Goal: Task Accomplishment & Management: Manage account settings

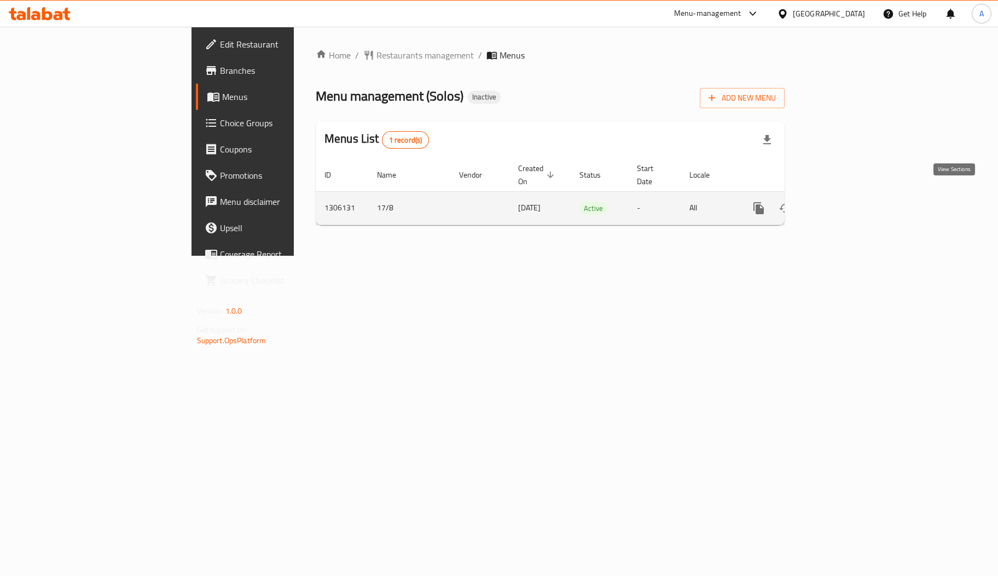
click at [842, 203] on icon "enhanced table" at bounding box center [837, 208] width 10 height 10
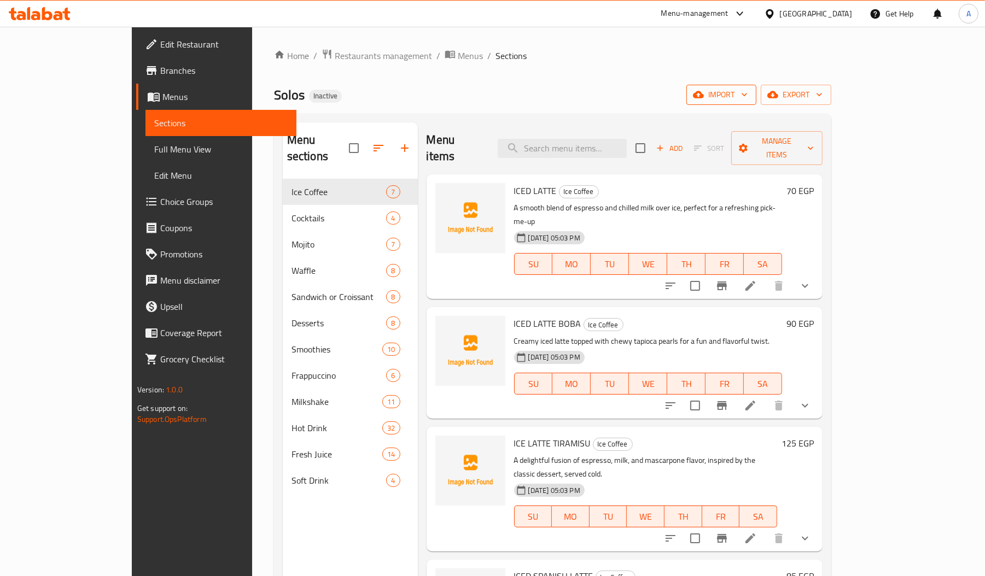
click at [748, 97] on span "import" at bounding box center [721, 95] width 53 height 14
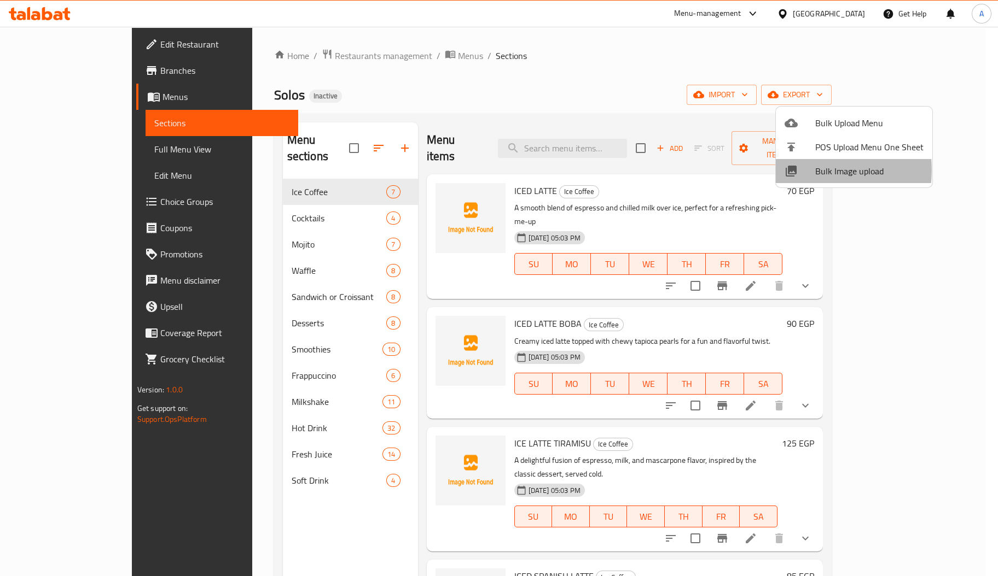
click at [790, 170] on icon at bounding box center [790, 171] width 11 height 11
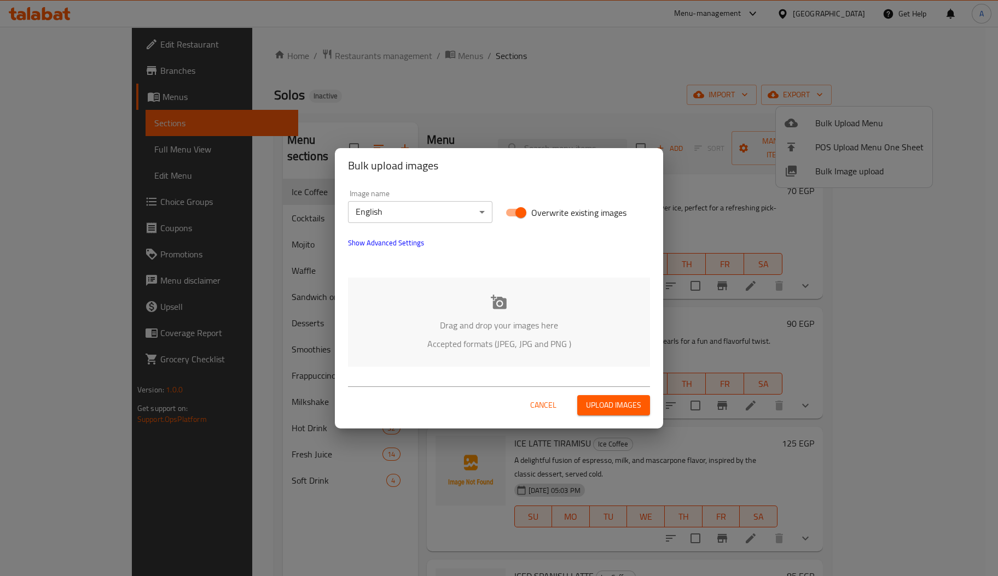
click at [542, 324] on p "Drag and drop your images here" at bounding box center [498, 325] width 269 height 13
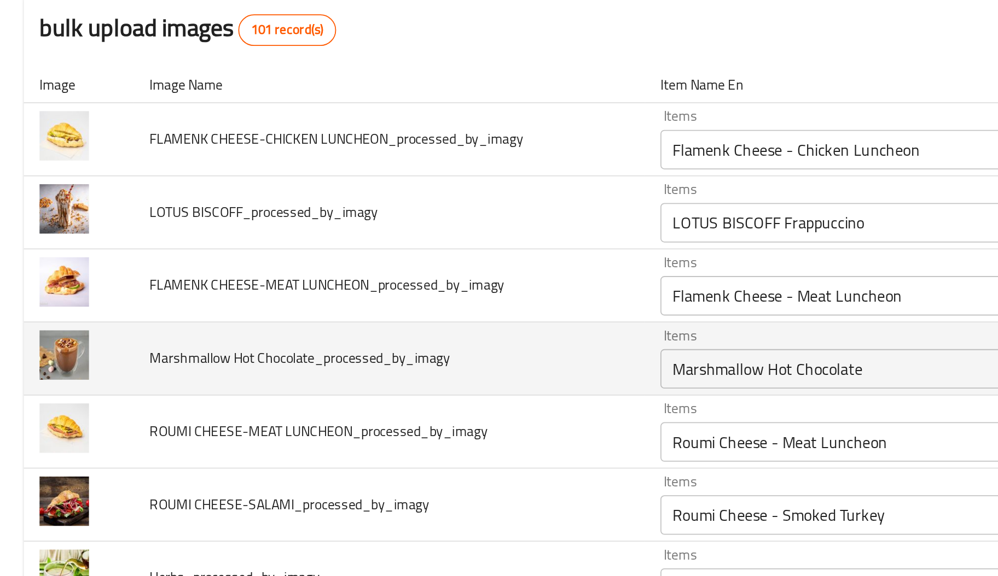
click at [149, 306] on span "Marshmallow Hot Chocolate_processed_by_imagy" at bounding box center [166, 308] width 166 height 14
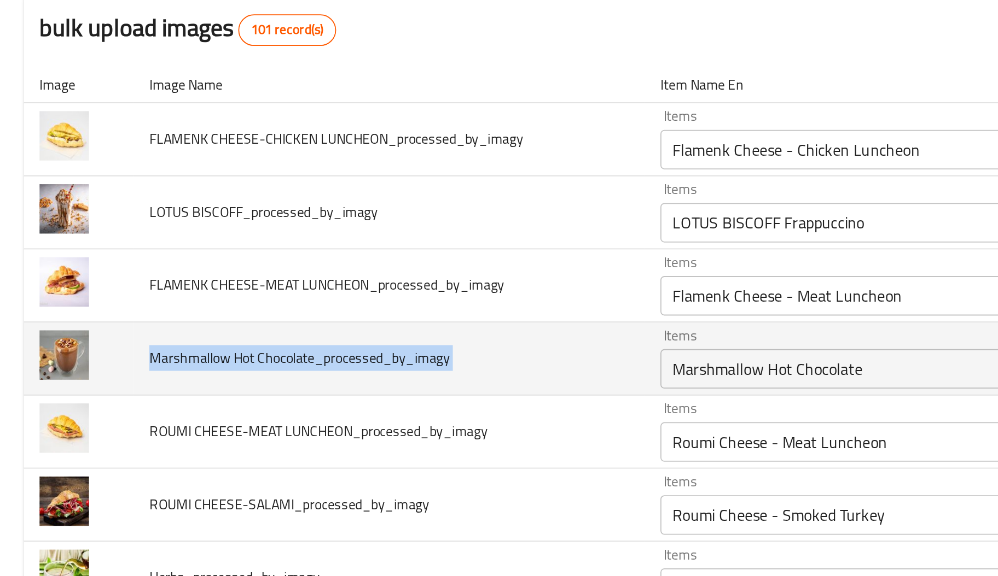
click at [149, 306] on span "Marshmallow Hot Chocolate_processed_by_imagy" at bounding box center [166, 308] width 166 height 14
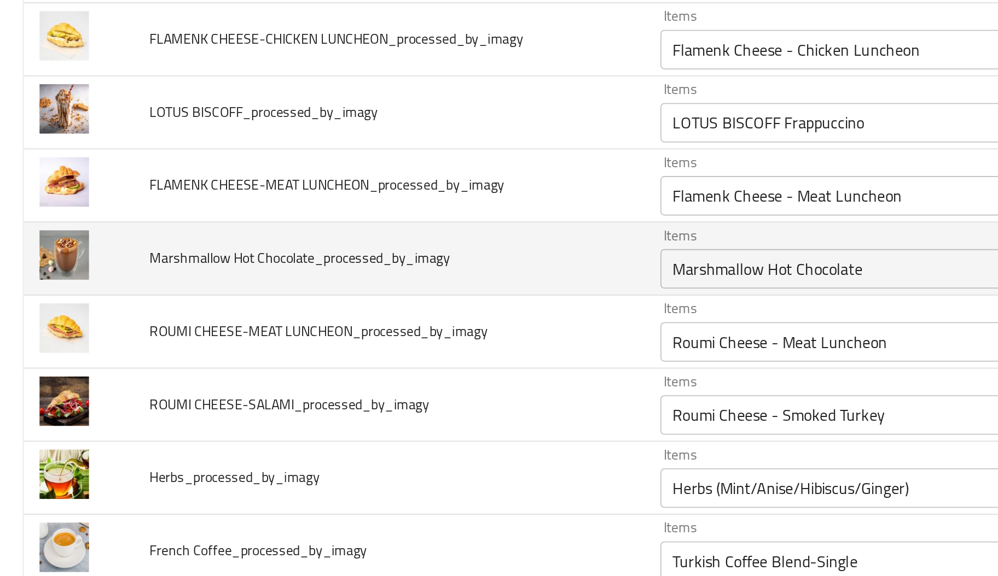
scroll to position [57, 0]
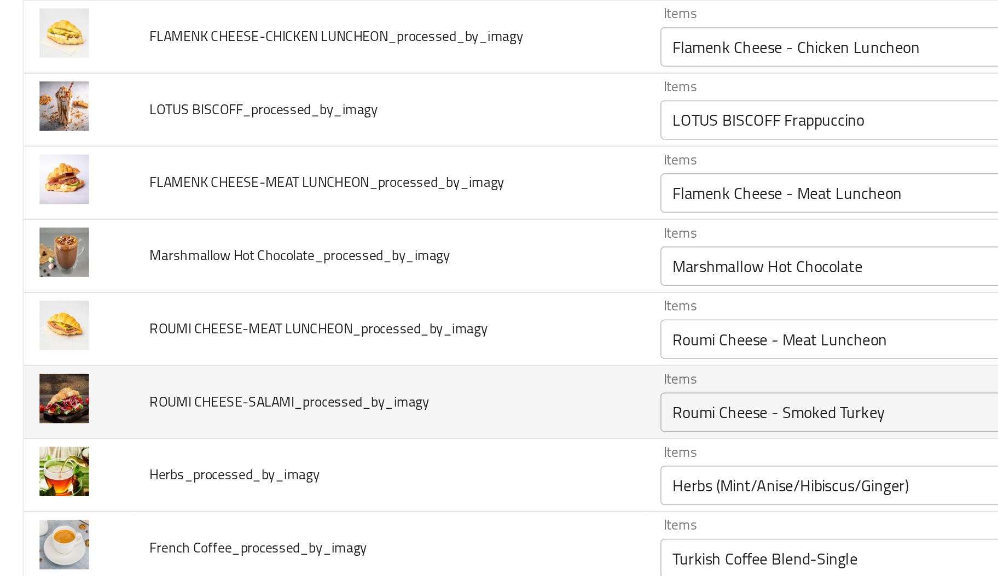
click at [84, 332] on span "ROUMI CHEESE-SALAMI_processed_by_imagy" at bounding box center [160, 332] width 155 height 14
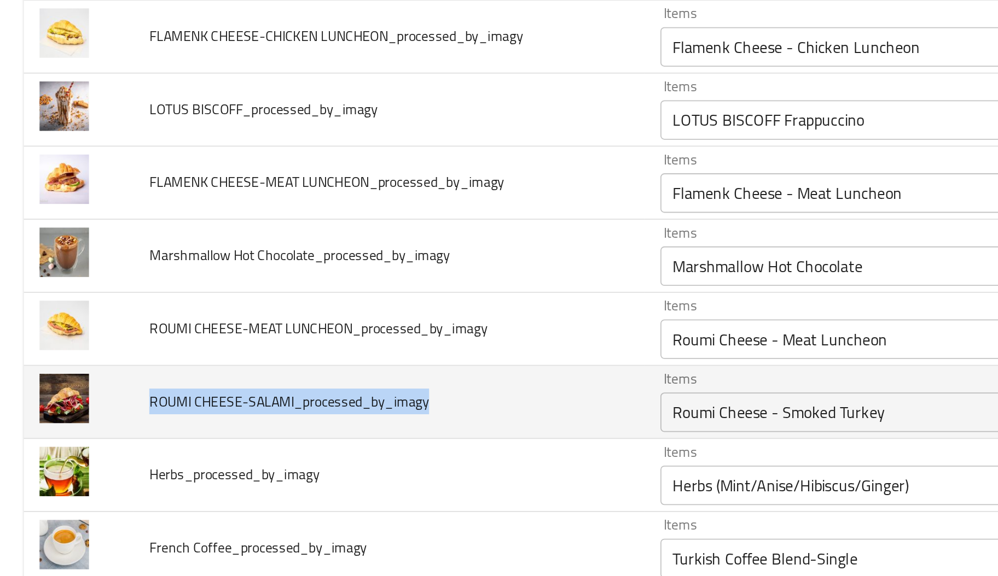
drag, startPoint x: 84, startPoint y: 332, endPoint x: 152, endPoint y: 332, distance: 68.4
click at [152, 332] on span "ROUMI CHEESE-SALAMI_processed_by_imagy" at bounding box center [160, 332] width 155 height 14
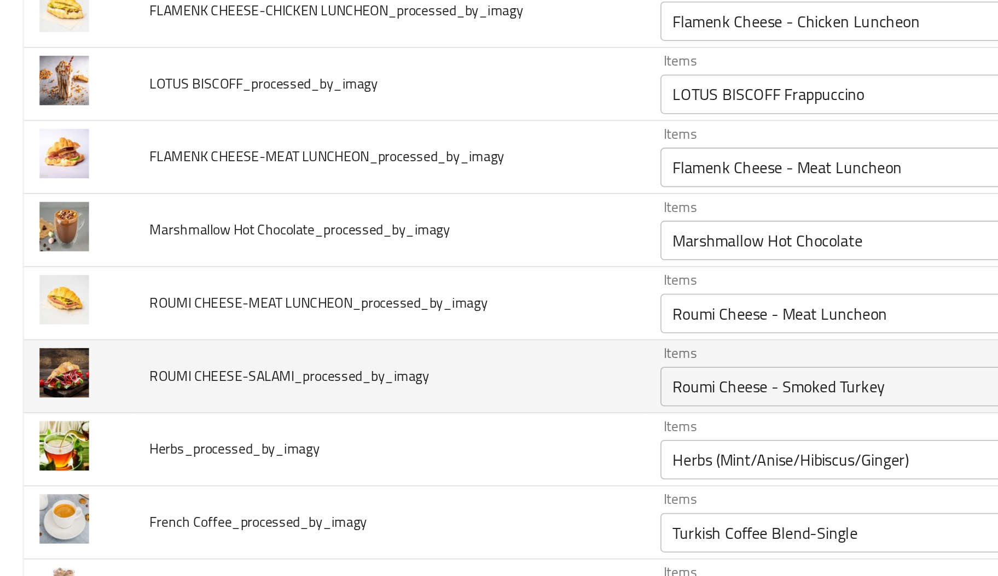
scroll to position [73, 0]
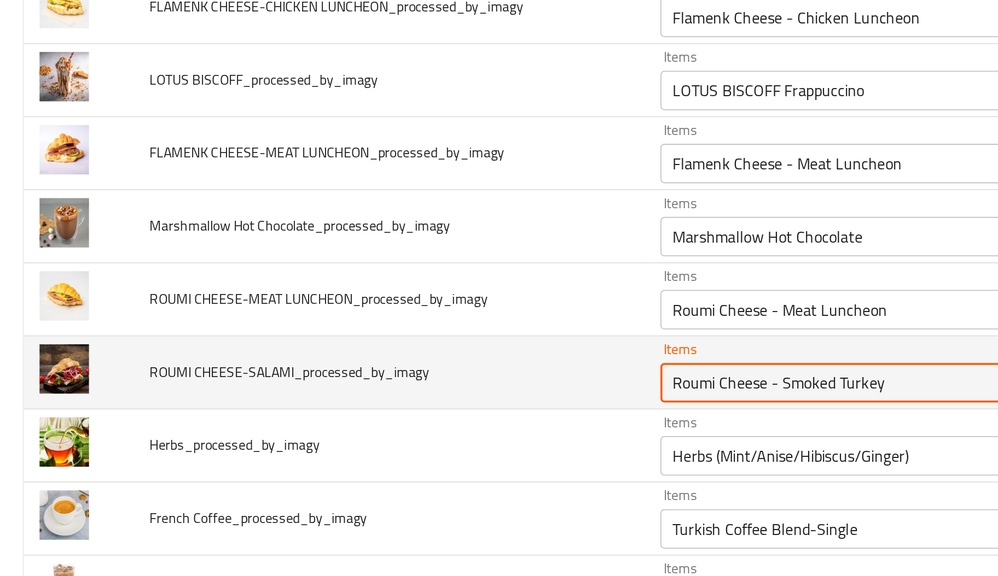
drag, startPoint x: 428, startPoint y: 322, endPoint x: 489, endPoint y: 321, distance: 61.8
click at [489, 321] on CHEESE-SALAMI_processed_by_imagy "Roumi Cheese - Smoked Turkey" at bounding box center [470, 321] width 203 height 15
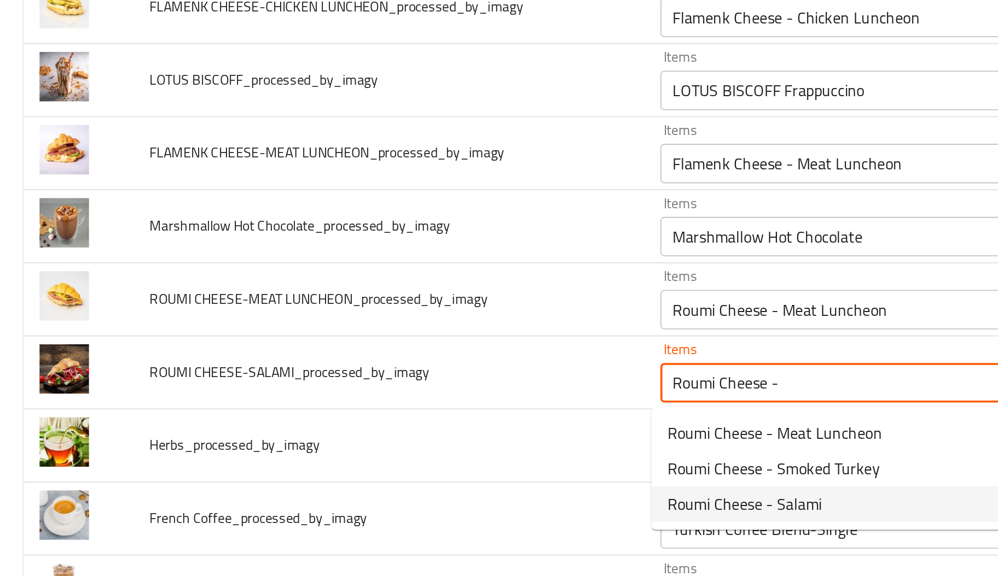
click at [431, 387] on span "Roumi Cheese - Salami" at bounding box center [411, 389] width 85 height 13
type CHEESE-SALAMI_processed_by_imagy "Roumi Cheese - Salami"
type CHEESE-SALAMI_processed_by_imagy-ar "جبنة رومي - سلامي"
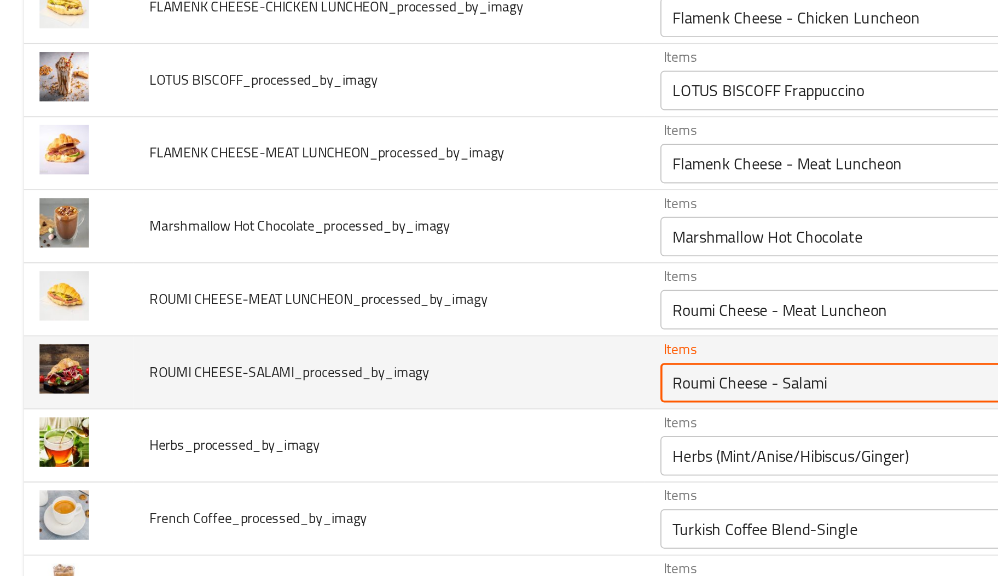
drag, startPoint x: 417, startPoint y: 323, endPoint x: 349, endPoint y: 322, distance: 67.8
click at [349, 322] on tr "ROUMI CHEESE-SALAMI_processed_by_imagy Items Roumi Cheese - Salami Items Items …" at bounding box center [498, 316] width 971 height 40
type CHEESE-SALAMI_processed_by_imagy "Roumi Cheese - Salami"
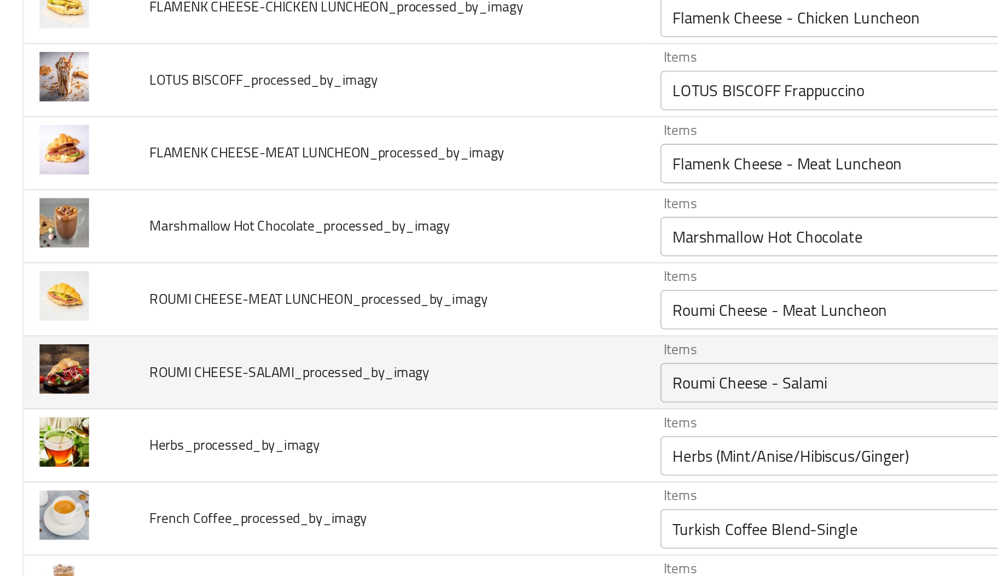
scroll to position [3711, 0]
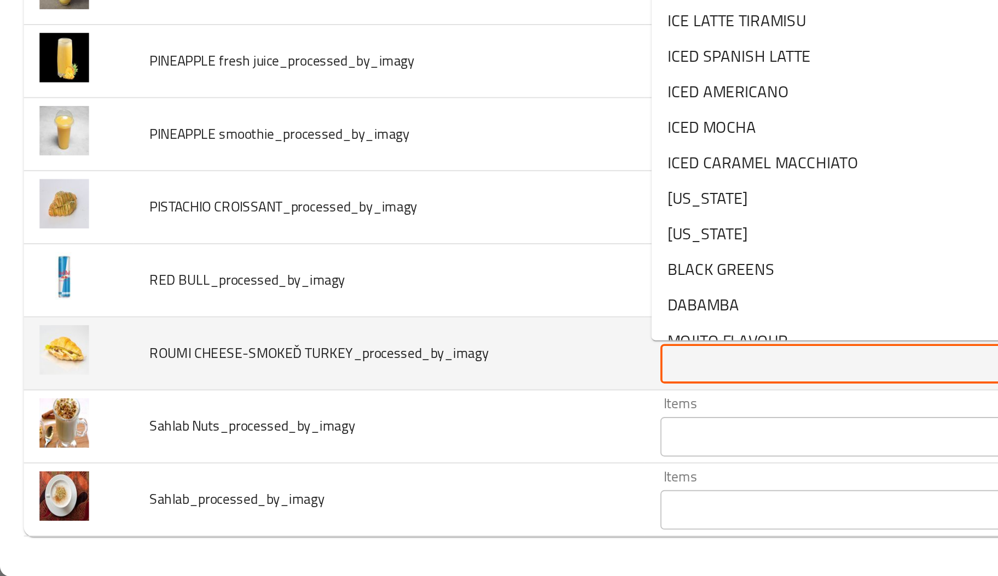
click at [378, 460] on TURKEY_processed_by_imagy "Items" at bounding box center [470, 458] width 203 height 15
paste TURKEY_processed_by_imagy "Roumi Chees"
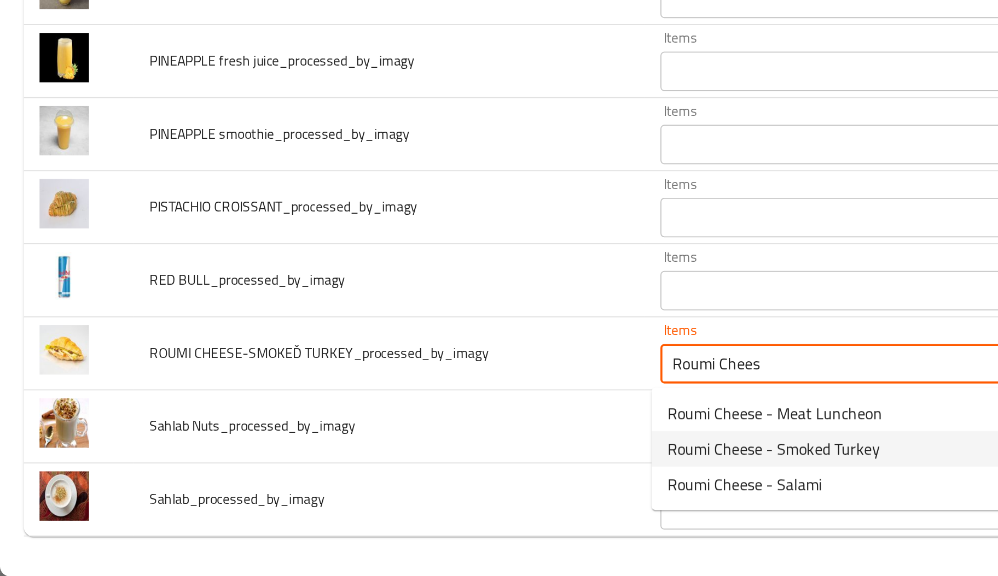
click at [389, 500] on span "Roumi Cheese - Smoked Turkey" at bounding box center [428, 505] width 118 height 13
type TURKEY_processed_by_imagy "Roumi Cheese - Smoked Turkey"
type TURKEY_processed_by_imagy-ar "جبنة رومي - تركي مدخن"
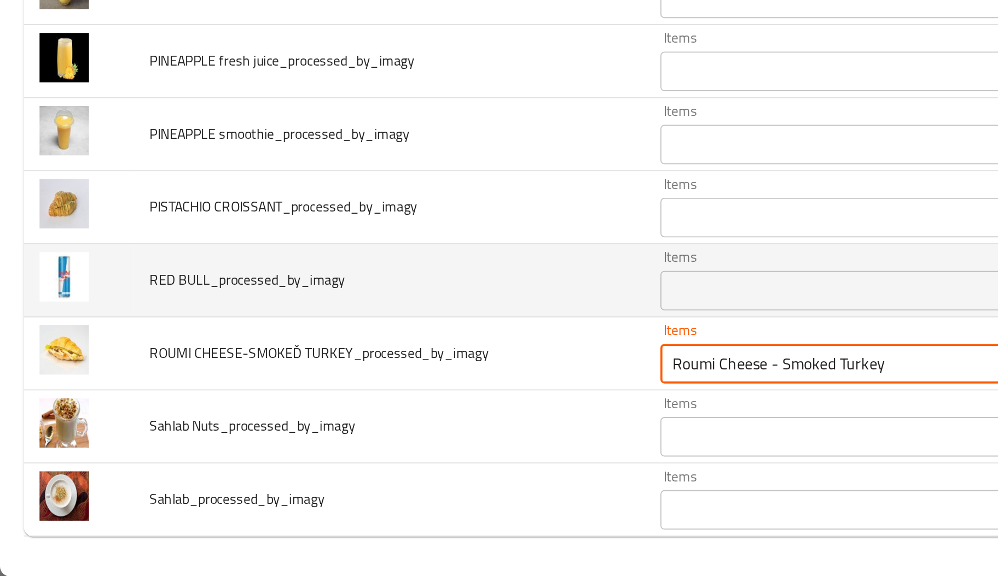
type TURKEY_processed_by_imagy "Roumi Cheese - Smoked Turkey"
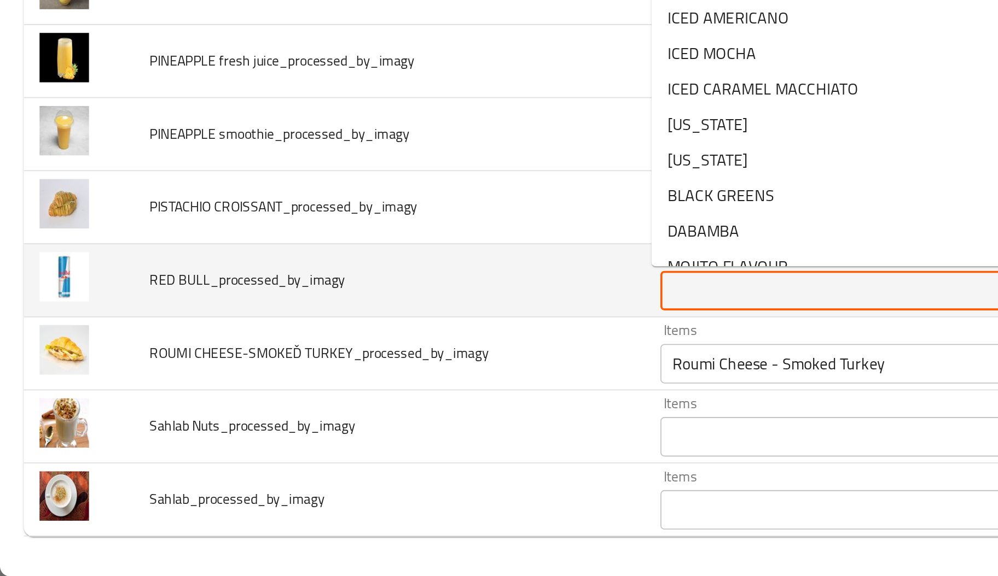
click at [377, 417] on BULL_processed_by_imagy "Items" at bounding box center [470, 418] width 203 height 15
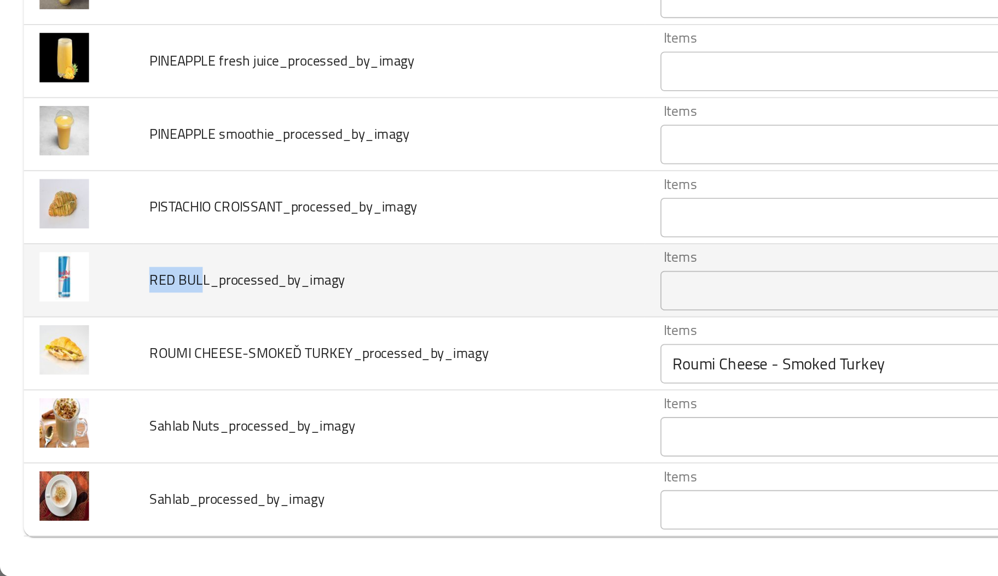
drag, startPoint x: 81, startPoint y: 410, endPoint x: 111, endPoint y: 411, distance: 30.1
click at [111, 411] on td "RED BULL_processed_by_imagy" at bounding box center [215, 413] width 283 height 40
copy span "RED BUL"
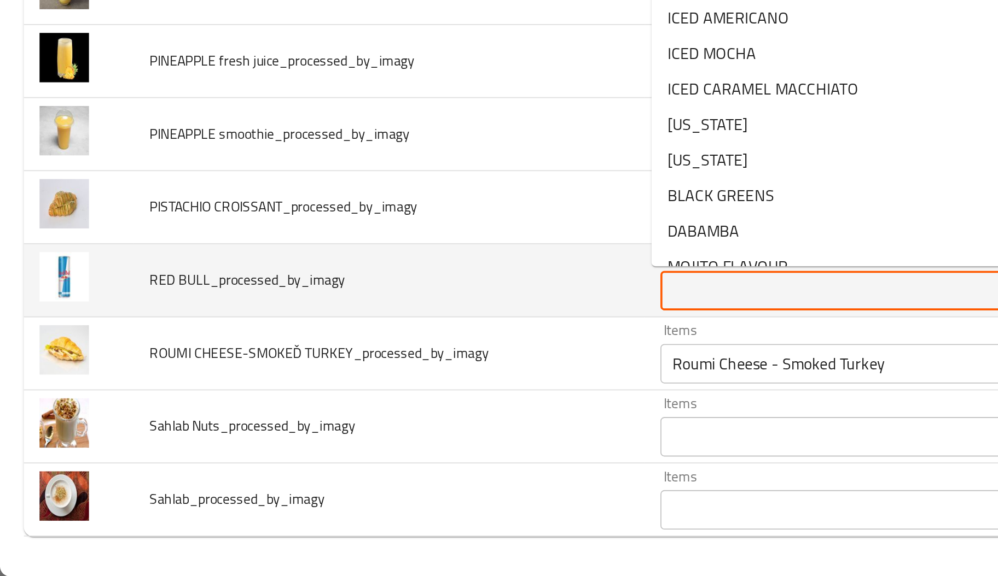
paste BULL_processed_by_imagy "RED BUL"
click at [377, 423] on BULL_processed_by_imagy "RED BUL" at bounding box center [470, 418] width 203 height 15
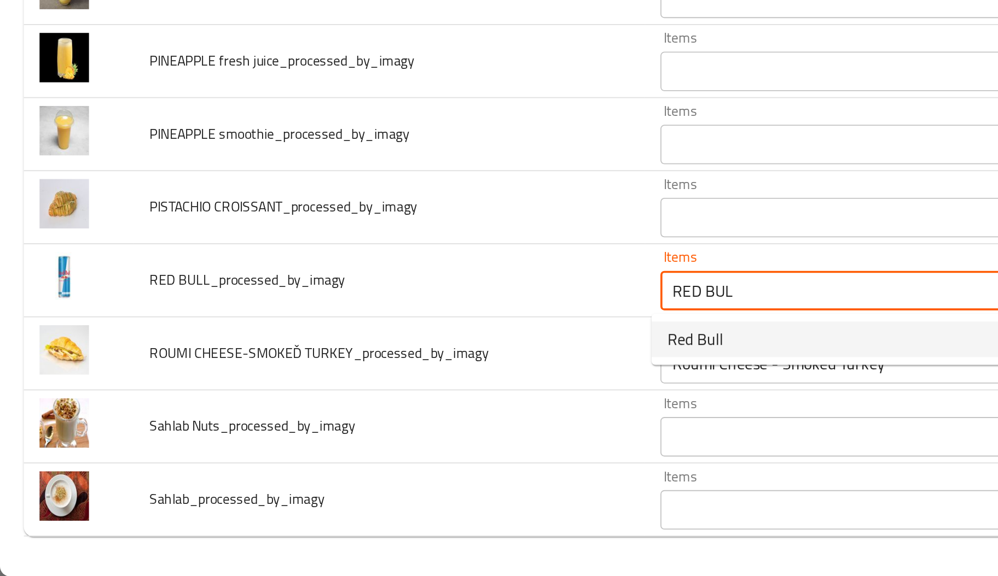
click at [380, 452] on span "Red Bull" at bounding box center [384, 445] width 31 height 13
type BULL_processed_by_imagy "Red Bull"
type BULL_processed_by_imagy-ar "ريد بول"
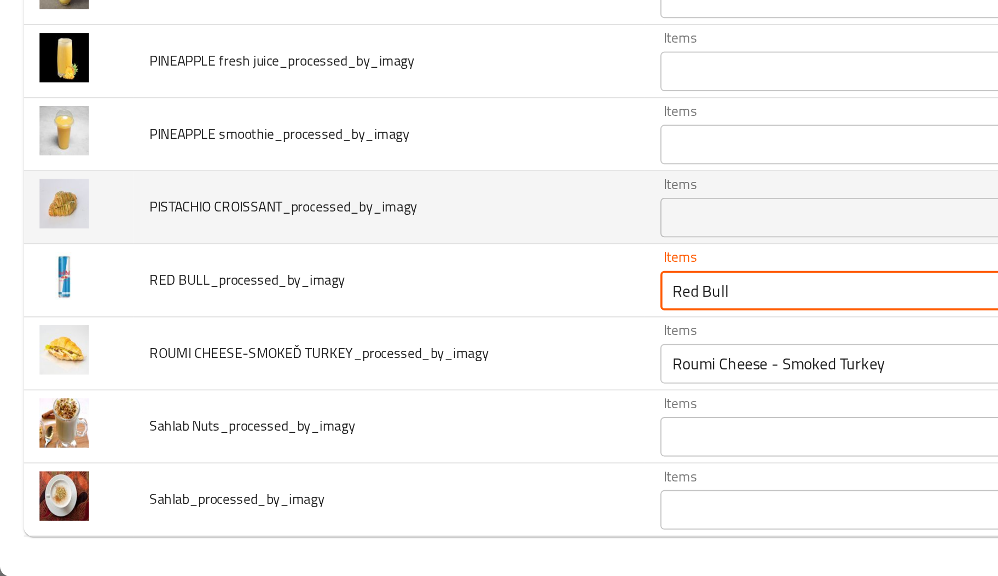
type BULL_processed_by_imagy "Red Bull"
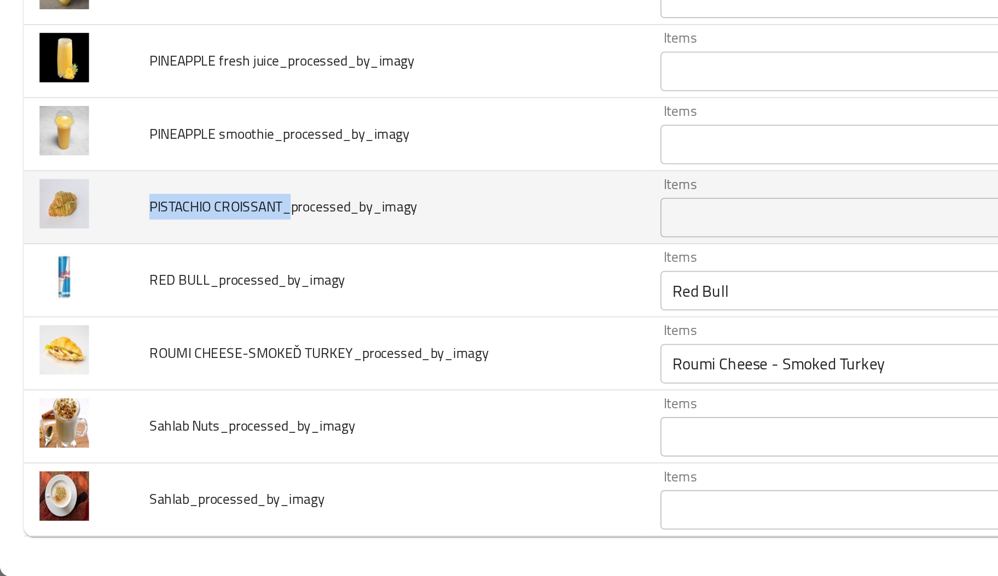
drag, startPoint x: 82, startPoint y: 371, endPoint x: 160, endPoint y: 369, distance: 77.7
click at [160, 369] on span "PISTACHIO CROISSANT_processed_by_imagy" at bounding box center [157, 372] width 148 height 14
copy span "PISTACHIO CROISSANT_"
drag, startPoint x: 391, startPoint y: 390, endPoint x: 394, endPoint y: 381, distance: 9.2
click at [394, 381] on td "Items Items" at bounding box center [489, 372] width 264 height 40
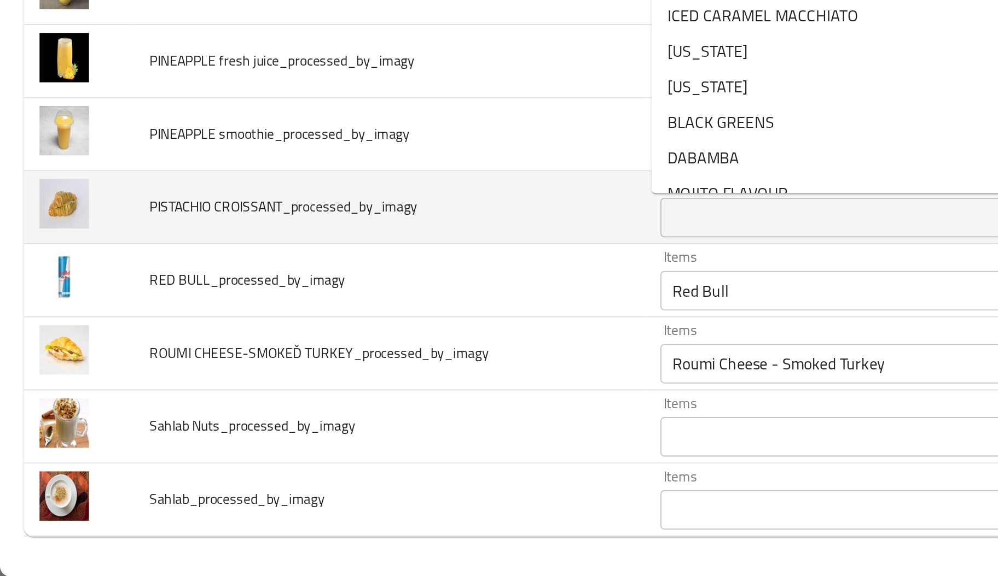
click at [394, 381] on CROISSANT_processed_by_imagy "Items" at bounding box center [470, 377] width 203 height 15
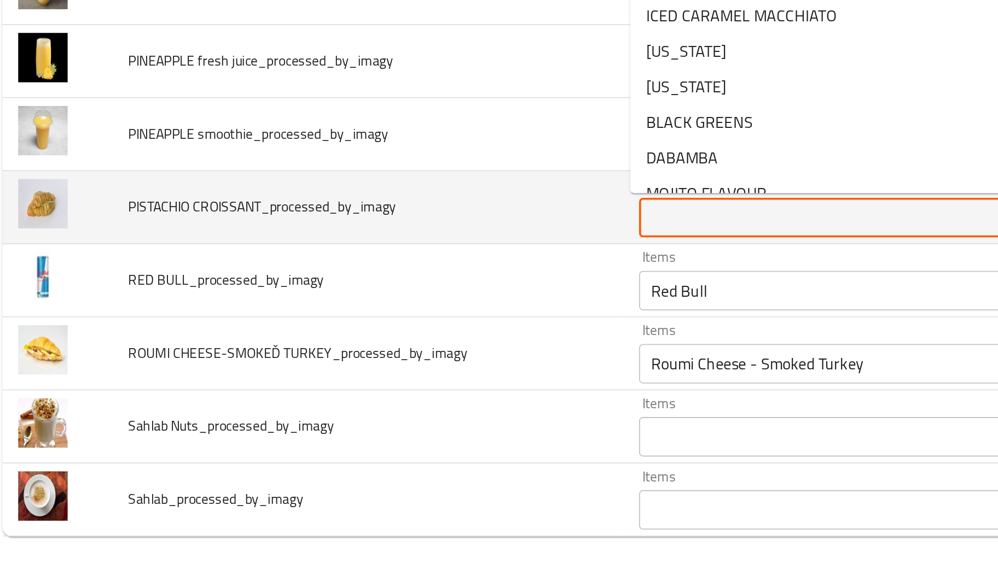
paste CROISSANT_processed_by_imagy "PISTACHIO CROISSANT_"
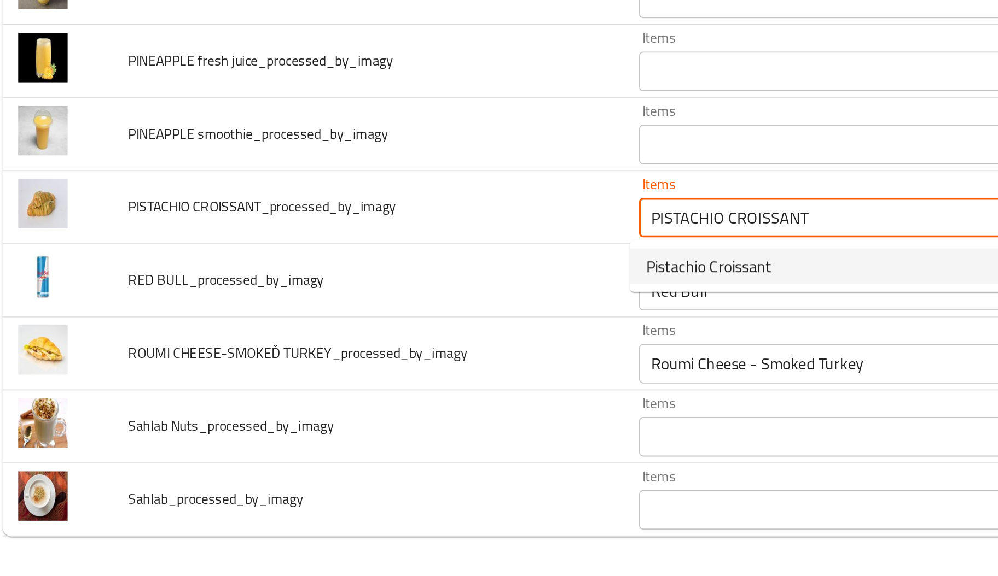
click at [393, 407] on span "Pistachio Croissant" at bounding box center [403, 404] width 69 height 13
type CROISSANT_processed_by_imagy "Pistachio Croissant"
type CROISSANT_processed_by_imagy-ar "كرواسون فسدق"
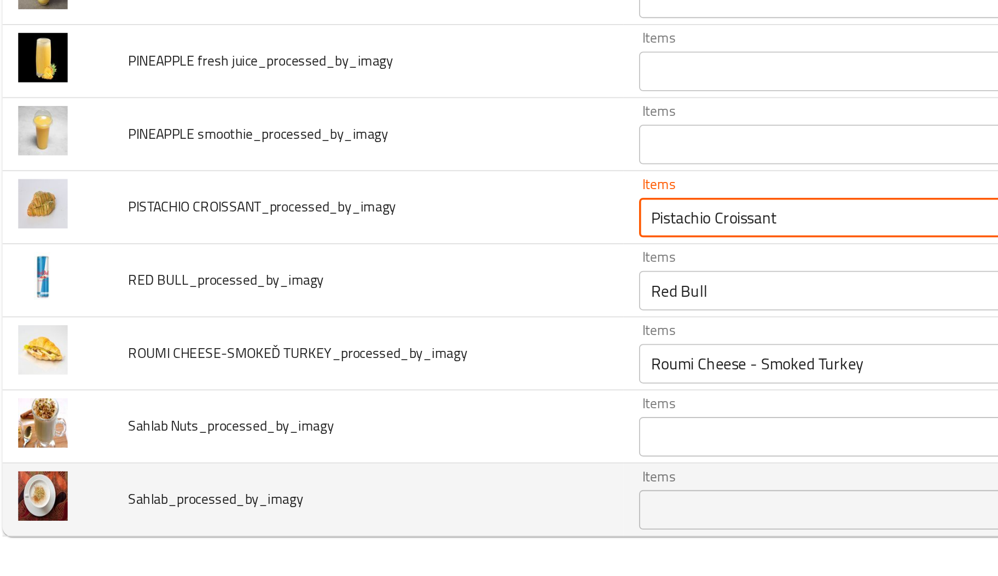
type CROISSANT_processed_by_imagy "Pistachio Croissant"
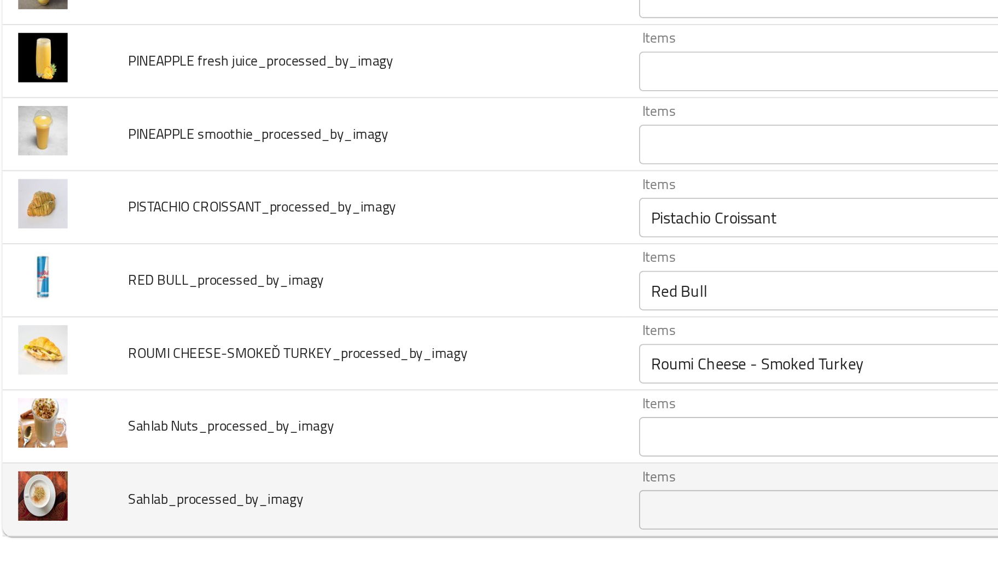
click at [89, 527] on span "Sahlab_processed_by_imagy" at bounding box center [131, 534] width 97 height 14
click at [102, 533] on span "Sahlab_processed_by_imagy" at bounding box center [131, 534] width 97 height 14
drag, startPoint x: 102, startPoint y: 533, endPoint x: 70, endPoint y: 527, distance: 32.7
click at [70, 527] on tr "Sahlab_processed_by_imagy Items Items Items Items No Match" at bounding box center [498, 534] width 971 height 40
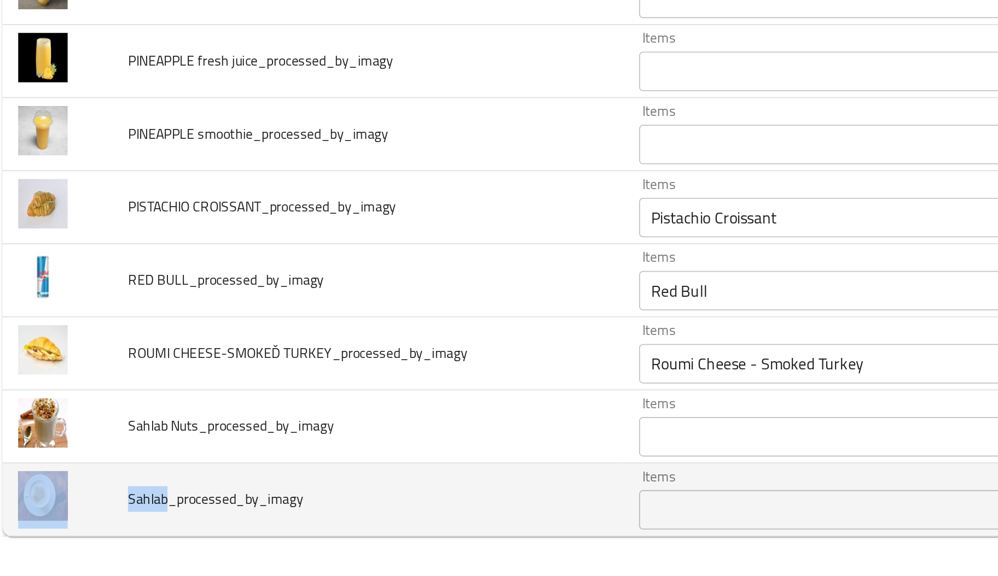
copy tr "Sahlab"
paste input "Sahlab"
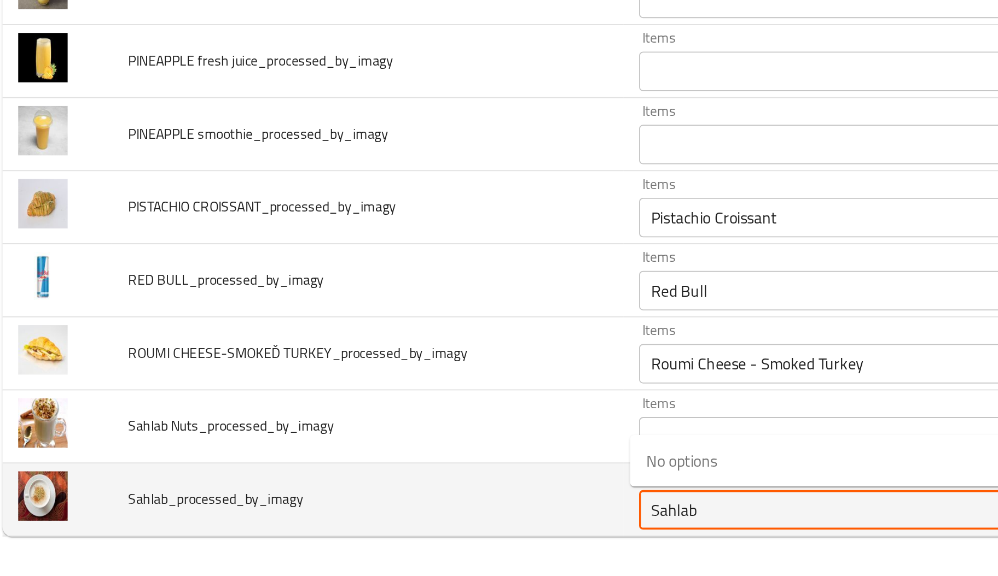
click at [387, 535] on input "Sahlab" at bounding box center [470, 539] width 203 height 15
click at [385, 539] on input "Sahlab" at bounding box center [470, 539] width 203 height 15
click at [380, 540] on input "Sahlab" at bounding box center [470, 539] width 203 height 15
type input "Sahlab"
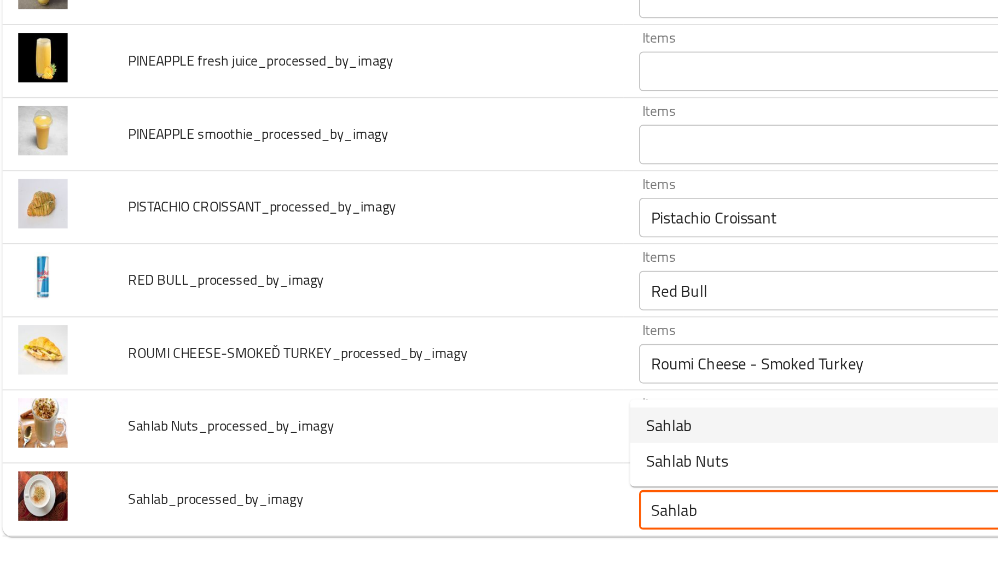
click at [395, 487] on li "Sahlab" at bounding box center [479, 493] width 239 height 20
type input "سحلب"
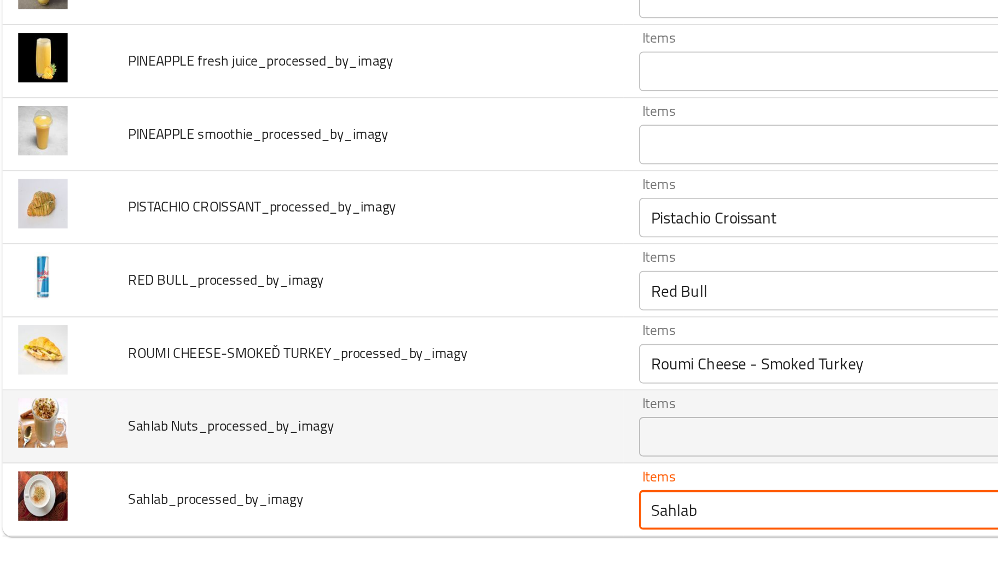
type input "Sahlab"
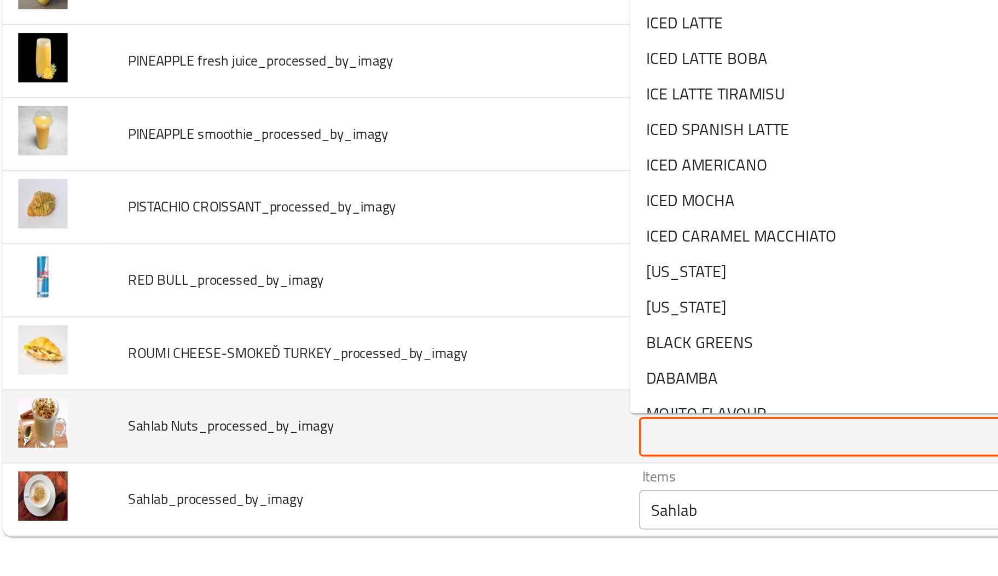
click at [393, 500] on Nuts_processed_by_imagy "Items" at bounding box center [470, 499] width 203 height 15
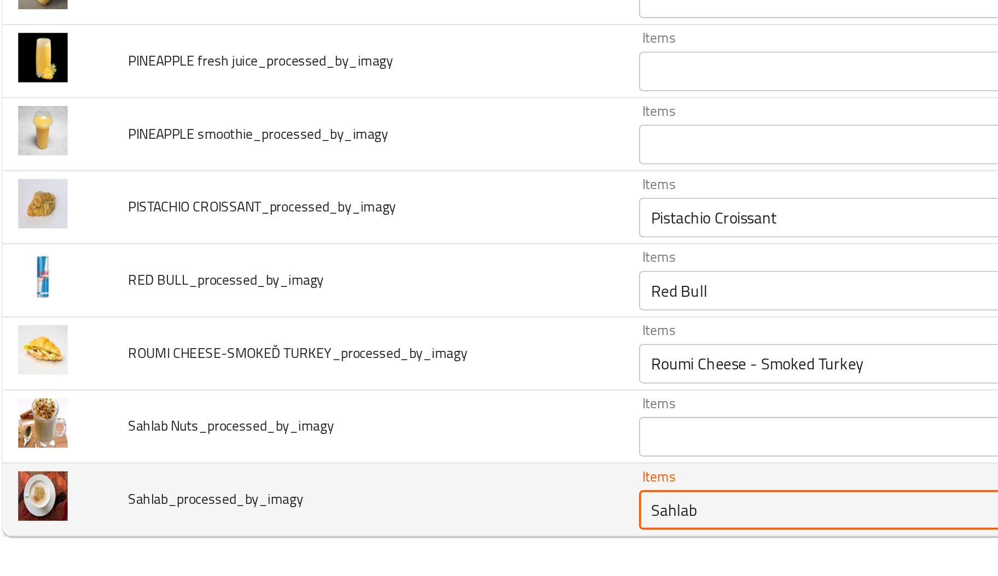
click at [381, 540] on input "Sahlab" at bounding box center [470, 539] width 203 height 15
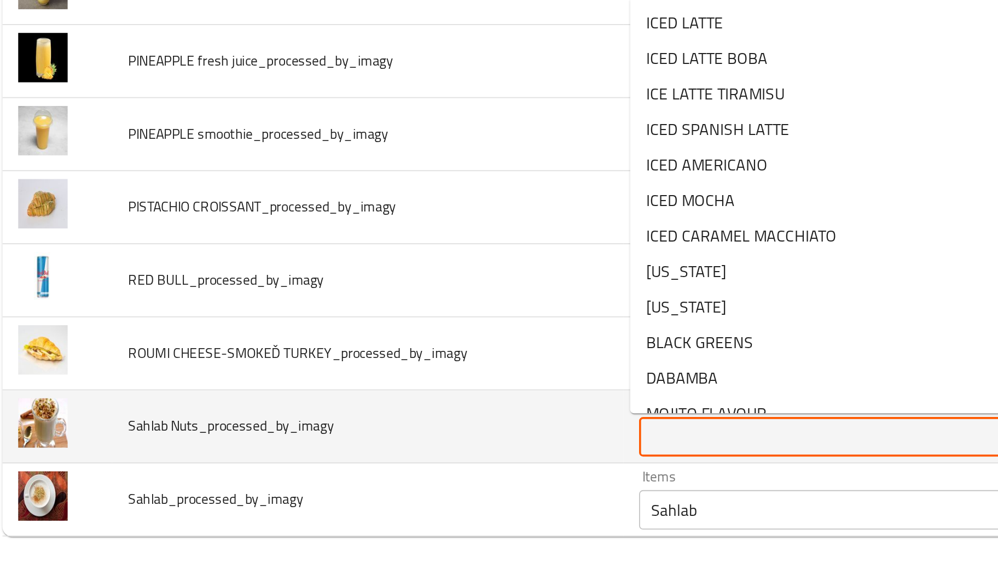
click at [404, 500] on Nuts_processed_by_imagy "Items" at bounding box center [470, 499] width 203 height 15
paste Nuts_processed_by_imagy "Sah"
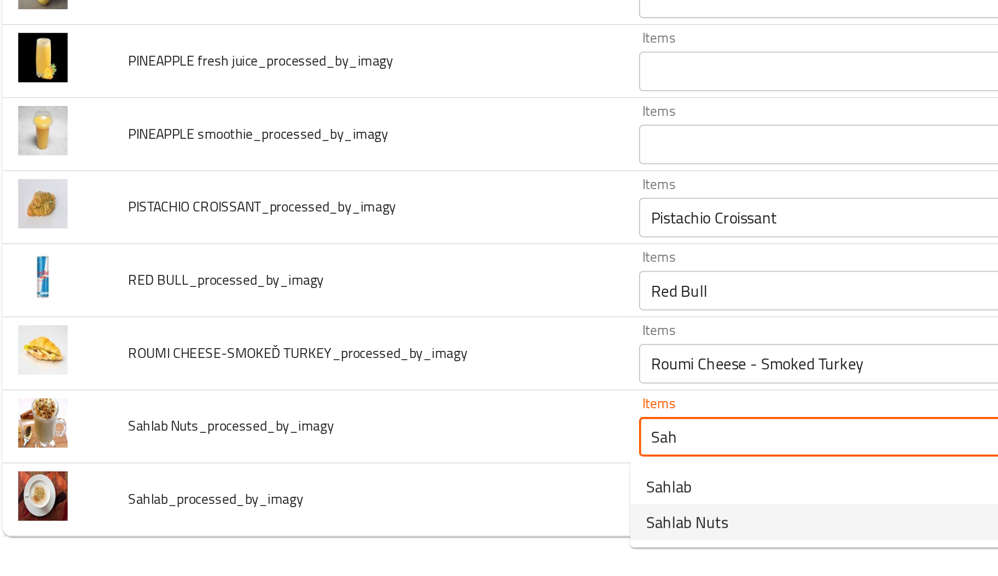
click at [393, 547] on span "Sahlab Nuts" at bounding box center [391, 546] width 45 height 13
type Nuts_processed_by_imagy "Sahlab Nuts"
type Nuts_processed_by_imagy-ar "سحلب مكسرات"
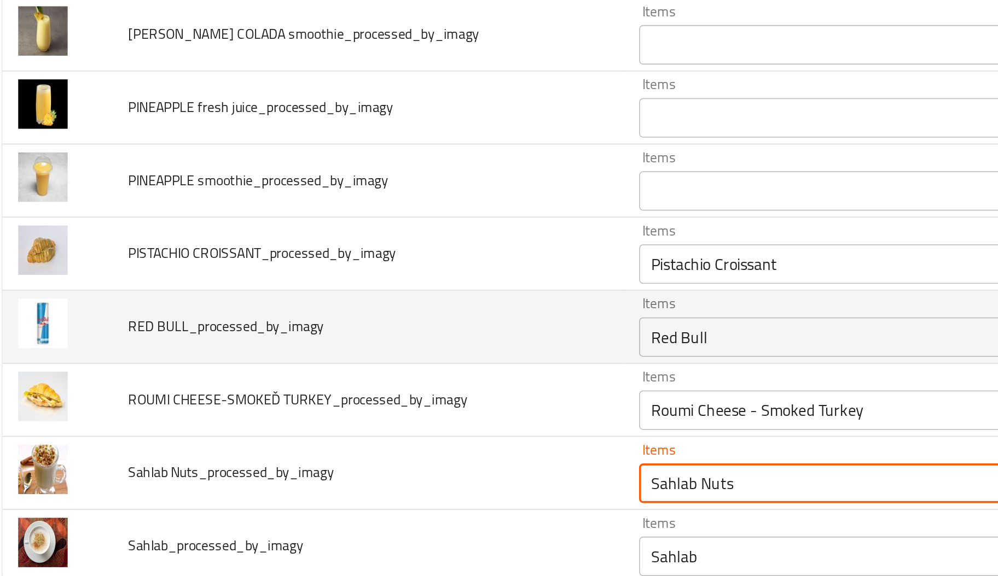
scroll to position [3670, 0]
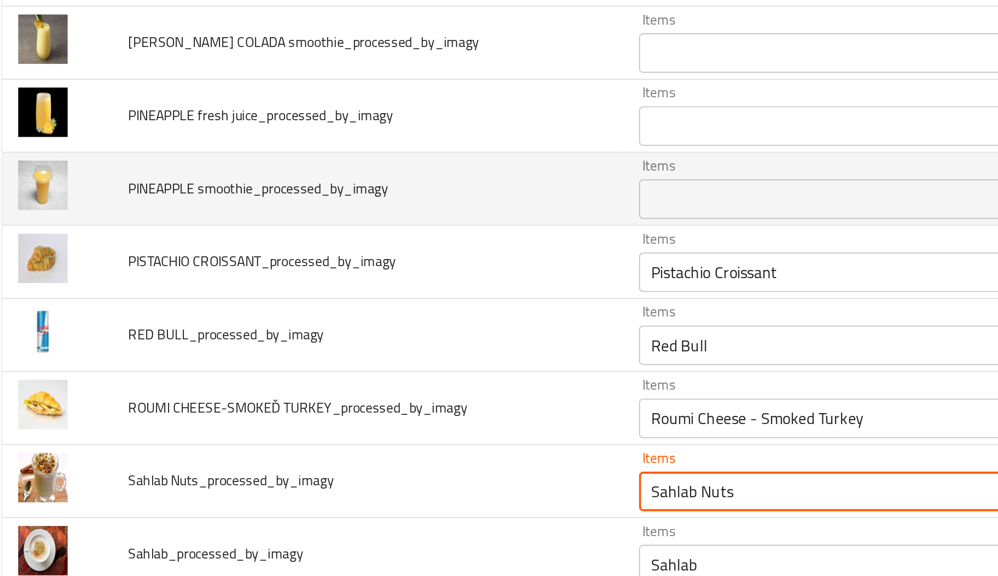
type Nuts_processed_by_imagy "Sahlab Nuts"
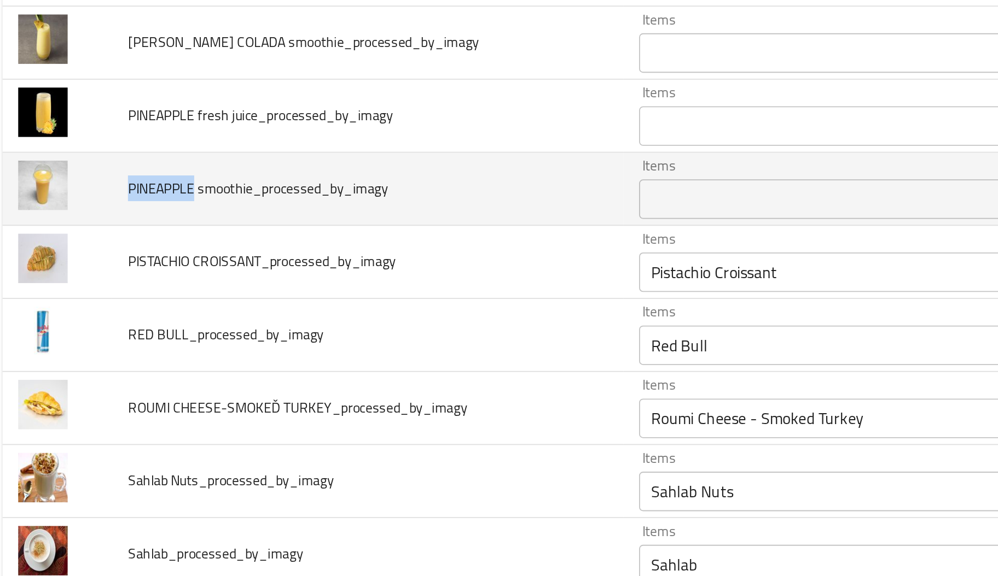
drag, startPoint x: 81, startPoint y: 371, endPoint x: 118, endPoint y: 370, distance: 36.7
click at [118, 369] on span "PINEAPPLE smoothie_processed_by_imagy" at bounding box center [155, 361] width 144 height 14
copy span "PINEAPPLE"
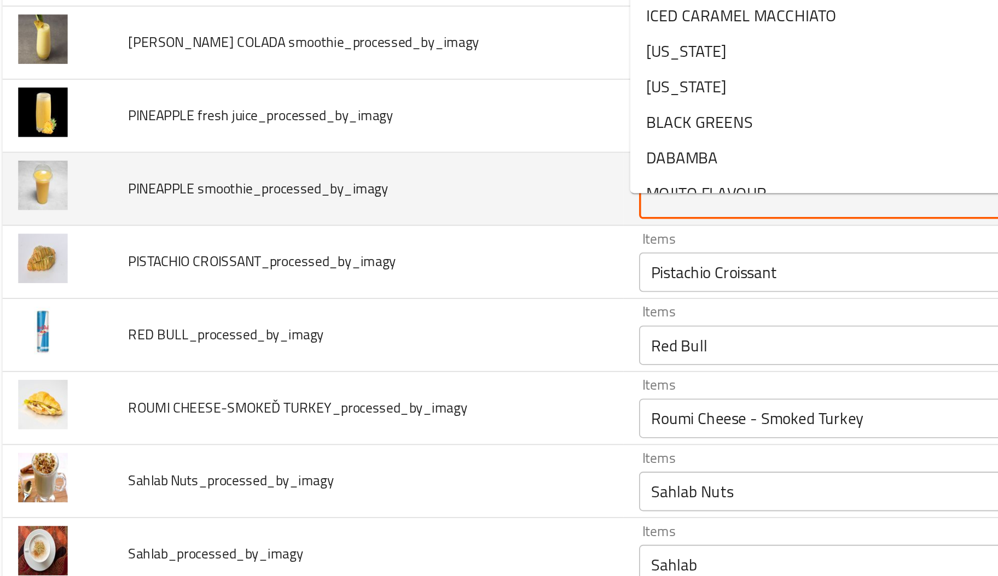
paste smoothie_processed_by_imagy "PINEAPPLE"
click at [417, 371] on smoothie_processed_by_imagy "PINEAPPLE" at bounding box center [470, 367] width 203 height 15
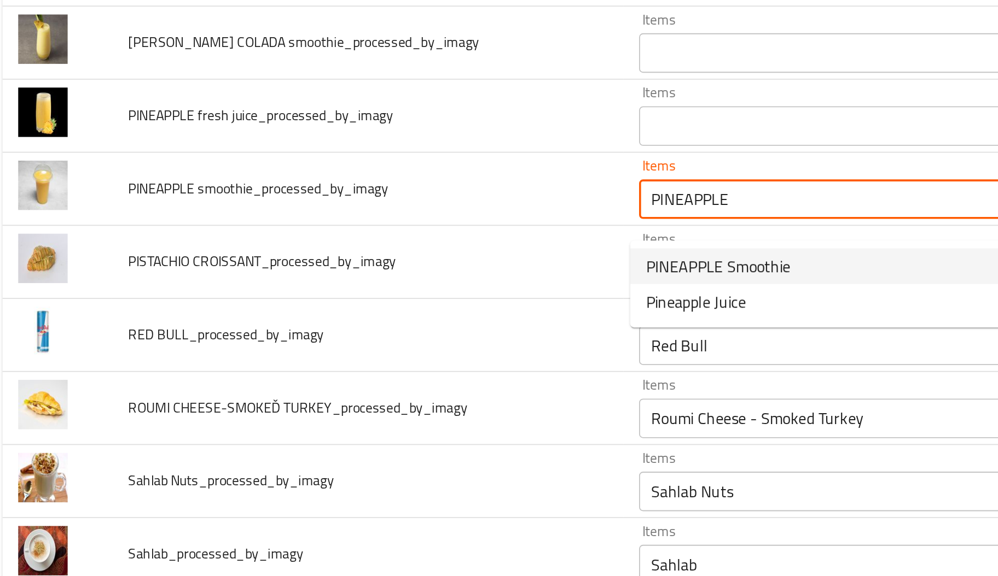
click at [395, 403] on span "PINEAPPLE Smoothie" at bounding box center [409, 404] width 80 height 13
type smoothie_processed_by_imagy "PINEAPPLE Smoothie"
type smoothie_processed_by_imagy-ar "اناناس سموزي"
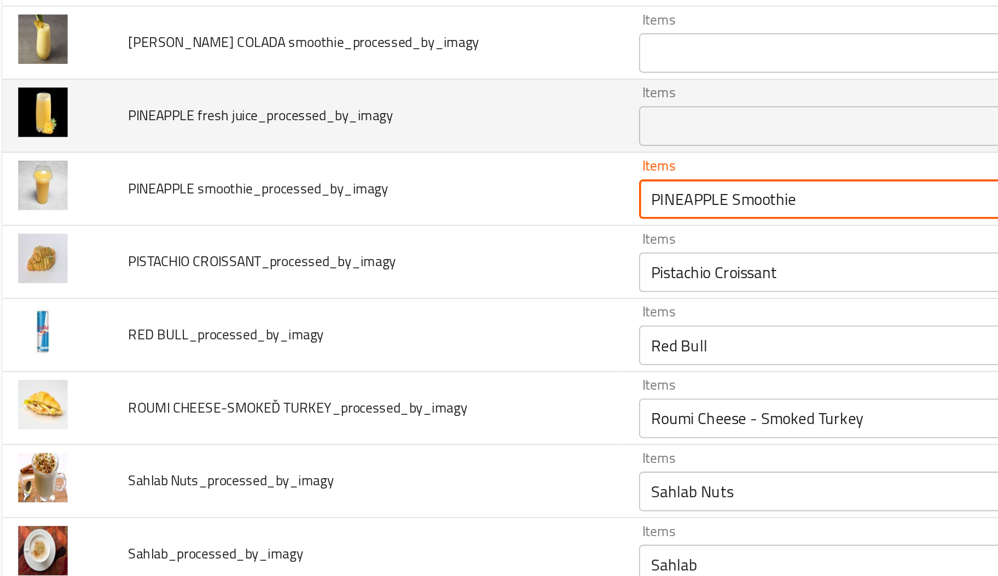
type smoothie_processed_by_imagy "PINEAPPLE Smoothie"
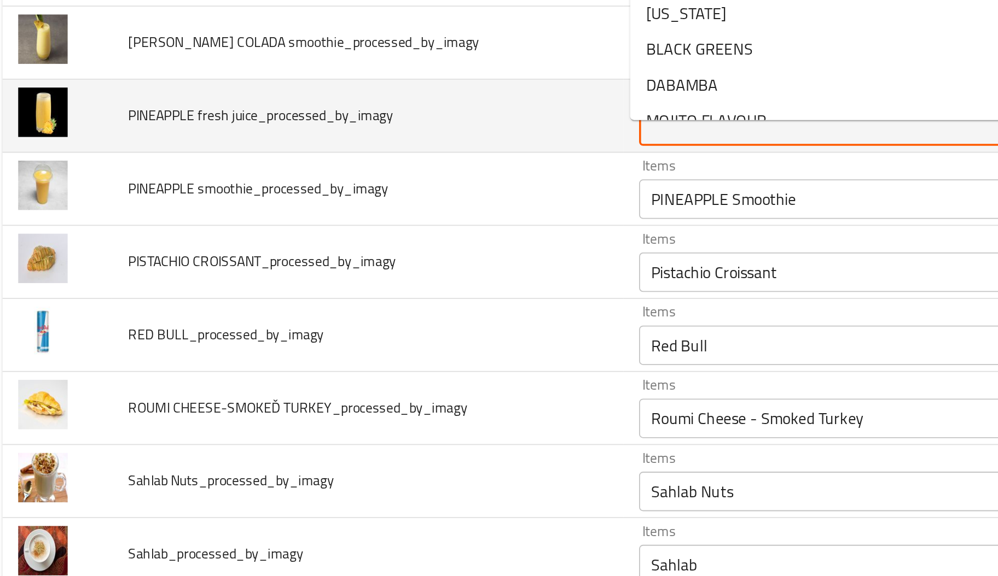
paste juice_processed_by_imagy "PINEAPPLE"
click at [425, 335] on juice_processed_by_imagy "PINEAPPLE" at bounding box center [470, 326] width 203 height 15
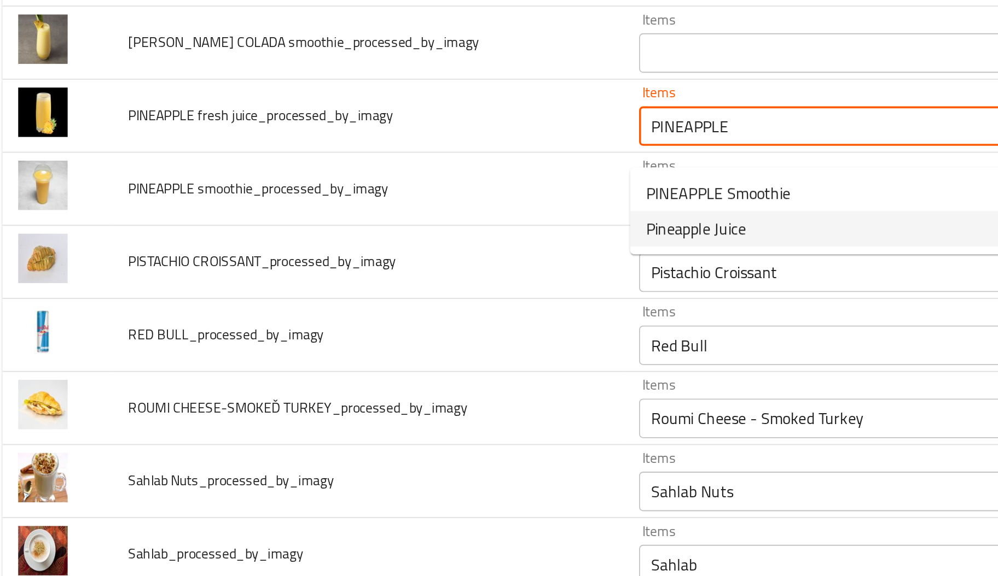
click at [409, 387] on span "Pineapple Juice" at bounding box center [396, 383] width 55 height 13
type juice_processed_by_imagy "Pineapple Juice"
type juice_processed_by_imagy-ar "عصير اناناس"
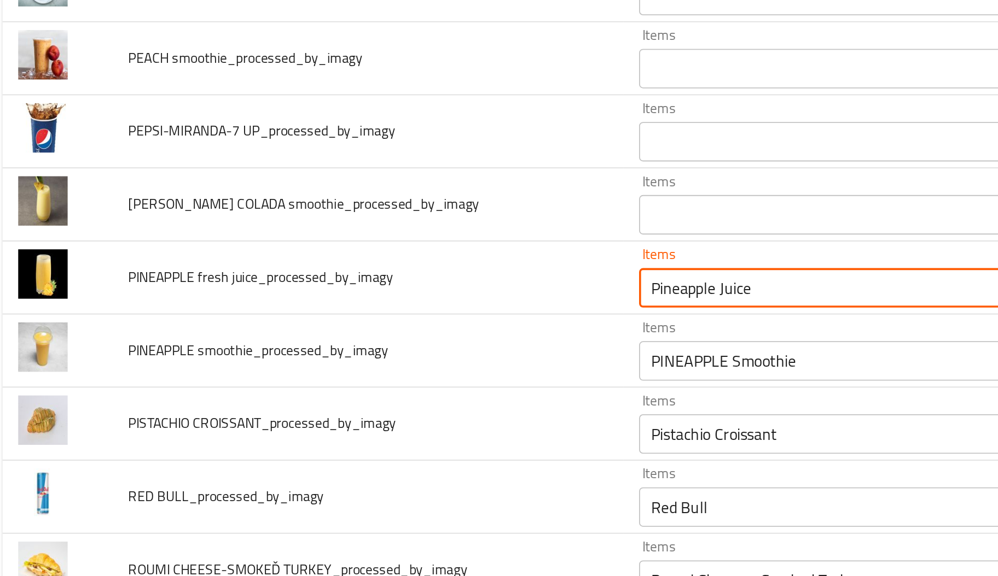
scroll to position [3579, 0]
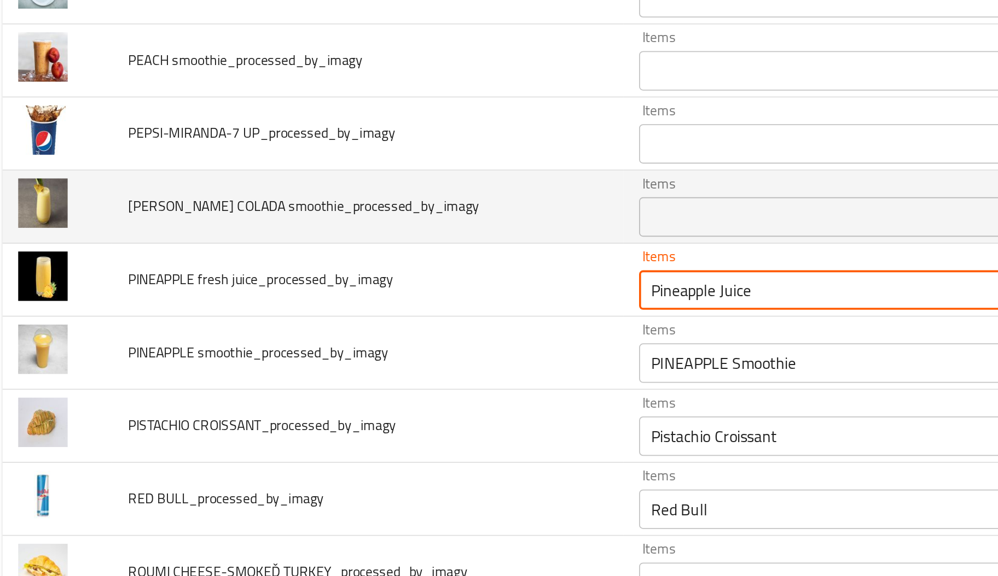
type juice_processed_by_imagy "Pineapple Juice"
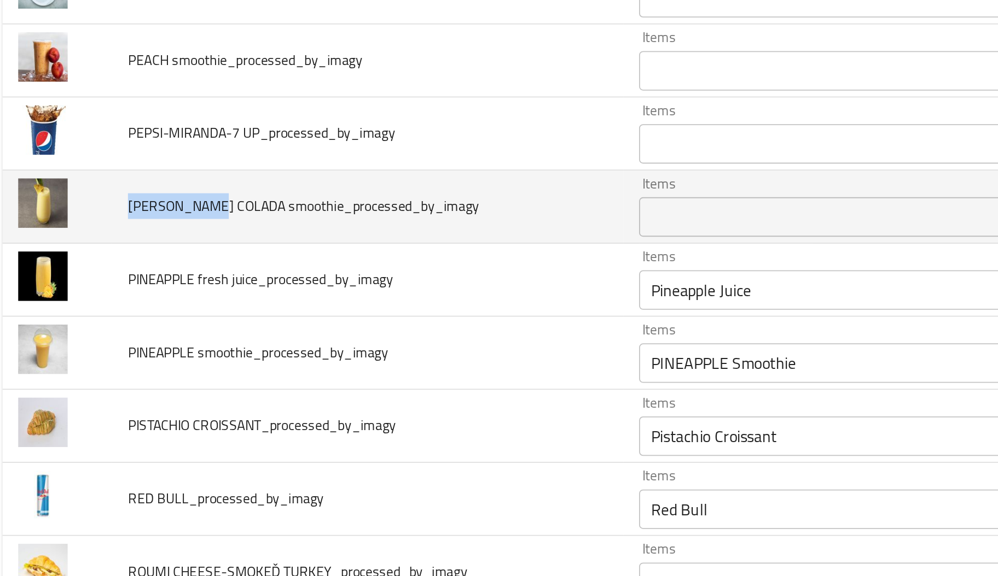
drag, startPoint x: 80, startPoint y: 381, endPoint x: 130, endPoint y: 381, distance: 49.8
click at [130, 381] on td "PINA COLADA smoothie_processed_by_imagy" at bounding box center [215, 372] width 283 height 40
copy span "PINA COLADA"
paste smoothie_processed_by_imagy "PINA COLADA"
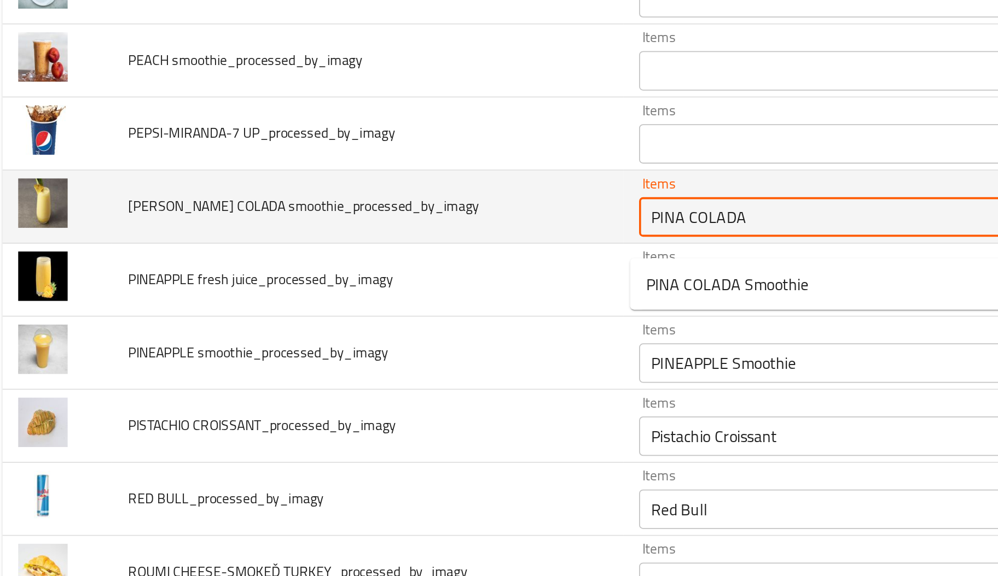
click at [410, 385] on smoothie_processed_by_imagy "PINA COLADA" at bounding box center [470, 377] width 203 height 15
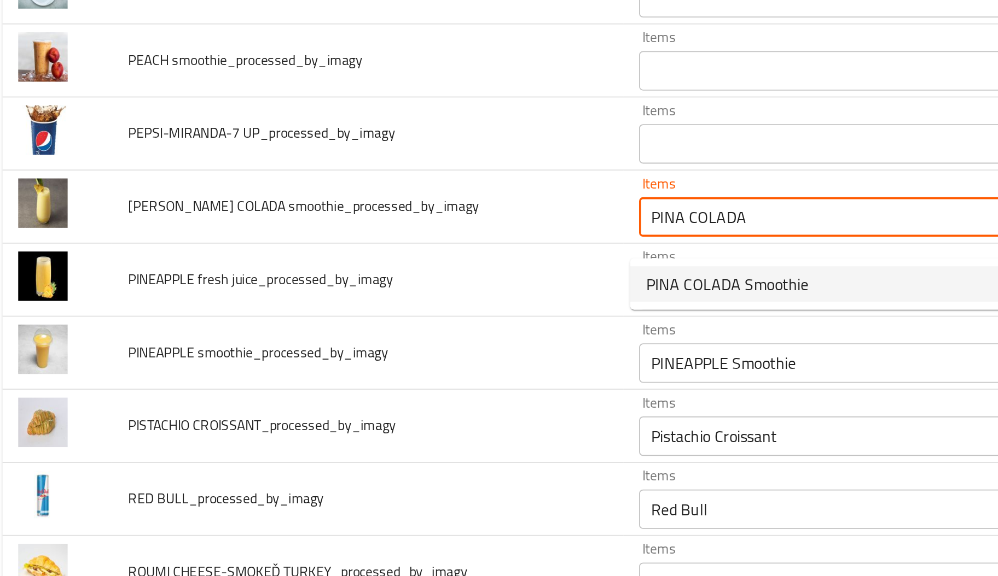
click at [403, 418] on span "PINA COLADA Smoothie" at bounding box center [414, 414] width 90 height 13
type smoothie_processed_by_imagy "PINA COLADA Smoothie"
type smoothie_processed_by_imagy-ar "بیناکولادا سموزي"
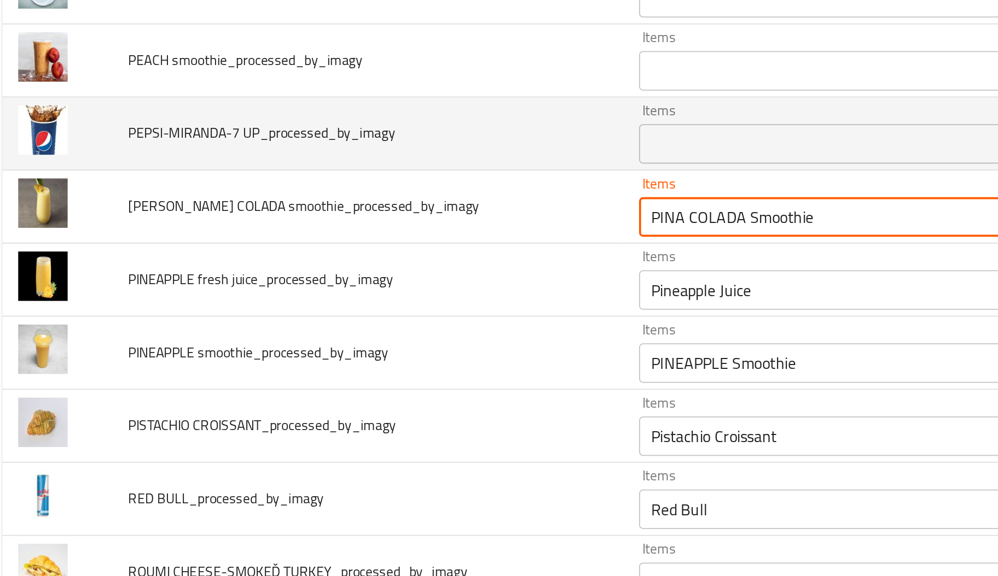
type smoothie_processed_by_imagy "PINA COLADA Smoothie"
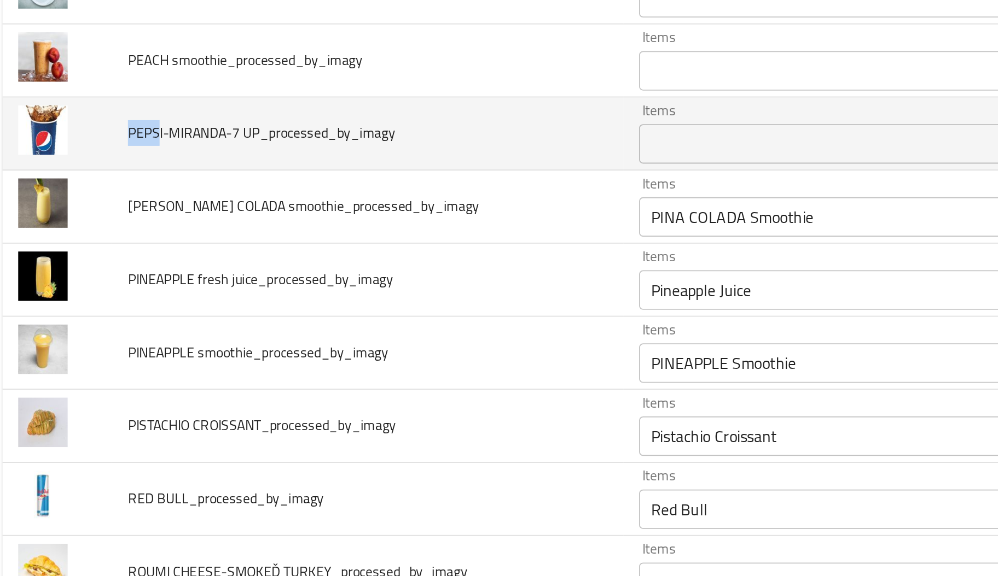
drag, startPoint x: 100, startPoint y: 341, endPoint x: 83, endPoint y: 337, distance: 17.5
click at [83, 337] on span "PEPSI-MIRANDA-7 UP_processed_by_imagy" at bounding box center [157, 331] width 148 height 14
copy span "PEPS"
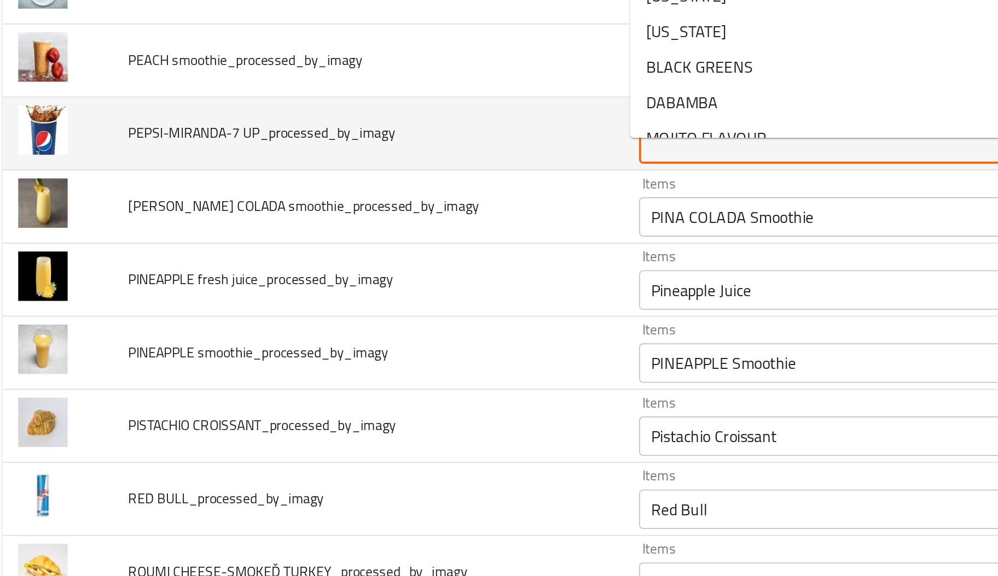
click at [396, 345] on UP_processed_by_imagy "Items" at bounding box center [470, 336] width 203 height 15
paste UP_processed_by_imagy "PEPS"
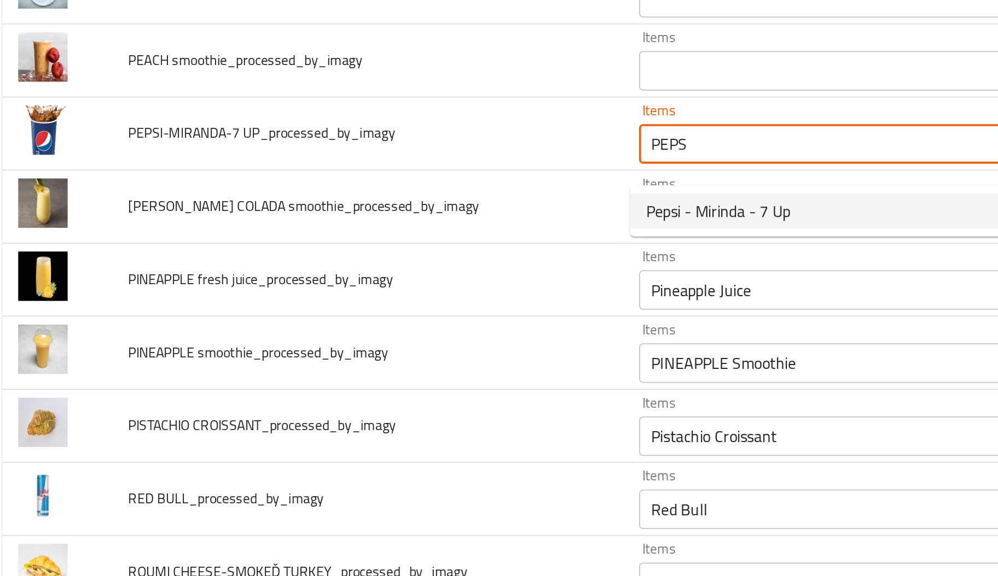
click at [398, 375] on span "Pepsi - Mirinda - 7 Up" at bounding box center [409, 374] width 80 height 13
type UP_processed_by_imagy "Pepsi - Mirinda - 7 Up"
type UP_processed_by_imagy-ar "بيبسي - ميرندا - سفن اب"
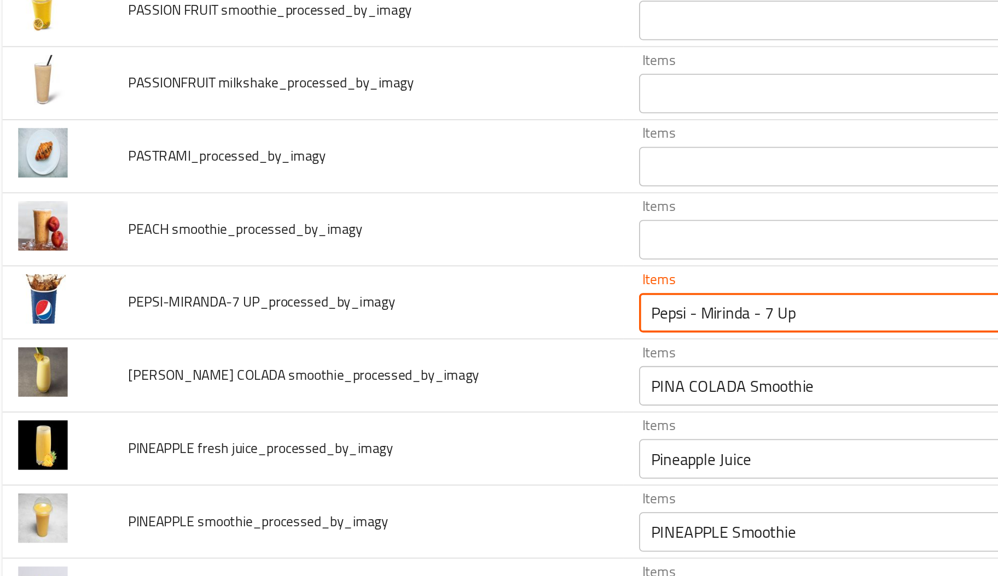
scroll to position [3480, 0]
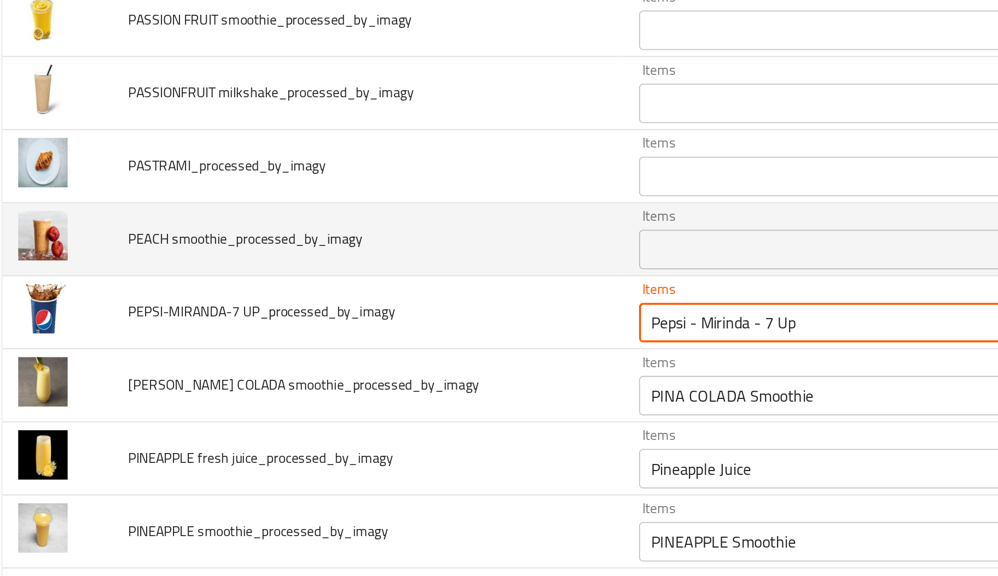
type UP_processed_by_imagy "Pepsi - Mirinda - 7 Up"
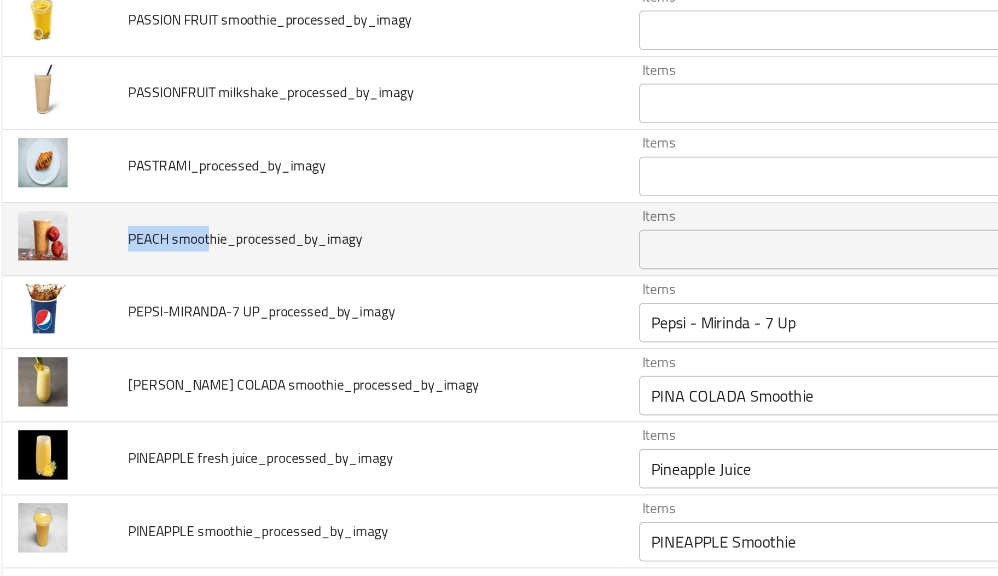
copy span "PEACH smoot"
drag, startPoint x: 80, startPoint y: 399, endPoint x: 128, endPoint y: 406, distance: 48.2
click at [128, 406] on td "PEACH smoothie_processed_by_imagy" at bounding box center [215, 390] width 283 height 40
paste smoothie_processed_by_imagy "PEACH smoot"
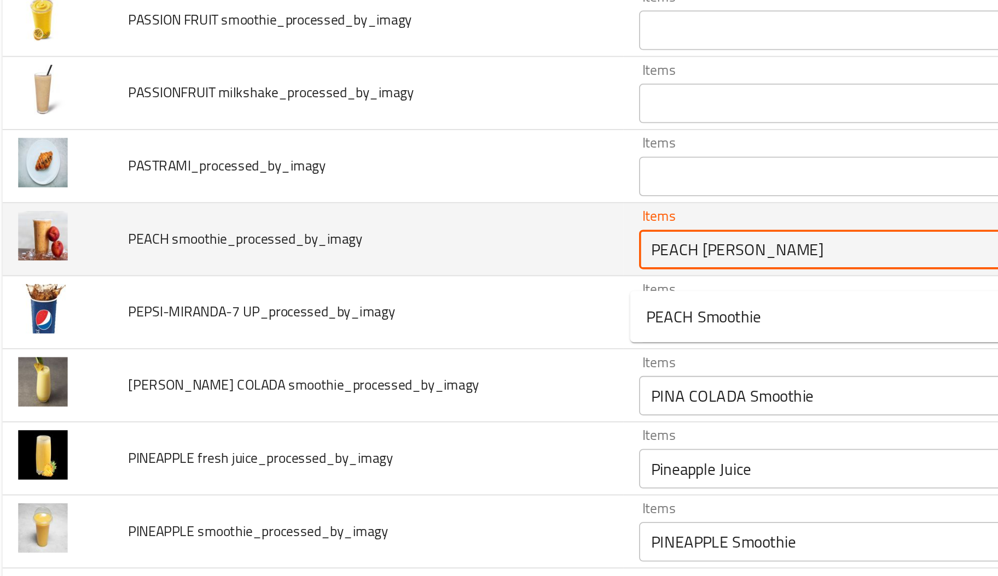
click at [394, 403] on smoothie_processed_by_imagy "PEACH smoot" at bounding box center [470, 395] width 203 height 15
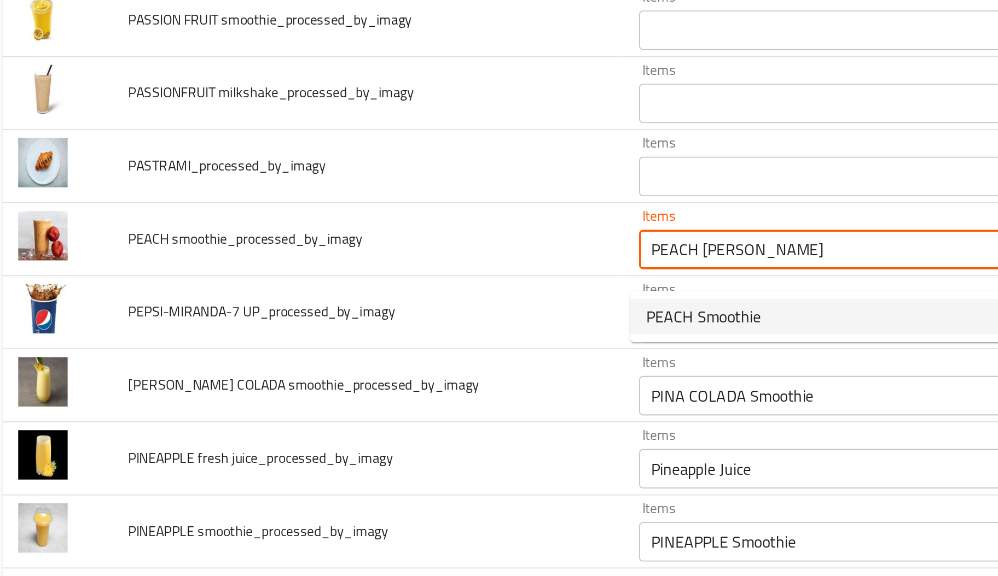
click at [419, 435] on span "PEACH Smoothie" at bounding box center [400, 432] width 63 height 13
type smoothie_processed_by_imagy "PEACH Smoothie"
type smoothie_processed_by_imagy-ar "خوخ سموزي"
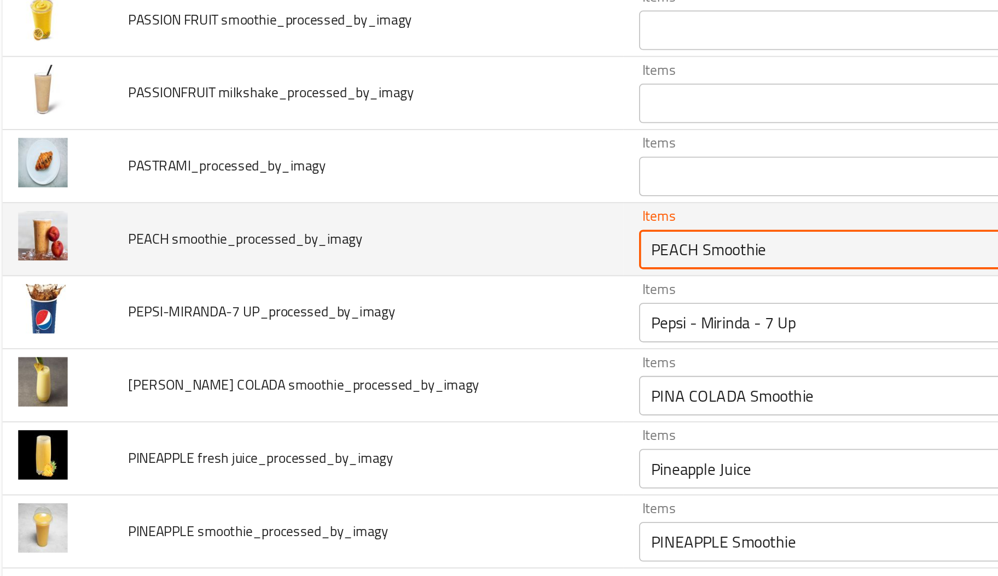
type smoothie_processed_by_imagy "PEACH Smoothie"
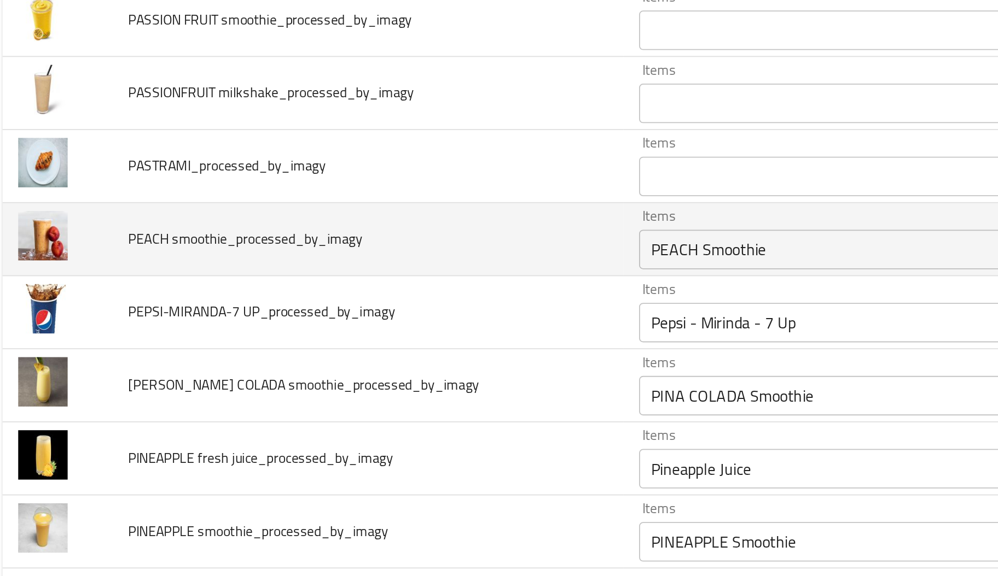
click at [312, 410] on td "PEACH smoothie_processed_by_imagy" at bounding box center [215, 390] width 283 height 40
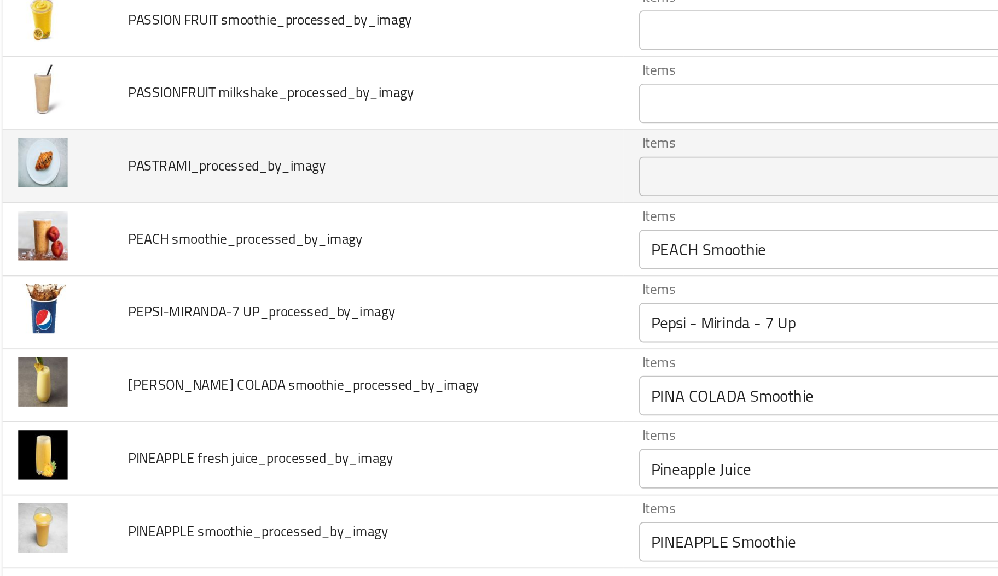
click at [114, 356] on span "PASTRAMI_processed_by_imagy" at bounding box center [137, 349] width 109 height 14
drag, startPoint x: 114, startPoint y: 358, endPoint x: 84, endPoint y: 352, distance: 30.0
click at [84, 352] on span "PASTRAMI_processed_by_imagy" at bounding box center [137, 349] width 109 height 14
drag, startPoint x: 83, startPoint y: 354, endPoint x: 112, endPoint y: 359, distance: 29.3
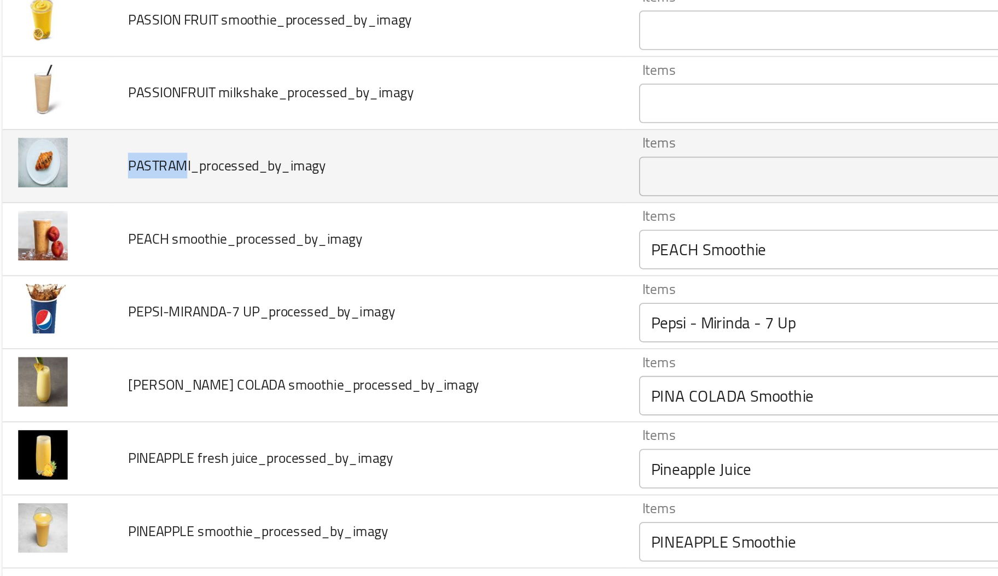
click at [112, 356] on span "PASTRAMI_processed_by_imagy" at bounding box center [137, 349] width 109 height 14
copy span "PASTRAM"
paste input "PASTRAM"
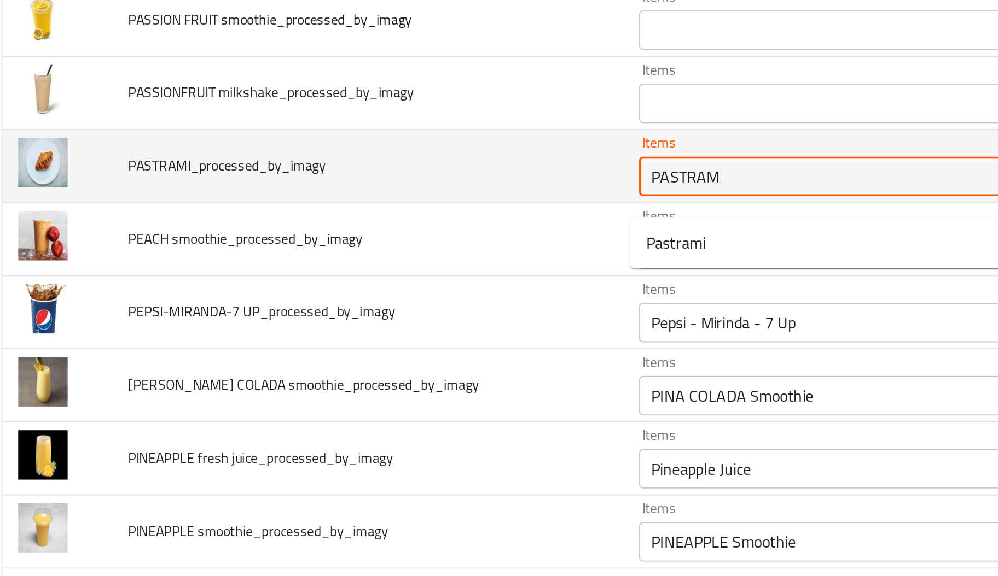
click at [392, 363] on input "PASTRAM" at bounding box center [470, 354] width 203 height 15
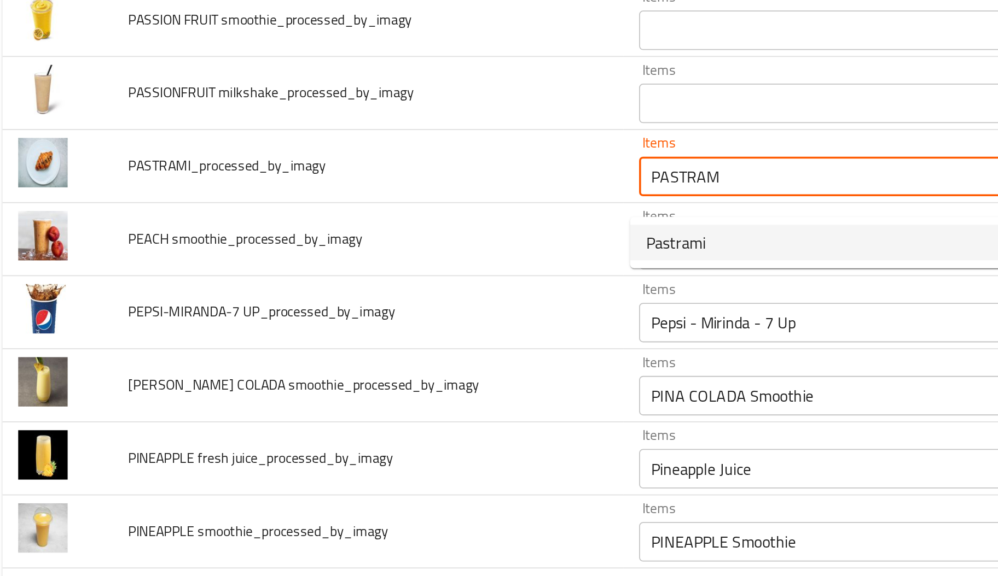
click at [386, 397] on span "Pastrami" at bounding box center [385, 391] width 33 height 13
type input "Pastrami"
type input "بسطرمة"
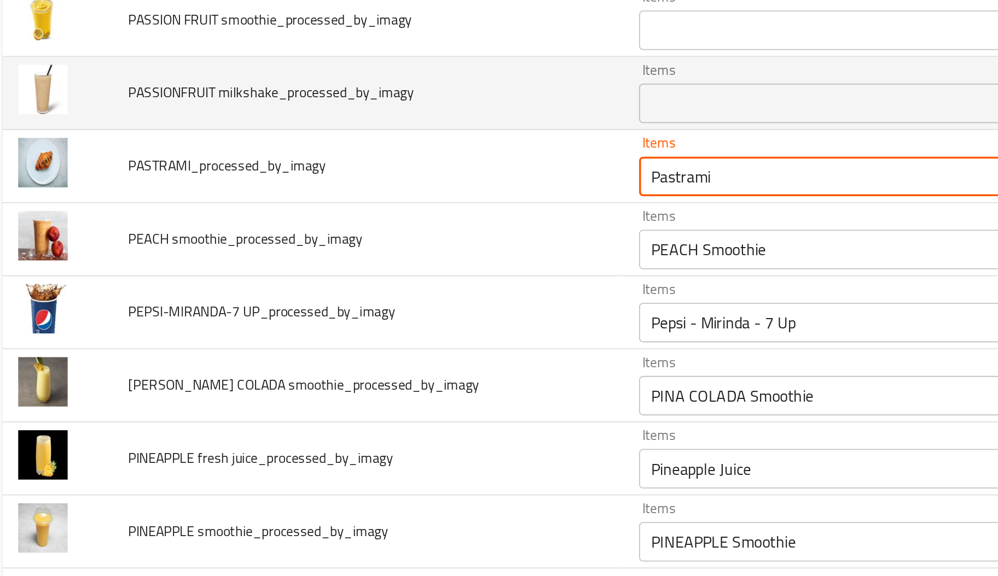
type input "Pastrami"
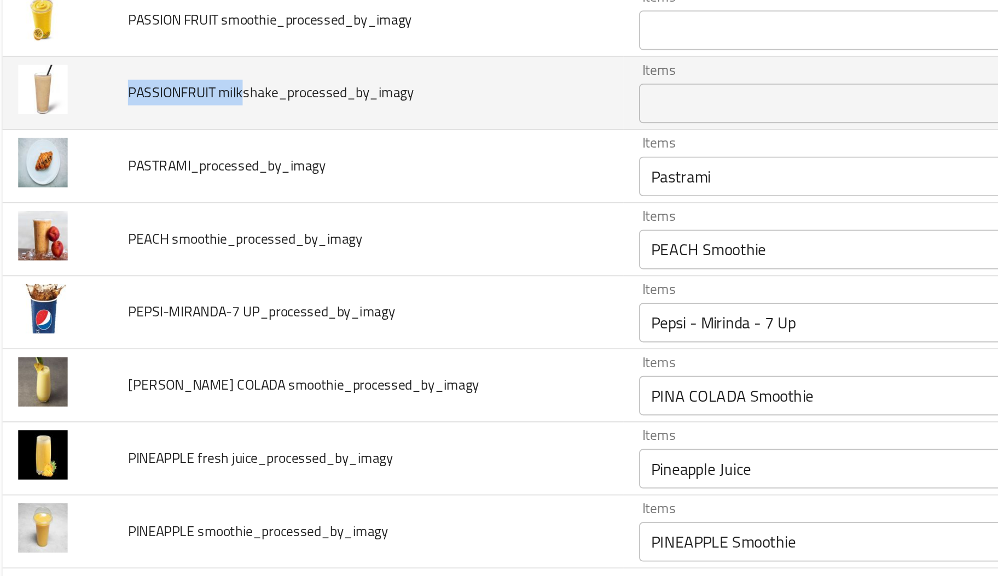
drag, startPoint x: 81, startPoint y: 317, endPoint x: 144, endPoint y: 319, distance: 63.0
click at [144, 316] on span "PASSIONFRUIT milkshake_processed_by_imagy" at bounding box center [162, 308] width 158 height 14
copy span "PASSIONFRUIT milk"
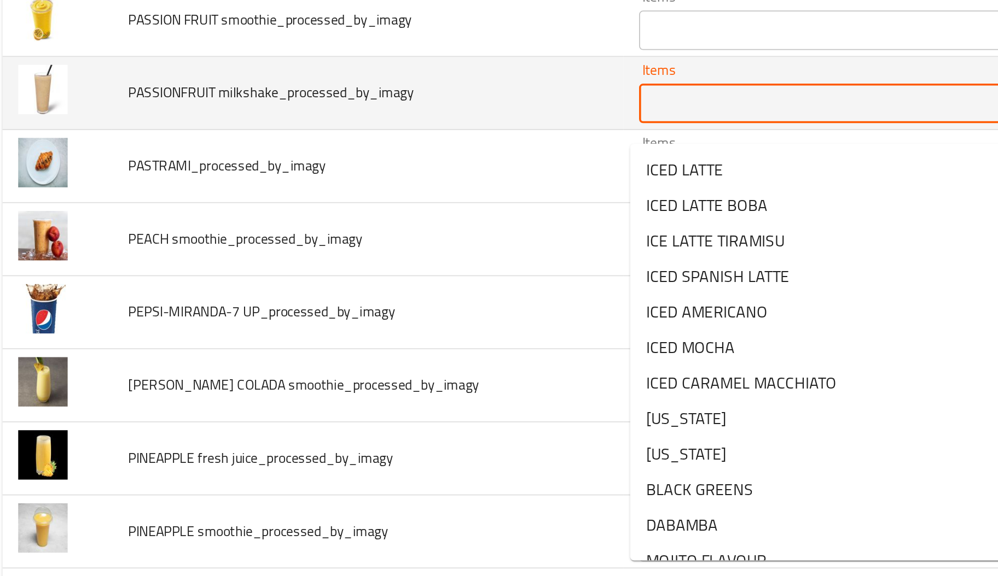
click at [427, 322] on milkshake_processed_by_imagy "Items" at bounding box center [470, 314] width 203 height 15
paste milkshake_processed_by_imagy "PASSIONFRUIT milk"
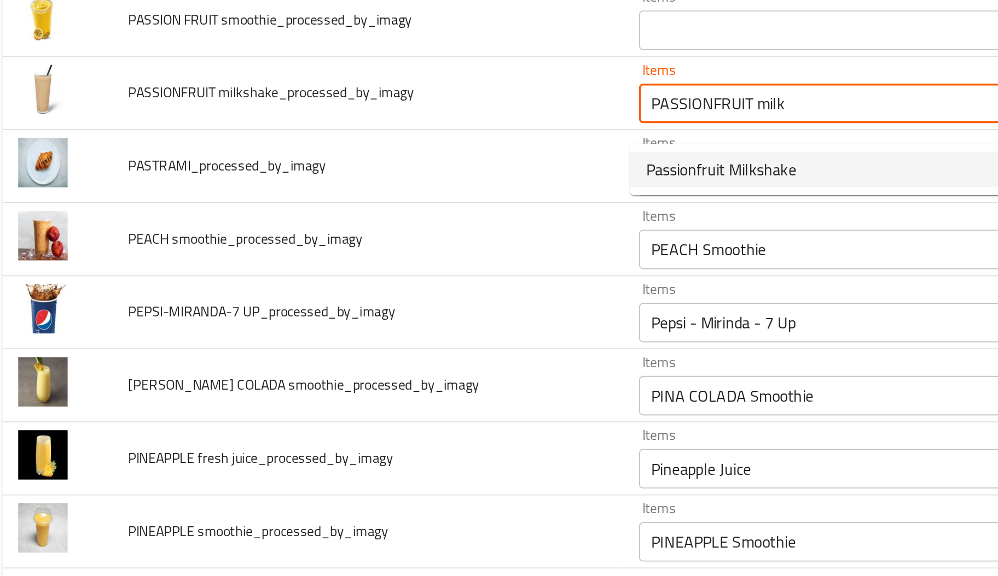
click at [417, 345] on span "Passionfruit Milkshake" at bounding box center [410, 351] width 83 height 13
type milkshake_processed_by_imagy "Passionfruit Milkshake"
type milkshake_processed_by_imagy-ar "ميلك شيك باشون فروت"
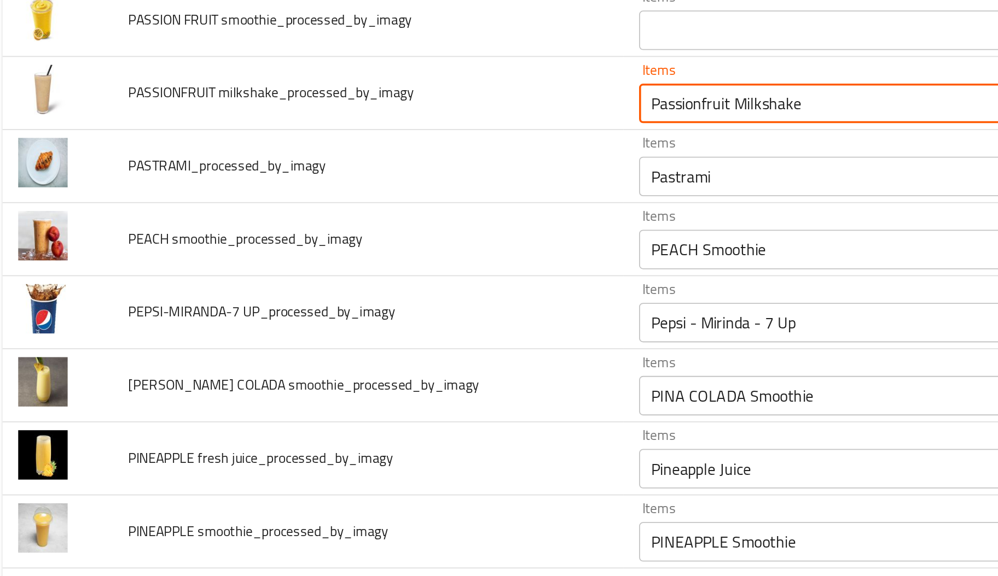
scroll to position [3446, 0]
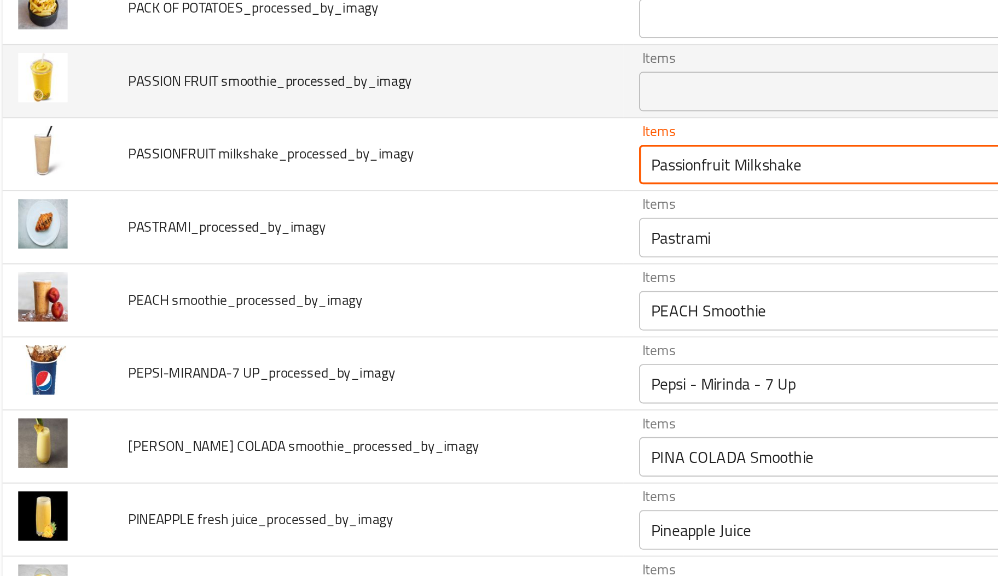
type milkshake_processed_by_imagy "Passionfruit Milkshake"
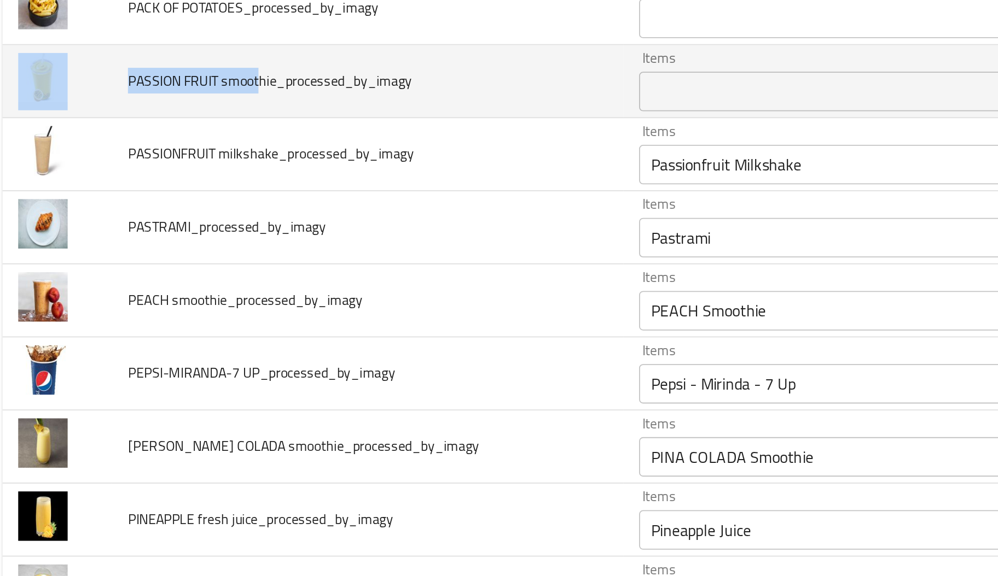
drag, startPoint x: 155, startPoint y: 311, endPoint x: 68, endPoint y: 306, distance: 86.6
click at [68, 306] on tr "PASSION FRUIT smoothie_processed_by_imagy Items Items Items Items No Match" at bounding box center [498, 302] width 971 height 40
copy tr "PASSION FRUIT smoot"
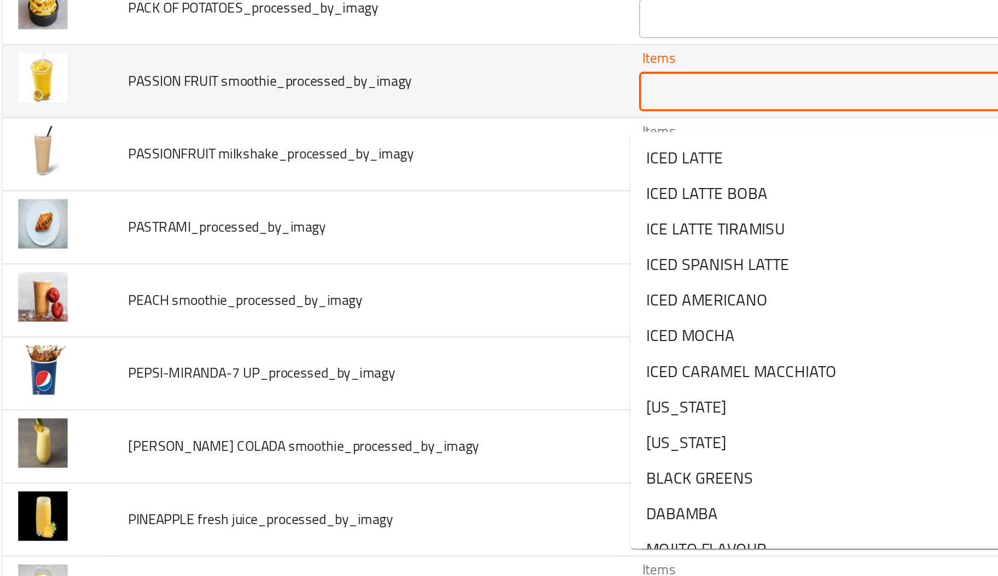
paste smoothie_processed_by_imagy "PASSION FRUIT smoot"
click at [442, 316] on smoothie_processed_by_imagy "Items" at bounding box center [470, 307] width 203 height 15
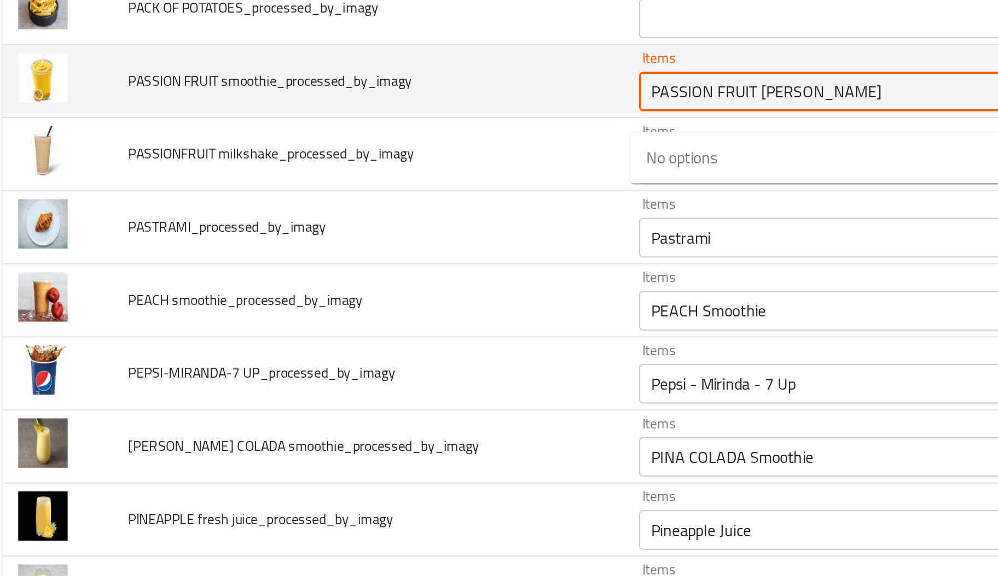
click at [381, 316] on smoothie_processed_by_imagy "PASSION FRUIT smoot" at bounding box center [470, 307] width 203 height 15
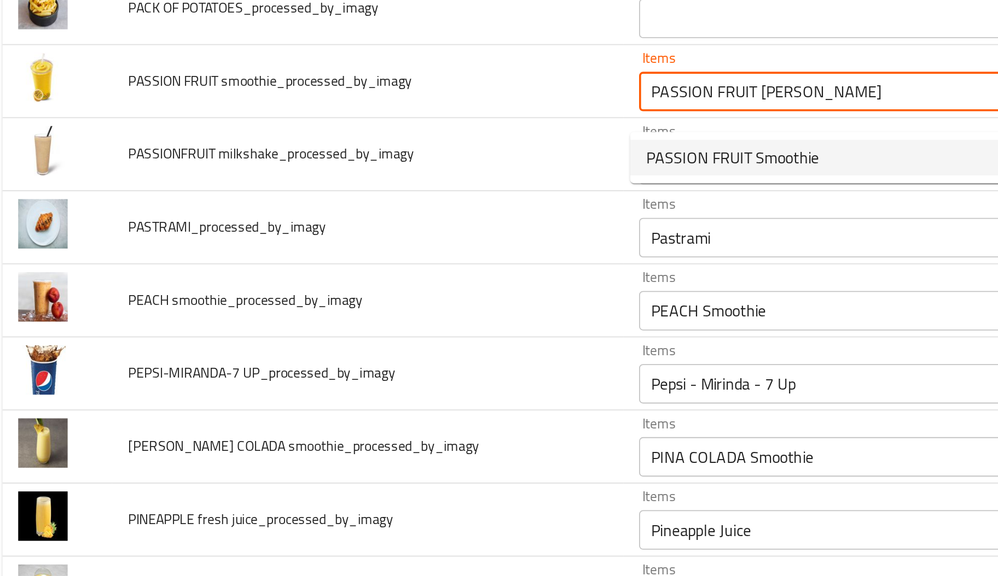
click at [468, 343] on smoothie_processed_by_imagy-option-0 "PASSION FRUIT Smoothie" at bounding box center [479, 345] width 239 height 20
type smoothie_processed_by_imagy "PASSION FRUIT Smoothie"
type smoothie_processed_by_imagy-ar "باشن فروت سموزي"
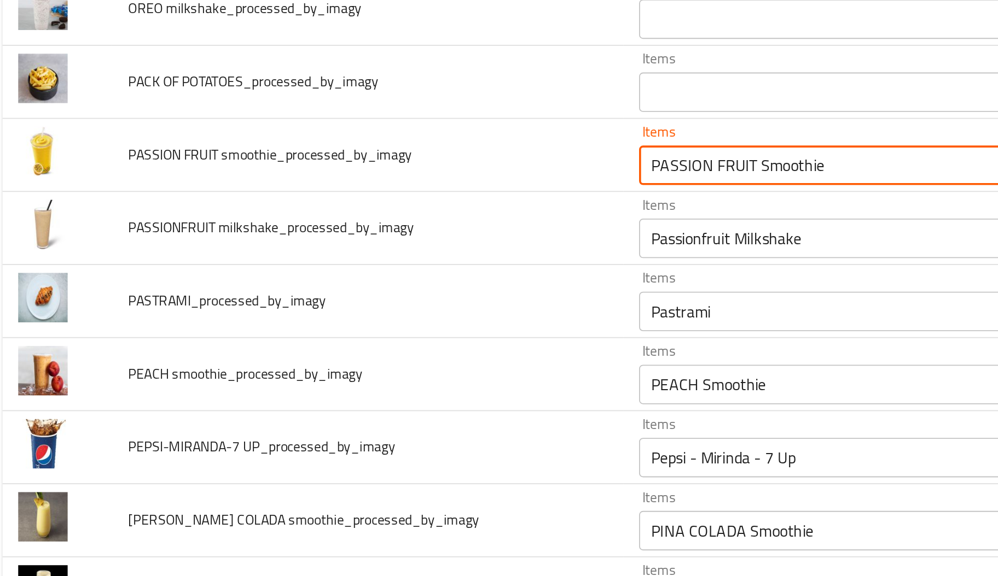
scroll to position [3404, 0]
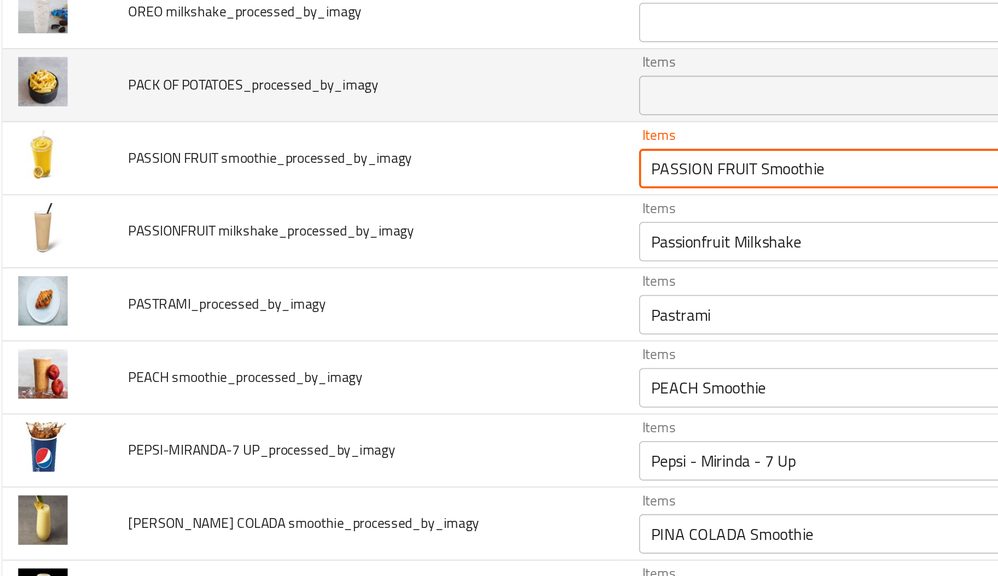
type smoothie_processed_by_imagy "PASSION FRUIT Smoothie"
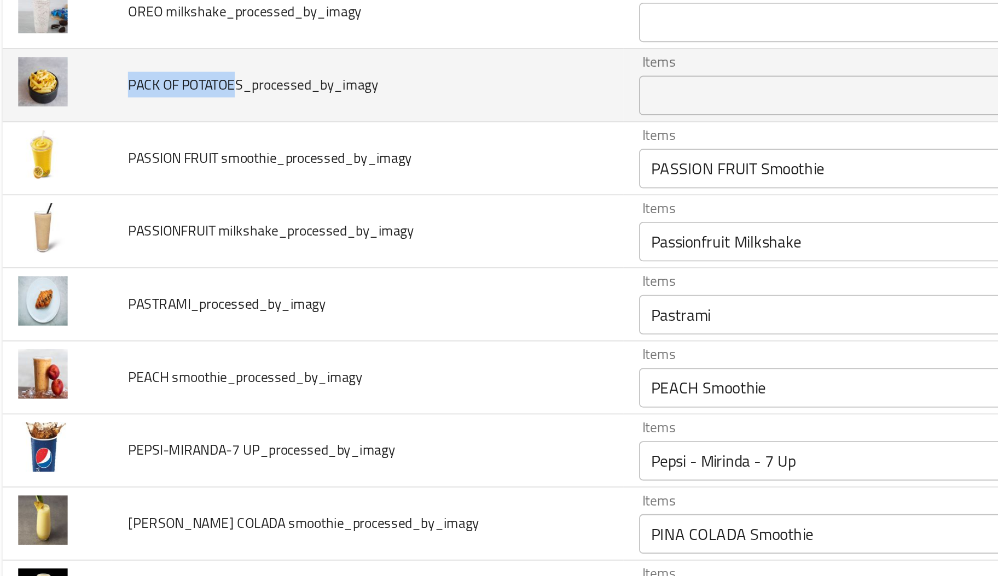
drag, startPoint x: 141, startPoint y: 310, endPoint x: 82, endPoint y: 313, distance: 59.2
click at [83, 311] on span "PACK OF POTATOES_processed_by_imagy" at bounding box center [152, 304] width 138 height 14
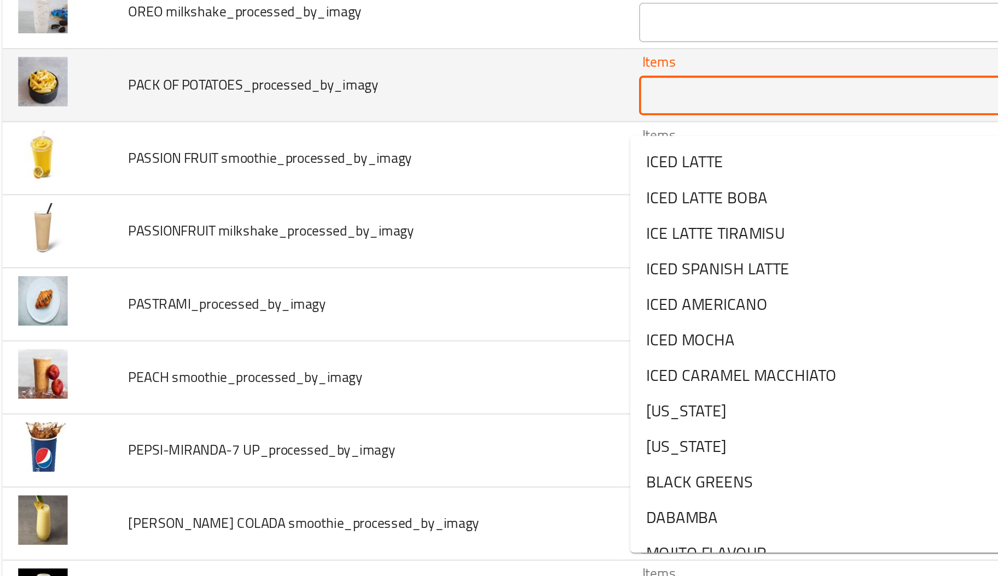
click at [444, 318] on POTATOES_processed_by_imagy "Items" at bounding box center [470, 309] width 203 height 15
paste POTATOES_processed_by_imagy "PACK OF POTATOE"
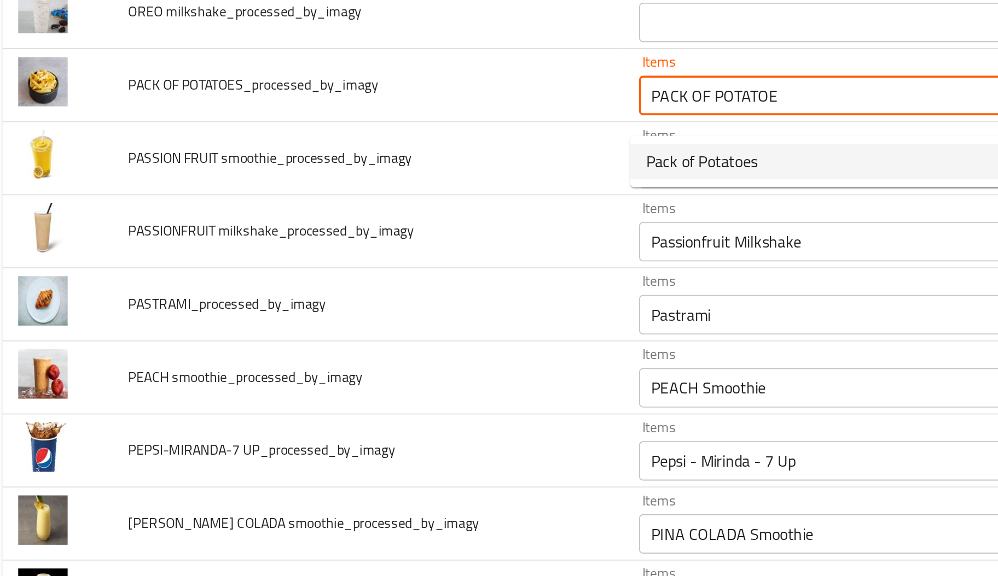
click at [422, 357] on POTATOES_processed_by_imagy-popup "Pack of Potatoes" at bounding box center [479, 347] width 239 height 28
click at [423, 351] on span "Pack of Potatoes" at bounding box center [400, 346] width 62 height 13
type POTATOES_processed_by_imagy "Pack of Potatoes"
type POTATOES_processed_by_imagy-ar "باکت بطاطس"
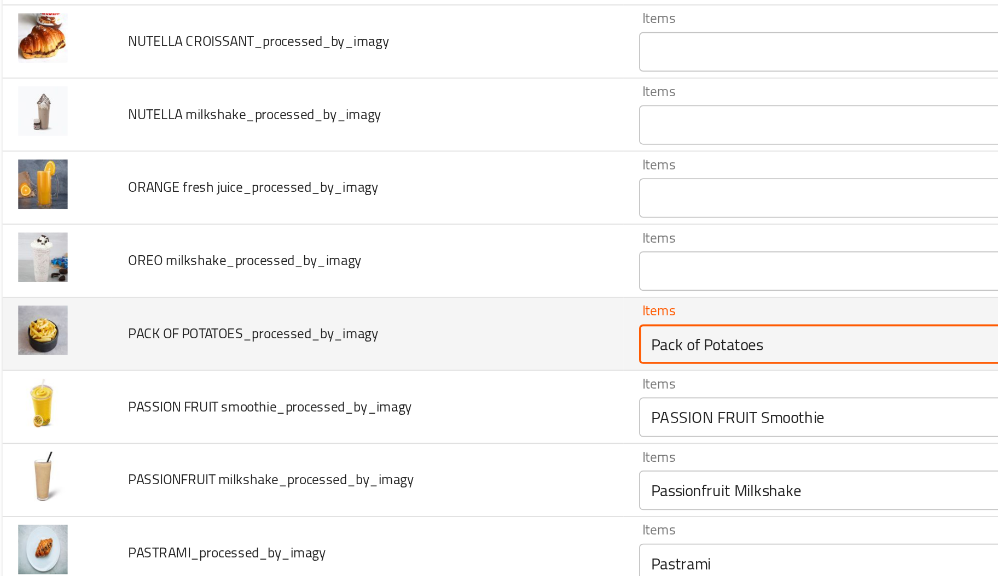
scroll to position [3264, 0]
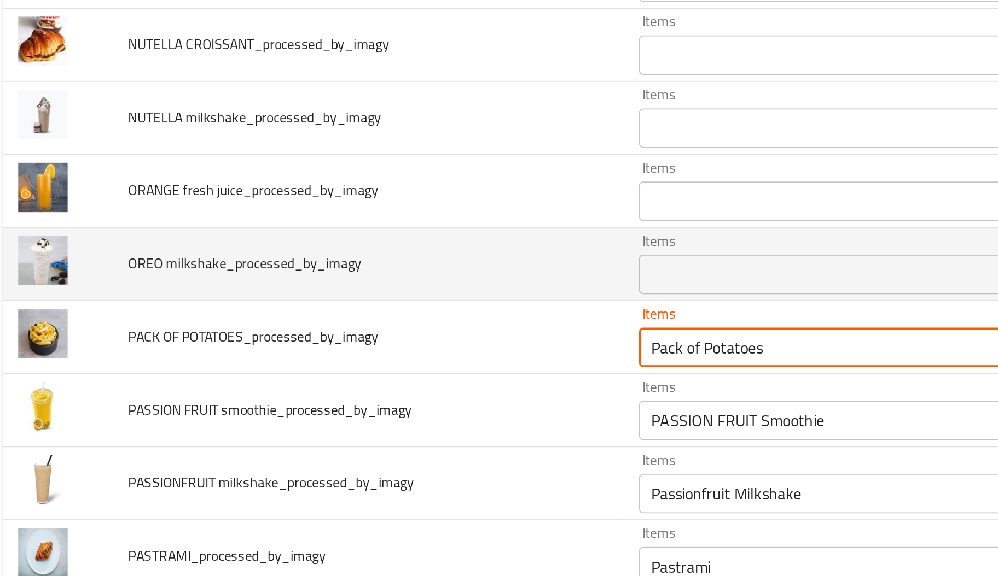
type POTATOES_processed_by_imagy "Pack of Potatoes"
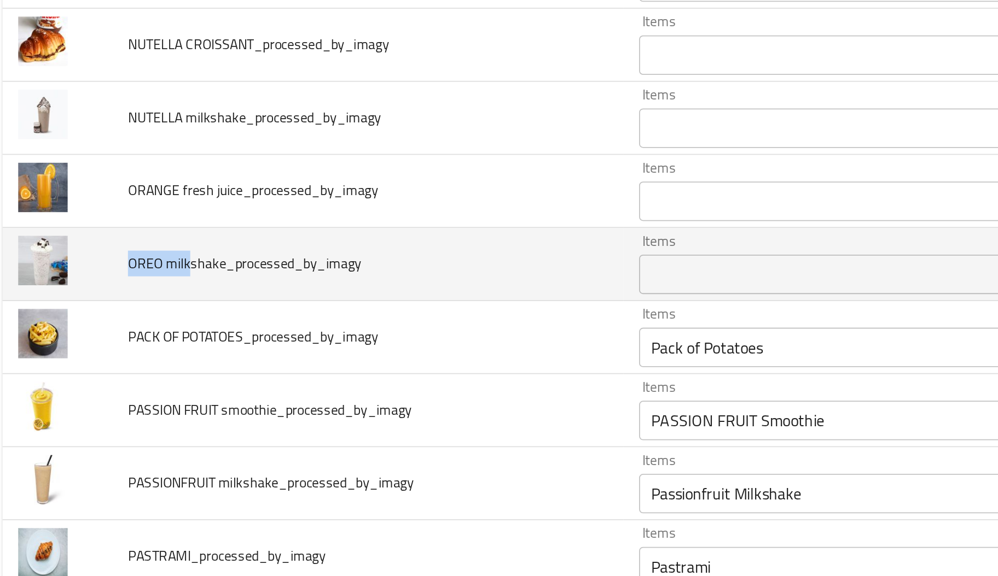
drag, startPoint x: 116, startPoint y: 411, endPoint x: 81, endPoint y: 409, distance: 35.1
click at [81, 409] on td "OREO milkshake_processed_by_imagy" at bounding box center [215, 403] width 283 height 40
paste milkshake_processed_by_imagy "OREO milk"
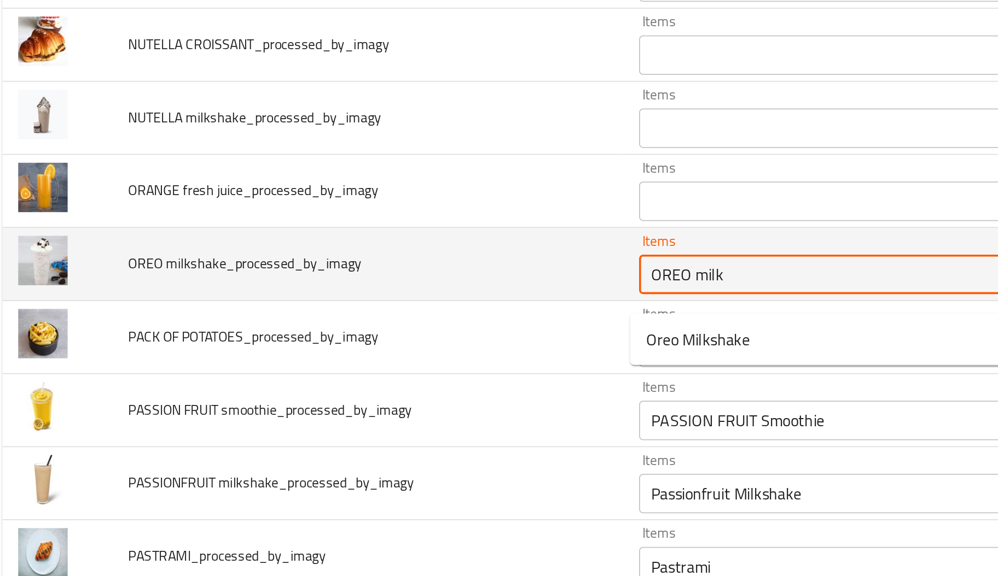
click at [421, 416] on milkshake_processed_by_imagy "OREO milk" at bounding box center [470, 408] width 203 height 15
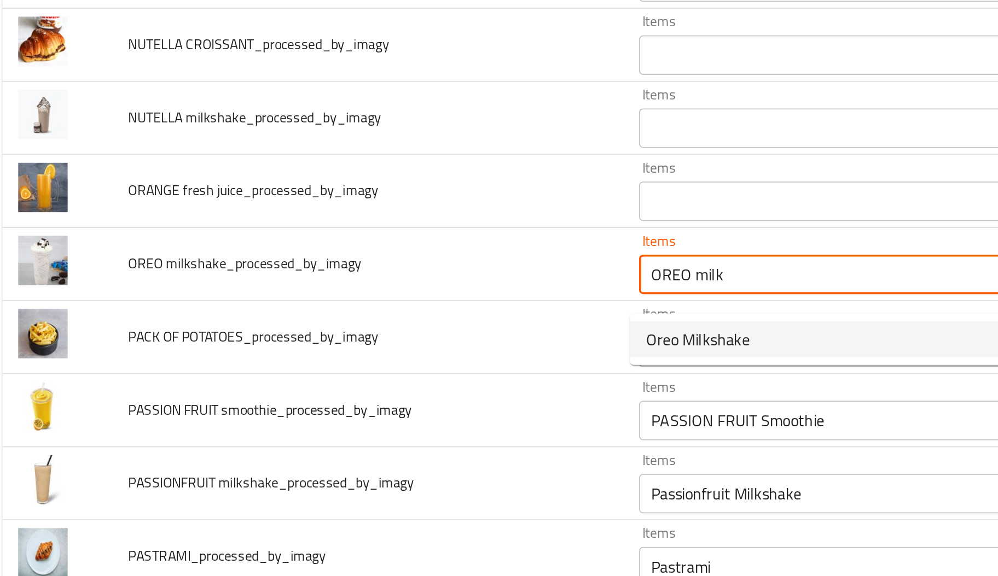
click at [401, 439] on span "Oreo Milkshake" at bounding box center [397, 445] width 57 height 13
type milkshake_processed_by_imagy "Oreo Milkshake"
type milkshake_processed_by_imagy-ar "ميلك شيك أوريو"
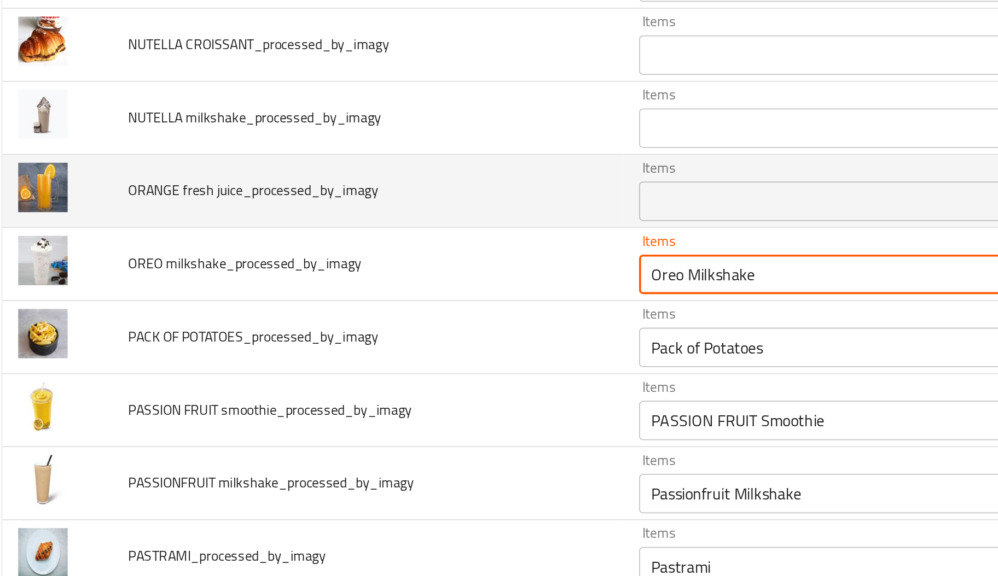
type milkshake_processed_by_imagy "Oreo Milkshake"
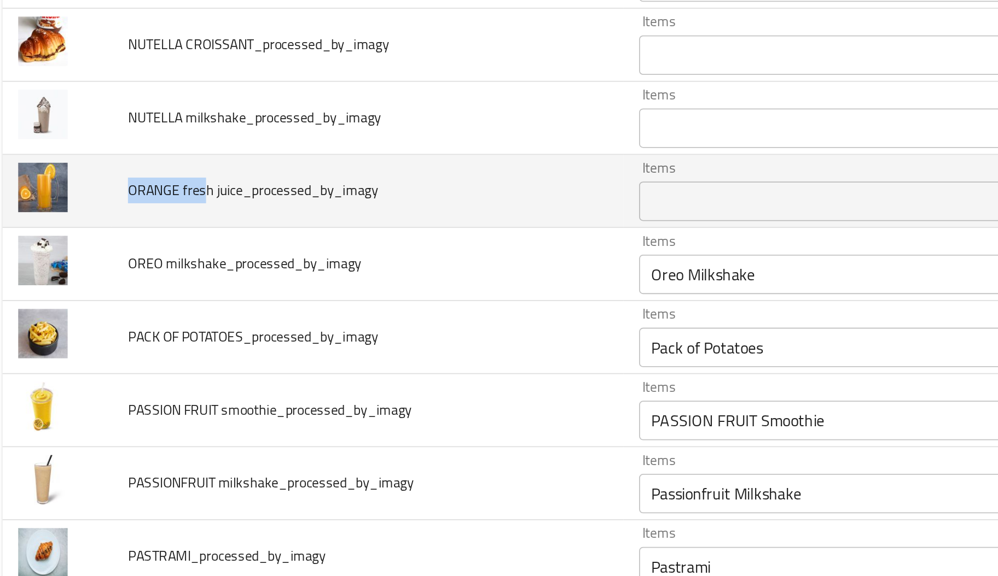
drag, startPoint x: 124, startPoint y: 371, endPoint x: 76, endPoint y: 364, distance: 48.6
click at [76, 364] on td "ORANGE fresh juice_processed_by_imagy" at bounding box center [215, 363] width 283 height 40
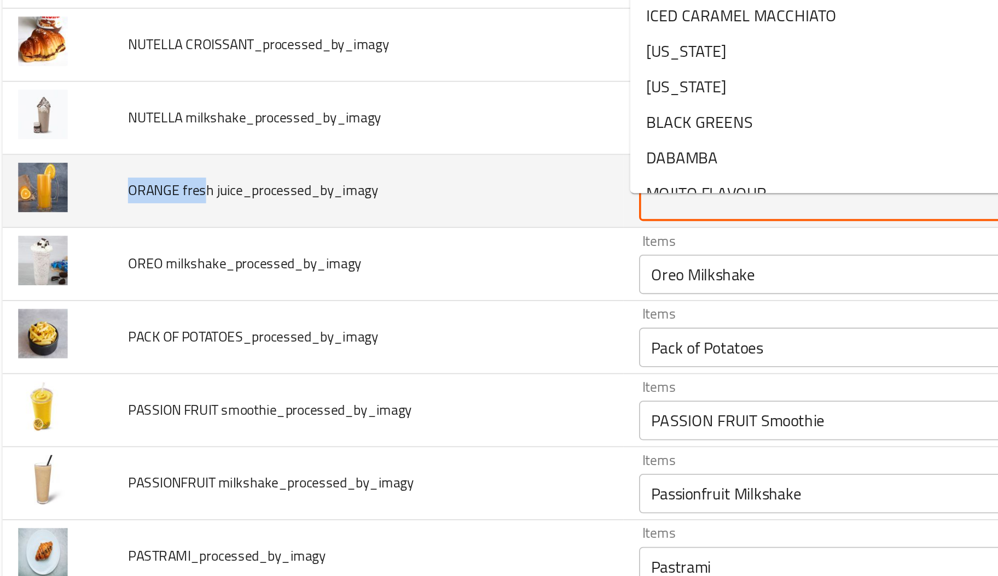
paste juice_processed_by_imagy "ORANGE fres"
click at [453, 374] on juice_processed_by_imagy "ORANGE fres" at bounding box center [470, 368] width 203 height 15
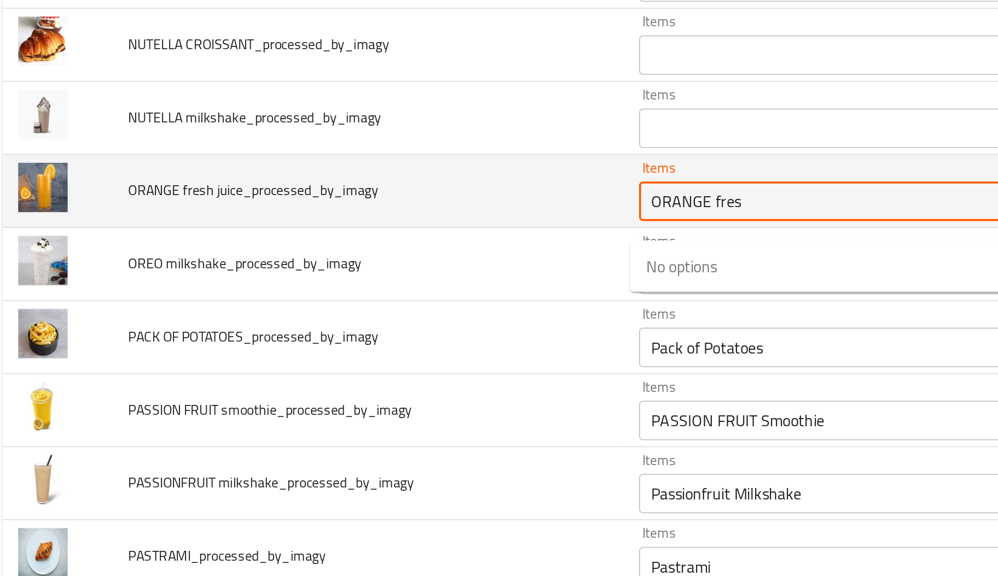
click at [429, 376] on juice_processed_by_imagy "ORANGE fres" at bounding box center [470, 368] width 203 height 15
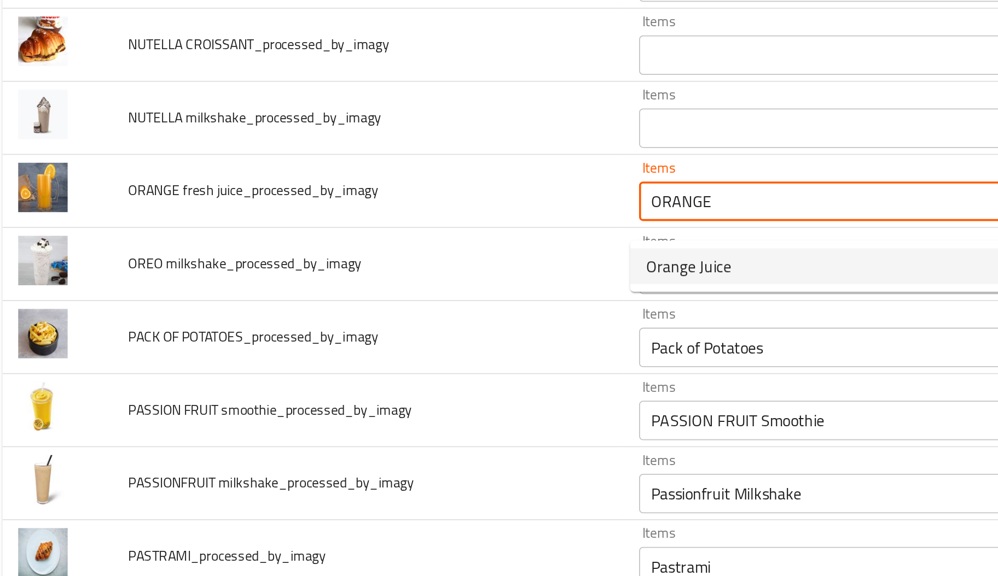
click at [400, 400] on span "Orange Juice" at bounding box center [392, 404] width 47 height 13
type juice_processed_by_imagy "Orange Juice"
type juice_processed_by_imagy-ar "عصير برتقال"
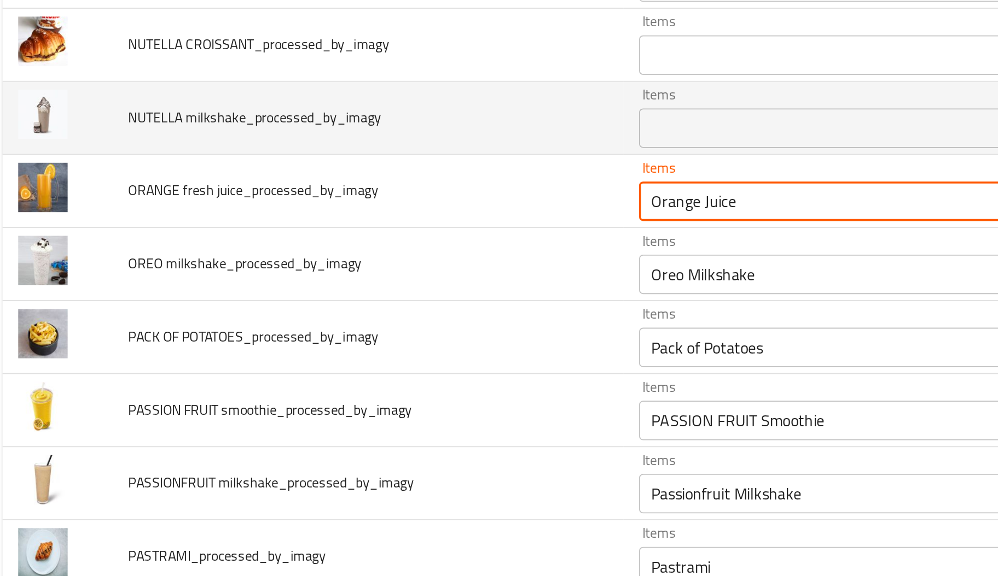
type juice_processed_by_imagy "Orange Juice"
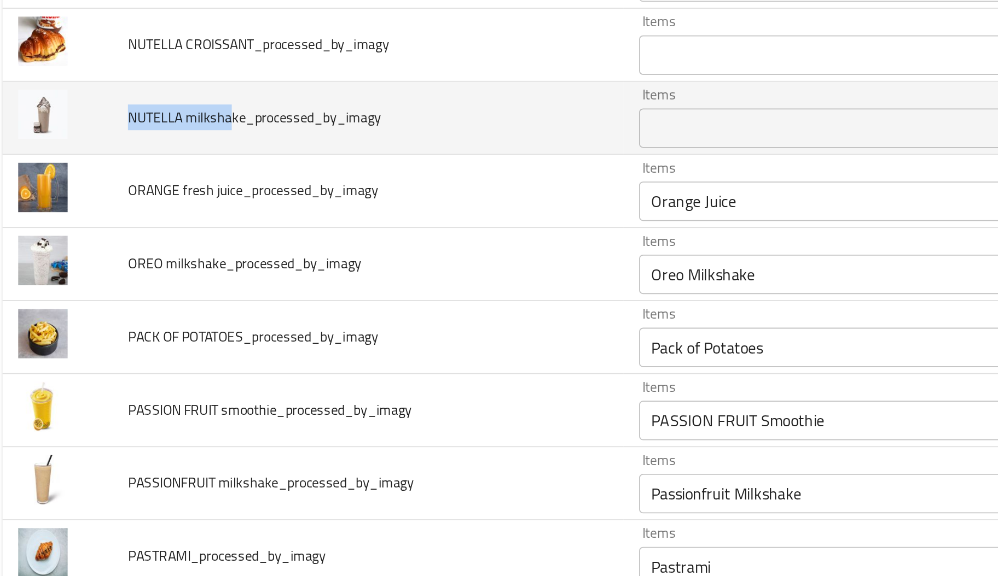
drag, startPoint x: 139, startPoint y: 331, endPoint x: 78, endPoint y: 328, distance: 60.8
click at [78, 328] on td "NUTELLA milkshake_processed_by_imagy" at bounding box center [215, 322] width 283 height 40
click at [431, 339] on div "Items" at bounding box center [486, 328] width 242 height 22
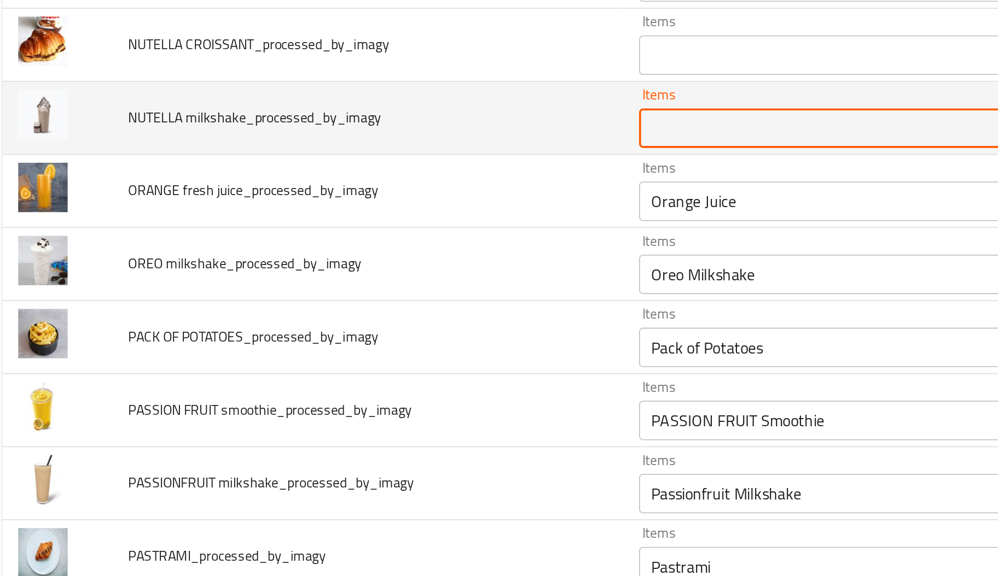
paste milkshake_processed_by_imagy "NUTELLA milksha"
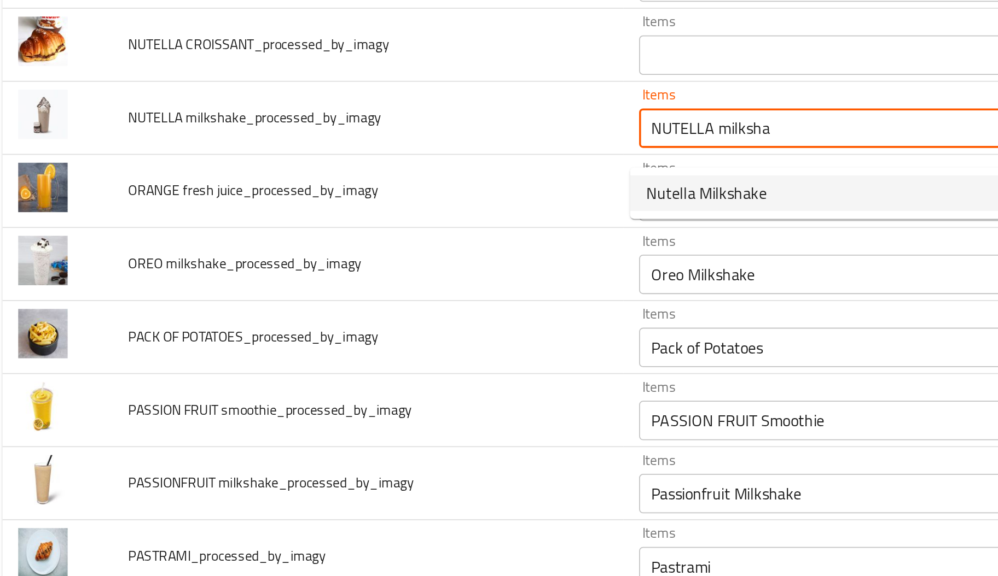
click at [420, 365] on span "Nutella Milkshake" at bounding box center [402, 364] width 67 height 13
type milkshake_processed_by_imagy "Nutella Milkshake"
type milkshake_processed_by_imagy-ar "ميلك شيك نوتيلا"
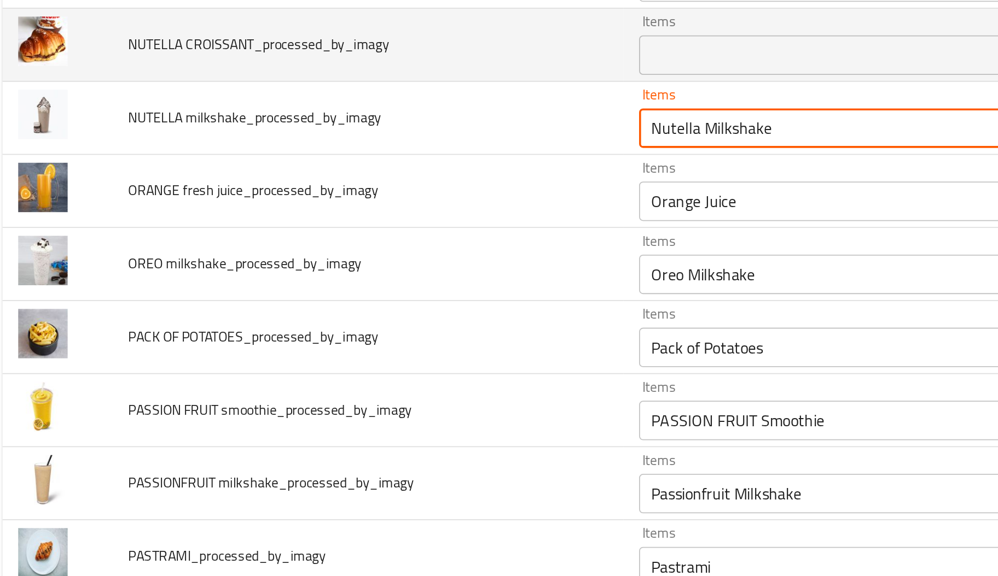
type milkshake_processed_by_imagy "Nutella Milkshake"
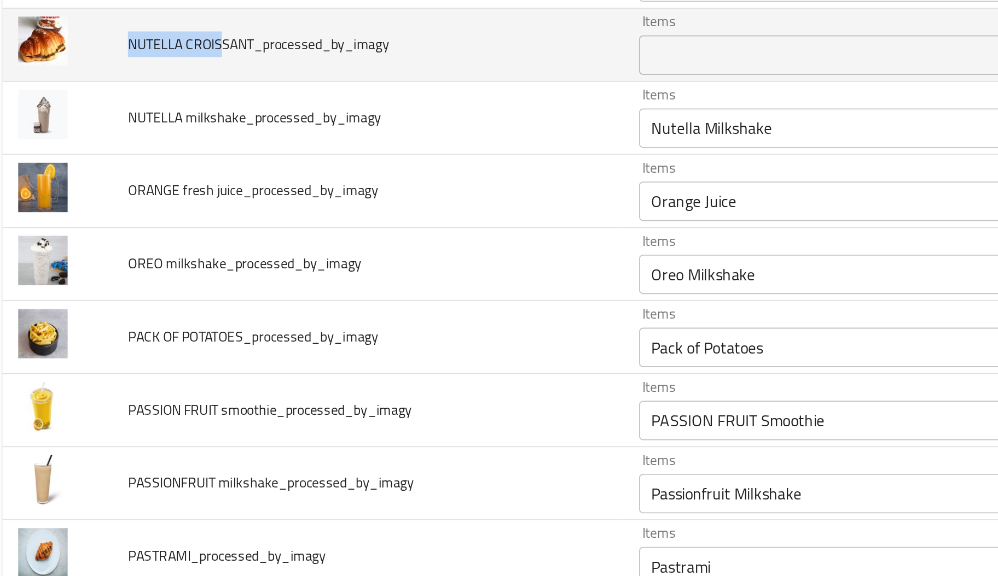
drag, startPoint x: 133, startPoint y: 290, endPoint x: 82, endPoint y: 290, distance: 51.4
click at [83, 289] on span "NUTELLA CROISSANT_processed_by_imagy" at bounding box center [155, 282] width 144 height 14
paste CROISSANT_processed_by_imagy "NUTELLA CROIS"
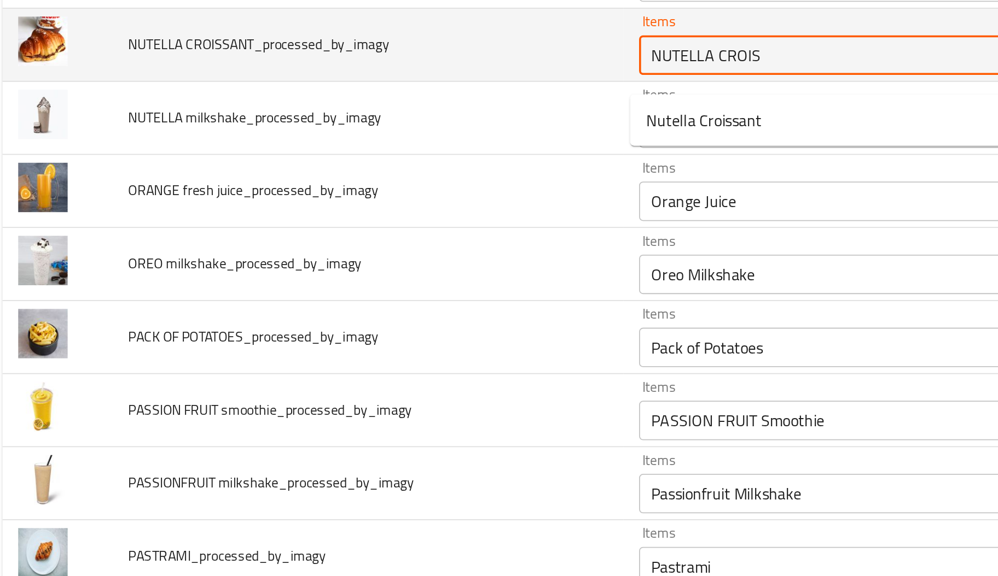
click at [382, 295] on CROISSANT_processed_by_imagy "NUTELLA CROIS" at bounding box center [470, 287] width 203 height 15
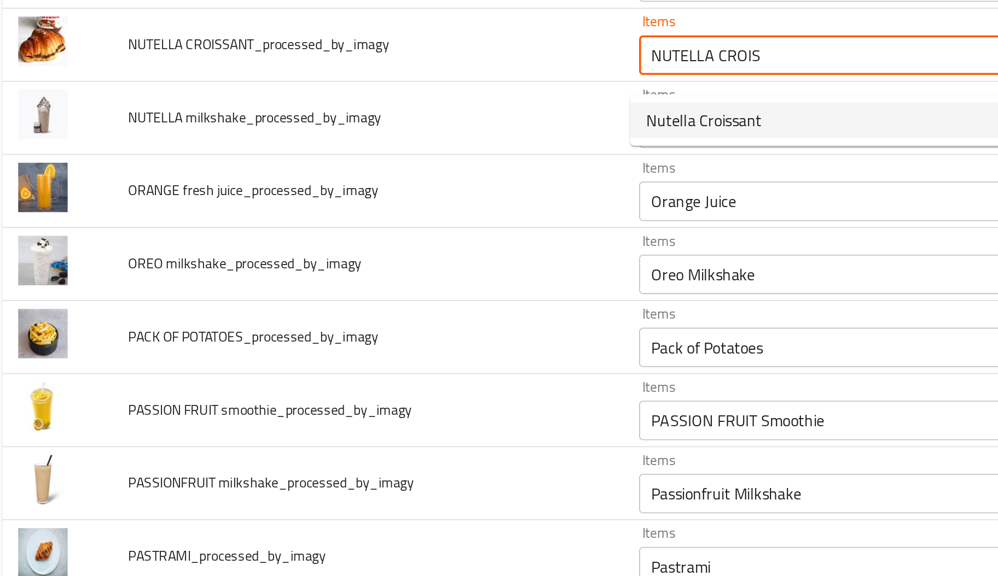
click at [388, 322] on span "Nutella Croissant" at bounding box center [401, 323] width 64 height 13
type CROISSANT_processed_by_imagy "Nutella Croissant"
type CROISSANT_processed_by_imagy-ar "كرواسون نوتيلا"
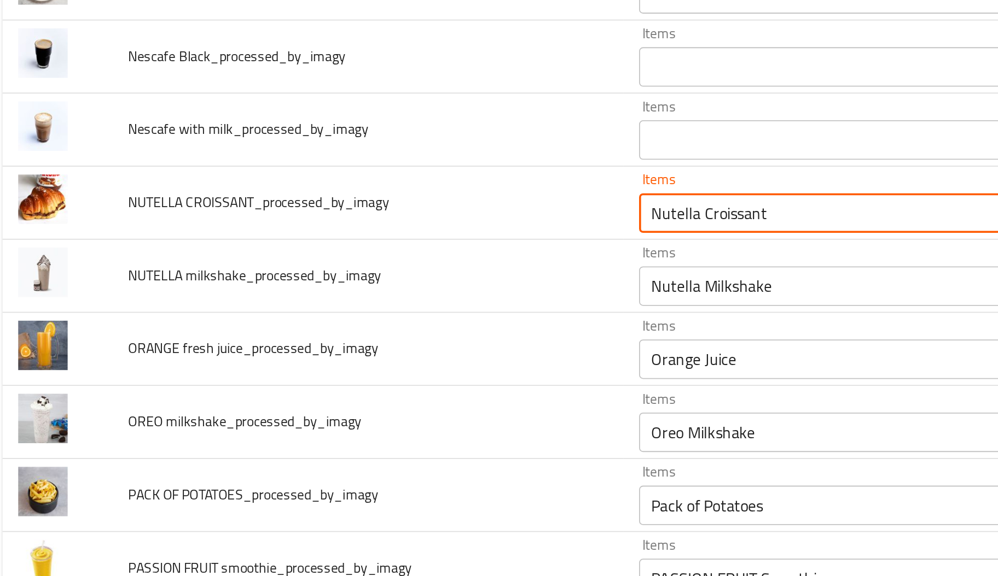
scroll to position [3175, 0]
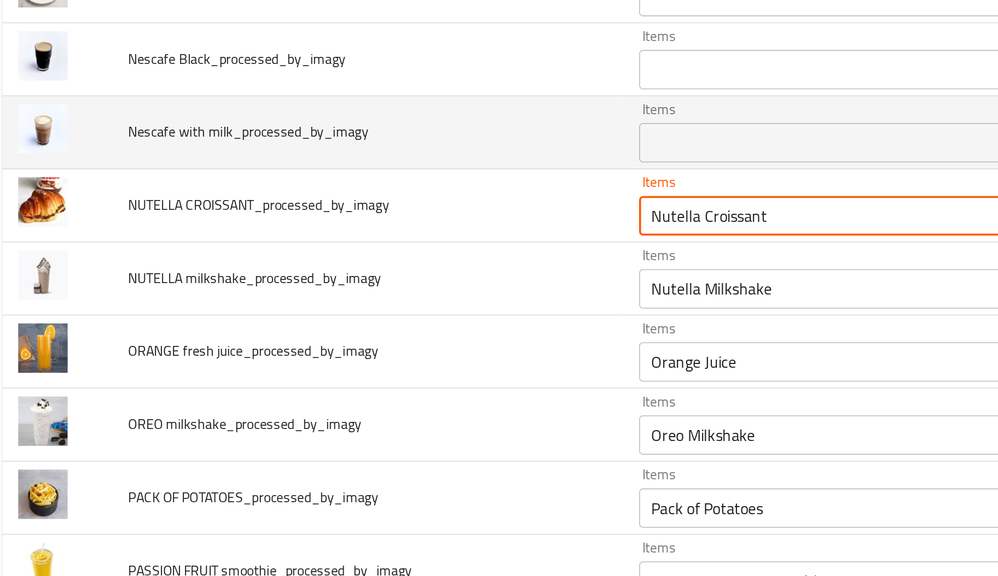
type CROISSANT_processed_by_imagy "Nutella Croissant"
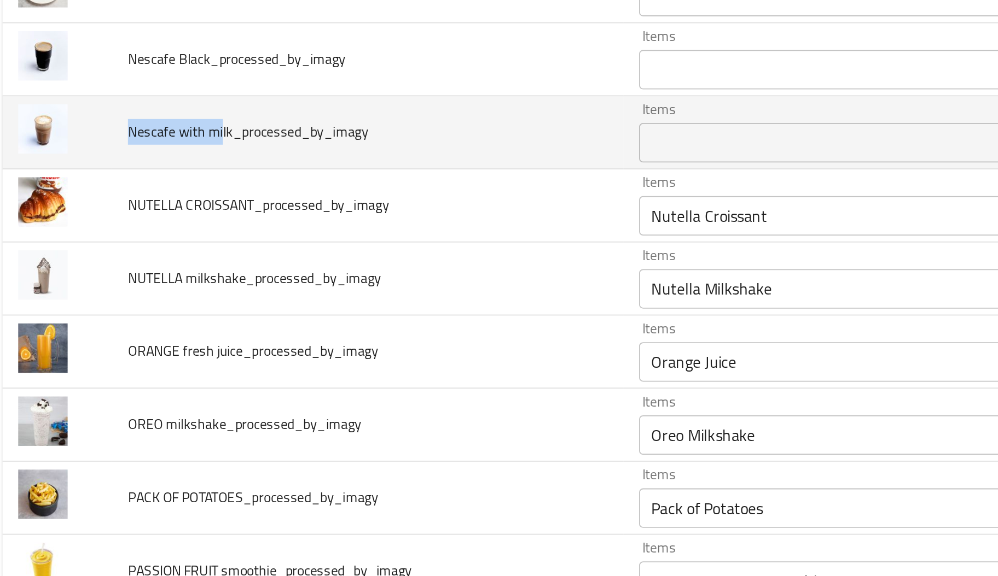
drag, startPoint x: 133, startPoint y: 339, endPoint x: 84, endPoint y: 339, distance: 49.2
click at [84, 337] on span "Nescafe with milk_processed_by_imagy" at bounding box center [149, 330] width 133 height 14
paste milk_processed_by_imagy "Nescafe with mi"
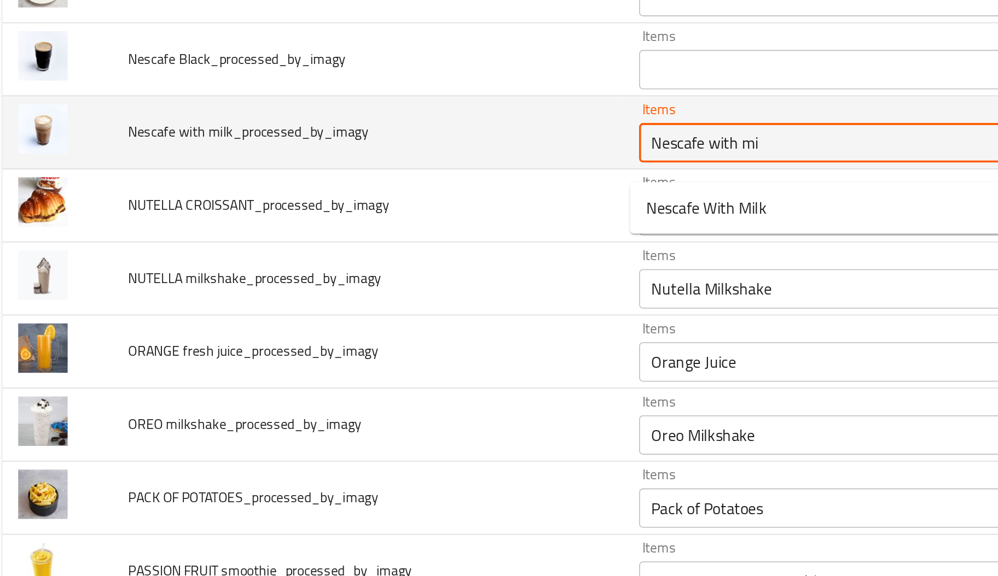
click at [410, 344] on milk_processed_by_imagy "Nescafe with mi" at bounding box center [470, 336] width 203 height 15
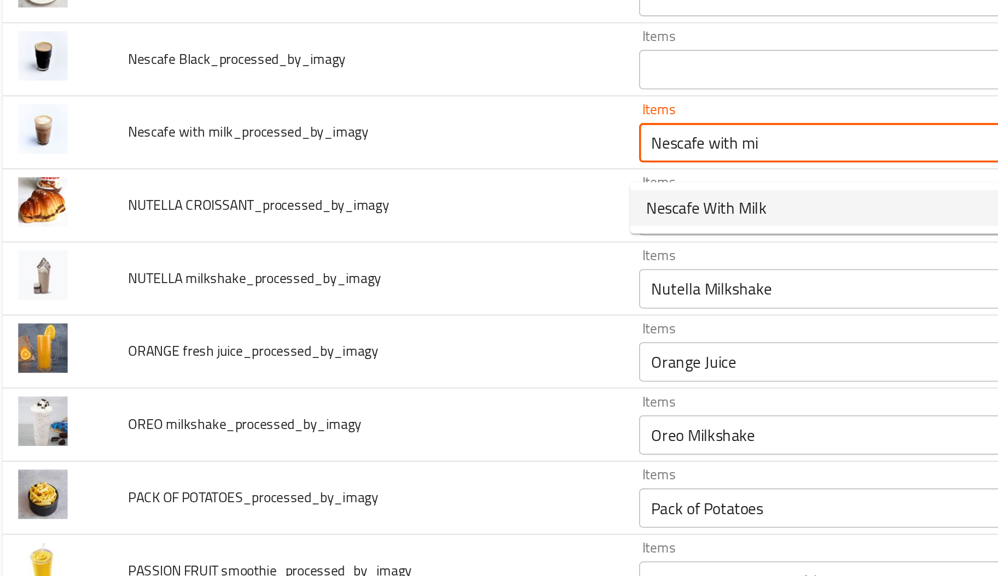
click at [396, 370] on span "Nescafe With Milk" at bounding box center [402, 372] width 67 height 13
type milk_processed_by_imagy "Nescafe With Milk"
type milk_processed_by_imagy-ar "تسكافيه مع حليب"
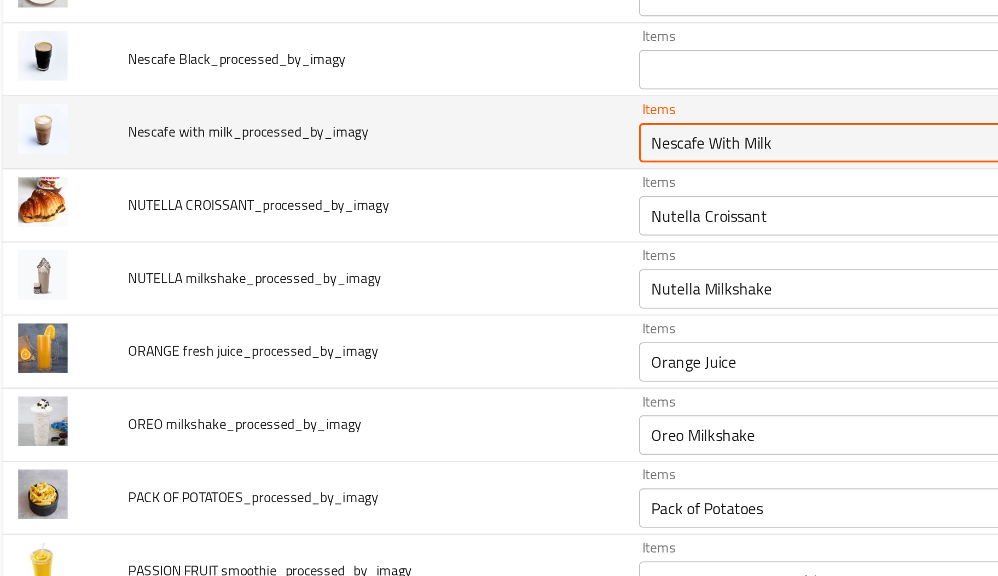
scroll to position [3073, 0]
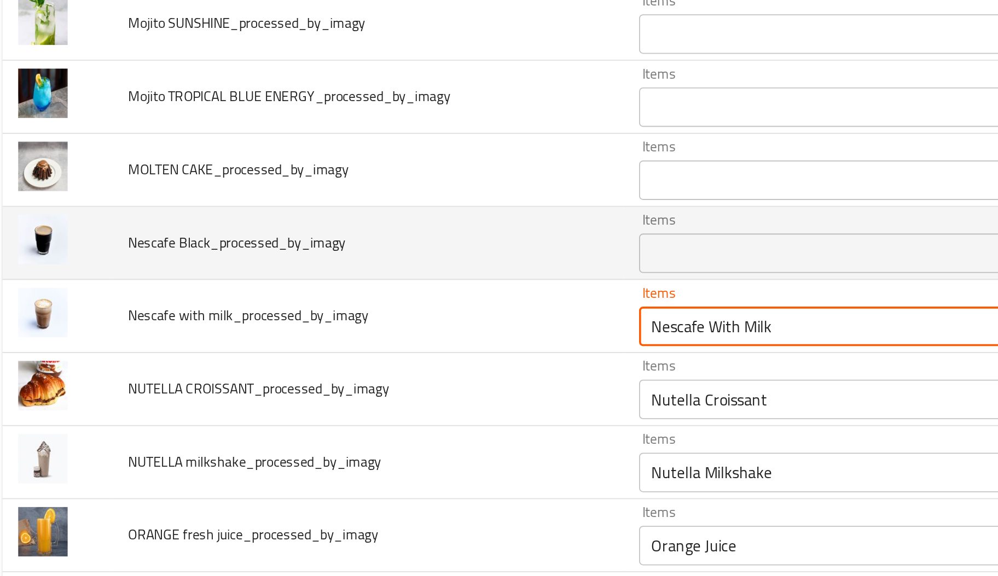
type milk_processed_by_imagy "Nescafe With Milk"
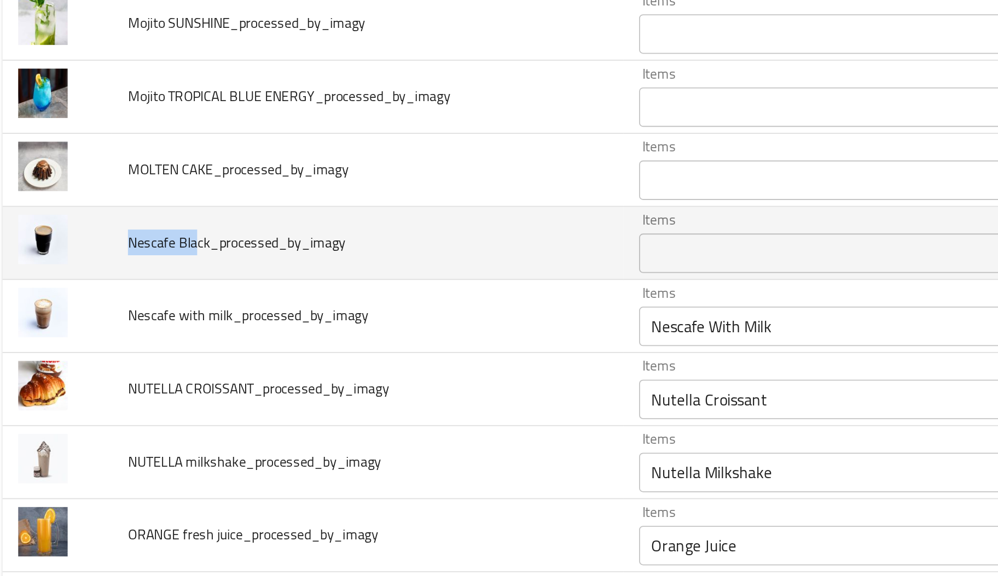
drag, startPoint x: 119, startPoint y: 401, endPoint x: 75, endPoint y: 395, distance: 44.7
click at [75, 395] on td "Nescafe Black_processed_by_imagy" at bounding box center [215, 392] width 283 height 40
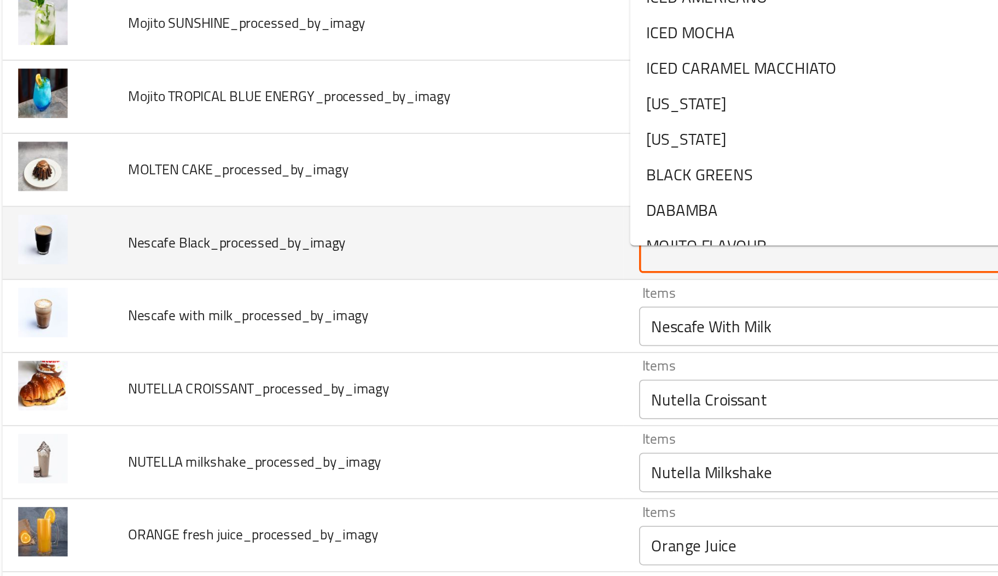
paste Black_processed_by_imagy "Nescafe Bla"
click at [439, 405] on Black_processed_by_imagy "Nescafe Bla" at bounding box center [470, 397] width 203 height 15
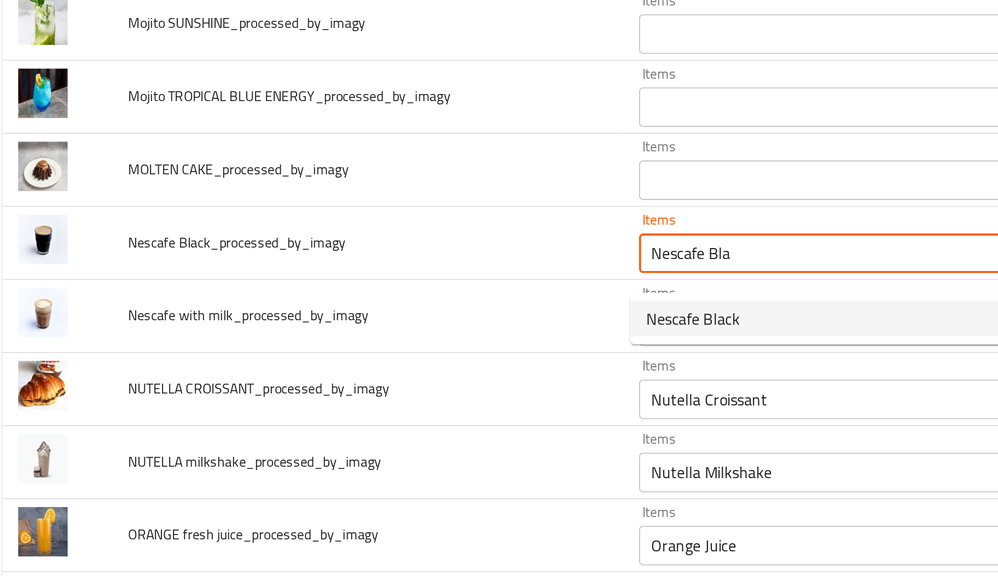
click at [410, 435] on span "Nescafe Black" at bounding box center [395, 433] width 52 height 13
type Black_processed_by_imagy "Nescafe Black"
type Black_processed_by_imagy-ar "نسكافيه بلاك"
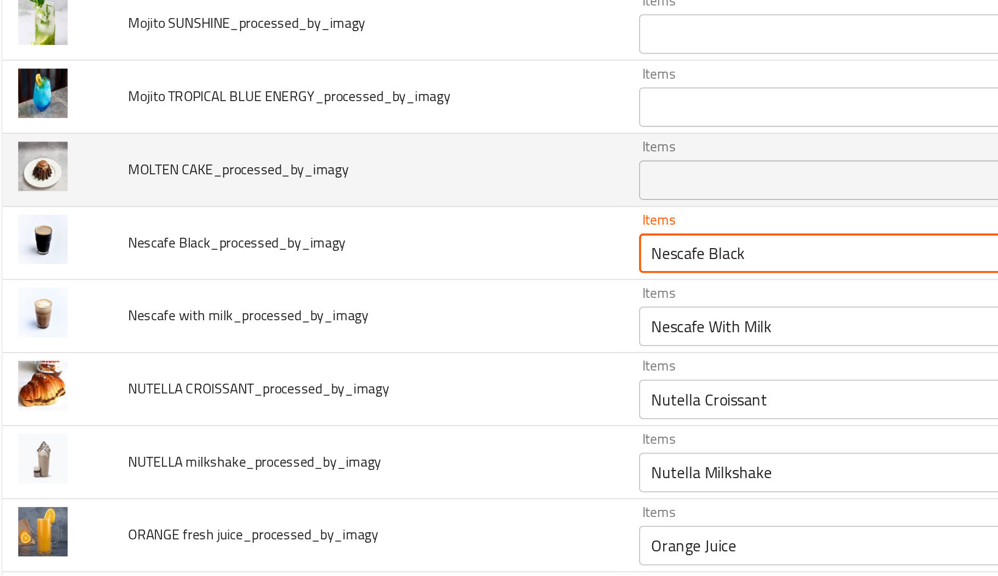
type Black_processed_by_imagy "Nescafe Black"
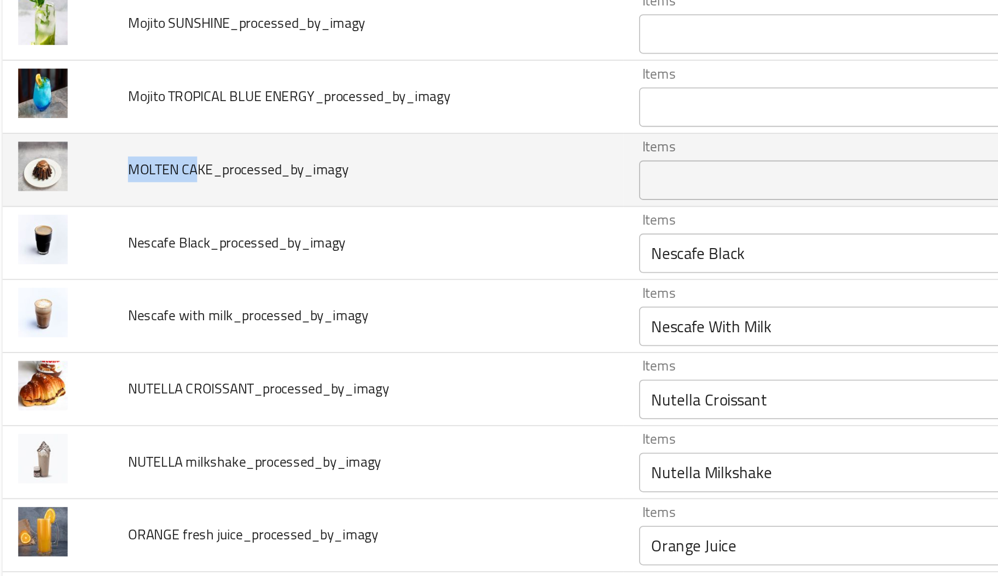
drag, startPoint x: 118, startPoint y: 357, endPoint x: 79, endPoint y: 353, distance: 39.0
click at [79, 353] on td "MOLTEN CAKE_processed_by_imagy" at bounding box center [215, 351] width 283 height 40
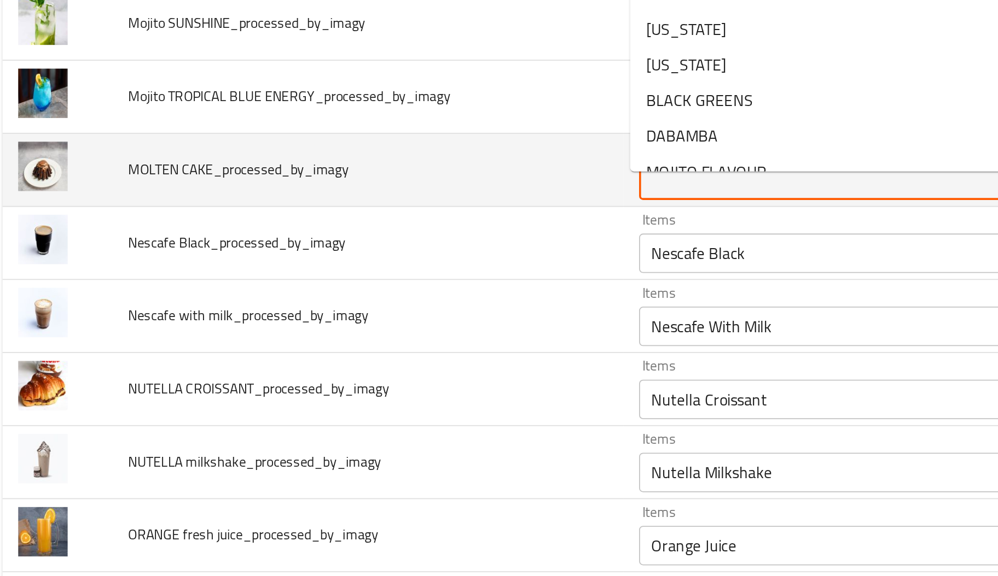
paste CAKE_processed_by_imagy "MOLTEN CA"
click at [464, 365] on CAKE_processed_by_imagy "MOLTEN CA" at bounding box center [470, 356] width 203 height 15
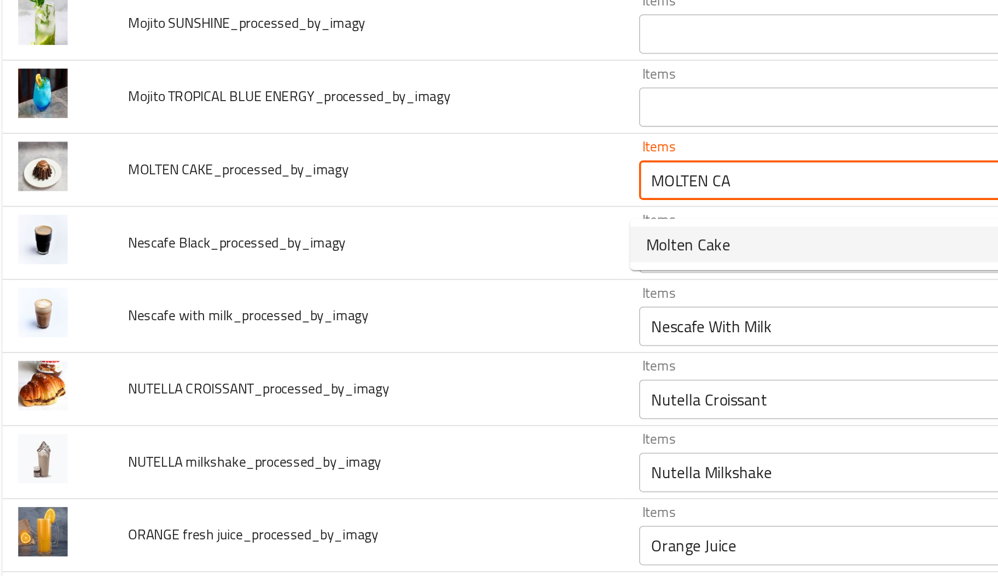
click at [416, 392] on CAKE_processed_by_imagy-option-0 "Molten Cake" at bounding box center [479, 393] width 239 height 20
type CAKE_processed_by_imagy "Molten Cake"
type CAKE_processed_by_imagy-ar "مولتن كيك"
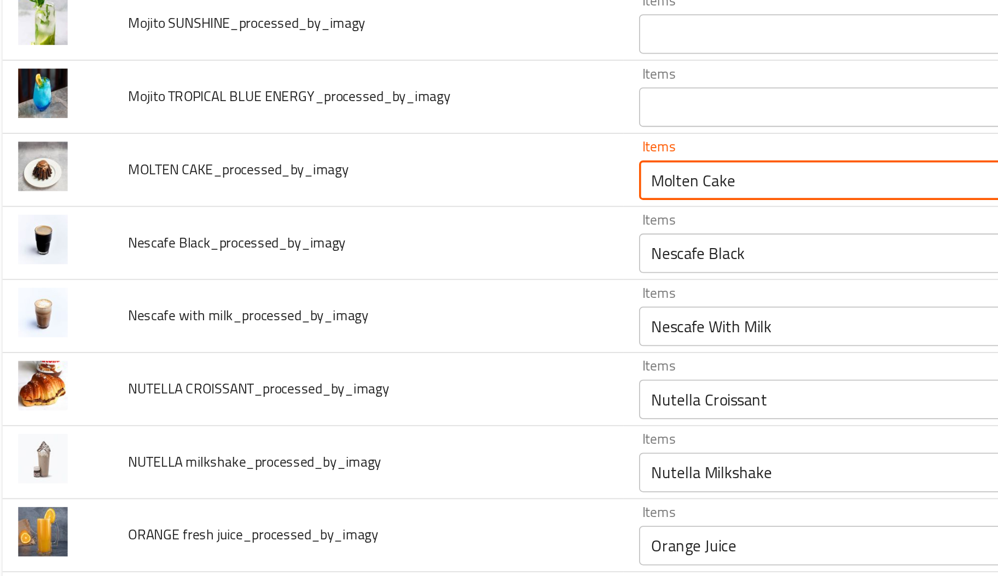
scroll to position [3011, 0]
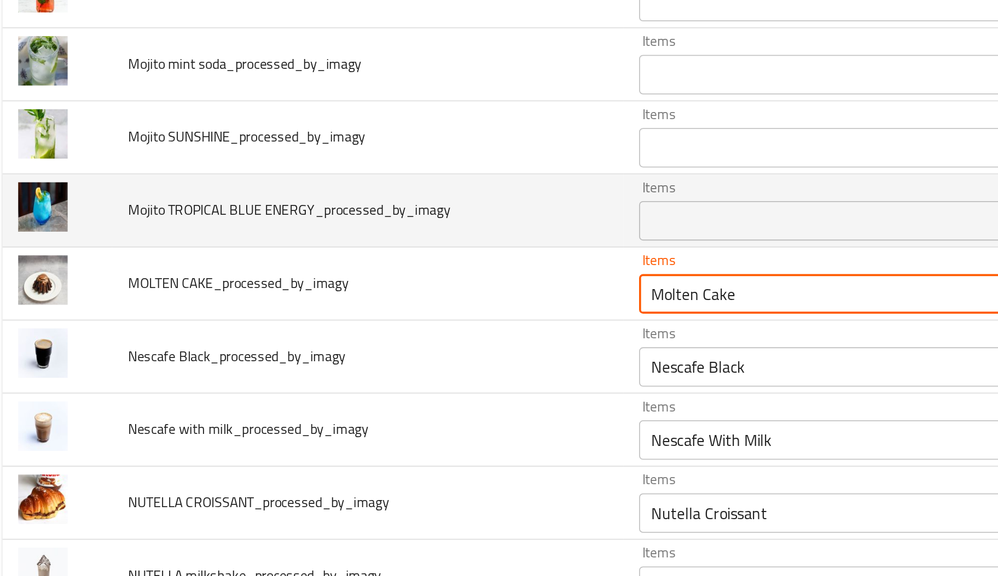
type CAKE_processed_by_imagy "Molten Cake"
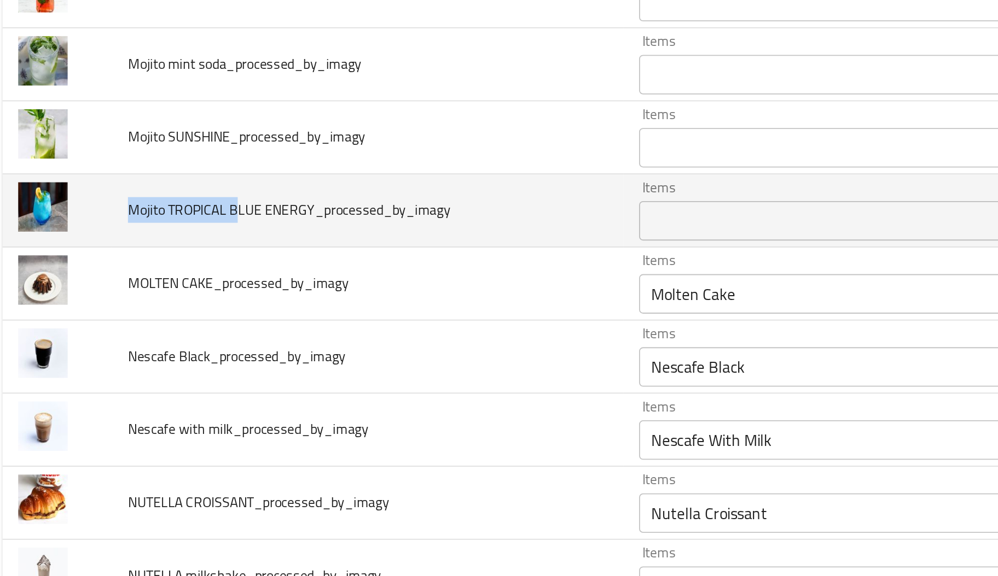
drag, startPoint x: 83, startPoint y: 382, endPoint x: 143, endPoint y: 387, distance: 60.4
click at [143, 381] on span "Mojito TROPICAL BLUE ENERGY_processed_by_imagy" at bounding box center [172, 373] width 178 height 14
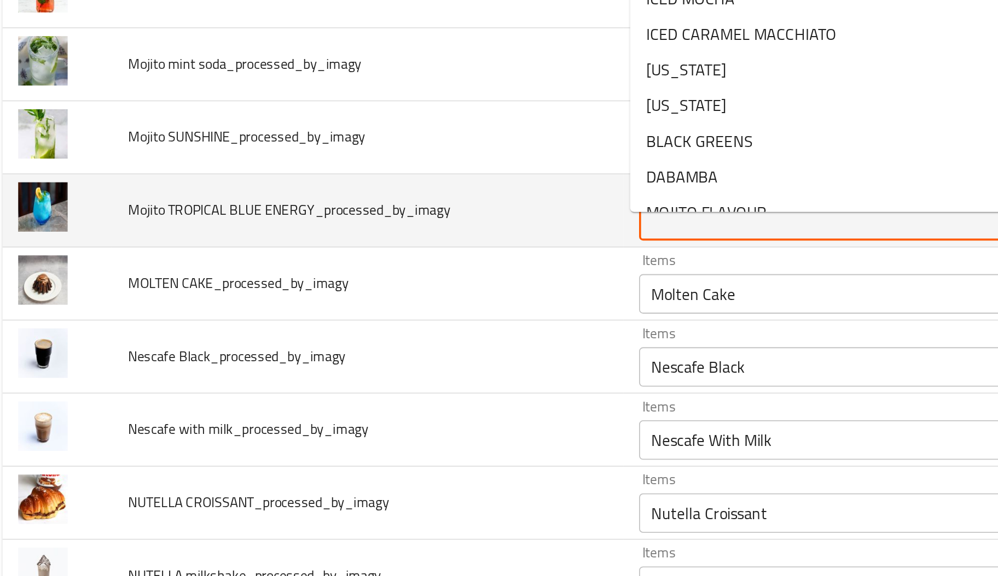
paste ENERGY_processed_by_imagy "Mojito TROPICAL B"
click at [403, 383] on ENERGY_processed_by_imagy "Items" at bounding box center [470, 379] width 203 height 15
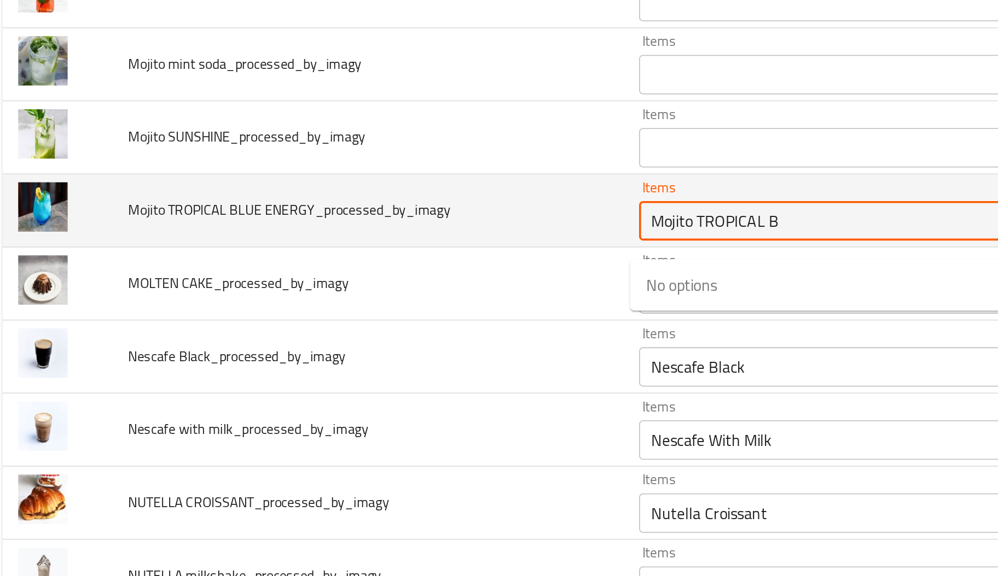
click at [434, 387] on ENERGY_processed_by_imagy "Mojito TROPICAL B" at bounding box center [470, 379] width 203 height 15
click at [443, 387] on ENERGY_processed_by_imagy "Mojito TROPICAL B" at bounding box center [470, 379] width 203 height 15
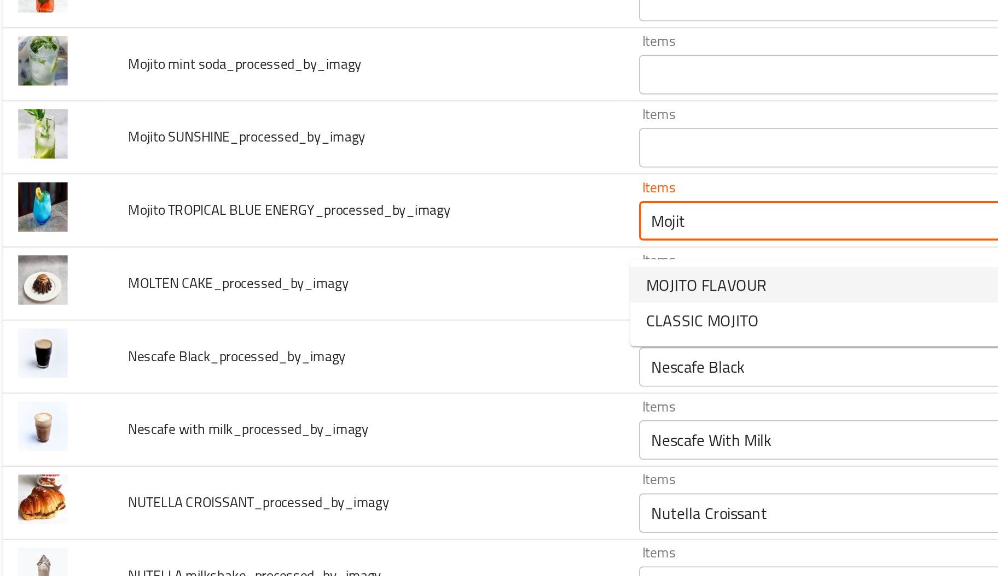
click at [430, 411] on span "MOJITO FLAVOUR" at bounding box center [402, 415] width 67 height 13
type ENERGY_processed_by_imagy "MOJITO FLAVOUR"
type ENERGY_processed_by_imagy-ar "نكهة الموهيتو"
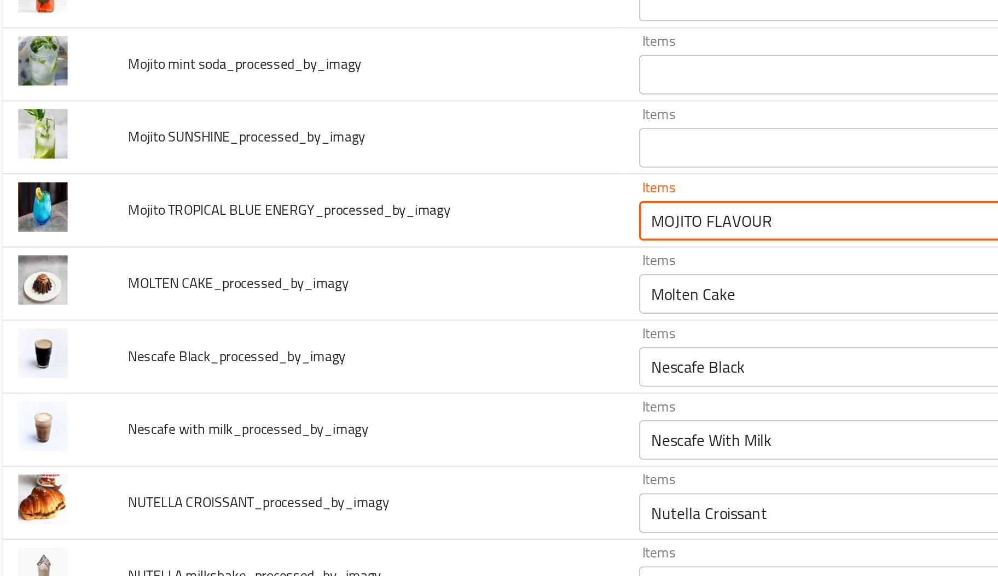
click at [430, 411] on div "Items Molten Cake Items" at bounding box center [486, 414] width 242 height 33
type ENERGY_processed_by_imagy "MOJITO FLAVOUR"
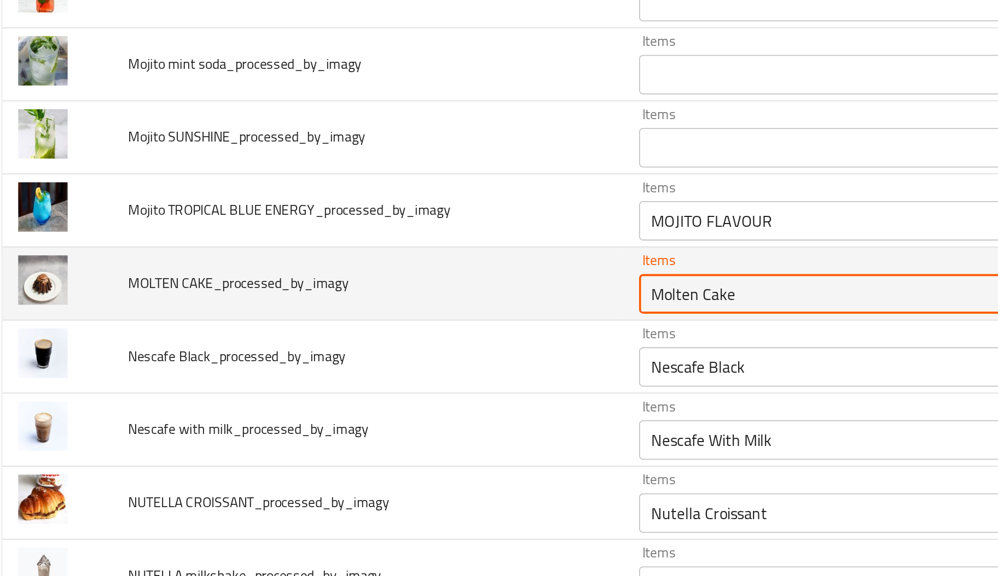
scroll to position [2989, 0]
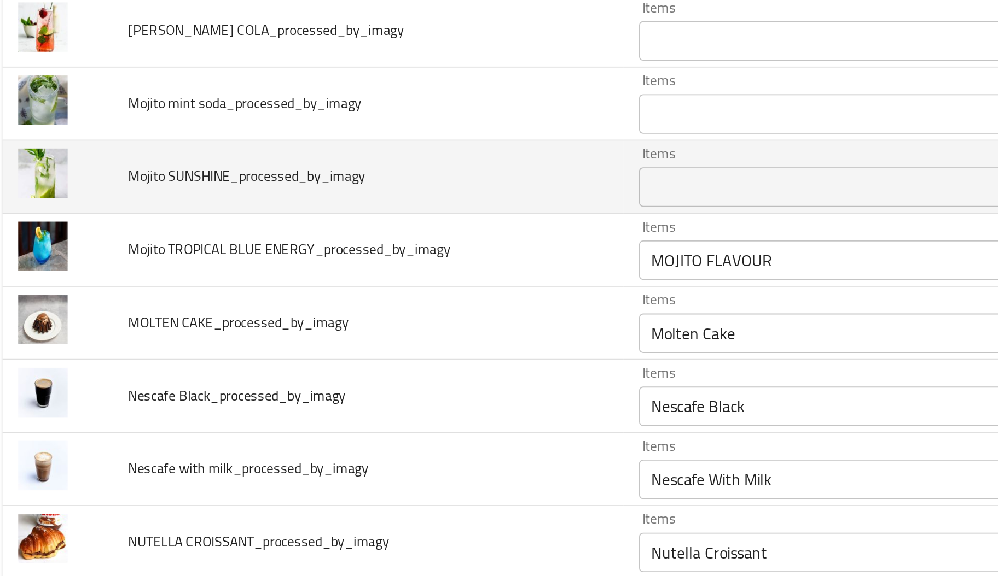
click at [88, 362] on span "Mojito SUNSHINE_processed_by_imagy" at bounding box center [148, 355] width 131 height 14
click at [394, 362] on SUNSHINE_processed_by_imagy "Items" at bounding box center [470, 360] width 203 height 15
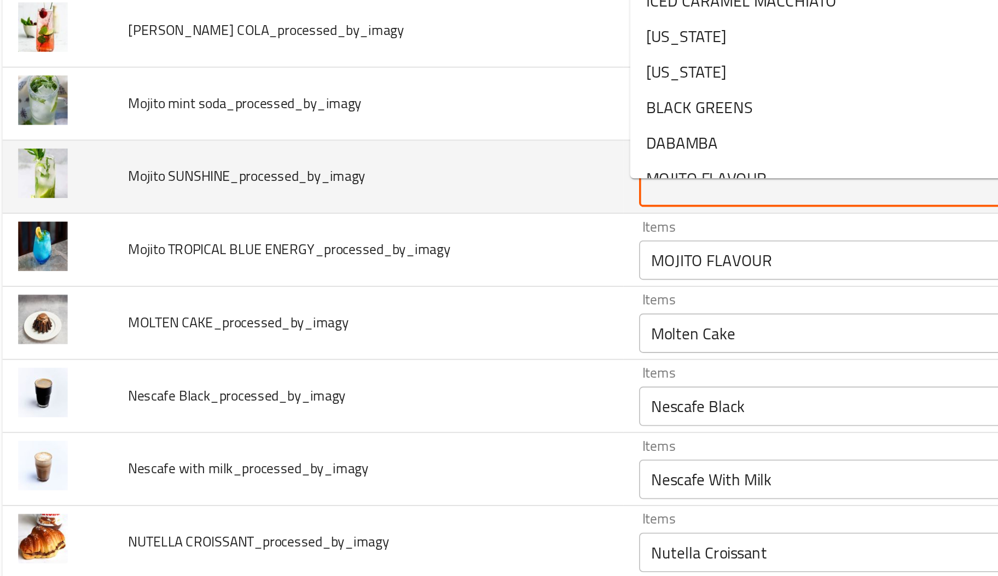
paste SUNSHINE_processed_by_imagy "Mojito"
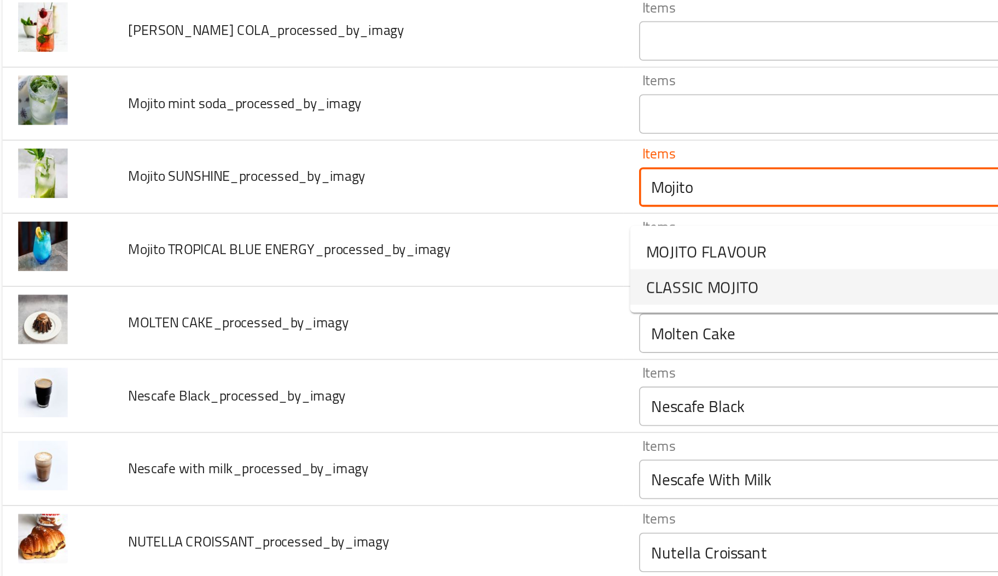
click at [404, 413] on span "CLASSIC MOJITO" at bounding box center [400, 416] width 62 height 13
type SUNSHINE_processed_by_imagy "CLASSIC MOJITO"
type SUNSHINE_processed_by_imagy-ar "موهيتو كلاسيكي"
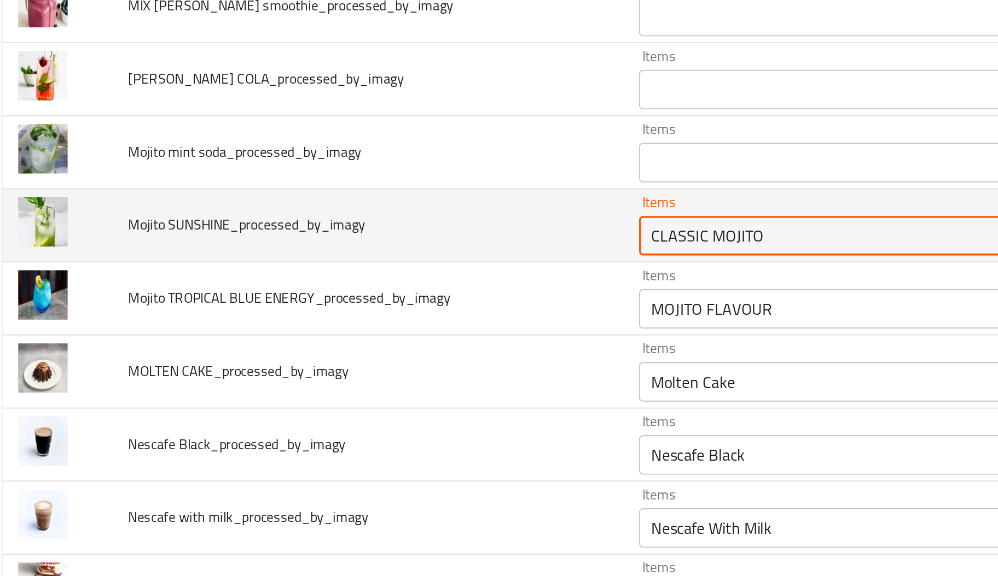
scroll to position [2949, 0]
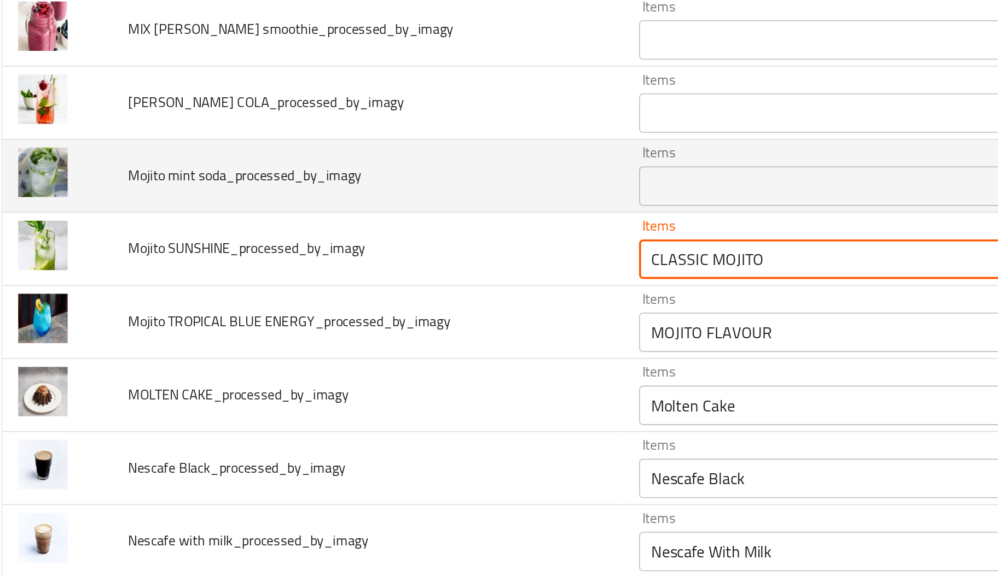
click at [425, 371] on div "Items" at bounding box center [486, 360] width 242 height 22
type SUNSHINE_processed_by_imagy "CLASSIC MOJITO"
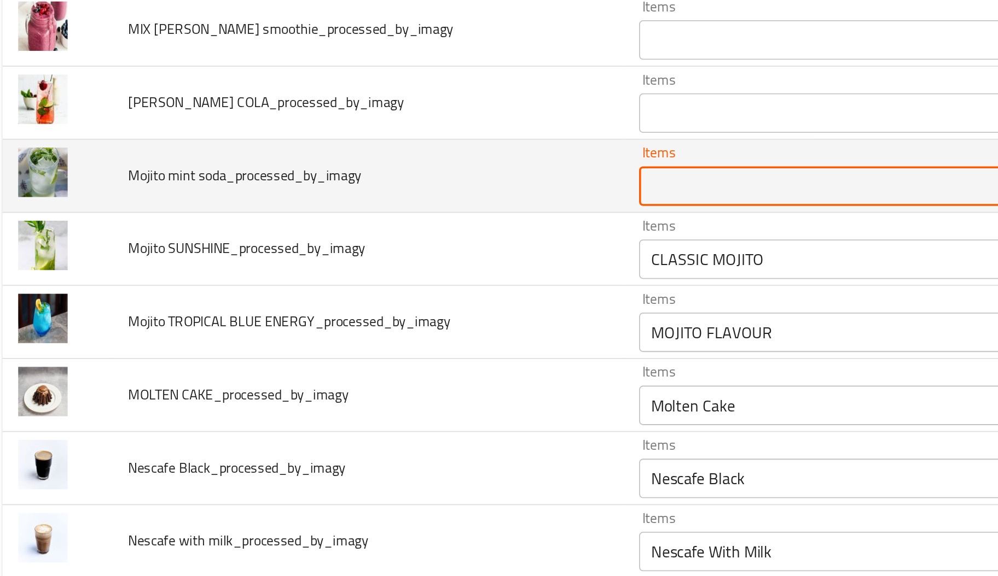
paste soda_processed_by_imagy "Mojito"
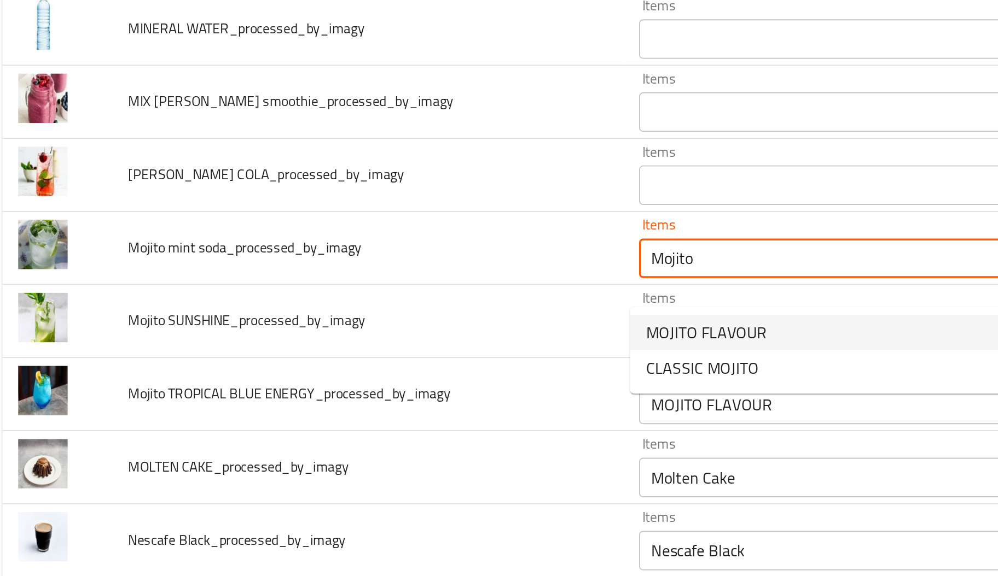
scroll to position [2903, 0]
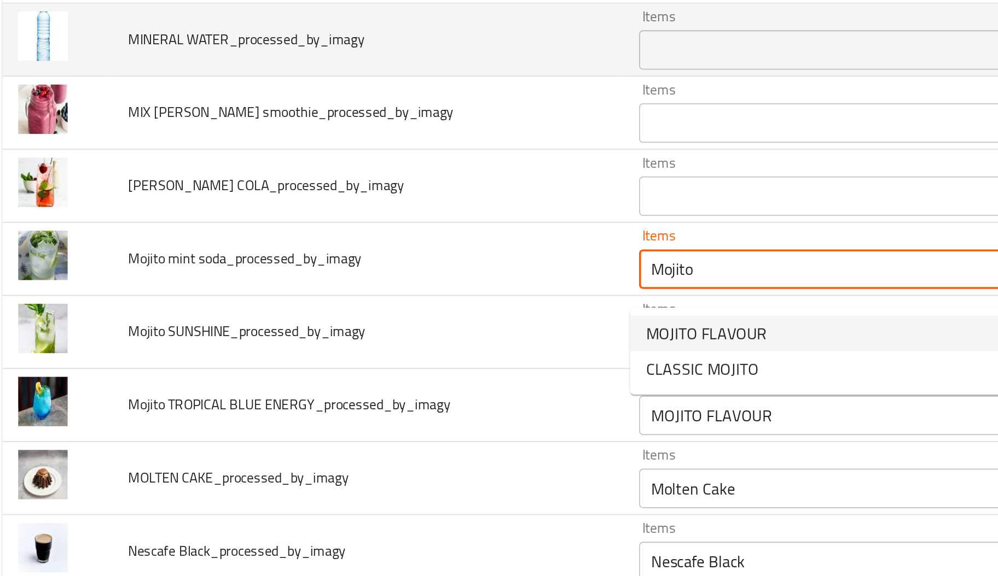
type soda_processed_by_imagy "Mojito"
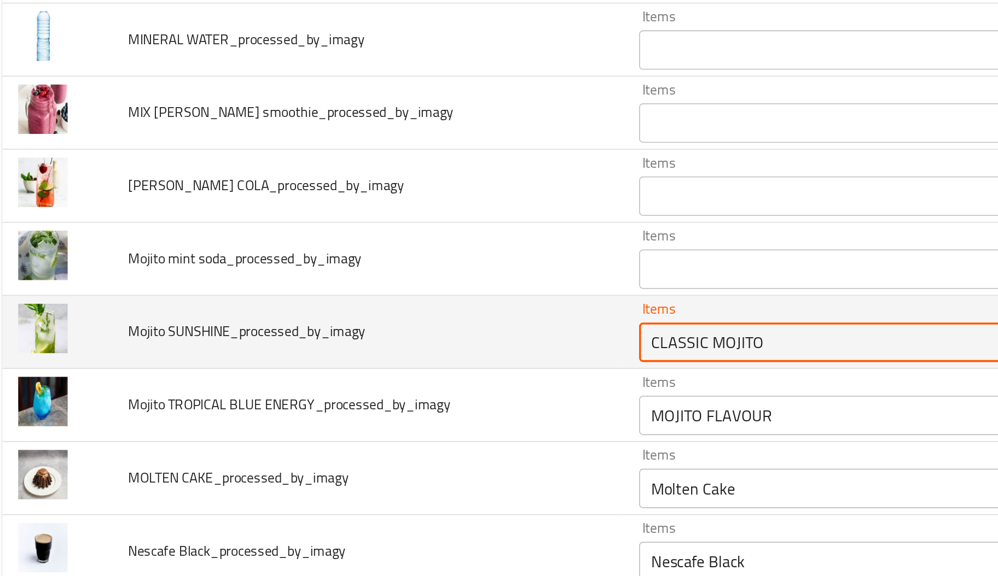
click at [441, 454] on SUNSHINE_processed_by_imagy "CLASSIC MOJITO" at bounding box center [470, 446] width 203 height 15
paste SUNSHINE_processed_by_imagy "SUNSHINE"
type SUNSHINE_processed_by_imagy "SUNSHINE"
click at [441, 454] on SUNSHINE_processed_by_imagy "SUNSHINE" at bounding box center [470, 446] width 203 height 15
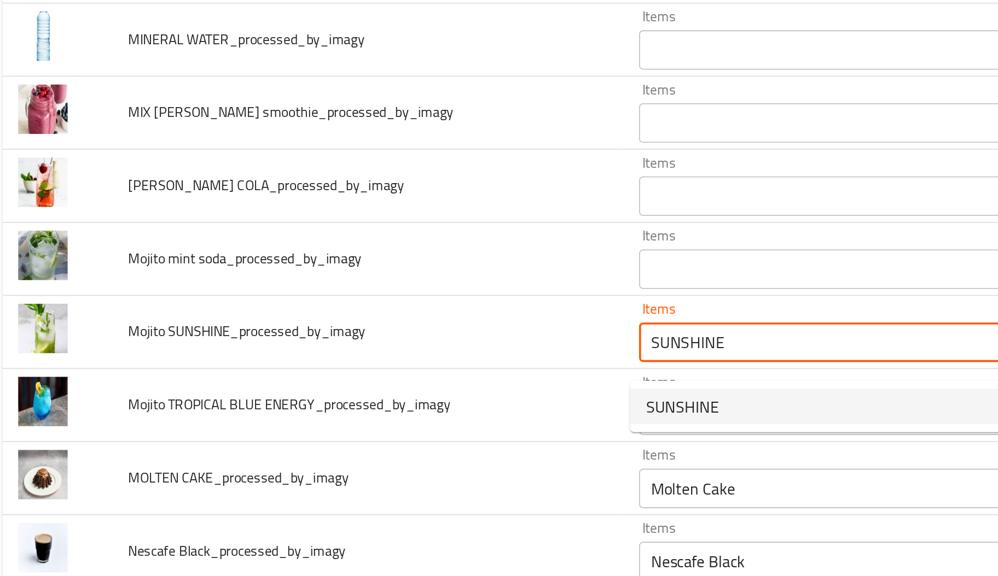
click at [422, 474] on SUNSHINE_processed_by_imagy-option-0 "SUNSHINE" at bounding box center [479, 483] width 239 height 20
type SUNSHINE_processed_by_imagy-ar "صن شاين"
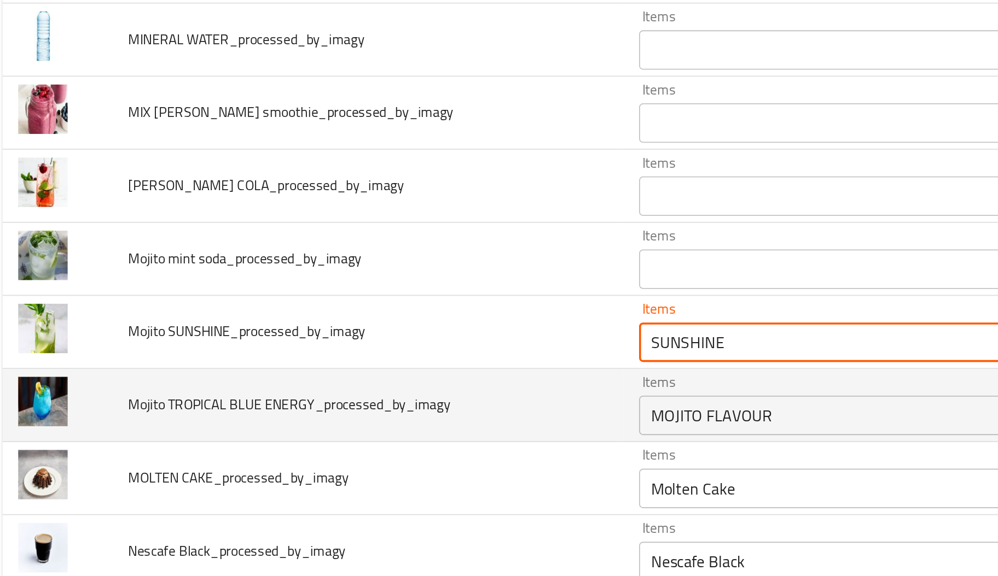
type SUNSHINE_processed_by_imagy "SUNSHINE"
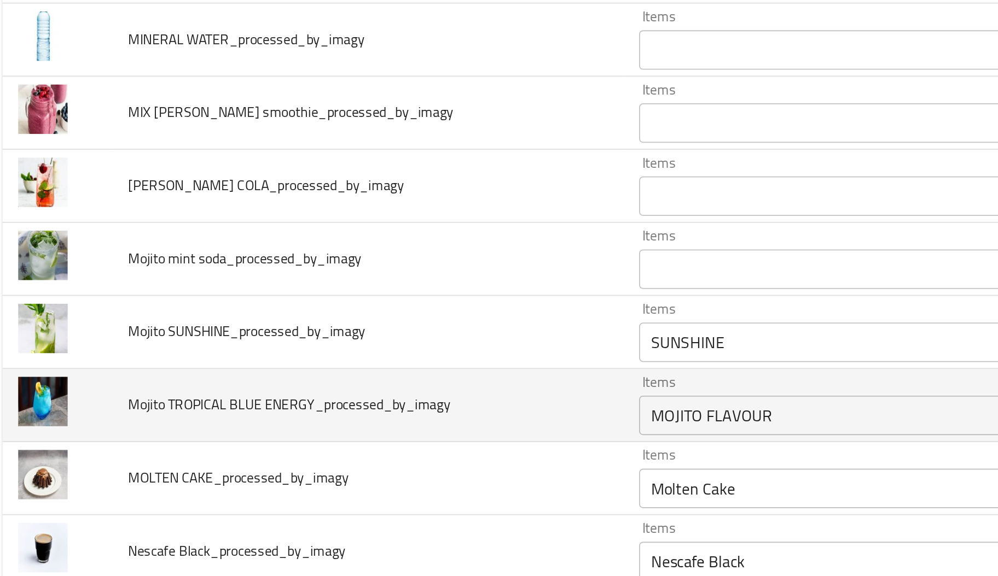
click at [124, 488] on span "Mojito TROPICAL BLUE ENERGY_processed_by_imagy" at bounding box center [172, 481] width 178 height 14
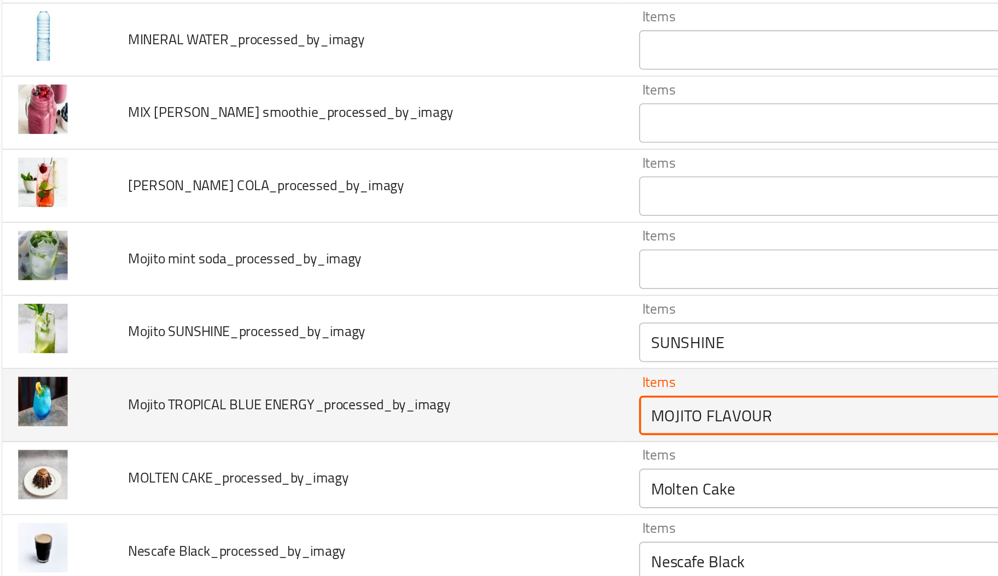
click at [453, 495] on ENERGY_processed_by_imagy "MOJITO FLAVOUR" at bounding box center [470, 487] width 203 height 15
paste ENERGY_processed_by_imagy "TROPICAL"
click at [453, 495] on ENERGY_processed_by_imagy "TROPICAL" at bounding box center [470, 487] width 203 height 15
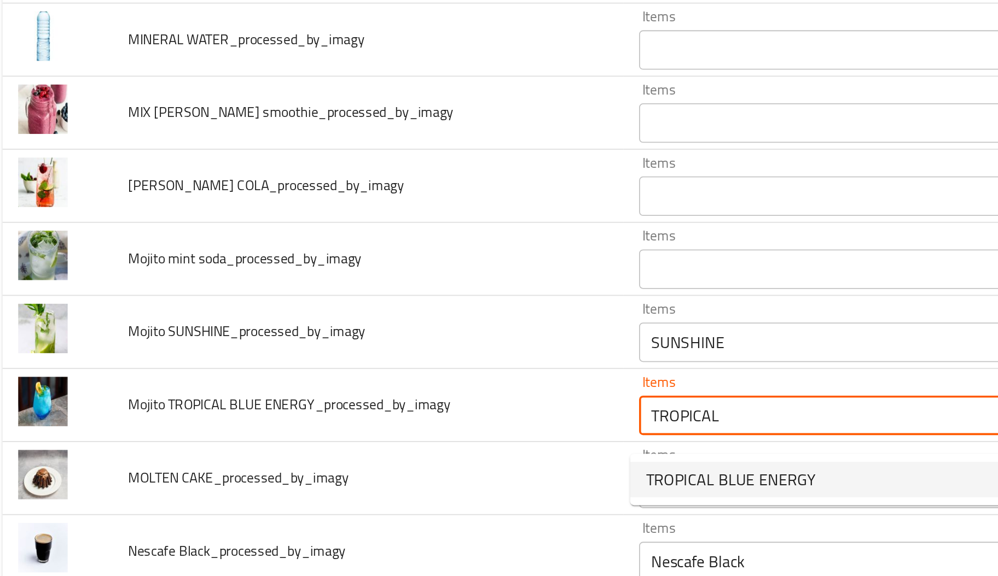
click at [429, 526] on span "TROPICAL BLUE ENERGY" at bounding box center [416, 522] width 94 height 13
type ENERGY_processed_by_imagy "TROPICAL BLUE ENERGY"
type ENERGY_processed_by_imagy-ar "تروبيكال بلو اينيرجي"
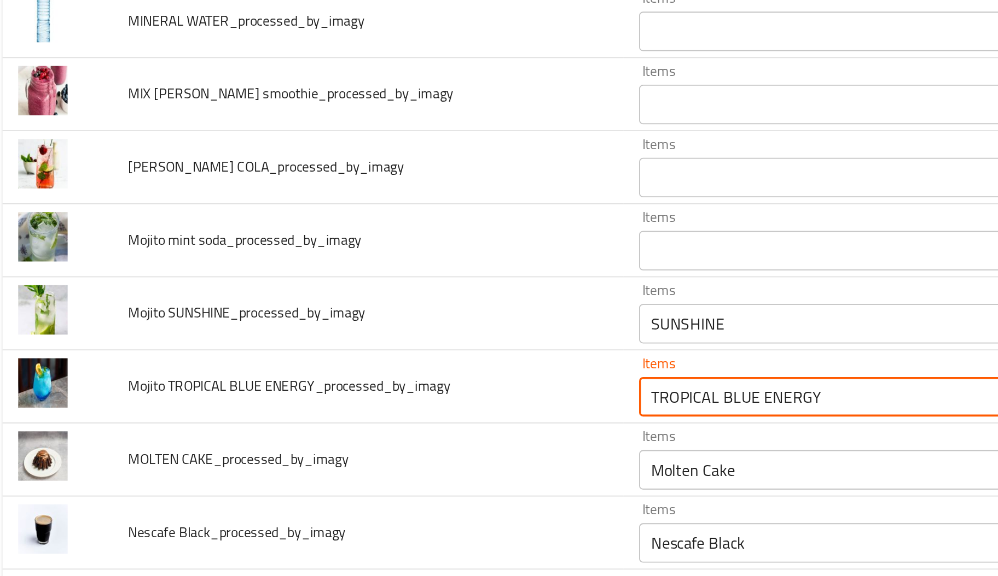
scroll to position [2916, 0]
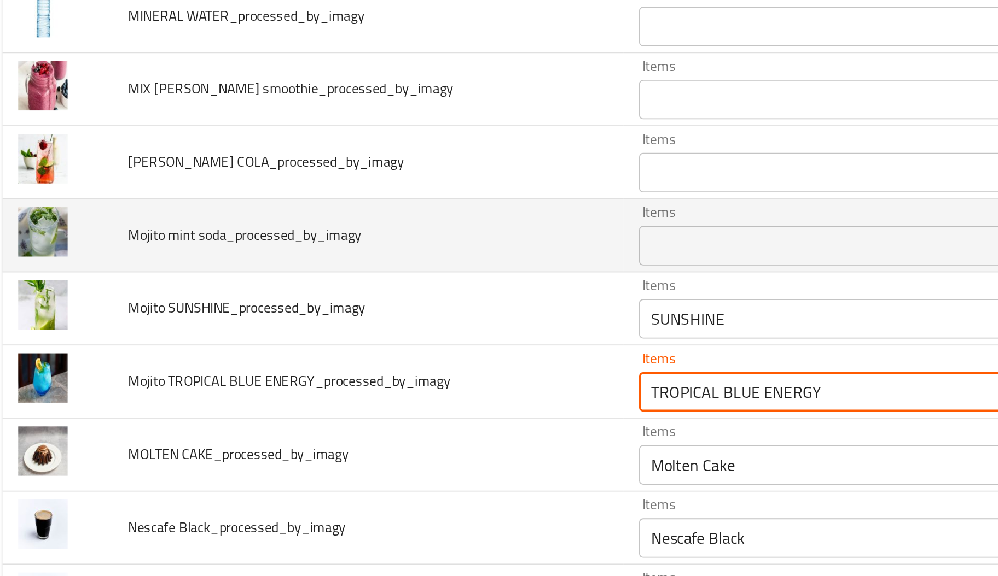
type ENERGY_processed_by_imagy "TROPICAL BLUE ENERGY"
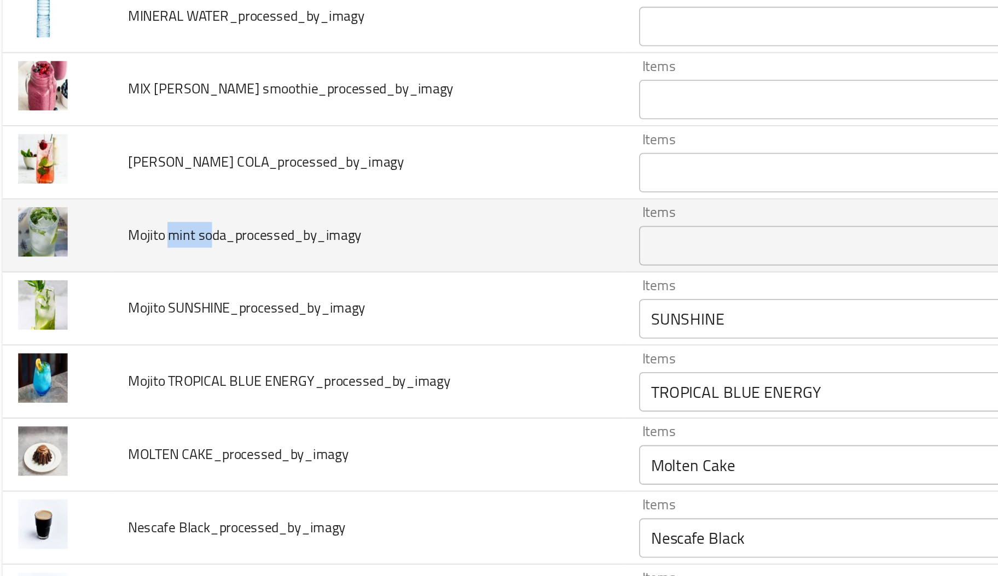
drag, startPoint x: 106, startPoint y: 396, endPoint x: 129, endPoint y: 396, distance: 23.0
click at [129, 394] on span "Mojito mint soda_processed_by_imagy" at bounding box center [147, 387] width 129 height 14
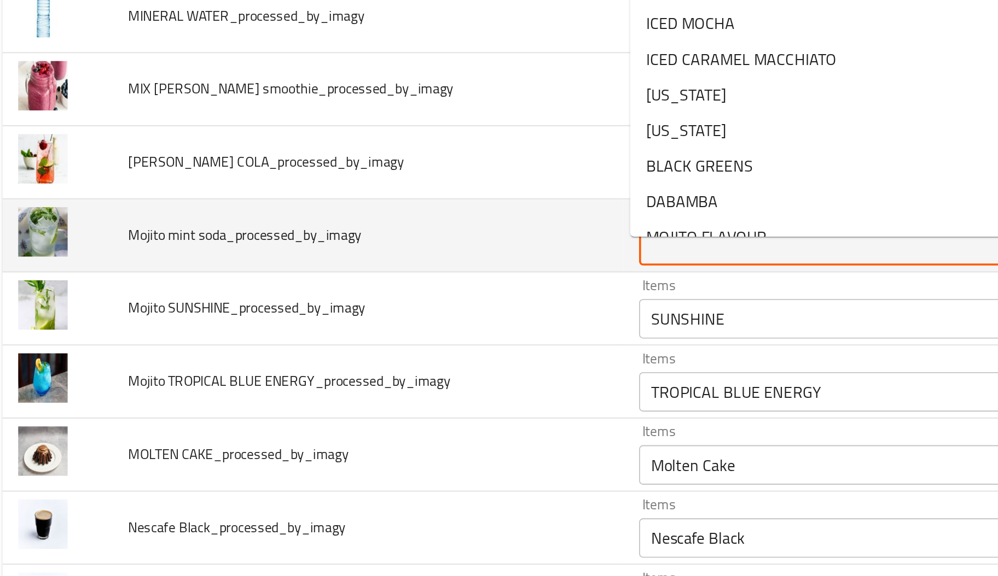
paste soda_processed_by_imagy "mint so"
click at [394, 396] on soda_processed_by_imagy "Items" at bounding box center [470, 393] width 203 height 15
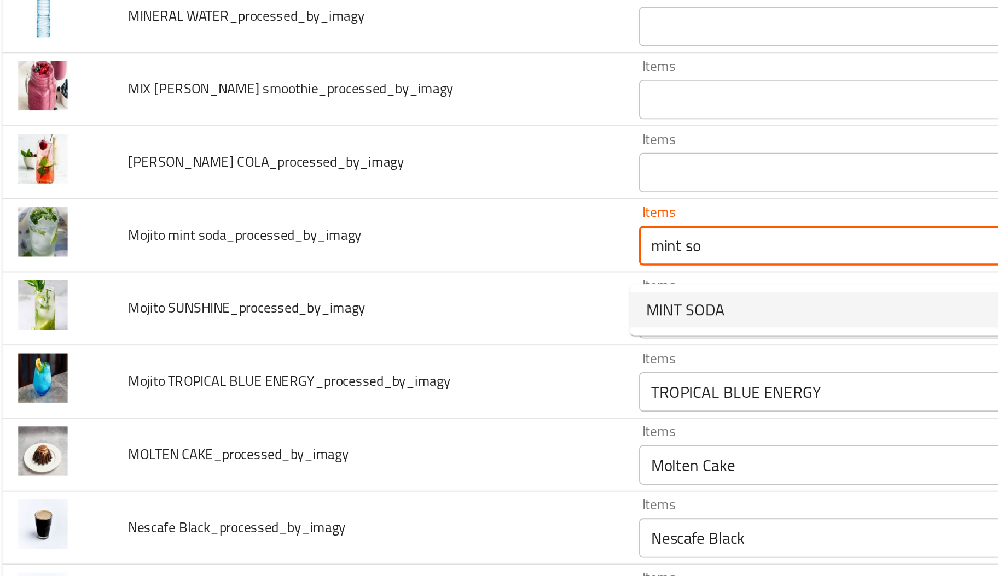
click at [386, 434] on span "MINT SODA" at bounding box center [391, 428] width 44 height 13
type soda_processed_by_imagy "MINT SODA"
type soda_processed_by_imagy-ar "صودا بالنعناع"
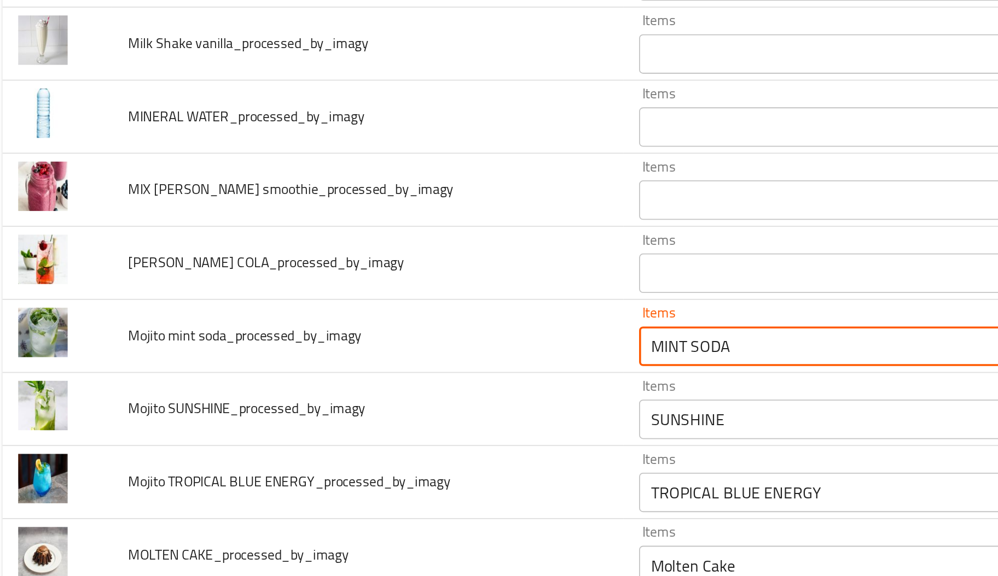
scroll to position [2856, 0]
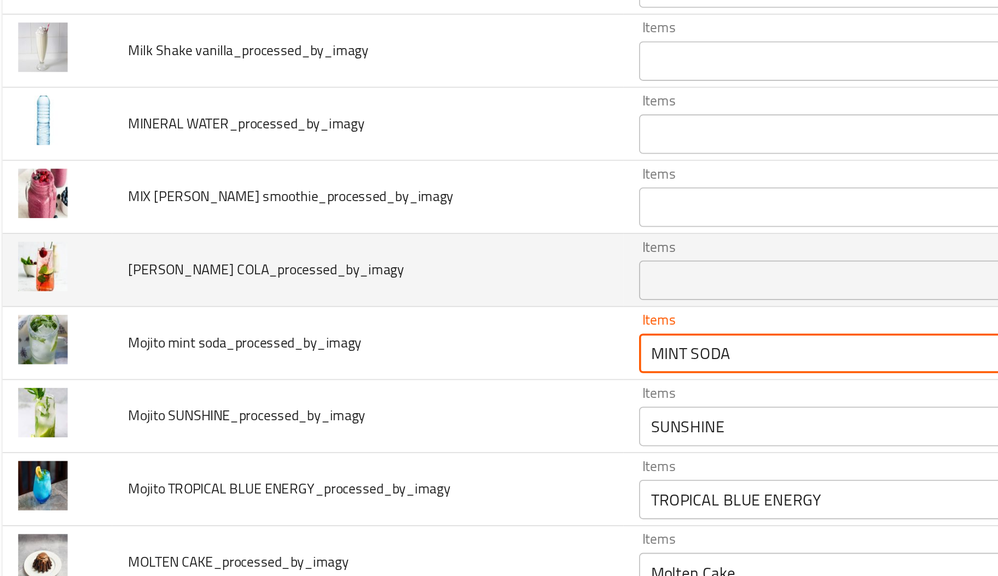
type soda_processed_by_imagy "MINT SODA"
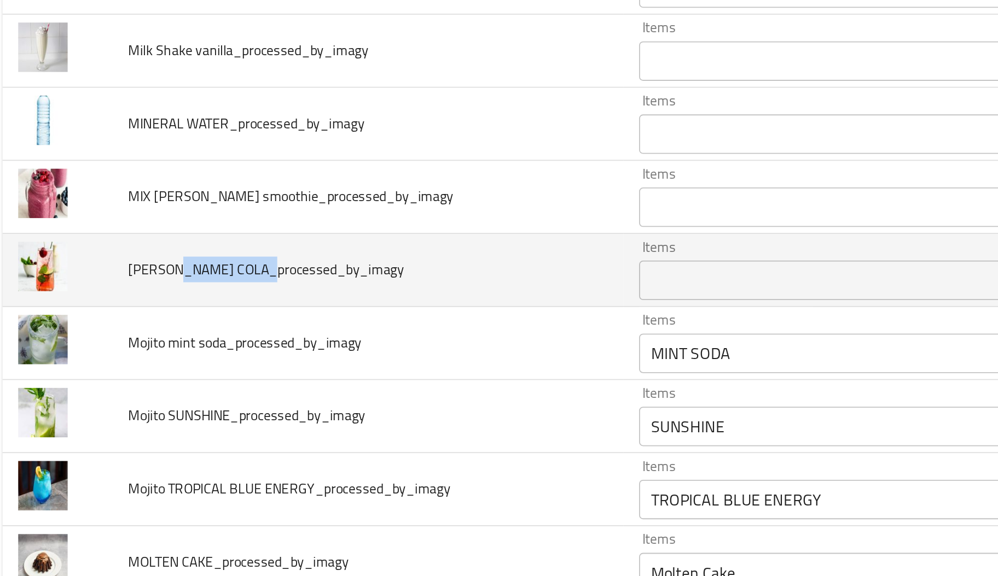
drag, startPoint x: 106, startPoint y: 415, endPoint x: 157, endPoint y: 417, distance: 51.5
click at [157, 413] on span "Mojito CHERRY COLA_processed_by_imagy" at bounding box center [159, 406] width 153 height 14
drag, startPoint x: 376, startPoint y: 431, endPoint x: 382, endPoint y: 425, distance: 9.3
click at [382, 423] on div "Items" at bounding box center [486, 412] width 242 height 22
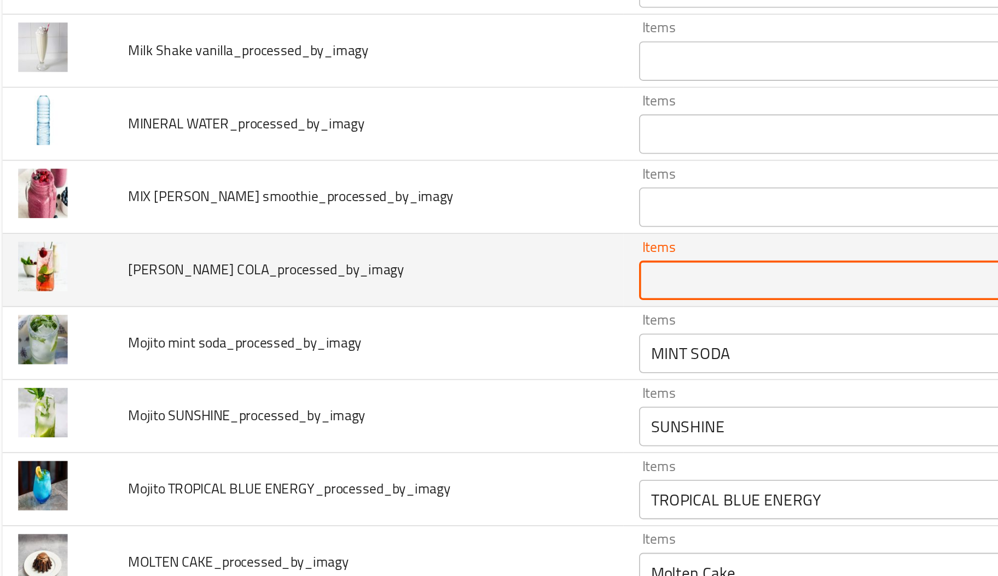
paste COLA_processed_by_imagy "CHERRY COLA_"
click at [382, 420] on COLA_processed_by_imagy "CHERRY COLA_" at bounding box center [470, 412] width 203 height 15
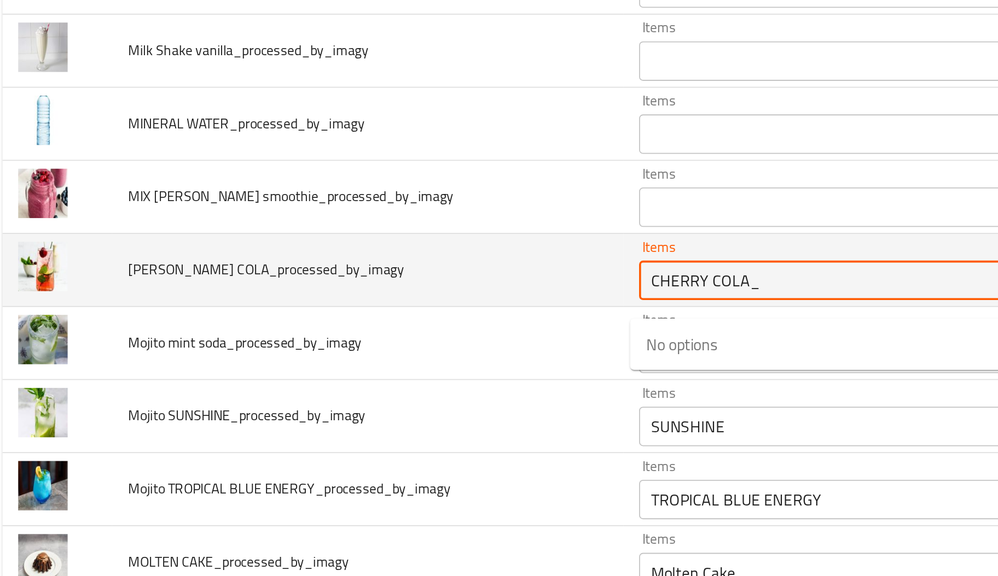
type COLA_processed_by_imagy "CHERRY COLA"
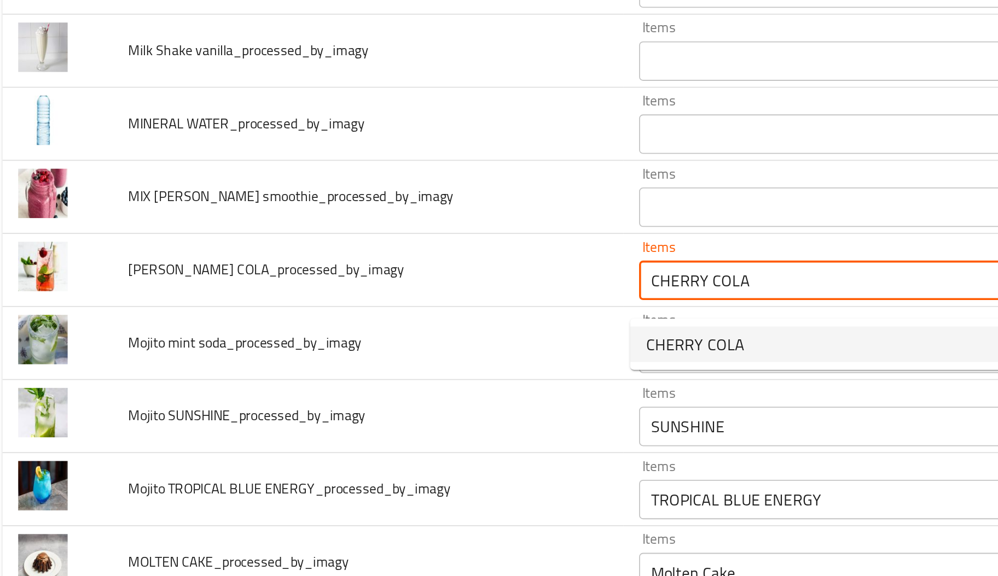
click at [404, 447] on span "CHERRY COLA" at bounding box center [396, 447] width 55 height 13
type COLA_processed_by_imagy-ar "كولا الكرز"
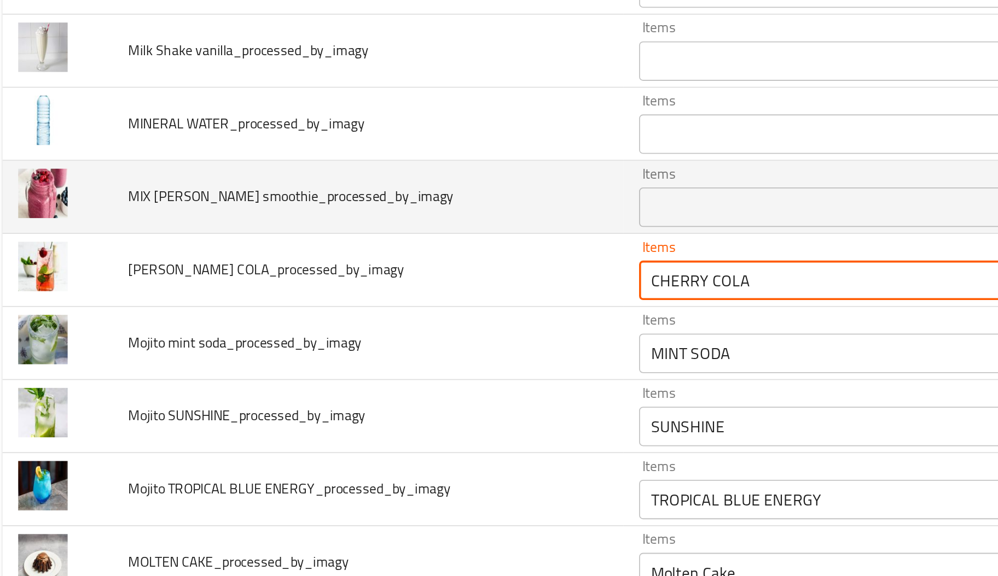
type COLA_processed_by_imagy "CHERRY COLA"
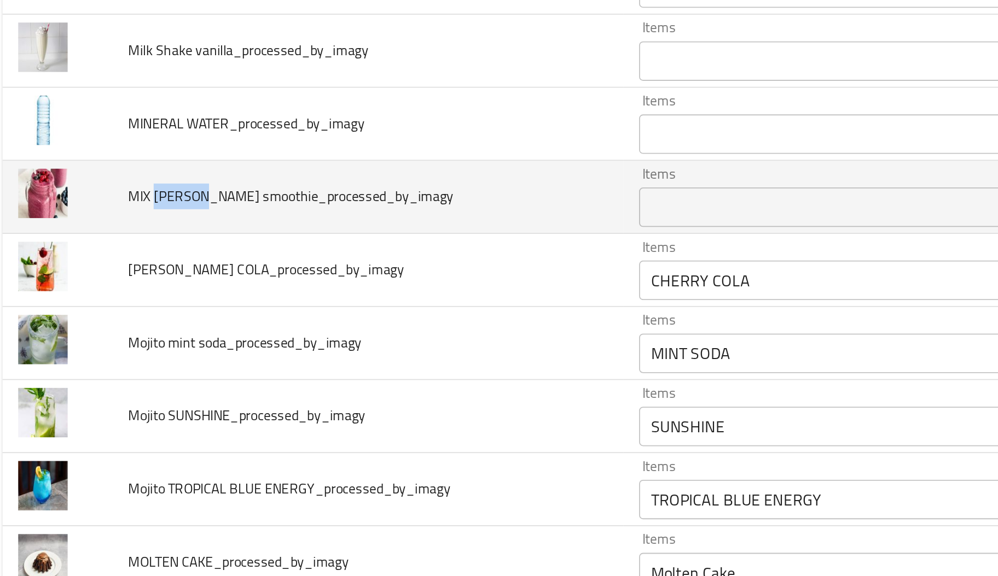
drag, startPoint x: 97, startPoint y: 371, endPoint x: 126, endPoint y: 375, distance: 28.7
click at [126, 373] on span "MIX BERRY smoothie_processed_by_imagy" at bounding box center [173, 366] width 180 height 14
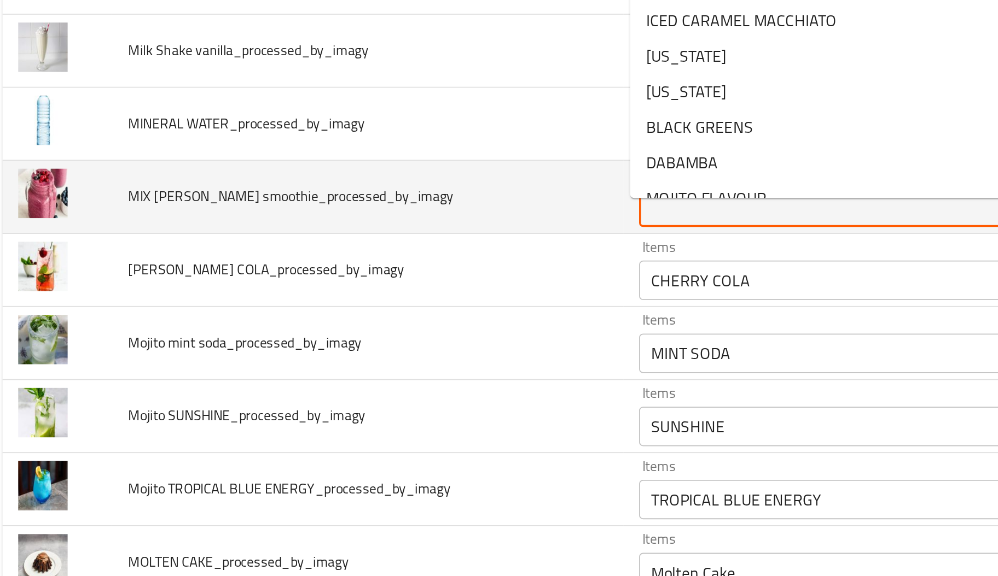
click at [388, 380] on smoothie_processed_by_imagy "Items" at bounding box center [470, 371] width 203 height 15
paste smoothie_processed_by_imagy "BERRY s"
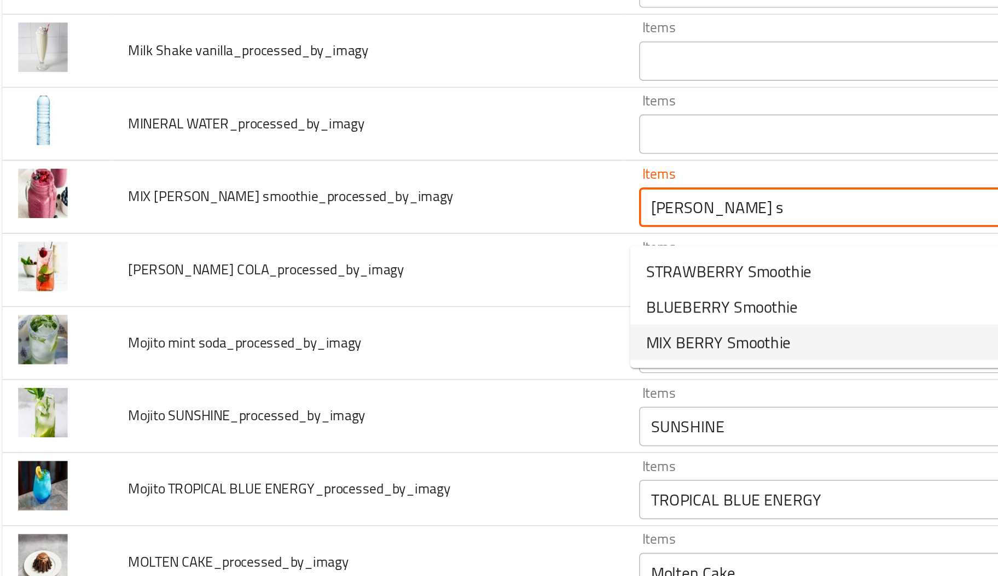
click at [390, 453] on span "MIX BERRY Smoothie" at bounding box center [409, 446] width 80 height 13
type smoothie_processed_by_imagy "MIX BERRY Smoothie"
type smoothie_processed_by_imagy-ar "میکس توت سموزي"
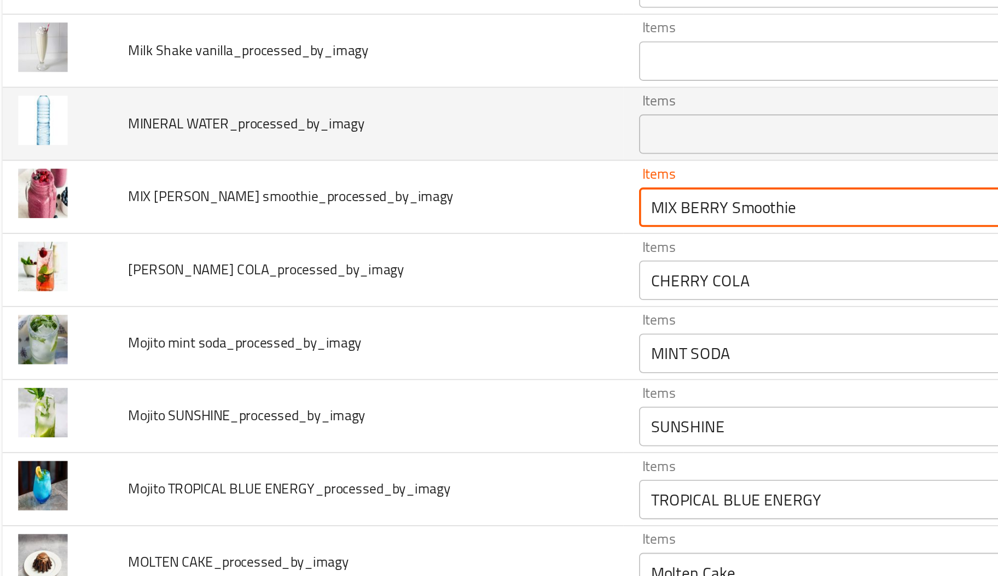
type smoothie_processed_by_imagy "MIX BERRY Smoothie"
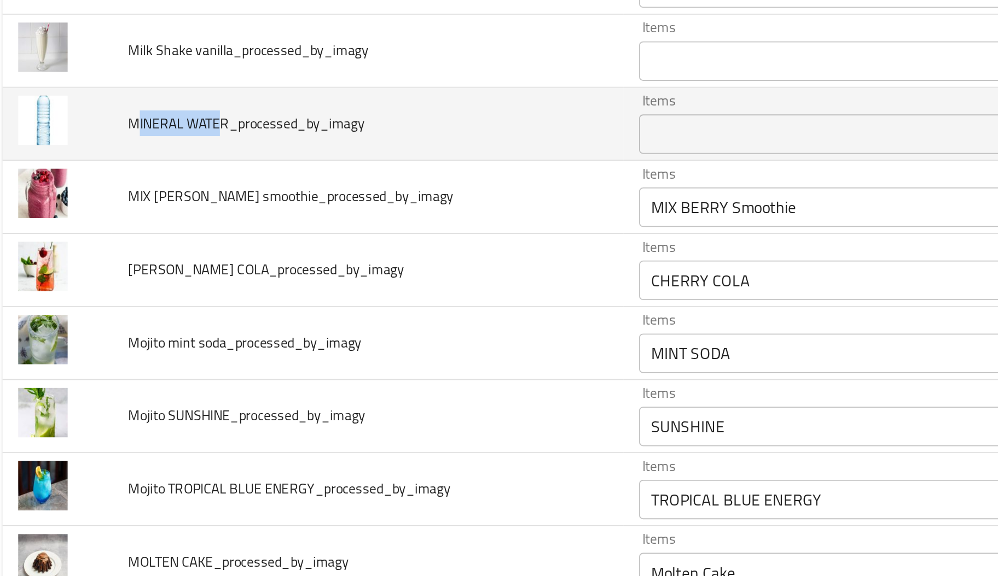
drag, startPoint x: 133, startPoint y: 329, endPoint x: 88, endPoint y: 330, distance: 45.4
click at [88, 330] on span "MINERAL WATER_processed_by_imagy" at bounding box center [148, 325] width 131 height 14
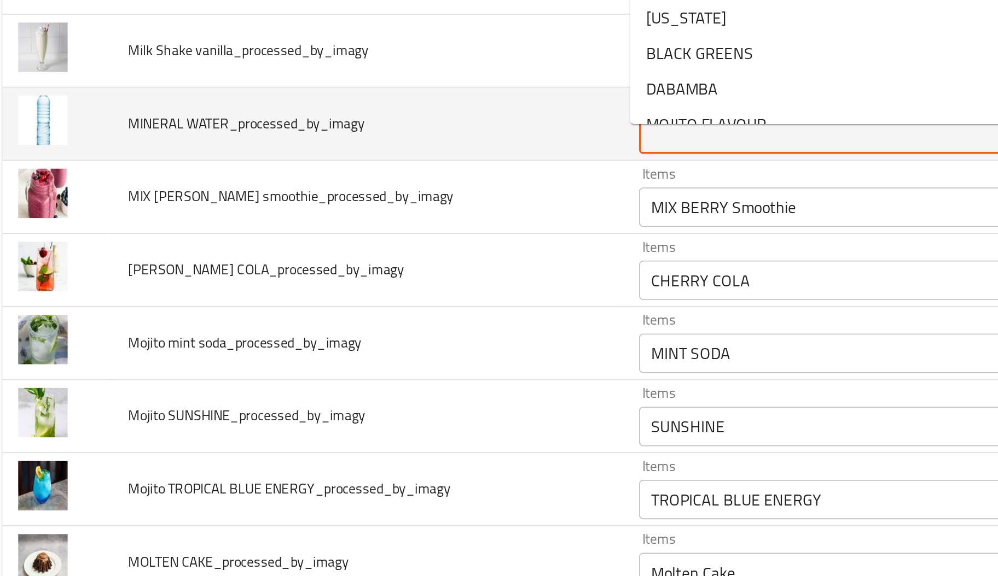
paste WATER_processed_by_imagy "INERAL WATE"
click at [384, 337] on WATER_processed_by_imagy "INERAL WATE" at bounding box center [470, 331] width 203 height 15
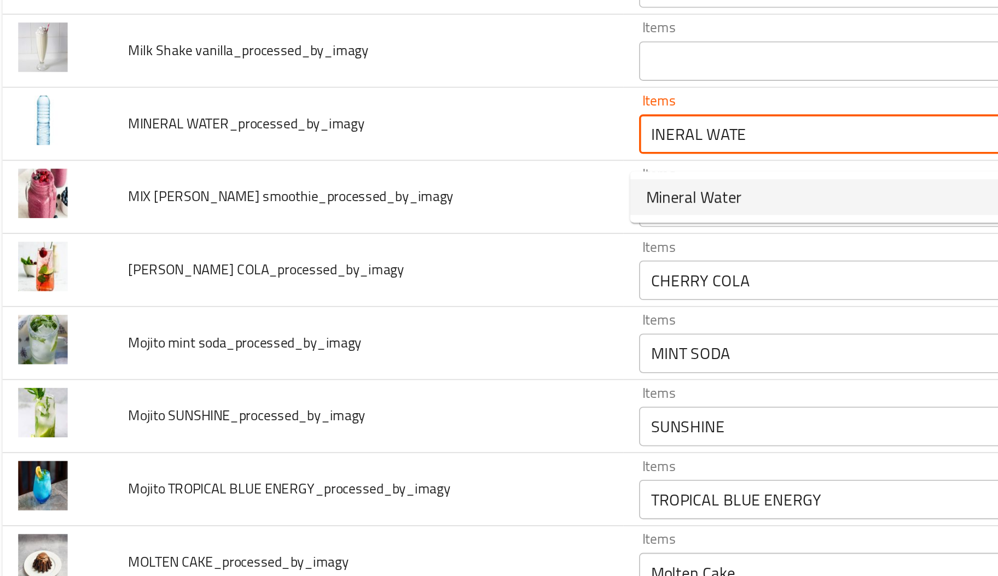
click at [386, 360] on span "Mineral Water" at bounding box center [395, 366] width 53 height 13
type WATER_processed_by_imagy "Mineral Water"
type WATER_processed_by_imagy-ar "مياه معدنية"
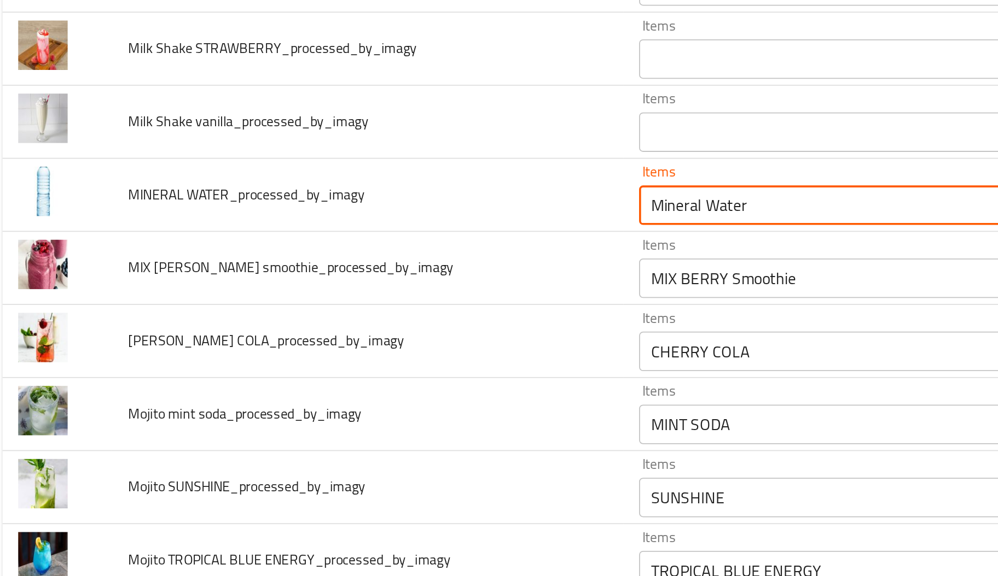
scroll to position [2816, 0]
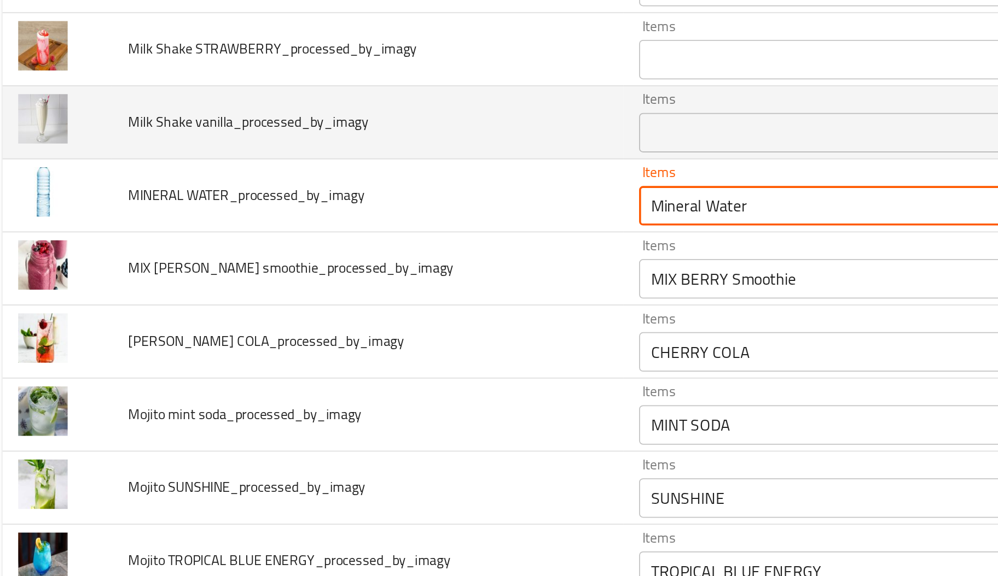
type WATER_processed_by_imagy "Mineral Water"
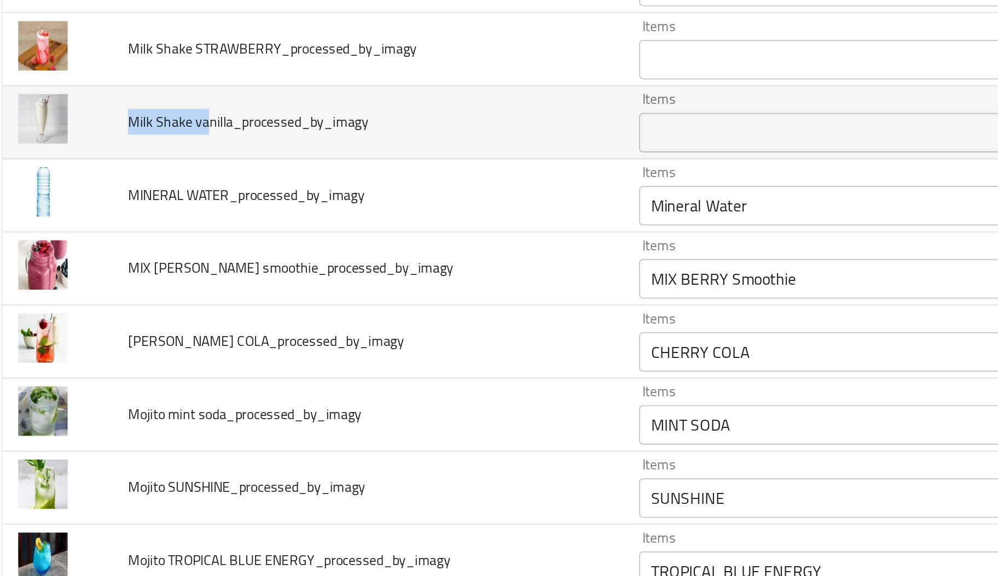
drag, startPoint x: 83, startPoint y: 334, endPoint x: 128, endPoint y: 333, distance: 45.4
click at [128, 332] on span "Milk Shake vanilla_processed_by_imagy" at bounding box center [149, 325] width 133 height 14
click at [379, 342] on div "Items" at bounding box center [486, 331] width 242 height 22
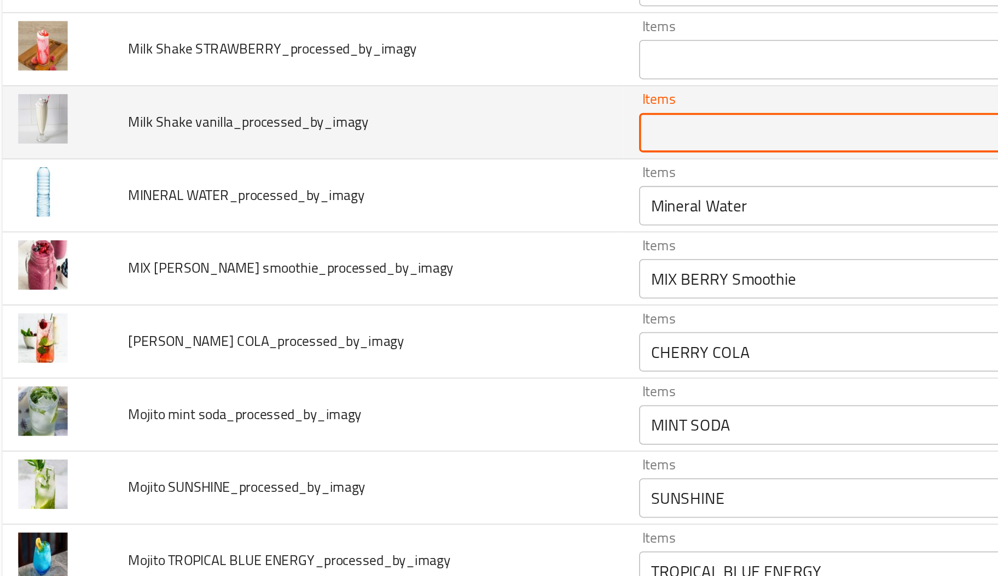
paste vanilla_processed_by_imagy "Milk Shake va"
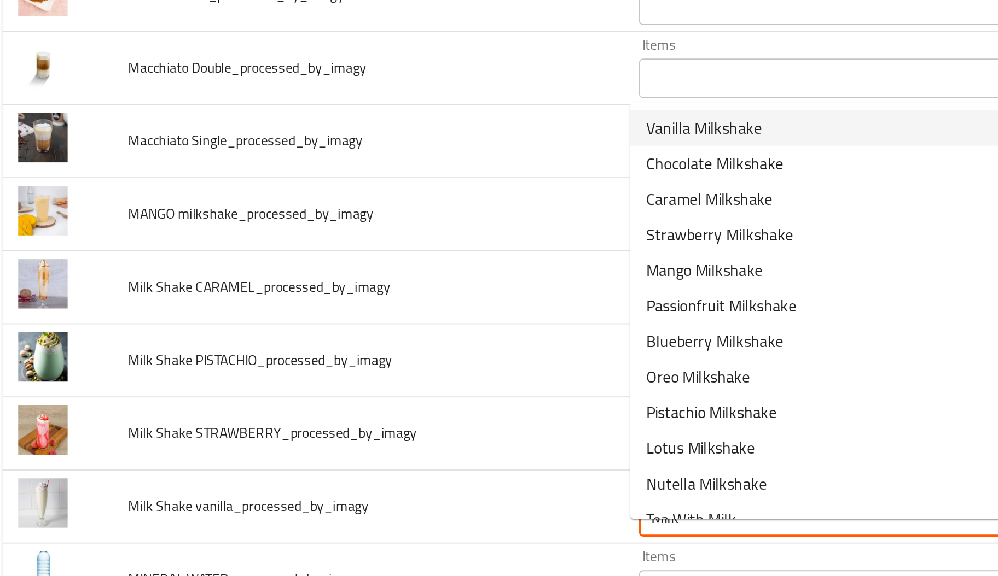
scroll to position [2592, 0]
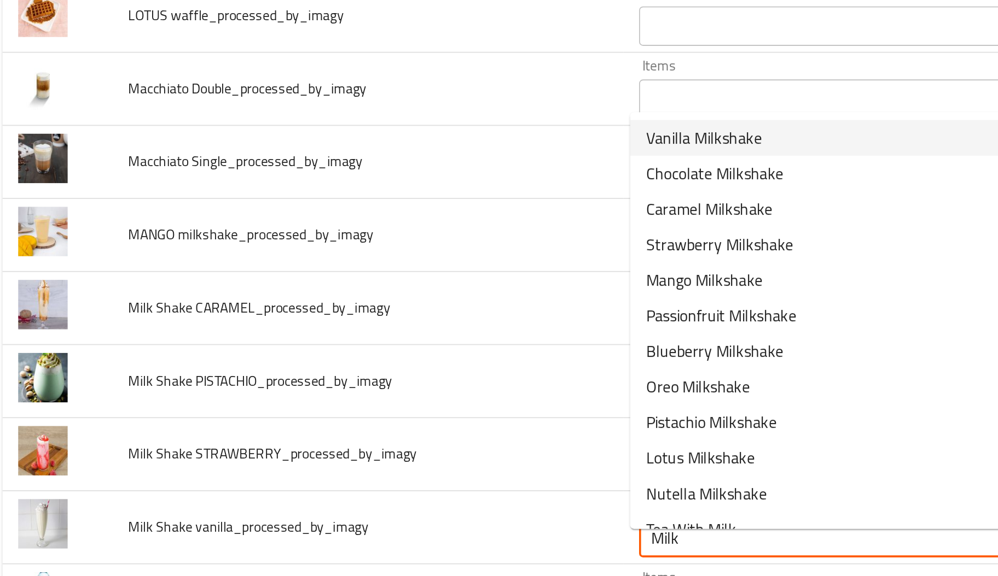
click at [405, 334] on span "Vanilla Milkshake" at bounding box center [401, 333] width 64 height 13
type vanilla_processed_by_imagy "Vanilla Milkshake"
type vanilla_processed_by_imagy-ar "ميلك شيك فانيليا"
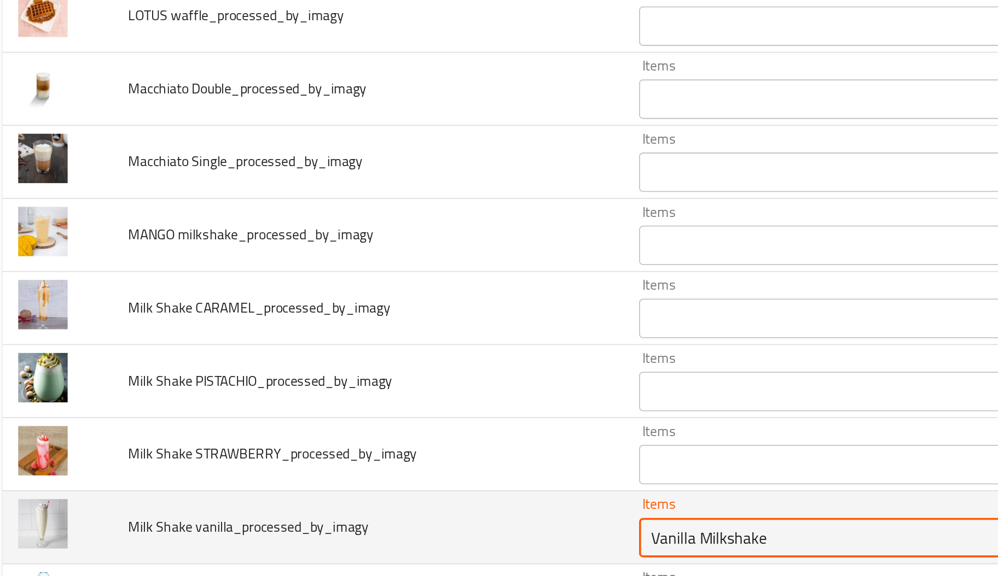
type vanilla_processed_by_imagy "Vanilla Milkshake"
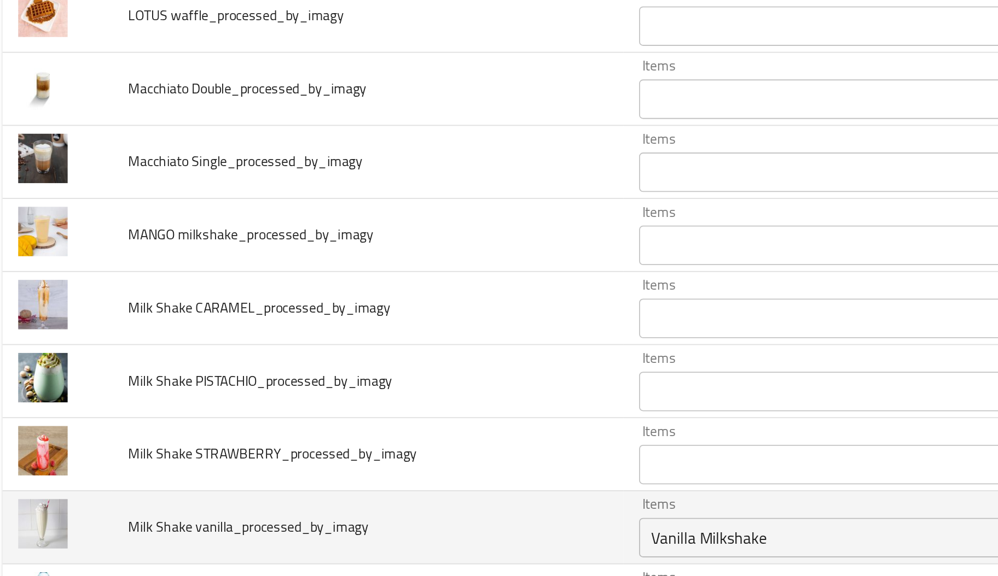
click at [315, 539] on td "Milk Shake vanilla_processed_by_imagy" at bounding box center [215, 549] width 283 height 40
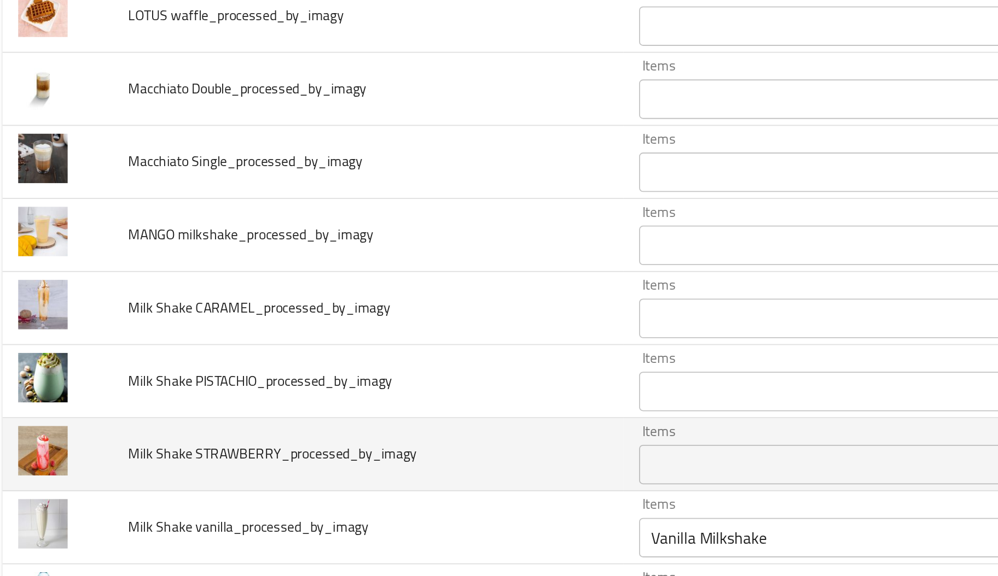
click at [147, 516] on span "Milk Shake STRAWBERRY_processed_by_imagy" at bounding box center [163, 508] width 160 height 14
drag, startPoint x: 164, startPoint y: 516, endPoint x: 120, endPoint y: 517, distance: 43.8
click at [120, 516] on span "Milk Shake STRAWBERRY_processed_by_imagy" at bounding box center [163, 508] width 160 height 14
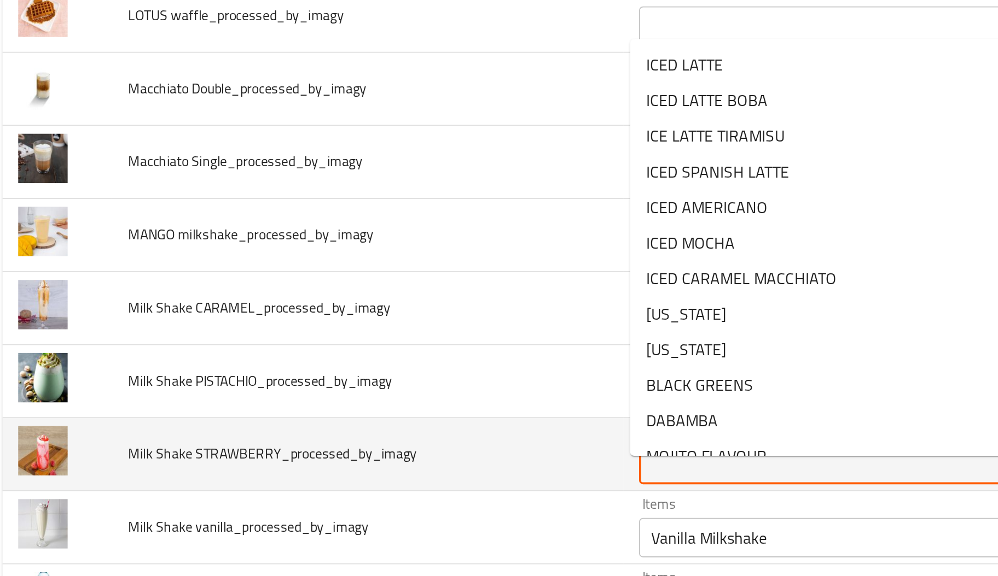
paste STRAWBERRY_processed_by_imagy "STRAWBERRY"
click at [387, 521] on STRAWBERRY_processed_by_imagy "STRAWBERRY" at bounding box center [470, 514] width 203 height 15
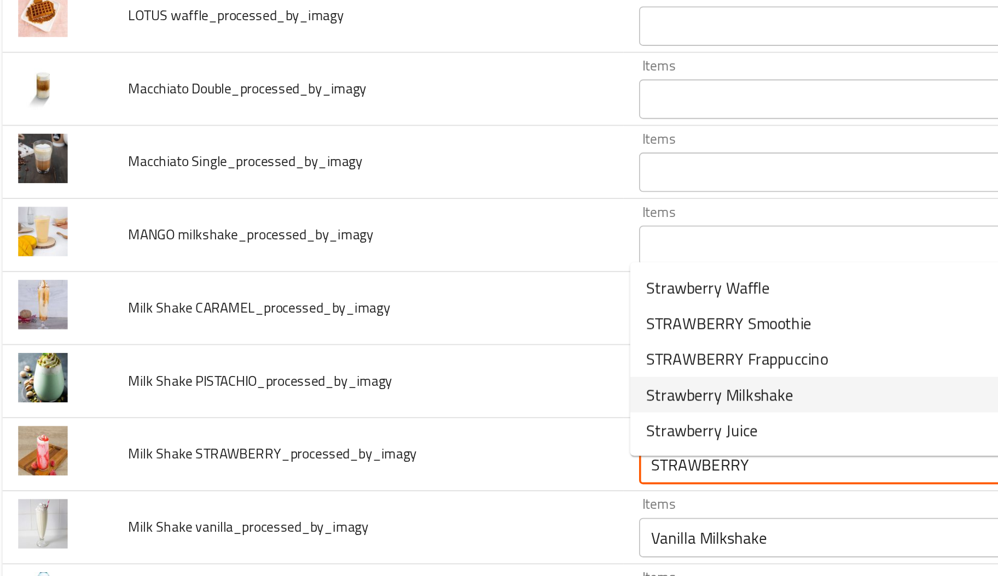
click at [429, 479] on span "Strawberry Milkshake" at bounding box center [409, 475] width 81 height 13
type STRAWBERRY_processed_by_imagy "Strawberry Milkshake"
type STRAWBERRY_processed_by_imagy-ar "ميلك شيك فراولة"
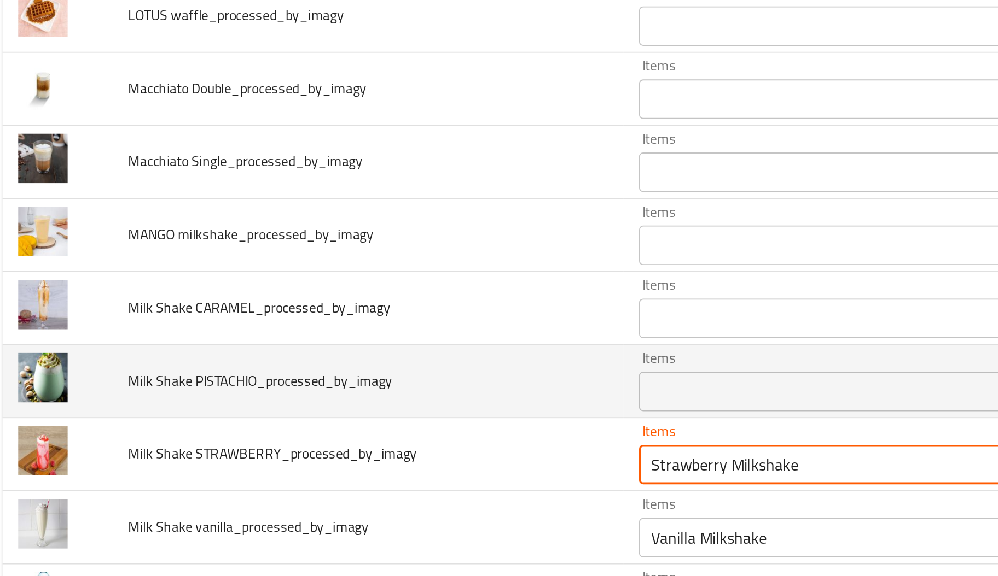
type STRAWBERRY_processed_by_imagy "Strawberry Milkshake"
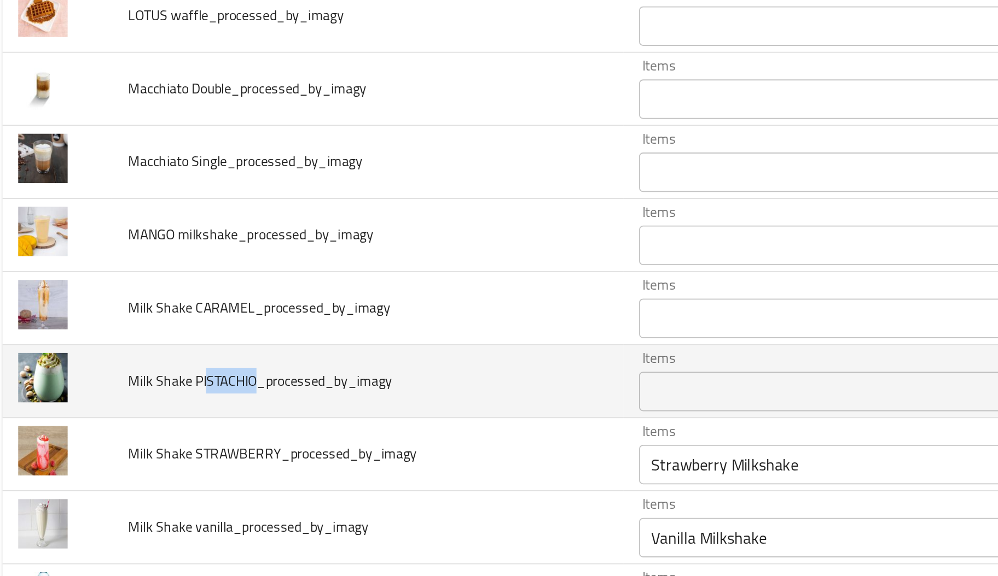
drag, startPoint x: 126, startPoint y: 475, endPoint x: 152, endPoint y: 480, distance: 26.8
click at [152, 475] on span "Milk Shake PISTACHIO_processed_by_imagy" at bounding box center [156, 468] width 146 height 14
drag, startPoint x: 152, startPoint y: 480, endPoint x: 119, endPoint y: 478, distance: 33.4
click at [119, 475] on span "Milk Shake PISTACHIO_processed_by_imagy" at bounding box center [156, 468] width 146 height 14
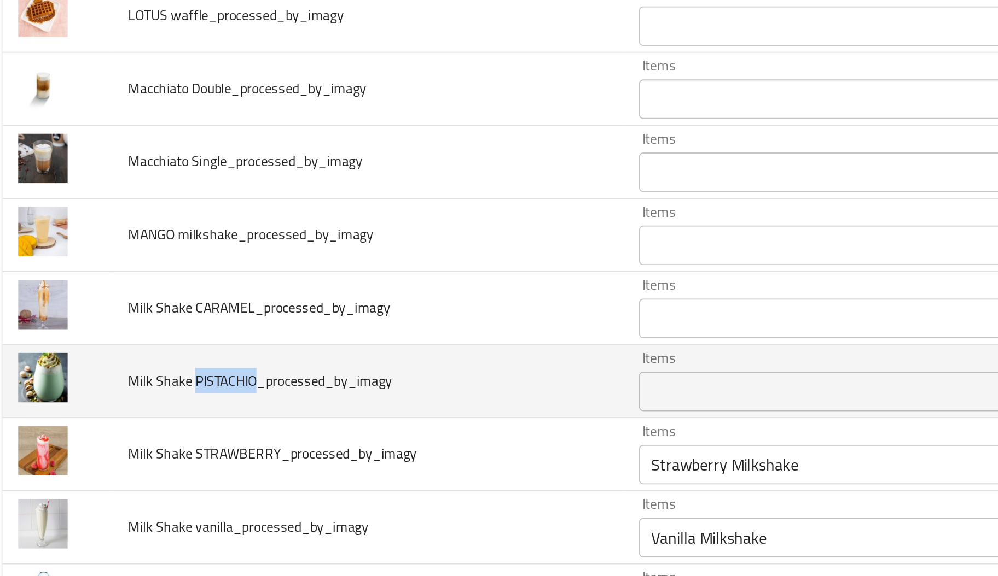
click at [390, 485] on div "Items" at bounding box center [486, 474] width 242 height 22
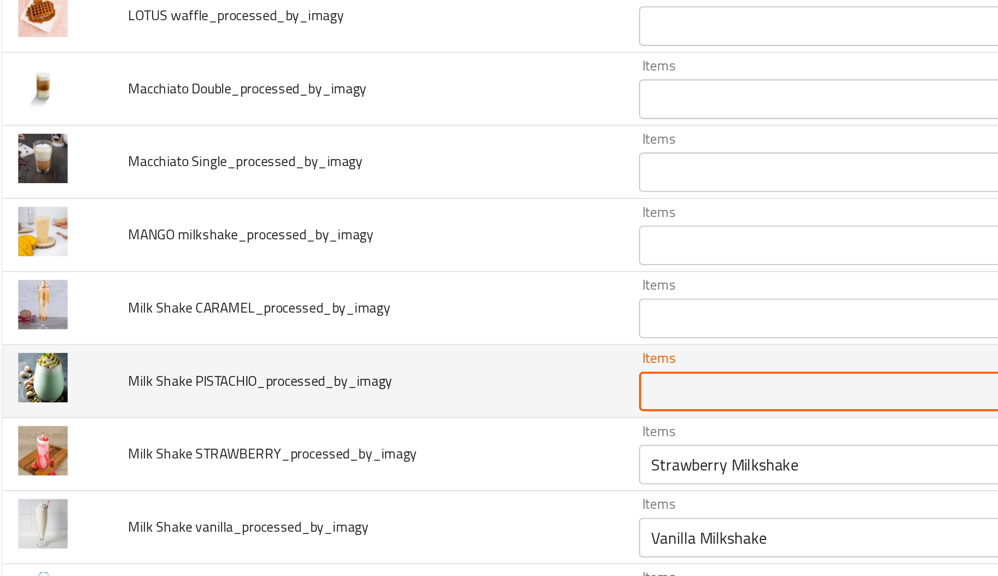
paste PISTACHIO_processed_by_imagy "PISTACHIO"
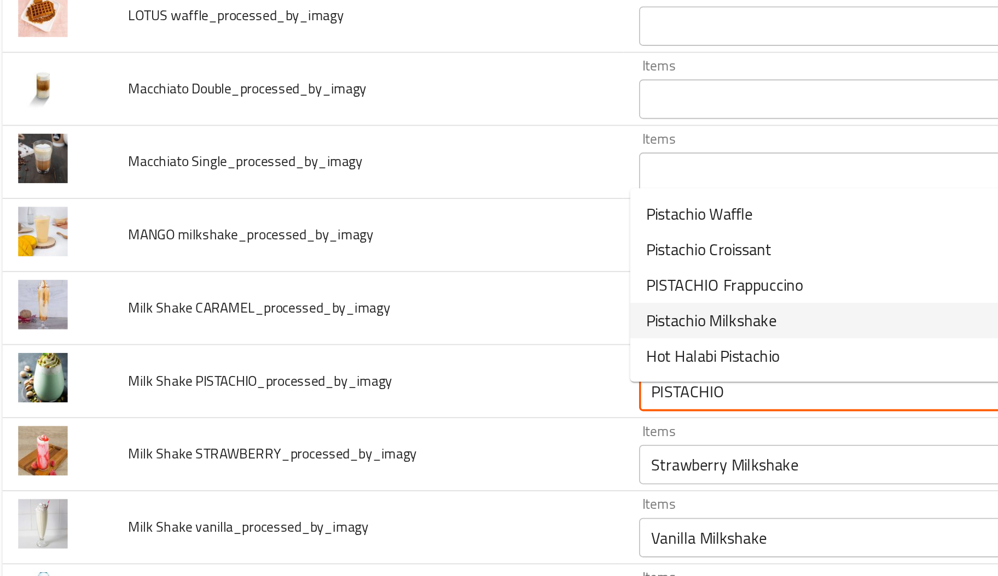
click at [417, 433] on span "Pistachio Milkshake" at bounding box center [405, 434] width 72 height 13
type PISTACHIO_processed_by_imagy "Pistachio Milkshake"
type PISTACHIO_processed_by_imagy-ar "ميلك شيك فسدق"
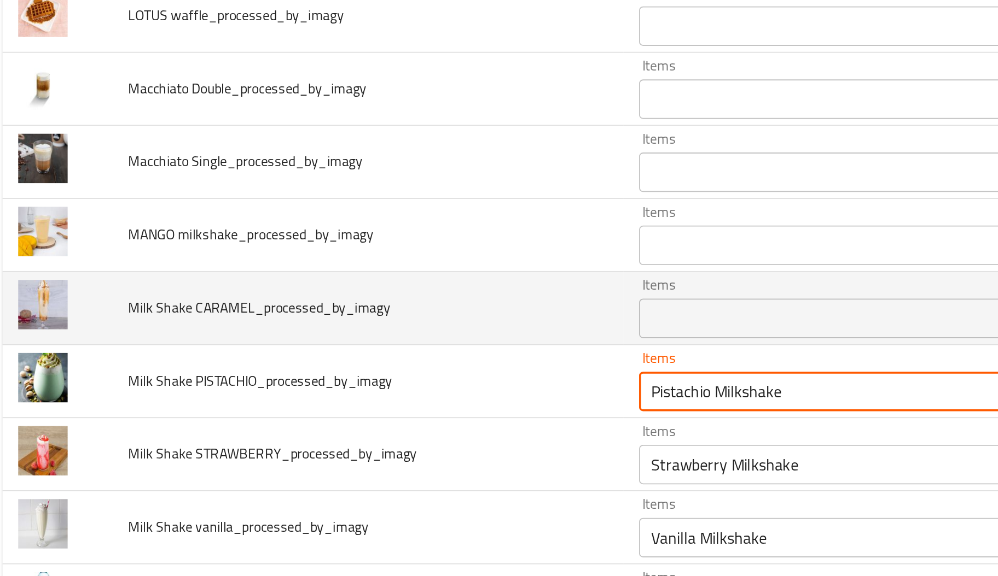
type PISTACHIO_processed_by_imagy "Pistachio Milkshake"
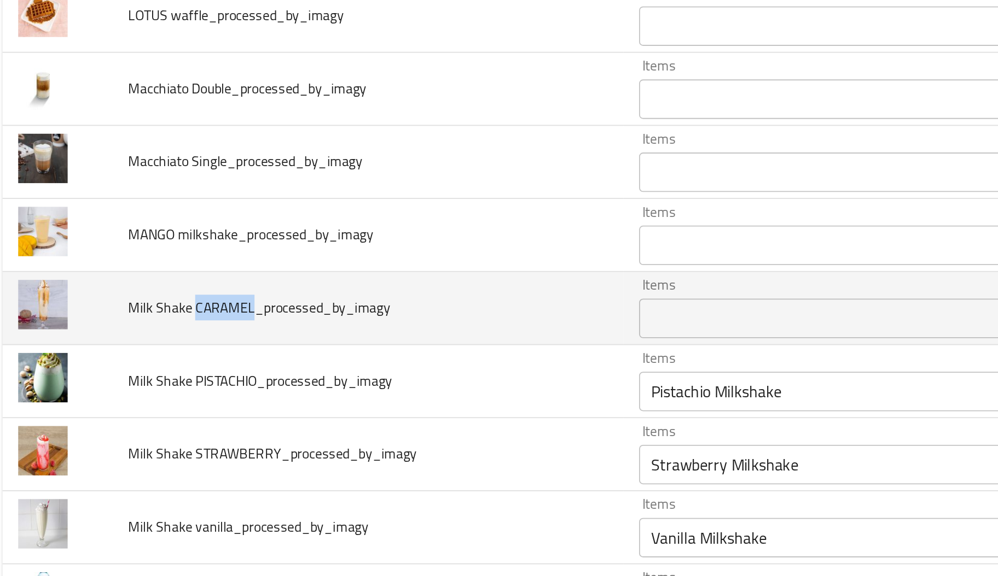
drag, startPoint x: 149, startPoint y: 435, endPoint x: 119, endPoint y: 434, distance: 30.1
click at [119, 434] on span "Milk Shake CARAMEL_processed_by_imagy" at bounding box center [155, 428] width 145 height 14
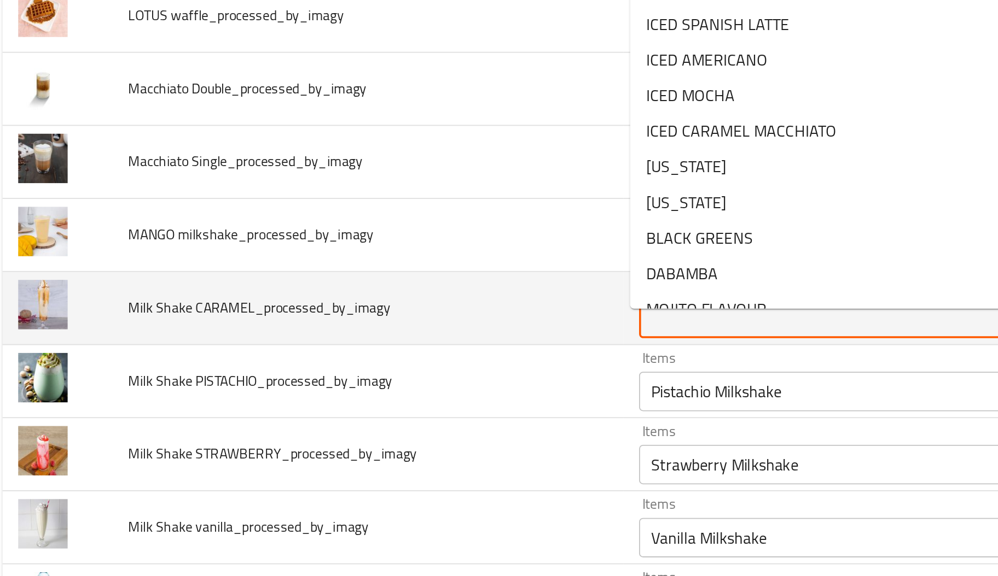
click at [404, 438] on CARAMEL_processed_by_imagy "Items" at bounding box center [470, 433] width 203 height 15
paste CARAMEL_processed_by_imagy "CARAMEL"
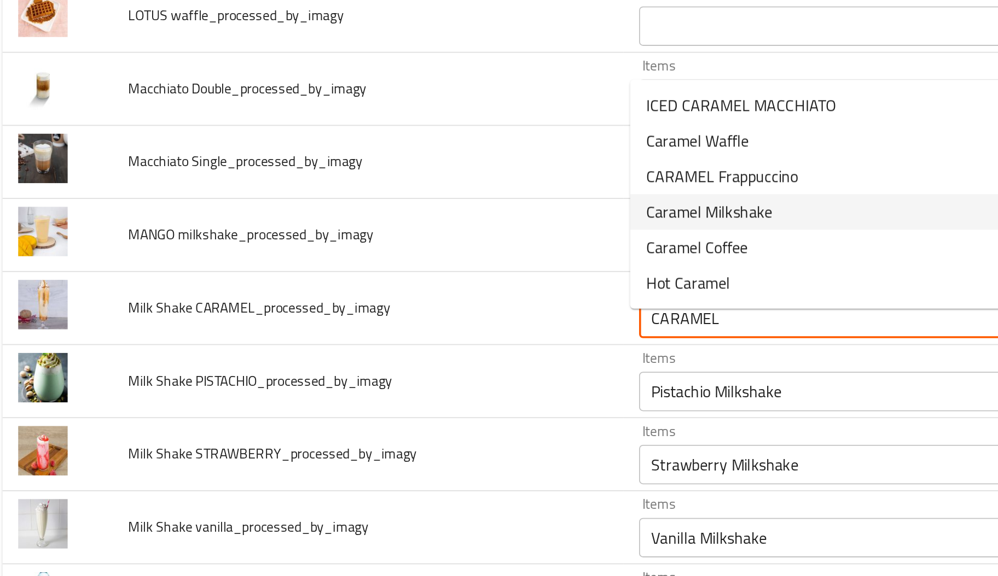
click at [424, 376] on span "Caramel Milkshake" at bounding box center [404, 374] width 70 height 13
type CARAMEL_processed_by_imagy "Caramel Milkshake"
type CARAMEL_processed_by_imagy-ar "ميلك شيك كراميل"
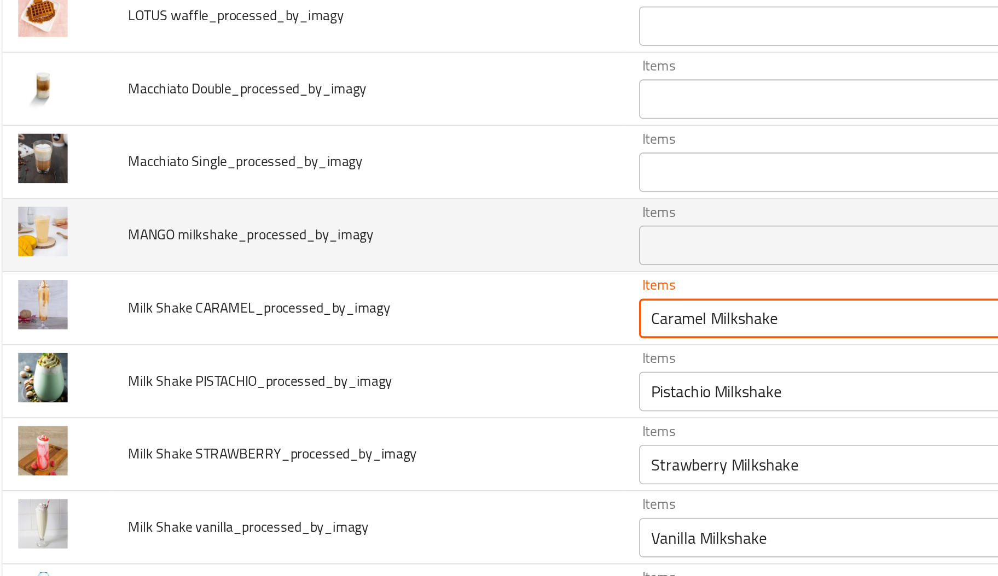
type CARAMEL_processed_by_imagy "Caramel Milkshake"
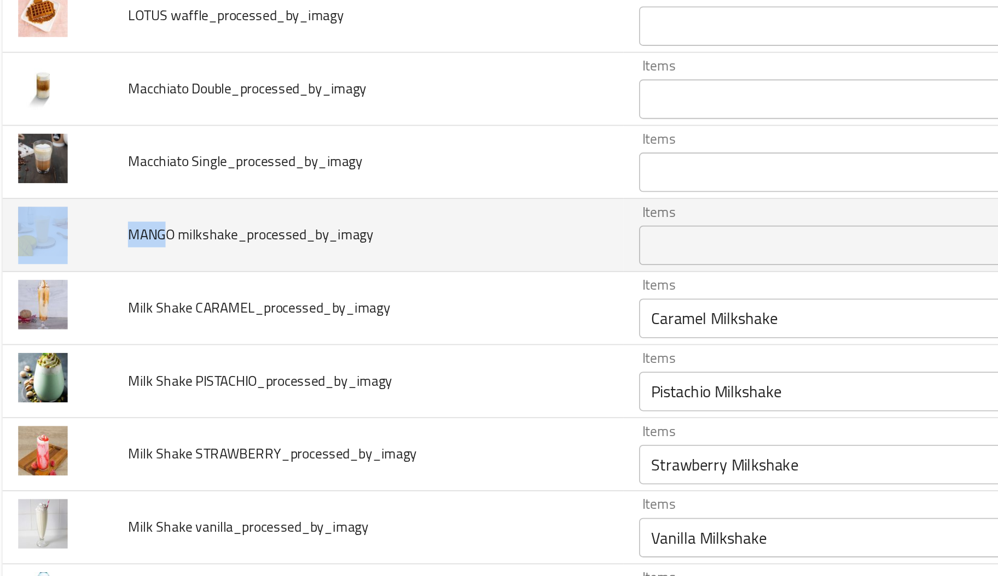
drag, startPoint x: 105, startPoint y: 394, endPoint x: 66, endPoint y: 394, distance: 38.8
click at [66, 394] on tr "MANGO milkshake_processed_by_imagy Items Items Items Items No Match" at bounding box center [498, 388] width 971 height 40
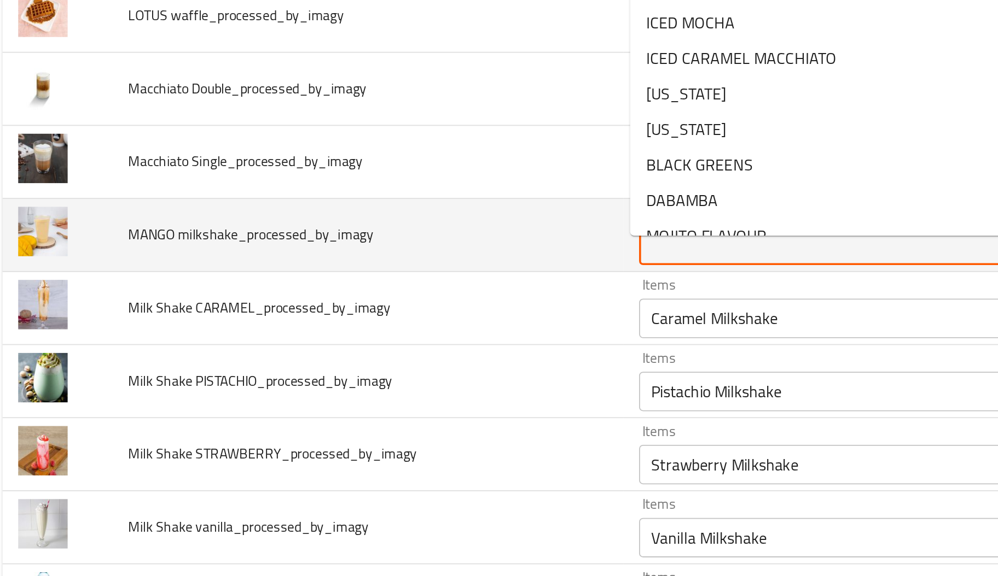
click at [395, 401] on milkshake_processed_by_imagy "Items" at bounding box center [470, 393] width 203 height 15
paste milkshake_processed_by_imagy "MANG"
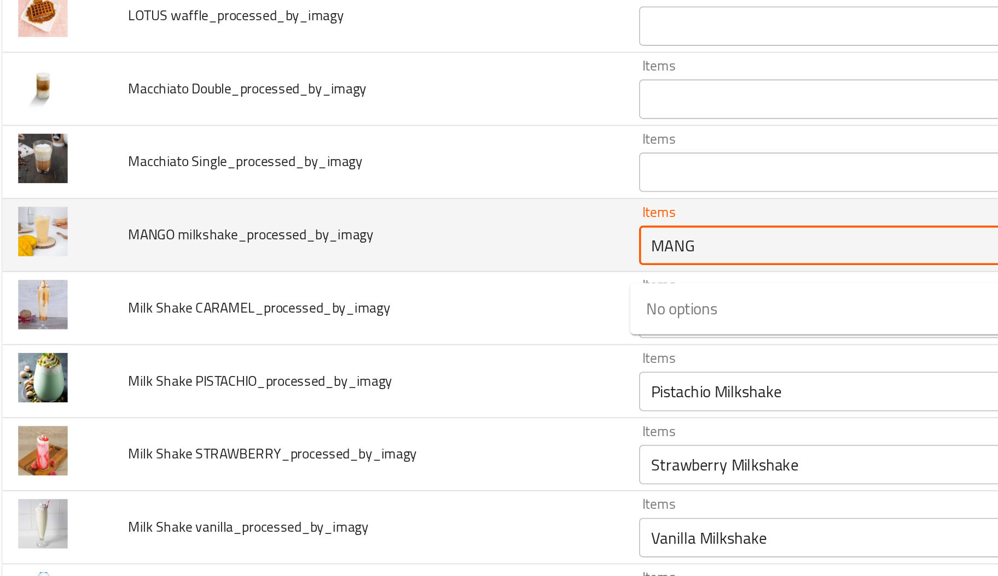
click at [384, 401] on milkshake_processed_by_imagy "MANG" at bounding box center [470, 393] width 203 height 15
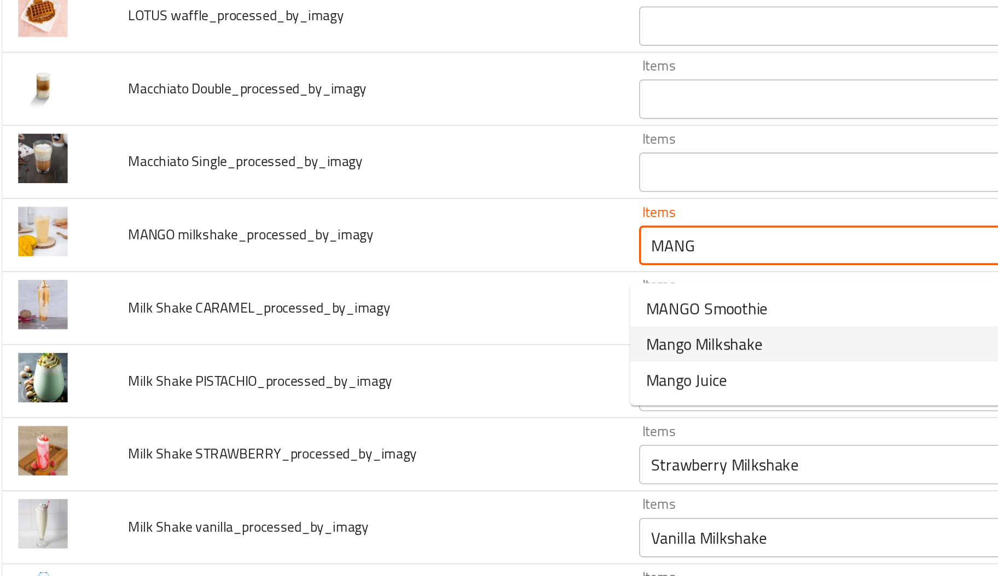
click at [387, 442] on span "Mango Milkshake" at bounding box center [401, 447] width 65 height 13
type milkshake_processed_by_imagy "Mango Milkshake"
type milkshake_processed_by_imagy-ar "ميلك شيك مانجو"
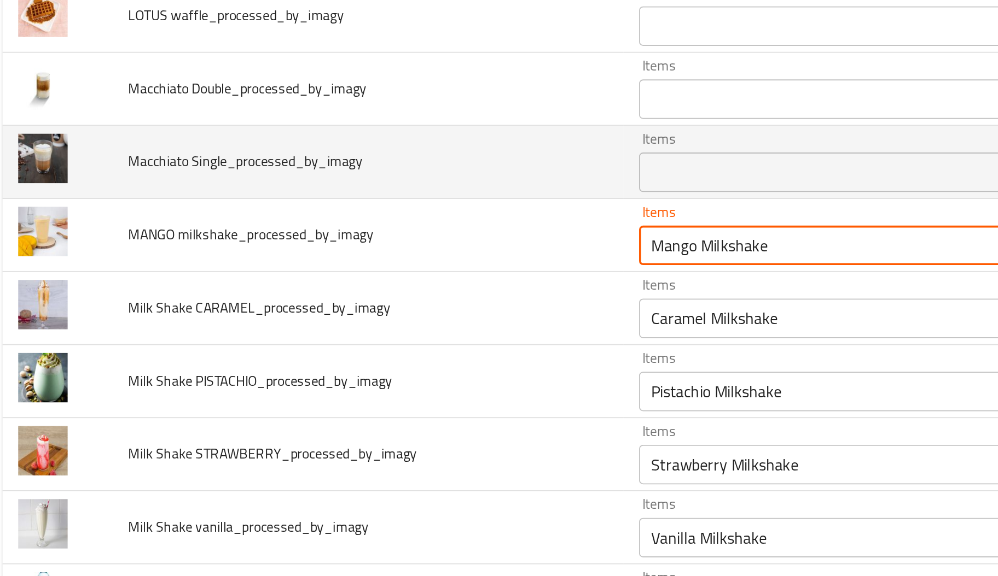
type milkshake_processed_by_imagy "Mango Milkshake"
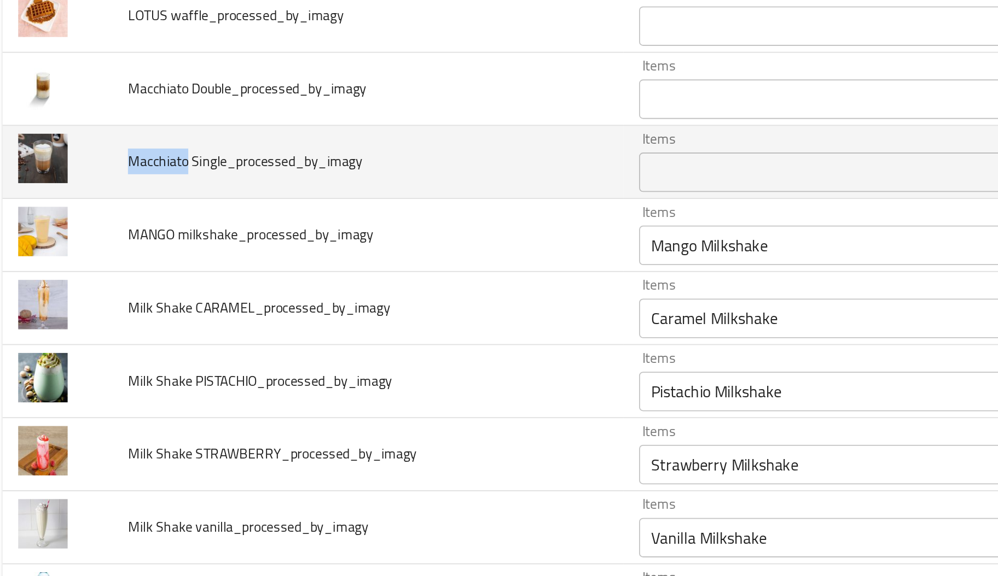
drag, startPoint x: 114, startPoint y: 356, endPoint x: 81, endPoint y: 352, distance: 32.6
click at [83, 352] on span "Macchiato Single_processed_by_imagy" at bounding box center [148, 347] width 130 height 14
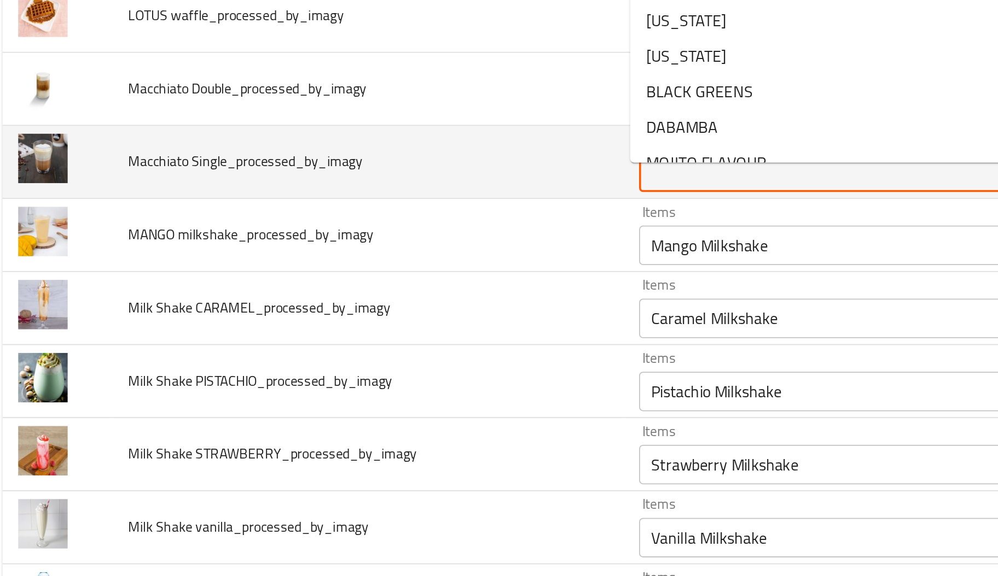
click at [446, 360] on Single_processed_by_imagy "Items" at bounding box center [470, 352] width 203 height 15
paste Single_processed_by_imagy "Macchiato"
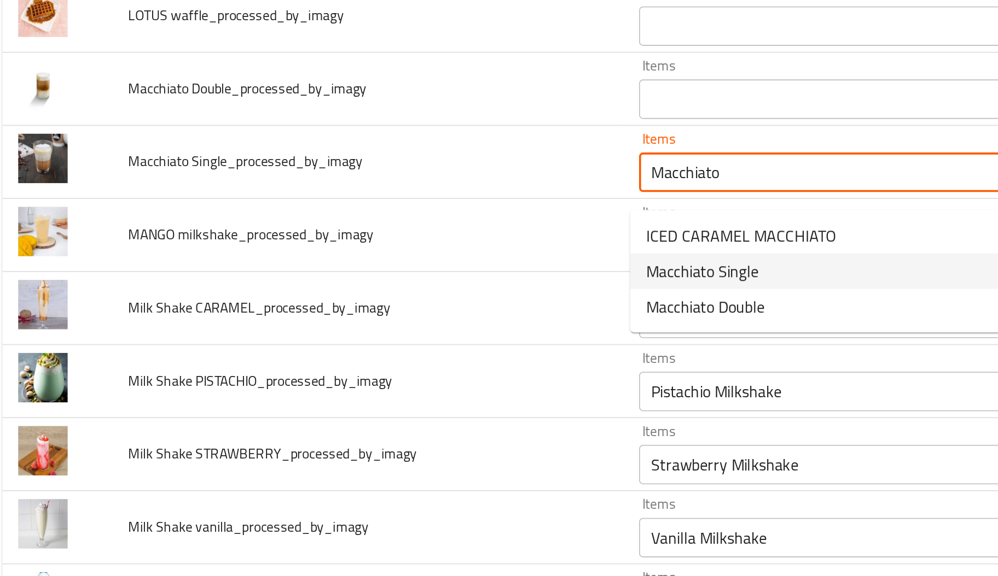
click at [416, 403] on span "Macchiato Single" at bounding box center [400, 407] width 62 height 13
type Single_processed_by_imagy "Macchiato Single"
type Single_processed_by_imagy-ar "ماكياتو سنجل"
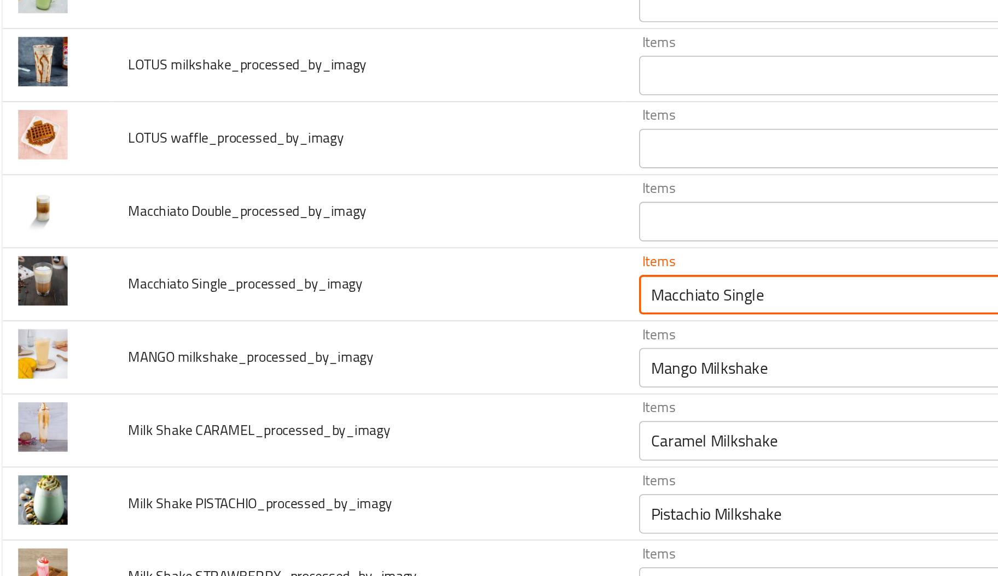
scroll to position [2525, 0]
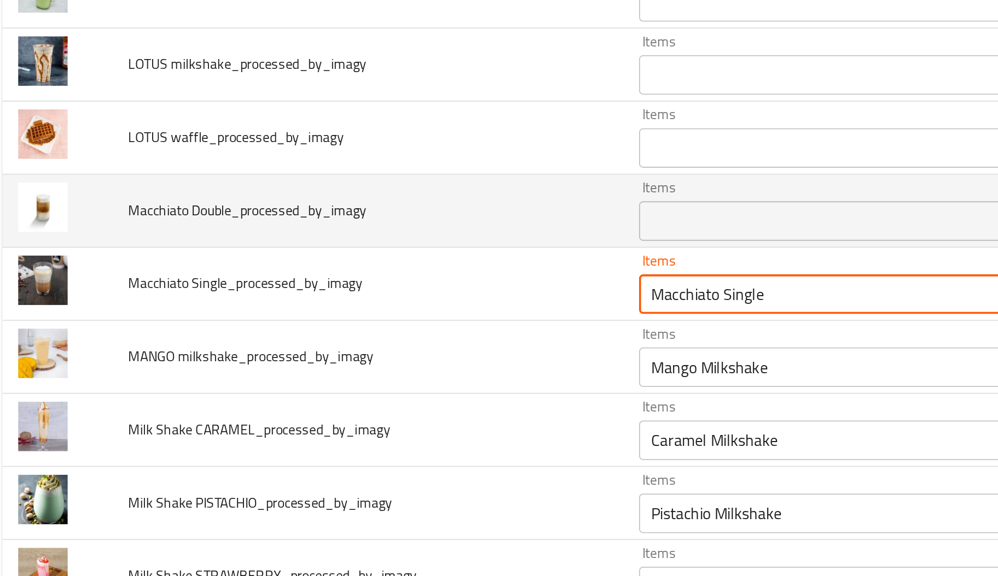
type Single_processed_by_imagy "Macchiato Single"
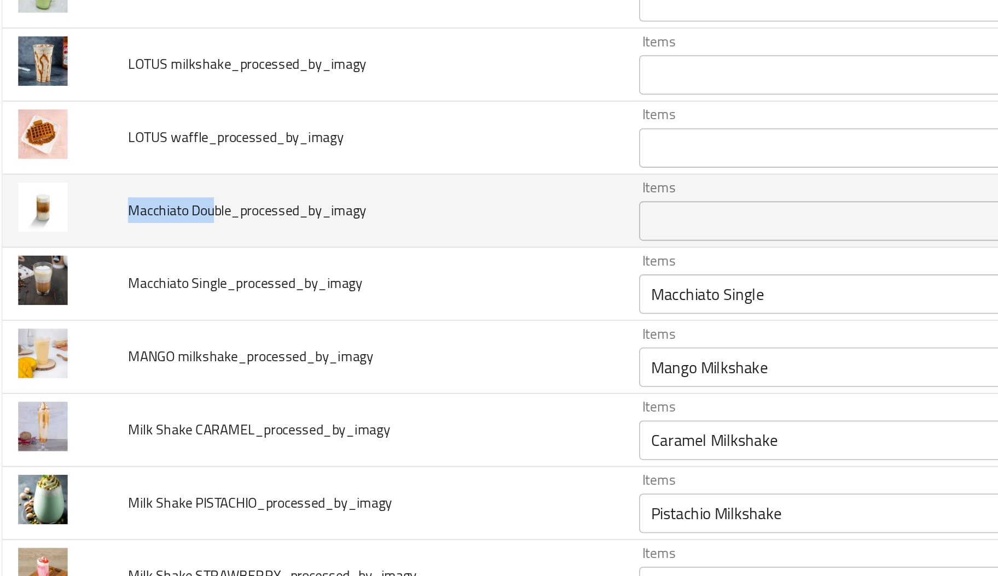
drag, startPoint x: 83, startPoint y: 381, endPoint x: 129, endPoint y: 379, distance: 46.5
click at [129, 379] on span "Macchiato Double_processed_by_imagy" at bounding box center [149, 373] width 132 height 14
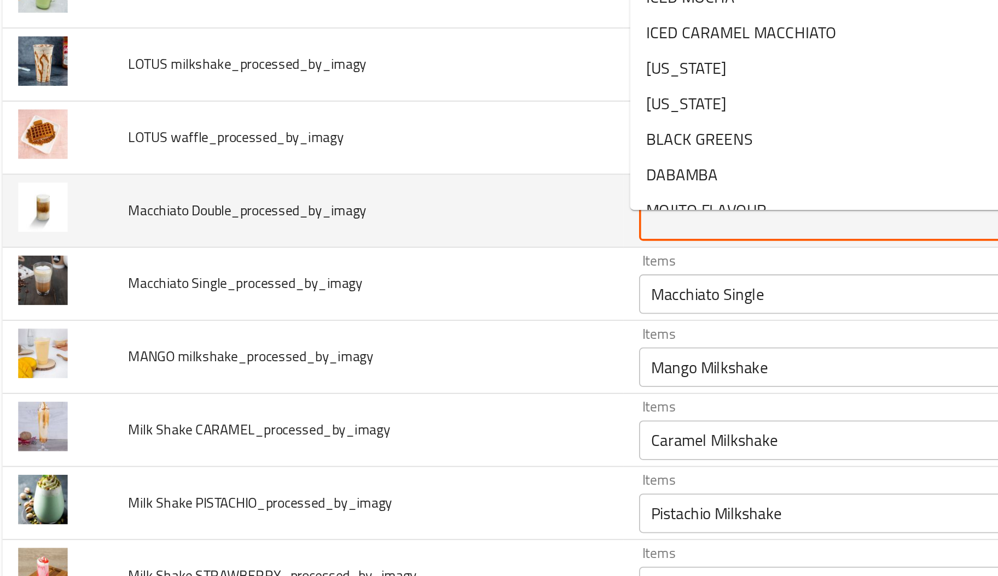
click at [371, 387] on Double_processed_by_imagy "Items" at bounding box center [470, 379] width 203 height 15
paste Double_processed_by_imagy "Macchiato Dou"
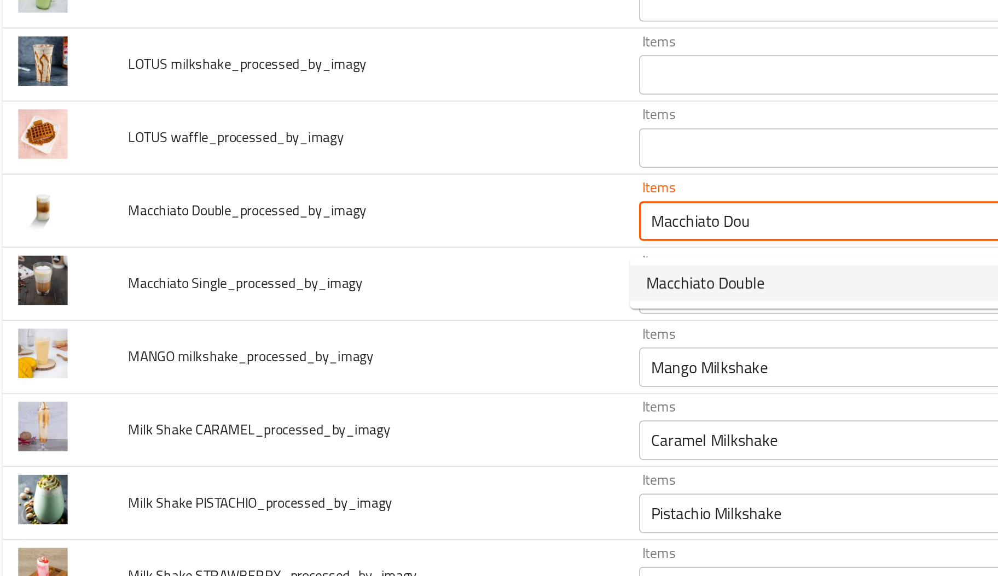
click at [401, 418] on span "Macchiato Double" at bounding box center [402, 413] width 66 height 13
type Double_processed_by_imagy "Macchiato Double"
type Double_processed_by_imagy-ar "ماكياتو دوبل"
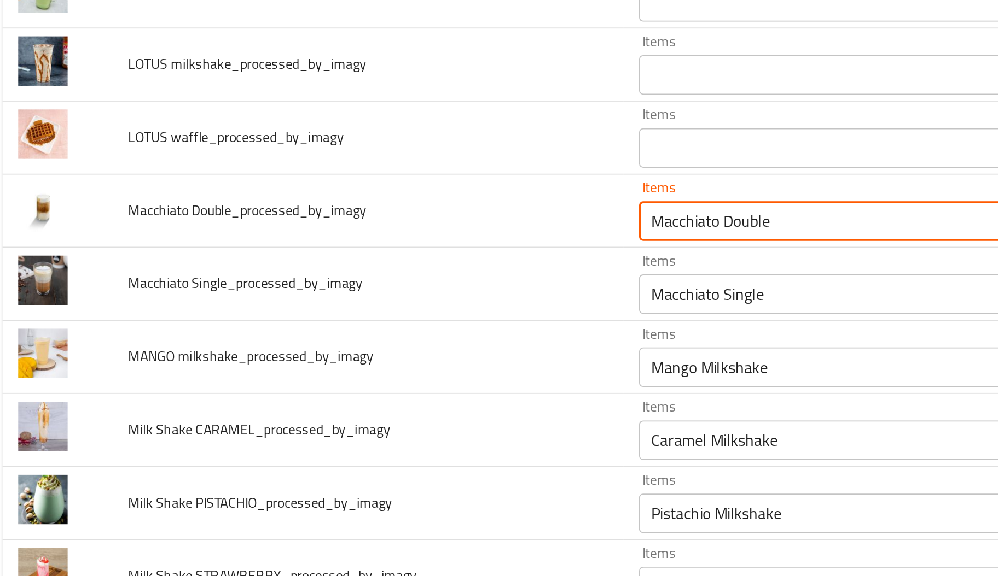
scroll to position [2494, 0]
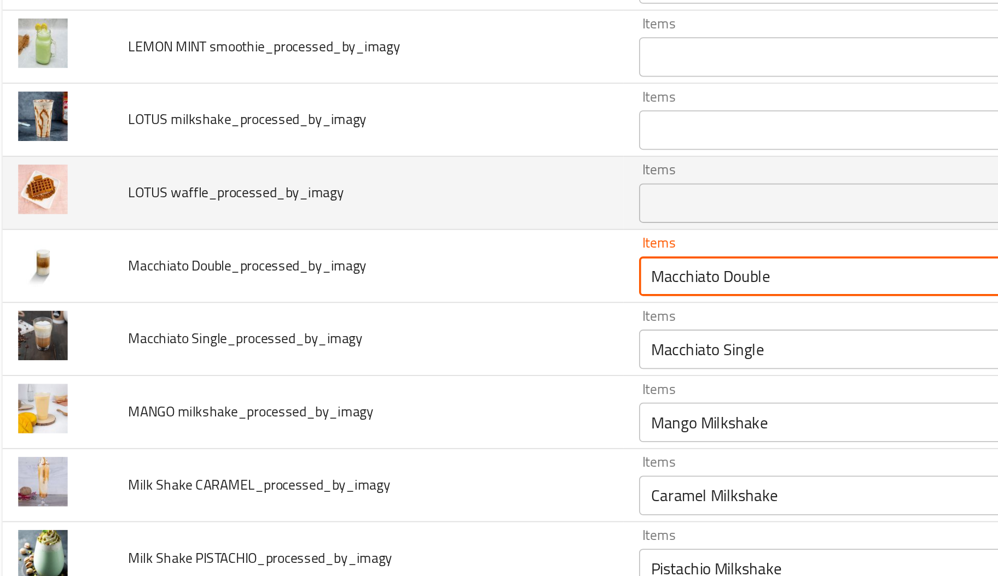
type Double_processed_by_imagy "Macchiato Double"
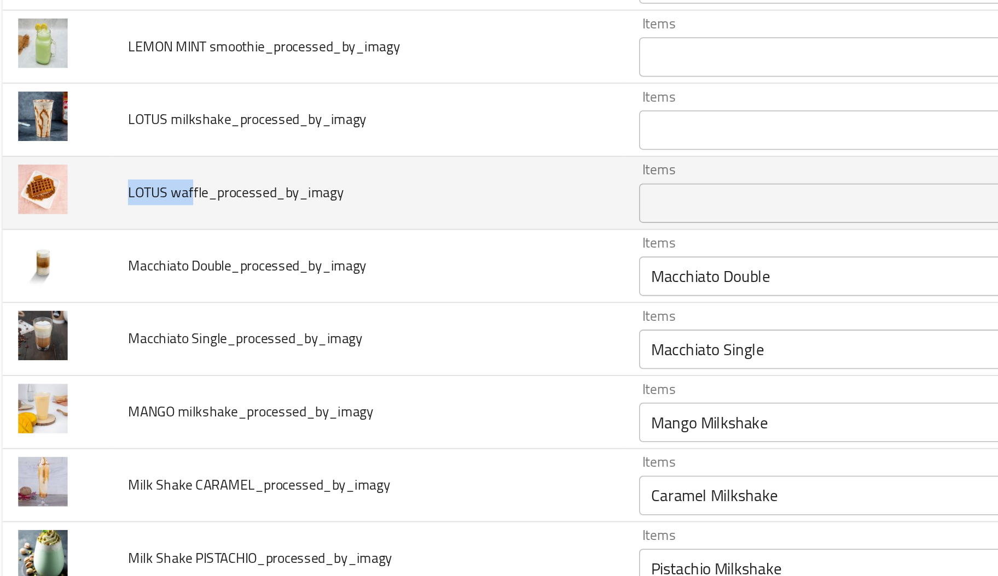
drag, startPoint x: 83, startPoint y: 371, endPoint x: 118, endPoint y: 375, distance: 35.2
click at [118, 371] on span "LOTUS waffle_processed_by_imagy" at bounding box center [142, 364] width 119 height 14
click at [427, 381] on div "Items" at bounding box center [486, 370] width 242 height 22
paste waffle_processed_by_imagy "LOTUS waf"
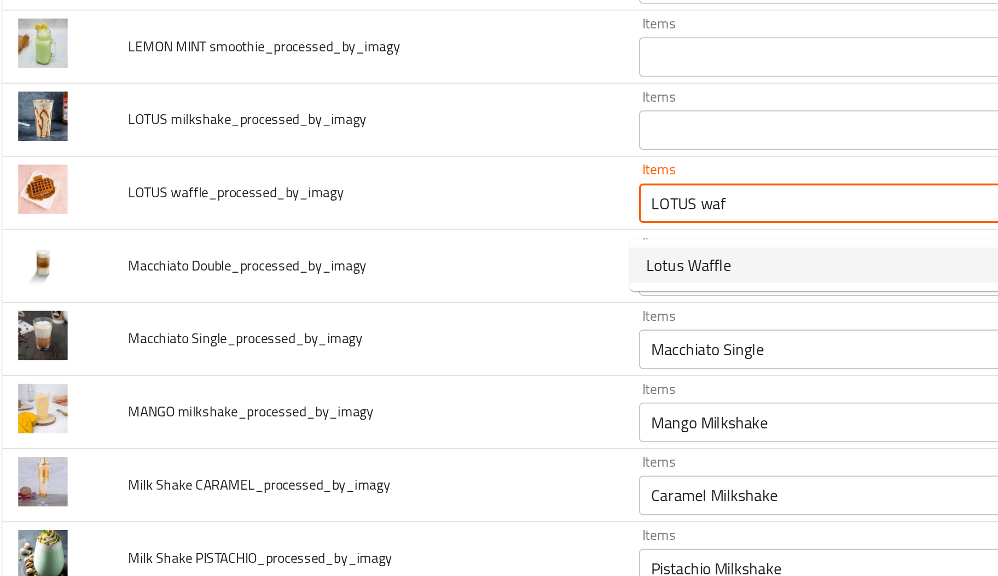
click at [412, 400] on span "Lotus Waffle" at bounding box center [392, 404] width 47 height 13
type waffle_processed_by_imagy "Lotus Waffle"
type waffle_processed_by_imagy-ar "وافل لوتس"
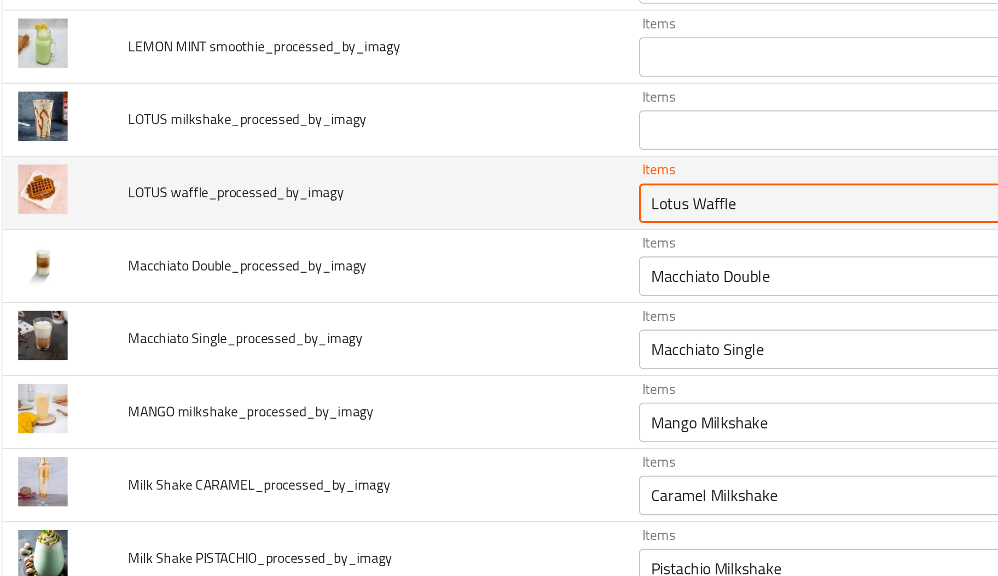
type waffle_processed_by_imagy "Lotus Waffle"
click at [351, 369] on td "LOTUS waffle_processed_by_imagy" at bounding box center [215, 364] width 283 height 40
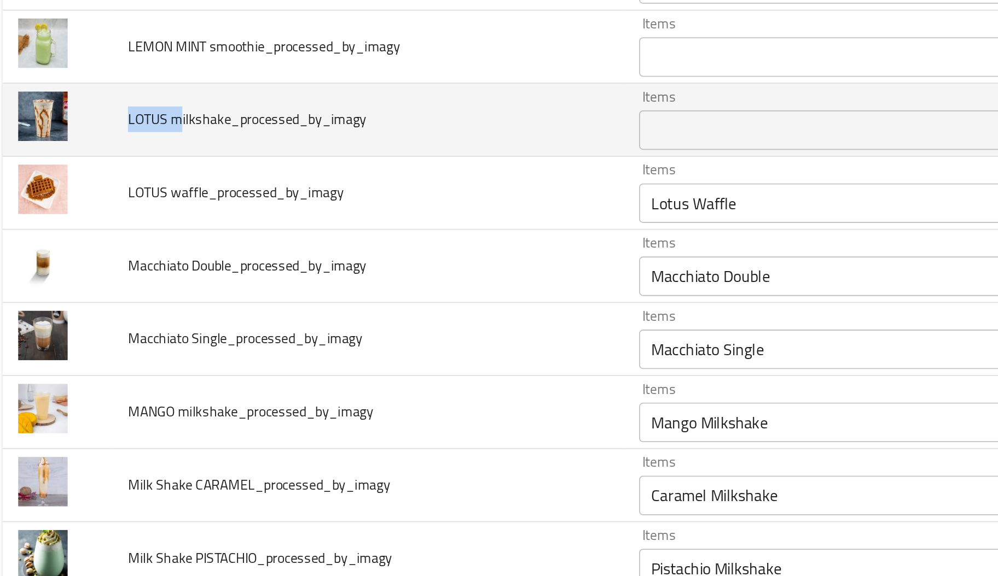
drag, startPoint x: 112, startPoint y: 328, endPoint x: 78, endPoint y: 322, distance: 33.9
click at [78, 322] on td "LOTUS milkshake_processed_by_imagy" at bounding box center [215, 324] width 283 height 40
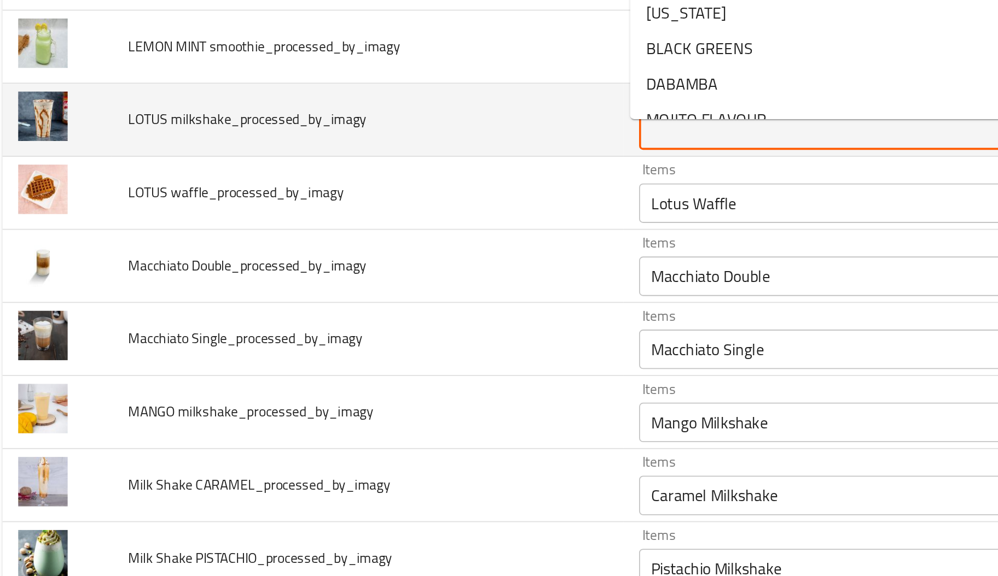
paste milkshake_processed_by_imagy "LOTUS m"
click at [376, 332] on milkshake_processed_by_imagy "LOTUS m" at bounding box center [470, 329] width 203 height 15
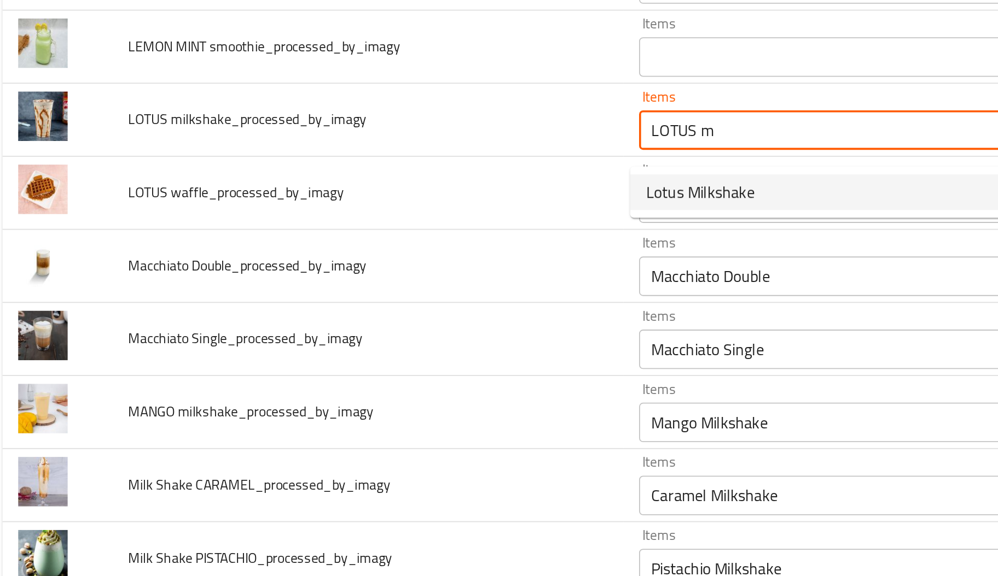
click at [394, 361] on span "Lotus Milkshake" at bounding box center [399, 363] width 60 height 13
type milkshake_processed_by_imagy "Lotus Milkshake"
type milkshake_processed_by_imagy-ar "ميلك شيك لوتس"
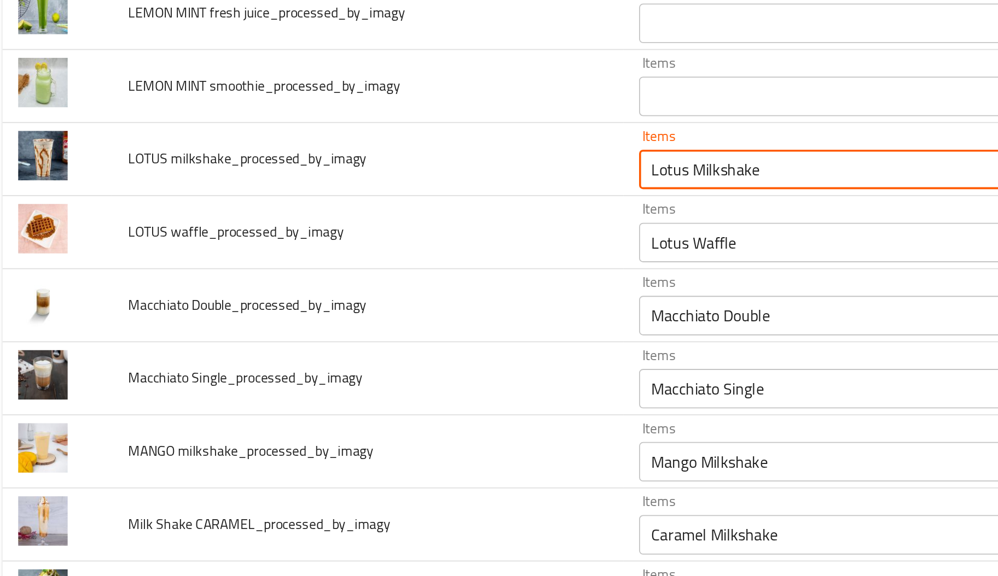
scroll to position [2465, 0]
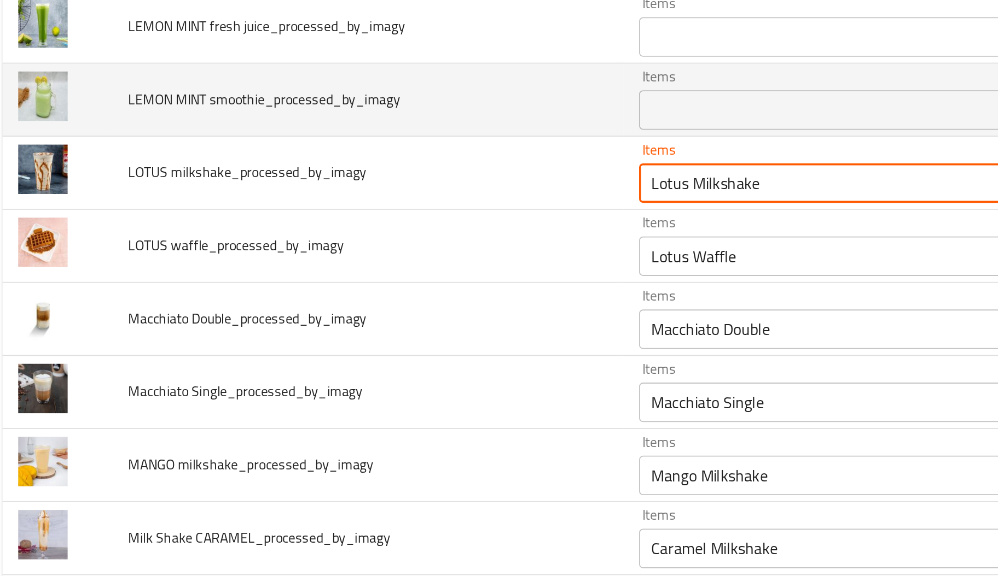
type milkshake_processed_by_imagy "Lotus Milkshake"
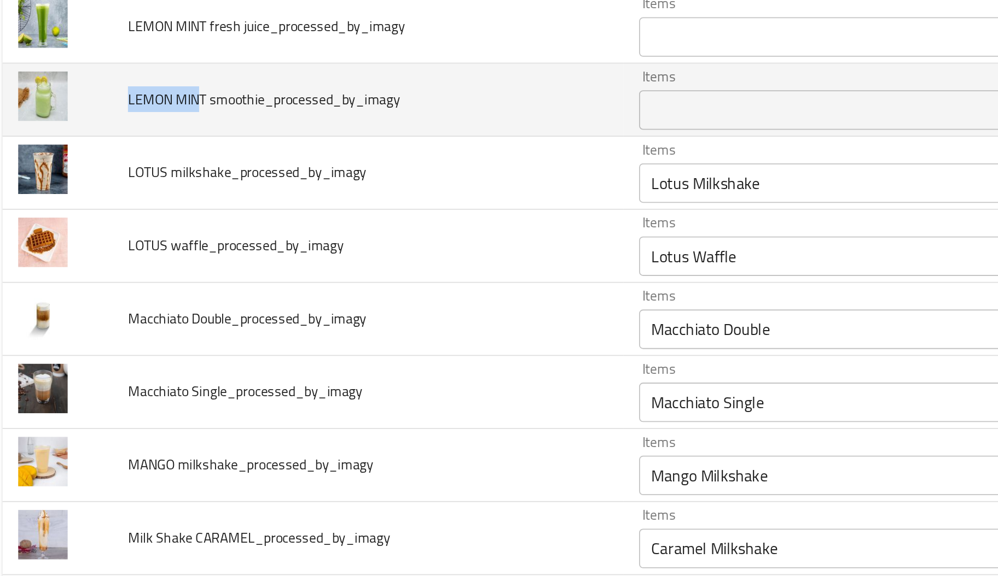
drag, startPoint x: 121, startPoint y: 320, endPoint x: 83, endPoint y: 318, distance: 38.9
click at [83, 318] on span "LEMON MINT smoothie_processed_by_imagy" at bounding box center [158, 312] width 150 height 14
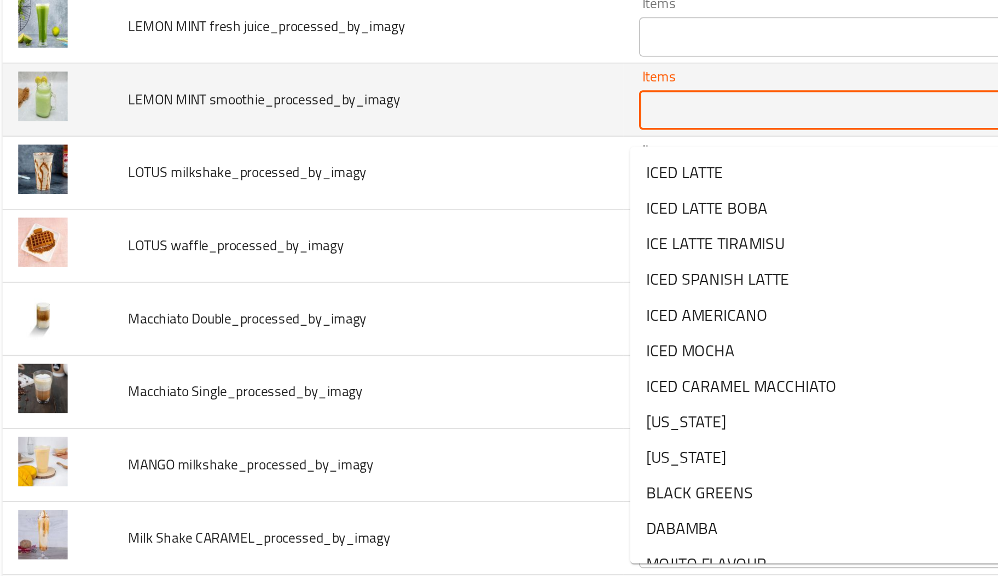
click at [431, 324] on smoothie_processed_by_imagy "Items" at bounding box center [470, 318] width 203 height 15
paste smoothie_processed_by_imagy "LEMON MIN"
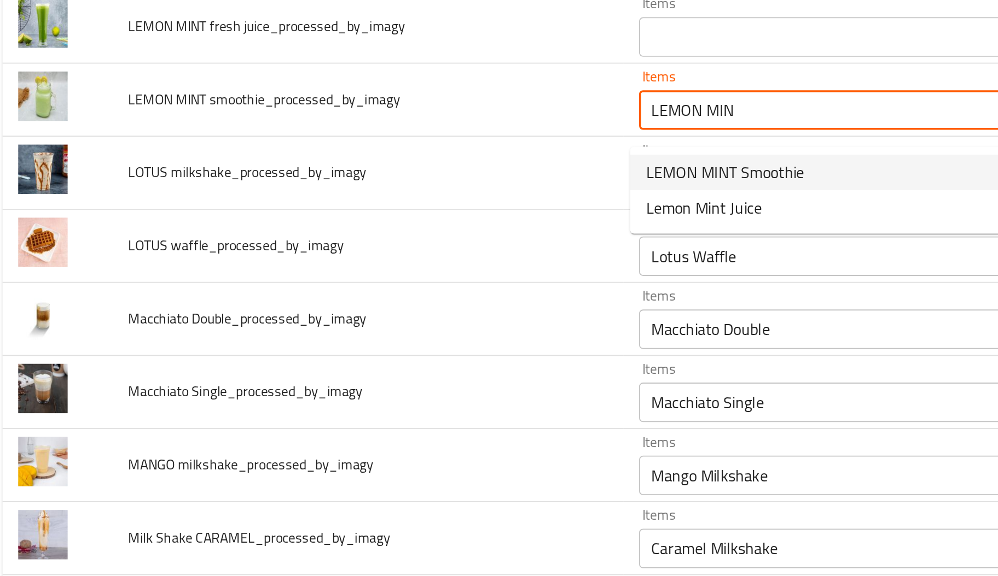
click at [403, 357] on span "LEMON MINT Smoothie" at bounding box center [413, 352] width 88 height 13
type smoothie_processed_by_imagy "LEMON MINT Smoothie"
type smoothie_processed_by_imagy-ar "ليمون نعناع سموزي"
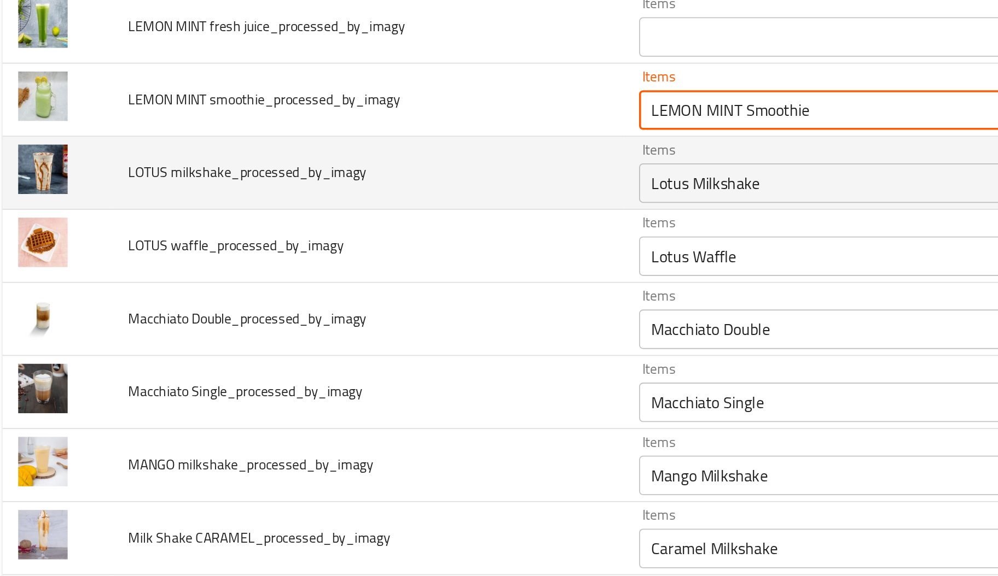
type smoothie_processed_by_imagy "LEMON MINT Smoothie"
click at [337, 352] on td "LOTUS milkshake_processed_by_imagy" at bounding box center [215, 353] width 283 height 40
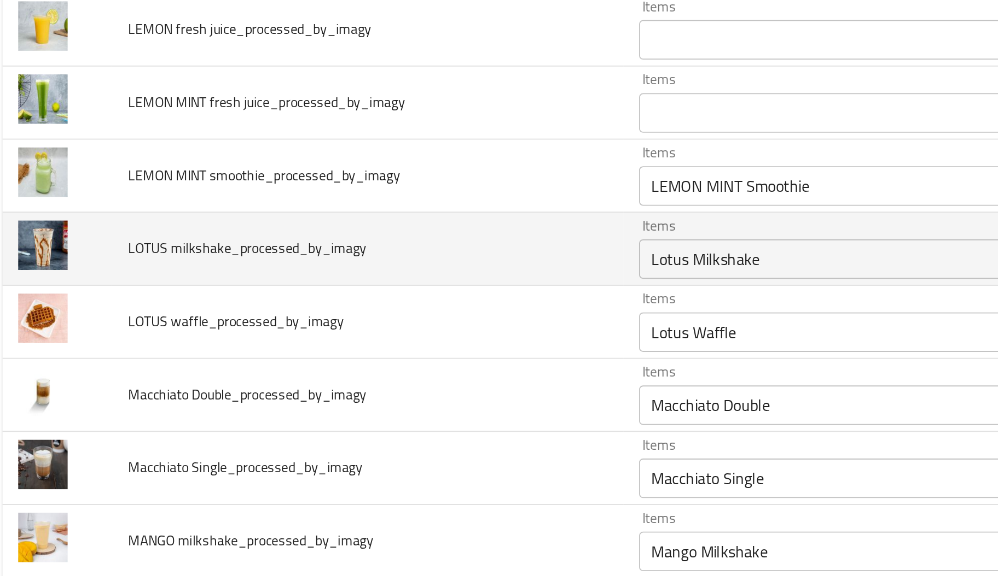
scroll to position [2422, 0]
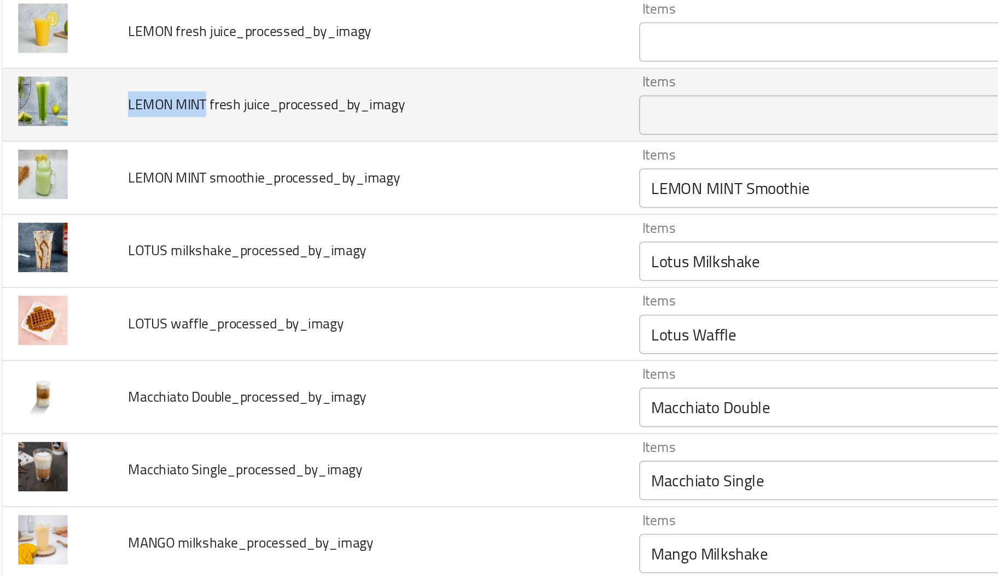
drag, startPoint x: 126, startPoint y: 319, endPoint x: 73, endPoint y: 318, distance: 53.1
click at [74, 318] on td "LEMON MINT fresh juice_processed_by_imagy" at bounding box center [215, 315] width 283 height 40
paste juice_processed_by_imagy "LEMON MINT"
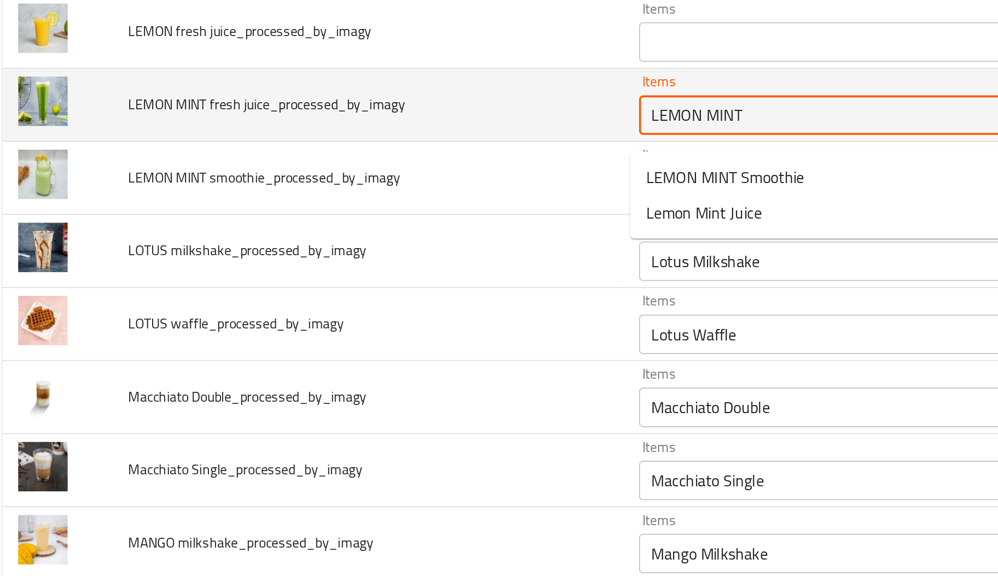
click at [380, 323] on juice_processed_by_imagy "LEMON MINT" at bounding box center [470, 320] width 203 height 15
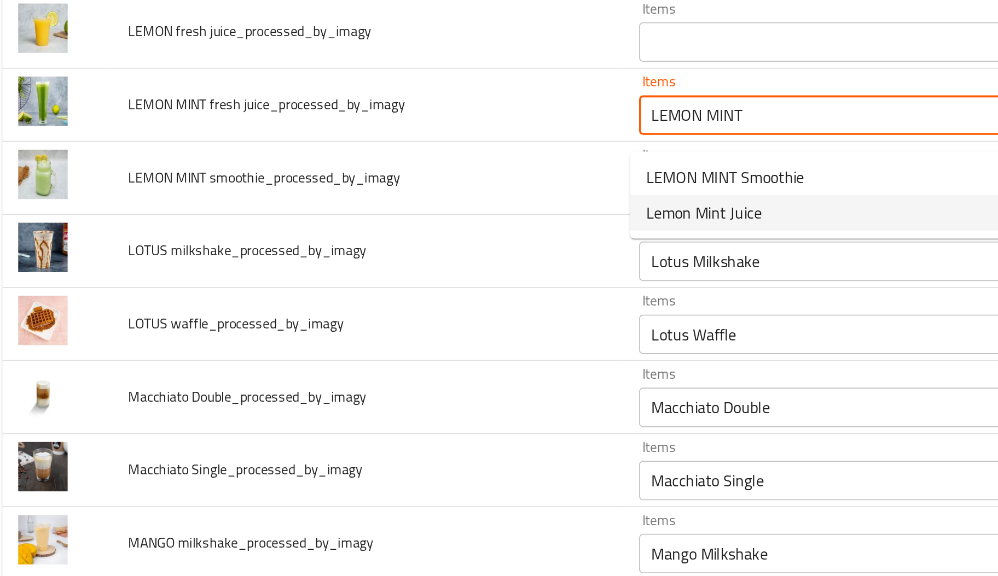
click at [403, 377] on span "Lemon Mint Juice" at bounding box center [401, 375] width 64 height 13
type juice_processed_by_imagy "Lemon Mint Juice"
type juice_processed_by_imagy-ar "عصير ليمون نعناع"
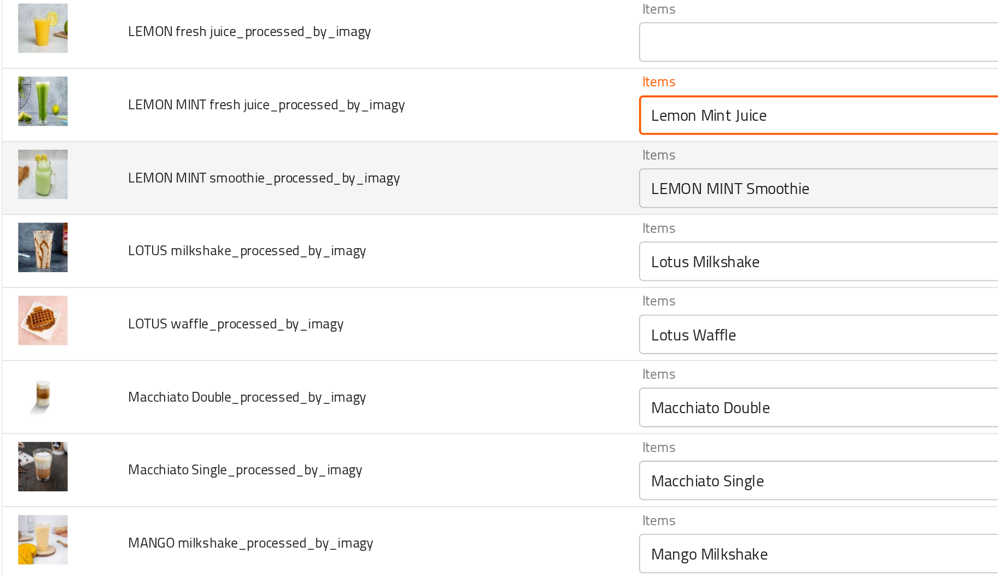
type juice_processed_by_imagy "Lemon Mint Juice"
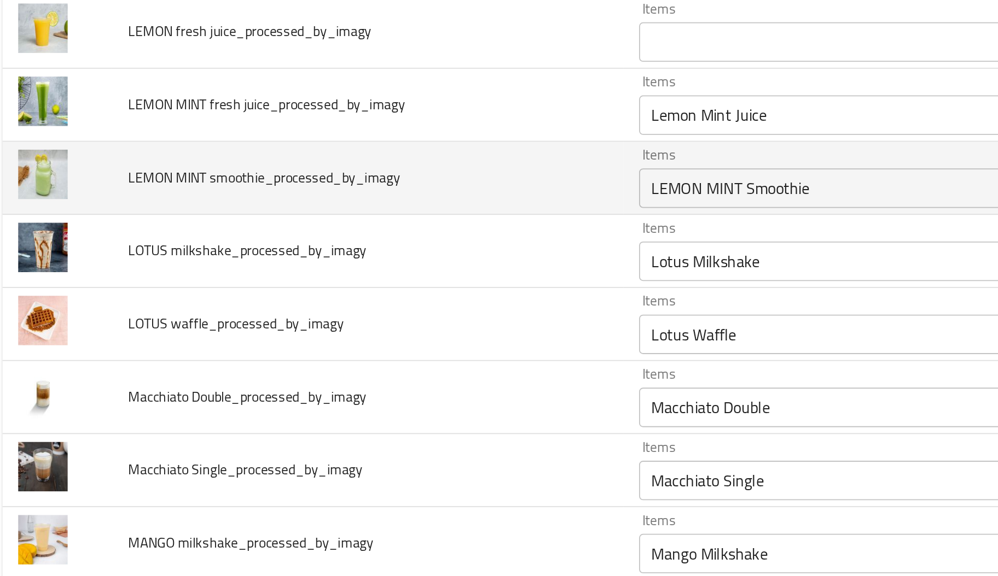
click at [340, 374] on td "LEMON MINT smoothie_processed_by_imagy" at bounding box center [215, 356] width 283 height 40
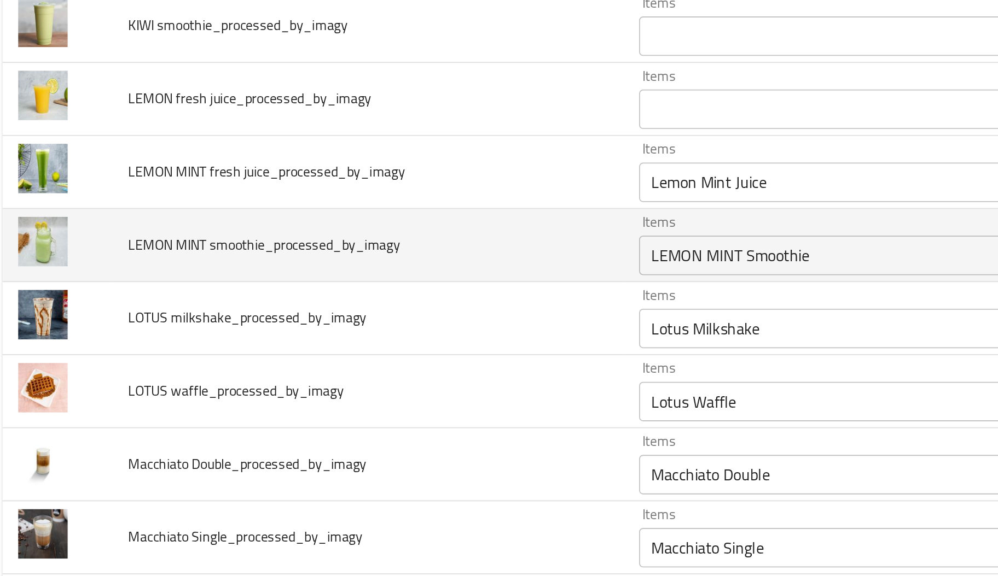
scroll to position [2385, 0]
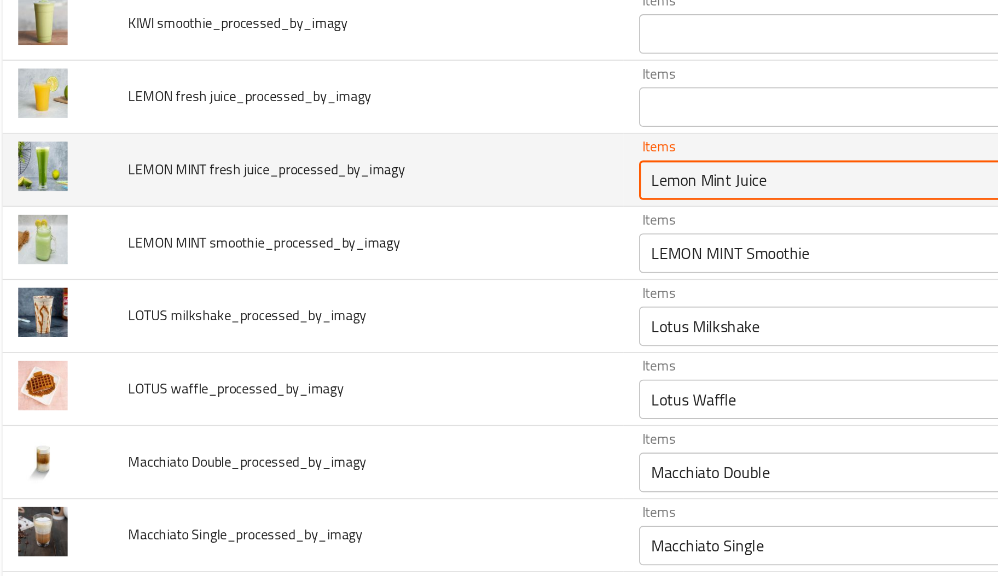
click at [379, 365] on juice_processed_by_imagy "Lemon Mint Juice" at bounding box center [470, 356] width 203 height 15
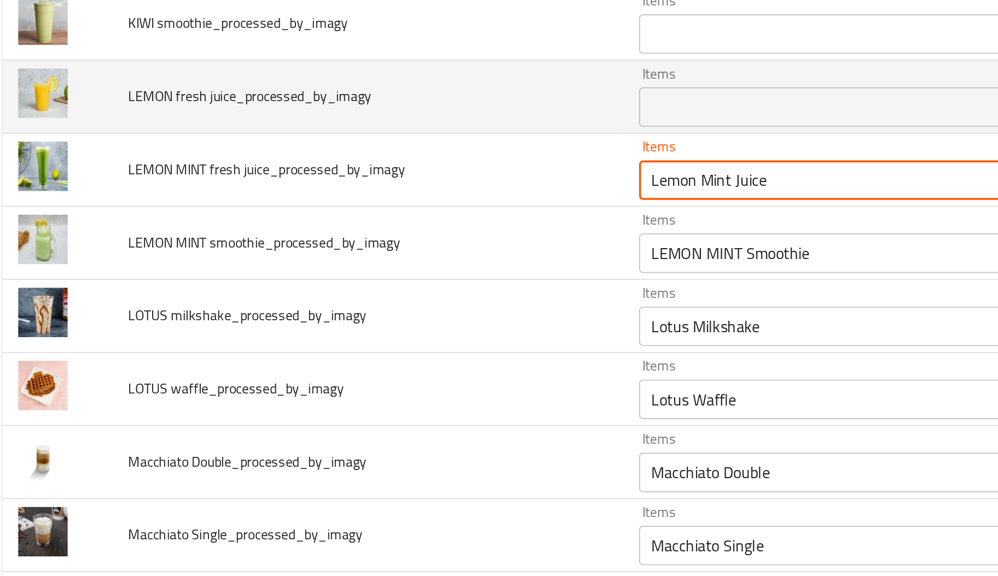
click at [394, 328] on div "Items" at bounding box center [486, 317] width 242 height 22
paste juice_processed_by_imagy "Le"
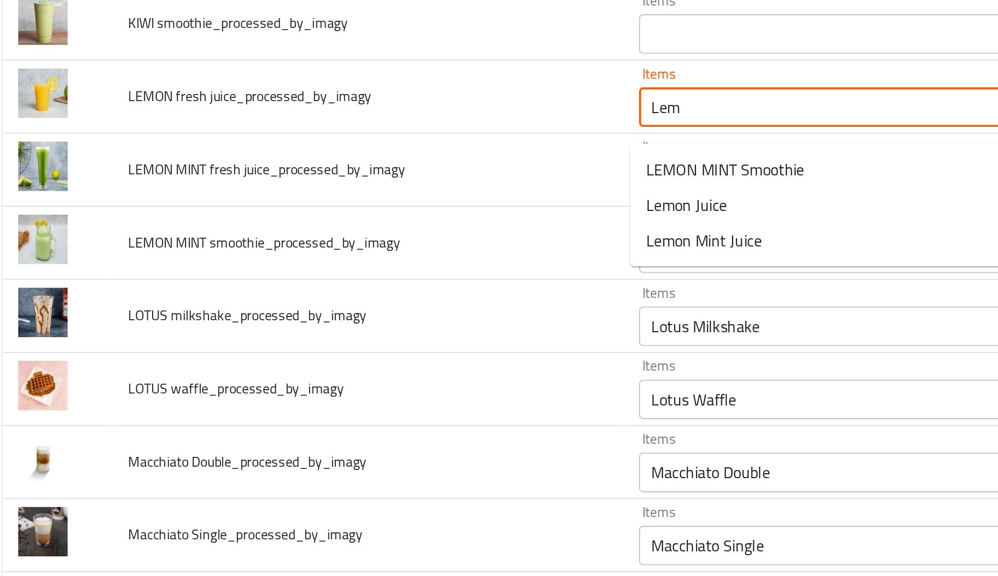
click at [390, 374] on span "Lemon Juice" at bounding box center [391, 370] width 45 height 13
type juice_processed_by_imagy "Lemon Juice"
type juice_processed_by_imagy-ar "عصير ليمون"
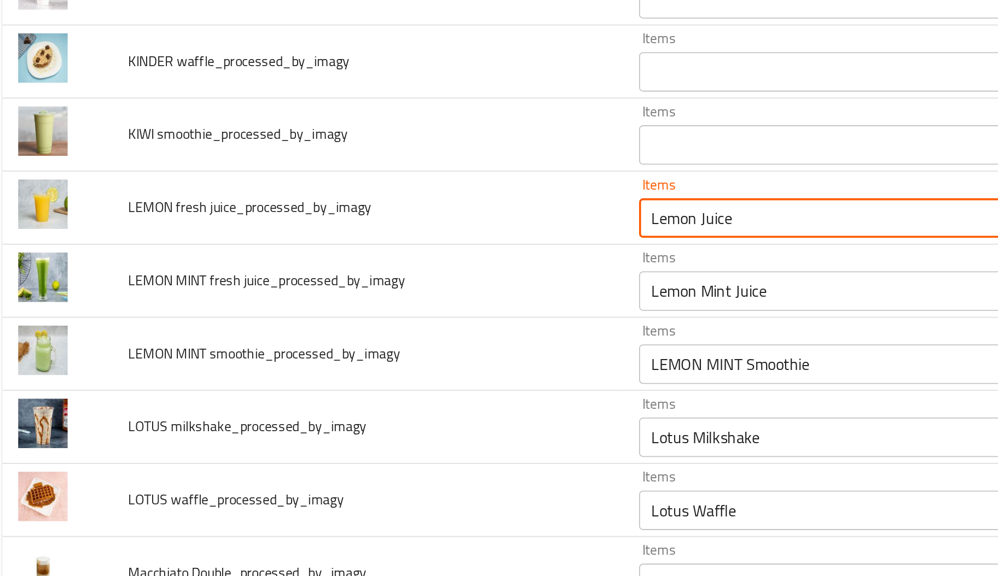
scroll to position [2319, 0]
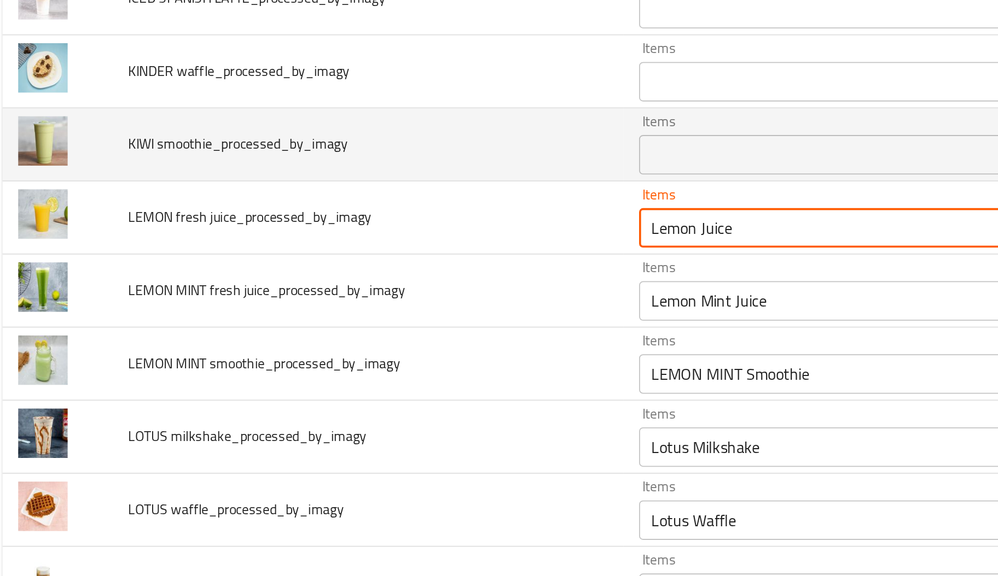
type juice_processed_by_imagy "Lemon Juice"
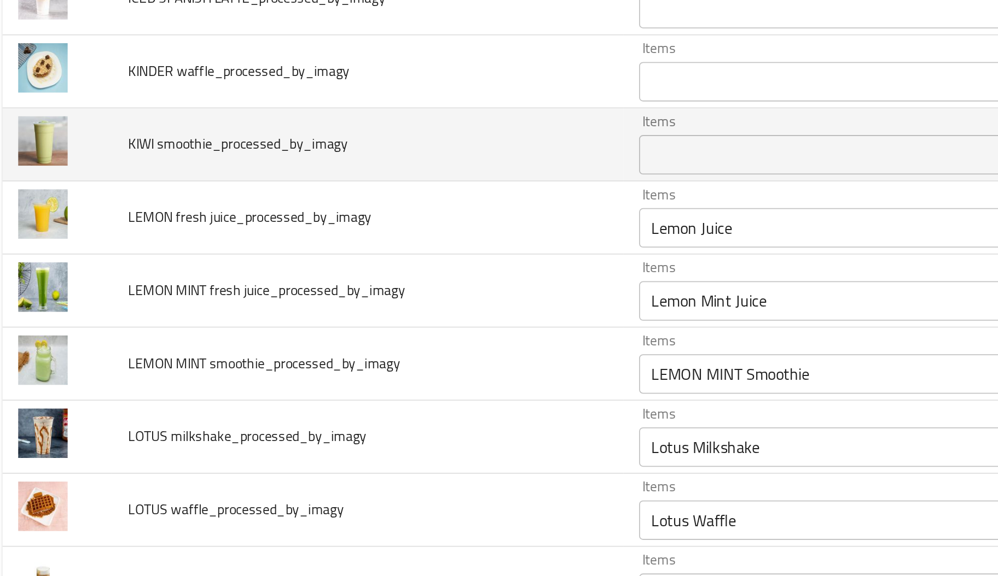
click at [89, 344] on span "KIWI smoothie_processed_by_imagy" at bounding box center [143, 337] width 121 height 14
paste smoothie_processed_by_imagy "KIWI"
click at [468, 347] on smoothie_processed_by_imagy "KIWI" at bounding box center [470, 342] width 203 height 15
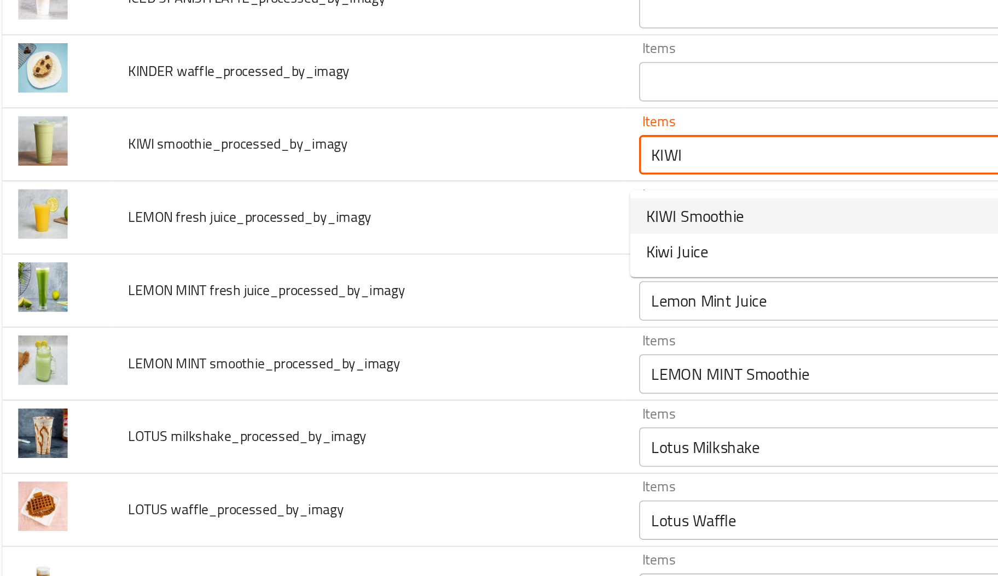
click at [415, 376] on span "KIWI Smoothie" at bounding box center [396, 376] width 54 height 13
type smoothie_processed_by_imagy "KIWI Smoothie"
type smoothie_processed_by_imagy-ar "كيوي سموزي"
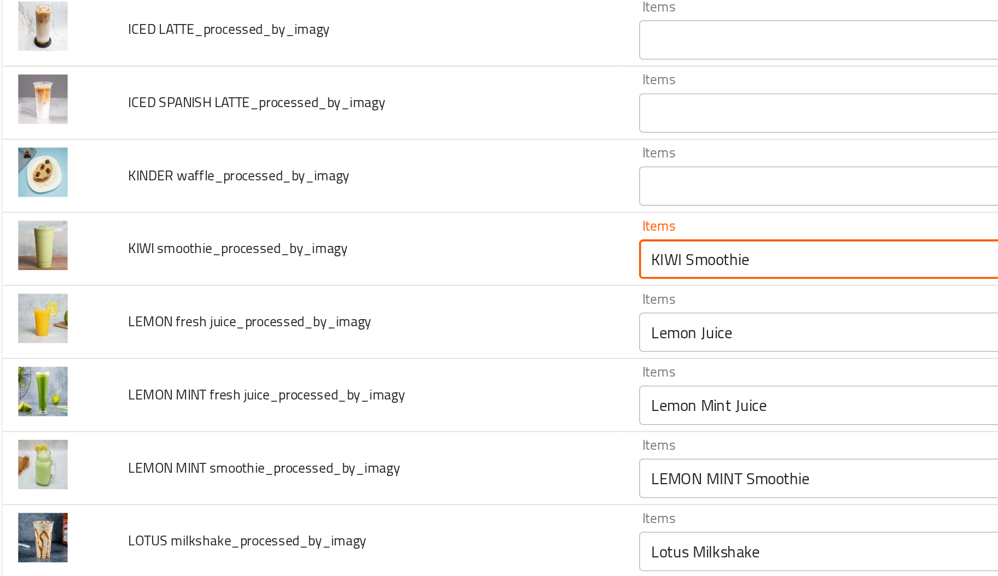
scroll to position [2248, 0]
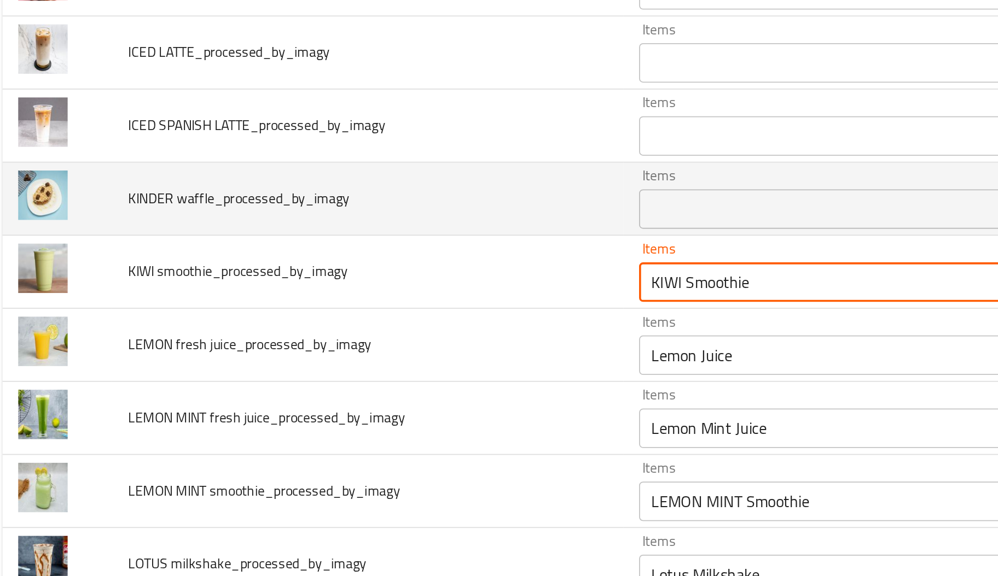
type smoothie_processed_by_imagy "KIWI Smoothie"
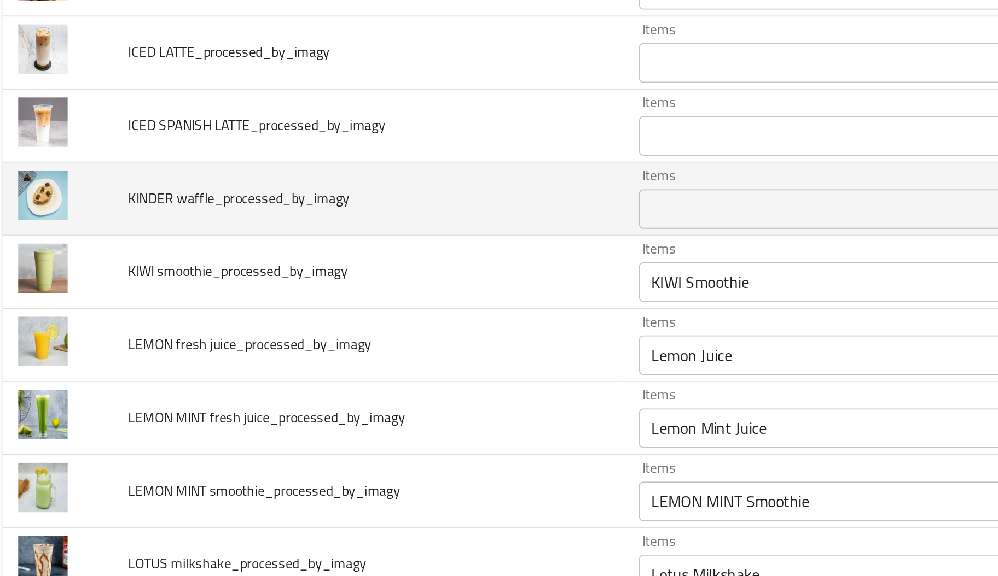
click at [99, 371] on span "KINDER waffle_processed_by_imagy" at bounding box center [144, 367] width 123 height 14
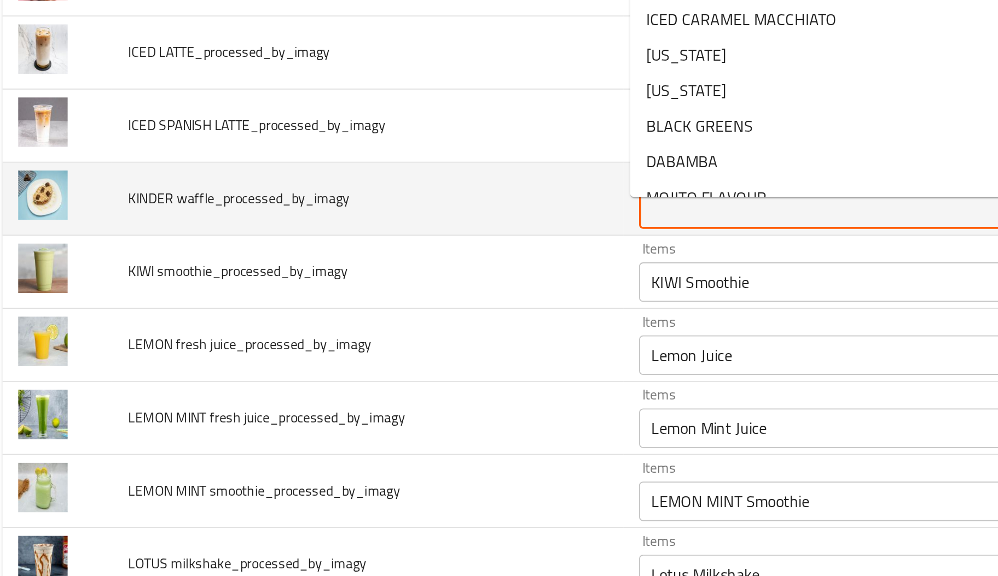
click at [416, 373] on waffle_processed_by_imagy "Items" at bounding box center [470, 372] width 203 height 15
paste waffle_processed_by_imagy "KINDER"
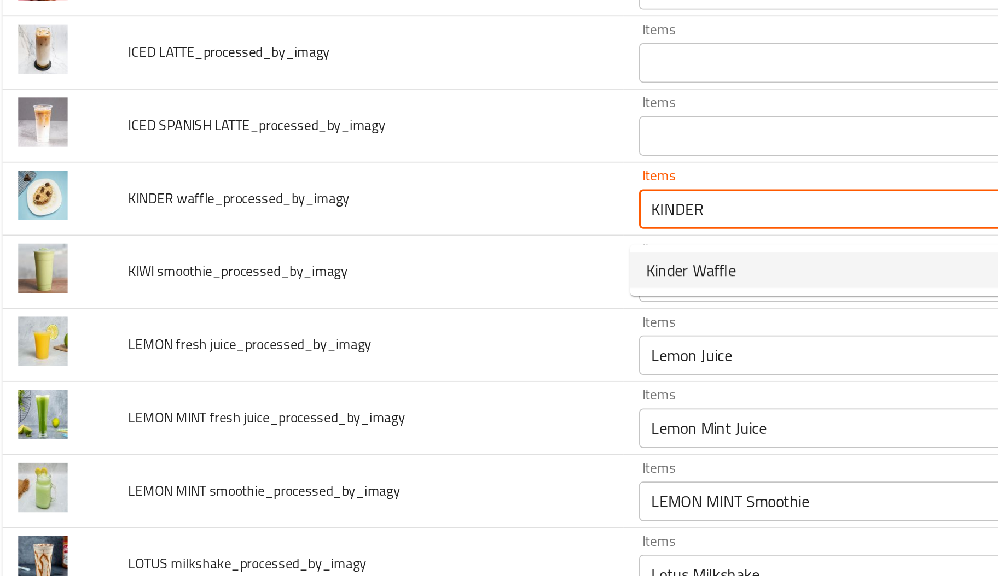
click at [383, 412] on span "Kinder Waffle" at bounding box center [394, 406] width 50 height 13
type waffle_processed_by_imagy "Kinder Waffle"
type waffle_processed_by_imagy-ar "وافل كيندر"
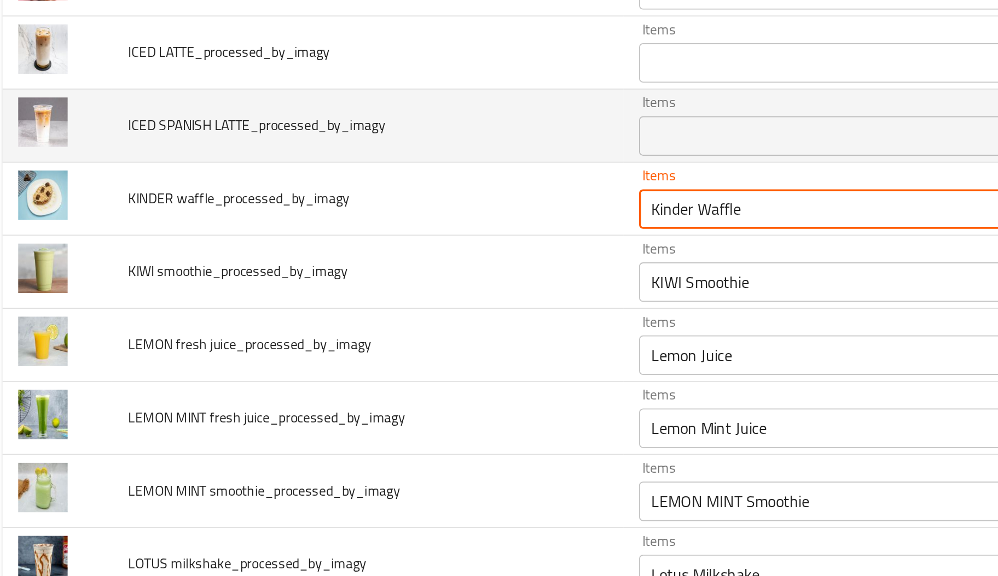
type waffle_processed_by_imagy "Kinder Waffle"
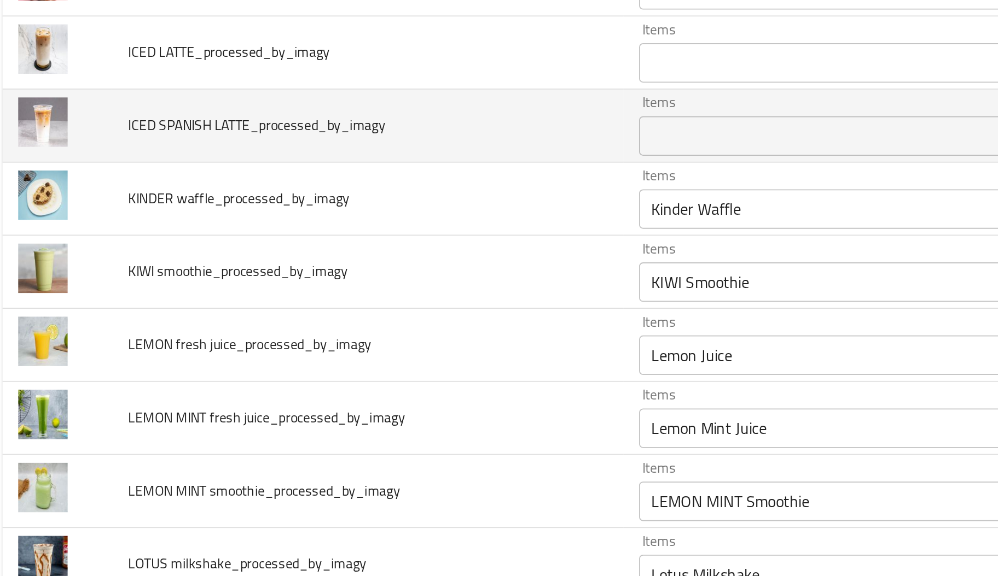
click at [127, 333] on span "ICED SPANISH LATTE_processed_by_imagy" at bounding box center [154, 326] width 142 height 14
click at [118, 333] on span "ICED SPANISH LATTE_processed_by_imagy" at bounding box center [154, 326] width 142 height 14
paste LATTE_processed_by_imagy "SPANISH"
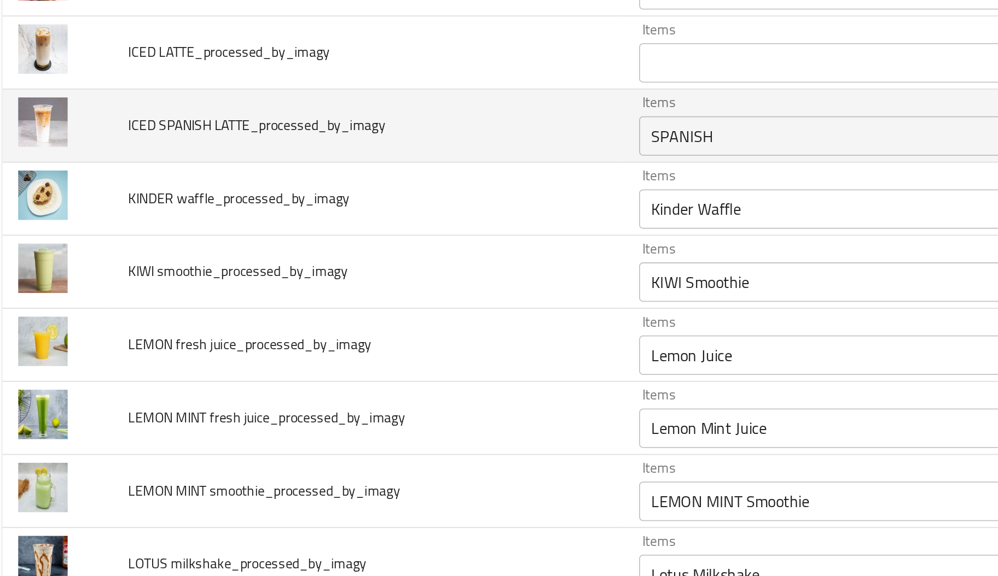
click at [429, 340] on LATTE_processed_by_imagy "SPANISH" at bounding box center [470, 332] width 203 height 15
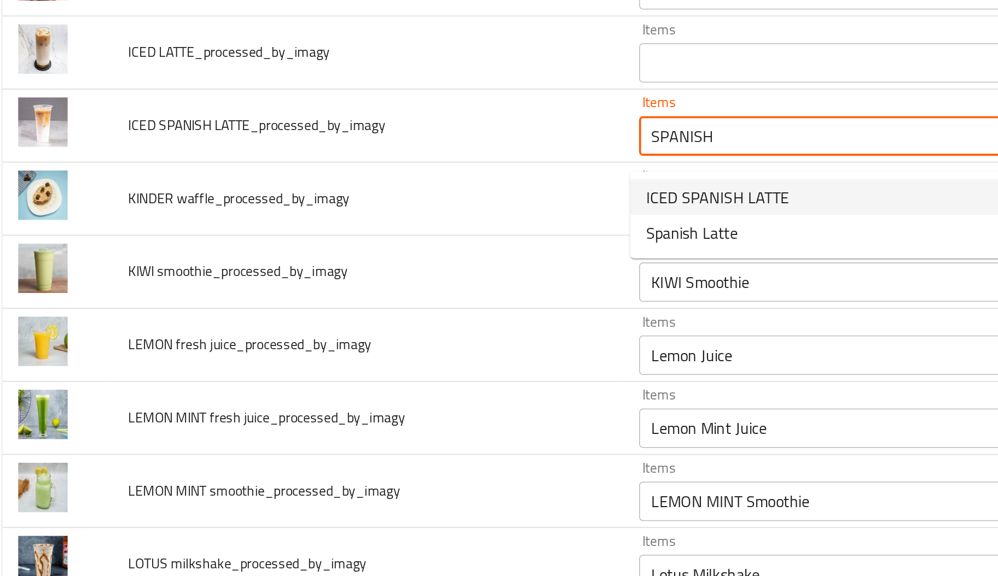
click at [411, 365] on span "ICED SPANISH LATTE" at bounding box center [408, 366] width 79 height 13
type LATTE_processed_by_imagy "ICED SPANISH LATTE"
type LATTE_processed_by_imagy-ar "اپس لاتيه أسباني"
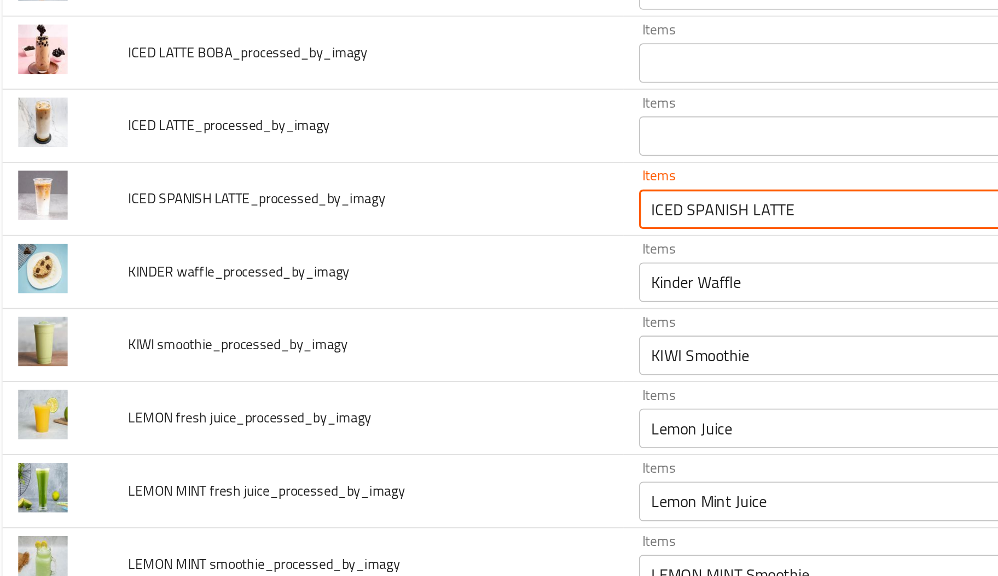
scroll to position [2203, 0]
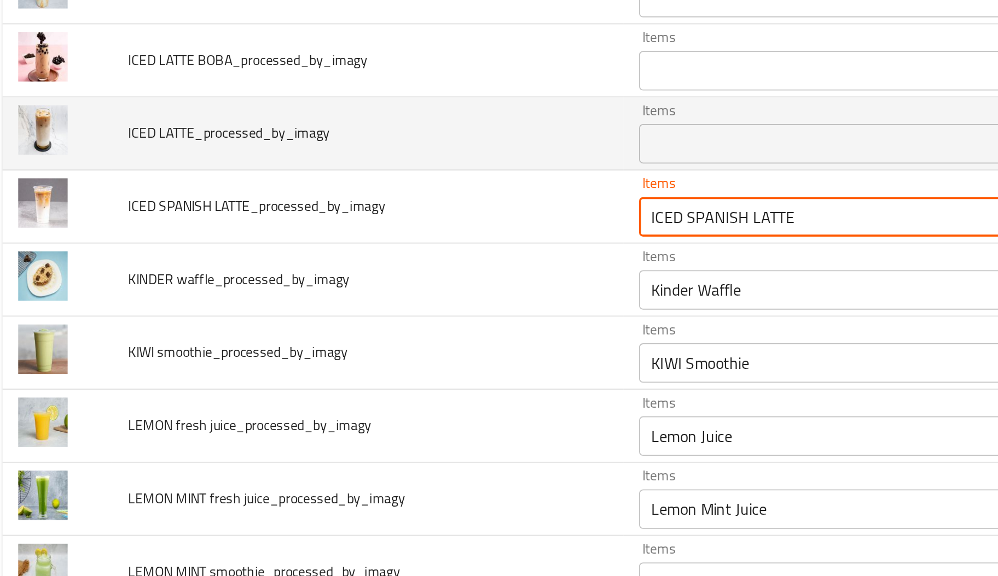
type LATTE_processed_by_imagy "ICED SPANISH LATTE"
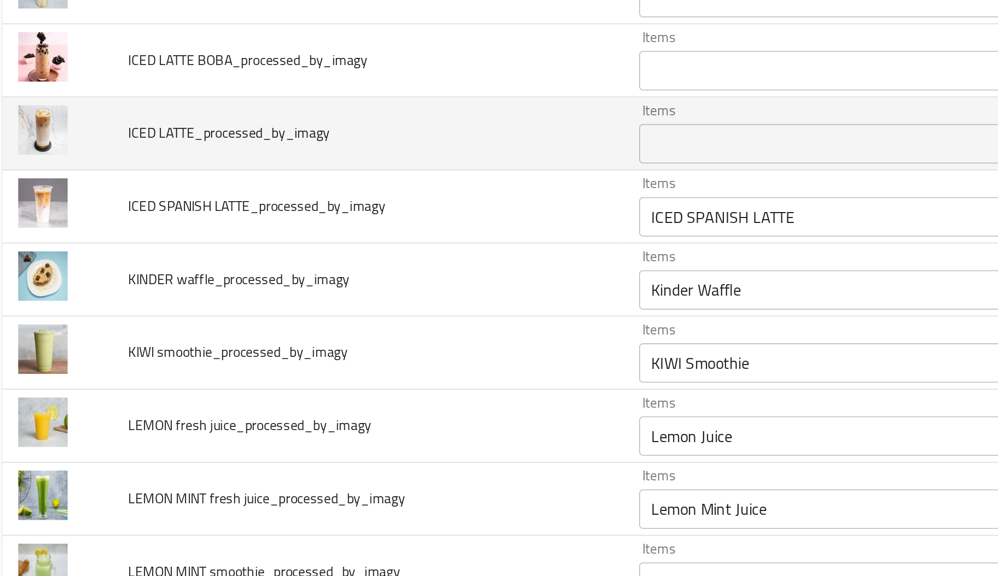
click at [111, 338] on span "ICED LATTE_processed_by_imagy" at bounding box center [139, 331] width 112 height 14
drag, startPoint x: 118, startPoint y: 339, endPoint x: 73, endPoint y: 330, distance: 45.7
click at [74, 330] on td "ICED LATTE_processed_by_imagy" at bounding box center [215, 331] width 283 height 40
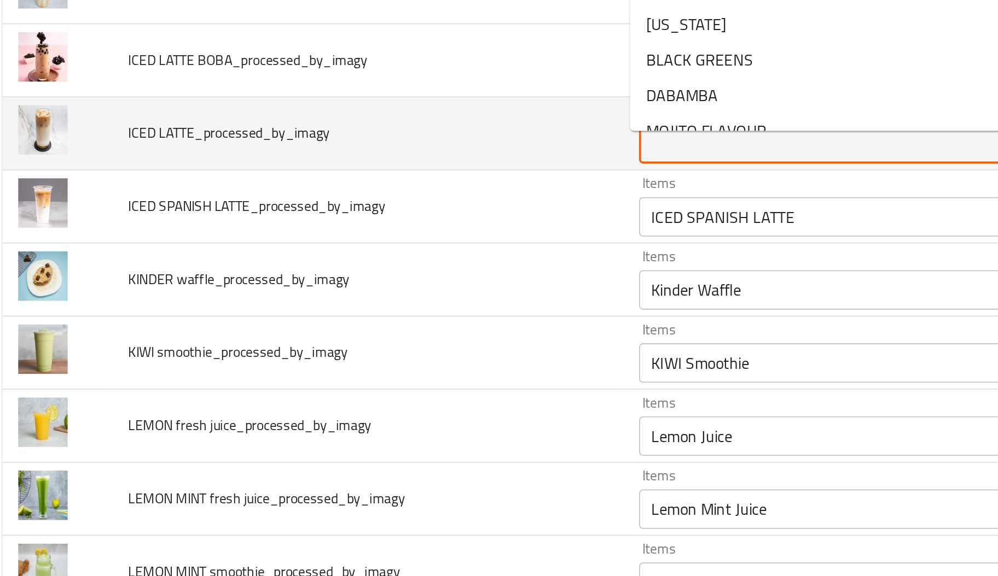
click at [369, 345] on LATTE_processed_by_imagy "Items" at bounding box center [470, 336] width 203 height 15
paste LATTE_processed_by_imagy "ICED LATTE"
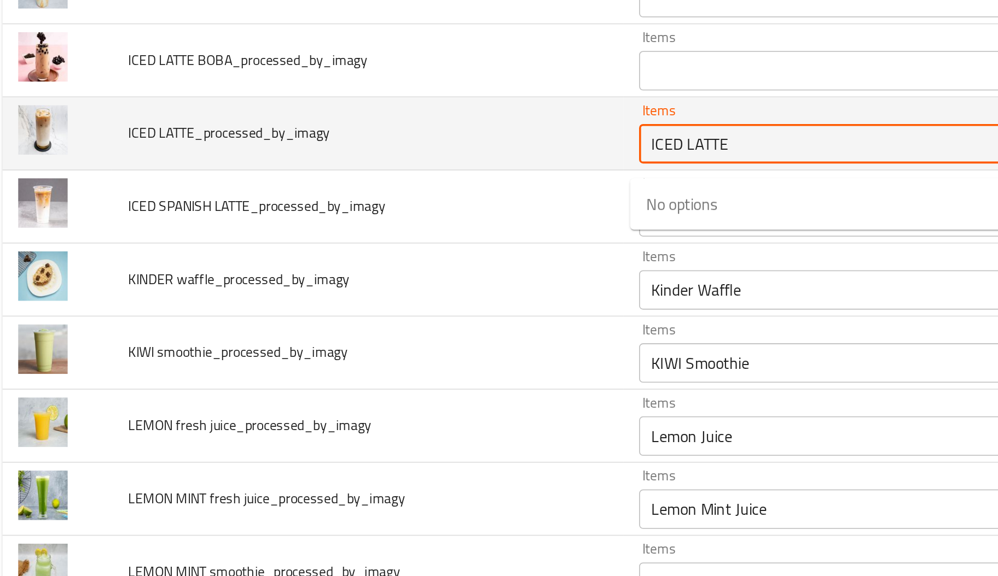
click at [383, 345] on LATTE_processed_by_imagy "ICED LATTE" at bounding box center [470, 336] width 203 height 15
type LATTE_processed_by_imagy "ICED LATTE"
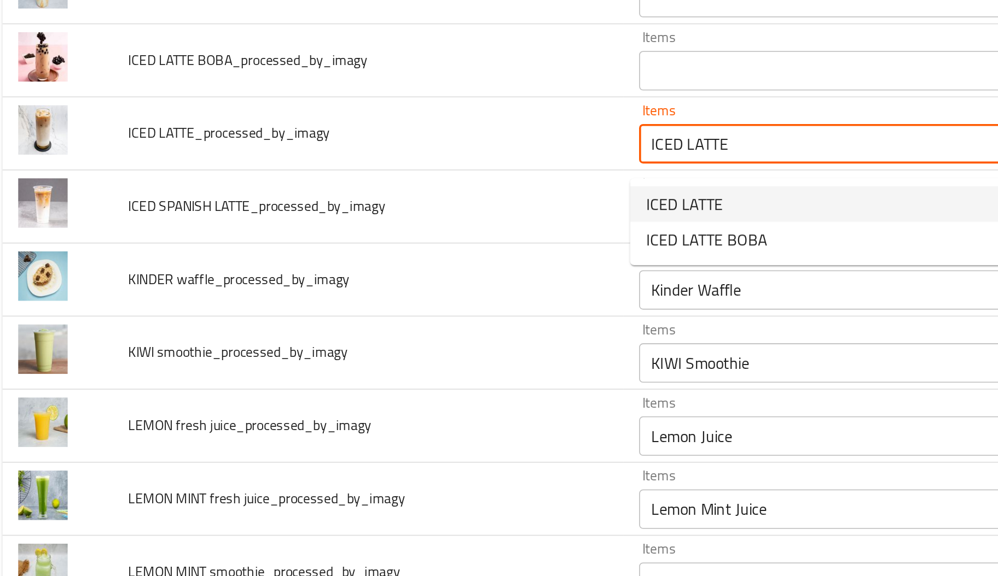
click at [387, 369] on span "ICED LATTE" at bounding box center [390, 370] width 43 height 13
type LATTE_processed_by_imagy-ar "أيس لاتيه"
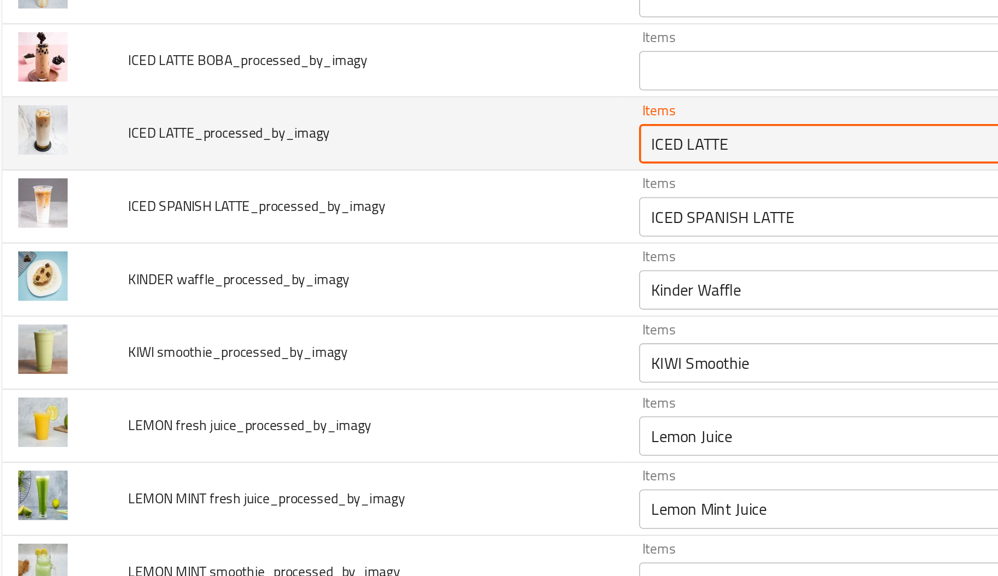
type LATTE_processed_by_imagy "ICED LATTE"
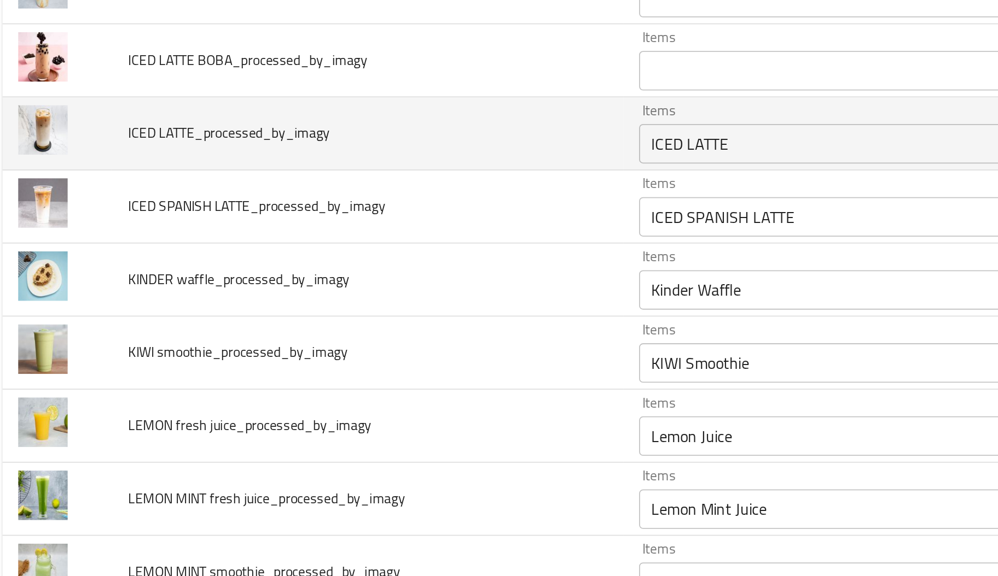
click at [300, 350] on td "ICED LATTE_processed_by_imagy" at bounding box center [215, 331] width 283 height 40
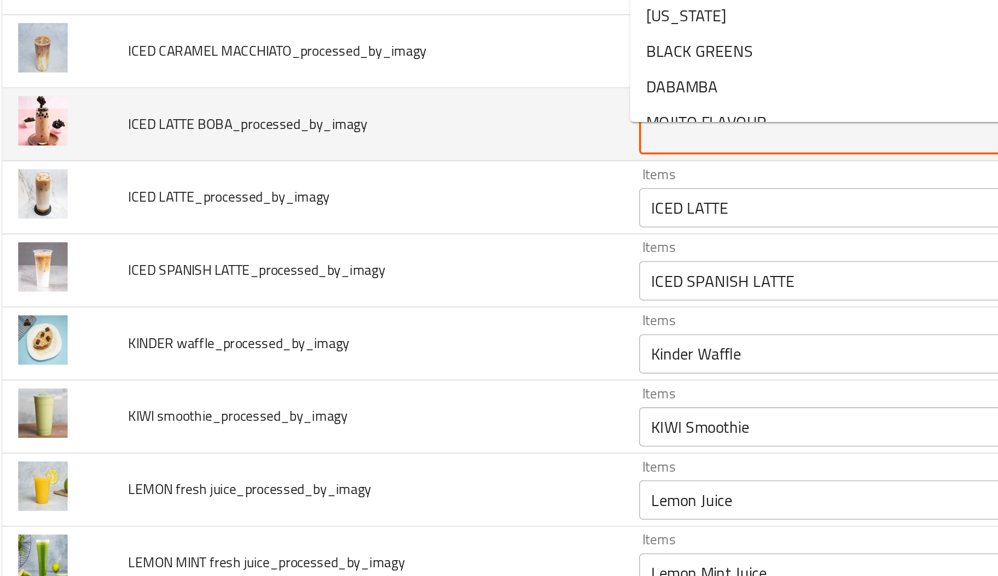
click at [418, 340] on BOBA_processed_by_imagy "Items" at bounding box center [470, 331] width 203 height 15
paste BOBA_processed_by_imagy "ICED LATTE"
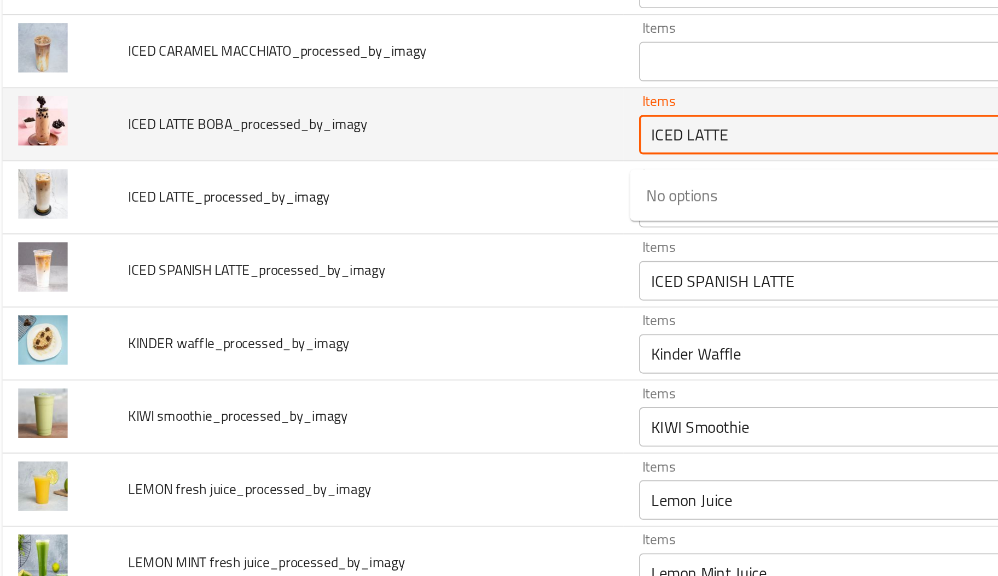
click at [384, 339] on BOBA_processed_by_imagy "ICED LATTE" at bounding box center [470, 331] width 203 height 15
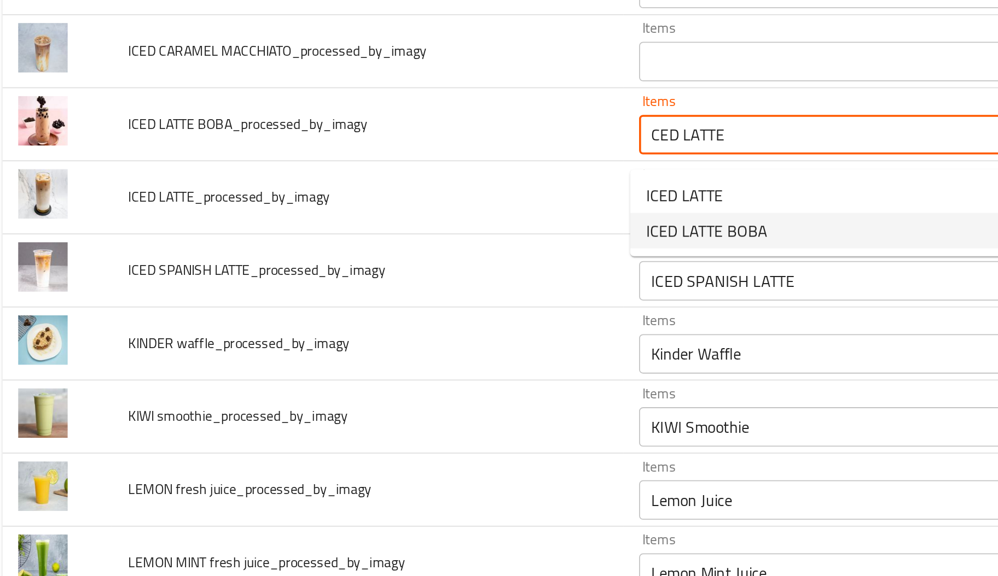
click at [431, 388] on span "ICED LATTE BOBA" at bounding box center [402, 384] width 67 height 13
type BOBA_processed_by_imagy "ICED LATTE BOBA"
type BOBA_processed_by_imagy-ar "ايس لاتيه بويا"
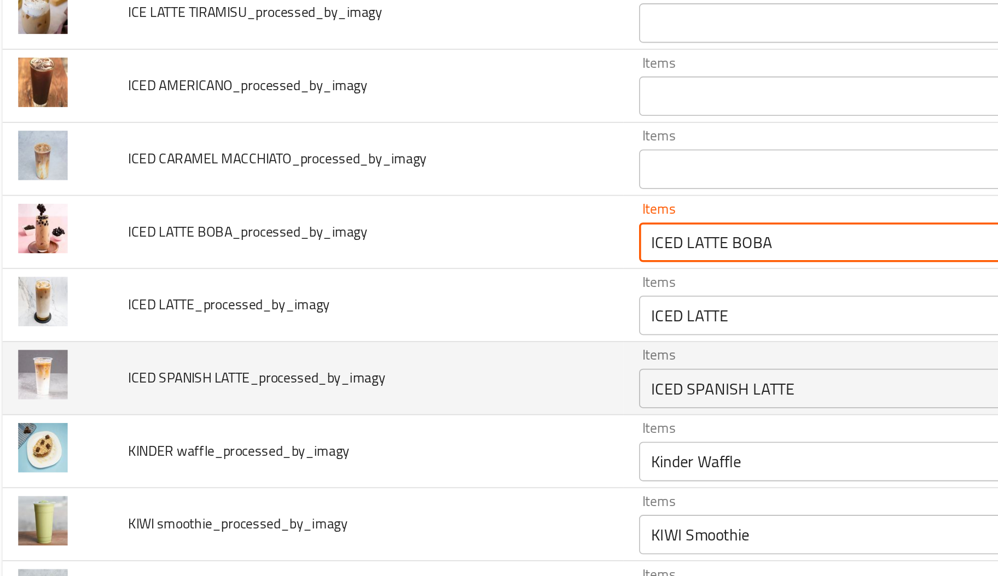
scroll to position [2108, 0]
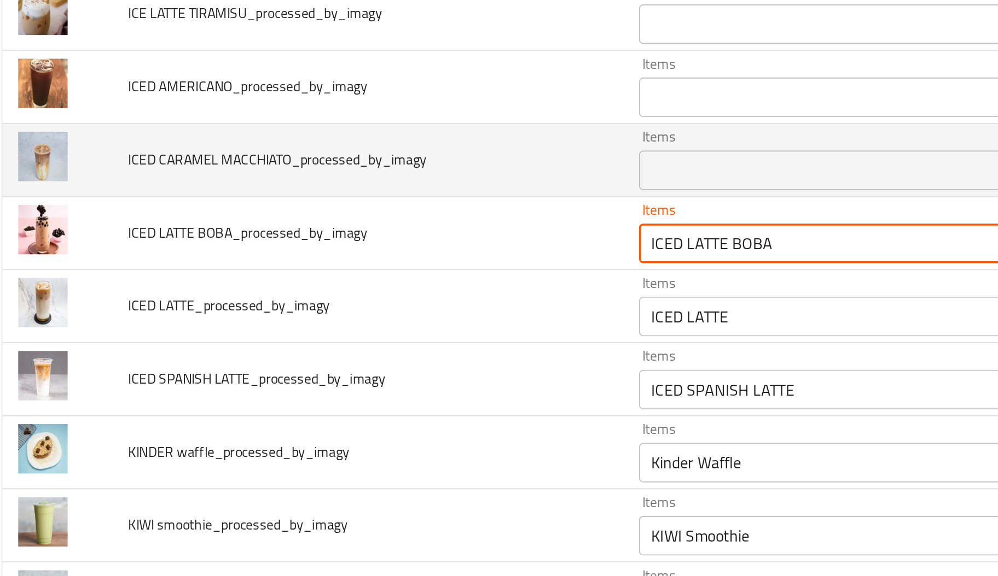
type BOBA_processed_by_imagy "ICED LATTE BOBA"
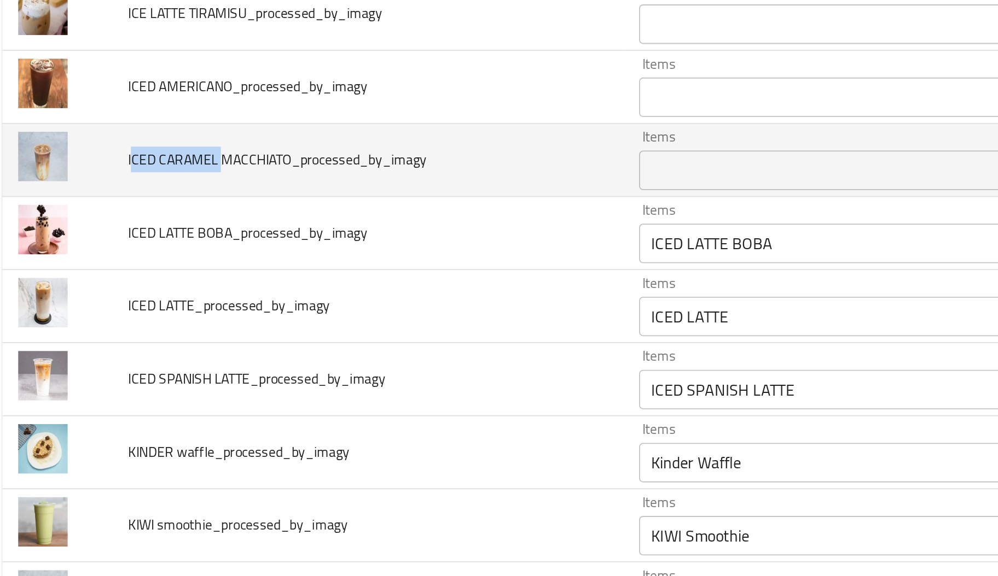
drag, startPoint x: 132, startPoint y: 352, endPoint x: 84, endPoint y: 347, distance: 48.9
click at [84, 347] on span "ICED CARAMEL MACCHIATO_processed_by_imagy" at bounding box center [165, 346] width 165 height 14
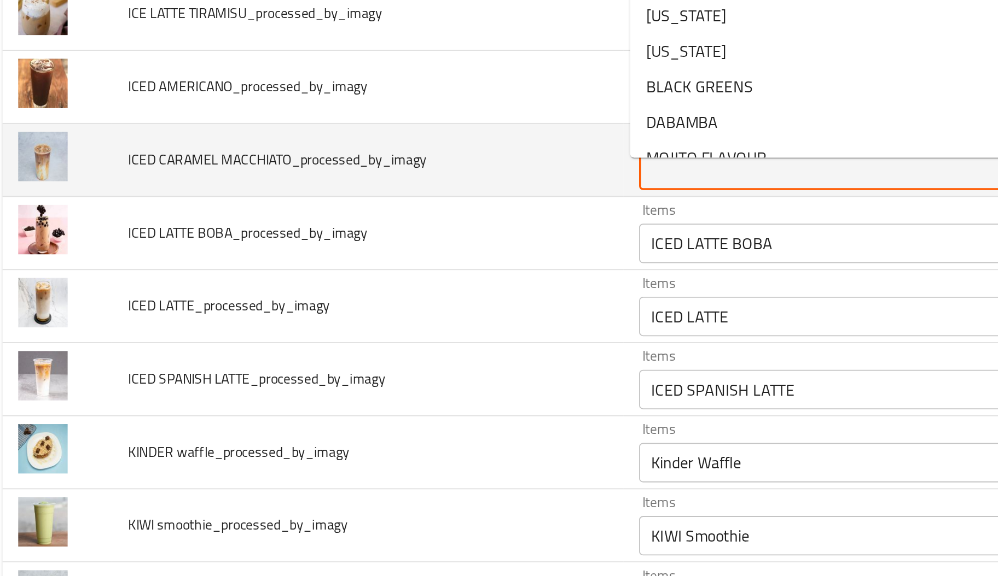
click at [429, 359] on MACCHIATO_processed_by_imagy "Items" at bounding box center [470, 351] width 203 height 15
paste MACCHIATO_processed_by_imagy "CED CARAMEL"
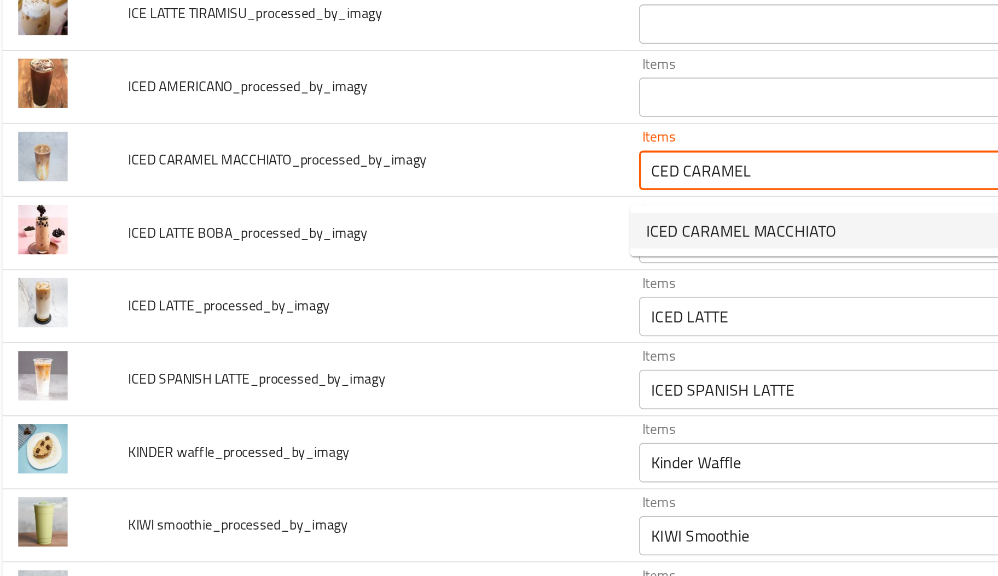
click at [428, 389] on span "ICED CARAMEL MACCHIATO" at bounding box center [422, 384] width 106 height 13
type MACCHIATO_processed_by_imagy "ICED CARAMEL MACCHIATO"
type MACCHIATO_processed_by_imagy-ar "ایس گرامیل میکانو"
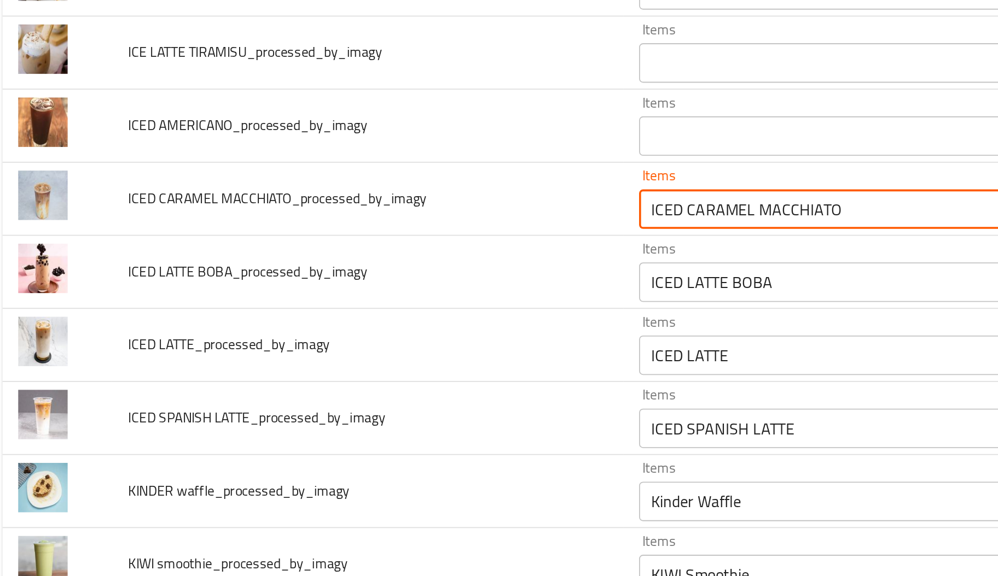
scroll to position [2086, 0]
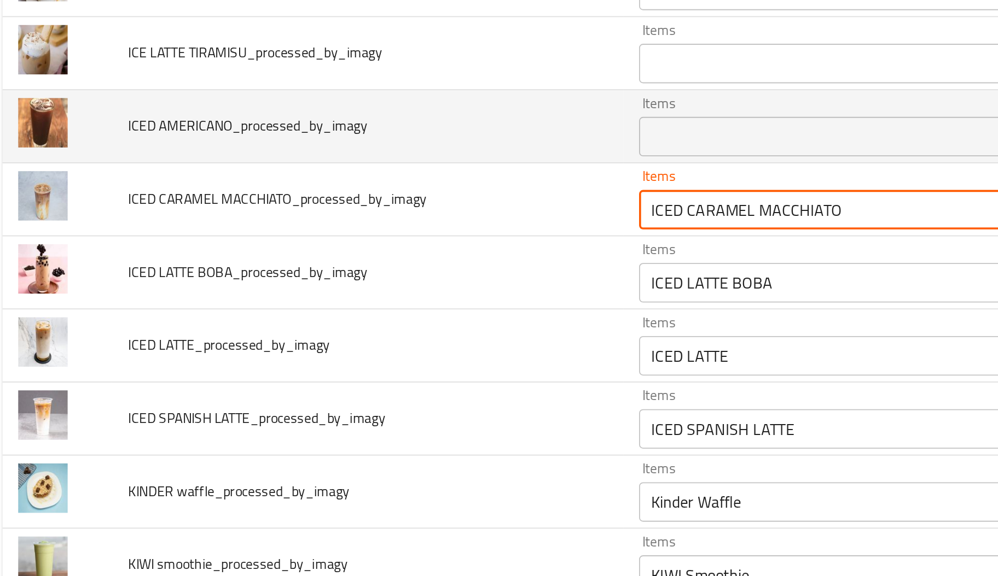
type MACCHIATO_processed_by_imagy "ICED CARAMEL MACCHIATO"
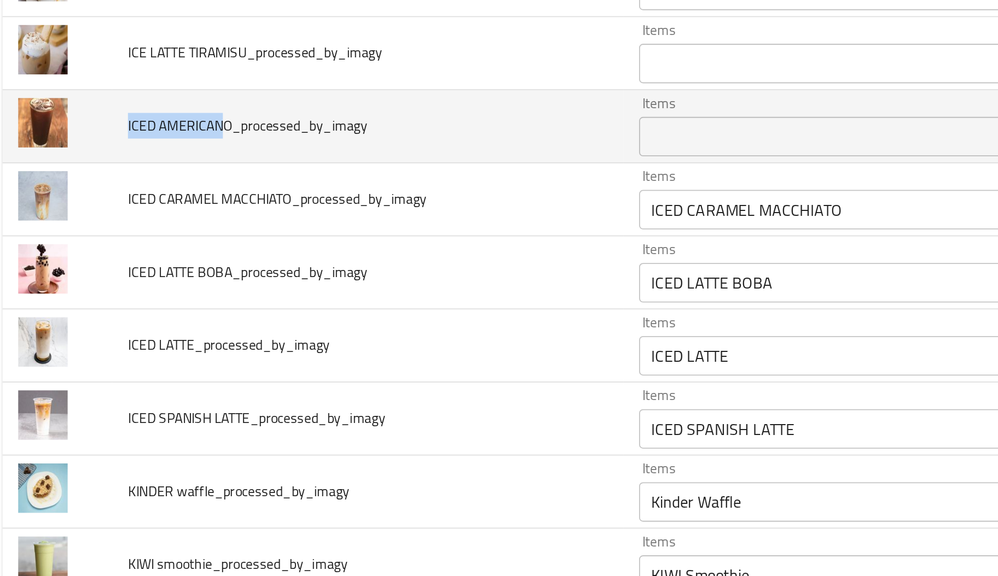
drag, startPoint x: 133, startPoint y: 336, endPoint x: 79, endPoint y: 325, distance: 55.1
click at [79, 325] on td "ICED AMERICANO_processed_by_imagy" at bounding box center [215, 327] width 283 height 40
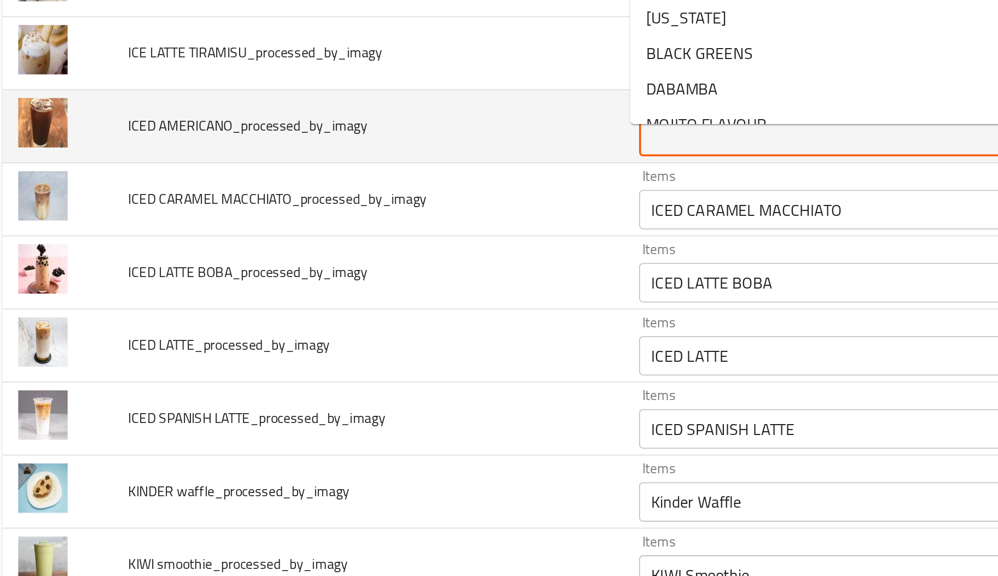
click at [417, 337] on AMERICANO_processed_by_imagy "Items" at bounding box center [470, 332] width 203 height 15
paste AMERICANO_processed_by_imagy "ICED AMERICAN"
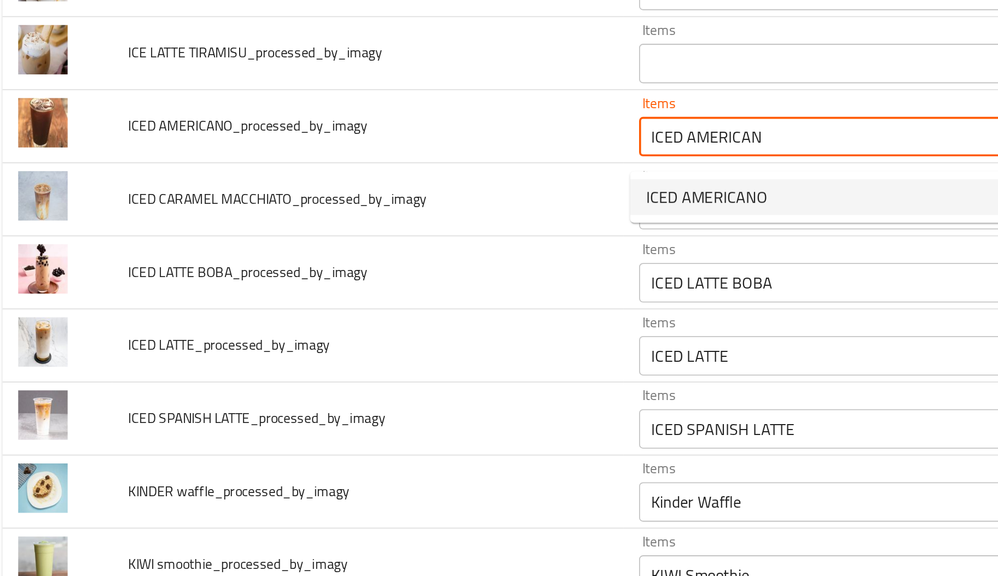
click at [407, 360] on span "ICED AMERICANO" at bounding box center [402, 366] width 67 height 13
type AMERICANO_processed_by_imagy "ICED AMERICANO"
type AMERICANO_processed_by_imagy-ar "ايس اميركانو"
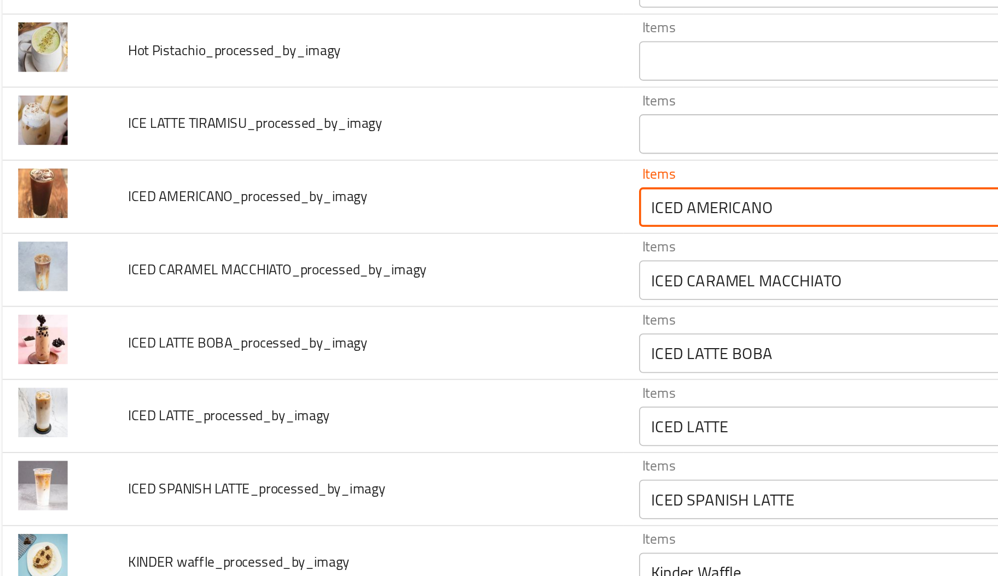
scroll to position [2016, 0]
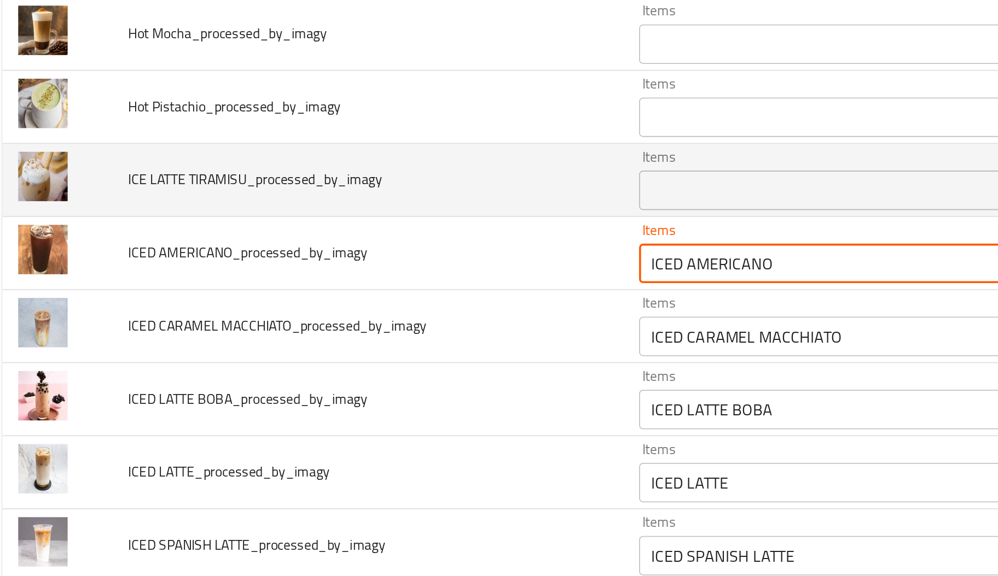
type AMERICANO_processed_by_imagy "ICED AMERICANO"
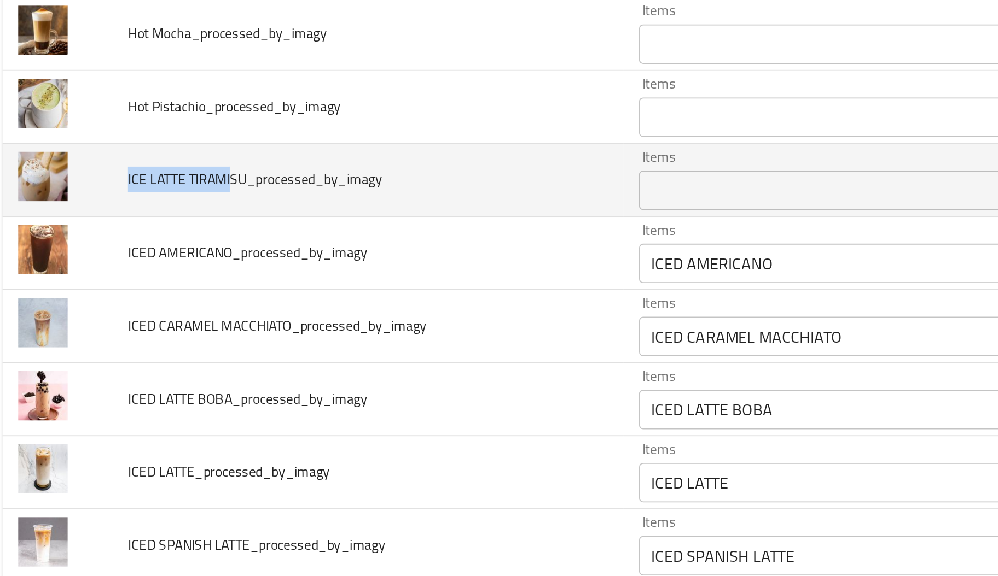
drag, startPoint x: 140, startPoint y: 363, endPoint x: 78, endPoint y: 354, distance: 62.3
click at [78, 354] on td "ICE LATTE TIRAMISU_processed_by_imagy" at bounding box center [215, 357] width 283 height 40
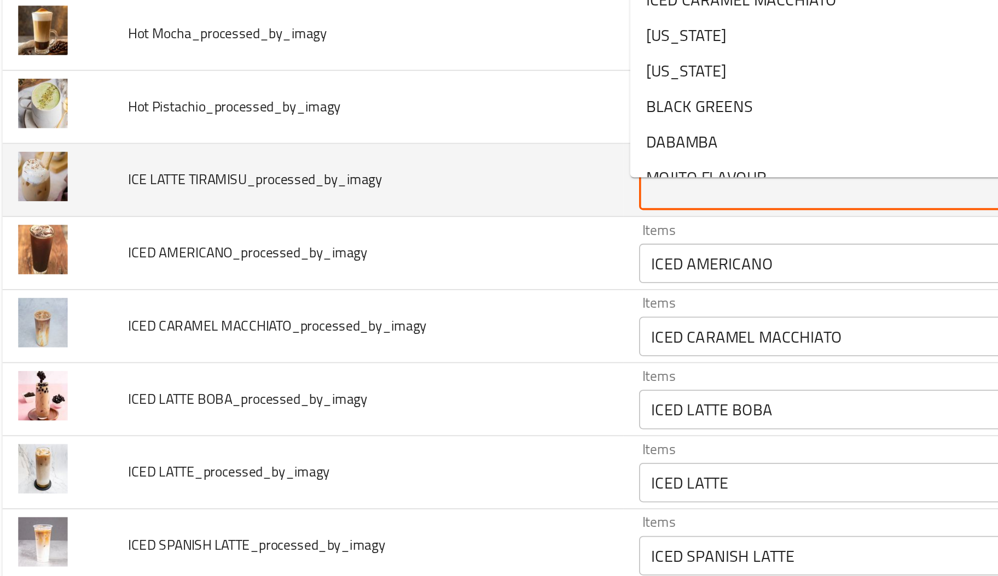
click at [448, 365] on TIRAMISU_processed_by_imagy "Items" at bounding box center [470, 362] width 203 height 15
paste TIRAMISU_processed_by_imagy "ICE LATTE TIRAMI"
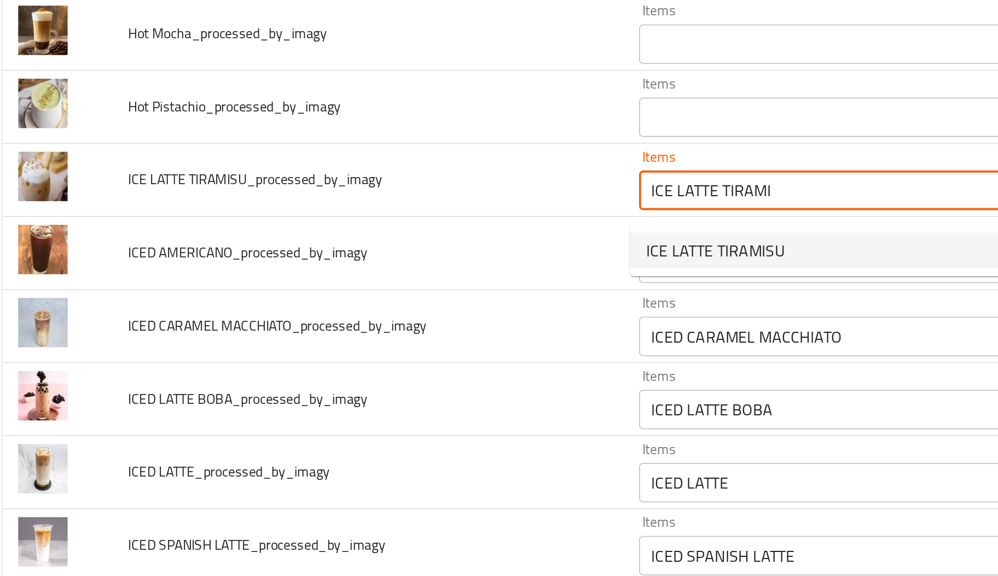
click at [417, 395] on span "ICE LATTE TIRAMISU" at bounding box center [407, 395] width 77 height 13
type TIRAMISU_processed_by_imagy "ICE LATTE TIRAMISU"
type TIRAMISU_processed_by_imagy-ar "ايس لاتية تيراميسو"
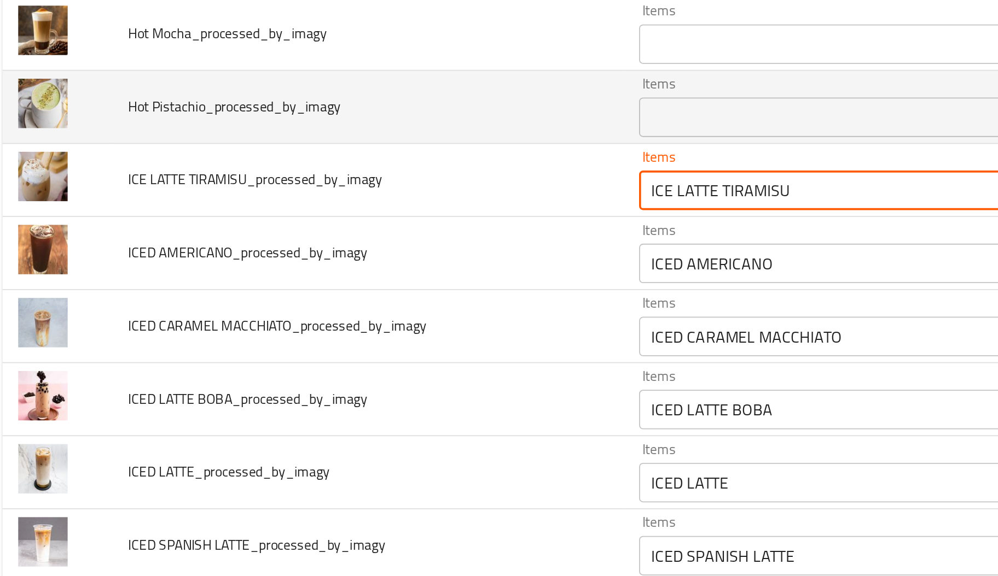
type TIRAMISU_processed_by_imagy "ICE LATTE TIRAMISU"
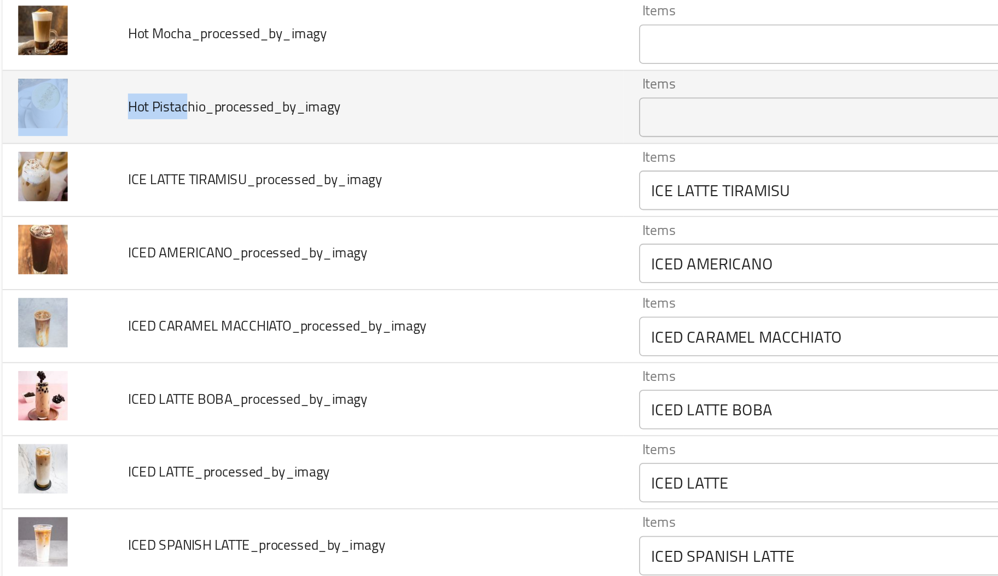
drag, startPoint x: 115, startPoint y: 319, endPoint x: 70, endPoint y: 319, distance: 44.8
click at [70, 319] on tr "Hot Pistachio_processed_by_imagy Items Items Items Items No Match" at bounding box center [498, 316] width 971 height 40
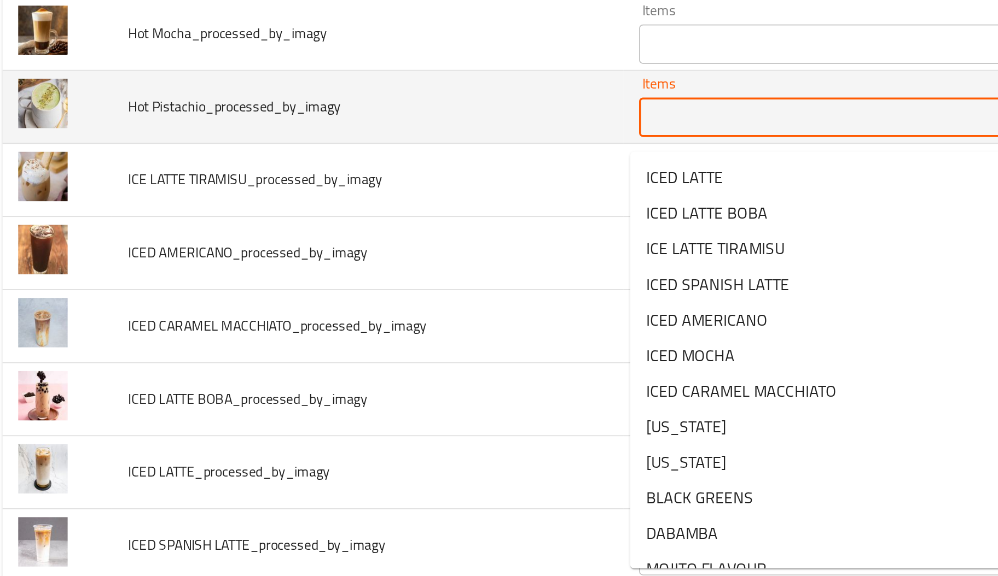
paste Pistachio_processed_by_imagy "Hot Pistac"
click at [466, 330] on Pistachio_processed_by_imagy "Hot Pistac" at bounding box center [470, 321] width 203 height 15
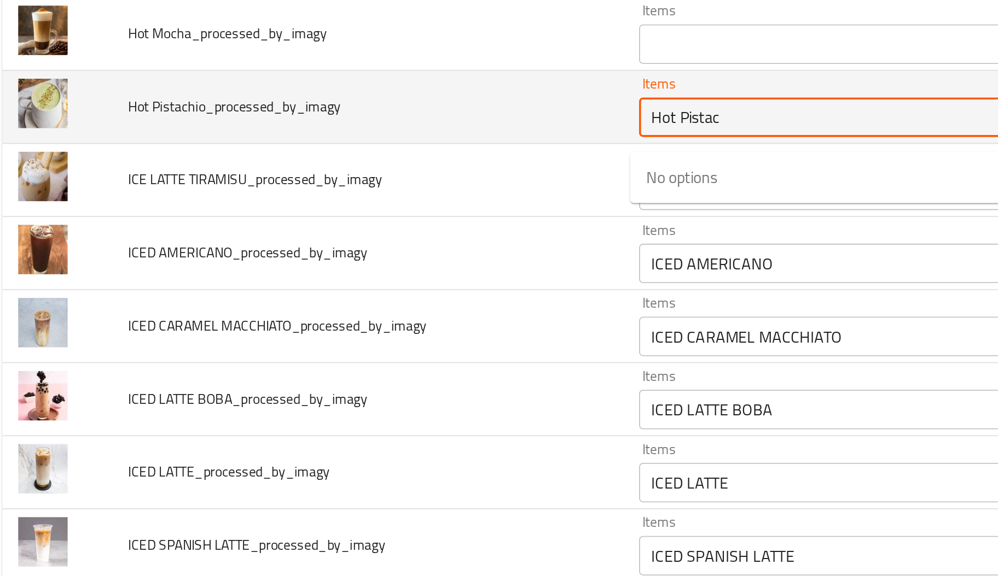
click at [383, 330] on Pistachio_processed_by_imagy "Hot Pistac" at bounding box center [470, 321] width 203 height 15
click at [430, 323] on Pistachio_processed_by_imagy "Hot Pistac" at bounding box center [470, 321] width 203 height 15
click at [384, 329] on Pistachio_processed_by_imagy "Hot Pistac" at bounding box center [470, 321] width 203 height 15
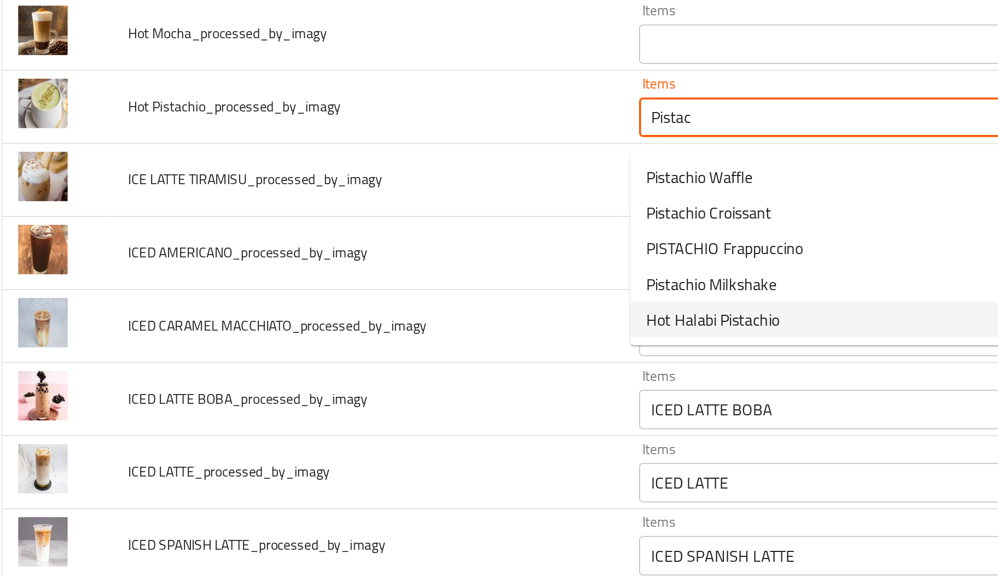
click at [417, 433] on span "Hot Halabi Pistachio" at bounding box center [406, 434] width 74 height 13
type Pistachio_processed_by_imagy "Hot Halabi Pistachio"
type Pistachio_processed_by_imagy-ar "فسدق حلبي ساخن"
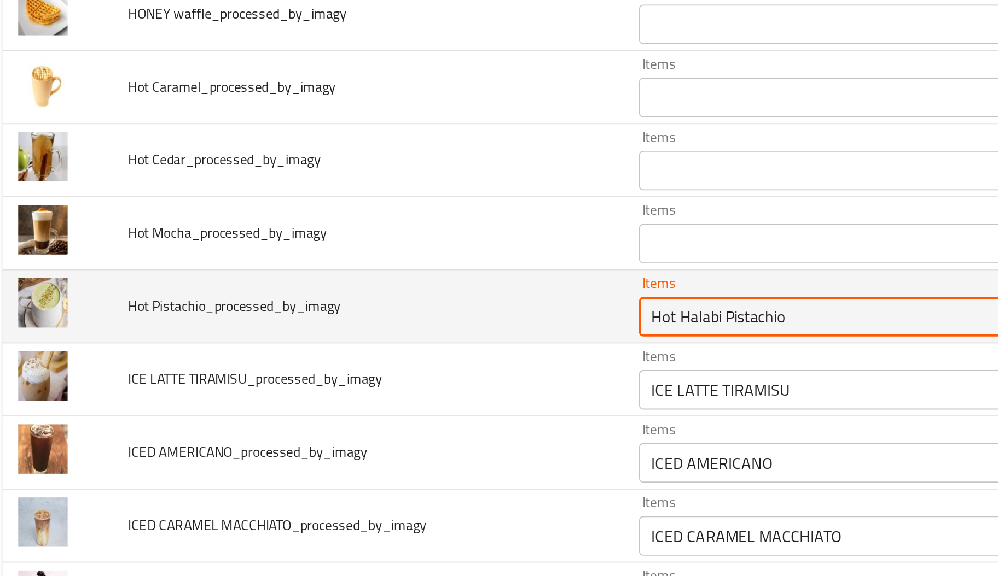
scroll to position [1905, 0]
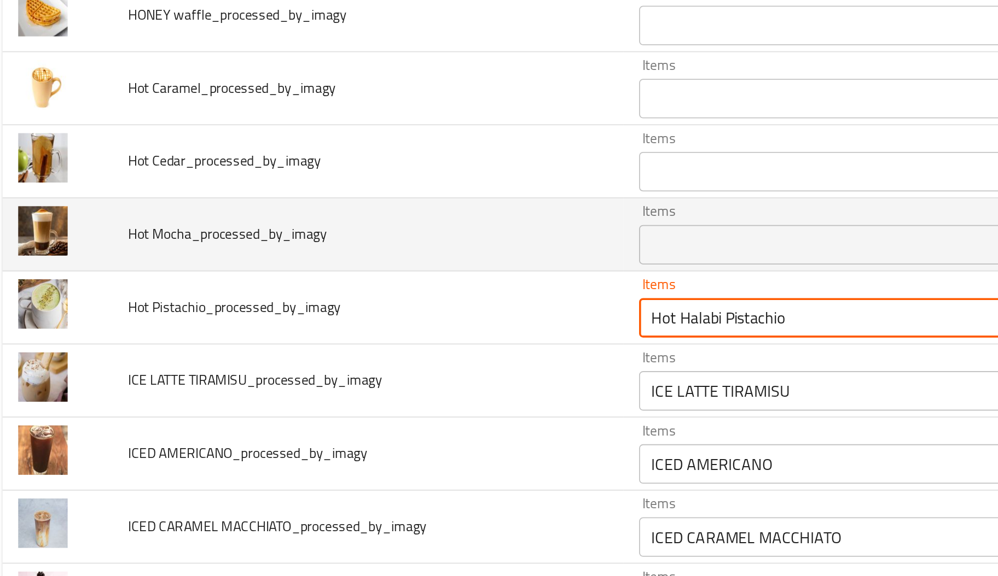
type Pistachio_processed_by_imagy "Hot Halabi Pistachio"
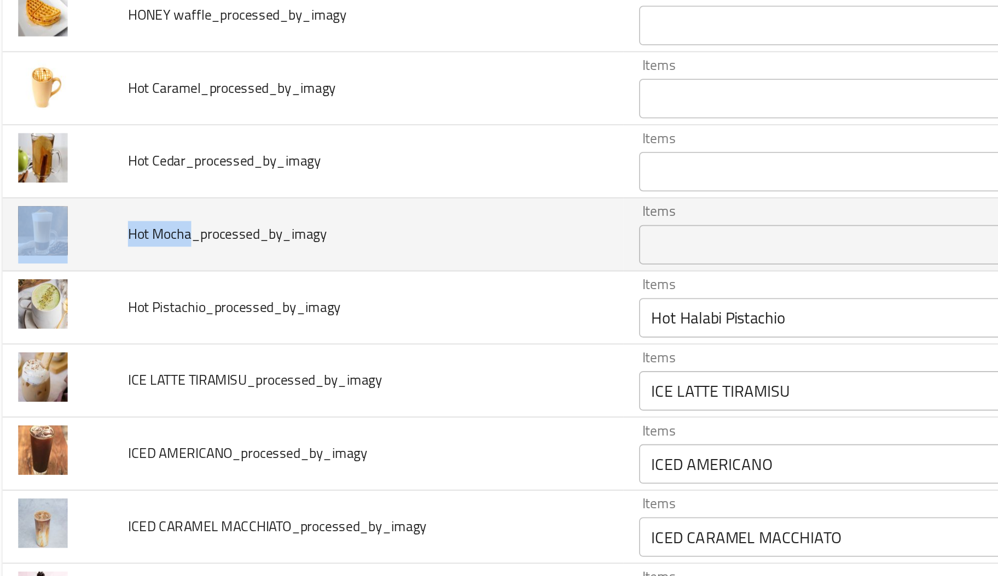
drag, startPoint x: 118, startPoint y: 394, endPoint x: 62, endPoint y: 393, distance: 56.3
click at [62, 393] on tr "Hot Mocha_processed_by_imagy Items Items Items Items No Match" at bounding box center [498, 387] width 971 height 40
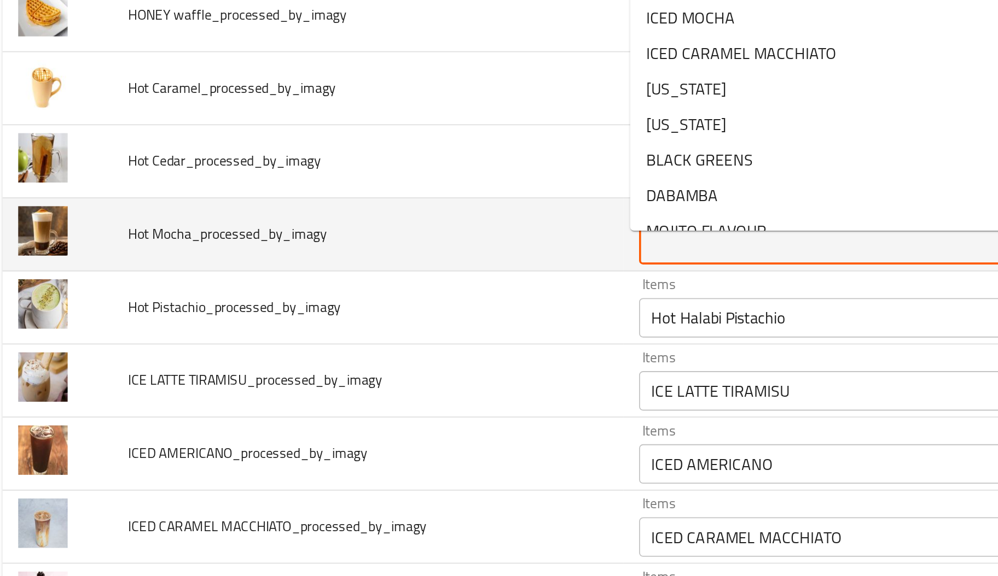
paste Mocha_processed_by_imagy "Hot Mocha"
click at [434, 398] on Mocha_processed_by_imagy "Items" at bounding box center [470, 392] width 203 height 15
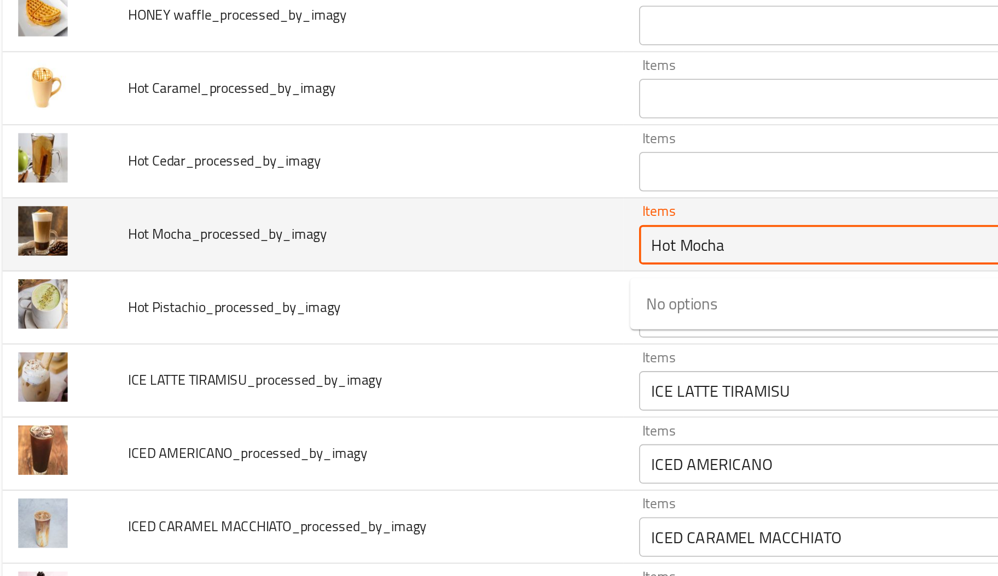
click at [384, 400] on Mocha_processed_by_imagy "Hot Mocha" at bounding box center [470, 392] width 203 height 15
type Mocha_processed_by_imagy "Hot Mocha"
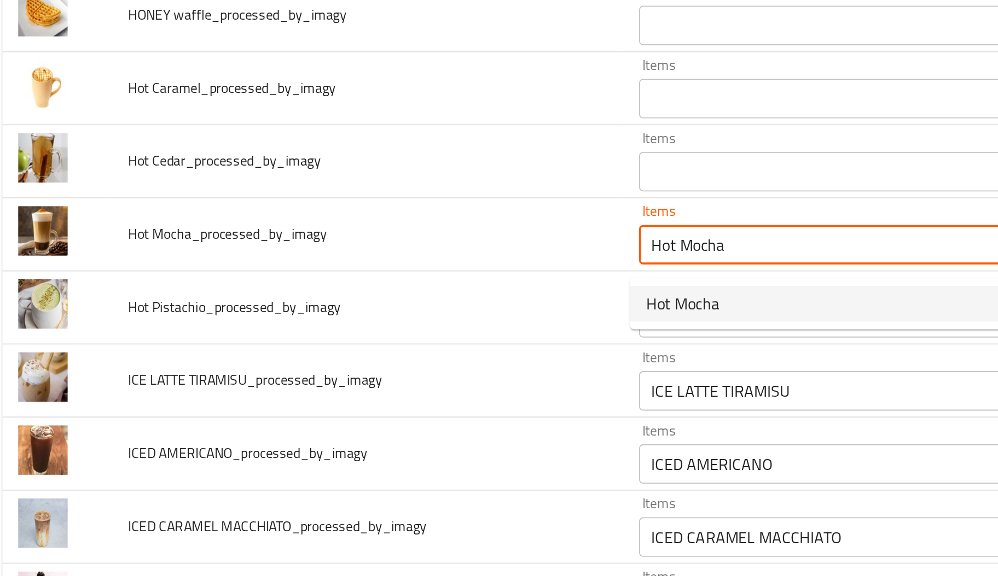
click at [388, 427] on span "Hot Mocha" at bounding box center [389, 425] width 40 height 13
type Mocha_processed_by_imagy-ar "موكا ساخنة"
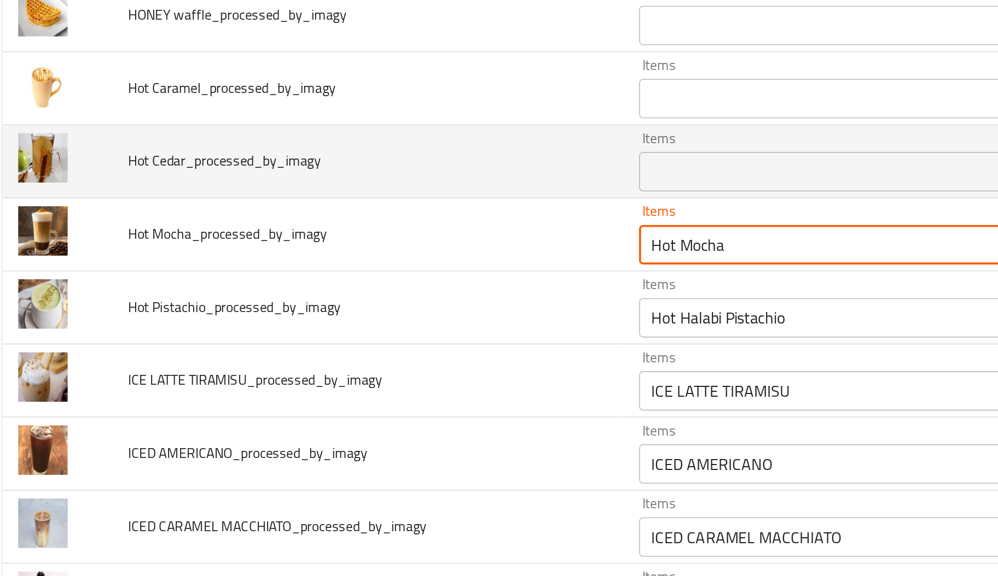
type Mocha_processed_by_imagy "Hot Mocha"
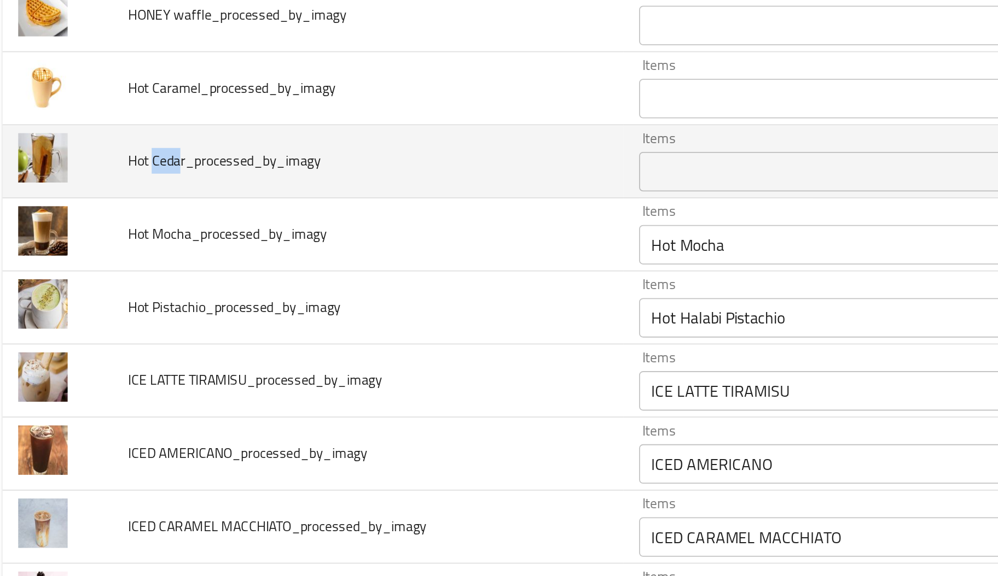
drag, startPoint x: 112, startPoint y: 352, endPoint x: 96, endPoint y: 351, distance: 16.4
click at [96, 351] on span "Hot Cedar_processed_by_imagy" at bounding box center [136, 346] width 107 height 14
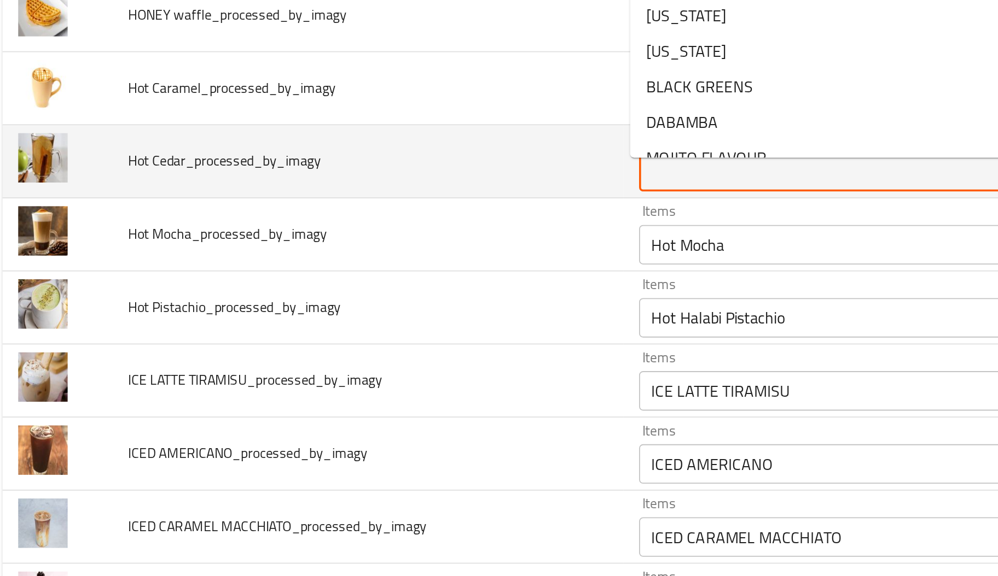
click at [425, 358] on Cedar_processed_by_imagy "Items" at bounding box center [470, 352] width 203 height 15
paste Cedar_processed_by_imagy "Ceda"
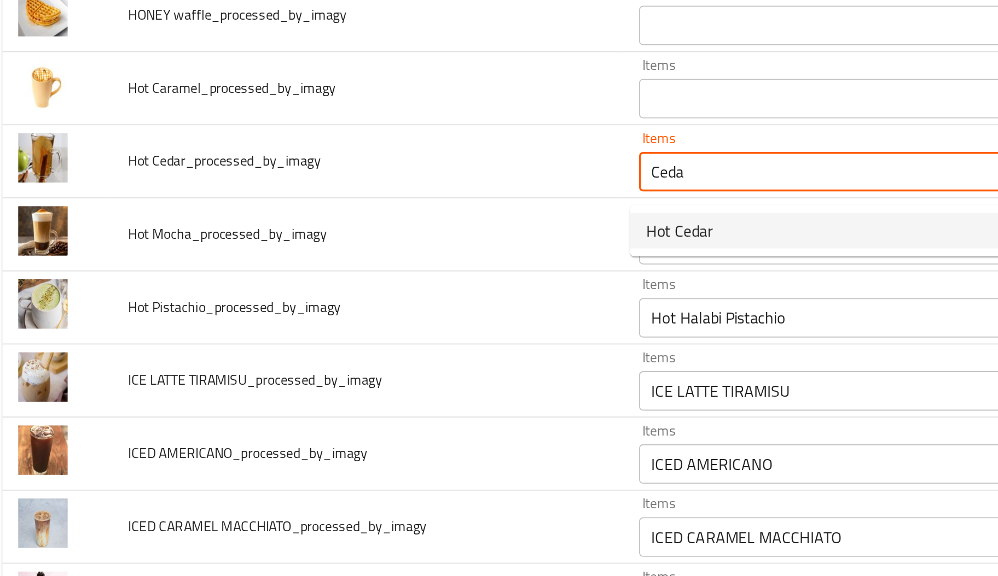
click at [401, 386] on span "Hot Cedar" at bounding box center [387, 384] width 37 height 13
type Cedar_processed_by_imagy "Hot Cedar"
type Cedar_processed_by_imagy-ar "هوت سيدر"
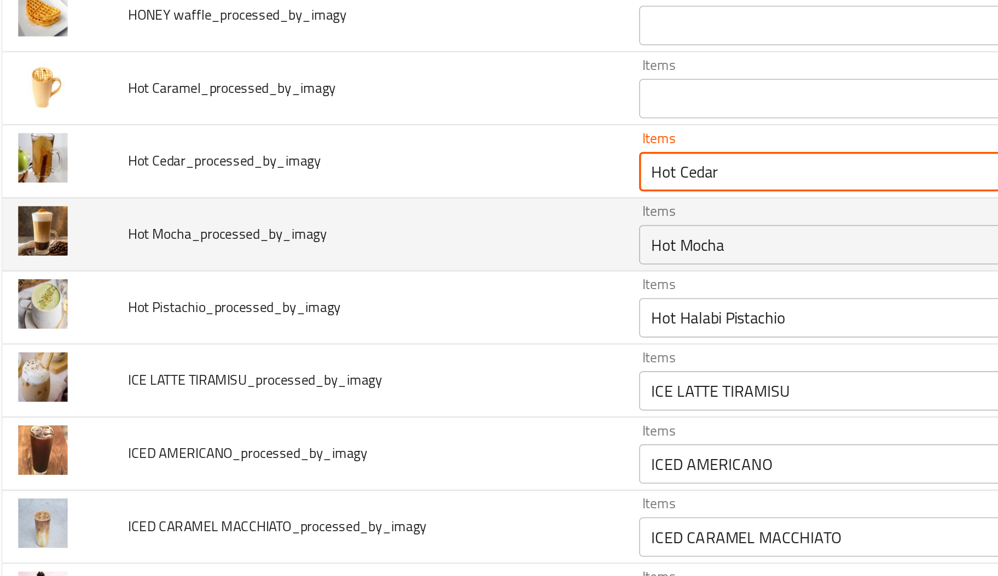
scroll to position [1866, 0]
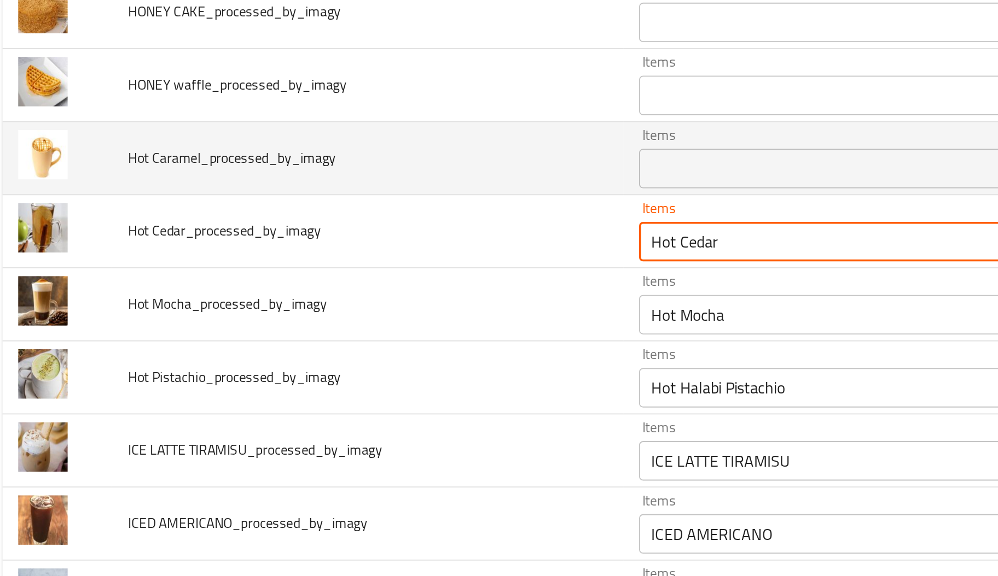
type Cedar_processed_by_imagy "Hot Cedar"
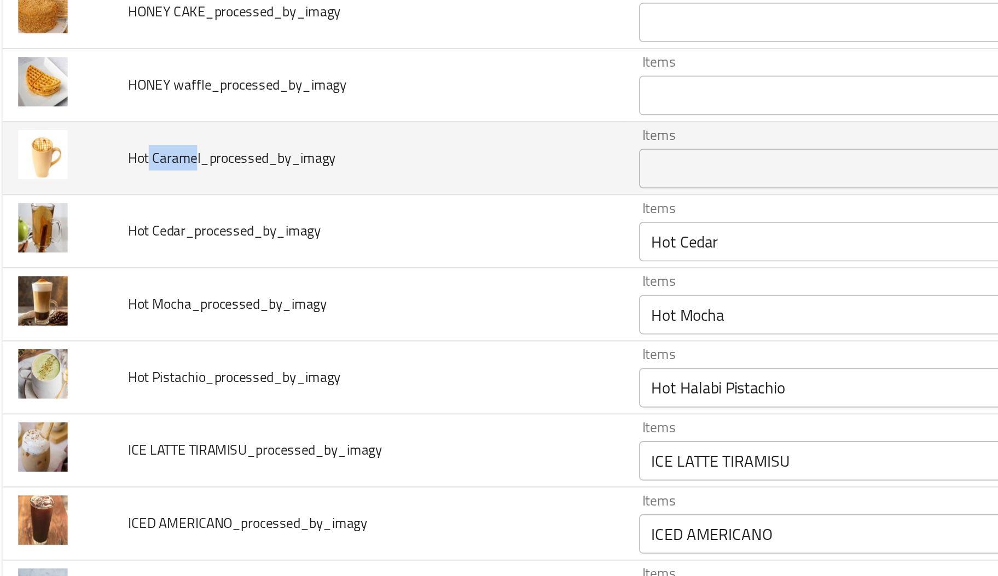
drag, startPoint x: 120, startPoint y: 349, endPoint x: 95, endPoint y: 349, distance: 25.7
click at [95, 349] on span "Hot Caramel_processed_by_imagy" at bounding box center [140, 344] width 115 height 14
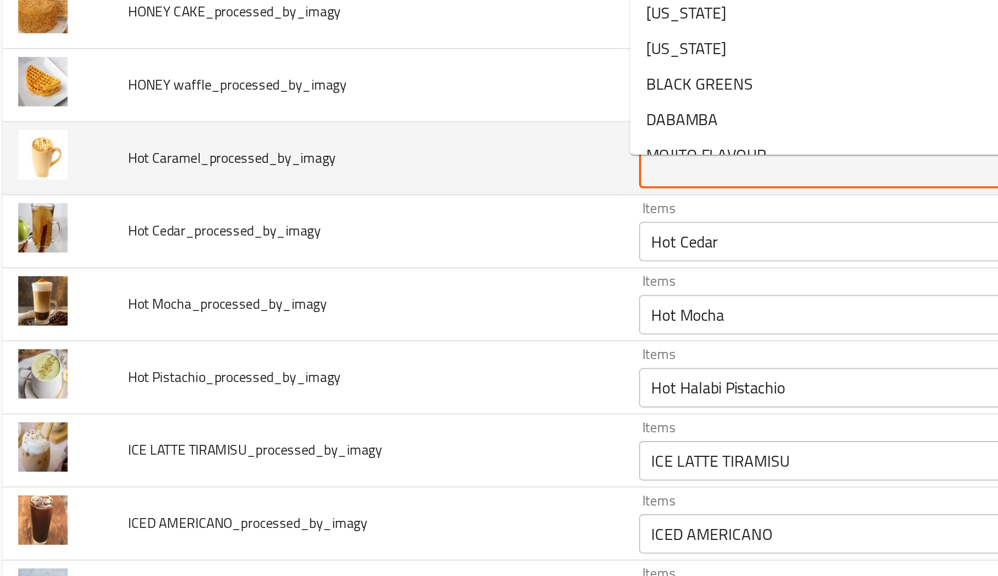
click at [391, 348] on Caramel_processed_by_imagy "Items" at bounding box center [470, 350] width 203 height 15
paste Caramel_processed_by_imagy "Carame"
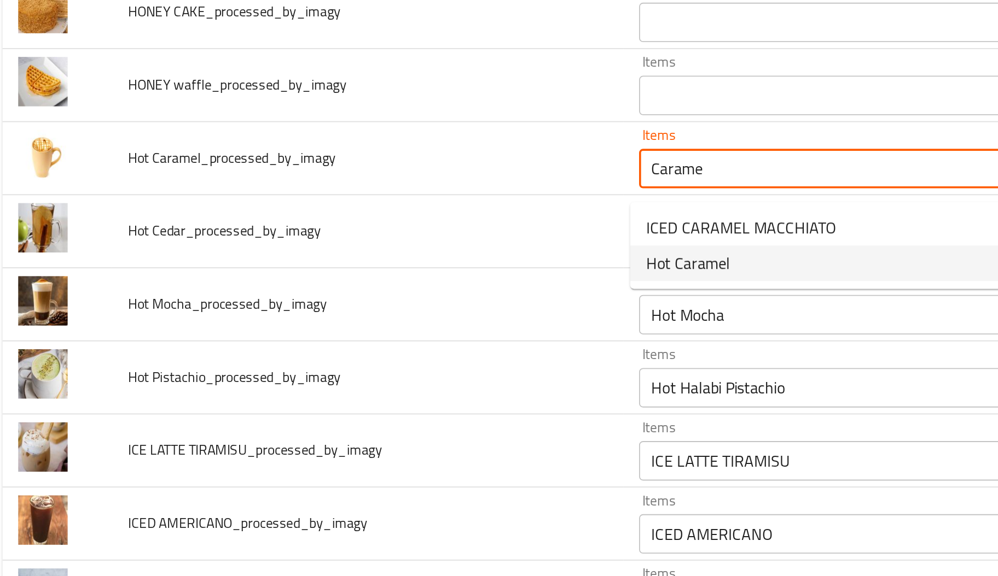
click at [389, 396] on span "Hot Caramel" at bounding box center [392, 402] width 46 height 13
type Caramel_processed_by_imagy "Hot Caramel"
type Caramel_processed_by_imagy-ar "كرامیل ساخن"
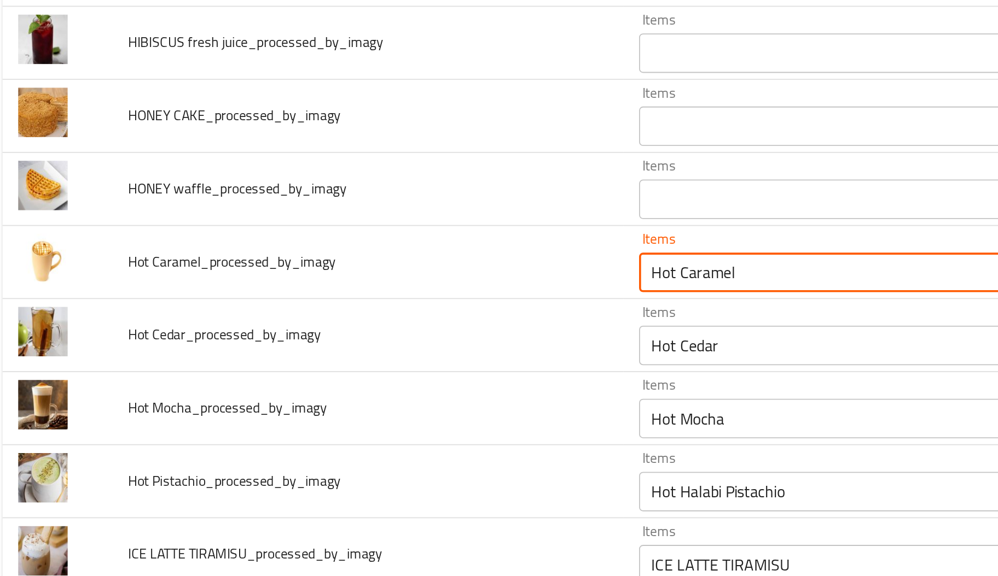
scroll to position [1787, 0]
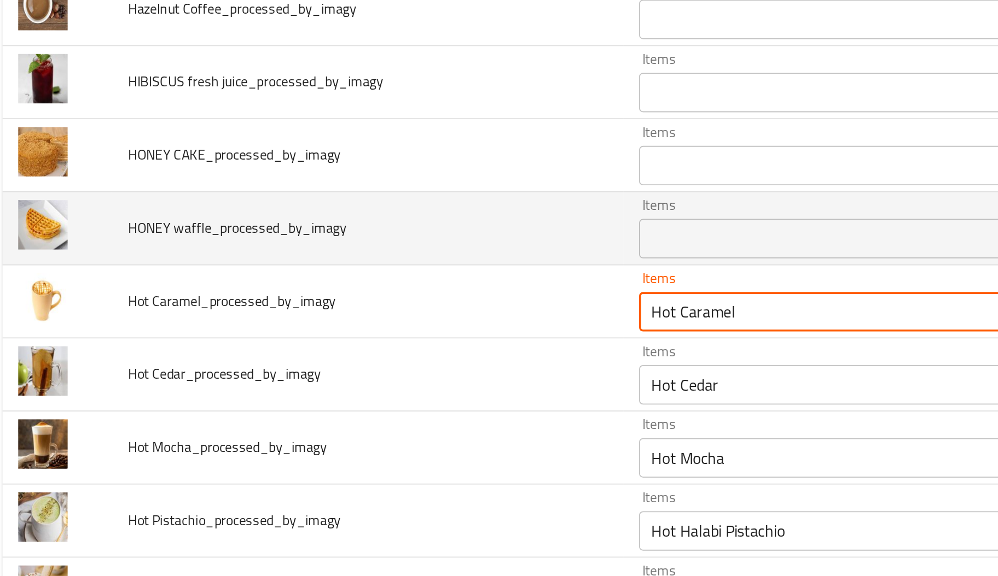
type Caramel_processed_by_imagy "Hot Caramel"
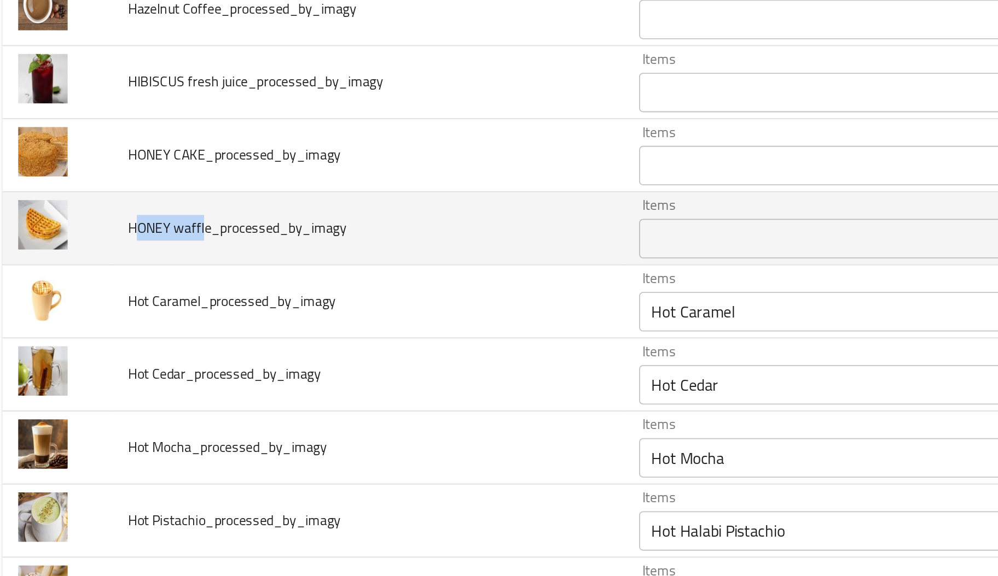
drag, startPoint x: 125, startPoint y: 388, endPoint x: 86, endPoint y: 384, distance: 39.0
click at [86, 384] on span "HONEY waffle_processed_by_imagy" at bounding box center [143, 383] width 121 height 14
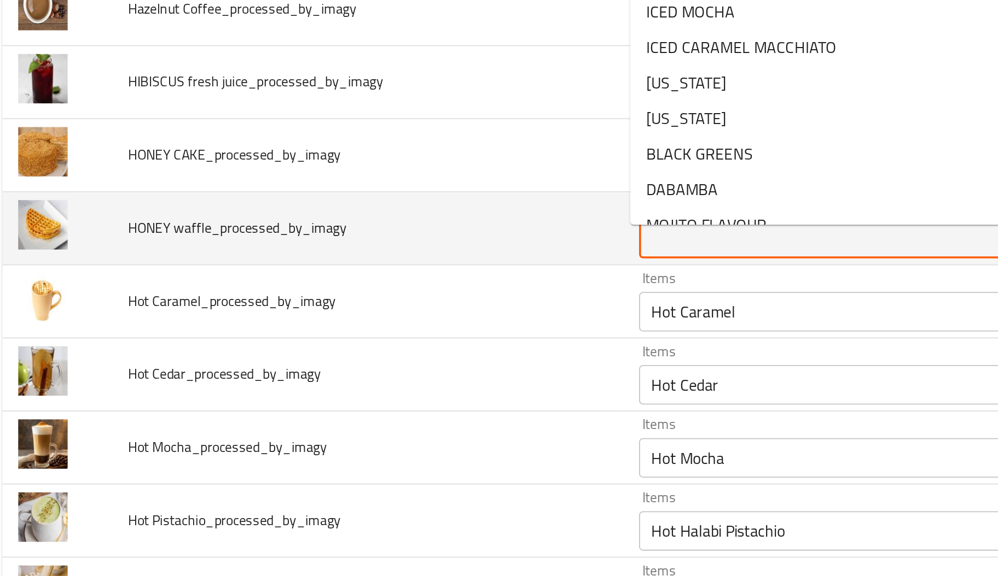
click at [389, 393] on waffle_processed_by_imagy "Items" at bounding box center [470, 389] width 203 height 15
paste waffle_processed_by_imagy "ONEY waffl"
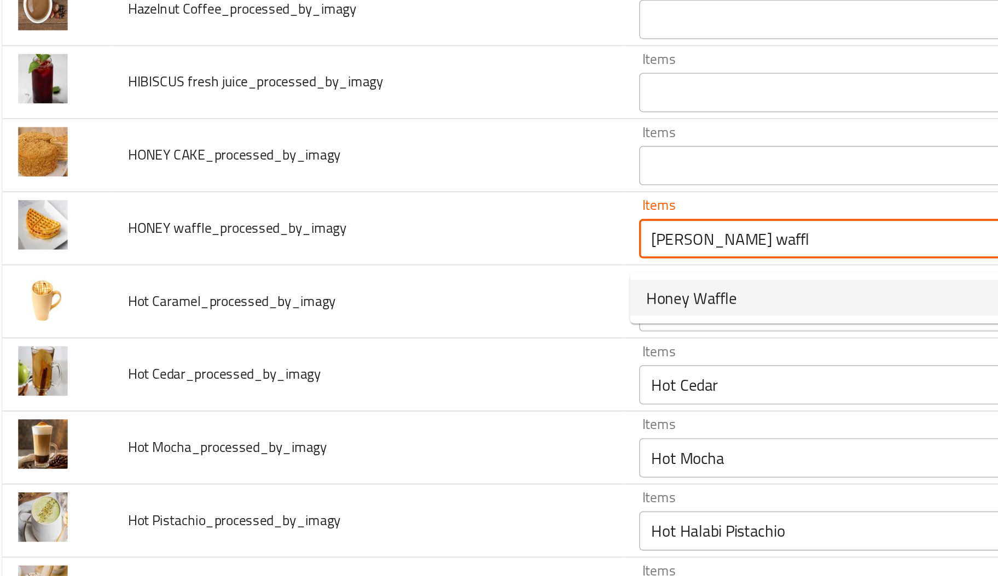
click at [390, 423] on span "Honey Waffle" at bounding box center [394, 422] width 50 height 13
type waffle_processed_by_imagy "Honey Waffle"
type waffle_processed_by_imagy-ar "وافل عسل"
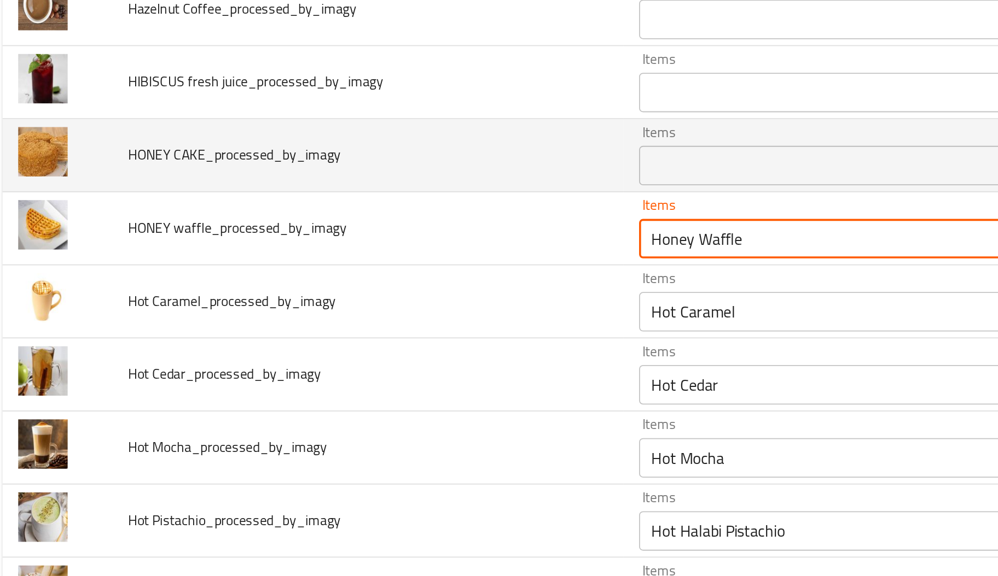
type waffle_processed_by_imagy "Honey Waffle"
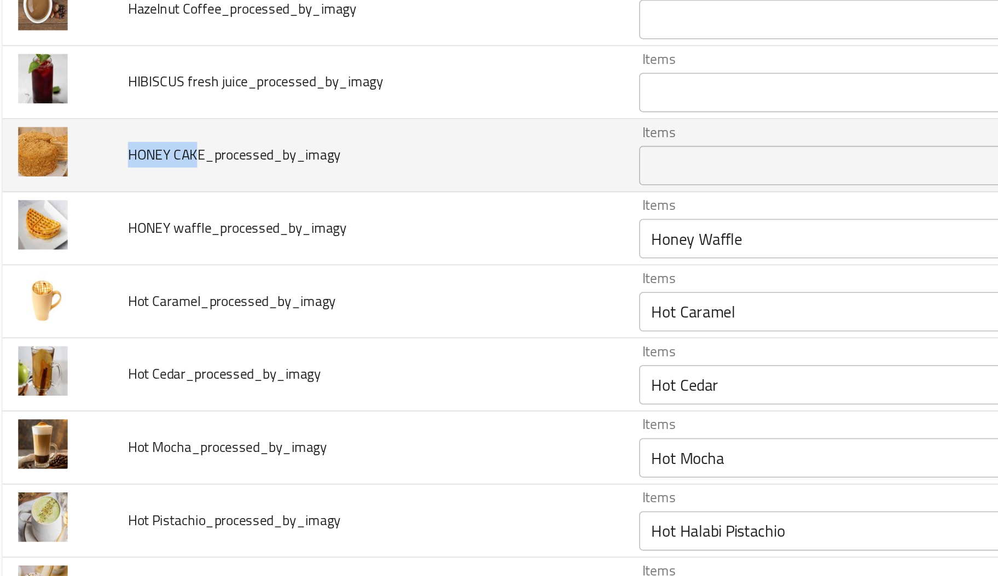
drag, startPoint x: 122, startPoint y: 348, endPoint x: 80, endPoint y: 347, distance: 41.6
click at [80, 347] on td "HONEY CAKE_processed_by_imagy" at bounding box center [215, 343] width 283 height 40
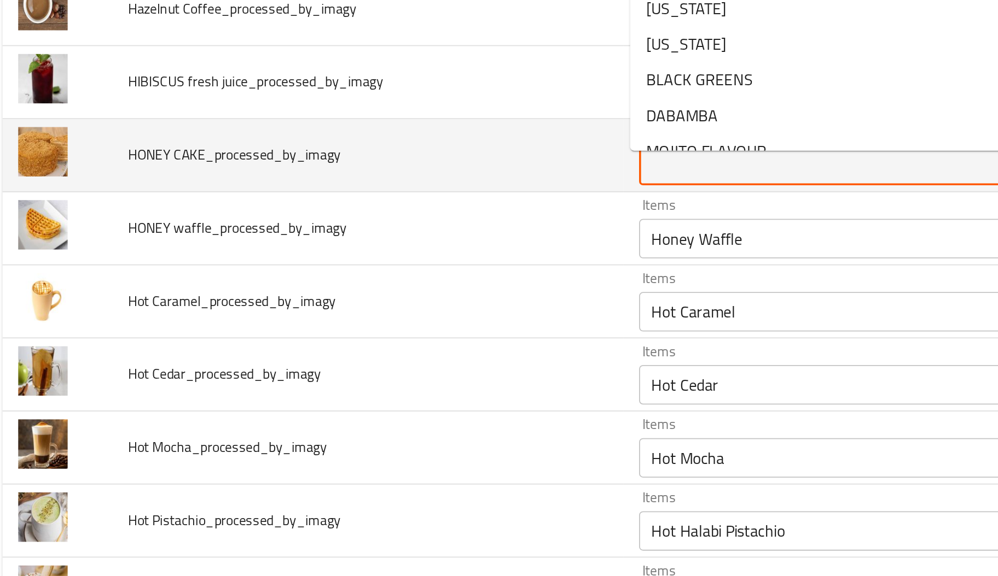
click at [370, 353] on CAKE_processed_by_imagy "Items" at bounding box center [470, 348] width 203 height 15
paste CAKE_processed_by_imagy "HONEY CAK"
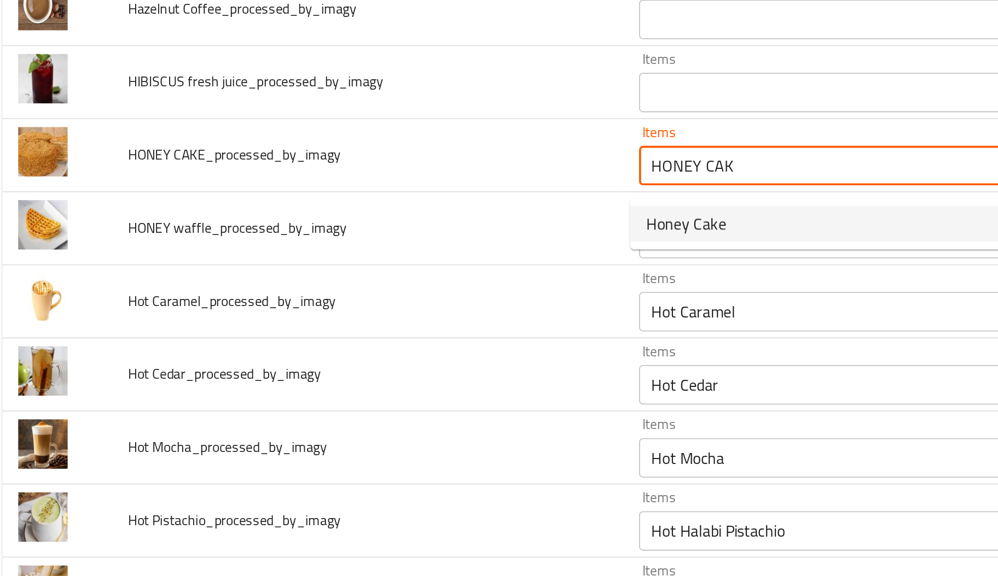
click at [383, 376] on span "Honey Cake" at bounding box center [391, 381] width 44 height 13
type CAKE_processed_by_imagy "Honey Cake"
type CAKE_processed_by_imagy-ar "كيك العسل"
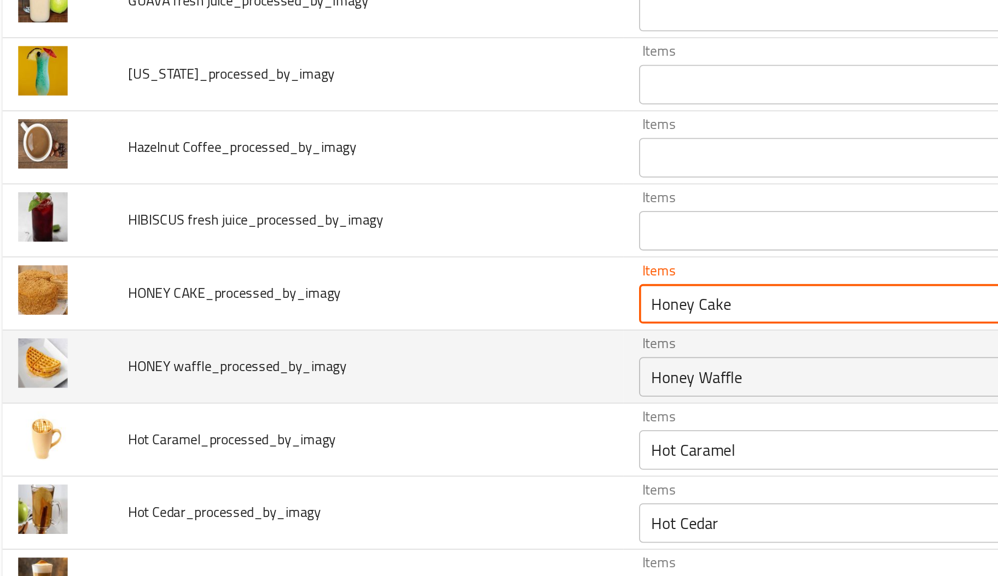
scroll to position [1705, 0]
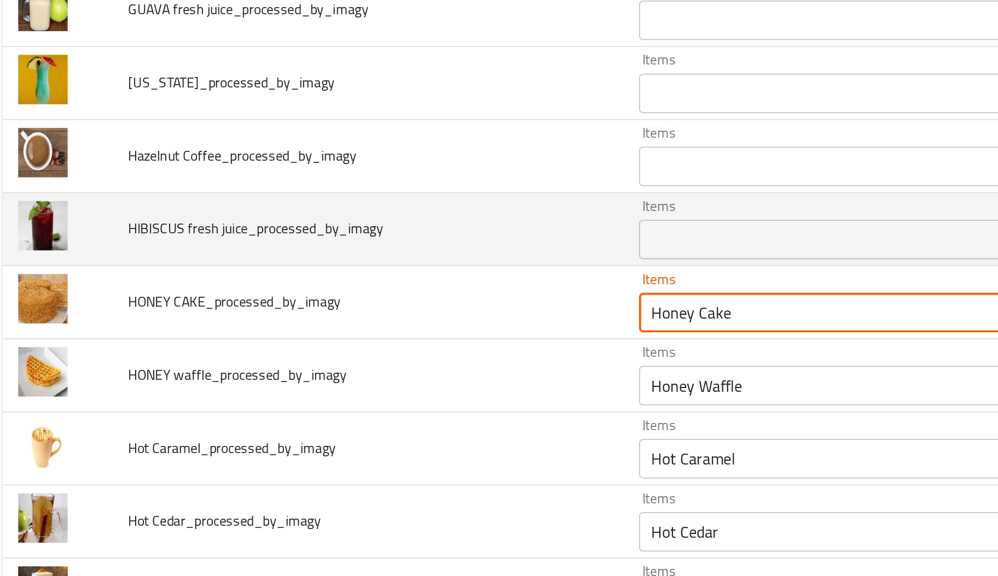
type CAKE_processed_by_imagy "Honey Cake"
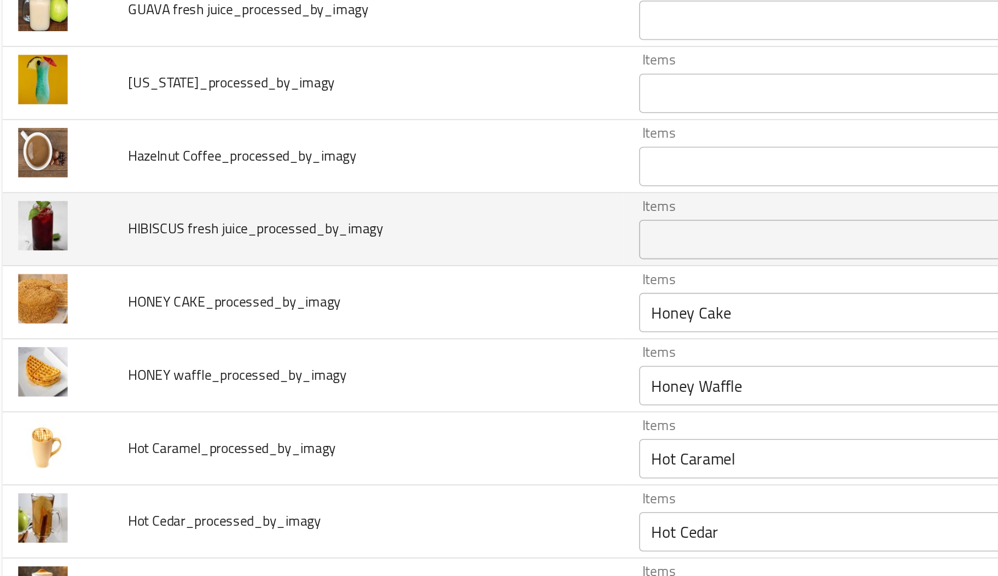
click at [97, 391] on span "HIBISCUS fresh juice_processed_by_imagy" at bounding box center [153, 384] width 141 height 14
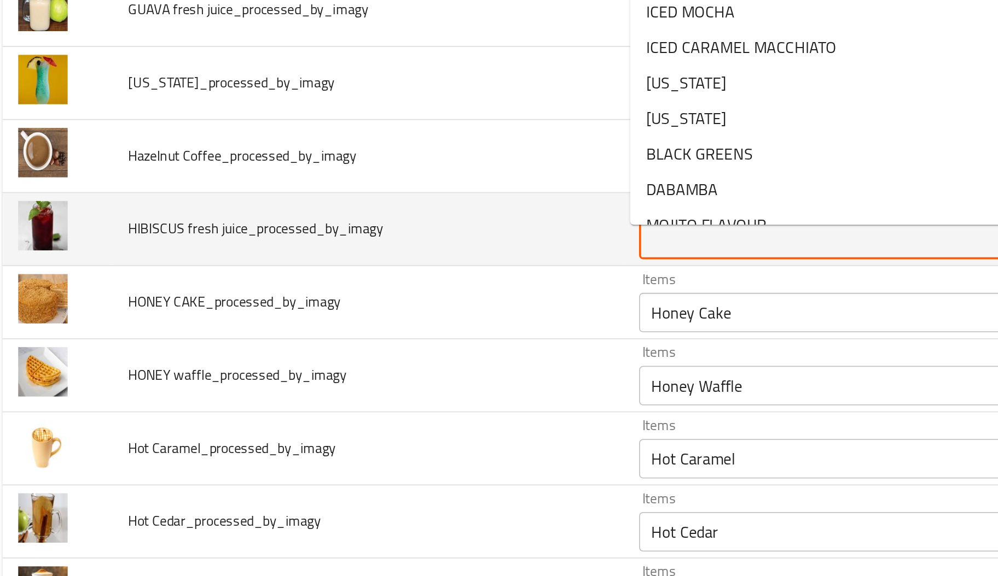
click at [430, 398] on juice_processed_by_imagy "Items" at bounding box center [470, 389] width 203 height 15
paste juice_processed_by_imagy "HIBISCUS"
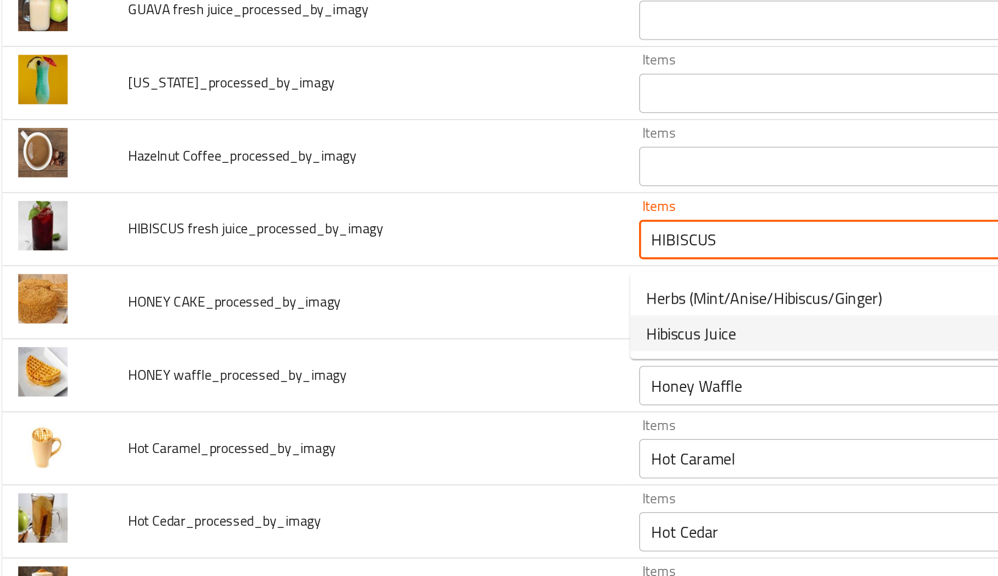
click at [414, 440] on span "Hibiscus Juice" at bounding box center [394, 441] width 50 height 13
type juice_processed_by_imagy "Hibiscus Juice"
type juice_processed_by_imagy-ar "عصير کركدیه"
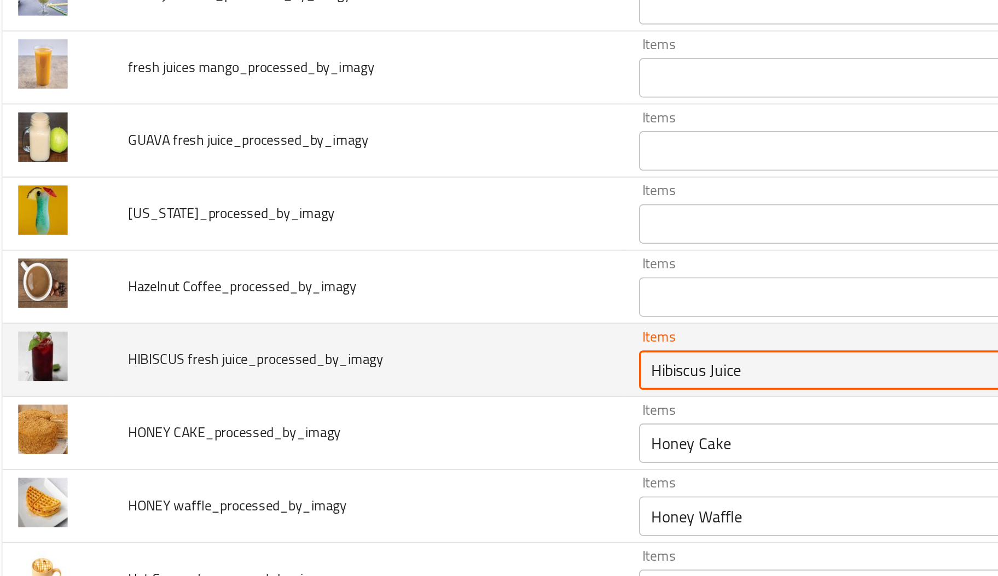
scroll to position [1631, 0]
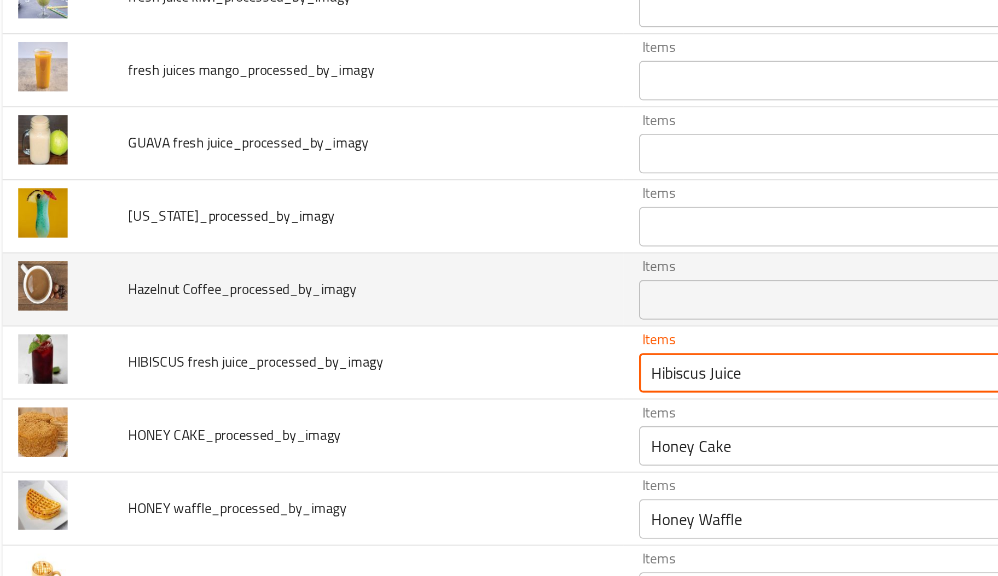
type juice_processed_by_imagy "Hibiscus Juice"
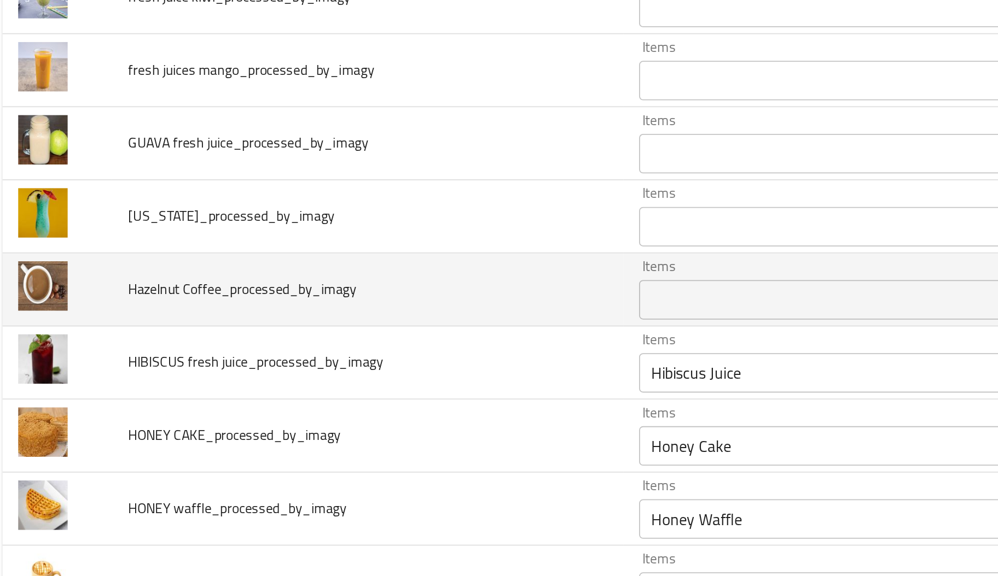
click at [91, 423] on span "Hazelnut Coffee_processed_by_imagy" at bounding box center [146, 417] width 126 height 14
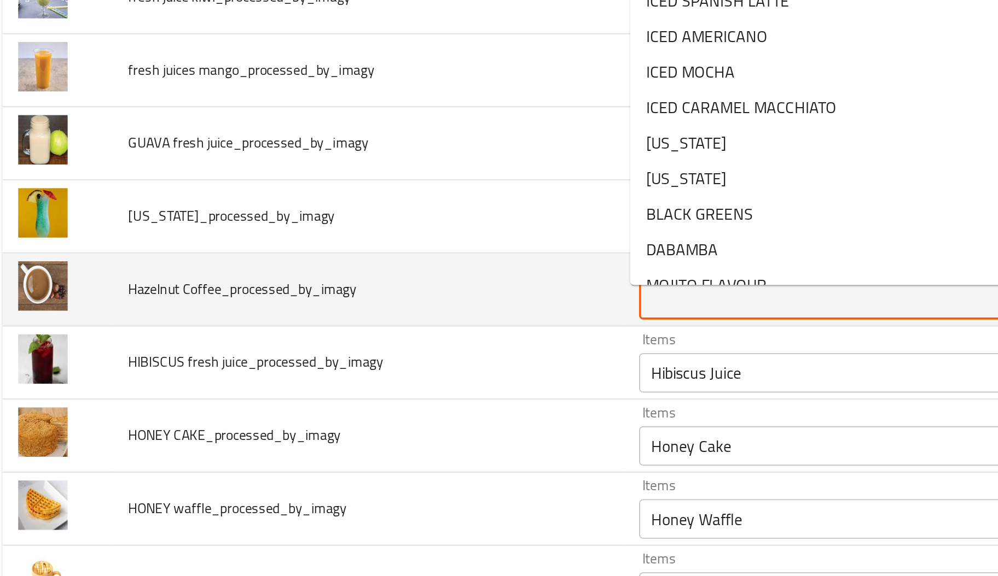
click at [420, 431] on Coffee_processed_by_imagy "Items" at bounding box center [470, 423] width 203 height 15
paste Coffee_processed_by_imagy "Hazelnut"
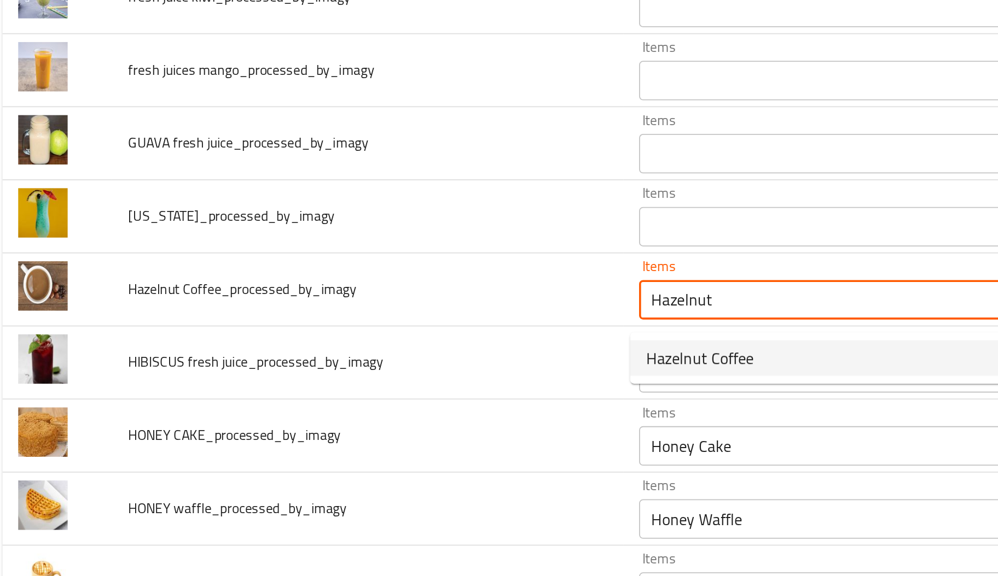
click at [410, 449] on span "Hazelnut Coffee" at bounding box center [399, 455] width 60 height 13
type Coffee_processed_by_imagy "Hazelnut Coffee"
type Coffee_processed_by_imagy-ar "قهوة بندق"
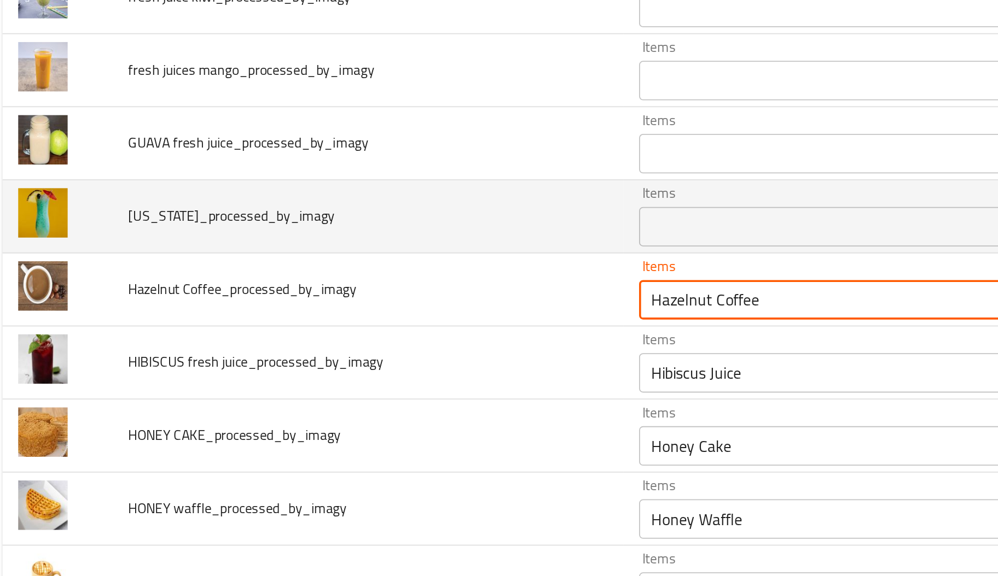
type Coffee_processed_by_imagy "Hazelnut Coffee"
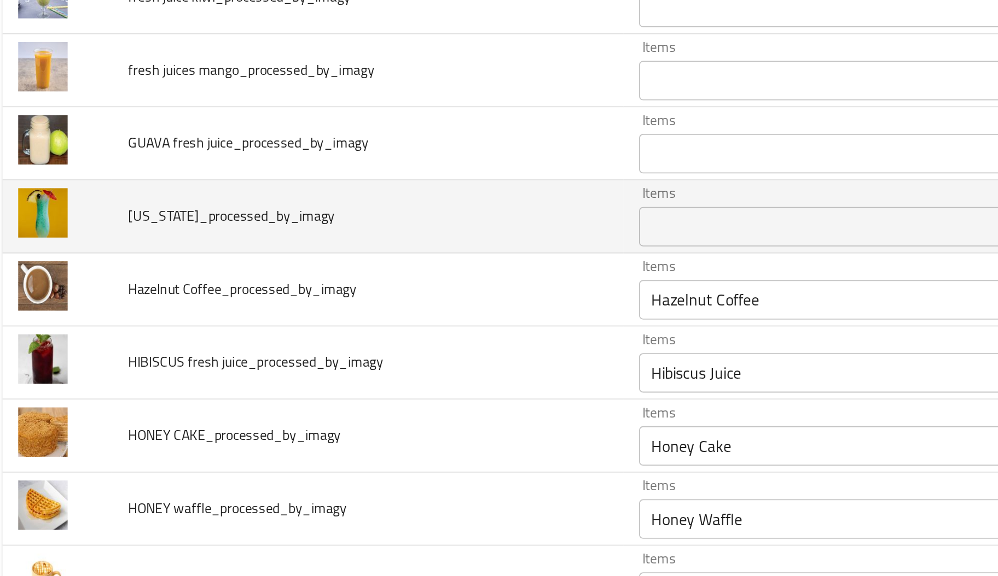
click at [92, 379] on span "HAWAII_processed_by_imagy" at bounding box center [140, 377] width 114 height 14
drag, startPoint x: 104, startPoint y: 383, endPoint x: 73, endPoint y: 382, distance: 31.2
click at [74, 382] on td "HAWAII_processed_by_imagy" at bounding box center [215, 377] width 283 height 40
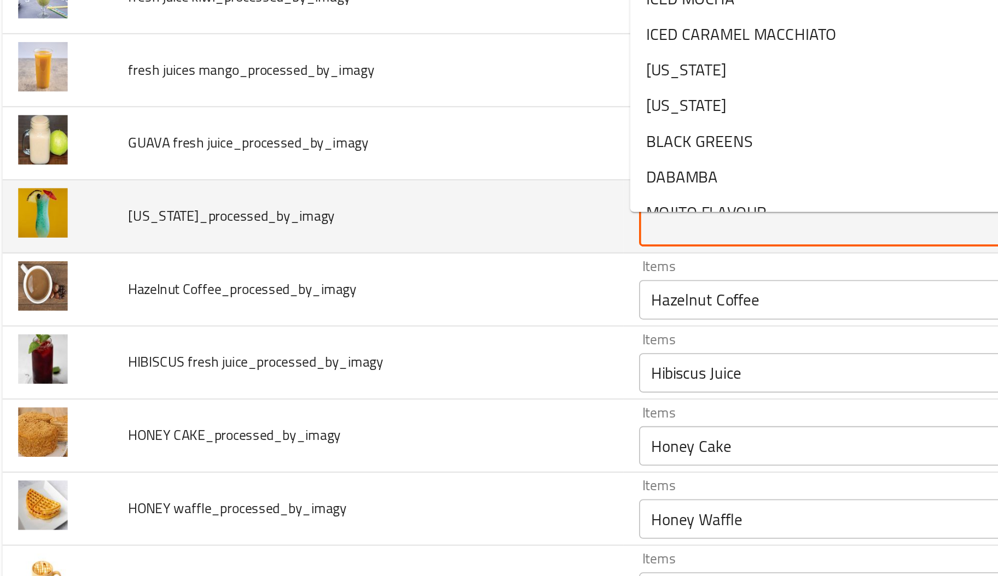
paste input "HAWAI"
click at [428, 390] on input "HAWAI" at bounding box center [470, 382] width 203 height 15
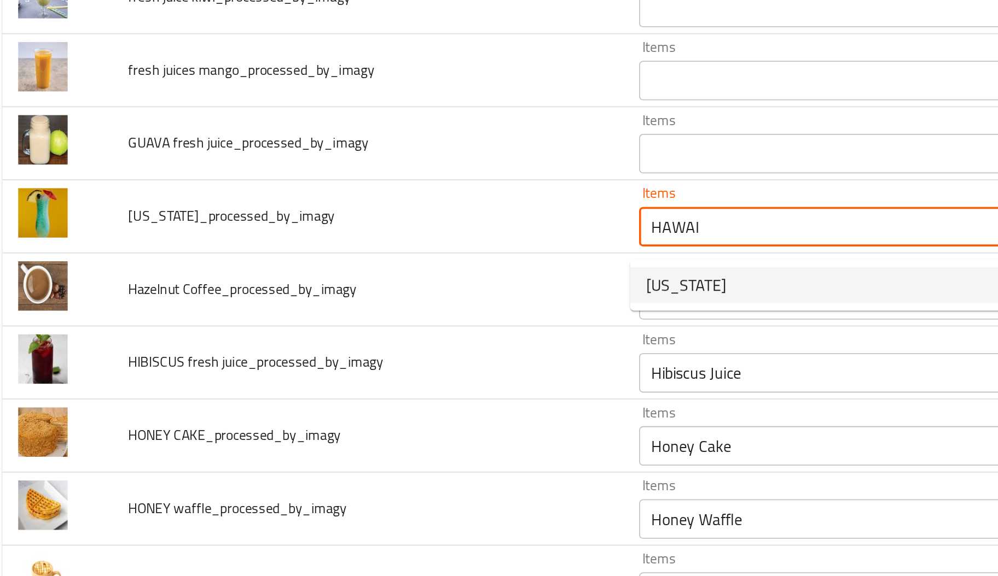
click at [399, 415] on li "HAWAII" at bounding box center [479, 415] width 239 height 20
type input "HAWAII"
type input "هاواي"
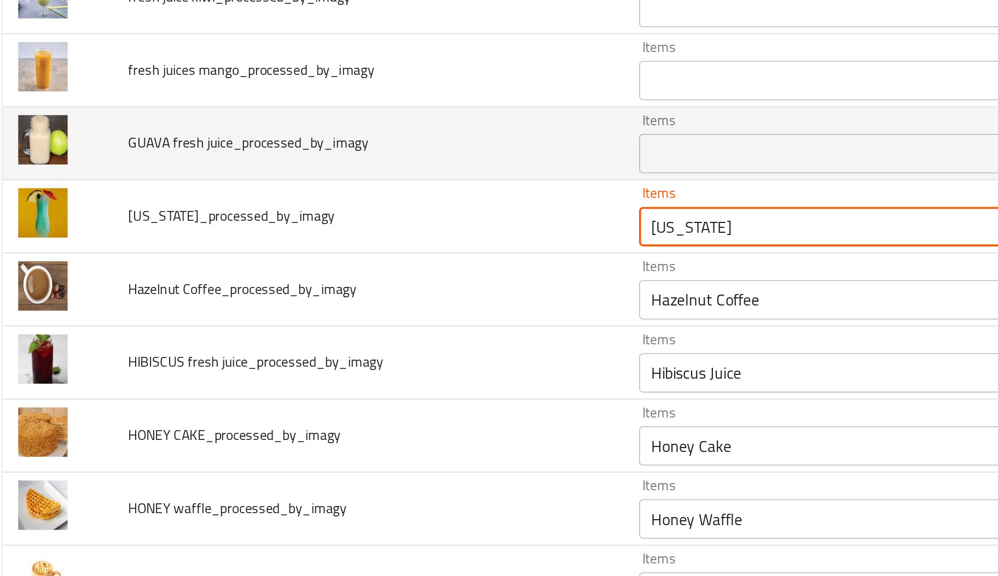
type input "HAWAII"
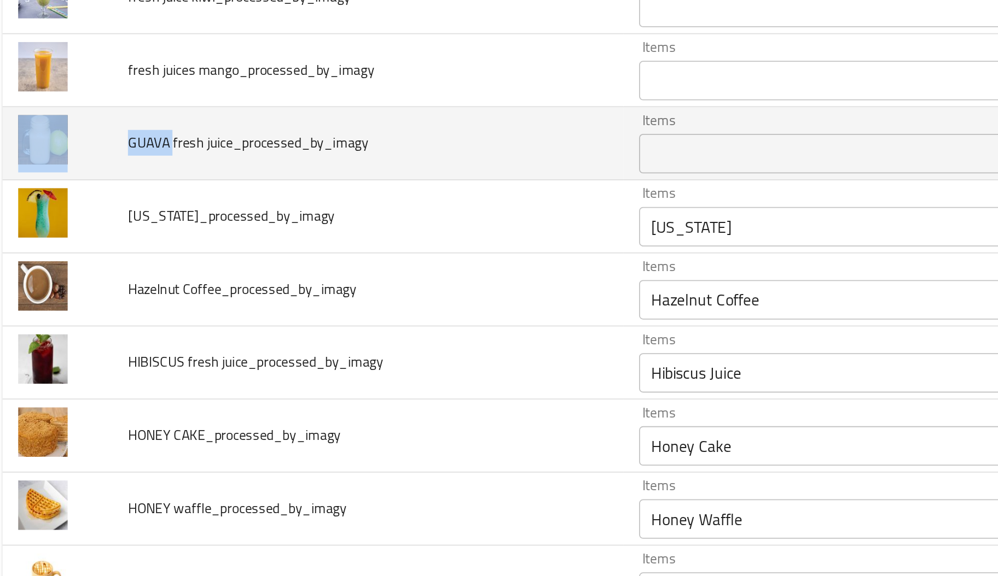
drag, startPoint x: 106, startPoint y: 341, endPoint x: 52, endPoint y: 333, distance: 54.2
click at [52, 333] on tr "GUAVA fresh juice_processed_by_imagy Items Items Items Items No Match" at bounding box center [498, 337] width 971 height 40
paste juice_processed_by_imagy "GUAVA"
click at [427, 346] on juice_processed_by_imagy "GUAVA" at bounding box center [470, 342] width 203 height 15
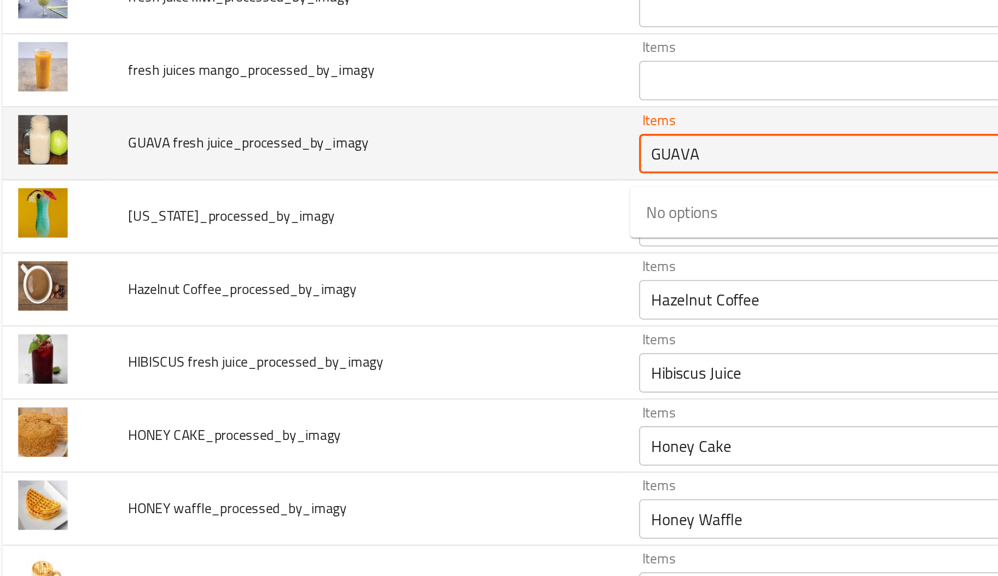
click at [383, 345] on juice_processed_by_imagy "GUAVA" at bounding box center [470, 342] width 203 height 15
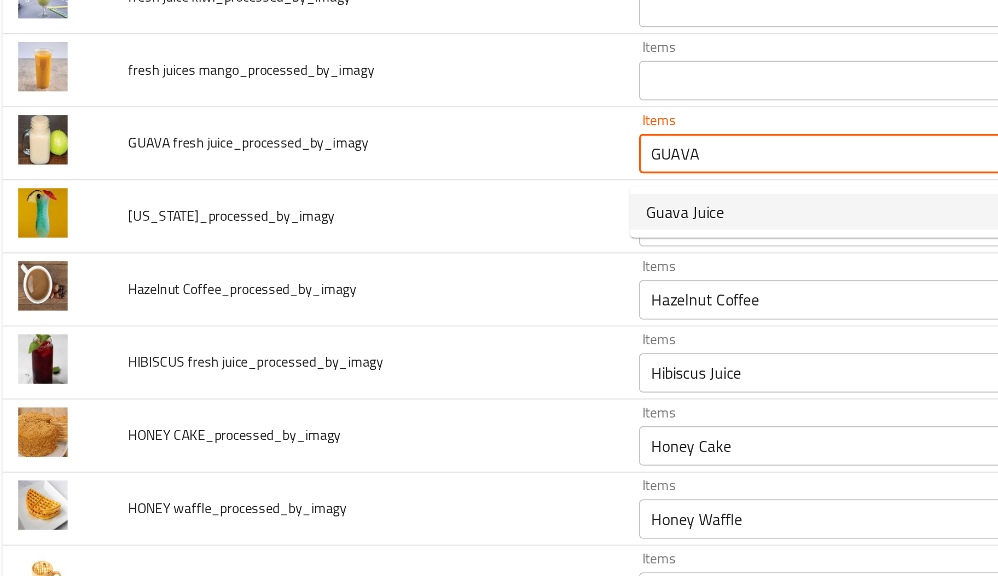
click at [393, 368] on span "Guava Juice" at bounding box center [390, 374] width 43 height 13
type juice_processed_by_imagy "Guava Juice"
type juice_processed_by_imagy-ar "عصير جوافة"
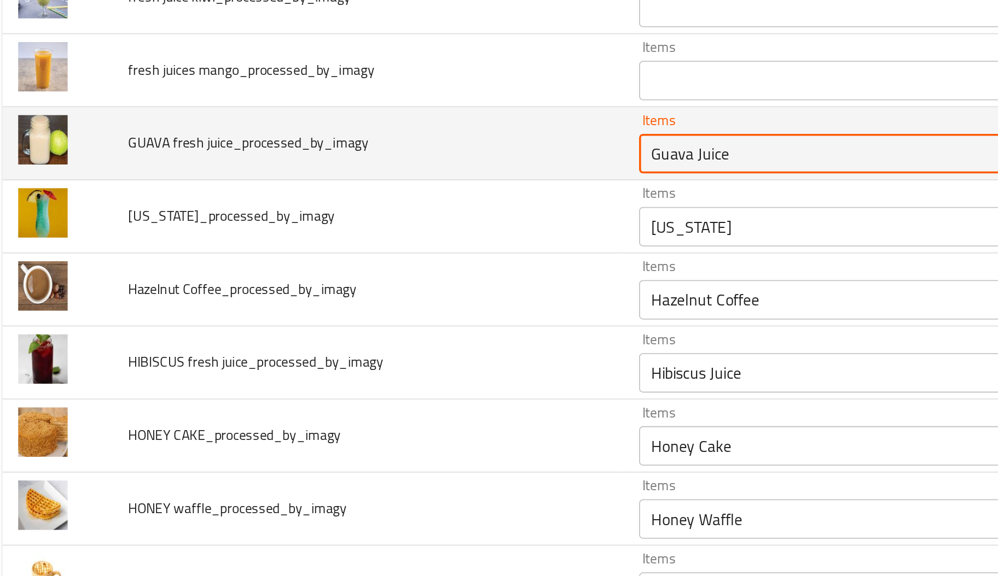
scroll to position [1581, 0]
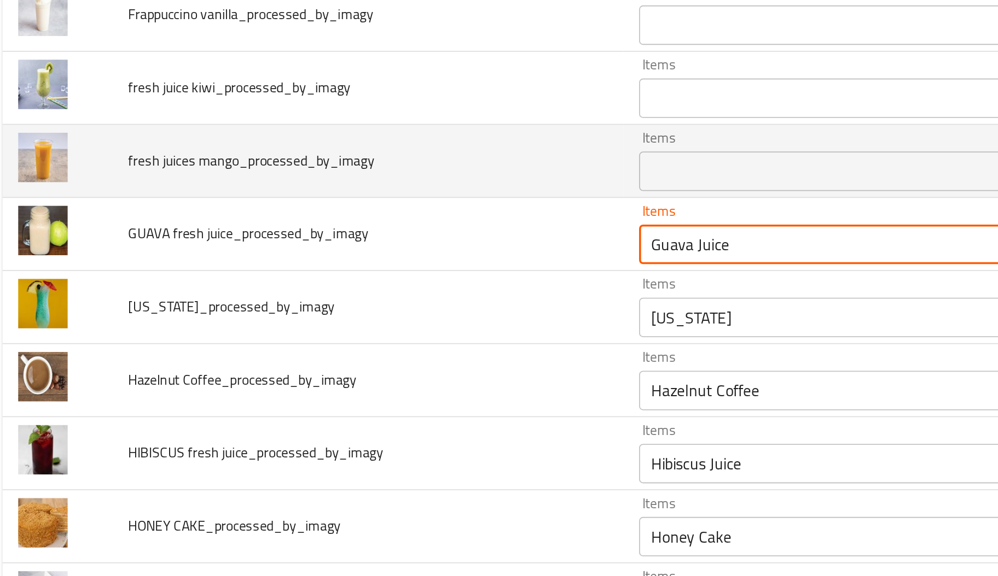
type juice_processed_by_imagy "Guava Juice"
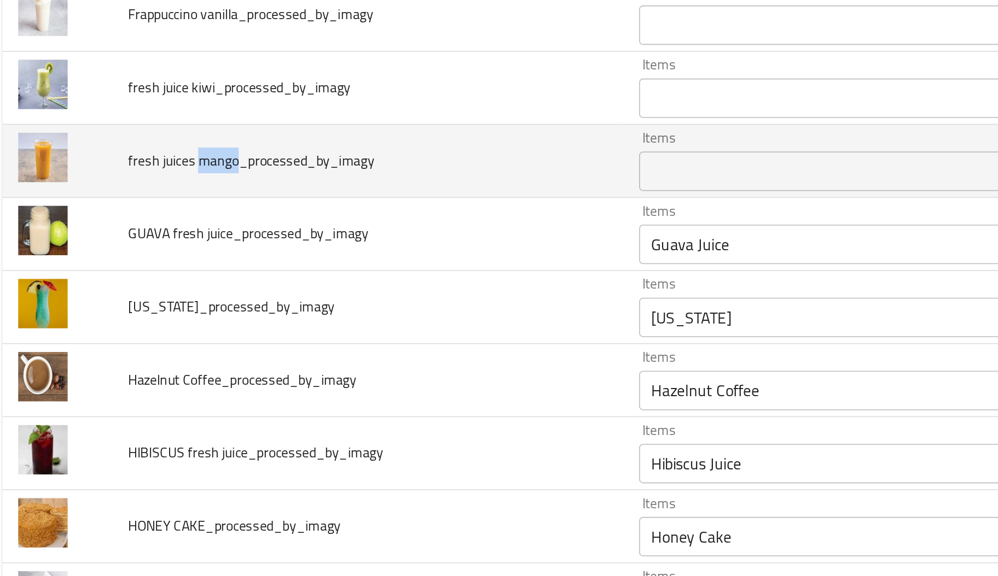
drag, startPoint x: 141, startPoint y: 352, endPoint x: 119, endPoint y: 346, distance: 22.8
click at [119, 346] on span "fresh juices mango_processed_by_imagy" at bounding box center [151, 346] width 136 height 14
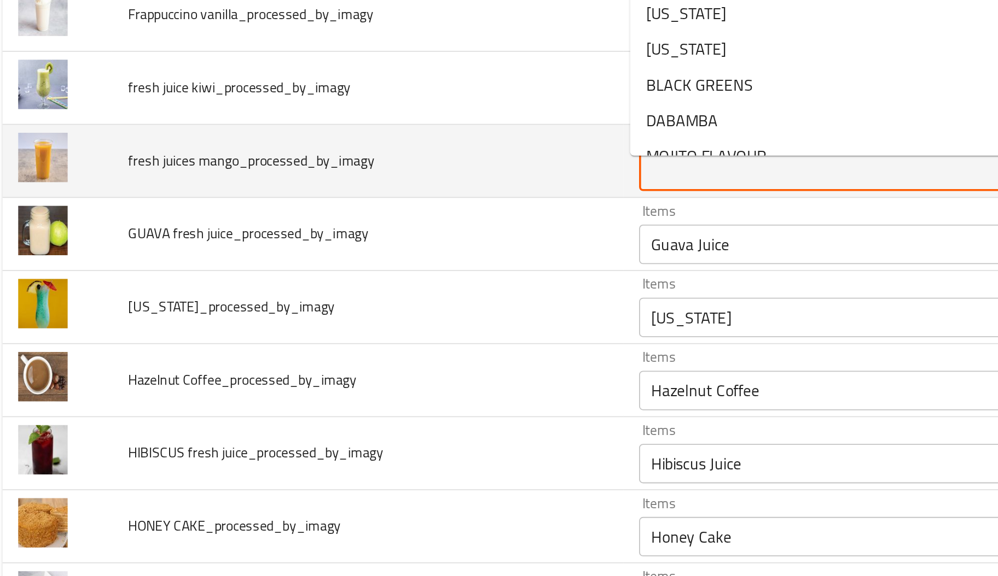
click at [416, 353] on mango_processed_by_imagy "Items" at bounding box center [470, 352] width 203 height 15
paste mango_processed_by_imagy "mango"
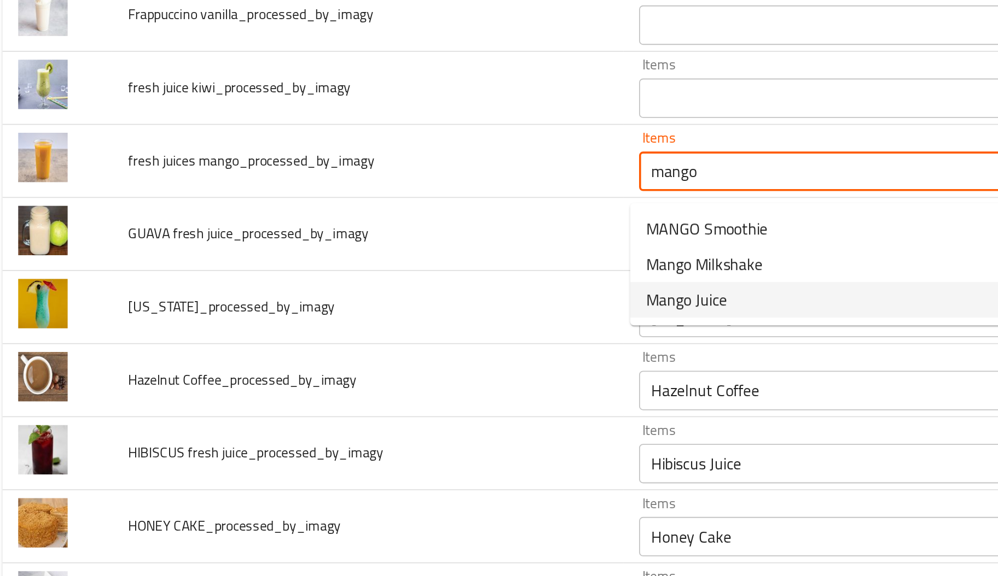
click at [392, 429] on span "Mango Juice" at bounding box center [391, 423] width 45 height 13
type mango_processed_by_imagy "Mango Juice"
type mango_processed_by_imagy-ar "عصير مانجو"
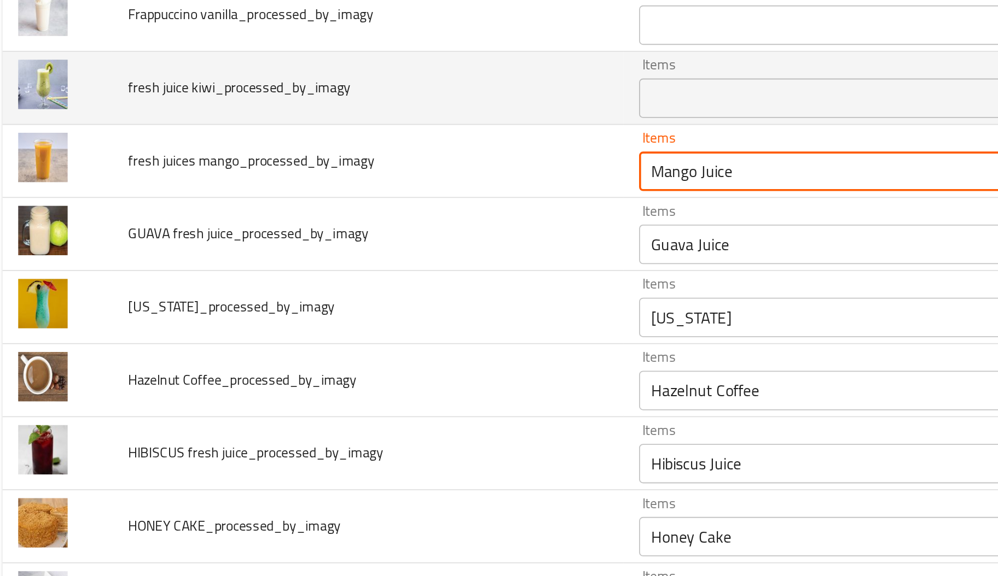
type mango_processed_by_imagy "Mango Juice"
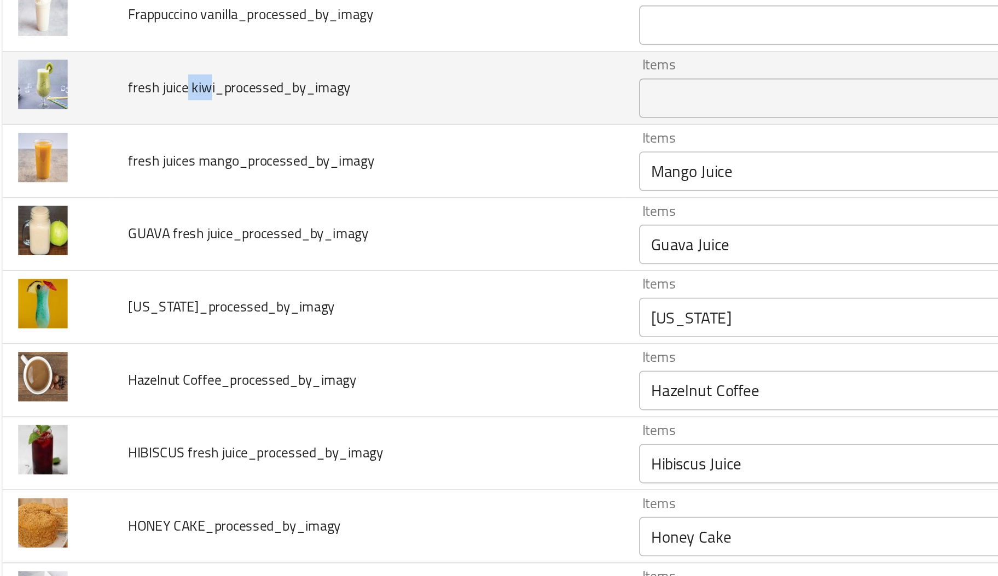
drag, startPoint x: 115, startPoint y: 310, endPoint x: 128, endPoint y: 311, distance: 12.6
click at [128, 311] on span "fresh juice kiwi_processed_by_imagy" at bounding box center [144, 306] width 123 height 14
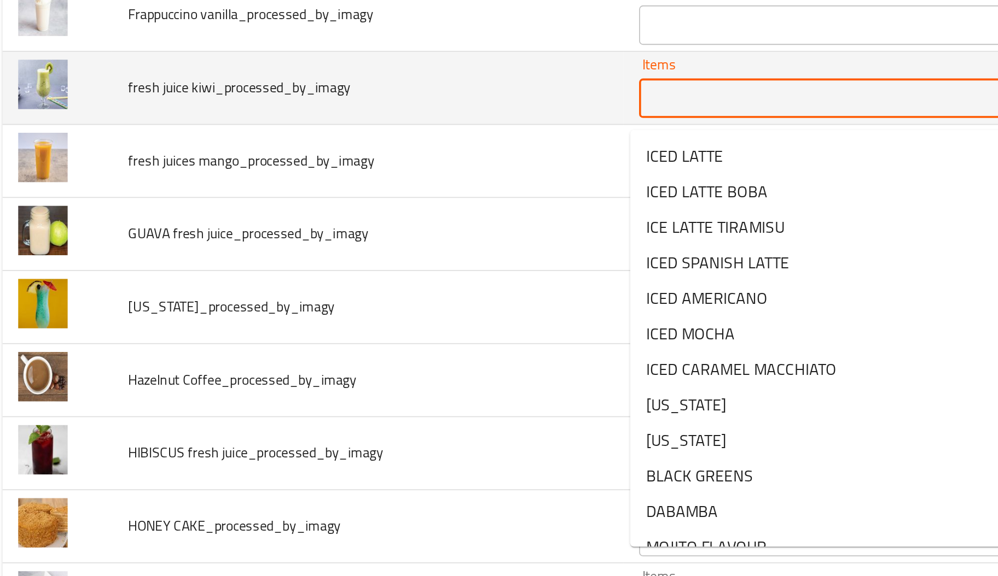
click at [439, 316] on kiwi_processed_by_imagy "Items" at bounding box center [470, 311] width 203 height 15
paste kiwi_processed_by_imagy "kiw"
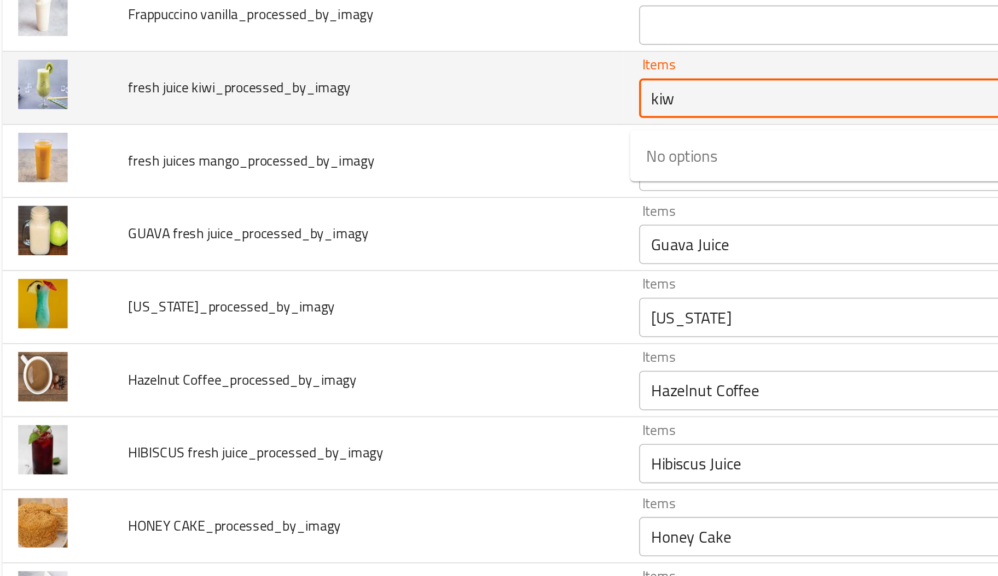
click at [371, 318] on kiwi_processed_by_imagy "kiw" at bounding box center [470, 311] width 203 height 15
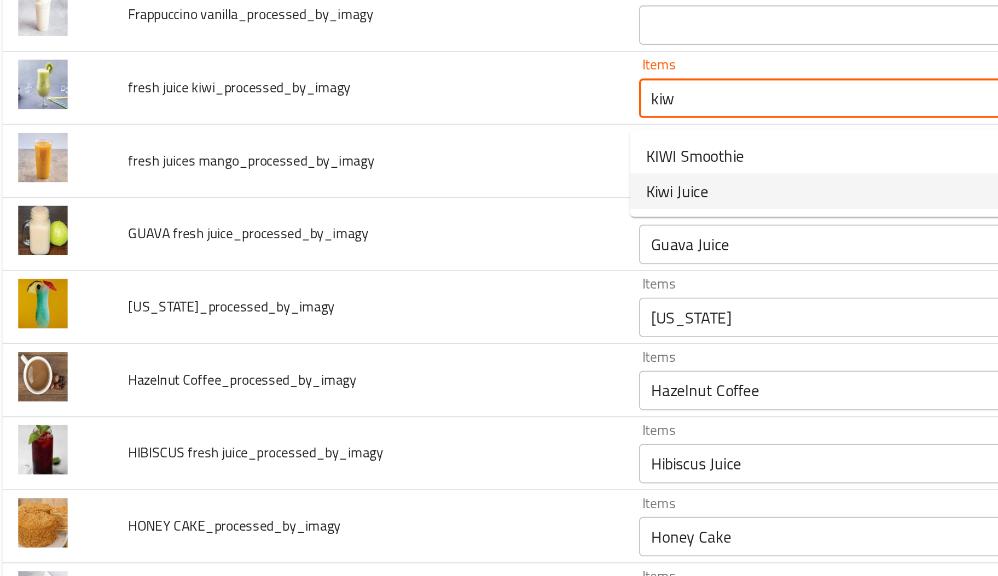
click at [386, 371] on kiwi_processed_by_imagy-option-1 "Kiwi Juice" at bounding box center [479, 363] width 239 height 20
type kiwi_processed_by_imagy "Kiwi Juice"
type kiwi_processed_by_imagy-ar "عصير كيوي"
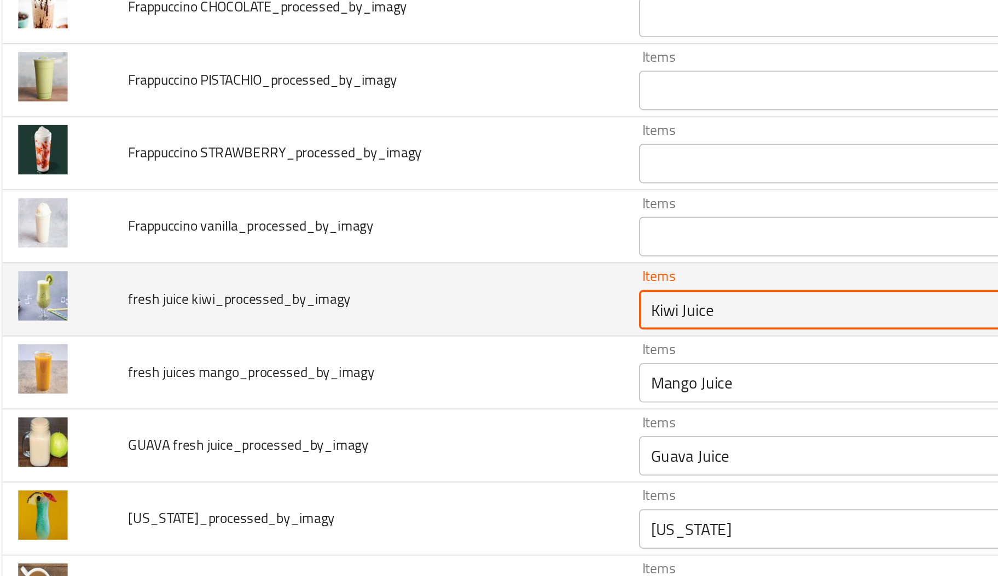
scroll to position [1463, 0]
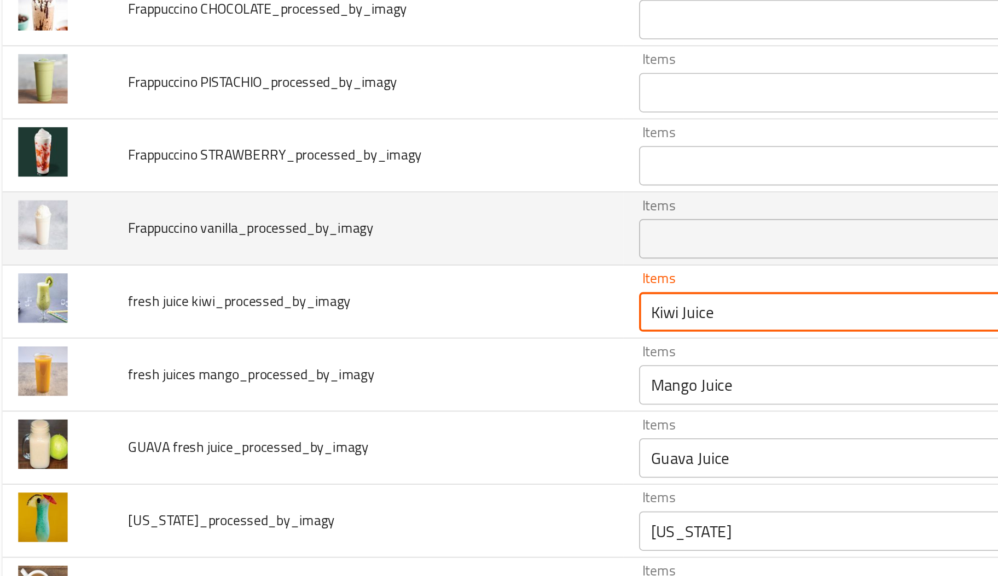
type kiwi_processed_by_imagy "Kiwi Juice"
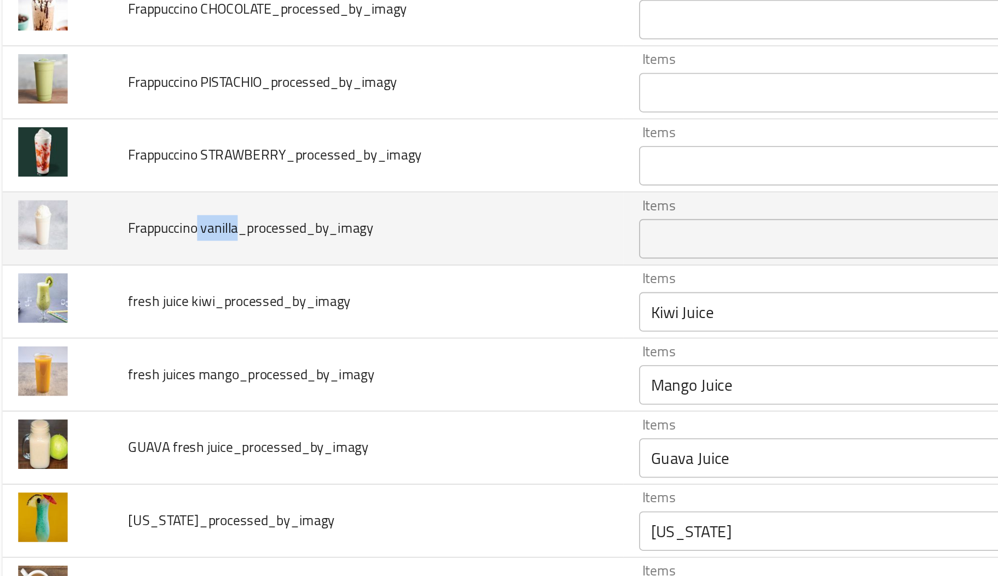
drag, startPoint x: 142, startPoint y: 389, endPoint x: 119, endPoint y: 386, distance: 22.7
click at [119, 386] on span "Frappuccino vanilla_processed_by_imagy" at bounding box center [151, 383] width 136 height 14
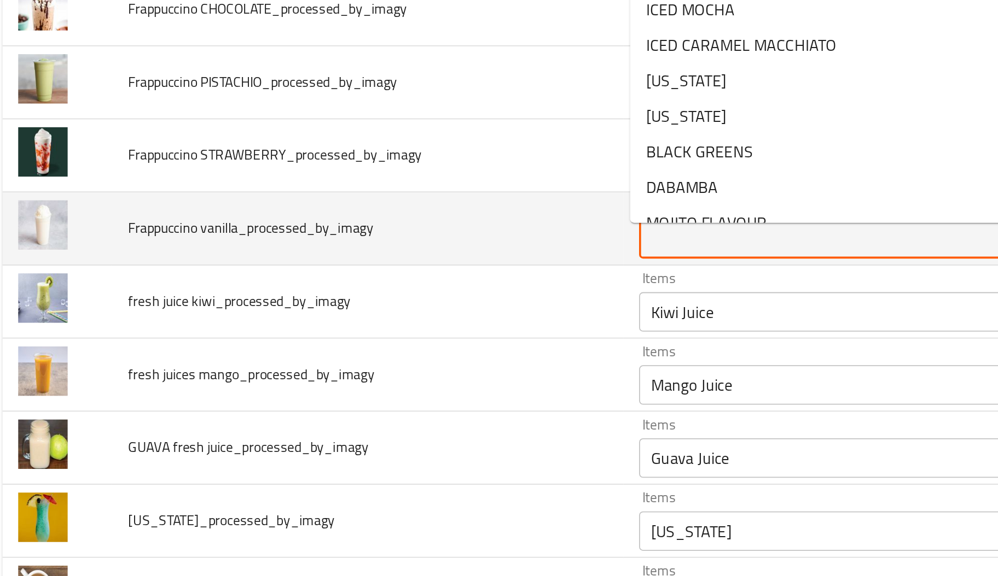
click at [430, 390] on vanilla_processed_by_imagy "Items" at bounding box center [470, 389] width 203 height 15
paste vanilla_processed_by_imagy "vanilla"
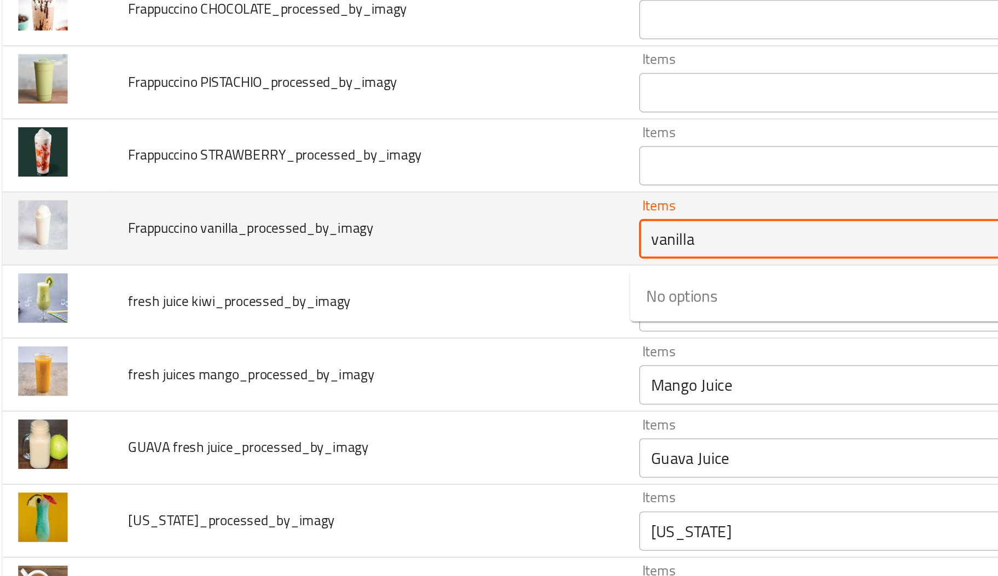
click at [369, 396] on vanilla_processed_by_imagy "vanilla" at bounding box center [470, 389] width 203 height 15
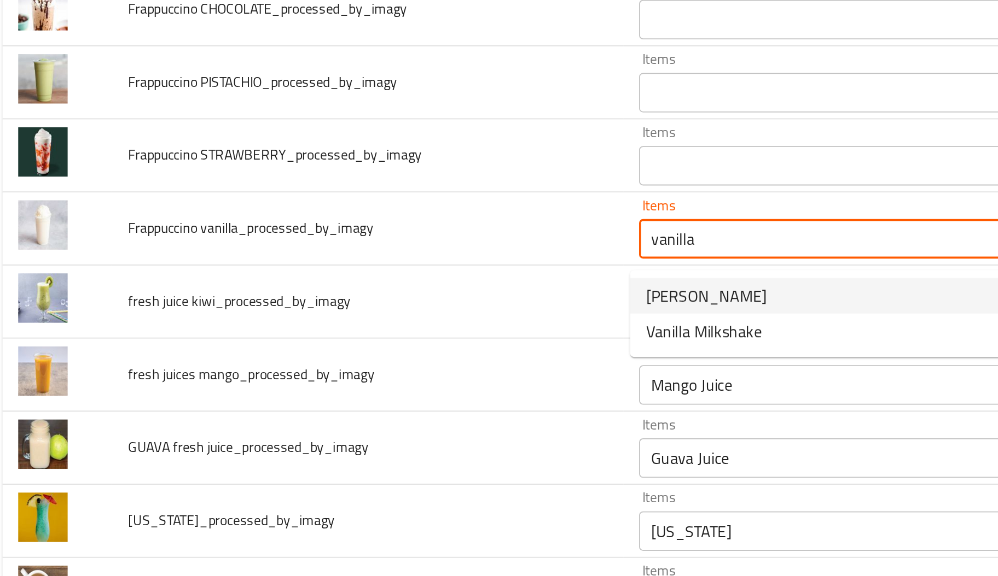
click at [436, 419] on span "VANILLA Frappuccino" at bounding box center [402, 421] width 67 height 13
type vanilla_processed_by_imagy "VANILLA Frappuccino"
type vanilla_processed_by_imagy-ar "فرابتشينو فانيليا"
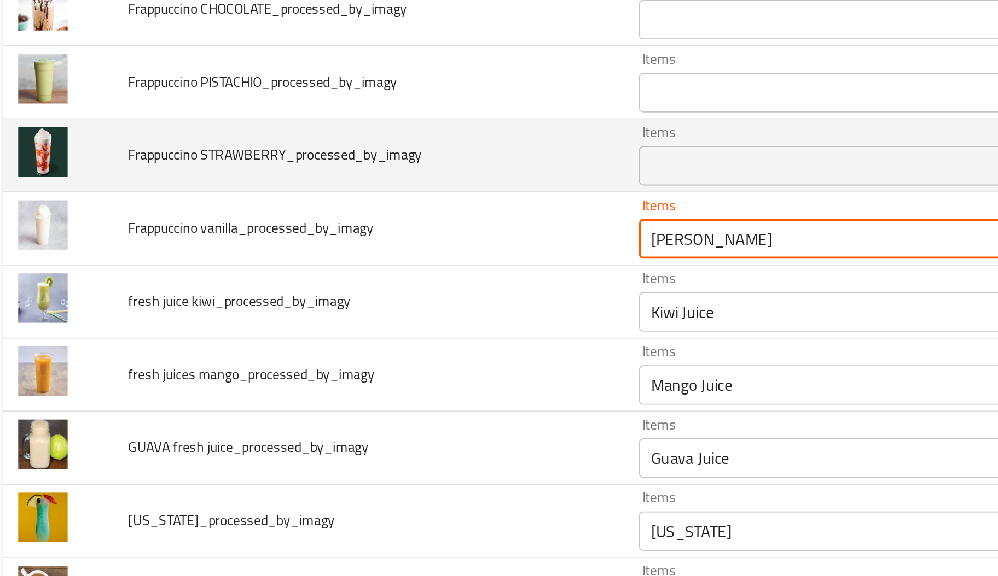
type vanilla_processed_by_imagy "VANILLA Frappuccino"
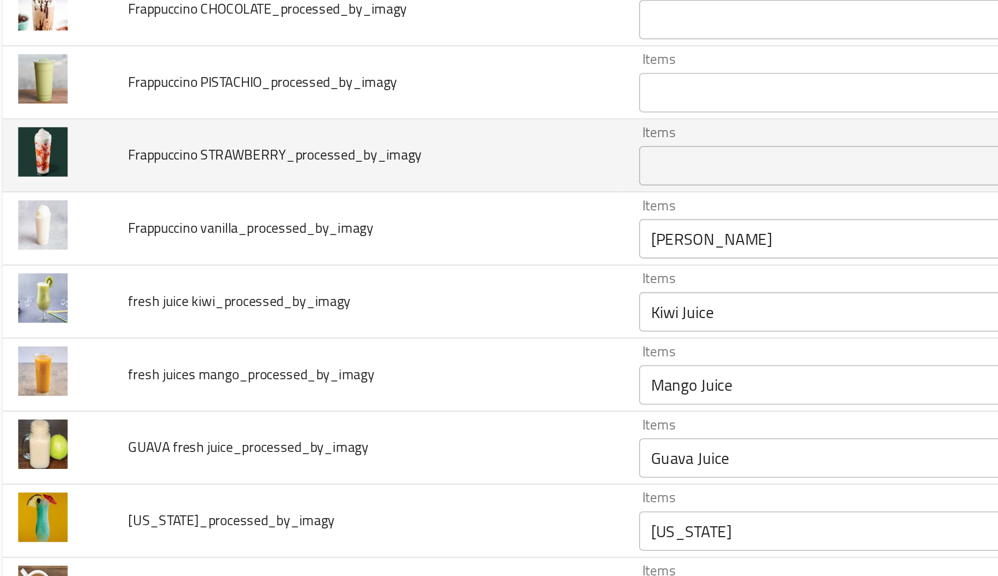
drag, startPoint x: 125, startPoint y: 348, endPoint x: 166, endPoint y: 347, distance: 41.0
click at [166, 347] on span "Frappuccino STRAWBERRY_processed_by_imagy" at bounding box center [164, 343] width 162 height 14
drag, startPoint x: 166, startPoint y: 347, endPoint x: 124, endPoint y: 346, distance: 42.1
click at [124, 346] on span "Frappuccino STRAWBERRY_processed_by_imagy" at bounding box center [164, 343] width 162 height 14
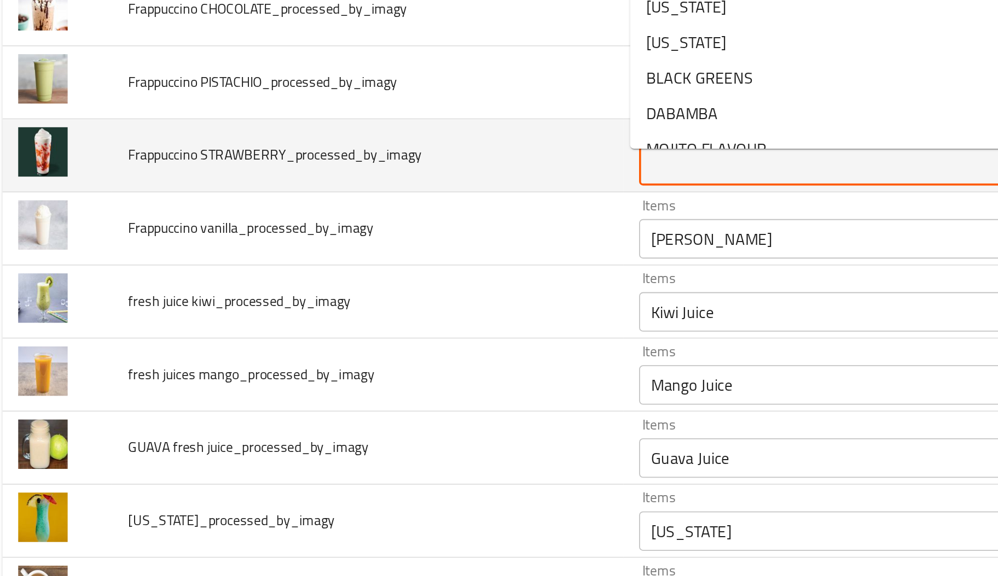
click at [433, 357] on STRAWBERRY_processed_by_imagy "Items" at bounding box center [470, 348] width 203 height 15
paste STRAWBERRY_processed_by_imagy "STRAWBERR"
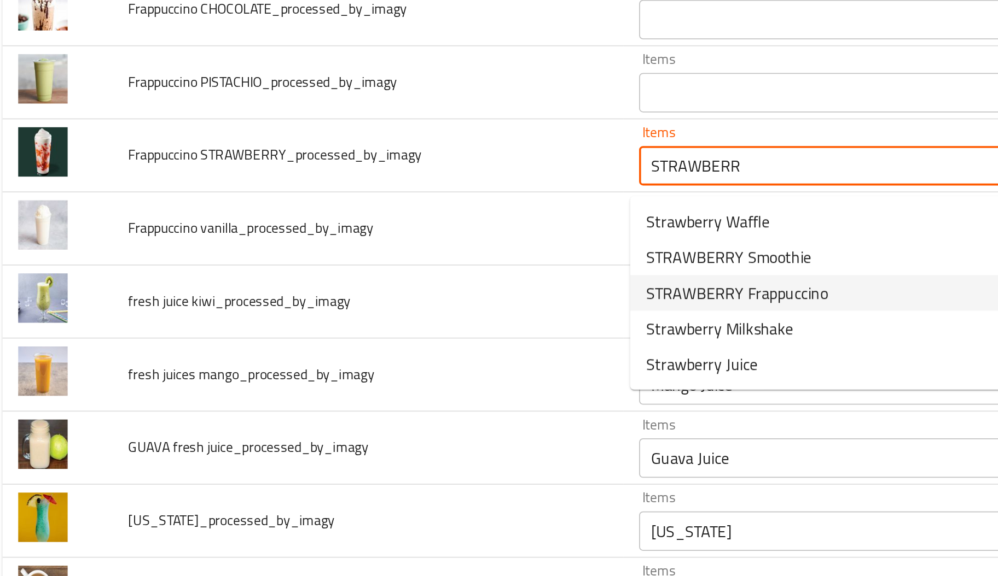
click at [441, 415] on span "STRAWBERRY Frappuccino" at bounding box center [419, 419] width 101 height 13
type STRAWBERRY_processed_by_imagy "STRAWBERRY Frappuccino"
type STRAWBERRY_processed_by_imagy-ar "فرابتشينو فراولة"
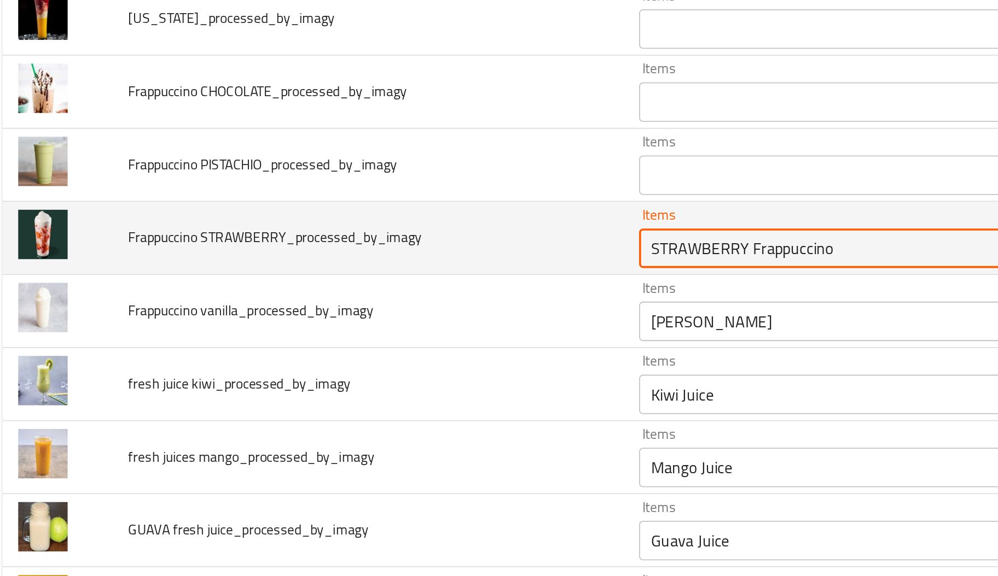
scroll to position [1387, 0]
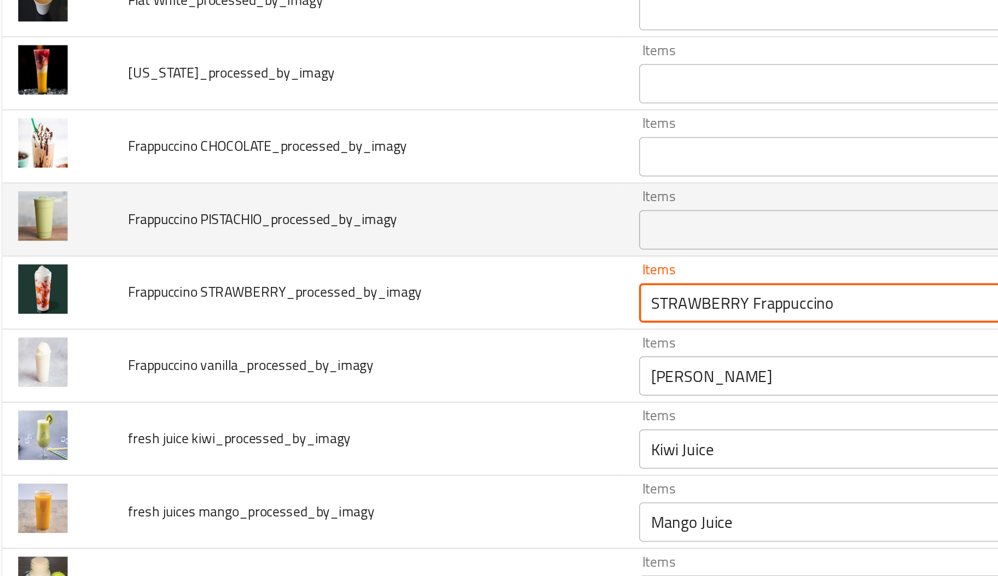
type STRAWBERRY_processed_by_imagy "STRAWBERRY Frappuccino"
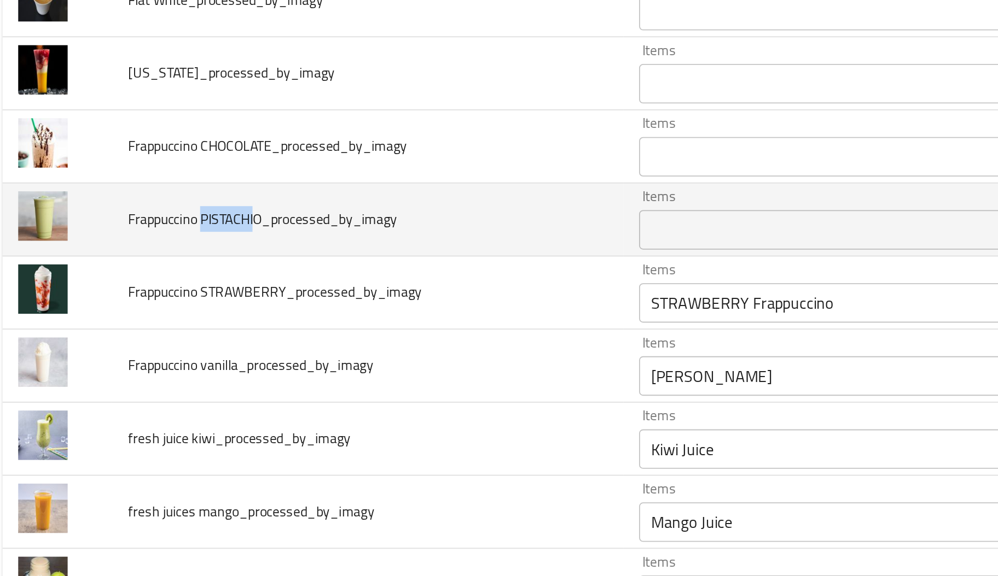
drag, startPoint x: 124, startPoint y: 381, endPoint x: 155, endPoint y: 384, distance: 31.3
click at [155, 384] on span "Frappuccino PISTACHIO_processed_by_imagy" at bounding box center [157, 378] width 149 height 14
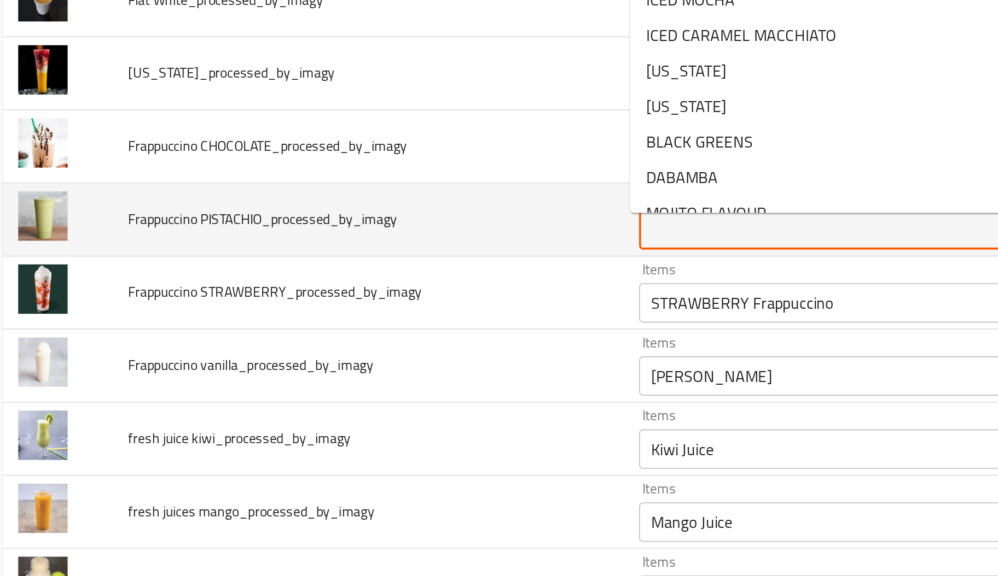
click at [400, 382] on PISTACHIO_processed_by_imagy "Items" at bounding box center [470, 384] width 203 height 15
paste PISTACHIO_processed_by_imagy "PISTACHIO"
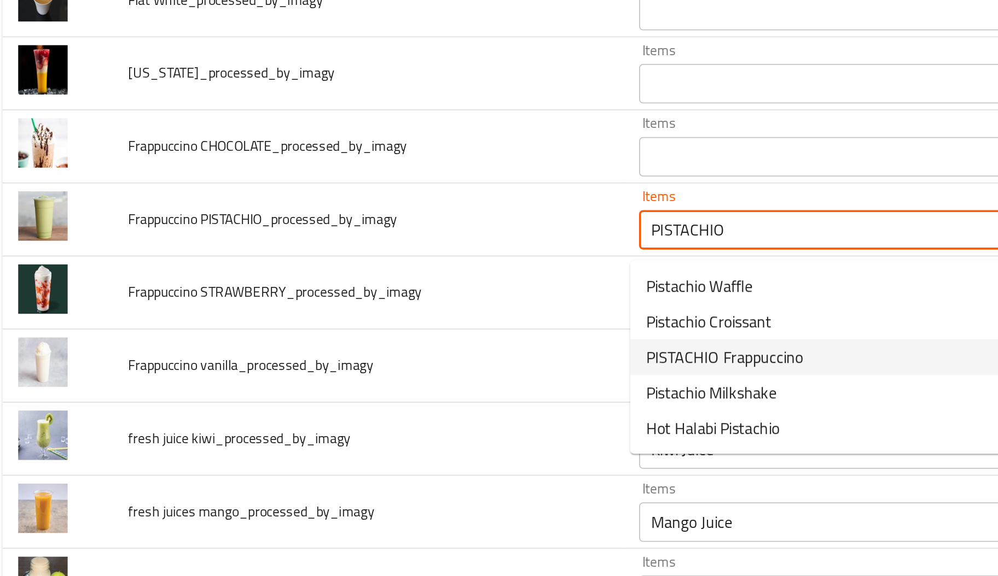
click at [394, 454] on span "PISTACHIO Frappuccino" at bounding box center [412, 454] width 87 height 13
type PISTACHIO_processed_by_imagy "PISTACHIO Frappuccino"
type PISTACHIO_processed_by_imagy-ar "فرابتشينو فستق"
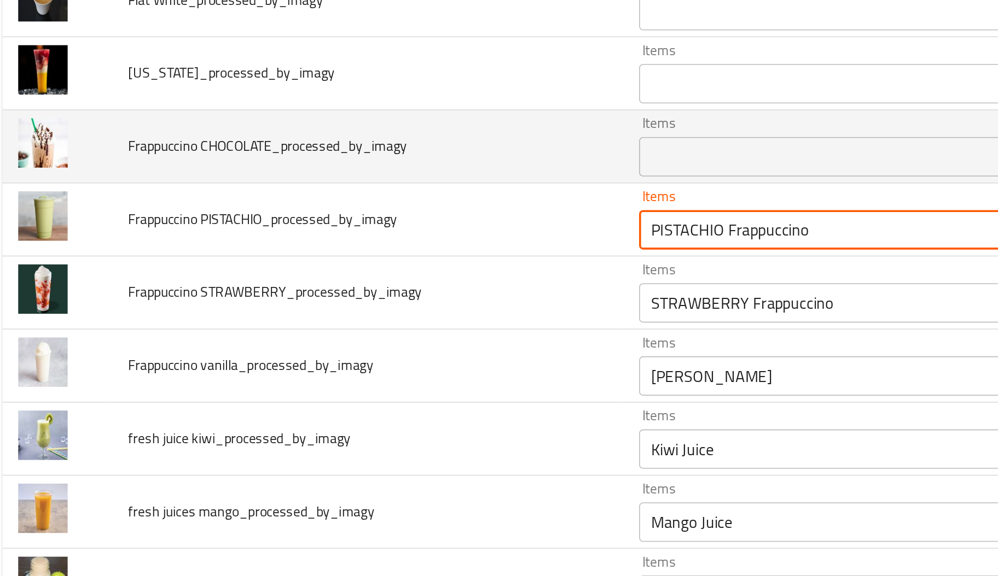
type PISTACHIO_processed_by_imagy "PISTACHIO Frappuccino"
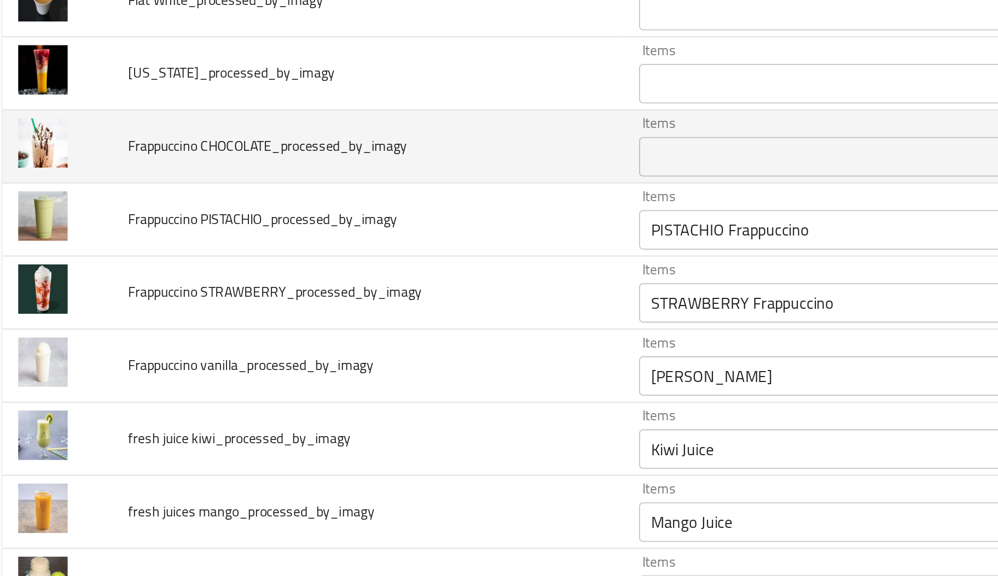
drag, startPoint x: 125, startPoint y: 340, endPoint x: 161, endPoint y: 342, distance: 36.7
click at [161, 342] on span "Frappuccino CHOCOLATE_processed_by_imagy" at bounding box center [160, 338] width 154 height 14
drag, startPoint x: 161, startPoint y: 342, endPoint x: 124, endPoint y: 343, distance: 37.8
click at [124, 343] on span "Frappuccino CHOCOLATE_processed_by_imagy" at bounding box center [160, 338] width 154 height 14
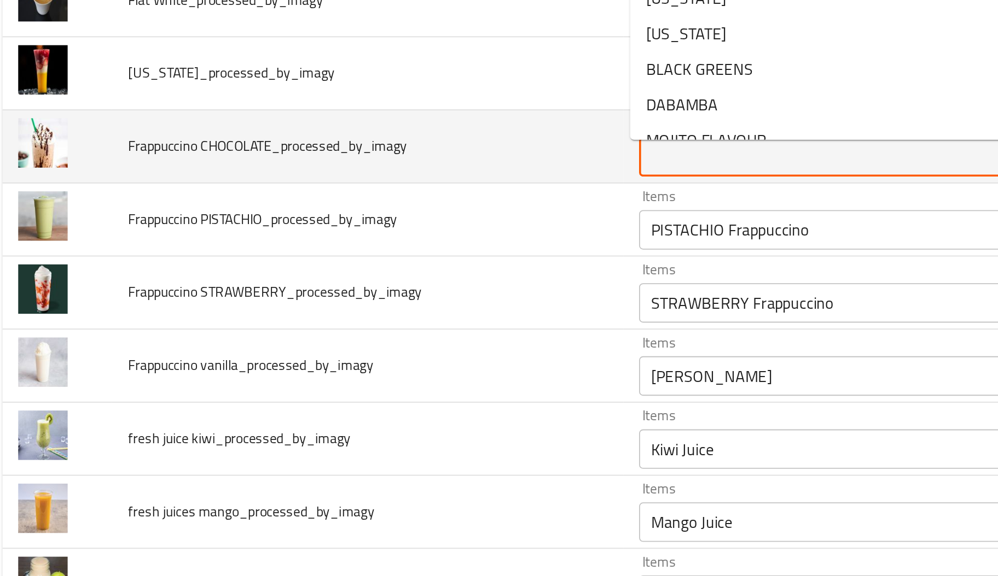
paste CHOCOLATE_processed_by_imagy "CHOCOLATE"
click at [410, 351] on CHOCOLATE_processed_by_imagy "Items" at bounding box center [470, 343] width 203 height 15
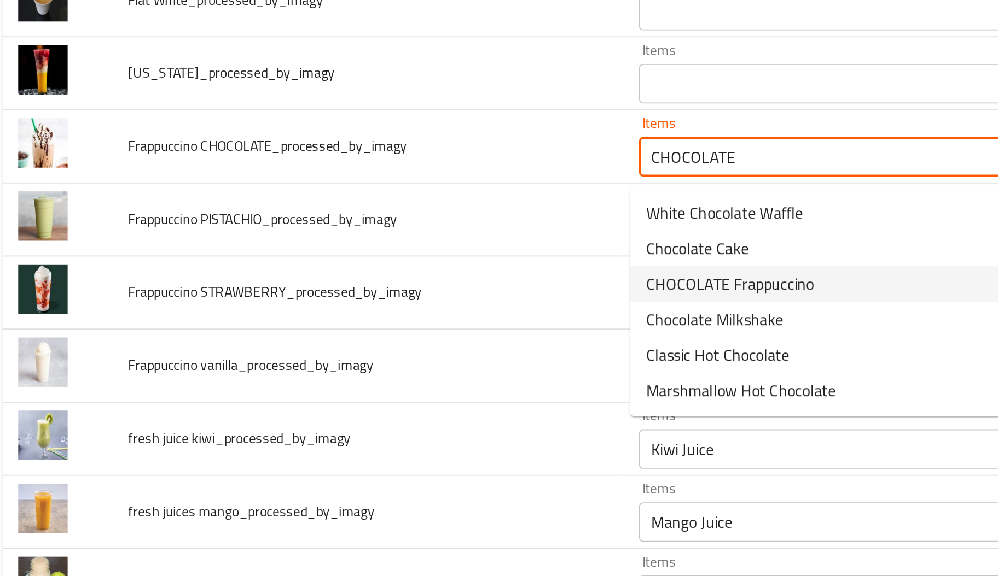
click at [419, 413] on span "CHOCOLATE Frappuccino" at bounding box center [415, 414] width 93 height 13
type CHOCOLATE_processed_by_imagy "CHOCOLATE Frappuccino"
type CHOCOLATE_processed_by_imagy-ar "فرابتشينو شيكولاتة"
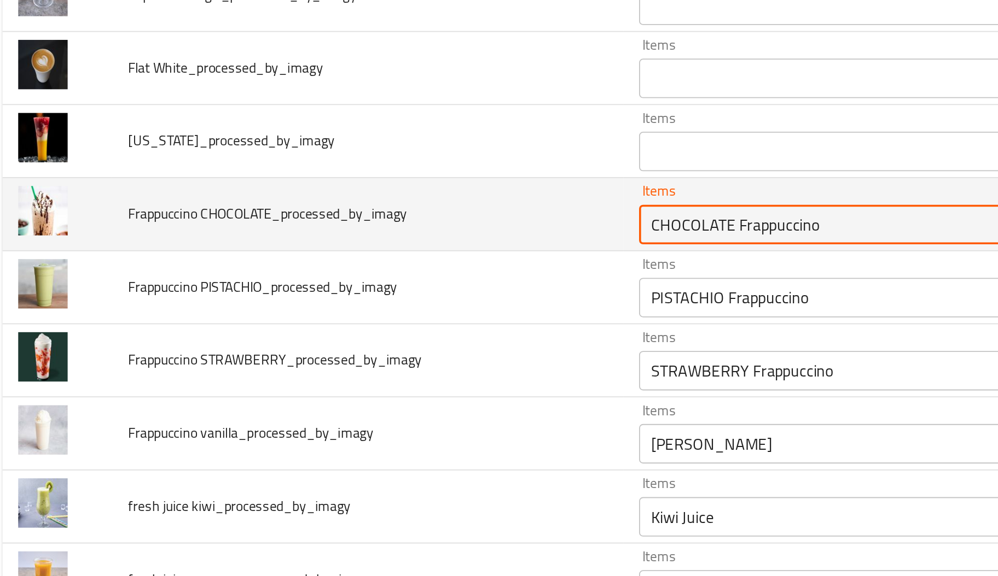
scroll to position [1343, 0]
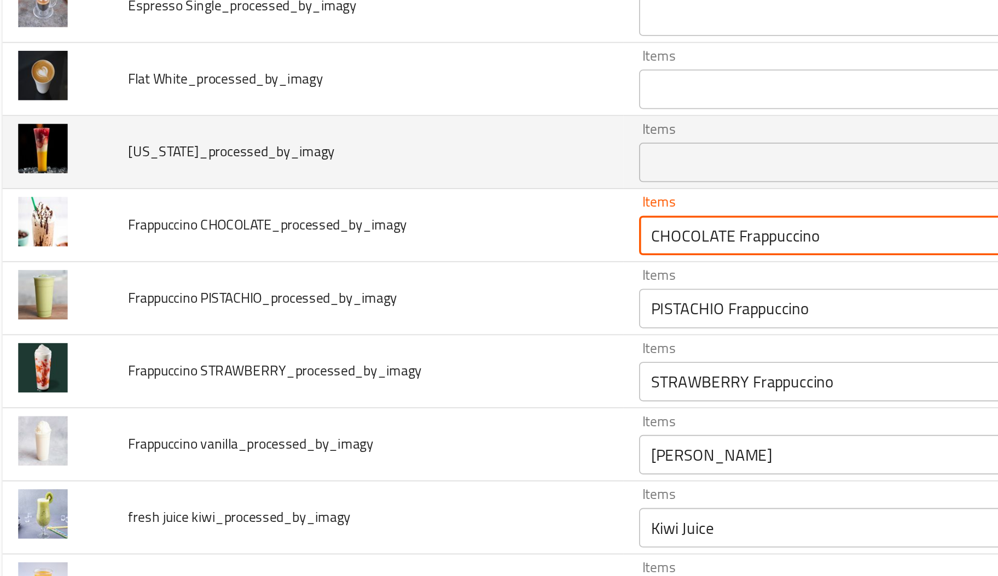
type CHOCOLATE_processed_by_imagy "CHOCOLATE Frappuccino"
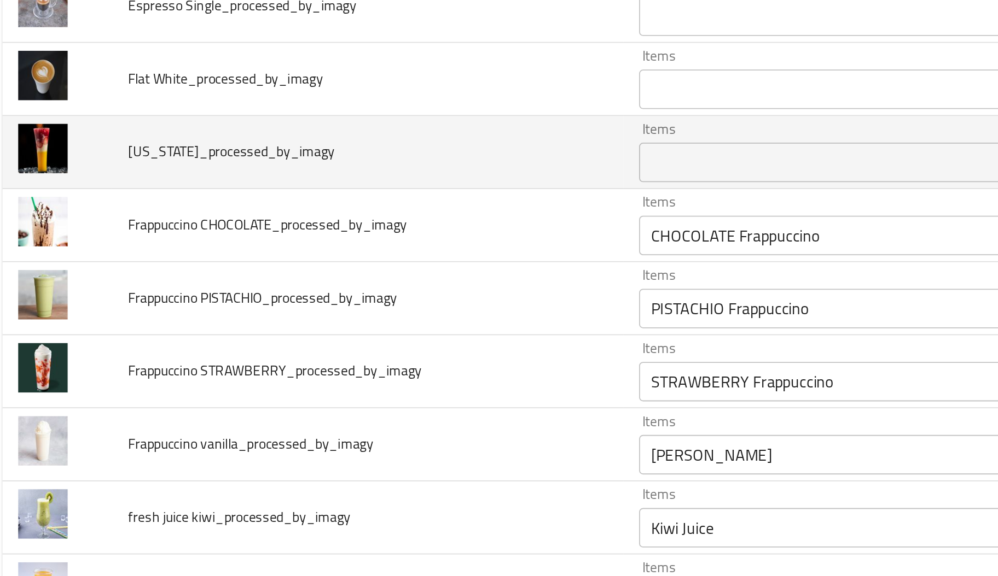
click at [99, 346] on span "florida_processed_by_imagy" at bounding box center [140, 341] width 114 height 14
drag, startPoint x: 101, startPoint y: 343, endPoint x: 79, endPoint y: 343, distance: 21.3
click at [79, 343] on td "florida_processed_by_imagy" at bounding box center [215, 342] width 283 height 40
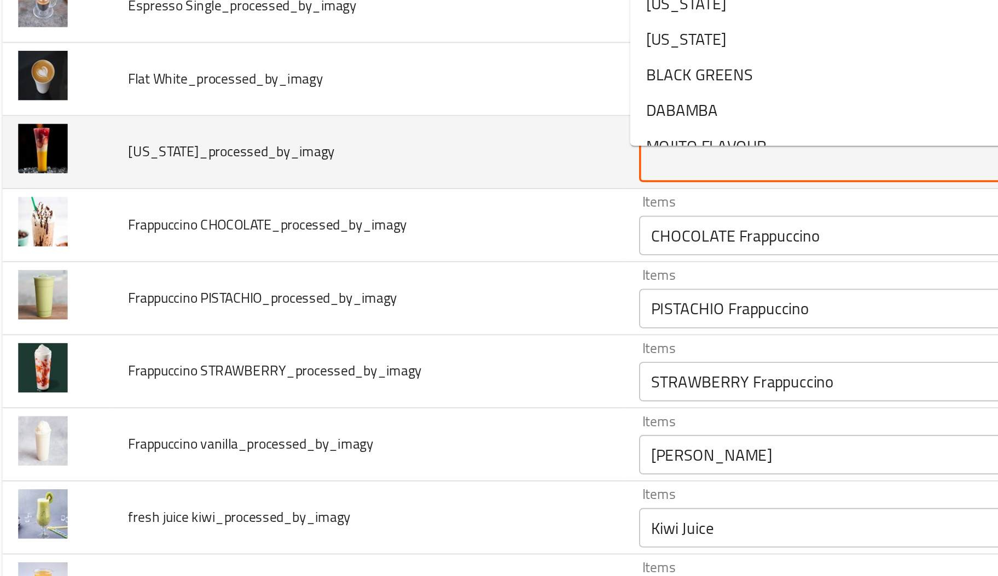
paste input "florid"
click at [428, 352] on input "Items" at bounding box center [470, 347] width 203 height 15
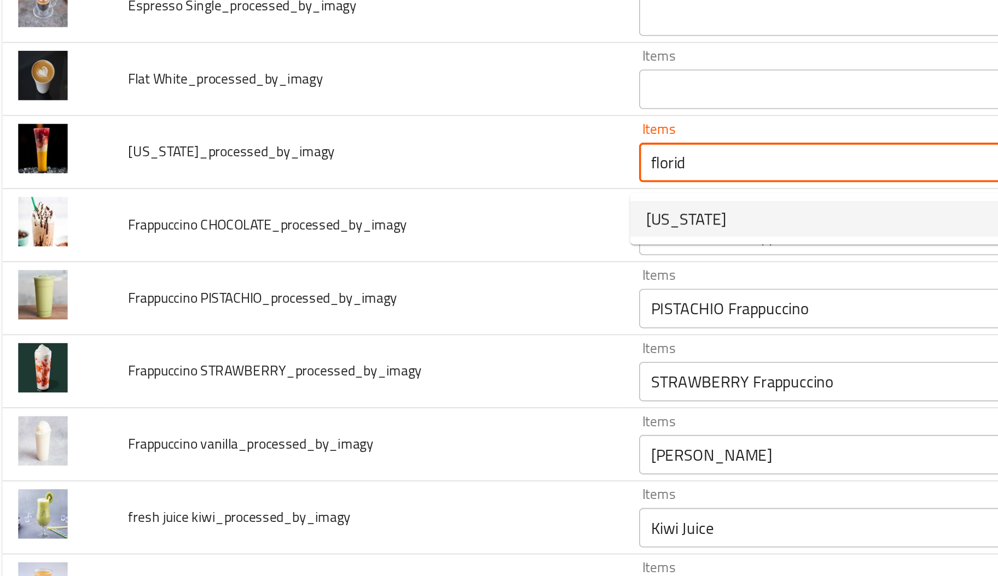
click at [375, 380] on span "FLORIDA" at bounding box center [391, 378] width 44 height 13
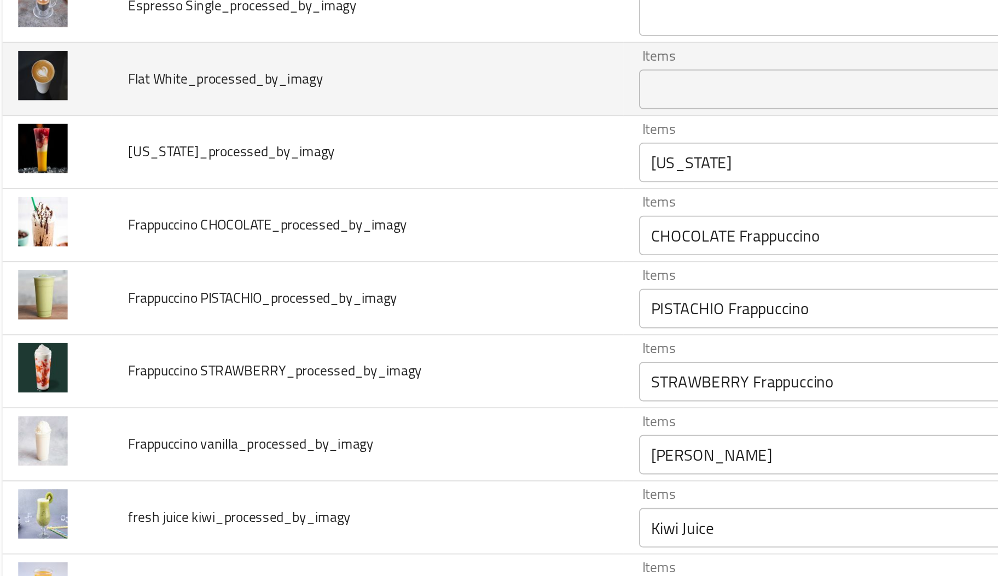
click at [110, 306] on span "Flat White_processed_by_imagy" at bounding box center [137, 301] width 108 height 14
drag, startPoint x: 106, startPoint y: 305, endPoint x: 80, endPoint y: 308, distance: 25.9
click at [80, 308] on td "Flat White_processed_by_imagy" at bounding box center [215, 301] width 283 height 40
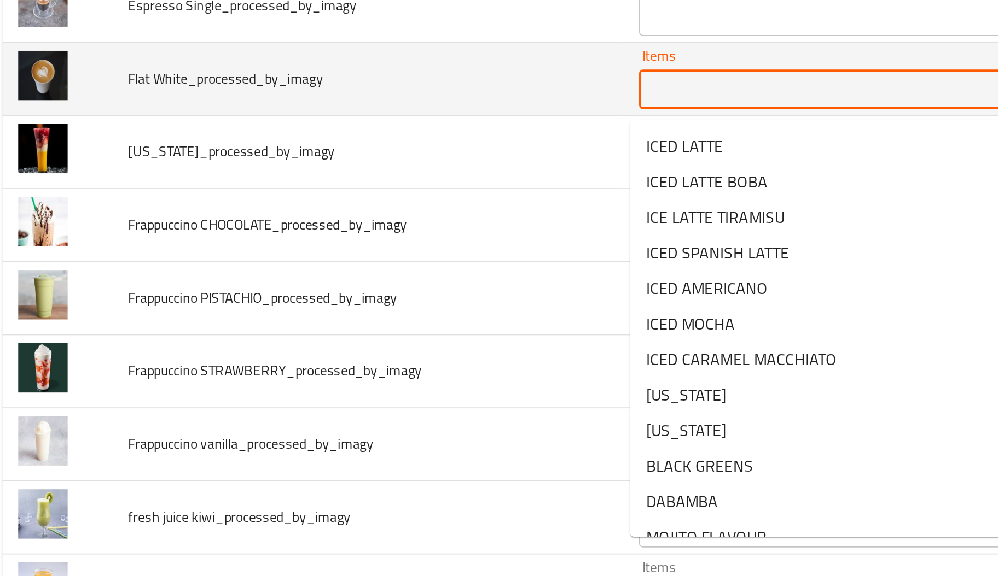
click at [444, 311] on White_processed_by_imagy "Items" at bounding box center [470, 306] width 203 height 15
paste White_processed_by_imagy "Flat Wh"
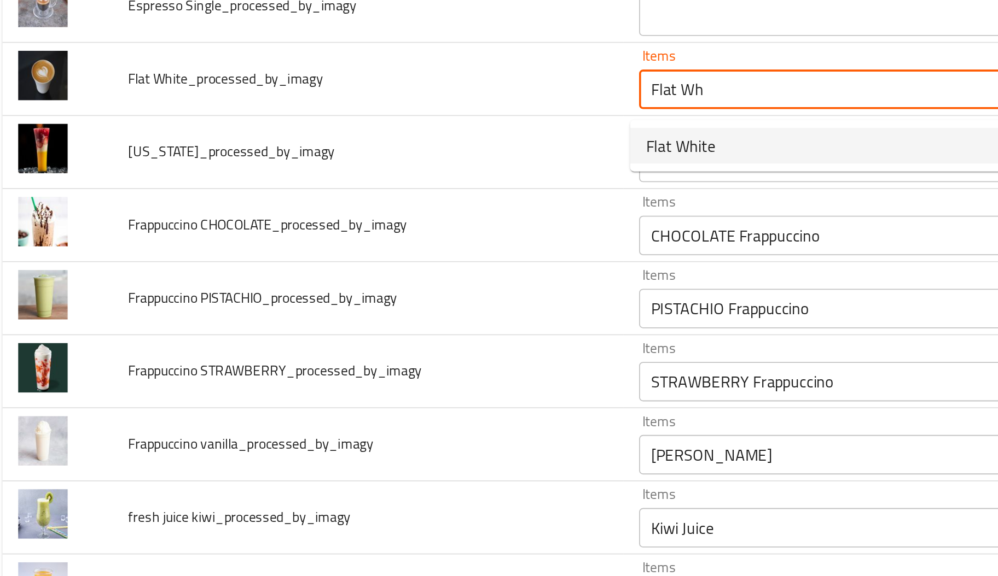
click at [416, 337] on White_processed_by_imagy-option-0 "Flat White" at bounding box center [479, 338] width 239 height 20
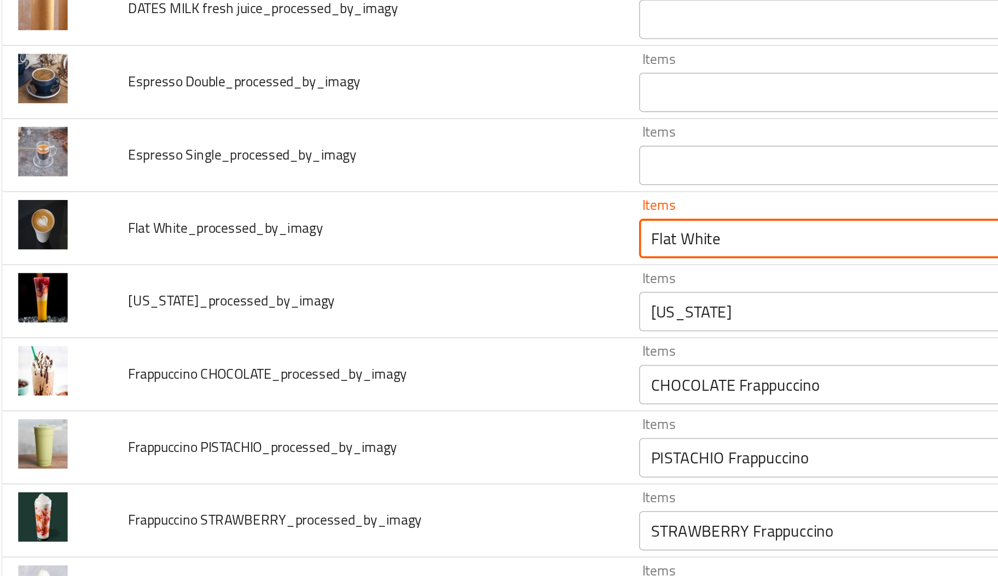
scroll to position [1233, 0]
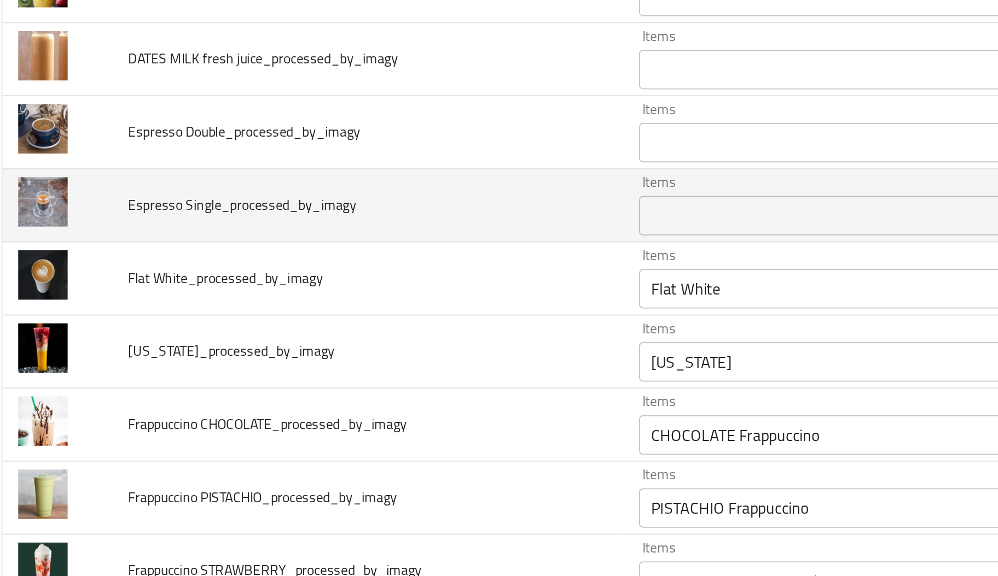
click at [125, 375] on span "Espresso Single_processed_by_imagy" at bounding box center [146, 371] width 126 height 14
drag, startPoint x: 81, startPoint y: 374, endPoint x: 111, endPoint y: 376, distance: 29.6
click at [111, 376] on span "Espresso Single_processed_by_imagy" at bounding box center [146, 371] width 126 height 14
drag, startPoint x: 386, startPoint y: 391, endPoint x: 401, endPoint y: 385, distance: 15.9
click at [401, 385] on td "Items Items" at bounding box center [489, 371] width 264 height 40
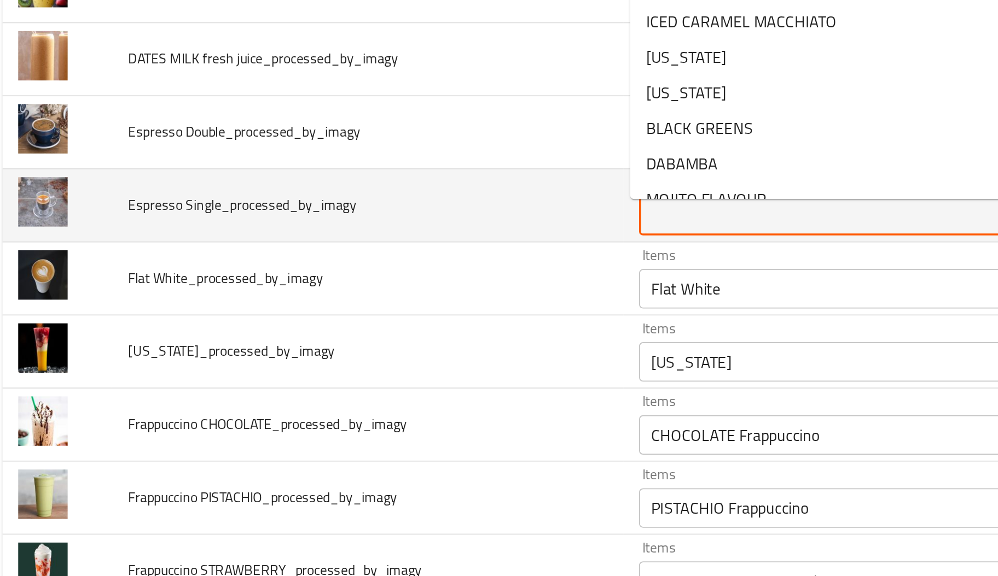
paste Single_processed_by_imagy "Espresso"
click at [401, 384] on Single_processed_by_imagy "Espresso" at bounding box center [470, 376] width 203 height 15
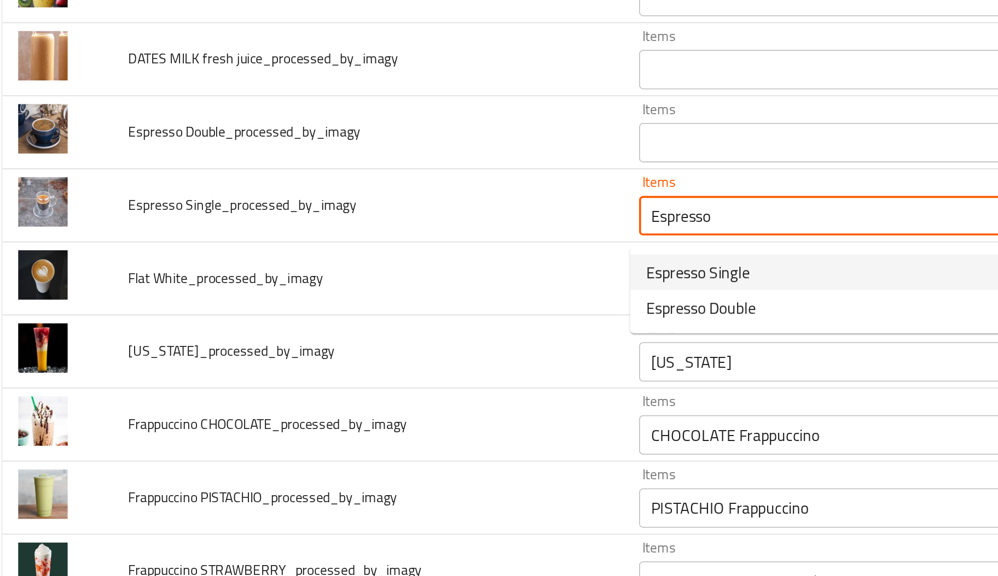
click at [397, 403] on span "Espresso Single" at bounding box center [397, 407] width 57 height 13
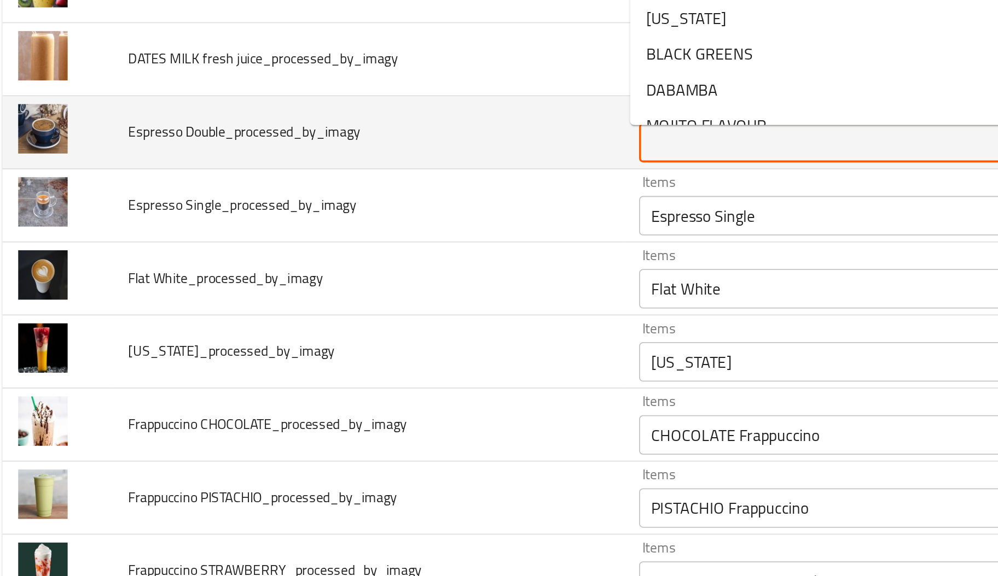
paste Double_processed_by_imagy "Espresso"
click at [392, 336] on Double_processed_by_imagy "Espresso" at bounding box center [470, 336] width 203 height 15
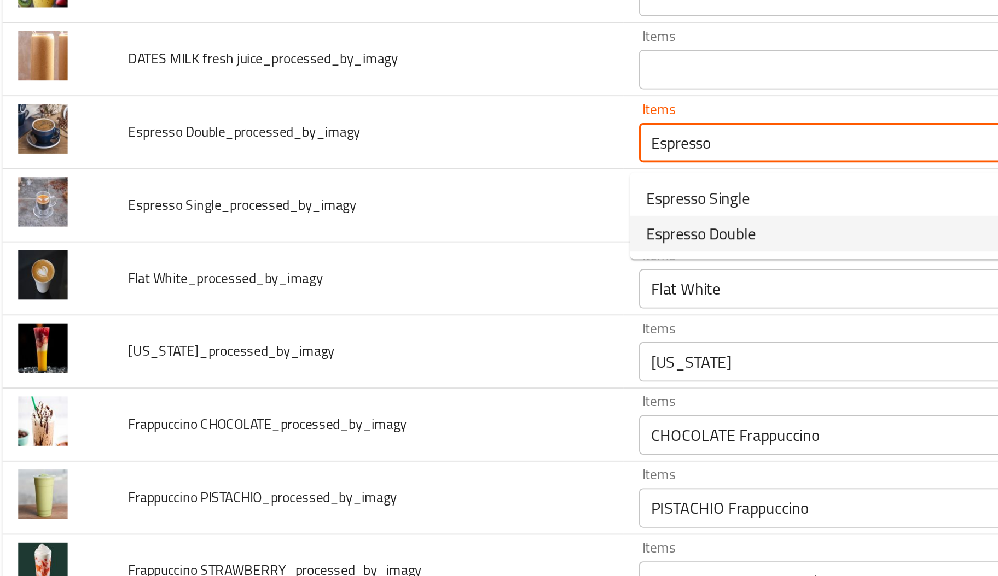
click at [394, 390] on span "Espresso Double" at bounding box center [399, 386] width 61 height 13
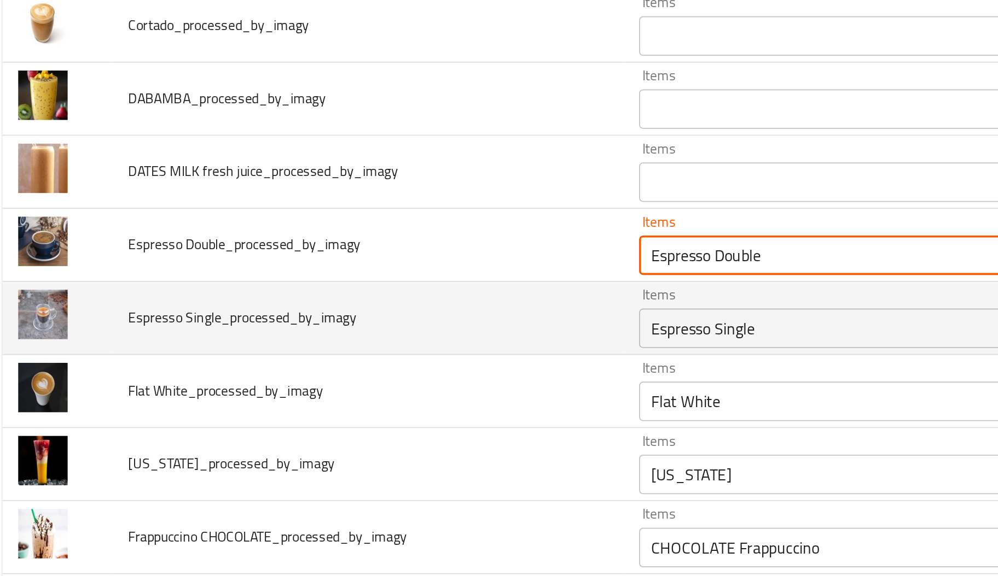
scroll to position [1170, 0]
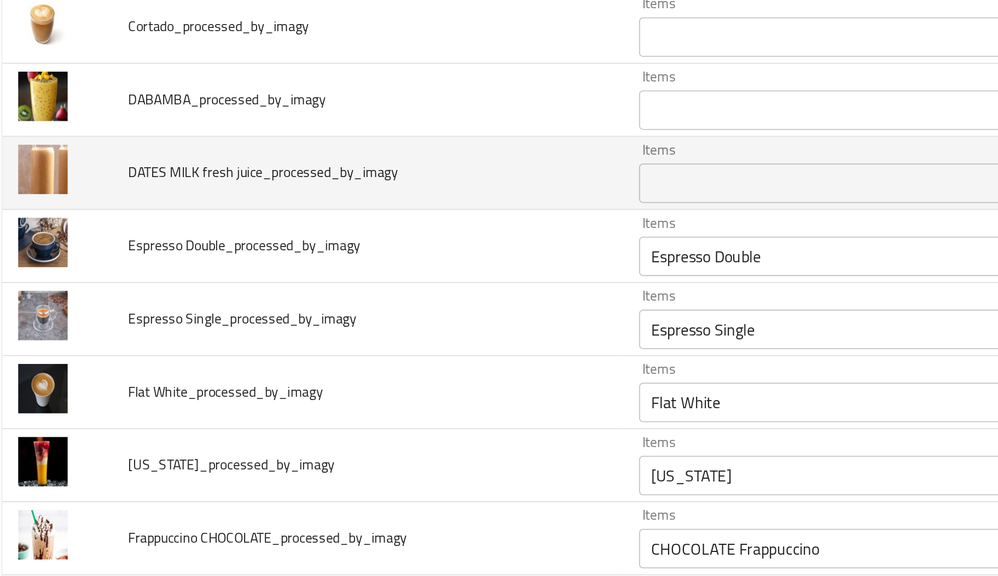
click at [83, 357] on span "DATES MILK fresh juice_processed_by_imagy" at bounding box center [157, 353] width 149 height 14
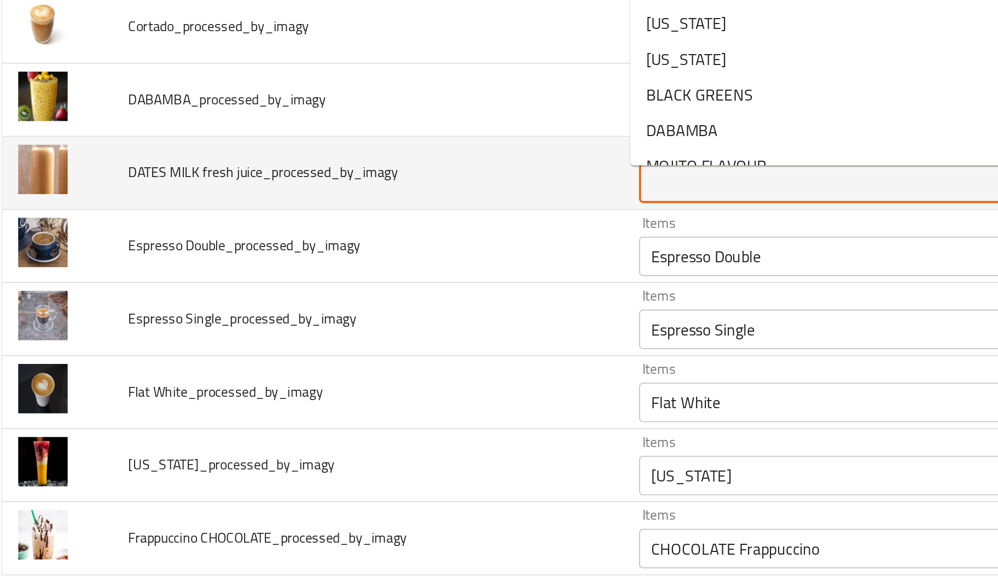
paste juice_processed_by_imagy "DATES"
click at [403, 362] on juice_processed_by_imagy "DATES" at bounding box center [470, 358] width 203 height 15
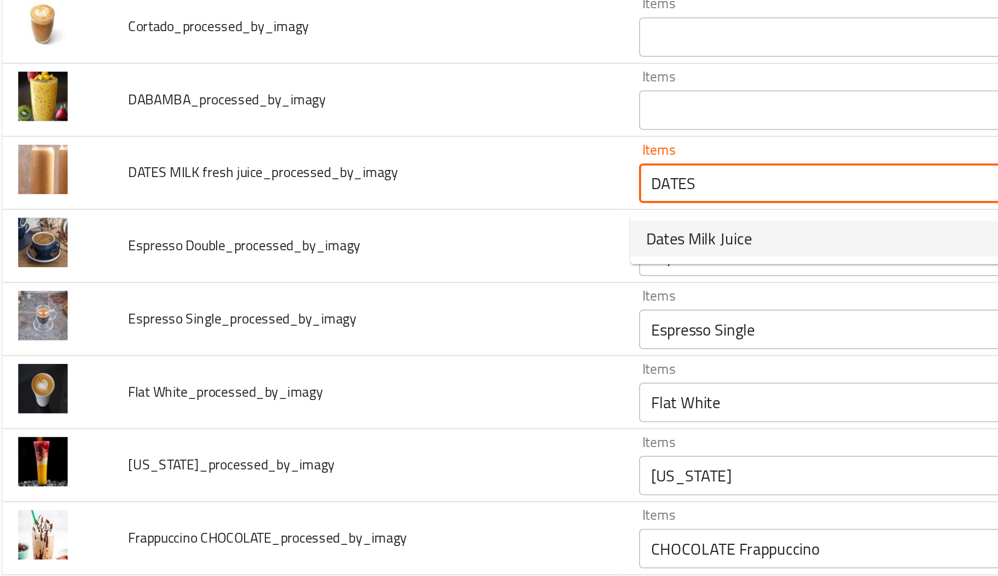
click at [395, 390] on span "Dates Milk Juice" at bounding box center [398, 389] width 59 height 13
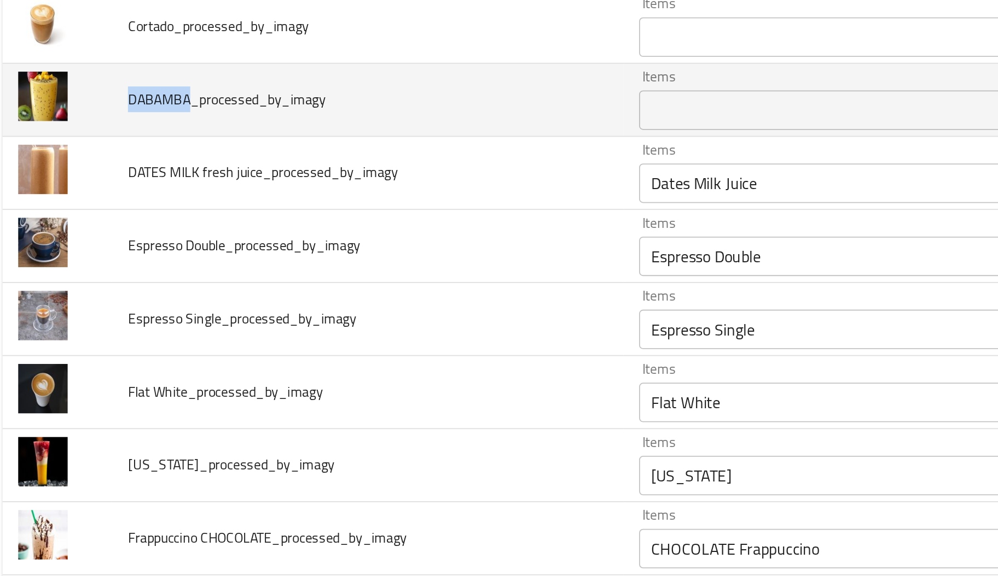
drag, startPoint x: 115, startPoint y: 313, endPoint x: 76, endPoint y: 313, distance: 38.8
click at [76, 313] on td "DABAMBA_processed_by_imagy" at bounding box center [215, 313] width 283 height 40
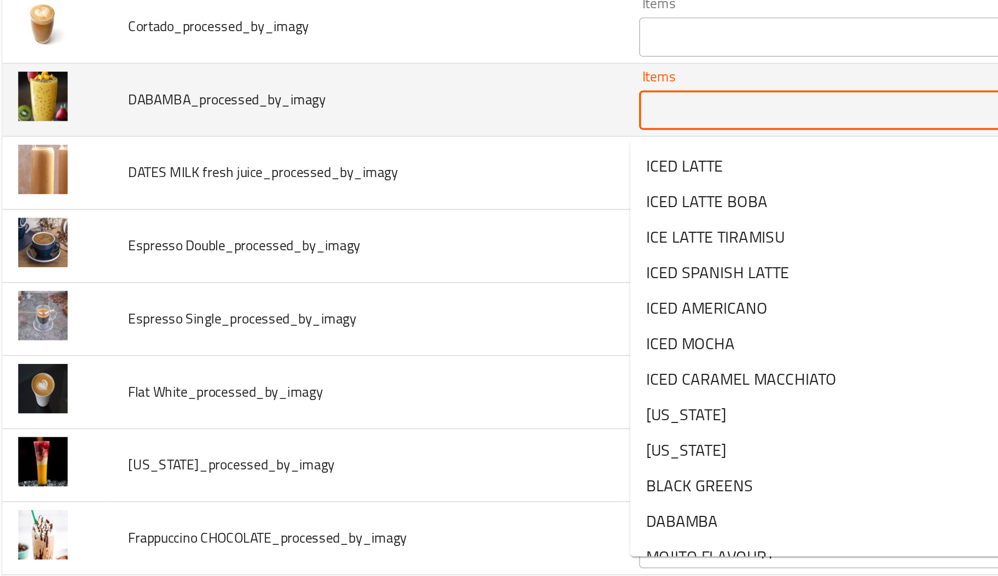
paste input "DABAMBA"
click at [394, 325] on input "DABAMBA" at bounding box center [470, 318] width 203 height 15
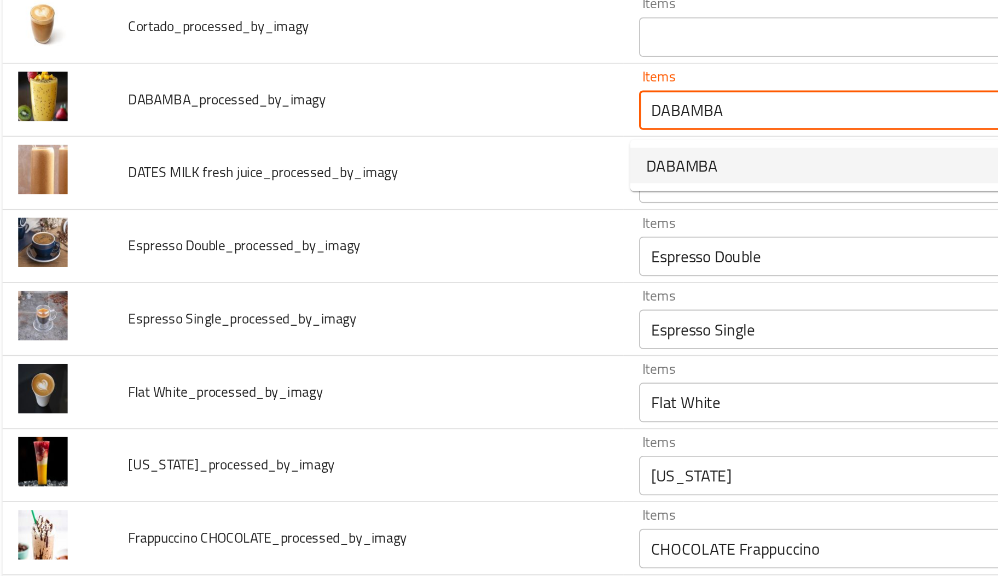
click at [403, 346] on span "DABAMBA" at bounding box center [389, 348] width 40 height 13
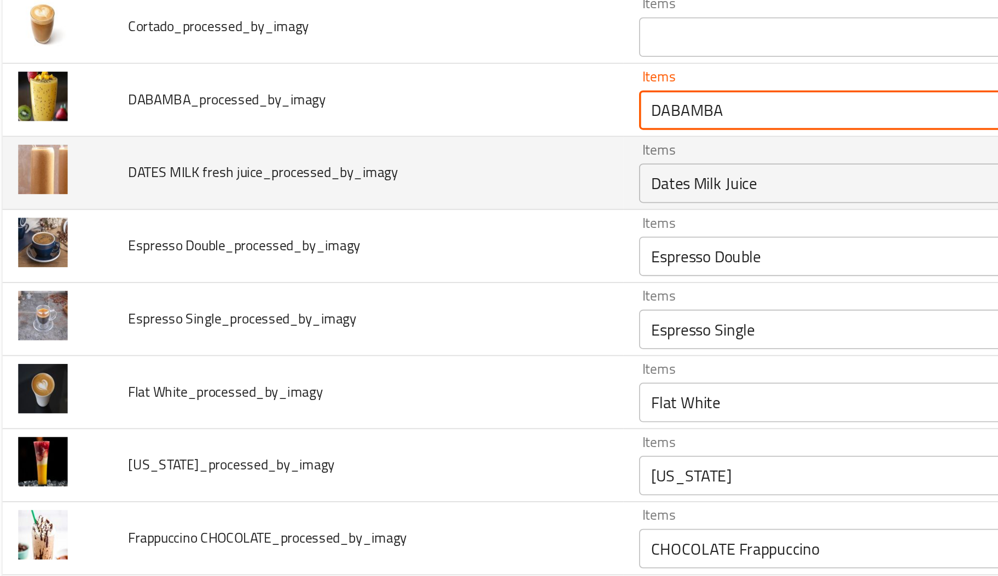
scroll to position [1094, 0]
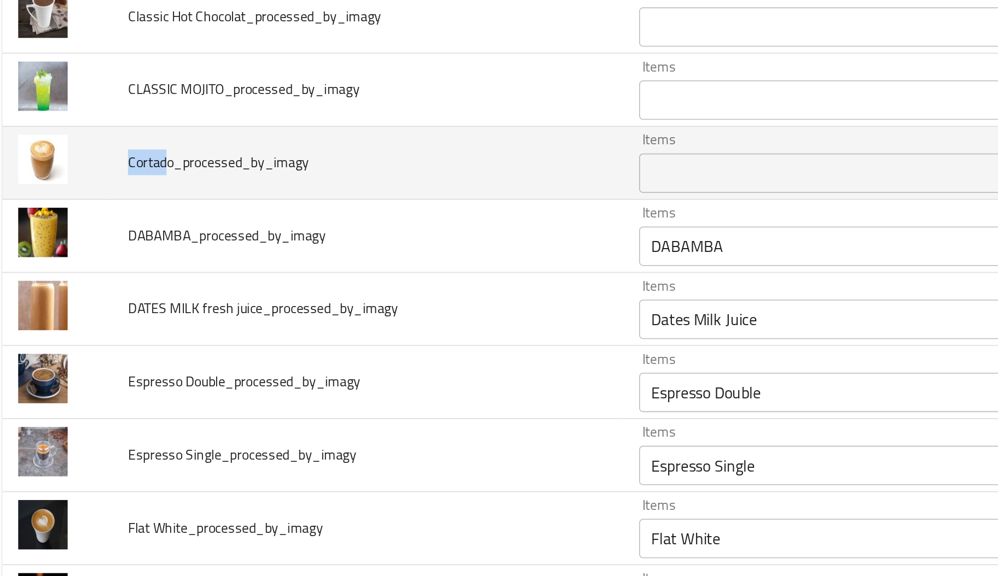
drag, startPoint x: 104, startPoint y: 351, endPoint x: 81, endPoint y: 348, distance: 22.6
click at [83, 348] on span "Cortado_processed_by_imagy" at bounding box center [133, 347] width 100 height 14
click at [384, 364] on div "Items" at bounding box center [486, 353] width 242 height 22
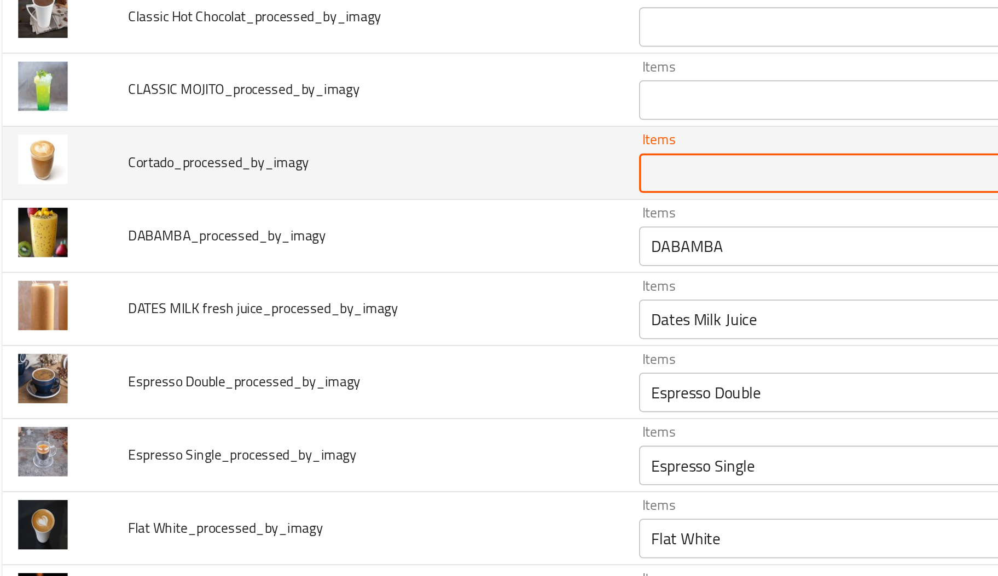
paste input "Cortad"
click at [384, 364] on div "Cortad Items" at bounding box center [486, 353] width 242 height 22
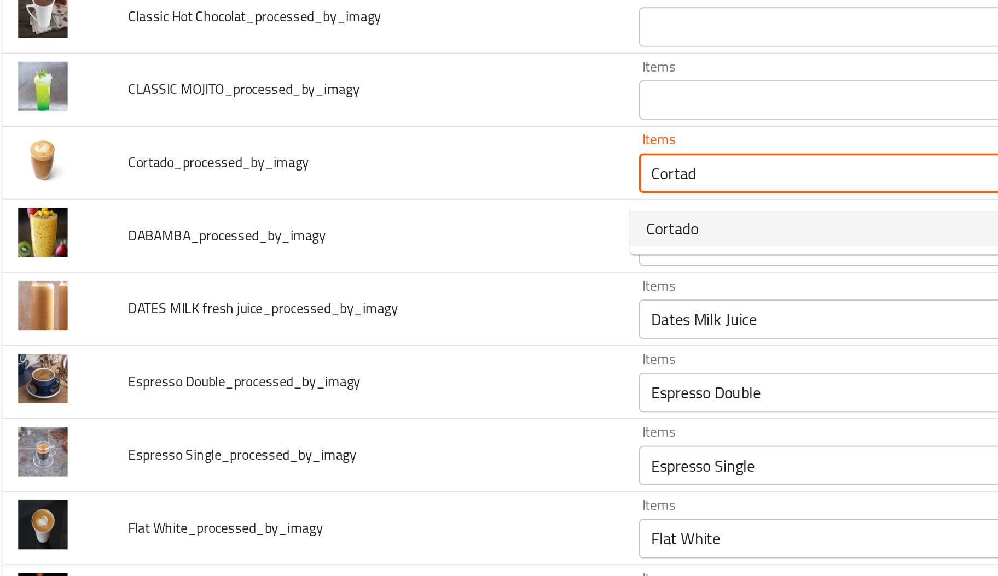
click at [383, 377] on span "Cortado" at bounding box center [383, 383] width 29 height 13
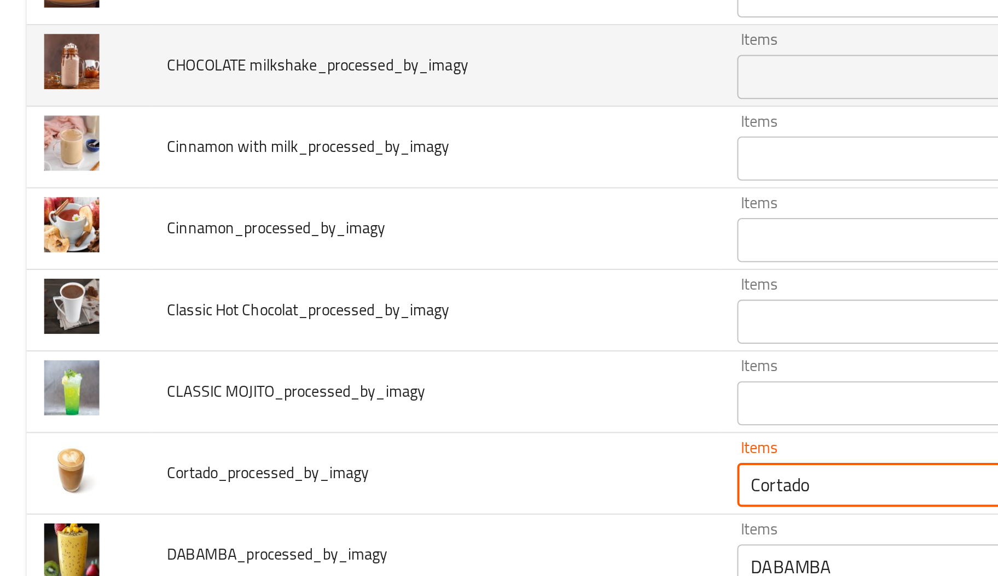
scroll to position [1092, 0]
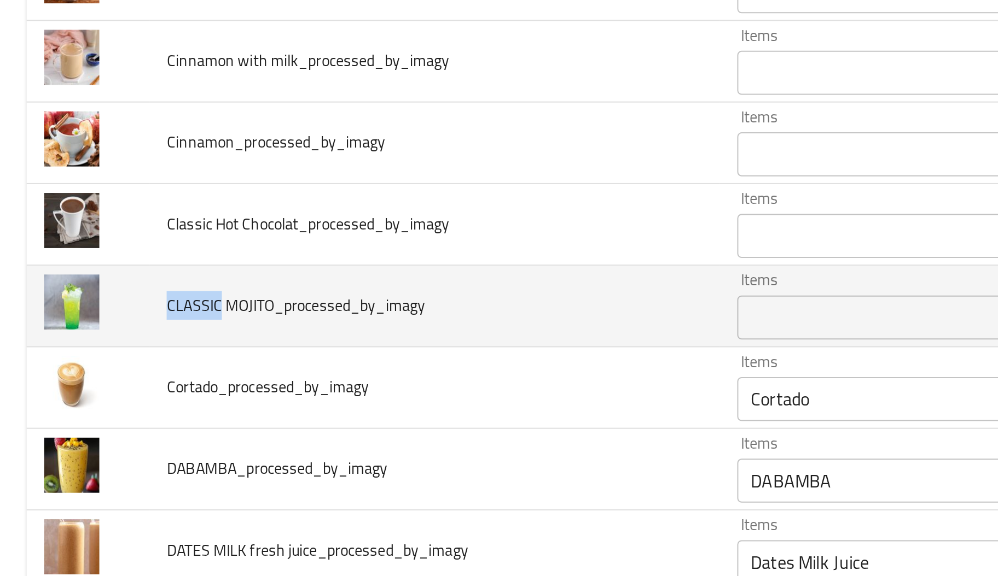
drag, startPoint x: 109, startPoint y: 313, endPoint x: 80, endPoint y: 312, distance: 29.0
click at [80, 312] on td "CLASSIC MOJITO_processed_by_imagy" at bounding box center [215, 309] width 283 height 40
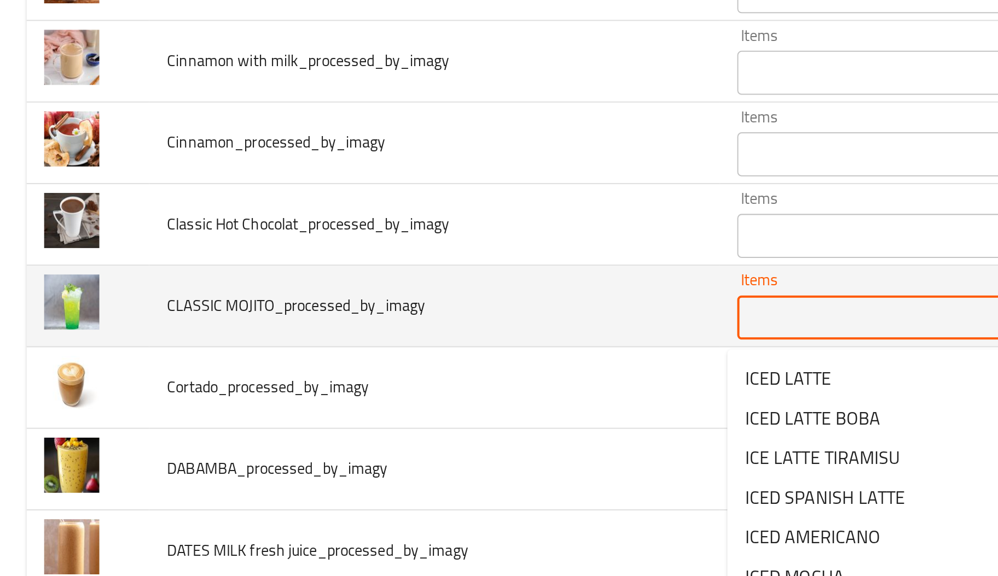
paste MOJITO_processed_by_imagy "CLASSIC"
click at [410, 314] on MOJITO_processed_by_imagy "CLASSIC" at bounding box center [470, 314] width 203 height 15
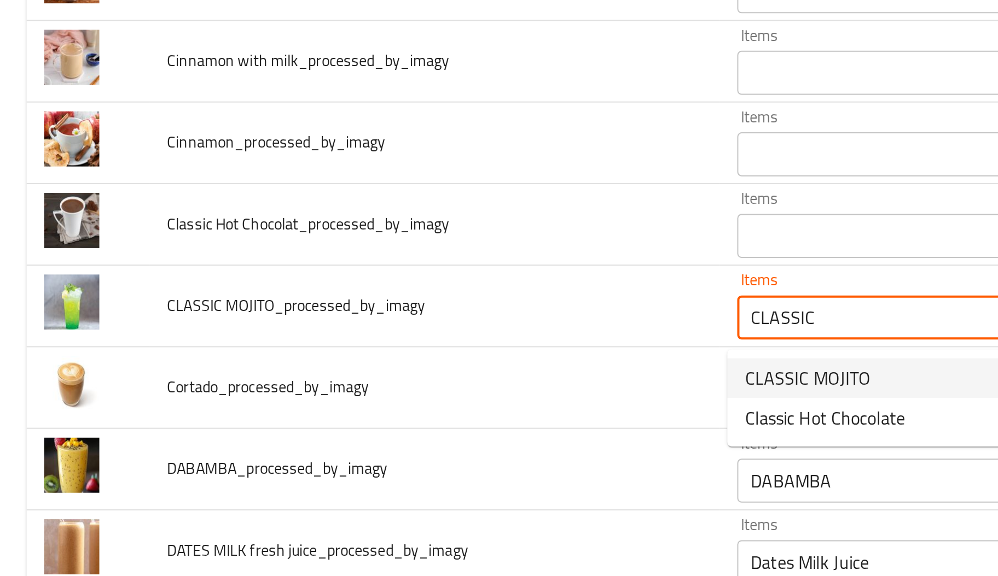
click at [394, 339] on span "CLASSIC MOJITO" at bounding box center [400, 345] width 62 height 13
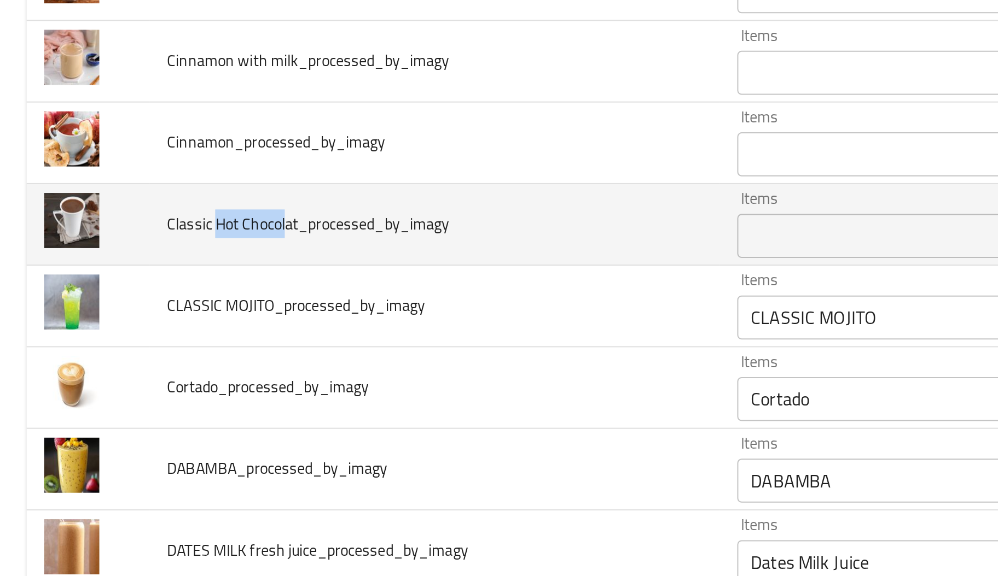
drag, startPoint x: 108, startPoint y: 271, endPoint x: 141, endPoint y: 272, distance: 33.4
click at [141, 272] on span "Classic Hot Chocolat_processed_by_imagy" at bounding box center [153, 268] width 140 height 14
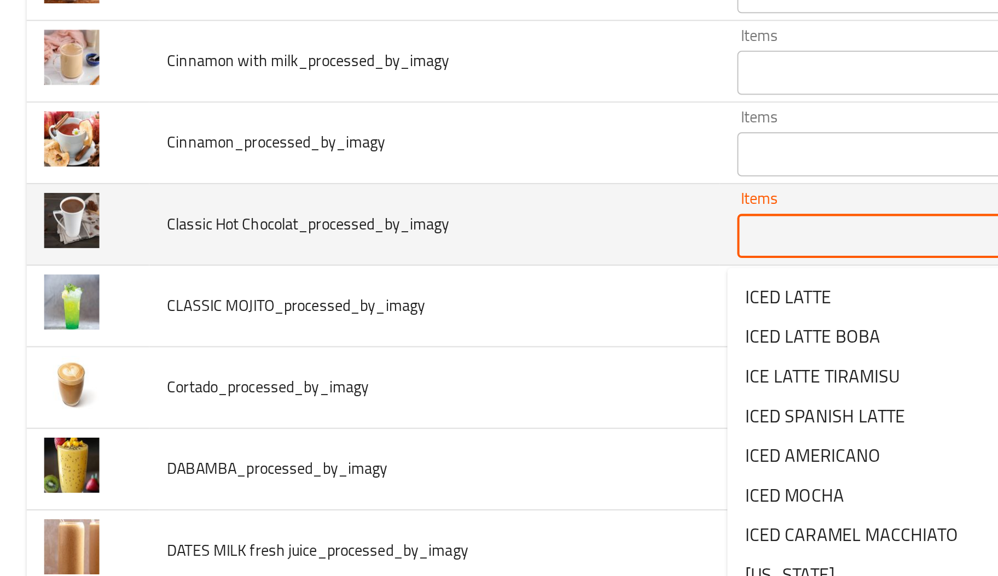
click at [384, 275] on Chocolat_processed_by_imagy "Items" at bounding box center [470, 274] width 203 height 15
paste Chocolat_processed_by_imagy "Hot Chocol"
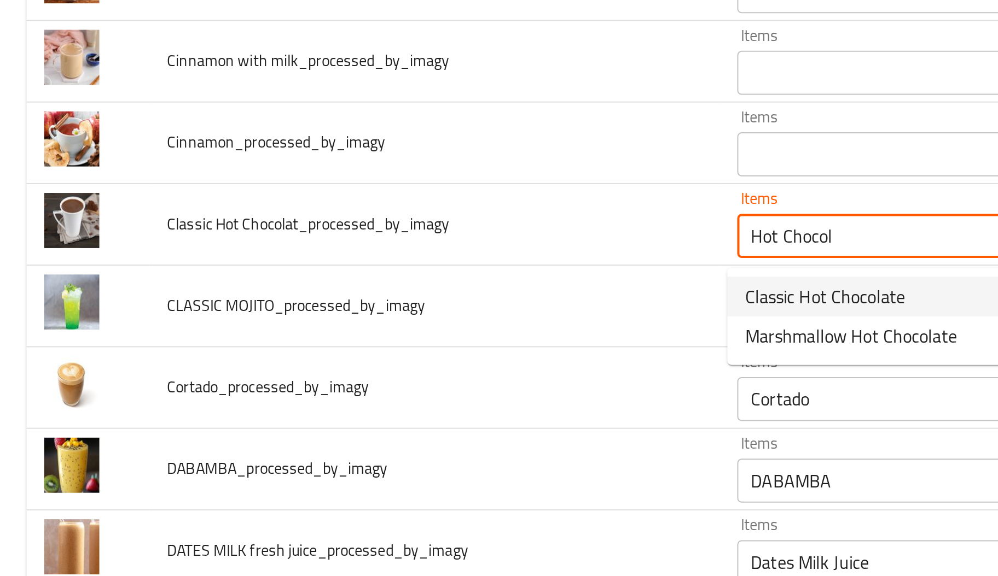
click at [379, 308] on span "Classic Hot Chocolate" at bounding box center [408, 304] width 79 height 13
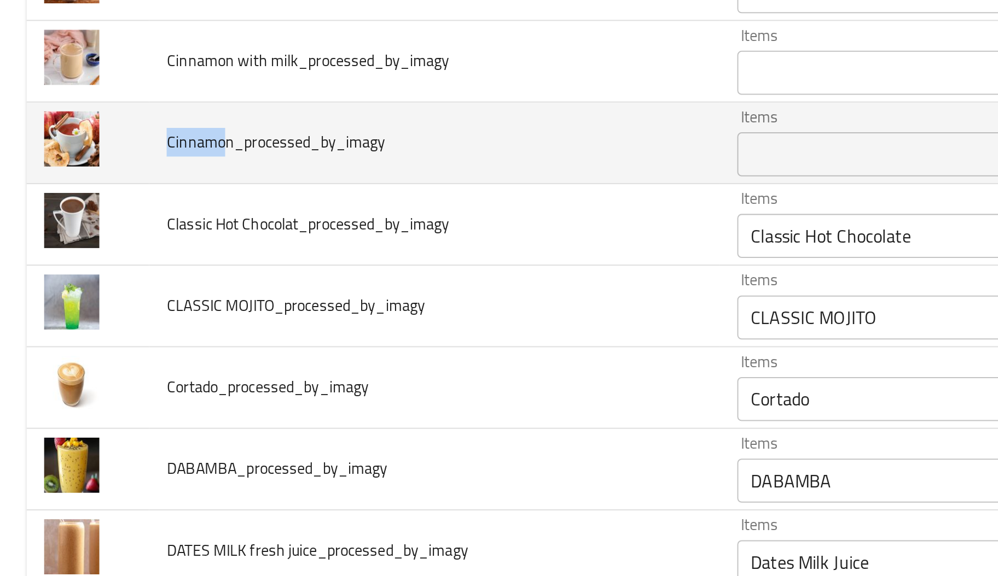
drag, startPoint x: 110, startPoint y: 231, endPoint x: 75, endPoint y: 229, distance: 35.0
click at [75, 229] on td "Cinnamon_processed_by_imagy" at bounding box center [215, 228] width 283 height 40
click at [396, 232] on input "Items" at bounding box center [470, 233] width 203 height 15
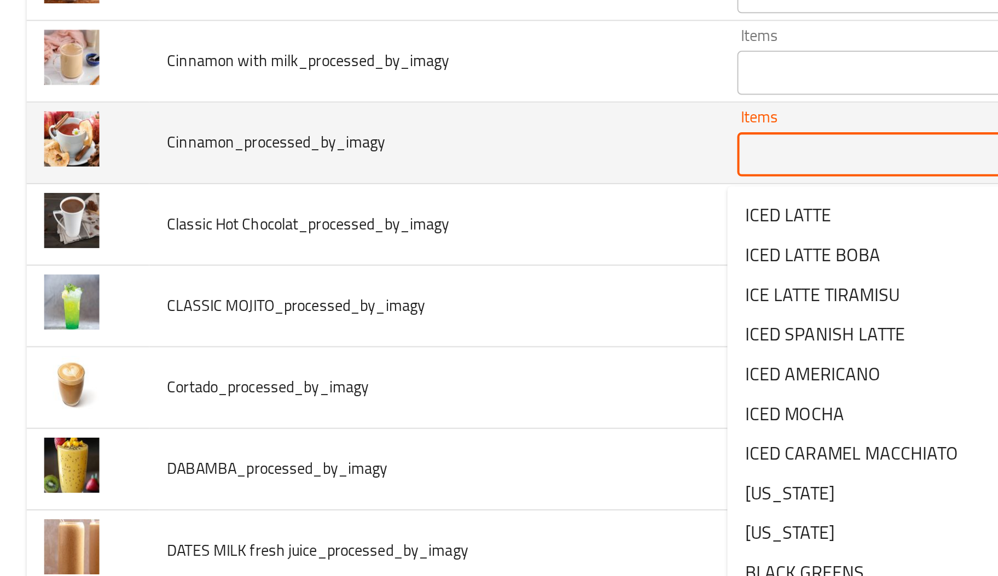
paste input "Cinnamo"
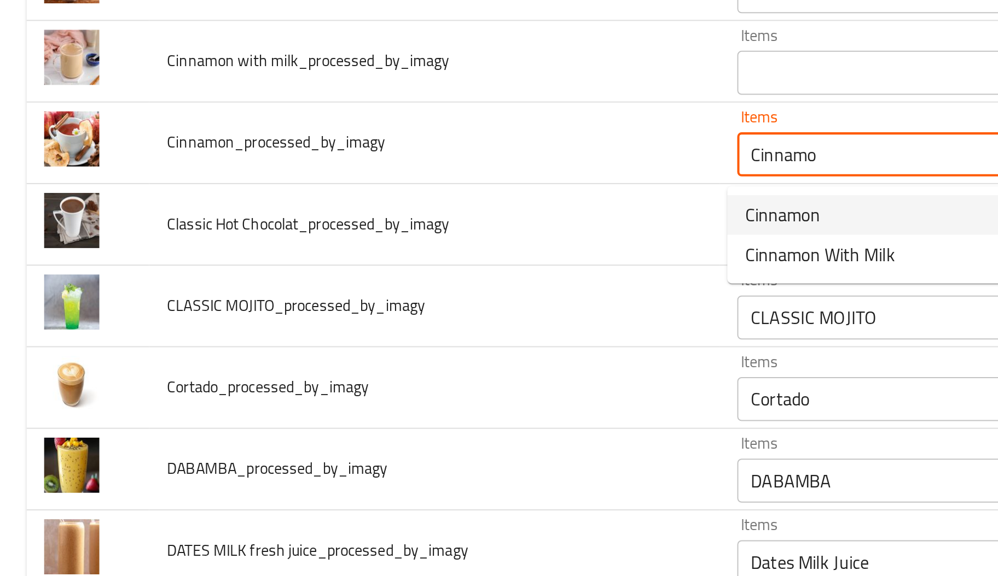
click at [386, 263] on span "Cinnamon" at bounding box center [387, 264] width 37 height 13
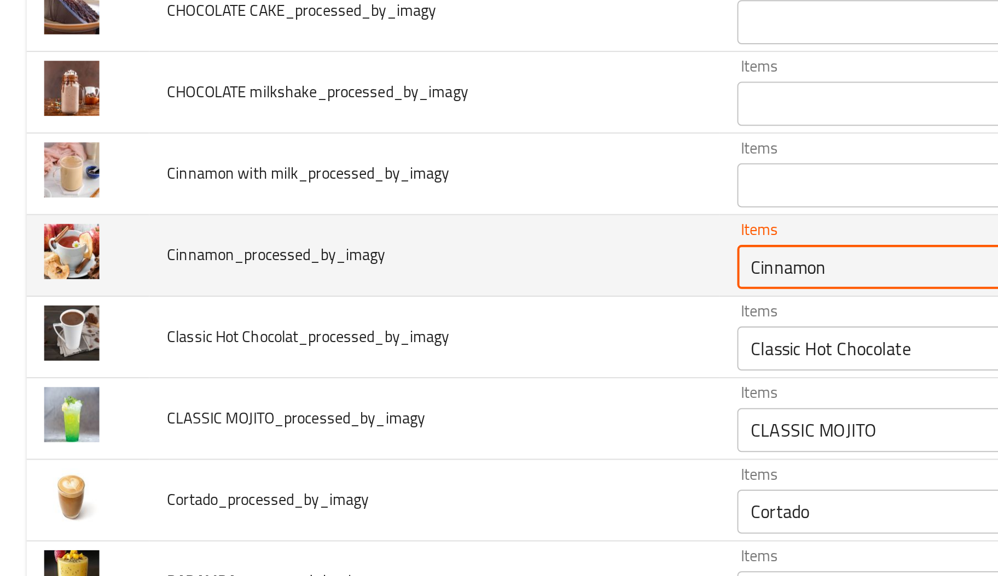
scroll to position [1036, 0]
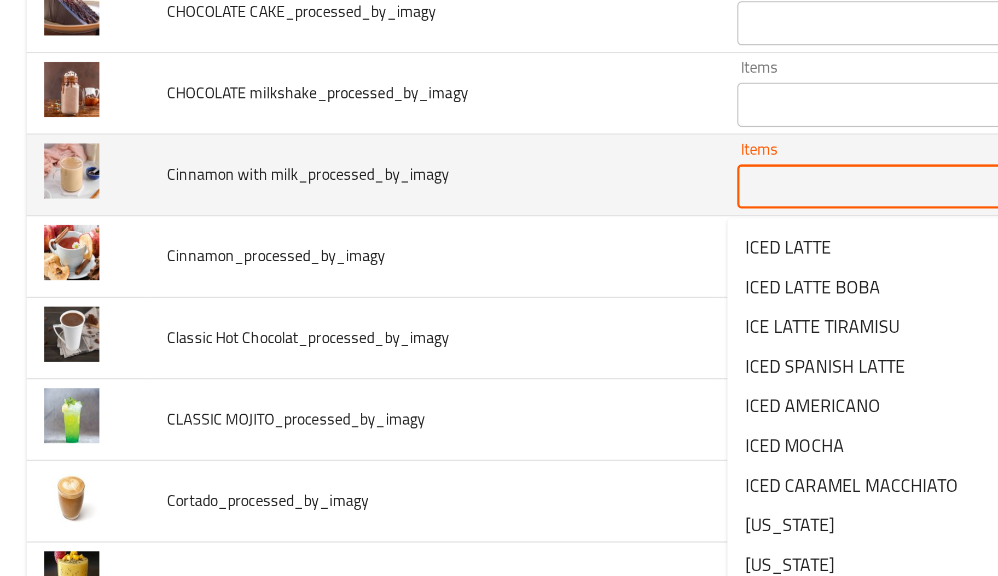
click at [387, 256] on milk_processed_by_imagy "Items" at bounding box center [470, 249] width 203 height 15
paste milk_processed_by_imagy "Cinnamo"
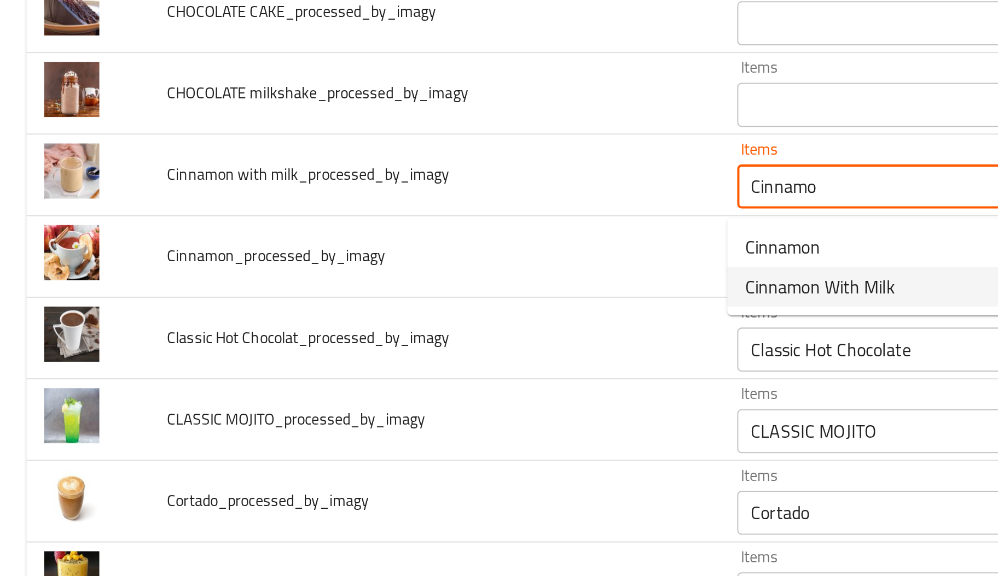
click at [400, 304] on span "Cinnamon With Milk" at bounding box center [406, 299] width 74 height 13
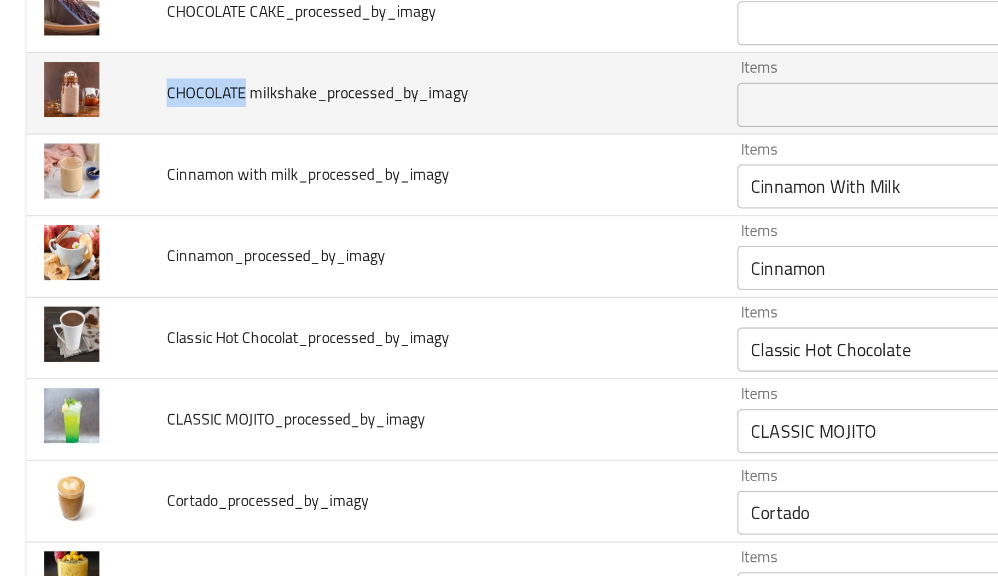
drag, startPoint x: 120, startPoint y: 205, endPoint x: 84, endPoint y: 205, distance: 36.1
click at [84, 205] on span "CHOCOLATE milkshake_processed_by_imagy" at bounding box center [157, 203] width 149 height 14
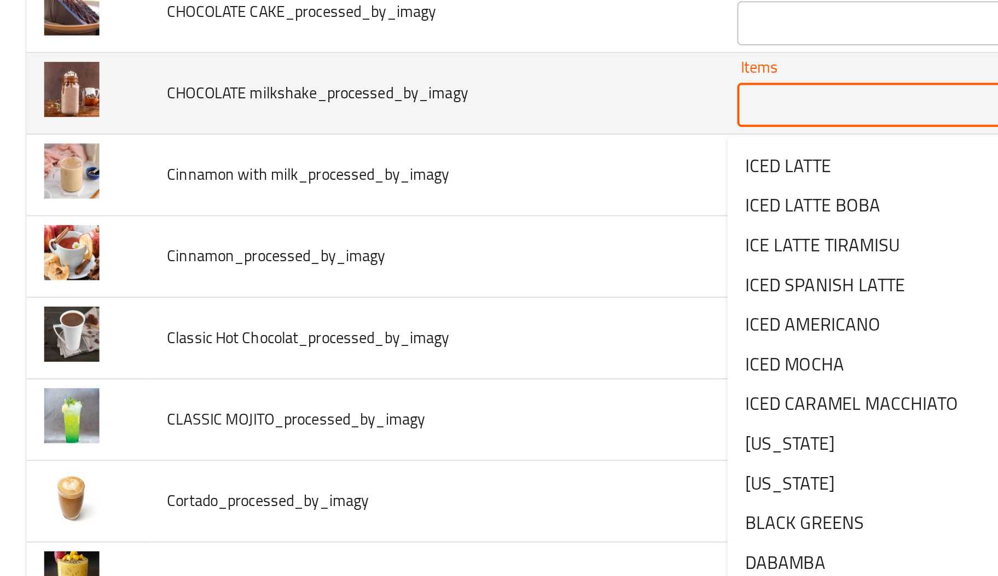
paste milkshake_processed_by_imagy "CHOCOLATE"
click at [395, 217] on milkshake_processed_by_imagy "Items" at bounding box center [470, 209] width 203 height 15
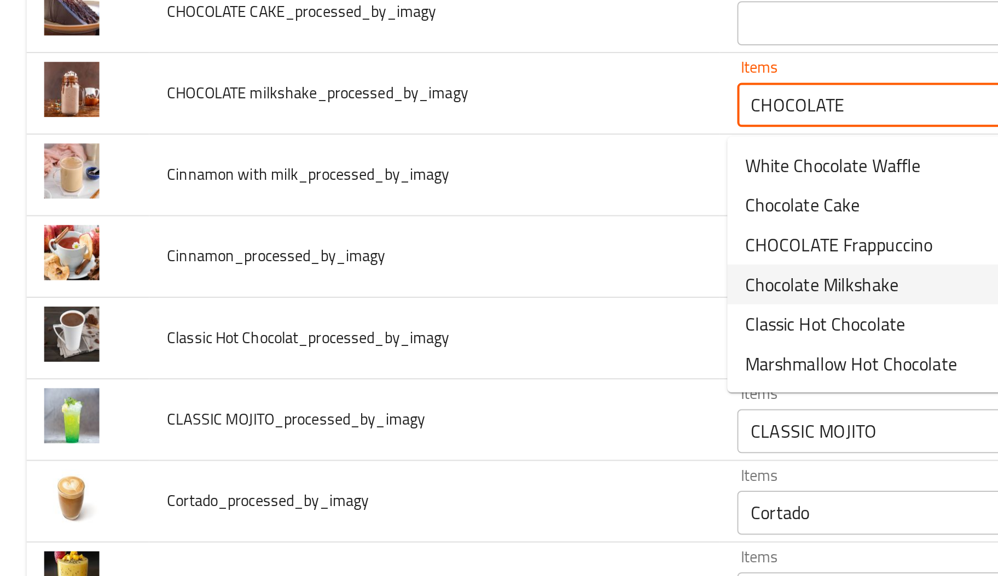
click at [386, 299] on span "Chocolate Milkshake" at bounding box center [407, 298] width 76 height 13
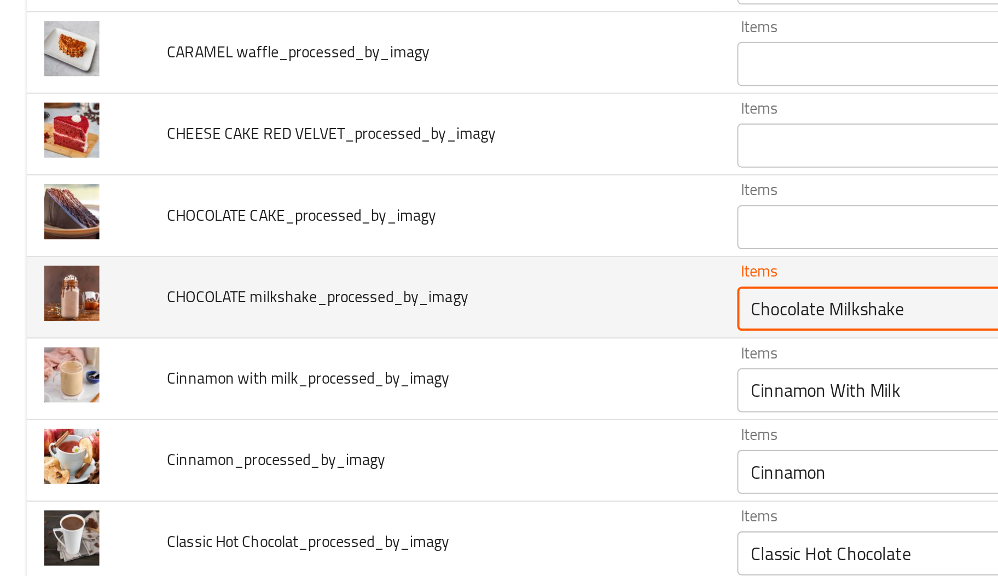
scroll to position [930, 0]
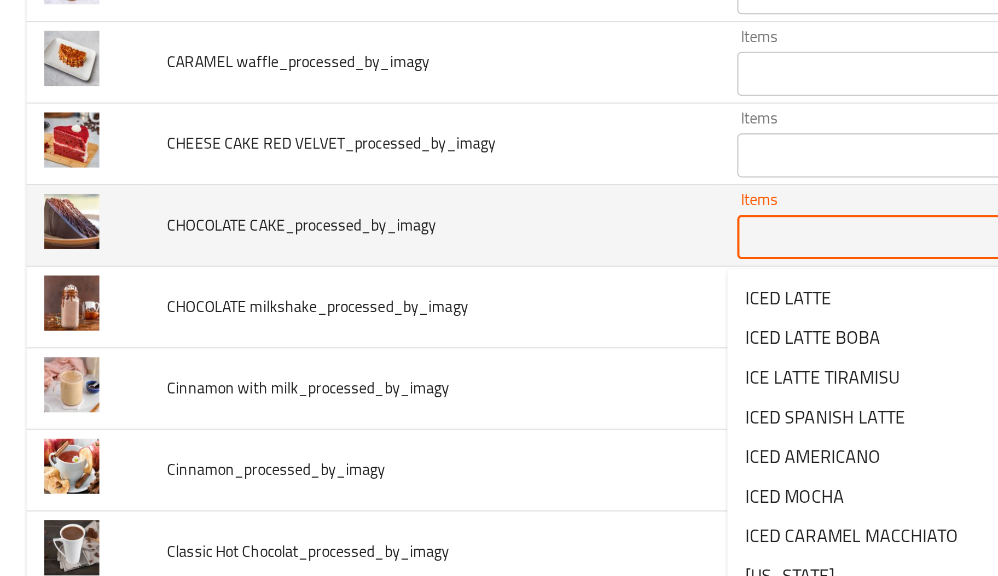
paste CAKE_processed_by_imagy "CHOCOLATE"
click at [373, 276] on CAKE_processed_by_imagy "Items" at bounding box center [470, 274] width 203 height 15
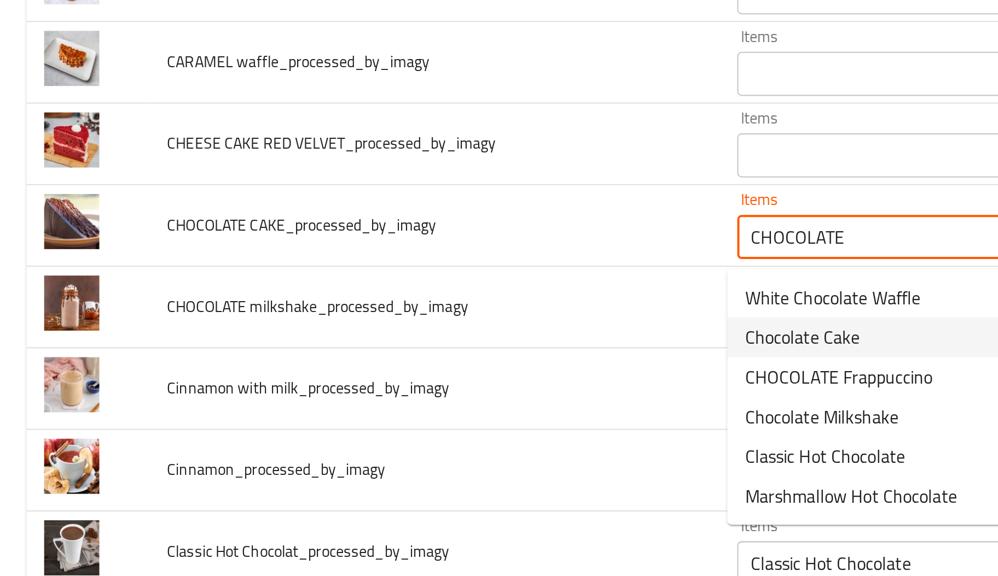
click at [388, 321] on span "Chocolate Cake" at bounding box center [397, 324] width 57 height 13
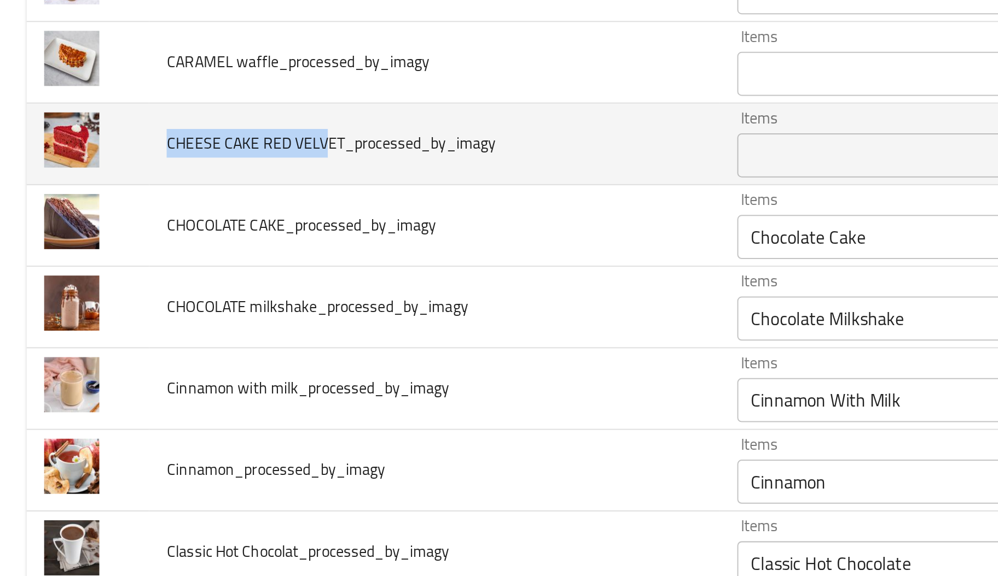
drag, startPoint x: 83, startPoint y: 231, endPoint x: 161, endPoint y: 234, distance: 78.3
click at [161, 234] on span "CHEESE CAKE RED VELVET_processed_by_imagy" at bounding box center [164, 228] width 163 height 14
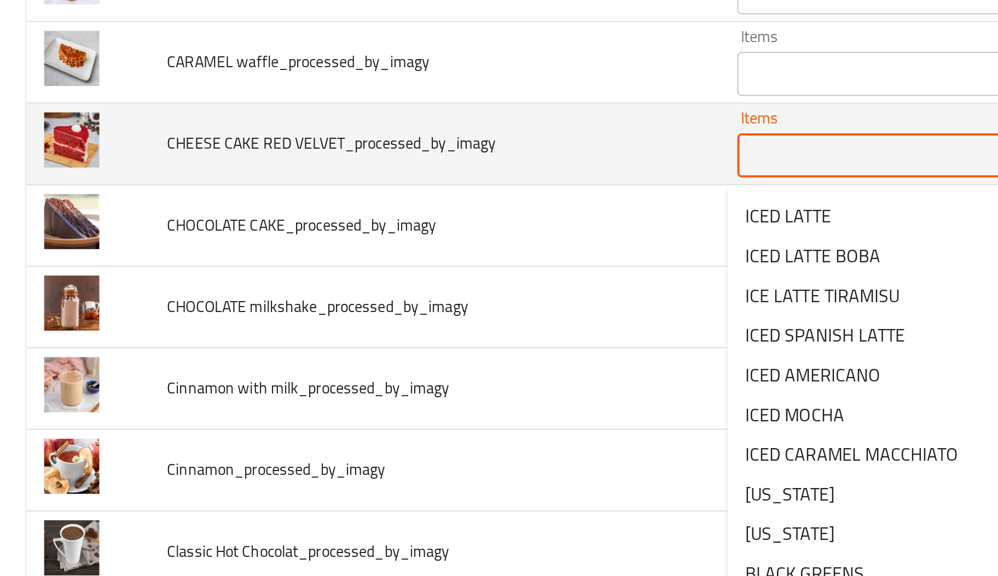
click at [434, 232] on VELVET_processed_by_imagy "Items" at bounding box center [470, 234] width 203 height 15
paste VELVET_processed_by_imagy "CHEESE CAKE RED VELV"
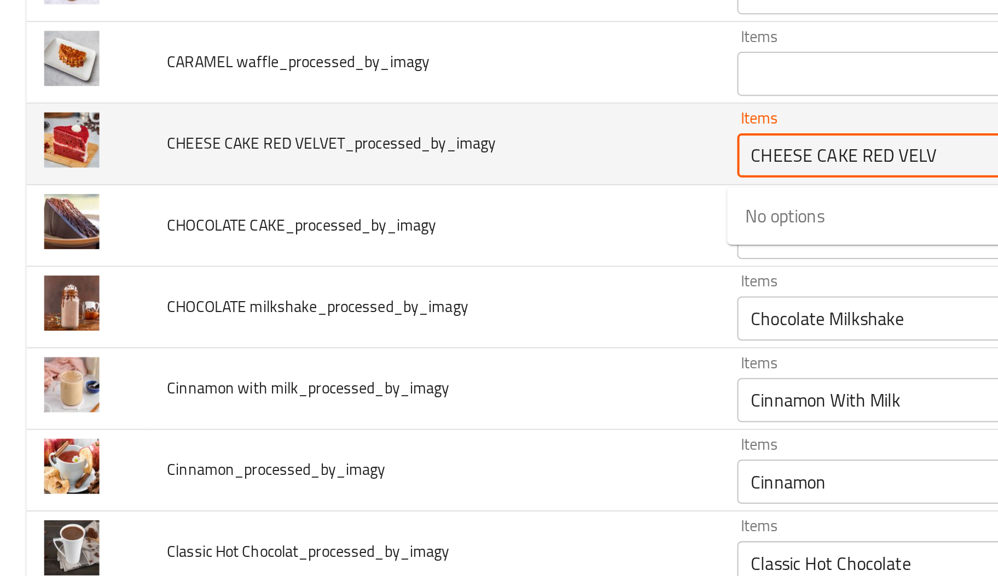
drag, startPoint x: 421, startPoint y: 236, endPoint x: 492, endPoint y: 242, distance: 71.9
click at [492, 242] on VELVET_processed_by_imagy "CHEESE CAKE RED VELV" at bounding box center [470, 234] width 203 height 15
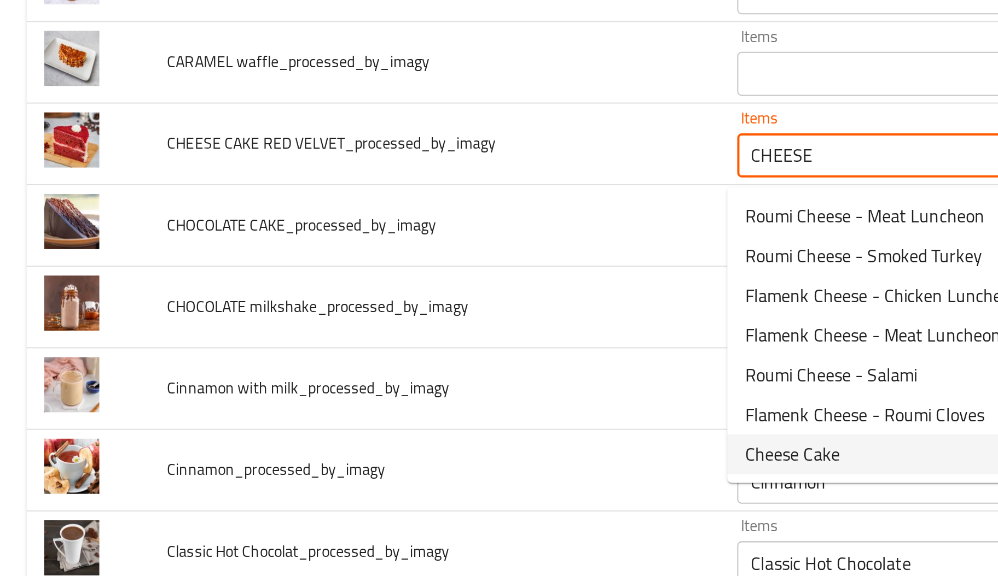
click at [426, 384] on VELVET_processed_by_imagy-option-6 "Cheese Cake" at bounding box center [479, 383] width 239 height 20
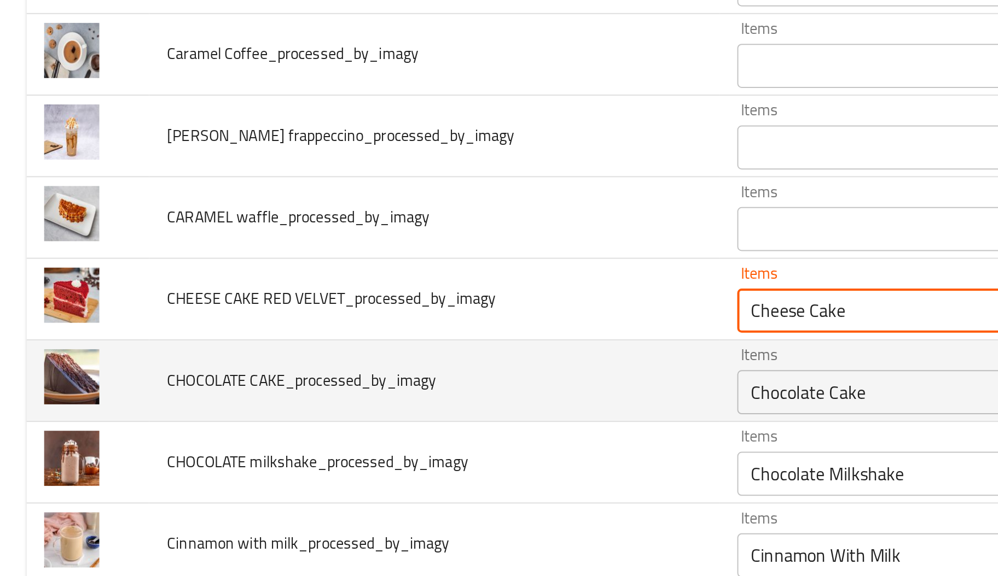
scroll to position [851, 0]
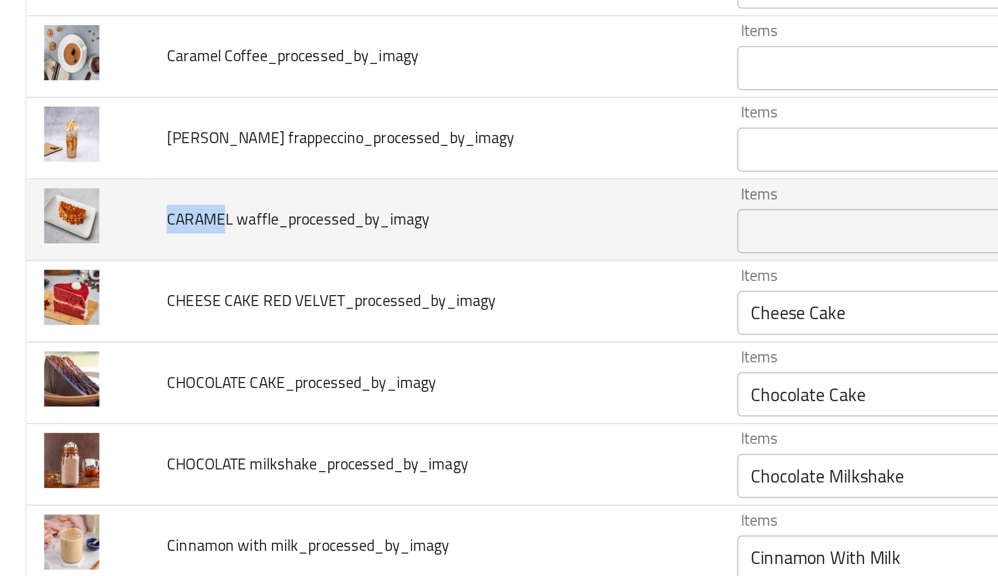
drag, startPoint x: 110, startPoint y: 268, endPoint x: 83, endPoint y: 263, distance: 28.4
click at [83, 263] on span "CARAMEL waffle_processed_by_imagy" at bounding box center [148, 266] width 130 height 14
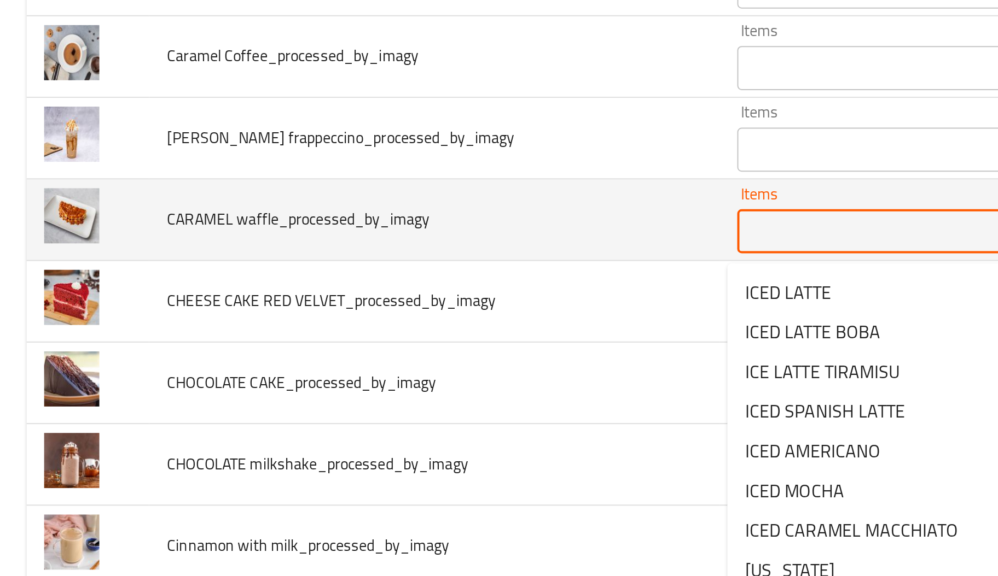
click at [385, 271] on waffle_processed_by_imagy "Items" at bounding box center [470, 272] width 203 height 15
paste waffle_processed_by_imagy "CARAME"
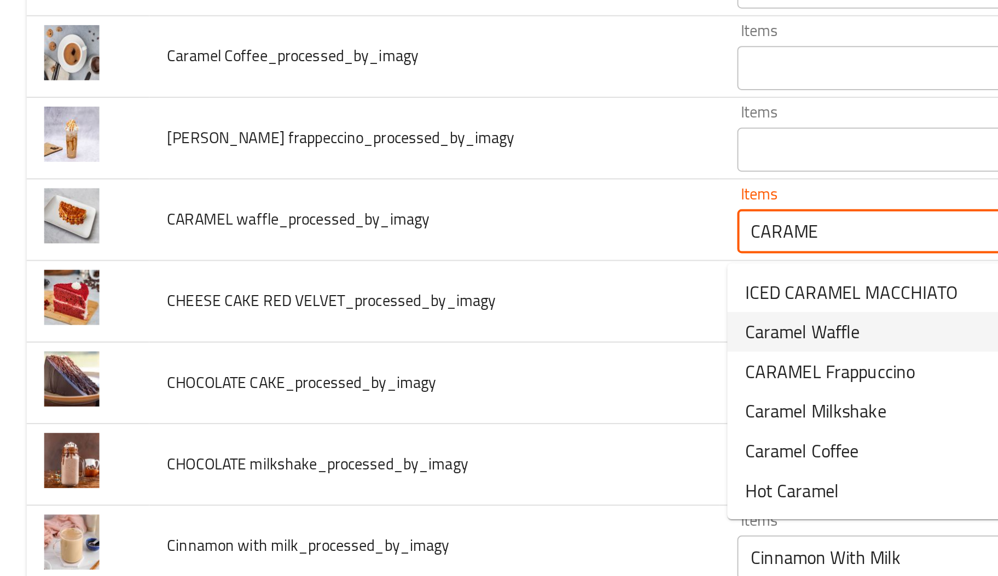
click at [377, 317] on span "Caramel Waffle" at bounding box center [397, 322] width 57 height 13
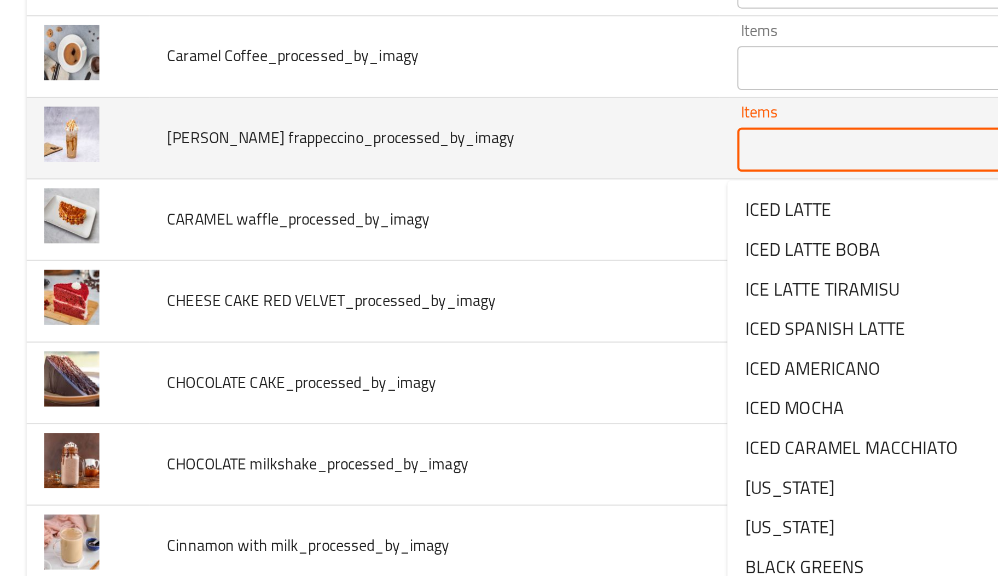
click at [410, 230] on frappeccino_processed_by_imagy "Items" at bounding box center [470, 231] width 203 height 15
paste frappeccino_processed_by_imagy "CARAME"
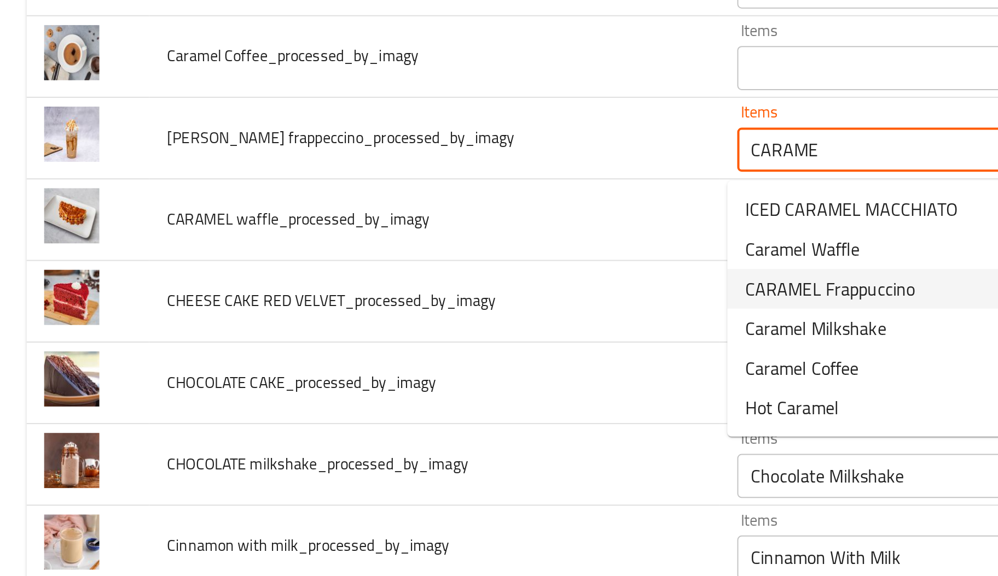
click at [400, 299] on span "CARAMEL Frappuccino" at bounding box center [411, 300] width 84 height 13
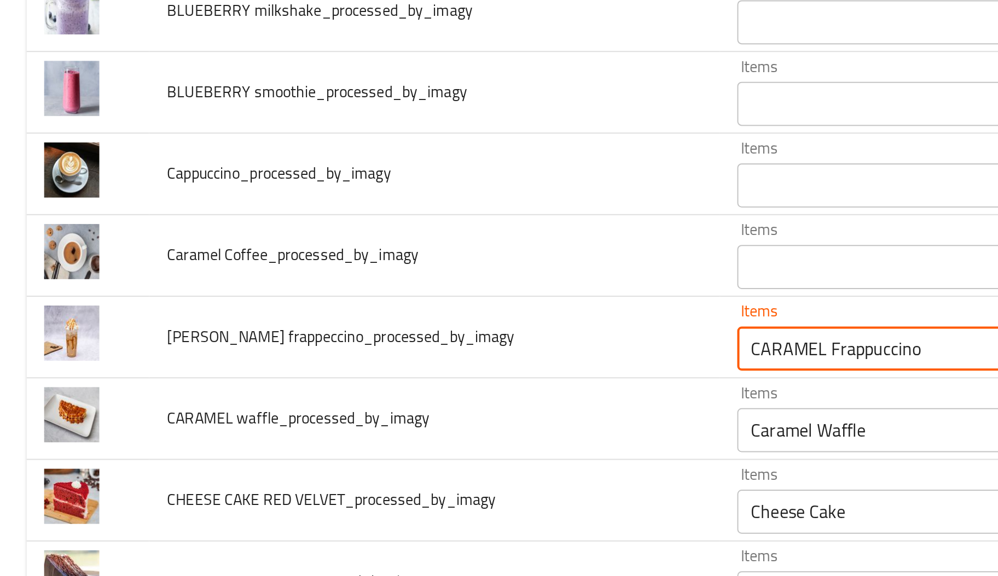
scroll to position [754, 0]
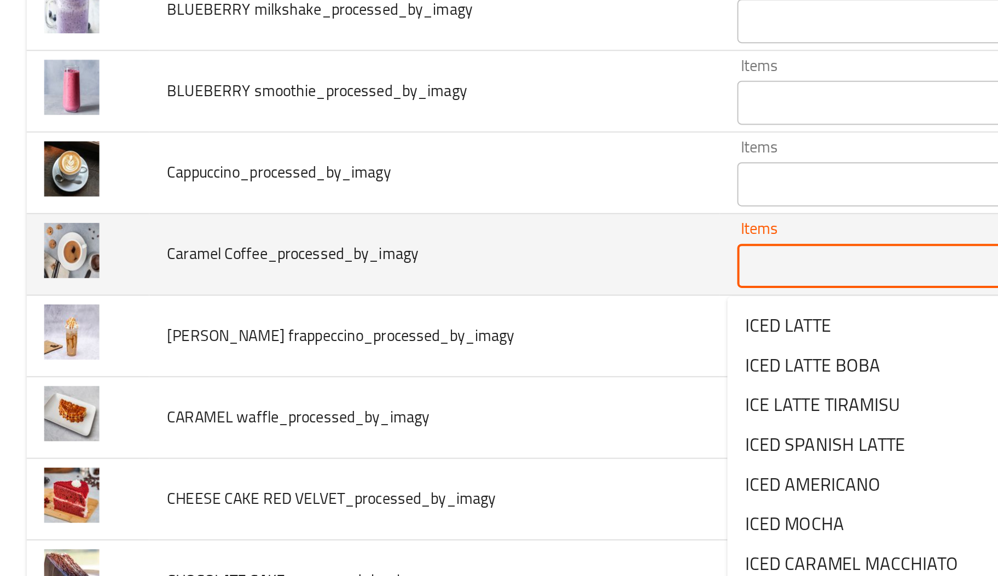
click at [399, 287] on Coffee_processed_by_imagy "Items" at bounding box center [470, 289] width 203 height 15
paste Coffee_processed_by_imagy "CARAME"
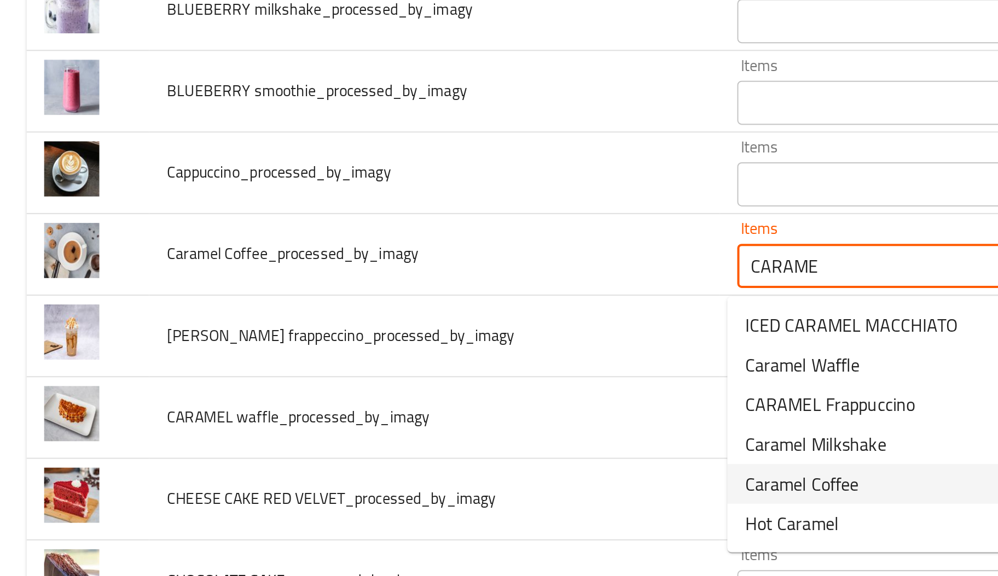
click at [392, 395] on span "Caramel Coffee" at bounding box center [397, 397] width 56 height 13
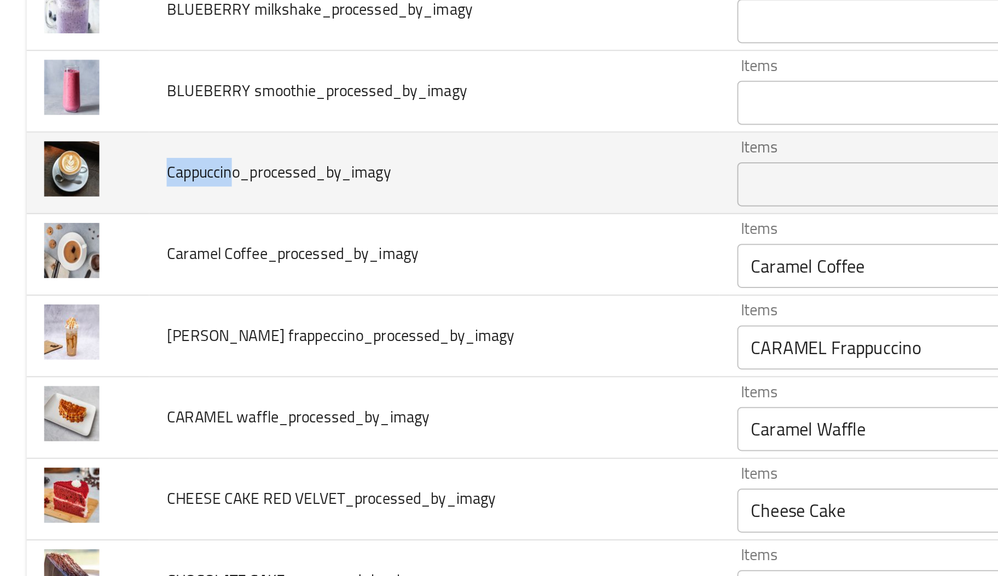
drag, startPoint x: 113, startPoint y: 243, endPoint x: 84, endPoint y: 244, distance: 29.0
click at [84, 244] on span "Cappuccino_processed_by_imagy" at bounding box center [138, 243] width 111 height 14
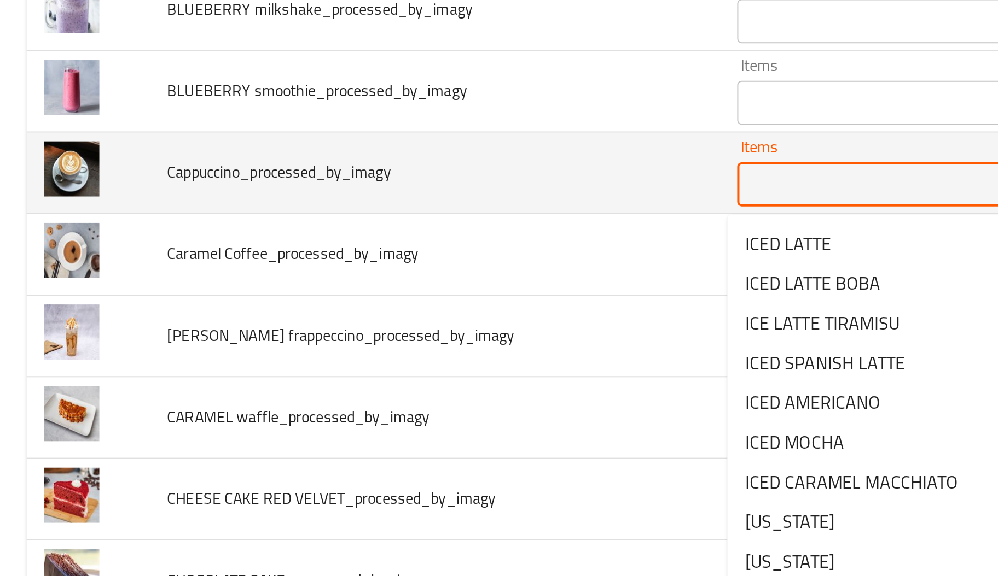
click at [395, 251] on input "Items" at bounding box center [470, 248] width 203 height 15
paste input "Cappuccin"
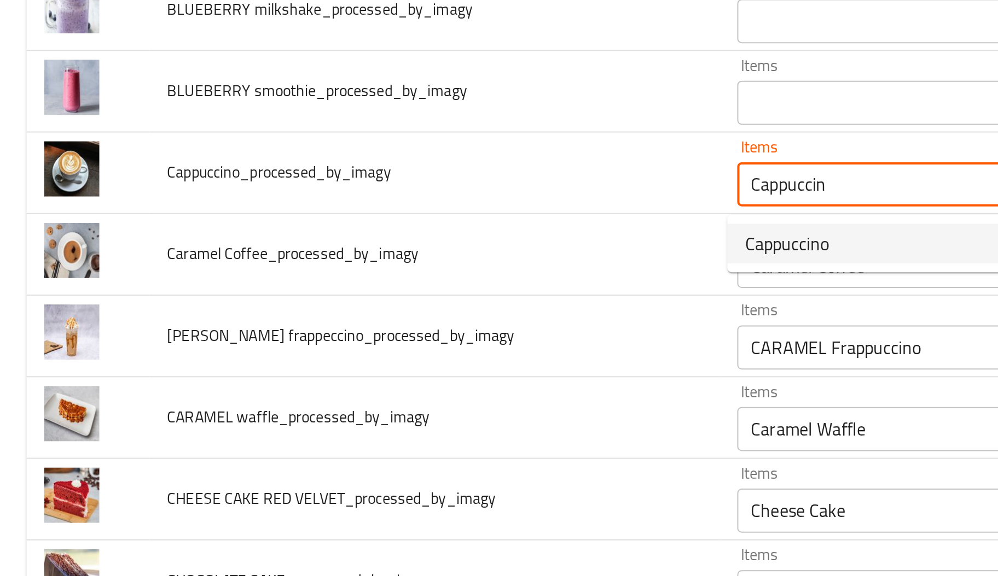
click at [386, 278] on span "Cappuccino" at bounding box center [390, 278] width 42 height 13
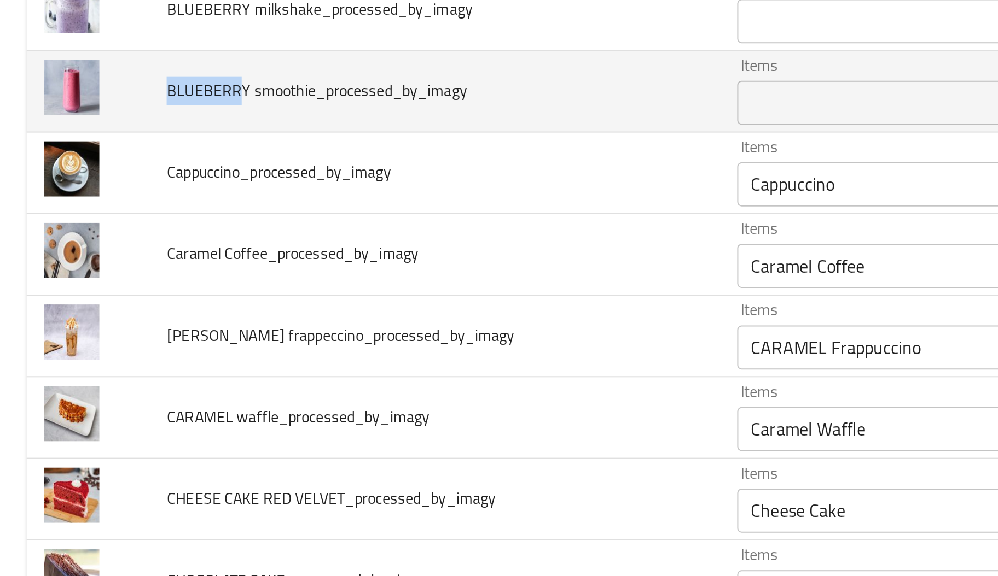
drag, startPoint x: 118, startPoint y: 204, endPoint x: 74, endPoint y: 203, distance: 43.2
click at [74, 203] on td "BLUEBERRY smoothie_processed_by_imagy" at bounding box center [215, 203] width 283 height 40
paste smoothie_processed_by_imagy "BLUEBERR"
click at [397, 214] on smoothie_processed_by_imagy "Items" at bounding box center [470, 208] width 203 height 15
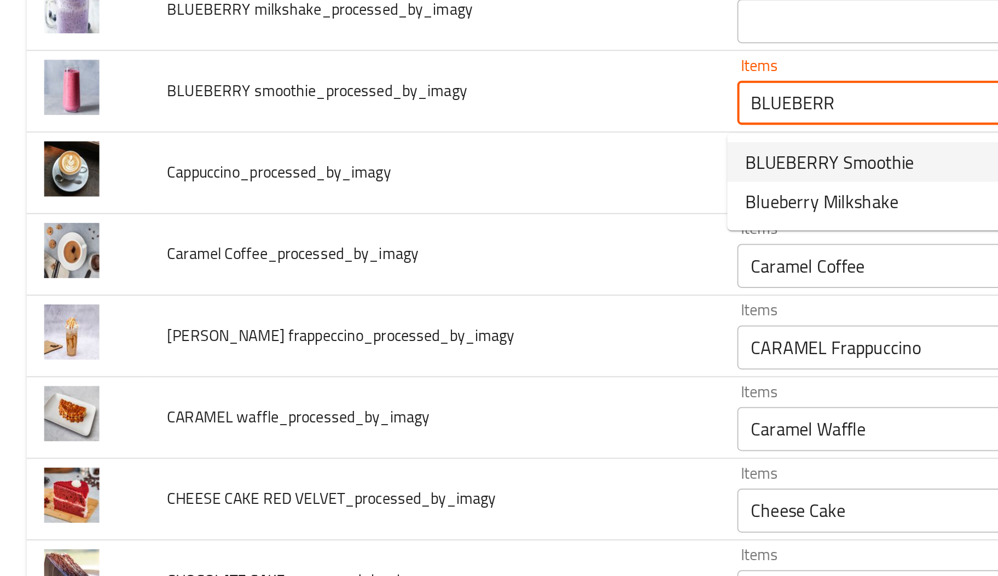
click at [398, 231] on span "BLUEBERRY Smoothie" at bounding box center [411, 237] width 84 height 13
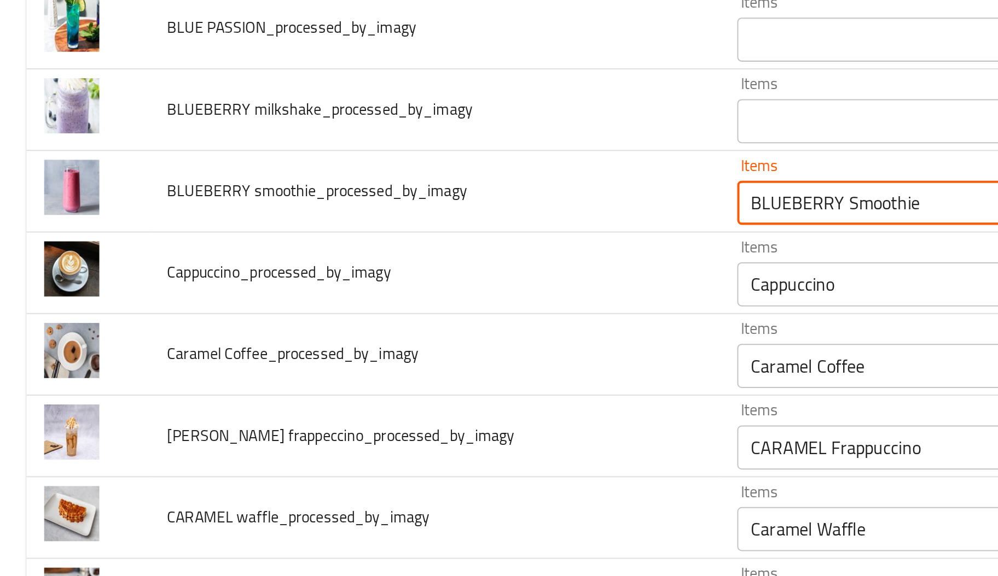
scroll to position [661, 0]
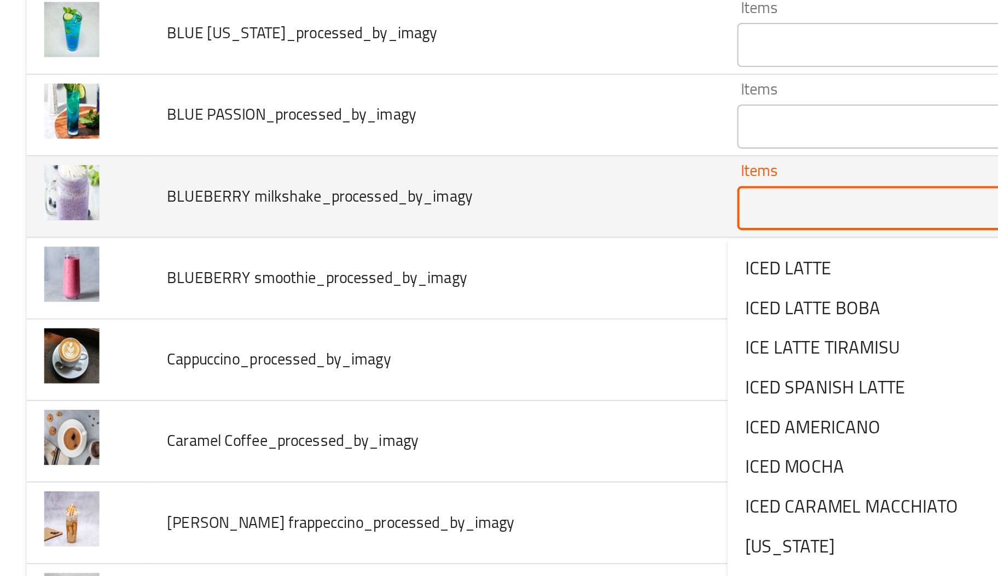
paste milkshake_processed_by_imagy "BLUEBERR"
click at [394, 269] on milkshake_processed_by_imagy "Items" at bounding box center [470, 260] width 203 height 15
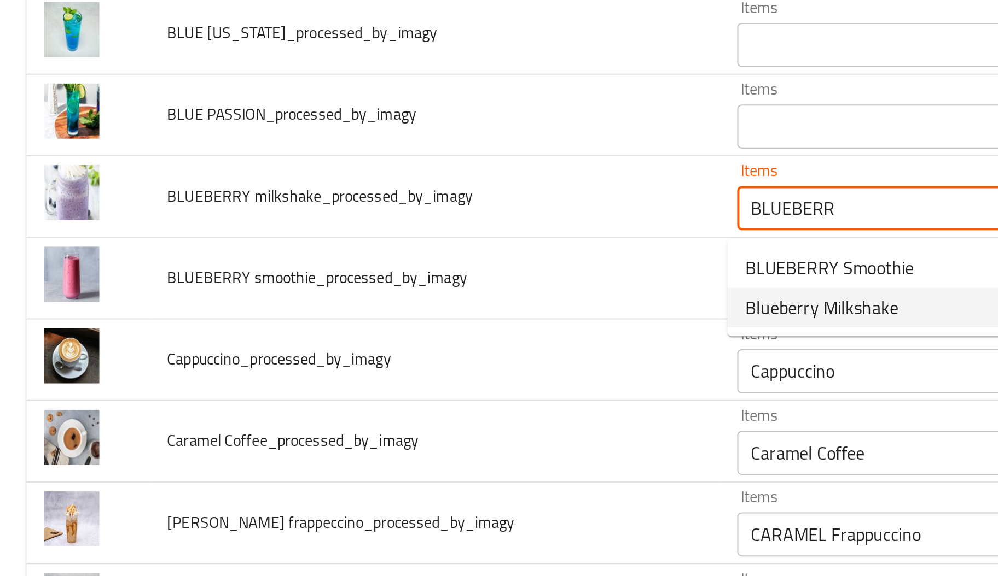
click at [400, 311] on span "Blueberry Milkshake" at bounding box center [407, 310] width 76 height 13
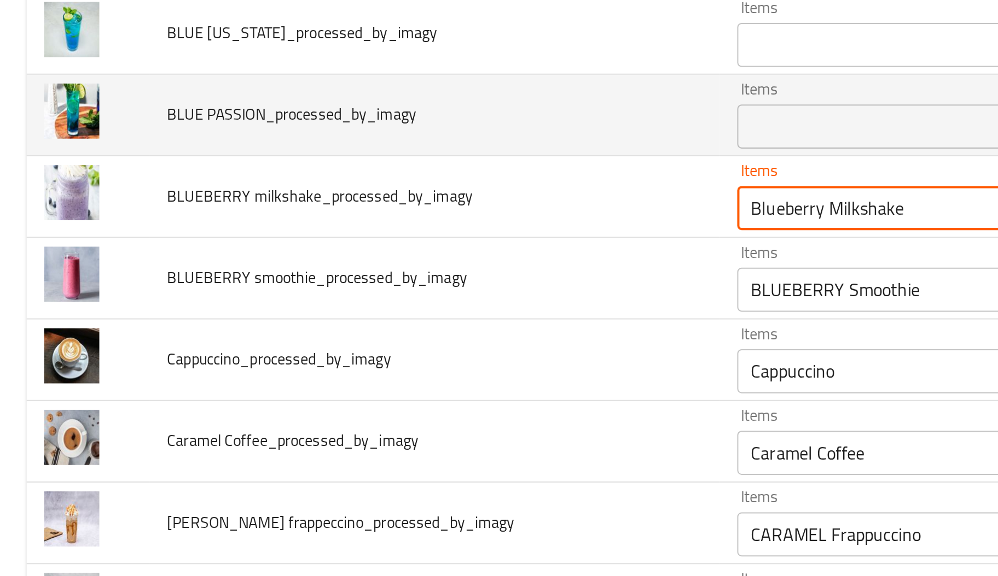
click at [119, 215] on span "BLUE PASSION_processed_by_imagy" at bounding box center [145, 214] width 124 height 14
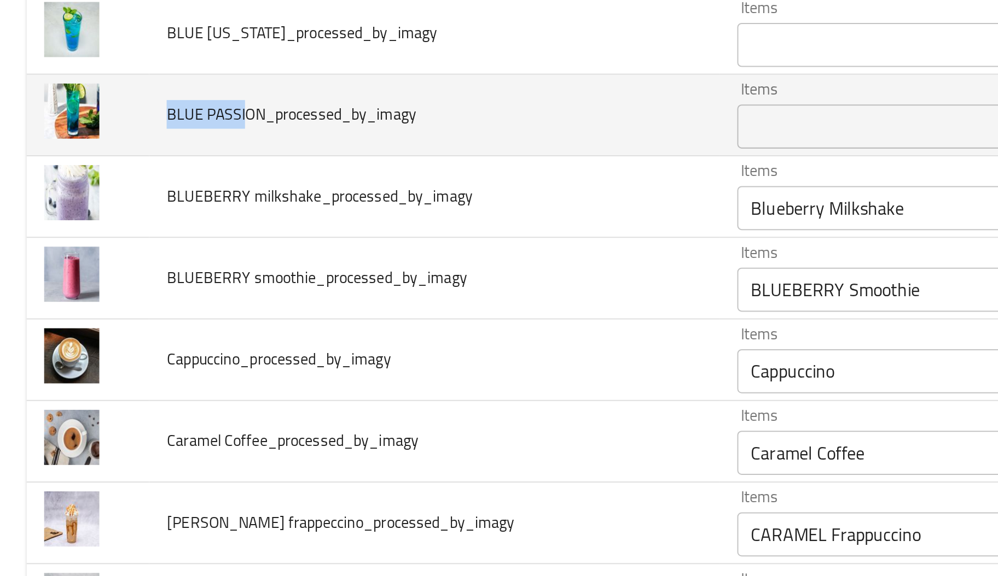
drag, startPoint x: 121, startPoint y: 217, endPoint x: 74, endPoint y: 223, distance: 46.9
click at [74, 223] on td "BLUE PASSION_processed_by_imagy" at bounding box center [215, 215] width 283 height 40
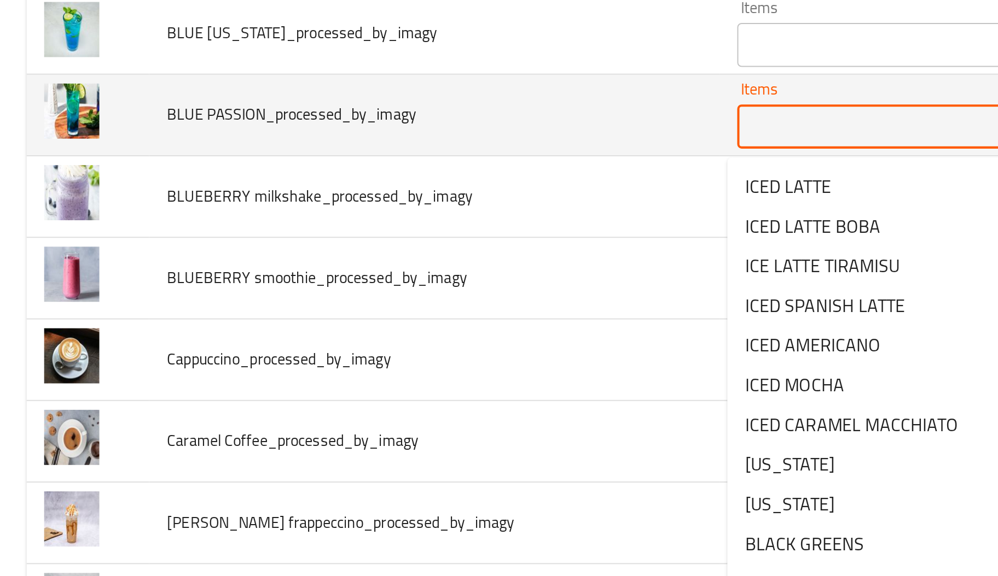
click at [385, 225] on PASSION_processed_by_imagy "Items" at bounding box center [470, 220] width 203 height 15
paste PASSION_processed_by_imagy "BLUE PASSI"
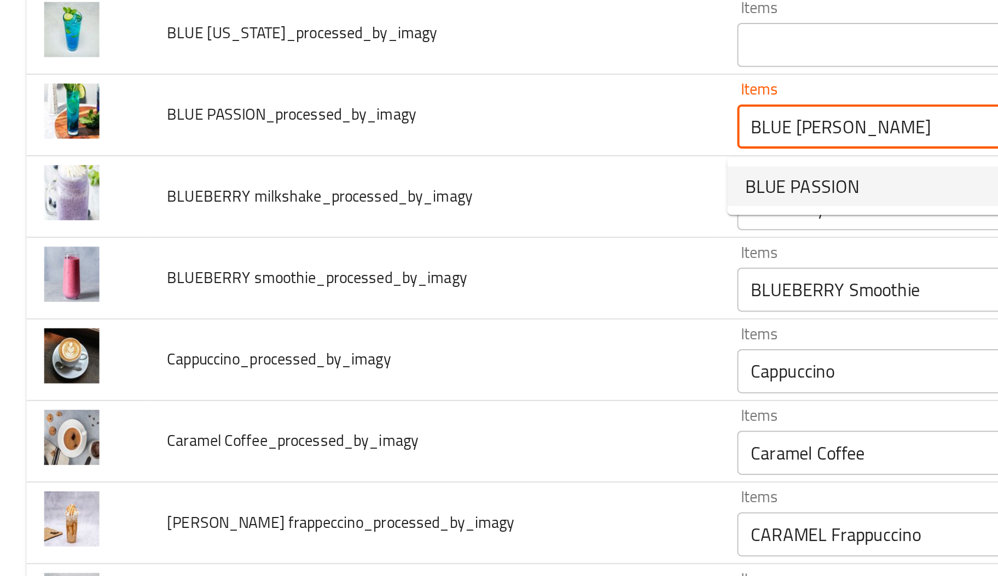
click at [380, 247] on span "BLUE PASSION" at bounding box center [397, 249] width 57 height 13
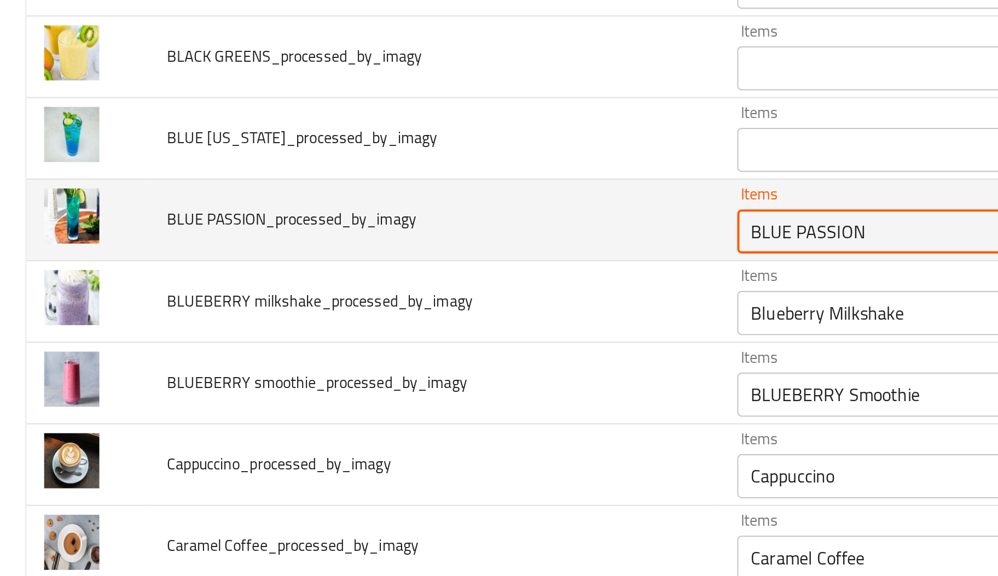
scroll to position [609, 0]
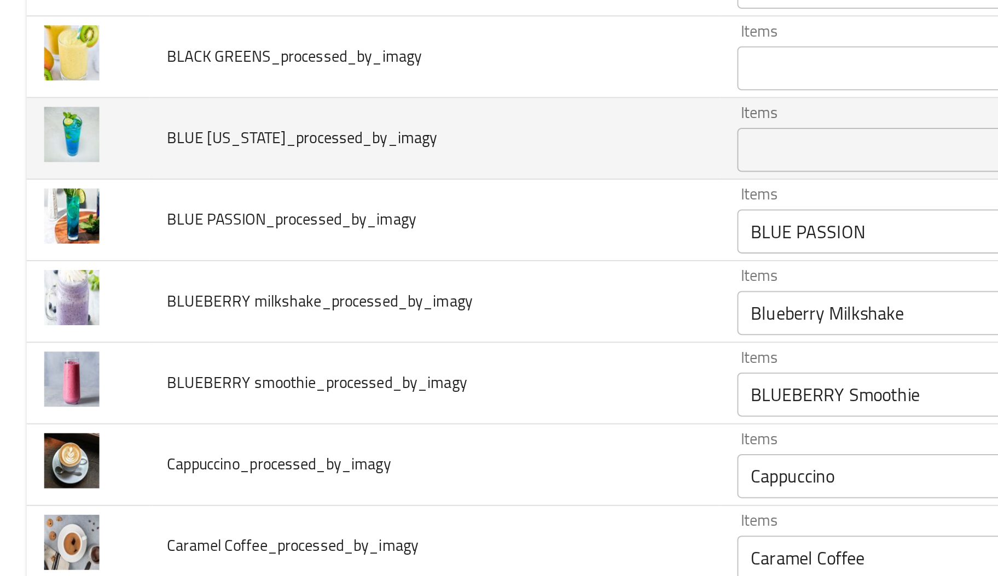
click at [122, 225] on span "BLUE HAWAII_processed_by_imagy" at bounding box center [150, 226] width 134 height 14
drag, startPoint x: 83, startPoint y: 229, endPoint x: 115, endPoint y: 231, distance: 32.9
click at [115, 231] on span "BLUE HAWAII_processed_by_imagy" at bounding box center [150, 226] width 134 height 14
click at [389, 236] on HAWAII_processed_by_imagy "Items" at bounding box center [470, 231] width 203 height 15
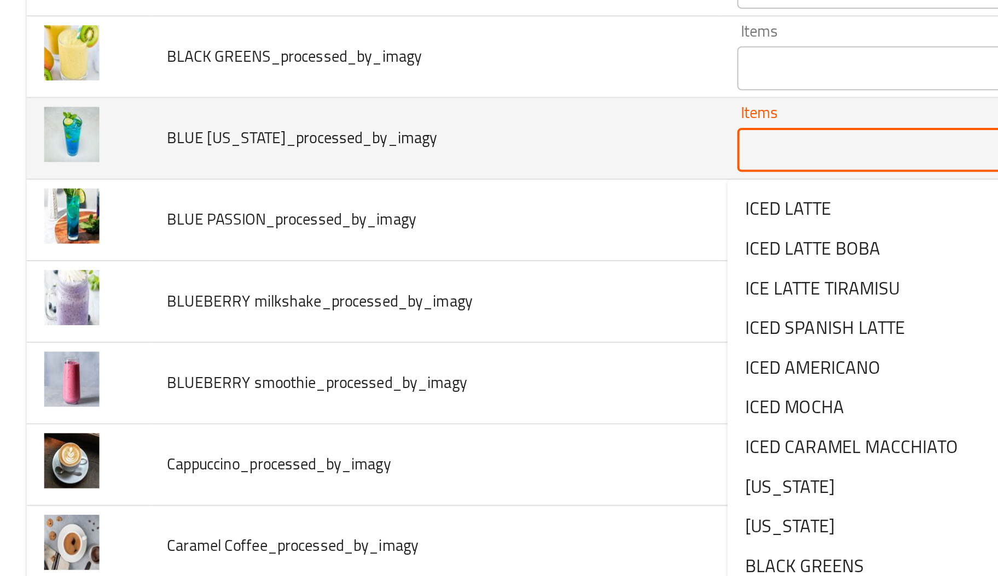
paste HAWAII_processed_by_imagy "BLUE HAW"
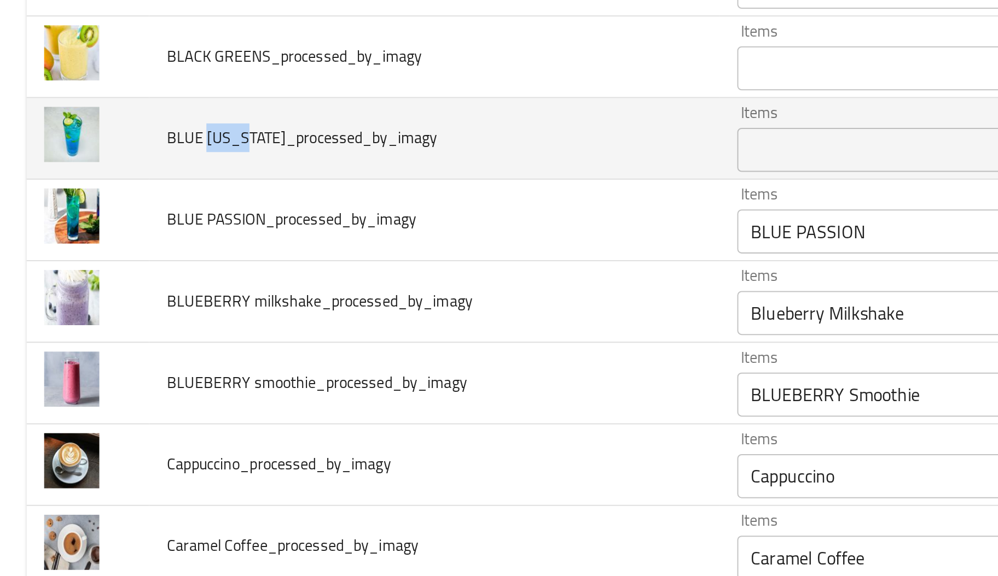
drag, startPoint x: 103, startPoint y: 228, endPoint x: 125, endPoint y: 228, distance: 22.4
click at [125, 228] on span "BLUE HAWAII_processed_by_imagy" at bounding box center [150, 226] width 134 height 14
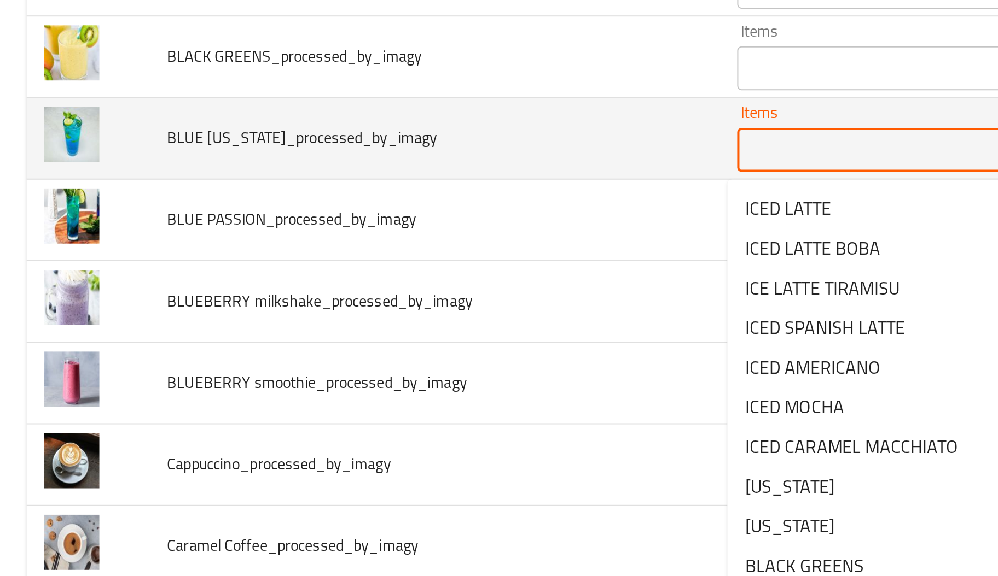
click at [391, 235] on HAWAII_processed_by_imagy "Items" at bounding box center [470, 231] width 203 height 15
paste HAWAII_processed_by_imagy "HAWAI"
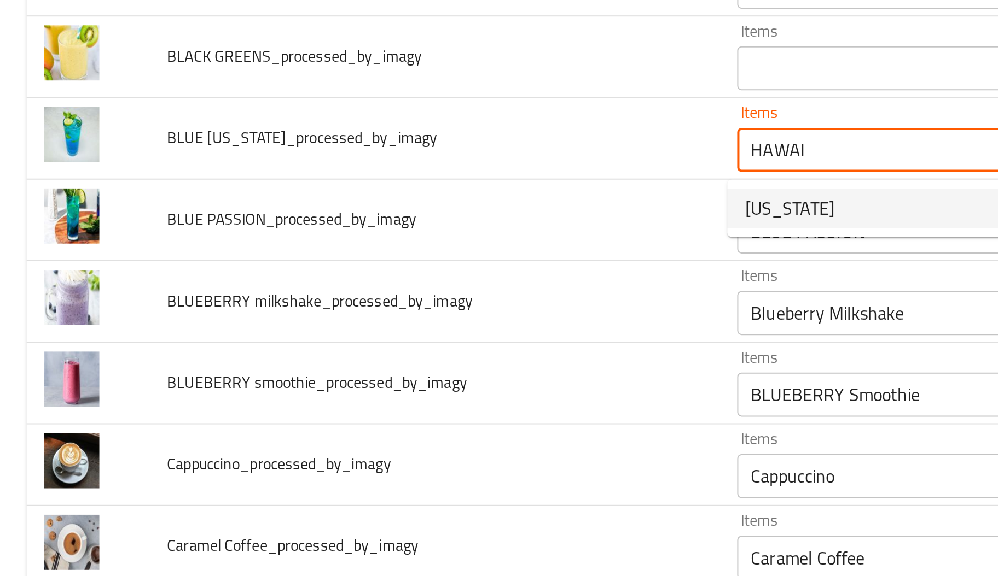
click at [383, 256] on span "HAWAII" at bounding box center [391, 260] width 44 height 13
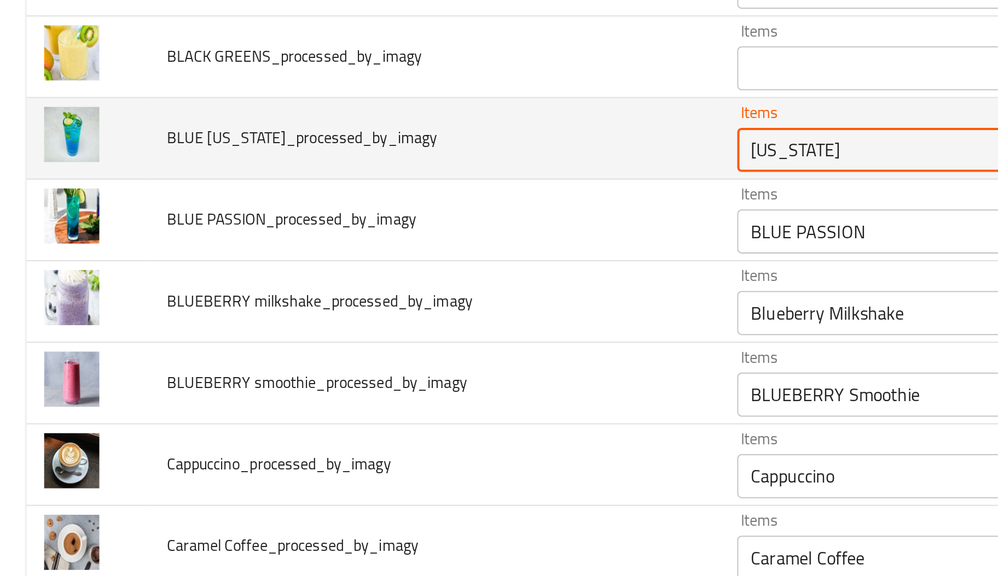
scroll to position [530, 0]
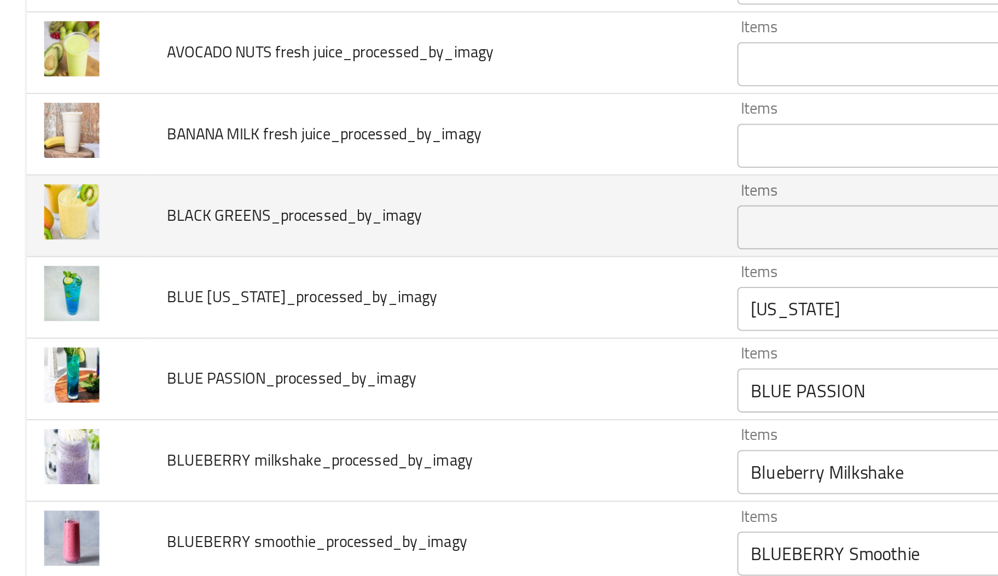
click at [123, 266] on span "BLACK GREENS_processed_by_imagy" at bounding box center [146, 264] width 126 height 14
drag, startPoint x: 81, startPoint y: 265, endPoint x: 123, endPoint y: 261, distance: 41.2
click at [123, 261] on span "BLACK GREENS_processed_by_imagy" at bounding box center [146, 264] width 126 height 14
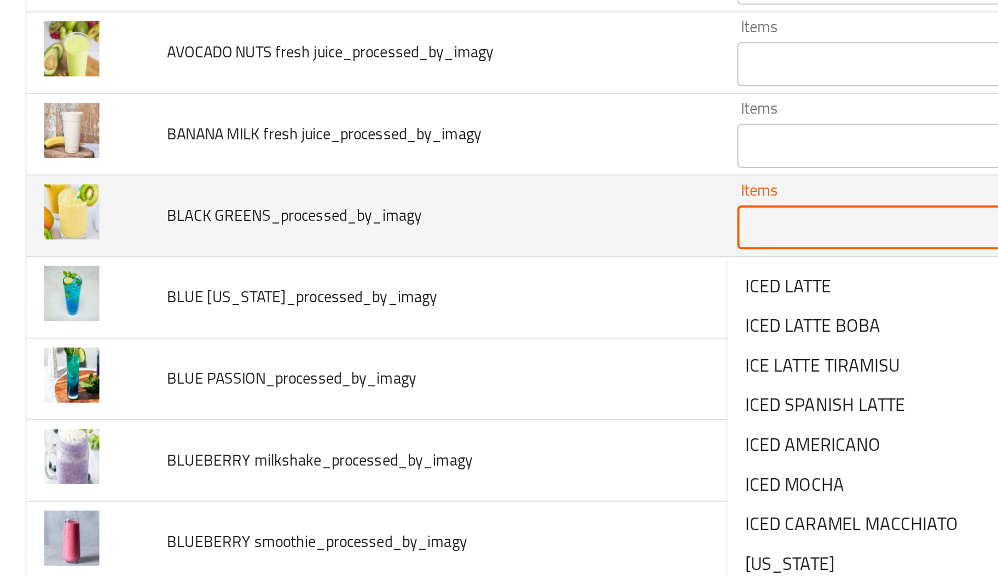
click at [407, 269] on GREENS_processed_by_imagy "Items" at bounding box center [470, 270] width 203 height 15
paste GREENS_processed_by_imagy "BLACK GREE"
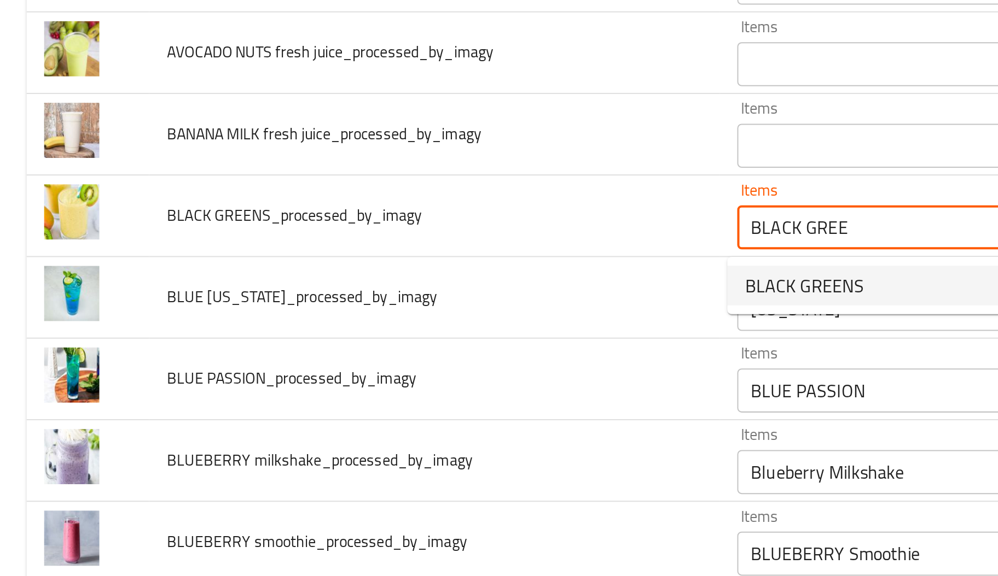
click at [410, 297] on span "BLACK GREENS" at bounding box center [398, 299] width 59 height 13
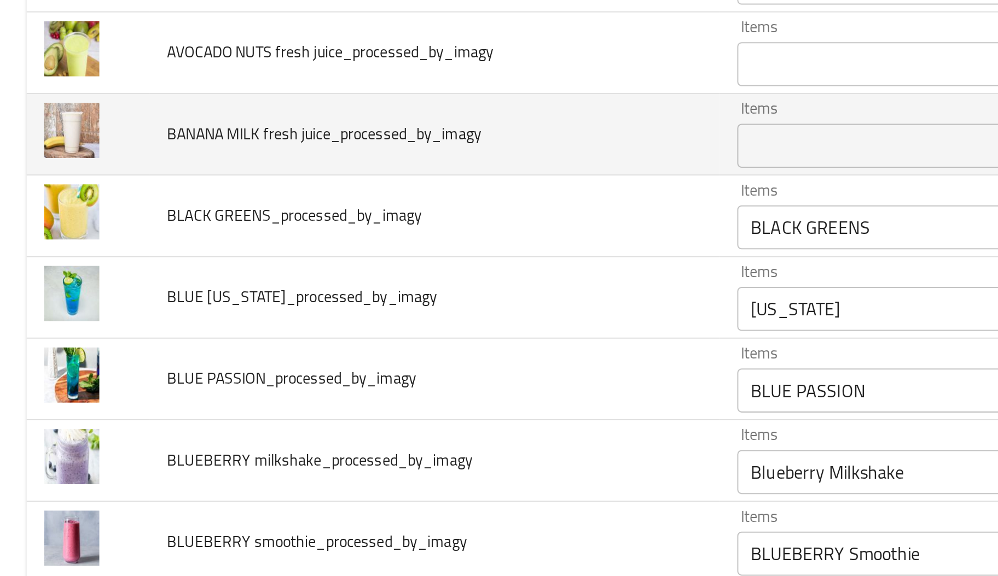
click at [83, 224] on span "BANANA MILK fresh juice_processed_by_imagy" at bounding box center [161, 224] width 156 height 14
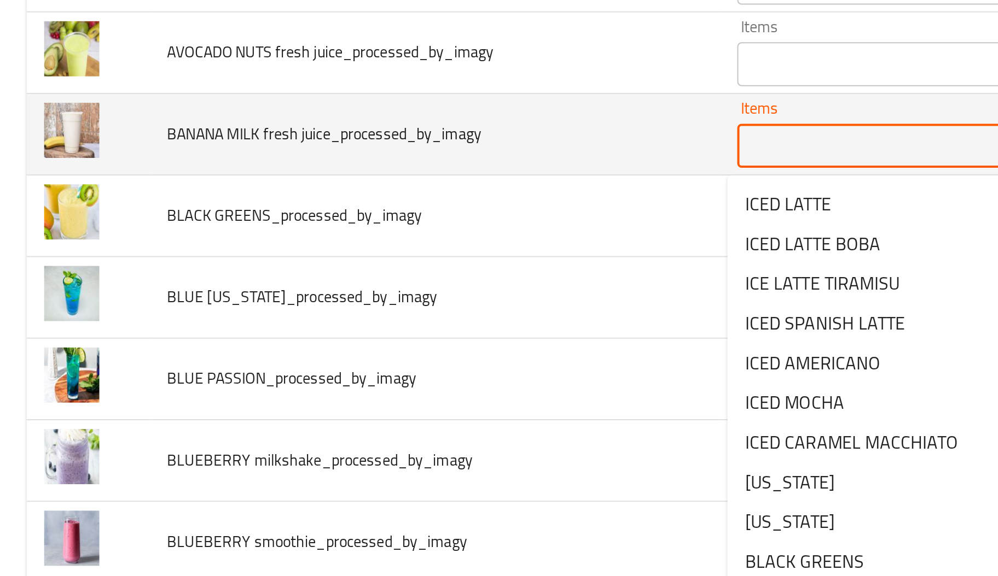
click at [420, 237] on juice_processed_by_imagy "Items" at bounding box center [470, 229] width 203 height 15
paste juice_processed_by_imagy "BANANA"
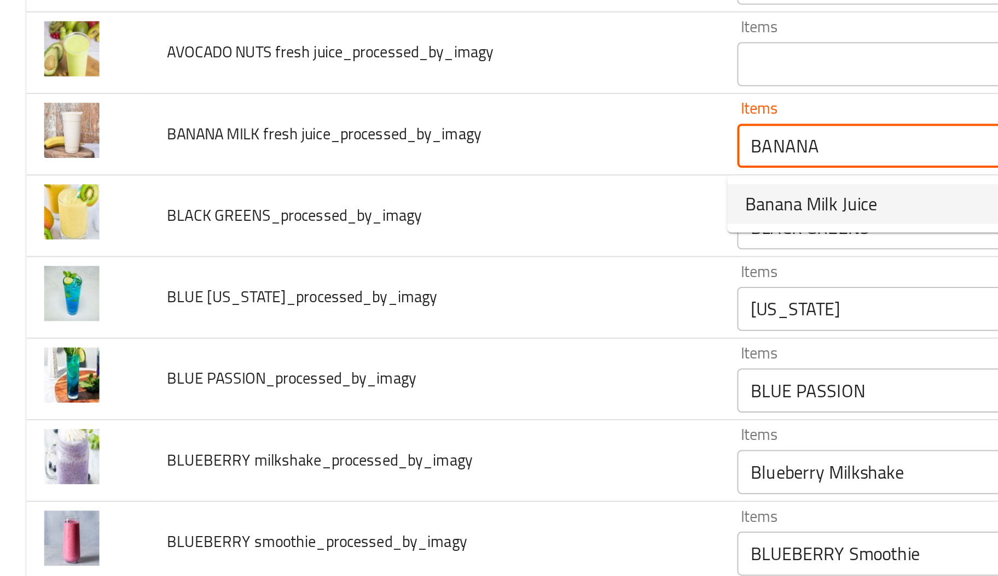
click at [393, 258] on span "Banana Milk Juice" at bounding box center [402, 258] width 66 height 13
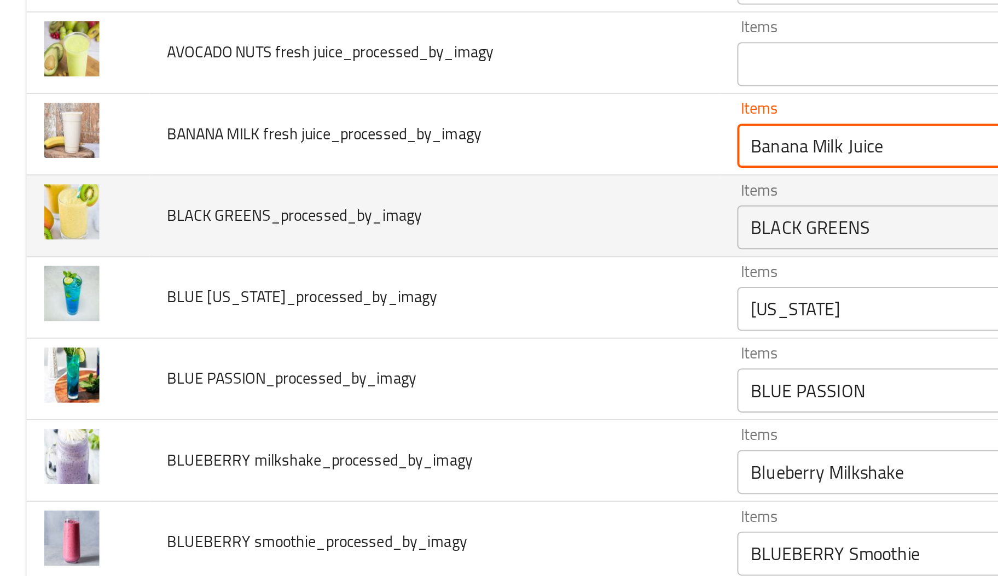
scroll to position [460, 0]
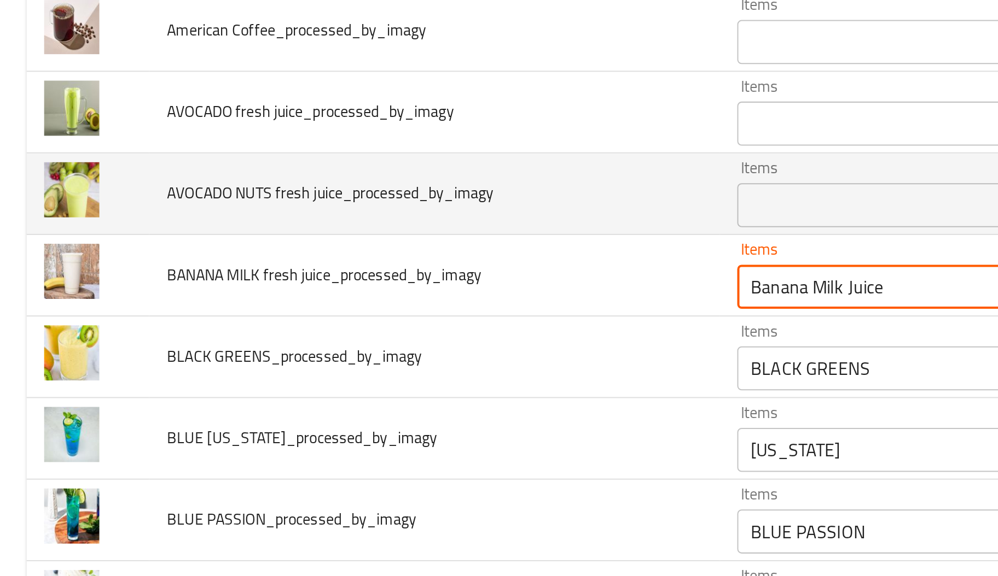
click at [98, 254] on span "AVOCADO NUTS fresh juice_processed_by_imagy" at bounding box center [164, 253] width 162 height 14
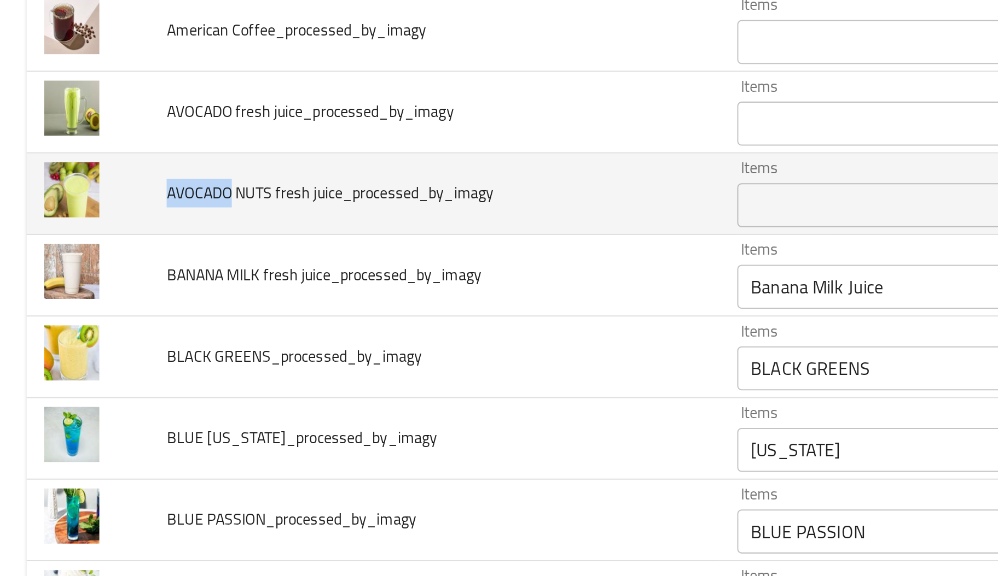
click at [98, 254] on span "AVOCADO NUTS fresh juice_processed_by_imagy" at bounding box center [164, 253] width 162 height 14
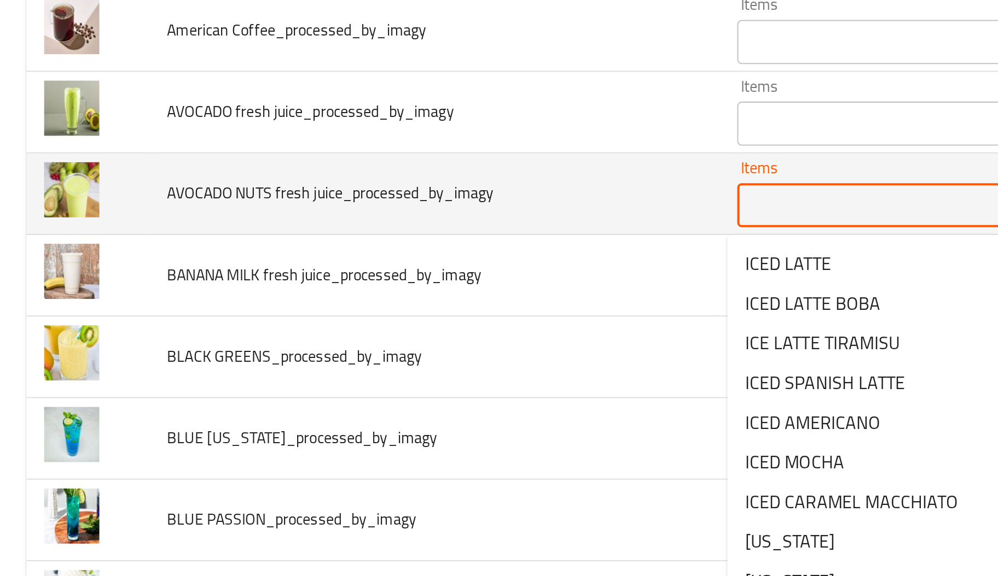
paste juice_processed_by_imagy "AVOCADO"
click at [422, 265] on juice_processed_by_imagy "Items" at bounding box center [470, 259] width 203 height 15
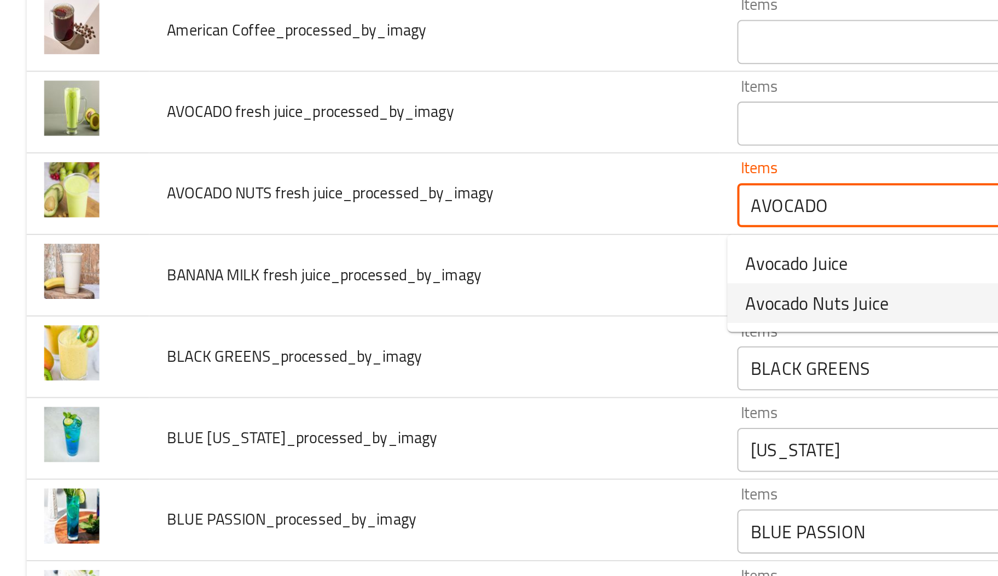
click at [416, 301] on span "Avocado Nuts Juice" at bounding box center [404, 307] width 71 height 13
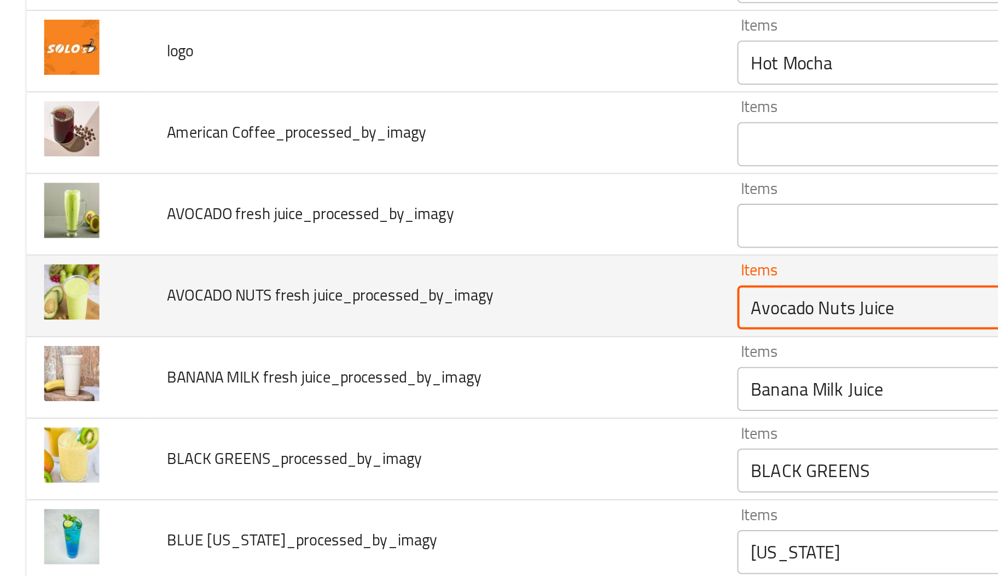
scroll to position [407, 0]
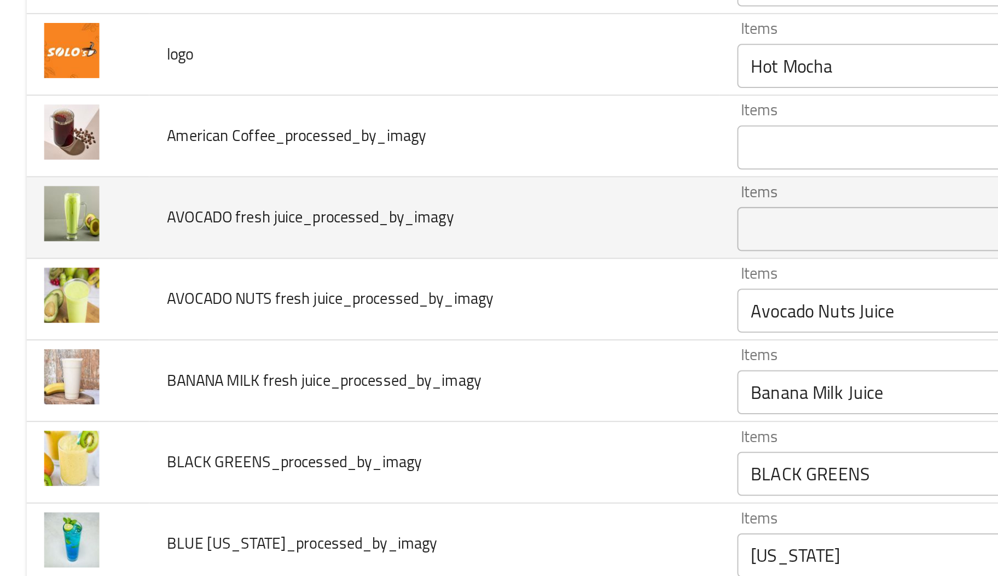
click at [107, 267] on span "AVOCADO fresh juice_processed_by_imagy" at bounding box center [154, 265] width 142 height 14
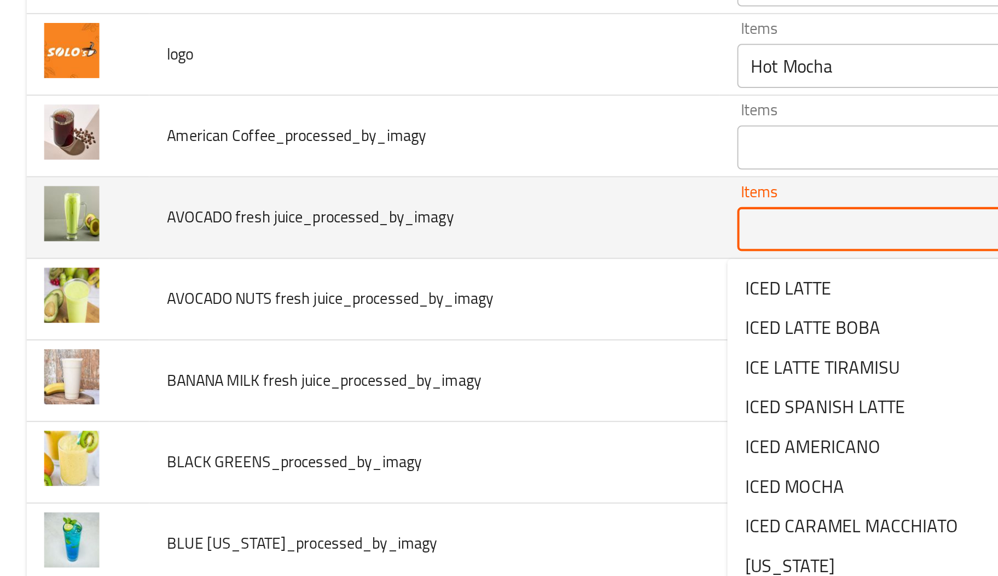
paste juice_processed_by_imagy "AVOCADO"
click at [400, 273] on juice_processed_by_imagy "AVOCADO" at bounding box center [470, 271] width 203 height 15
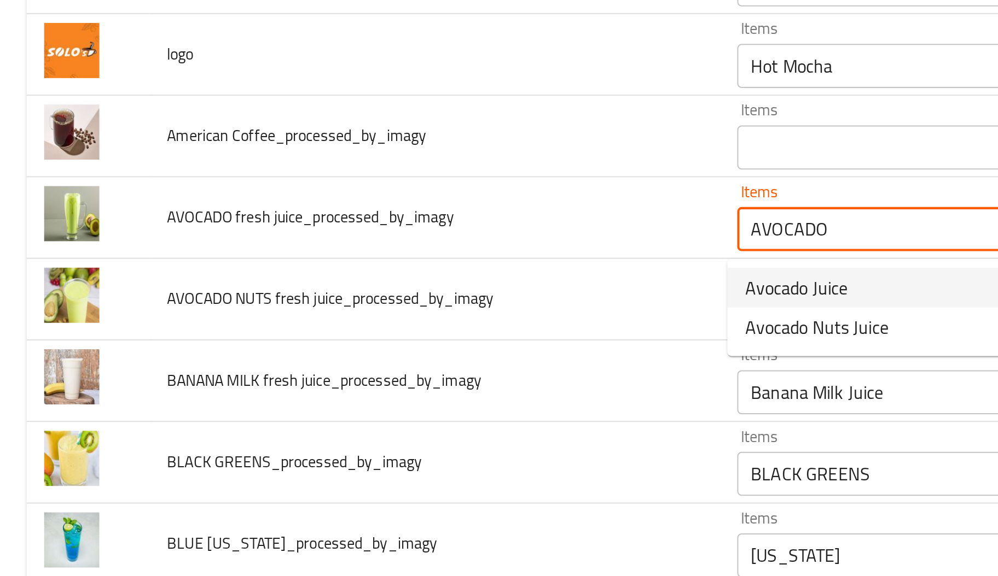
click at [401, 299] on span "Avocado Juice" at bounding box center [394, 300] width 51 height 13
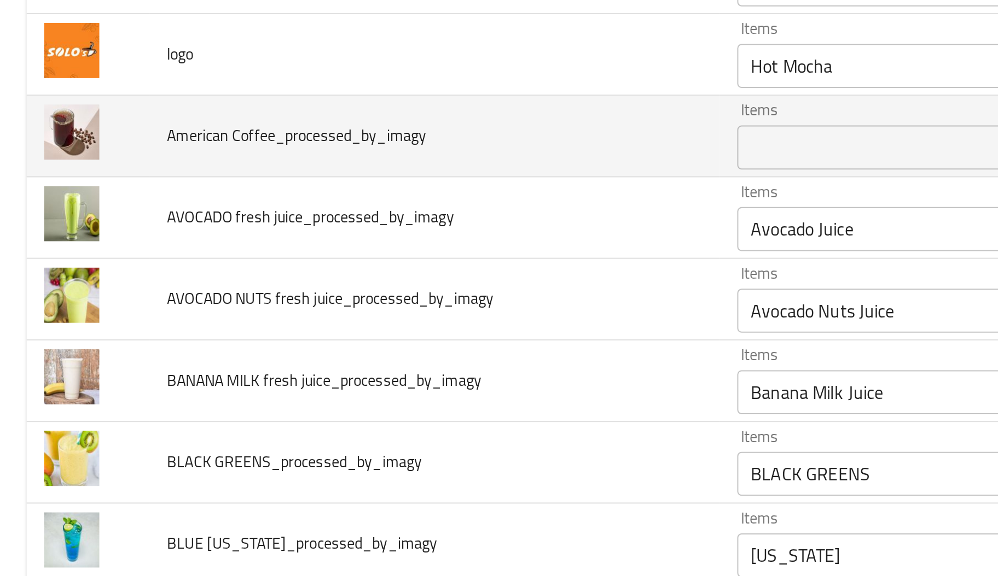
click at [96, 225] on span "American Coffee_processed_by_imagy" at bounding box center [147, 225] width 129 height 14
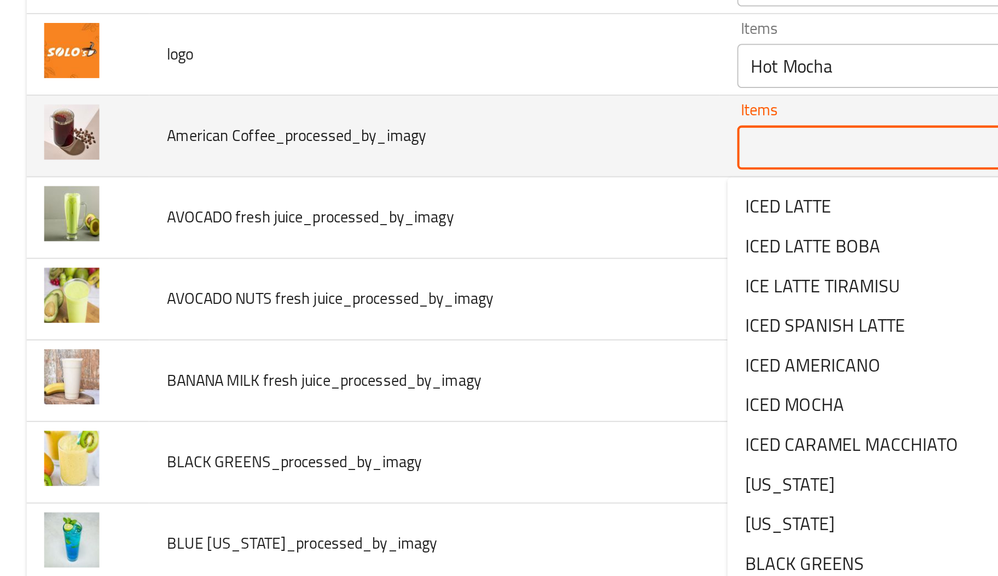
click at [389, 226] on Coffee_processed_by_imagy "Items" at bounding box center [470, 230] width 203 height 15
paste Coffee_processed_by_imagy "American"
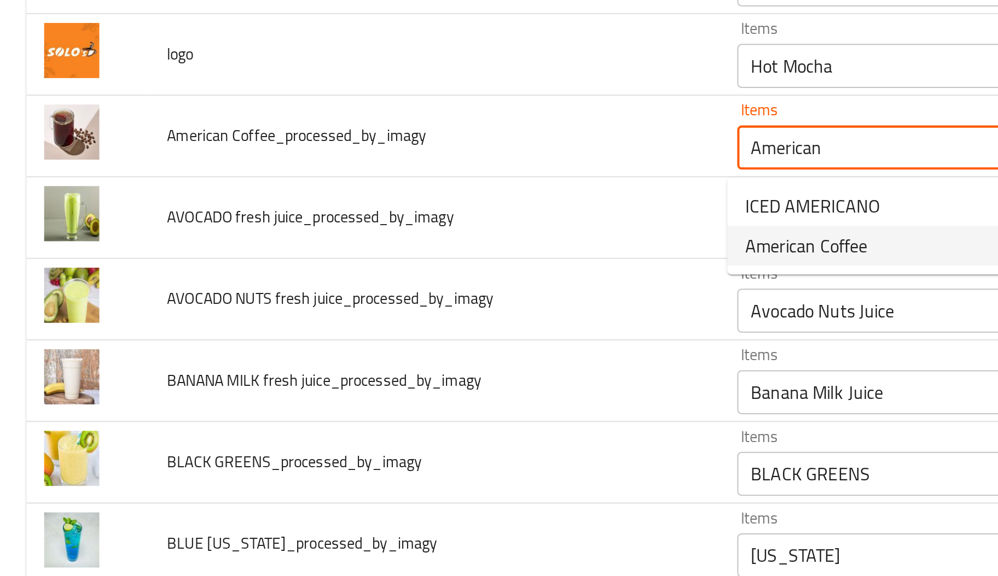
click at [405, 277] on span "American Coffee" at bounding box center [399, 279] width 61 height 13
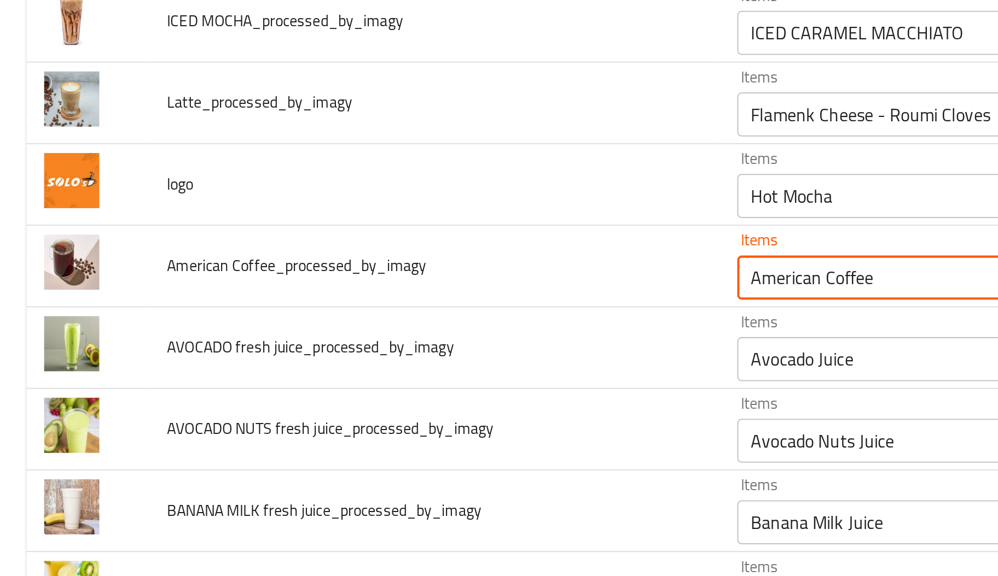
scroll to position [336, 0]
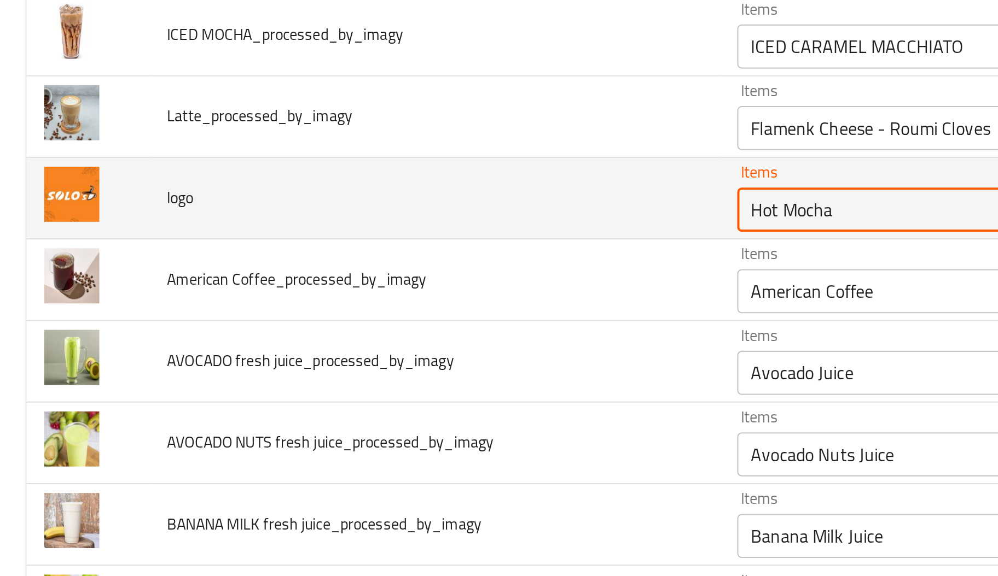
click at [419, 258] on input "Hot Mocha" at bounding box center [470, 261] width 203 height 15
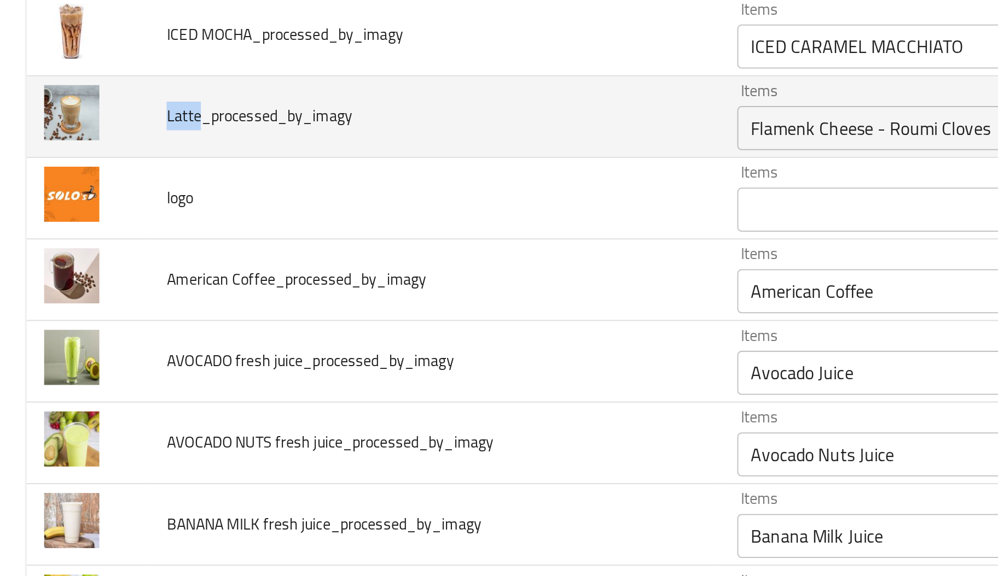
drag, startPoint x: 97, startPoint y: 217, endPoint x: 81, endPoint y: 215, distance: 16.5
click at [81, 215] on td "Latte_processed_by_imagy" at bounding box center [215, 215] width 283 height 40
click at [445, 226] on input "Flamenk Cheese - Roumi Cloves" at bounding box center [470, 220] width 203 height 15
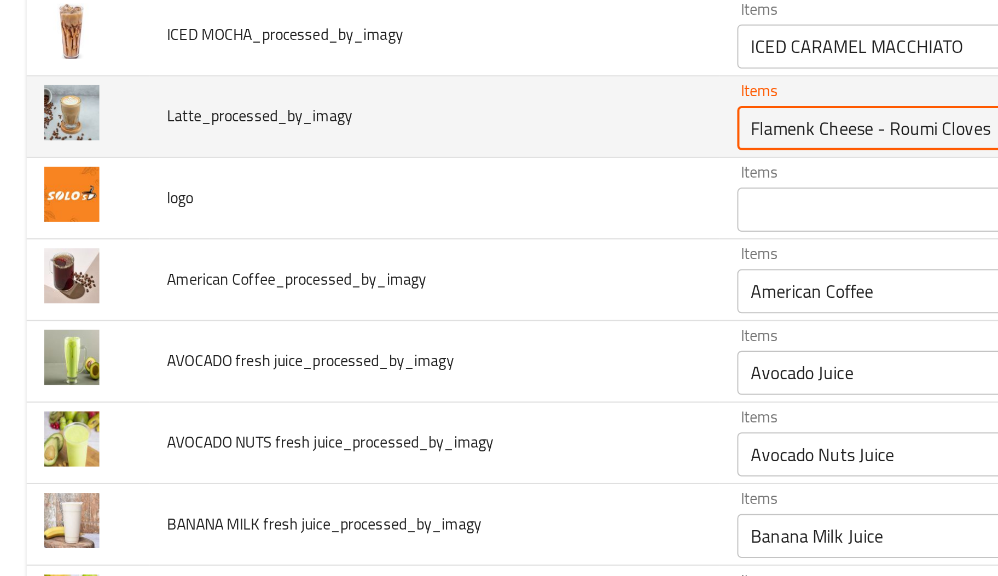
click at [445, 226] on input "Flamenk Cheese - Roumi Cloves" at bounding box center [470, 220] width 203 height 15
paste input "Latte"
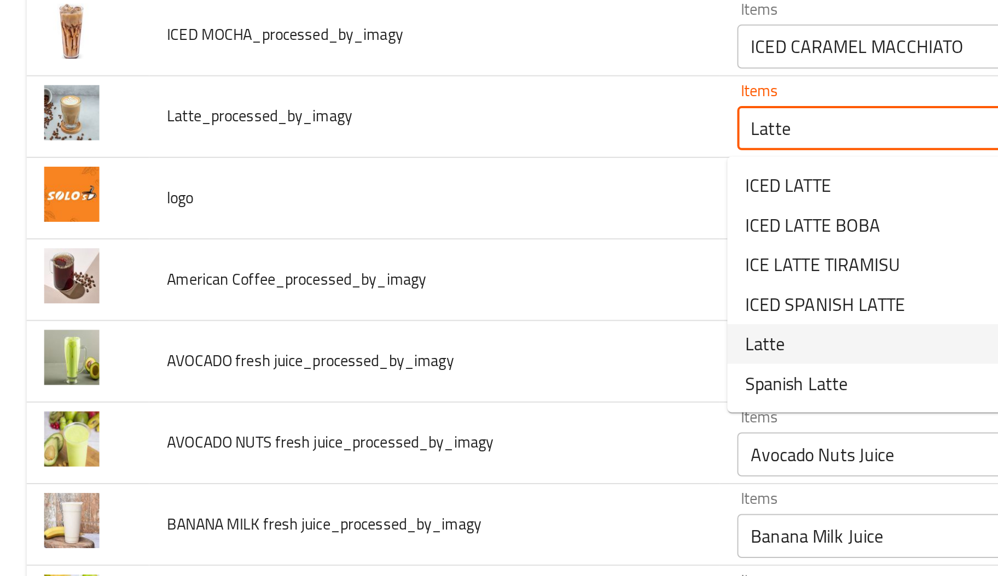
click at [386, 334] on span "Latte" at bounding box center [379, 328] width 20 height 13
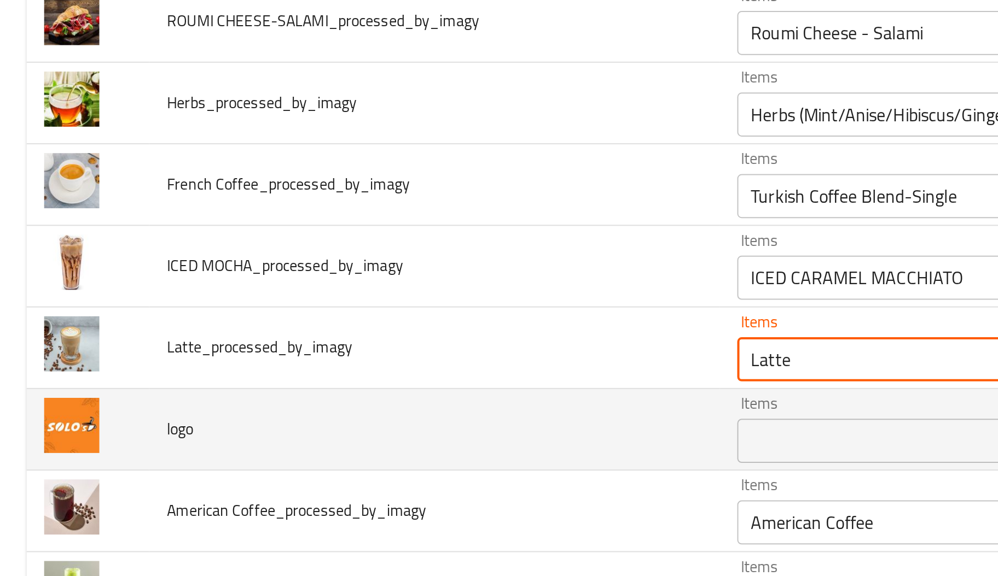
scroll to position [220, 0]
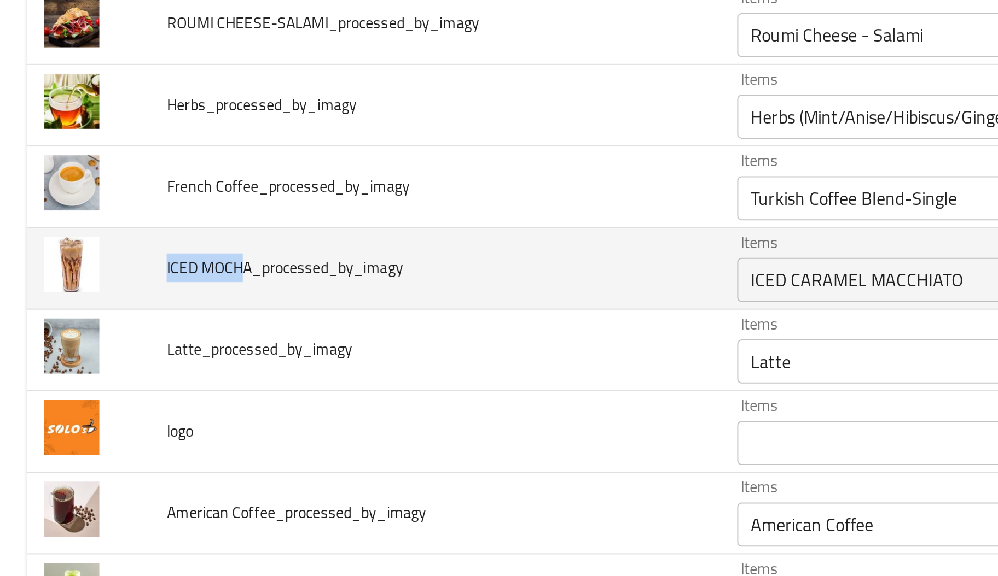
drag, startPoint x: 119, startPoint y: 288, endPoint x: 74, endPoint y: 285, distance: 44.9
click at [74, 285] on td "ICED MOCHA_processed_by_imagy" at bounding box center [215, 291] width 283 height 40
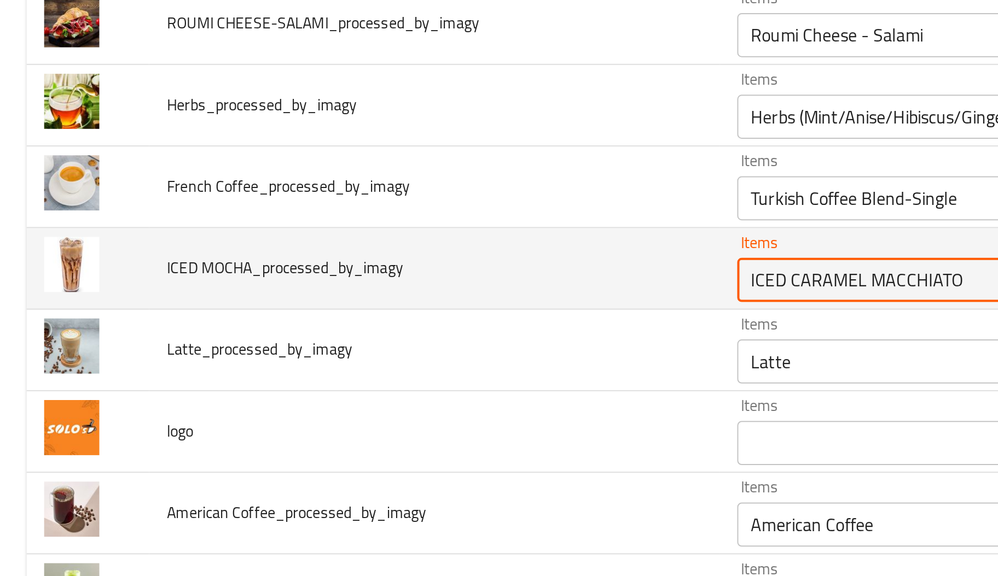
click at [463, 298] on MOCHA_processed_by_imagy "ICED CARAMEL MACCHIATO" at bounding box center [470, 296] width 203 height 15
paste MOCHA_processed_by_imagy "MOCH"
click at [463, 298] on MOCHA_processed_by_imagy "ICED MOCH" at bounding box center [470, 296] width 203 height 15
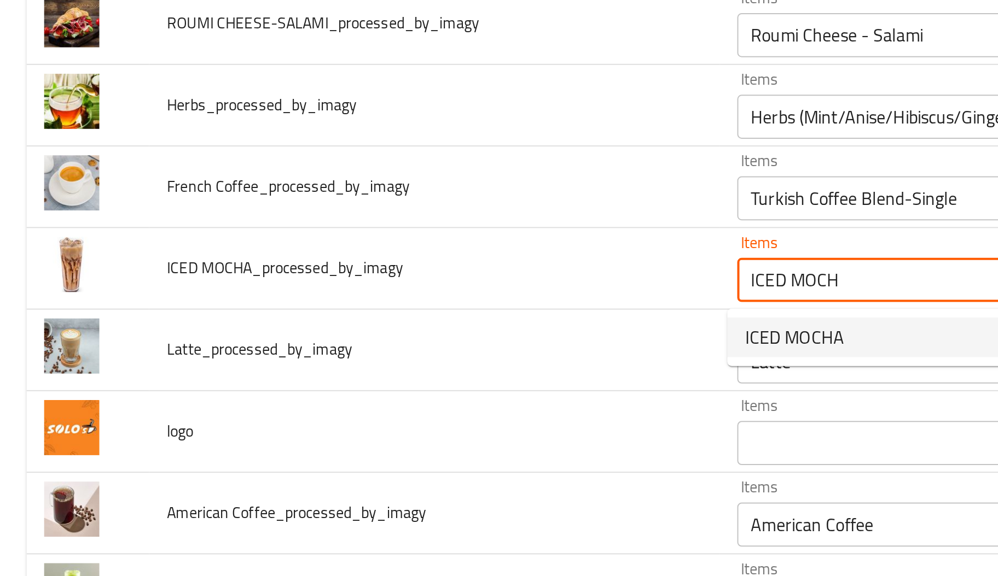
click at [413, 330] on span "ICED MOCHA" at bounding box center [393, 324] width 49 height 13
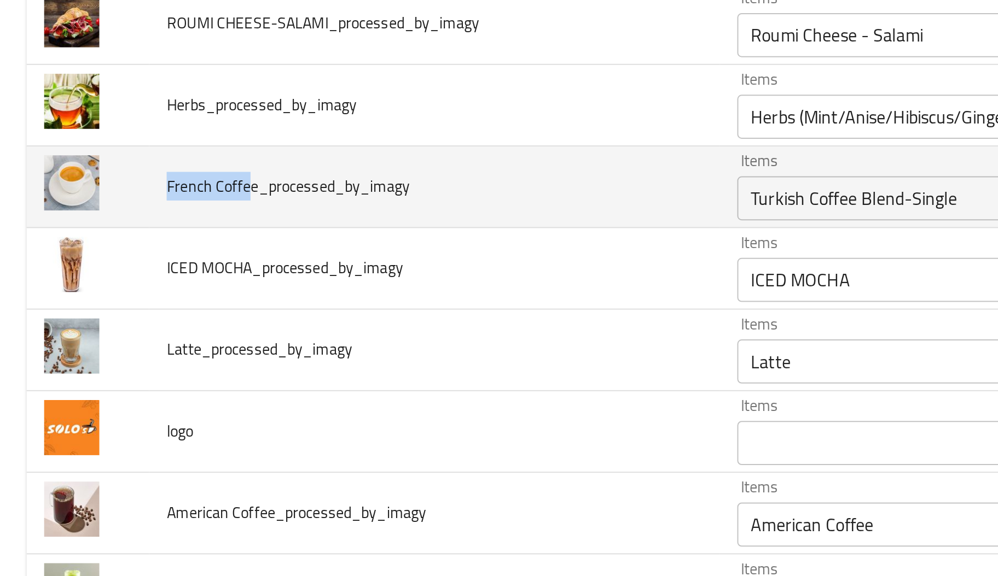
drag, startPoint x: 121, startPoint y: 246, endPoint x: 79, endPoint y: 249, distance: 41.7
click at [79, 249] on td "French Coffee_processed_by_imagy" at bounding box center [215, 250] width 283 height 40
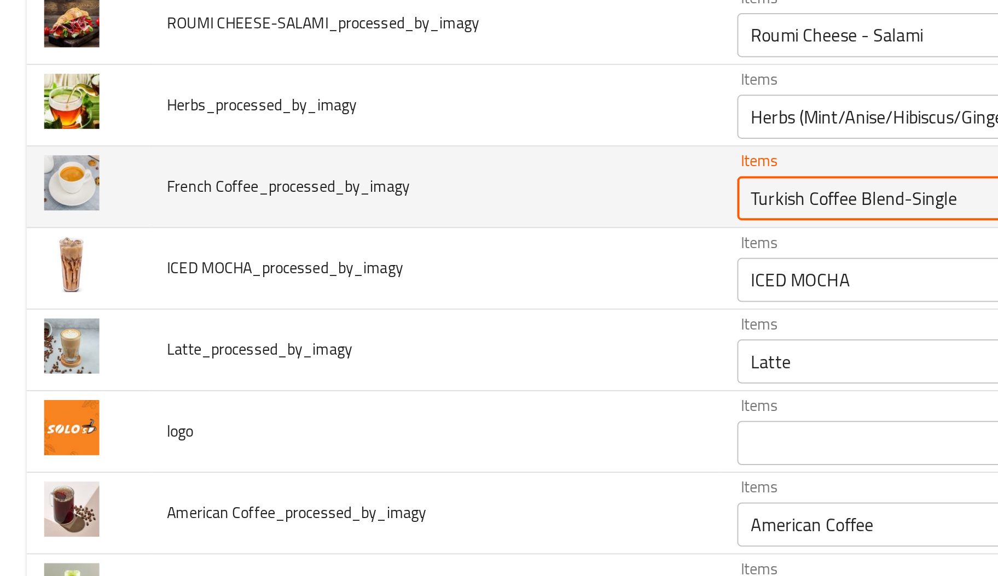
click at [390, 258] on Coffee_processed_by_imagy "Turkish Coffee Blend-Single" at bounding box center [470, 255] width 203 height 15
paste Coffee_processed_by_imagy "French Coff"
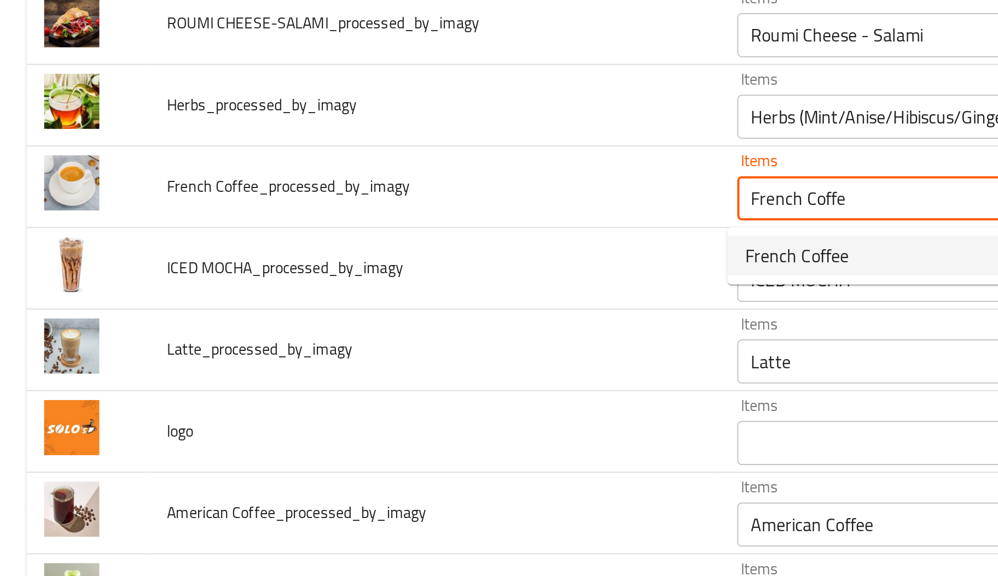
click at [386, 286] on span "French Coffee" at bounding box center [394, 284] width 51 height 13
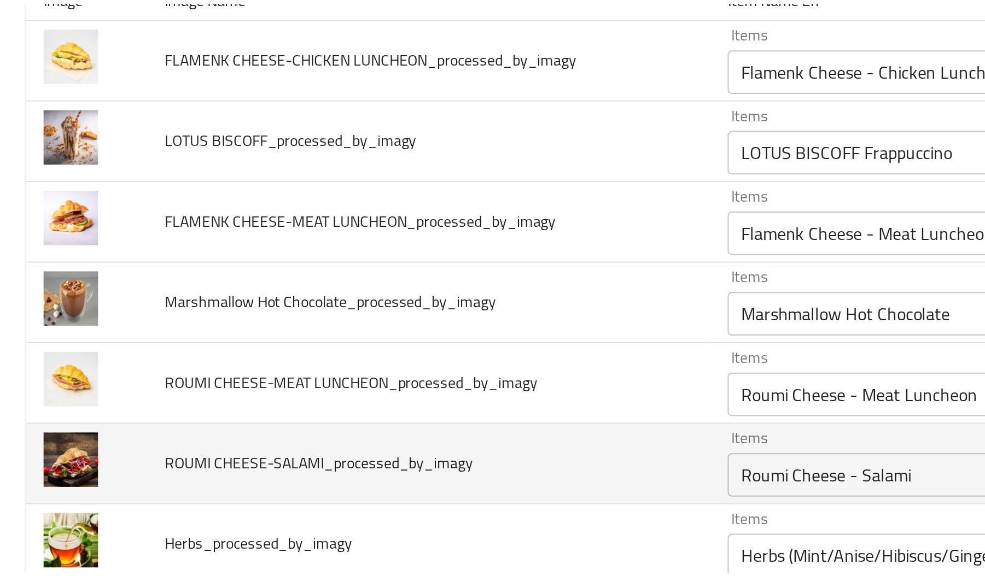
scroll to position [0, 0]
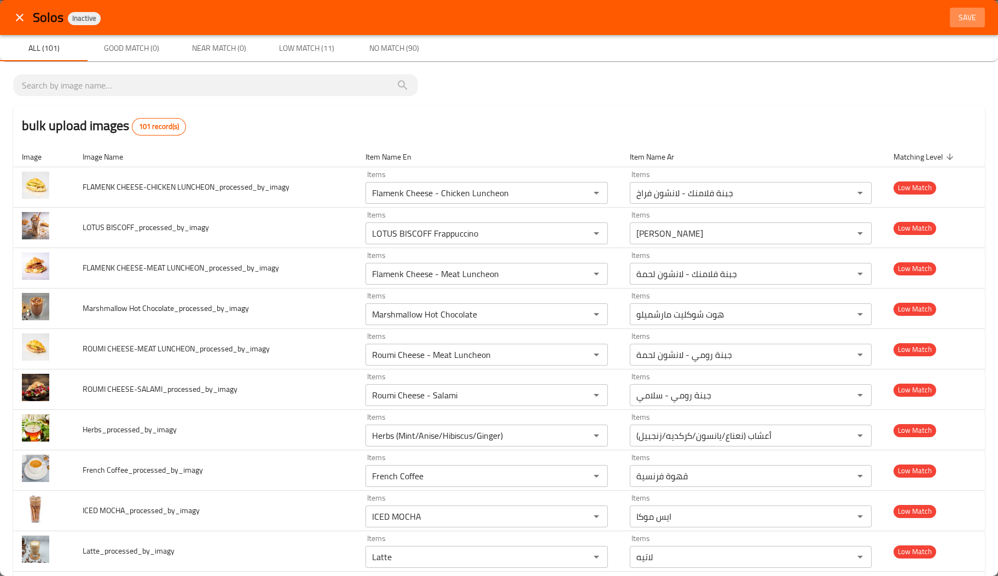
click at [963, 15] on span "Save" at bounding box center [967, 18] width 26 height 14
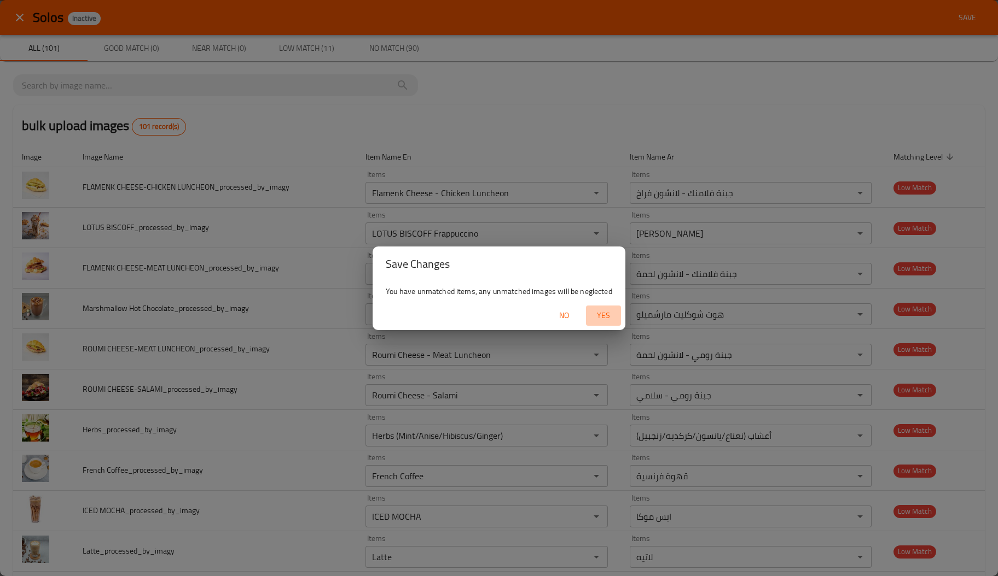
click at [602, 314] on span "Yes" at bounding box center [603, 316] width 26 height 14
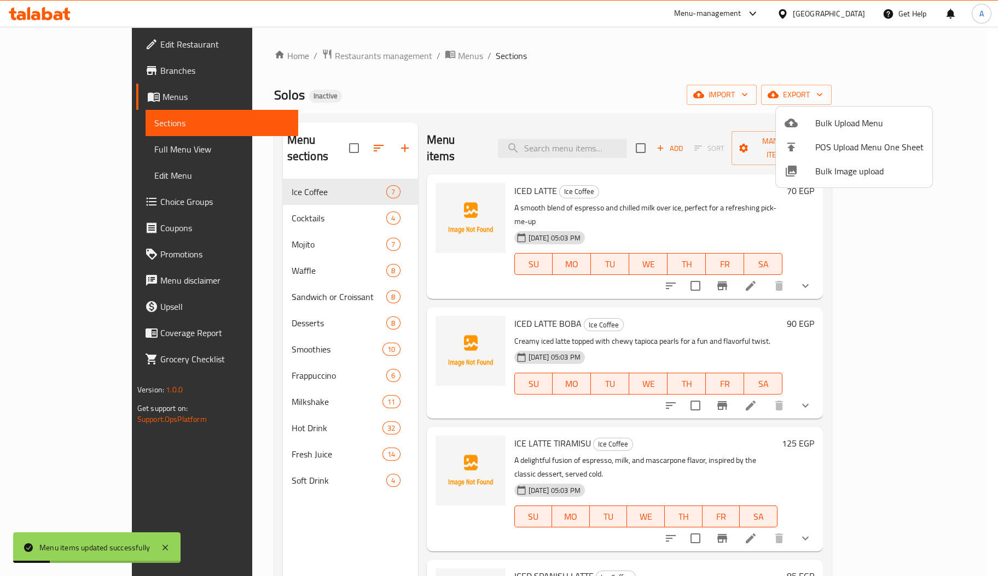
click at [277, 199] on div at bounding box center [499, 288] width 998 height 576
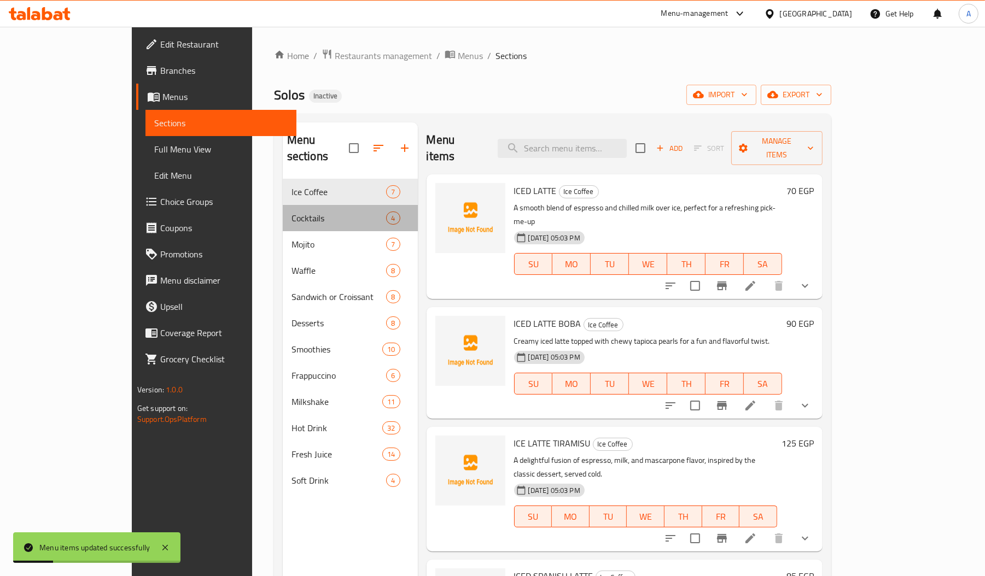
click at [291, 212] on span "Cocktails" at bounding box center [338, 218] width 95 height 13
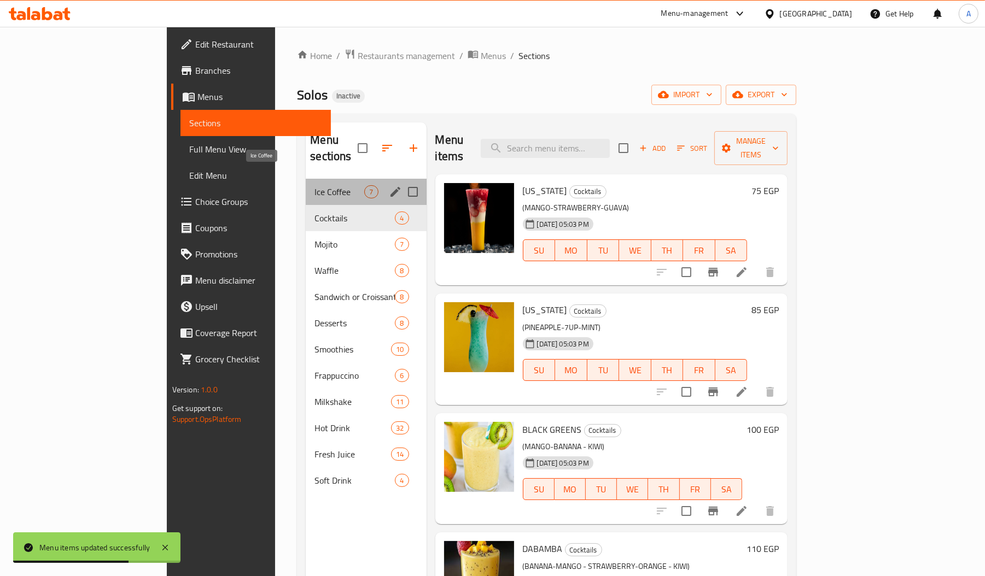
click at [314, 185] on span "Ice Coffee" at bounding box center [339, 191] width 50 height 13
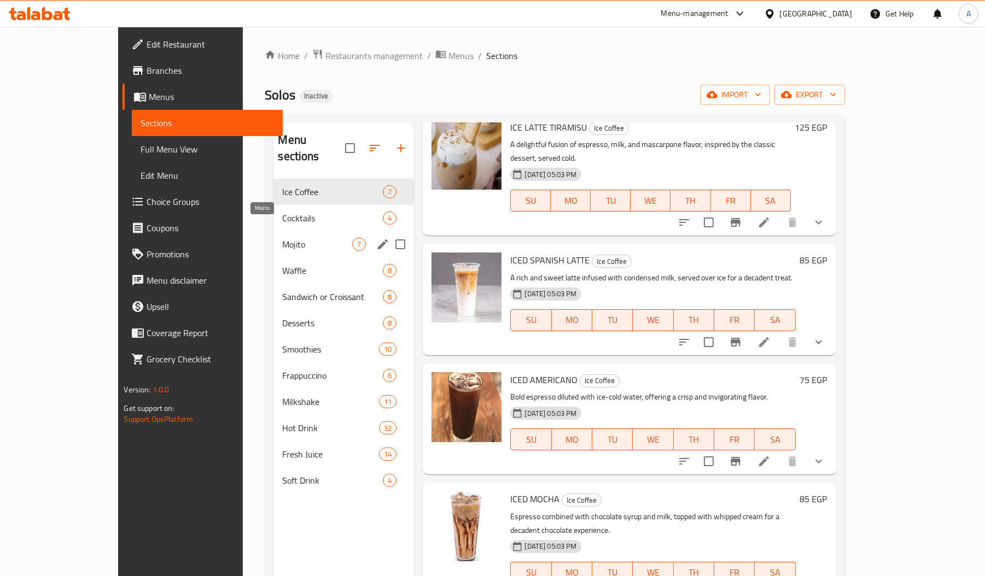
click at [282, 238] on span "Mojito" at bounding box center [317, 244] width 70 height 13
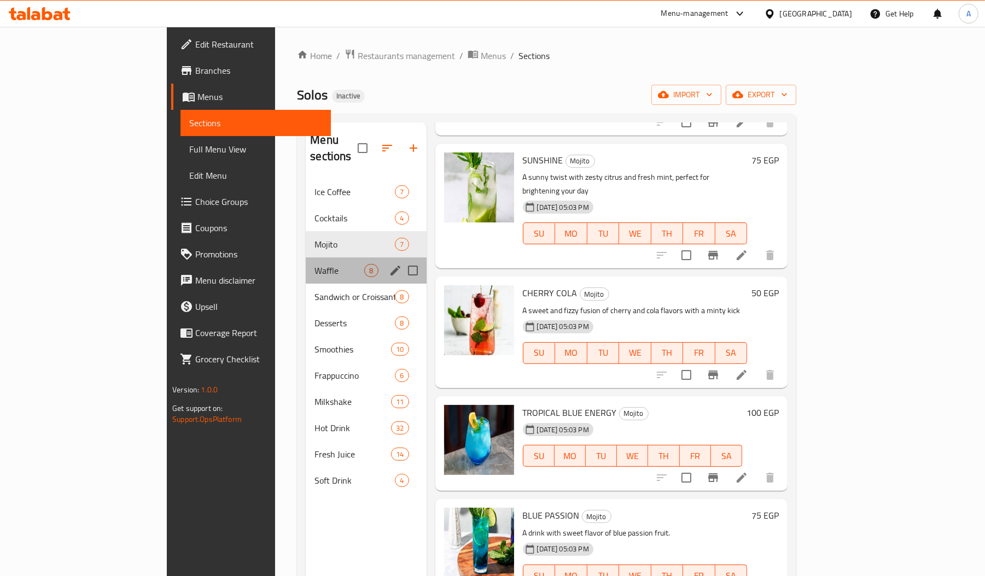
click at [306, 265] on div "Waffle 8" at bounding box center [366, 271] width 120 height 26
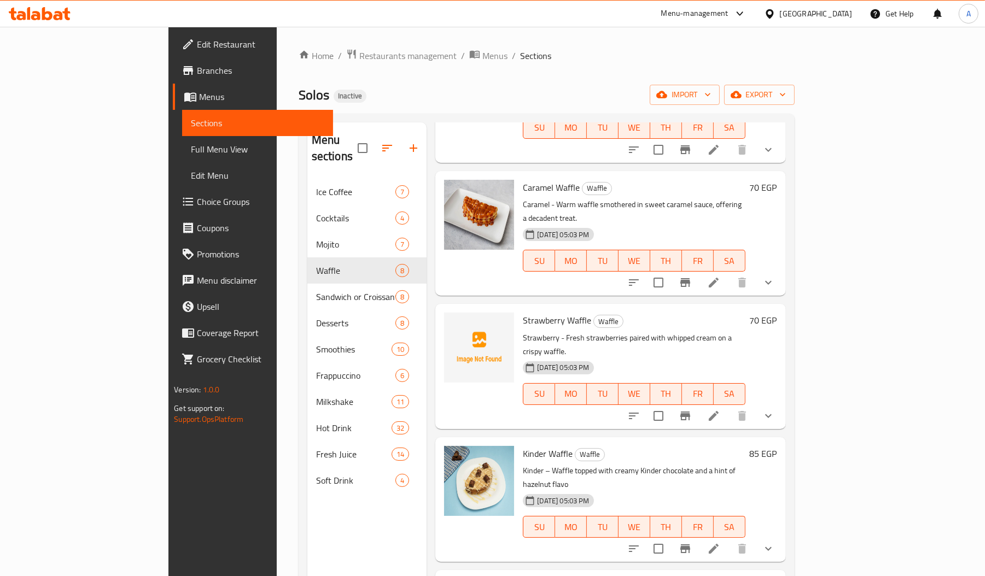
click at [523, 312] on span "Strawberry Waffle" at bounding box center [557, 320] width 68 height 16
click at [533, 312] on span "Strawberry Waffle" at bounding box center [557, 320] width 68 height 16
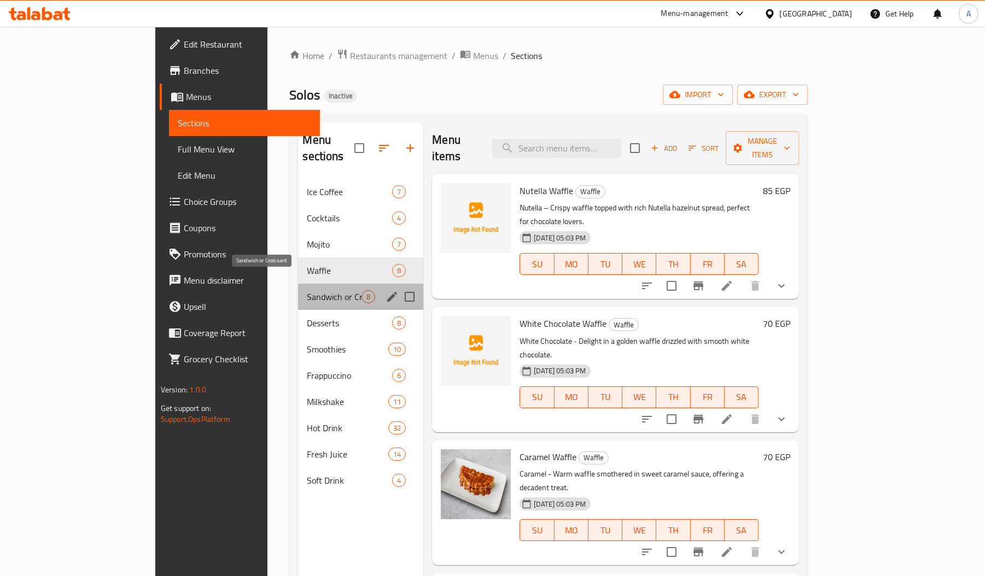
click at [307, 290] on span "Sandwich or Croissant" at bounding box center [334, 296] width 55 height 13
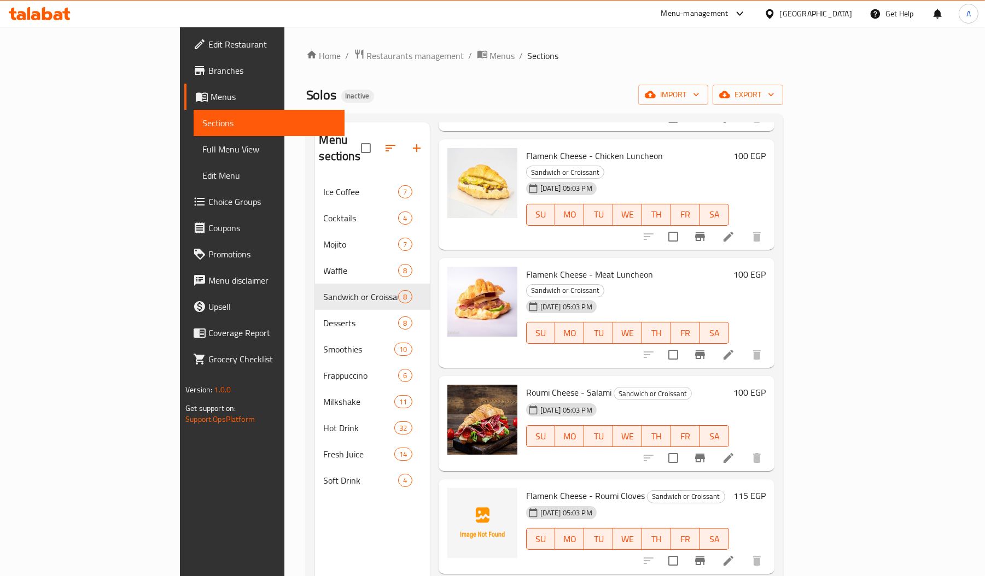
scroll to position [291, 0]
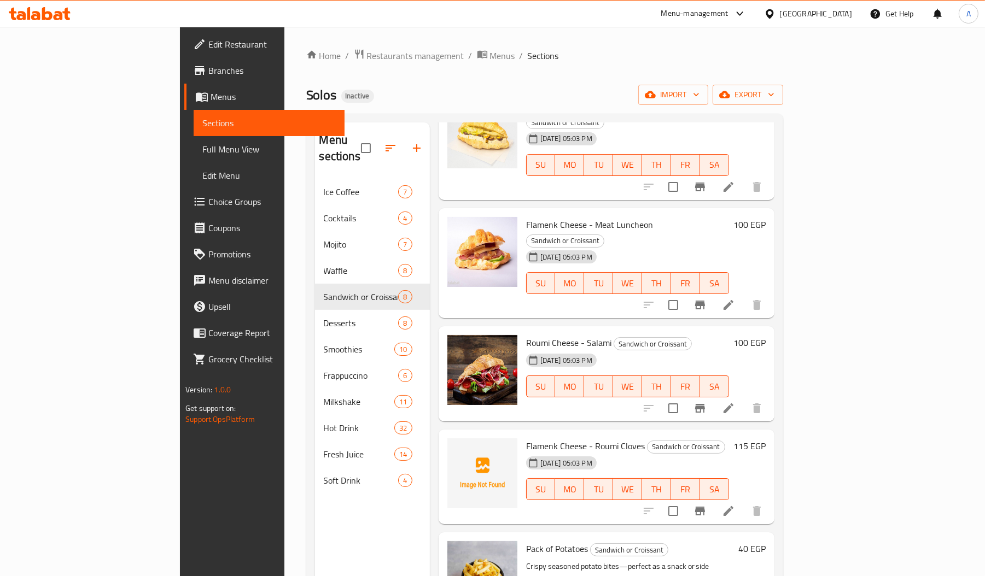
click at [526, 438] on span "Flamenk Cheese - Roumi Cloves" at bounding box center [585, 446] width 119 height 16
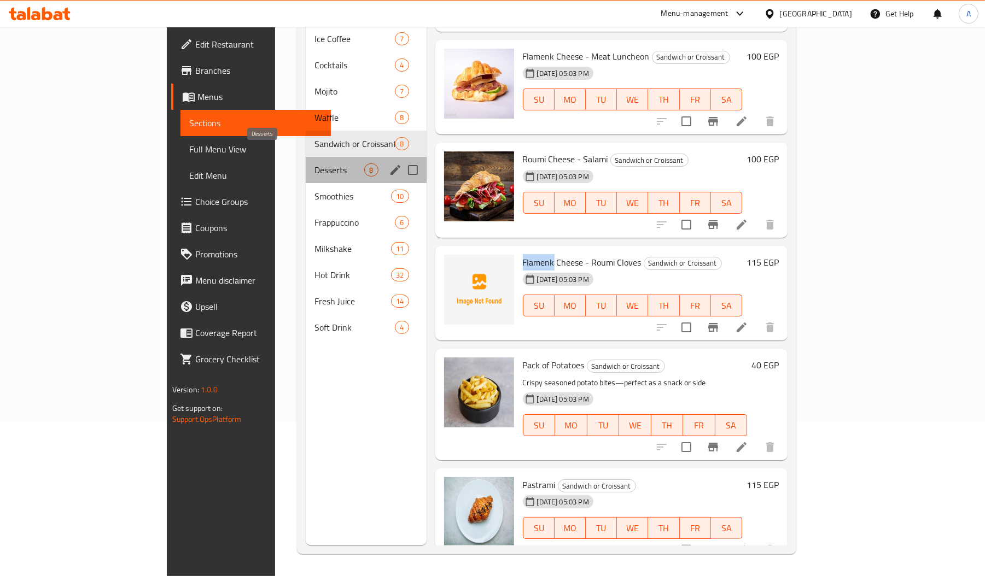
click at [314, 164] on span "Desserts" at bounding box center [339, 170] width 50 height 13
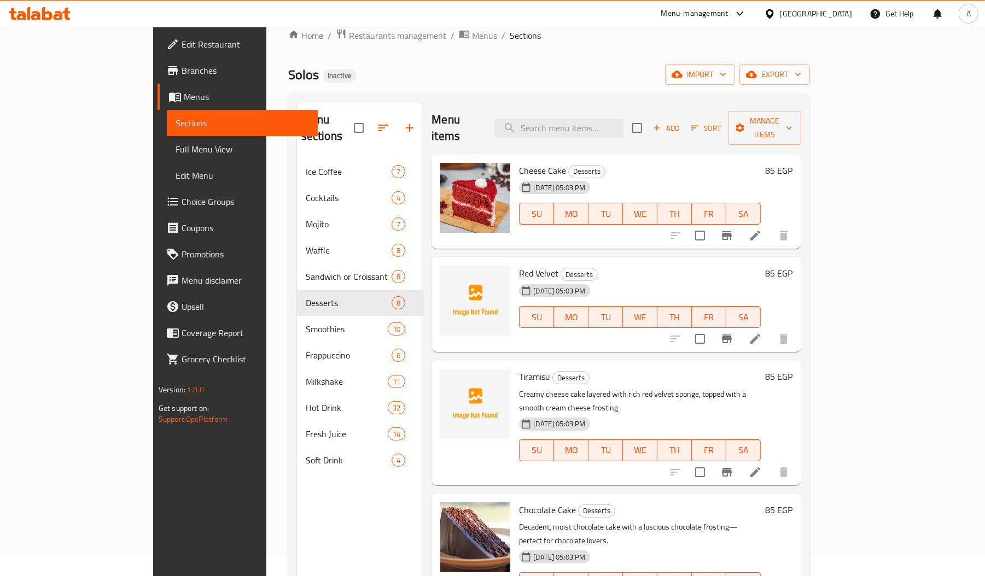
scroll to position [19, 0]
click at [519, 267] on span "Red Velvet" at bounding box center [538, 275] width 39 height 16
click at [519, 164] on span "Cheese Cake" at bounding box center [542, 172] width 47 height 16
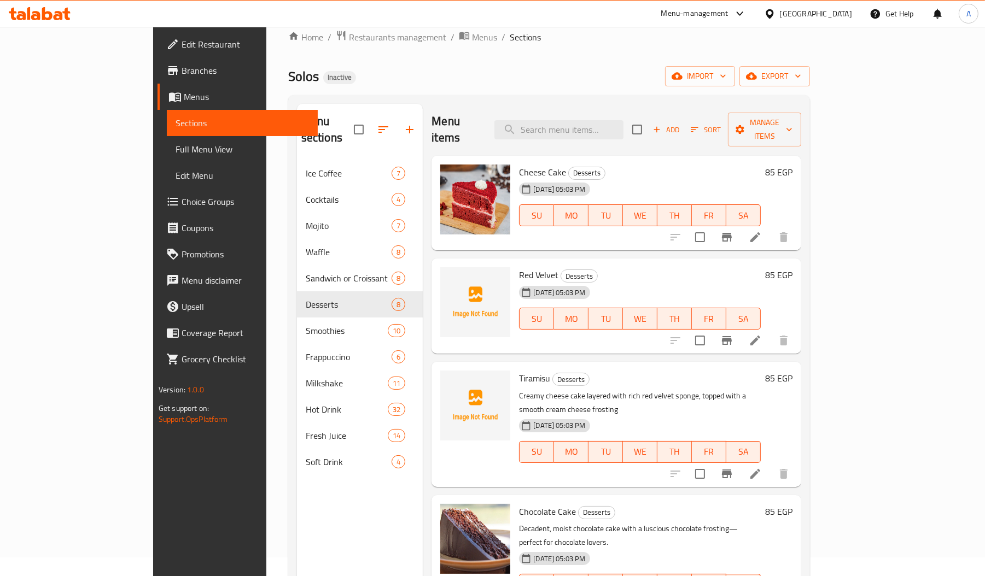
click at [519, 267] on span "Red Velvet" at bounding box center [538, 275] width 39 height 16
click at [519, 370] on span "Tiramisu" at bounding box center [534, 378] width 31 height 16
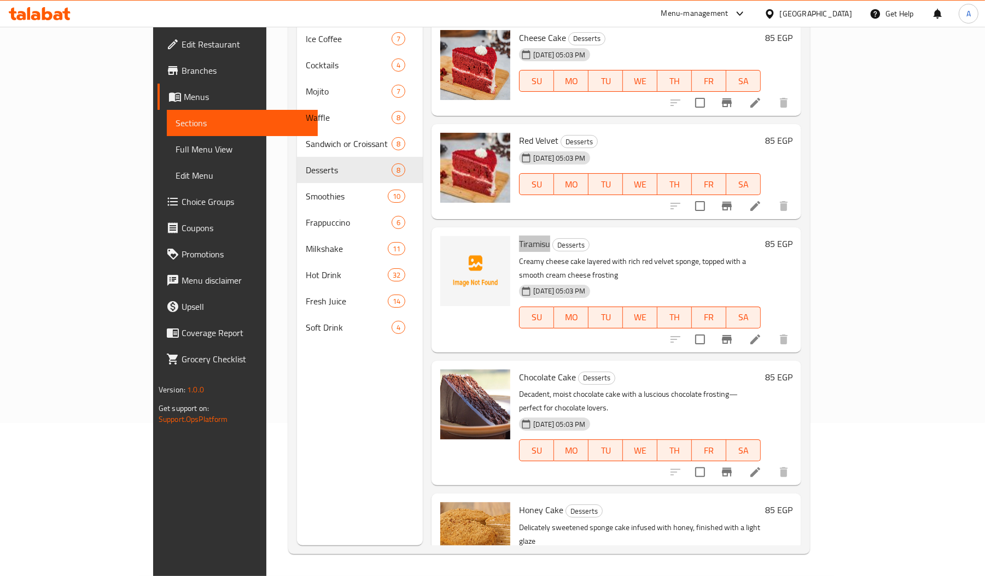
scroll to position [0, 0]
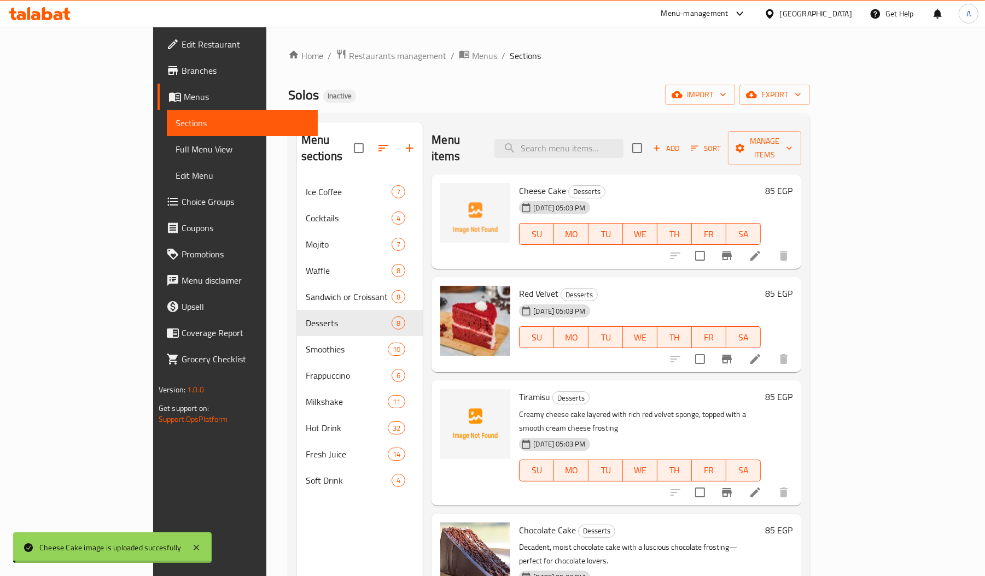
click at [519, 183] on span "Cheese Cake" at bounding box center [542, 191] width 47 height 16
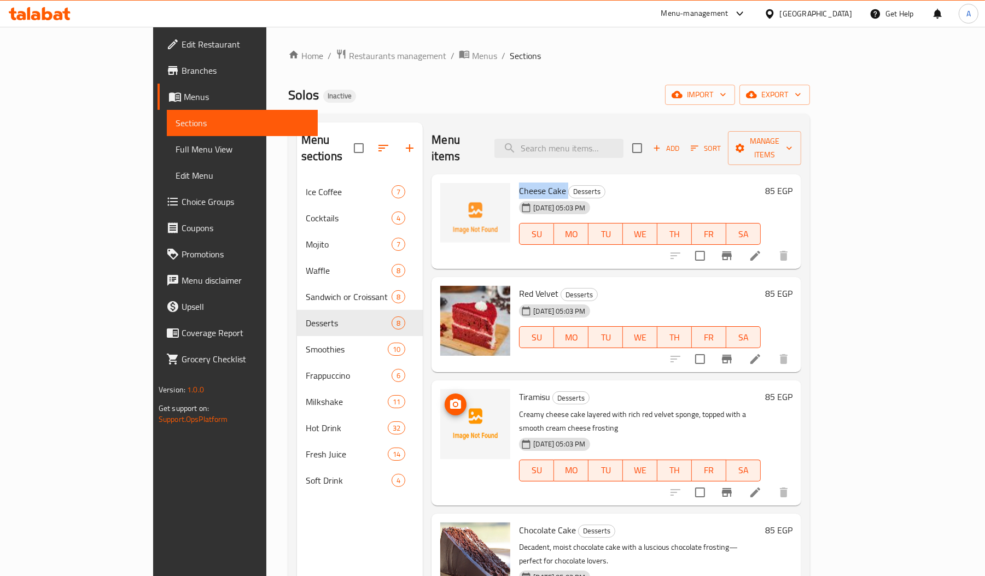
click at [451, 438] on img at bounding box center [475, 424] width 70 height 70
click at [511, 475] on div "Tiramisu Desserts Creamy cheese cake layered with rich red velvet sponge, toppe…" at bounding box center [616, 443] width 370 height 125
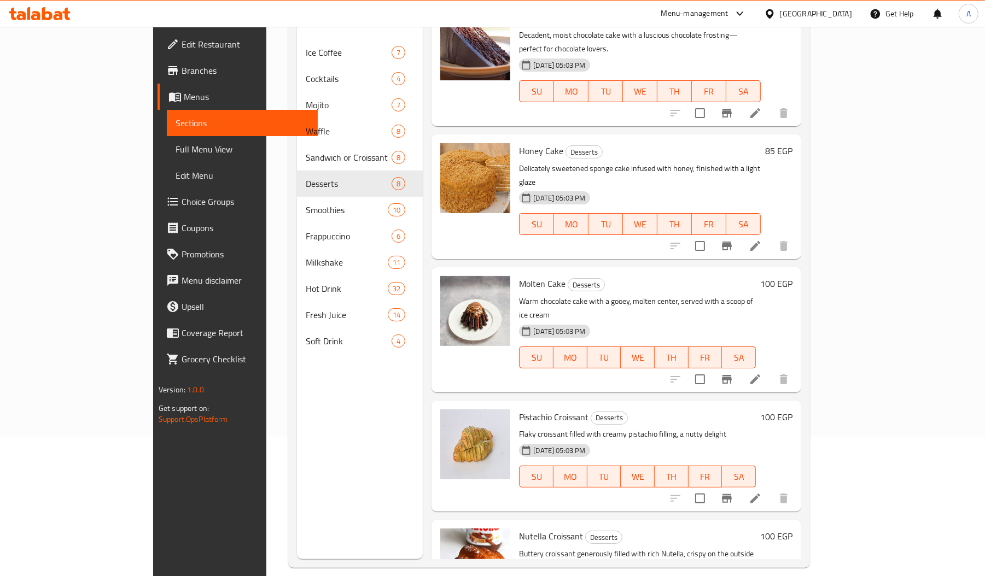
scroll to position [154, 0]
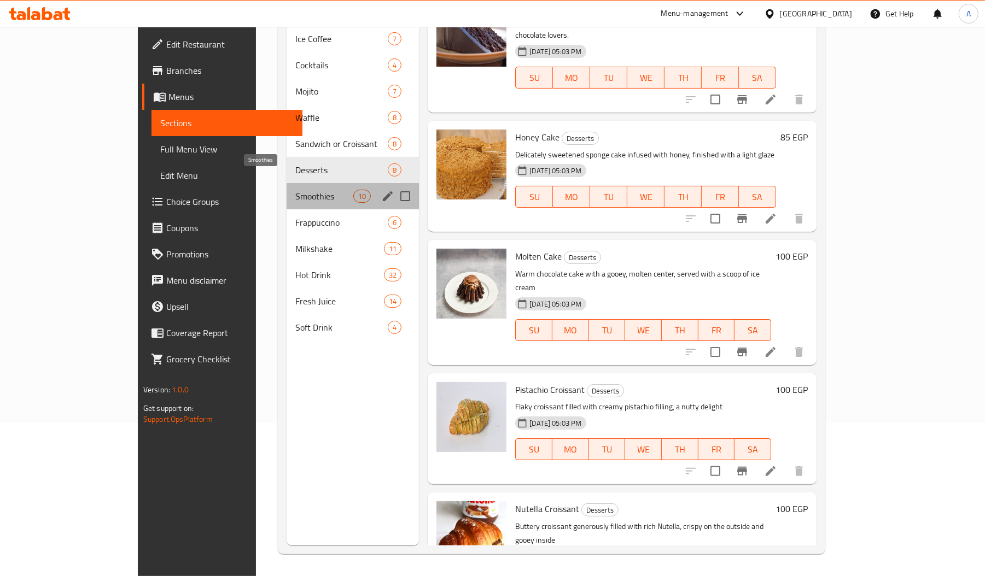
click at [295, 190] on span "Smoothies" at bounding box center [324, 196] width 58 height 13
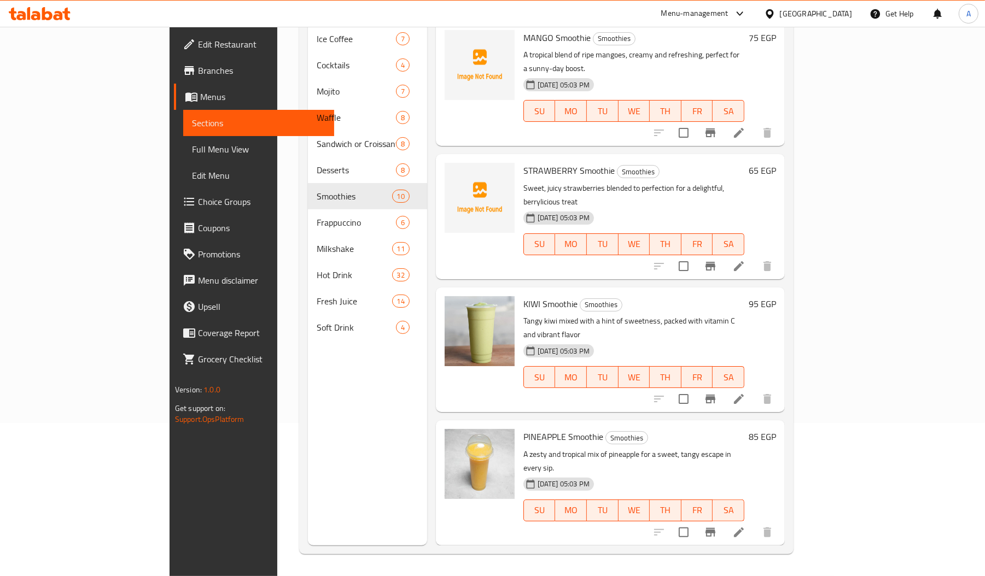
click at [523, 162] on span "STRAWBERRY Smoothie" at bounding box center [568, 170] width 91 height 16
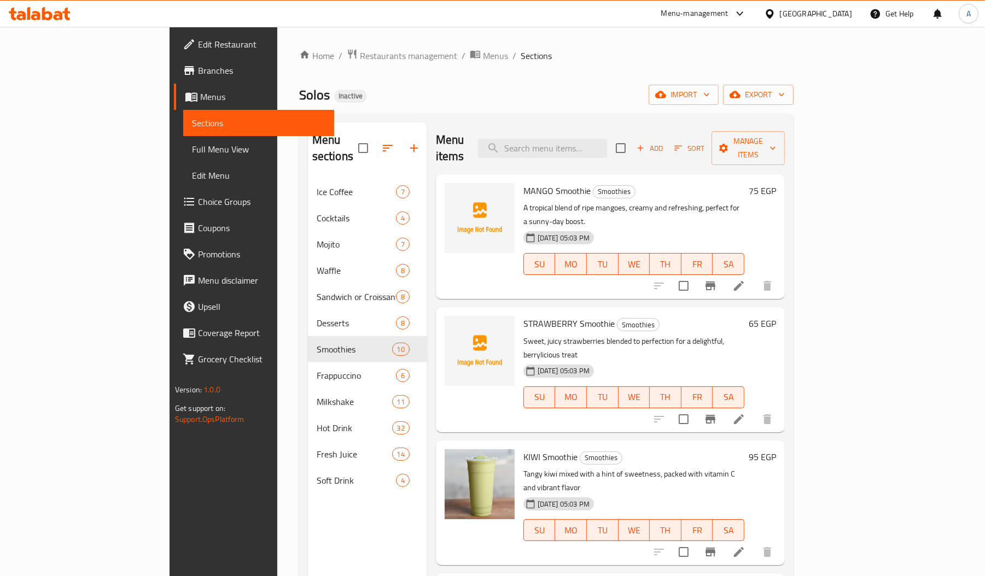
click at [523, 183] on span "MANGO Smoothie" at bounding box center [556, 191] width 67 height 16
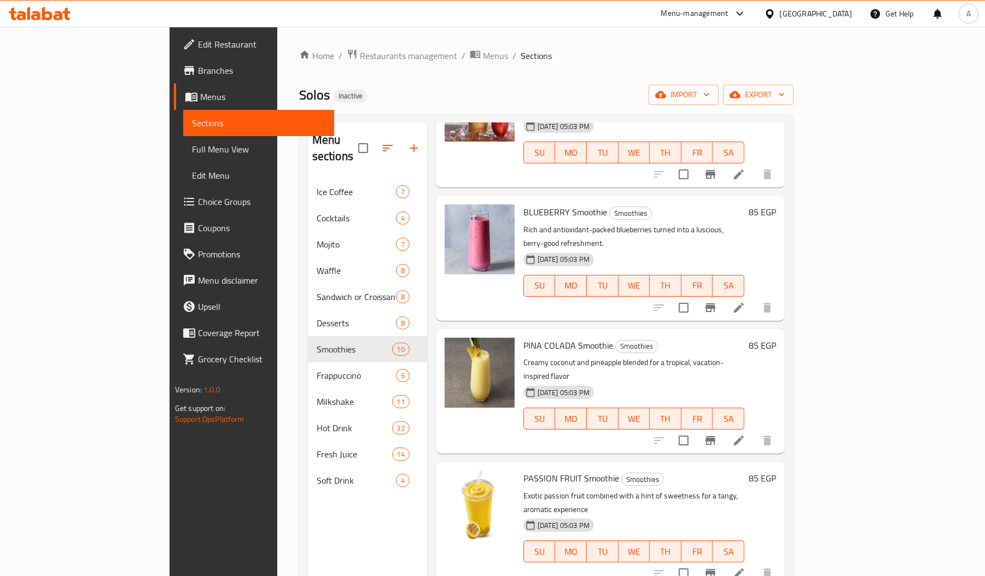
scroll to position [154, 0]
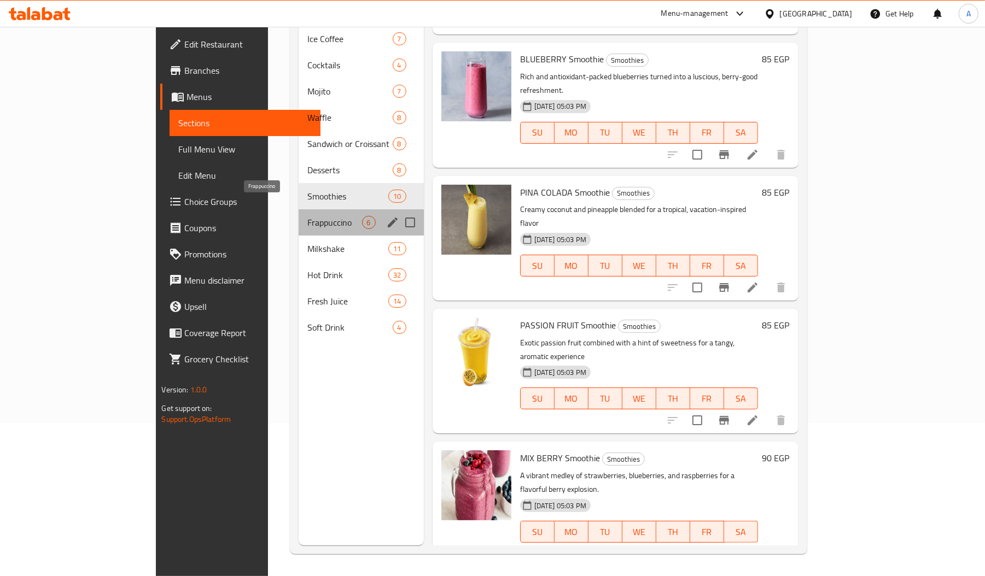
click at [307, 216] on span "Frappuccino" at bounding box center [334, 222] width 54 height 13
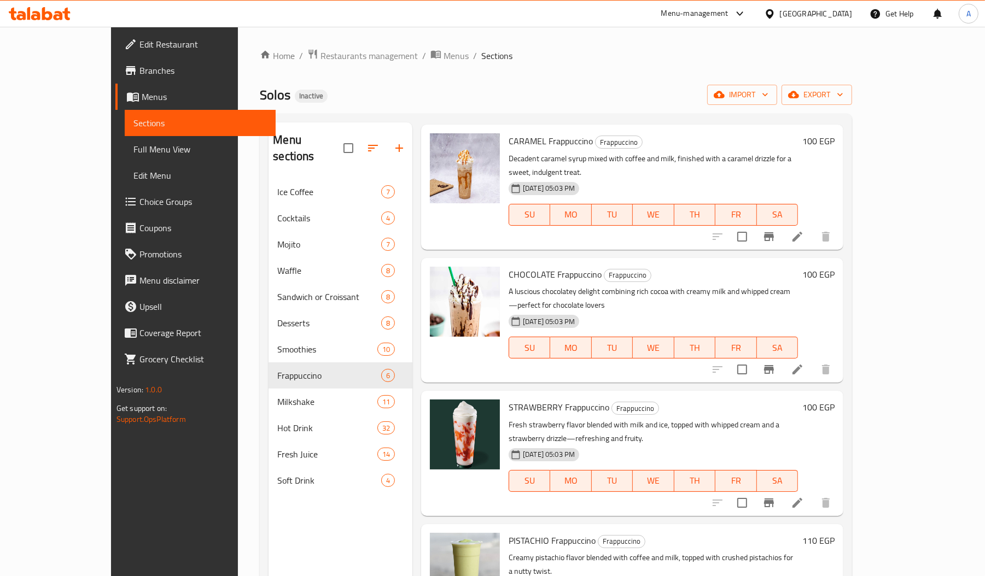
scroll to position [154, 0]
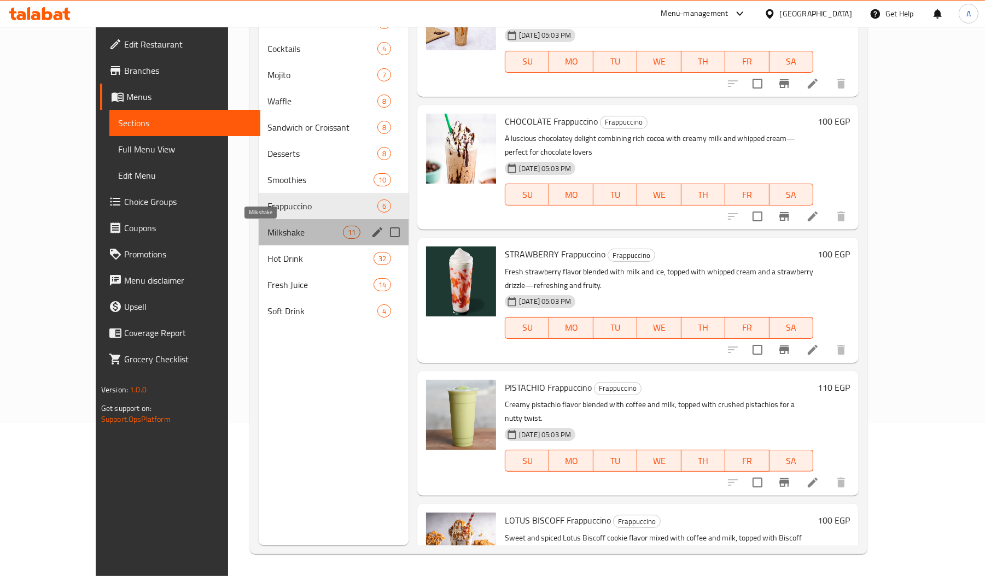
click at [267, 226] on span "Milkshake" at bounding box center [304, 232] width 75 height 13
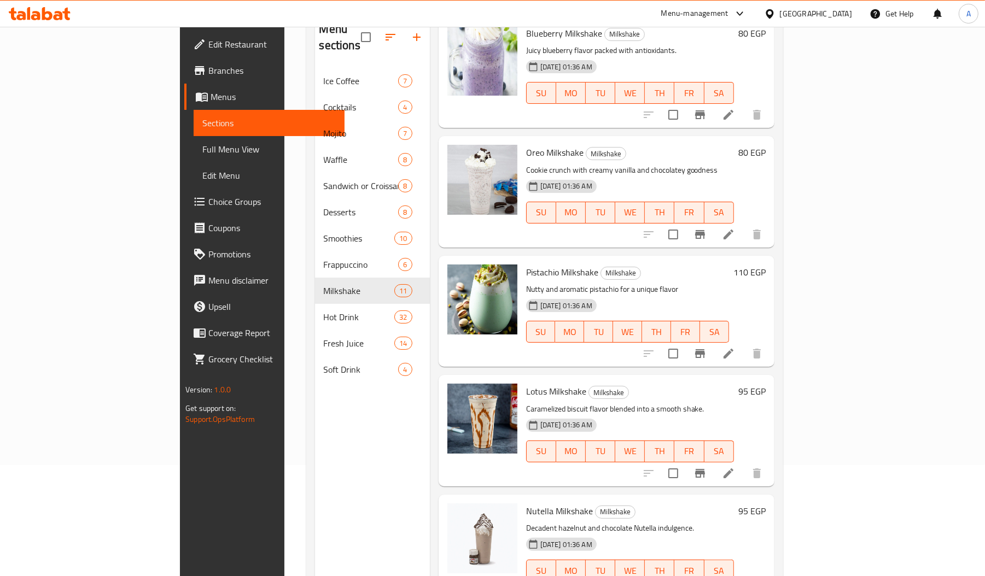
scroll to position [154, 0]
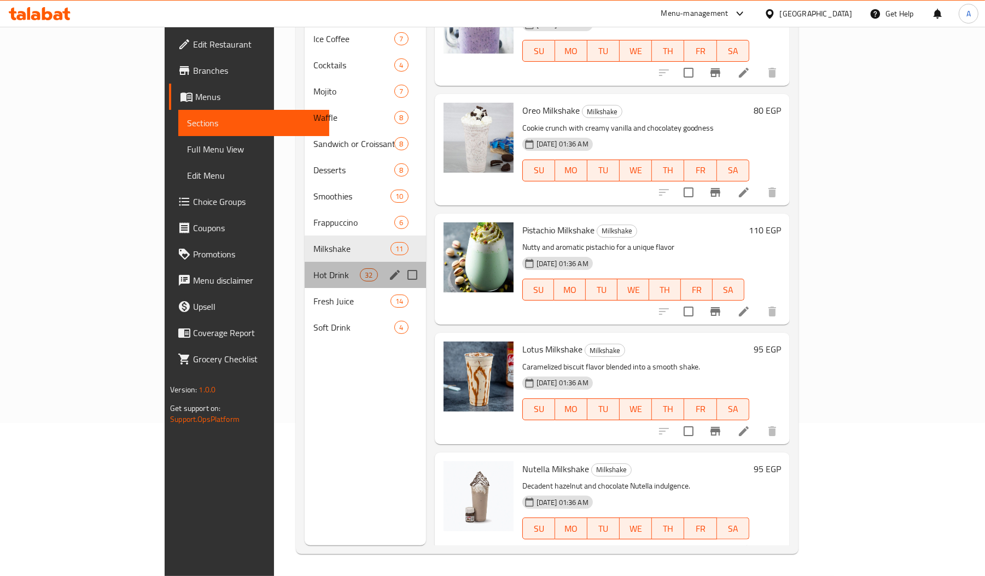
click at [305, 266] on div "Hot Drink 32" at bounding box center [365, 275] width 121 height 26
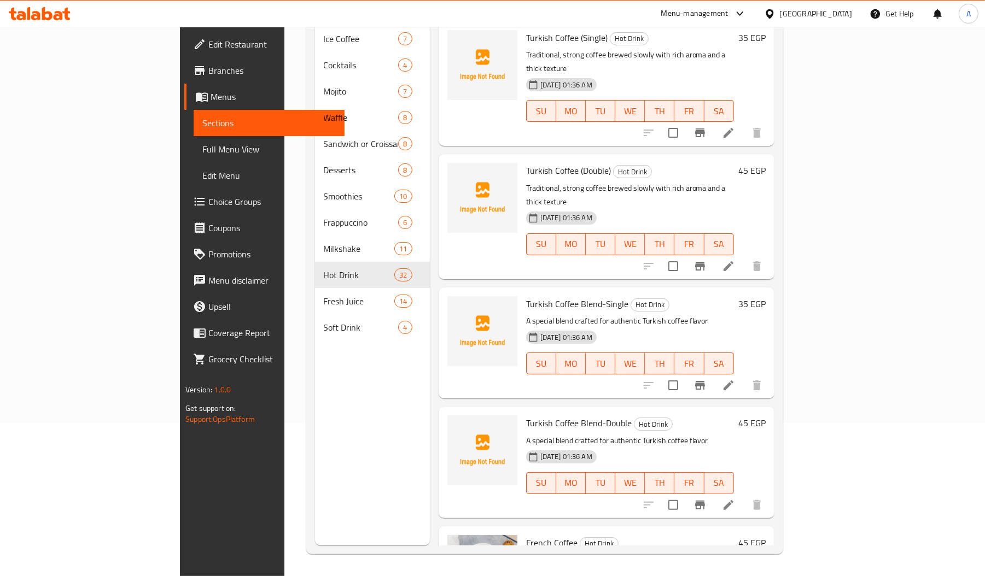
click at [526, 415] on span "Turkish Coffee Blend-Double" at bounding box center [579, 423] width 106 height 16
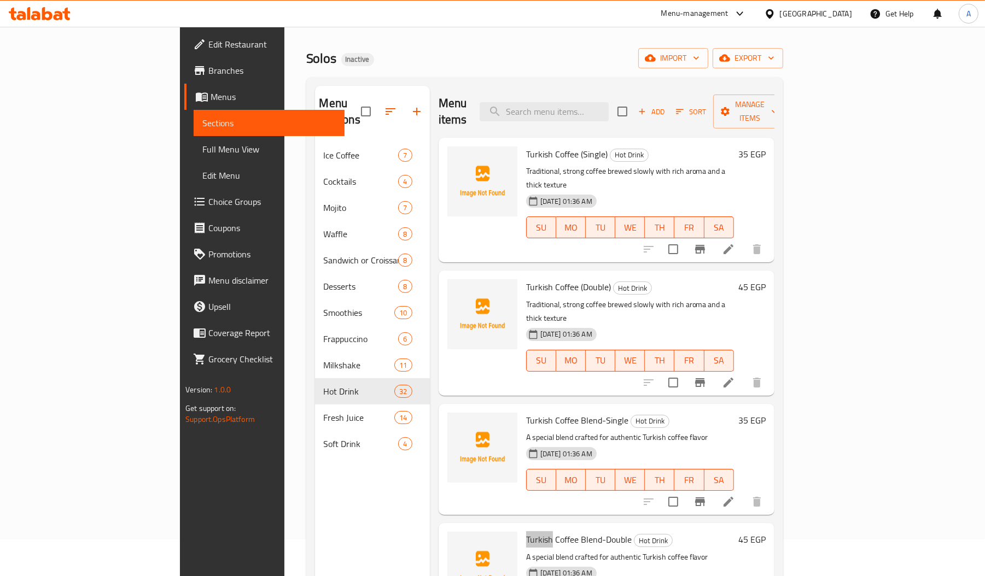
scroll to position [36, 0]
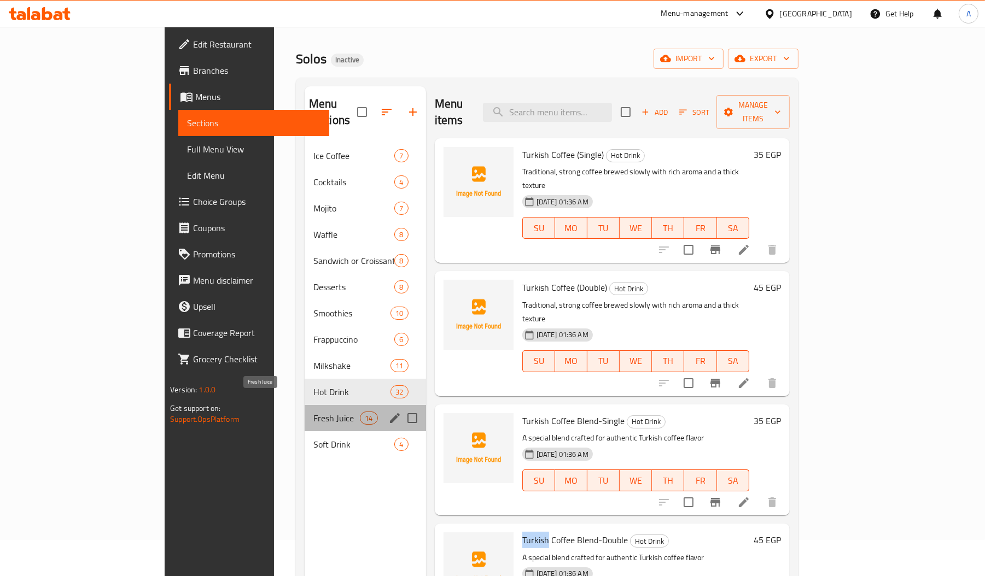
click at [313, 412] on span "Fresh Juice" at bounding box center [336, 418] width 46 height 13
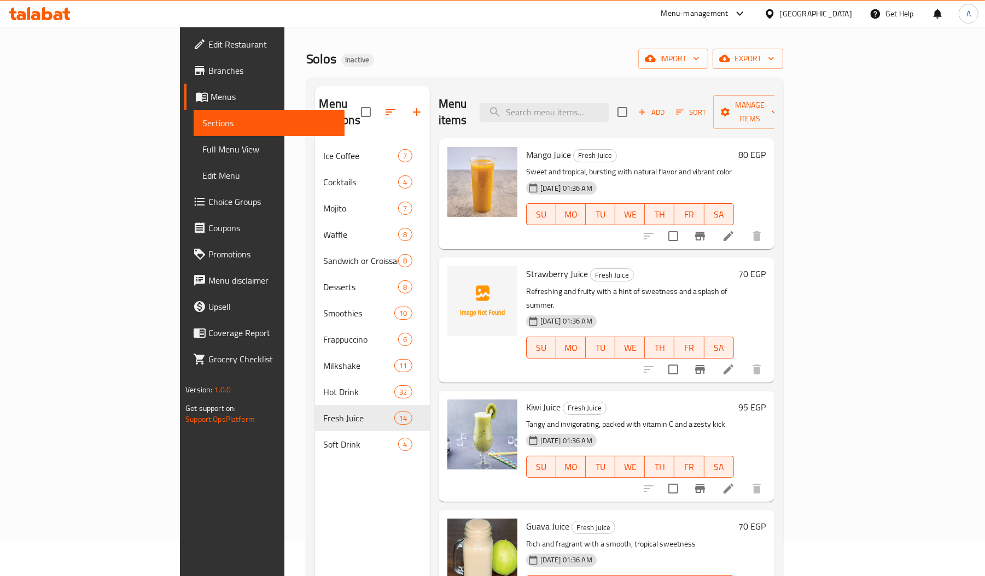
click at [526, 266] on span "Strawberry Juice" at bounding box center [557, 274] width 62 height 16
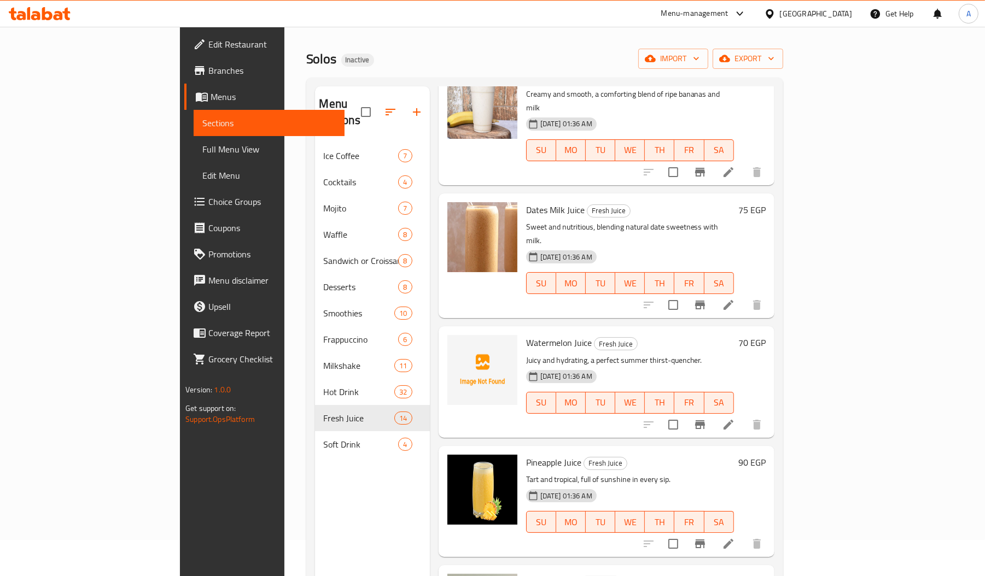
scroll to position [929, 0]
click at [526, 334] on span "Watermelon Juice" at bounding box center [559, 342] width 66 height 16
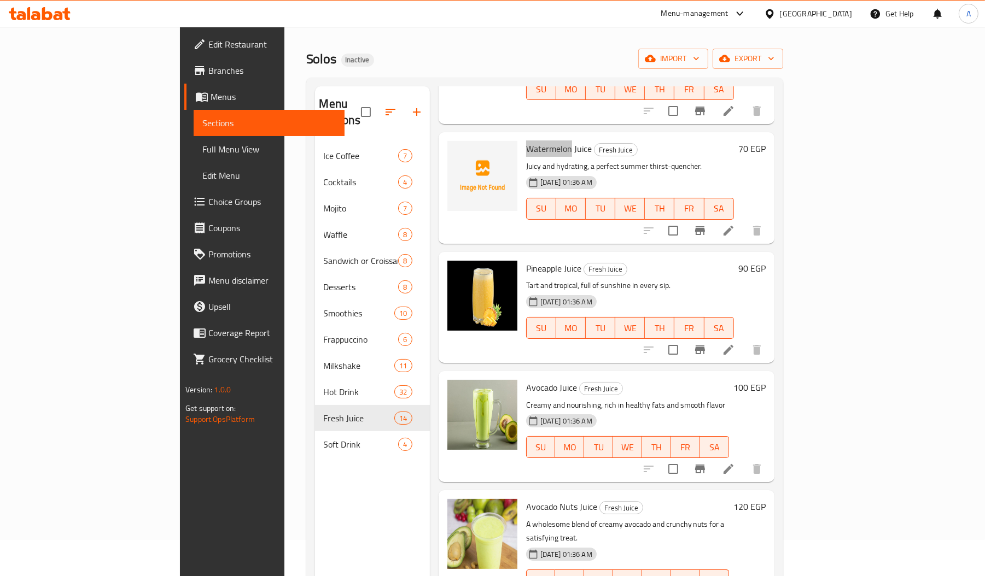
scroll to position [154, 0]
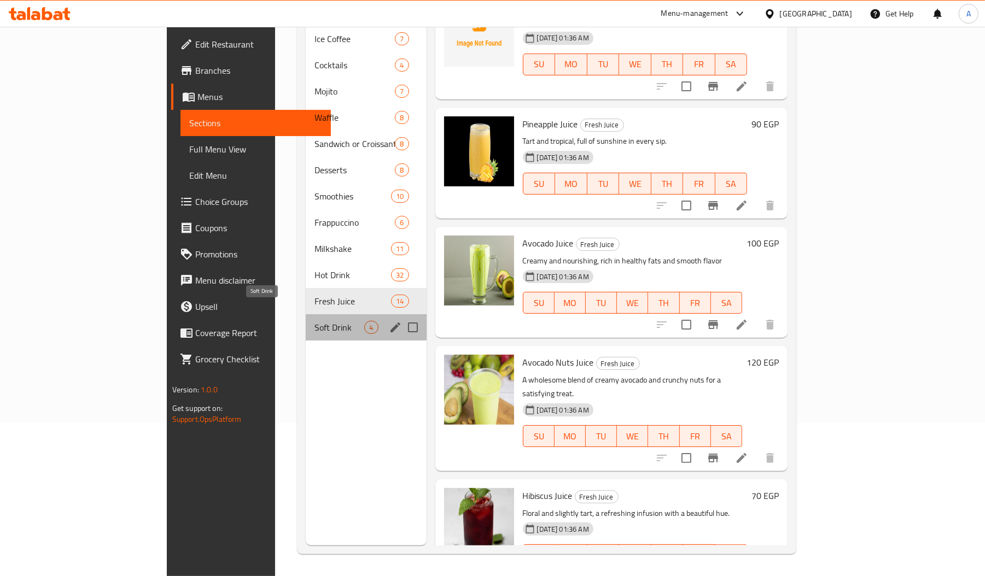
click at [314, 321] on span "Soft Drink" at bounding box center [339, 327] width 50 height 13
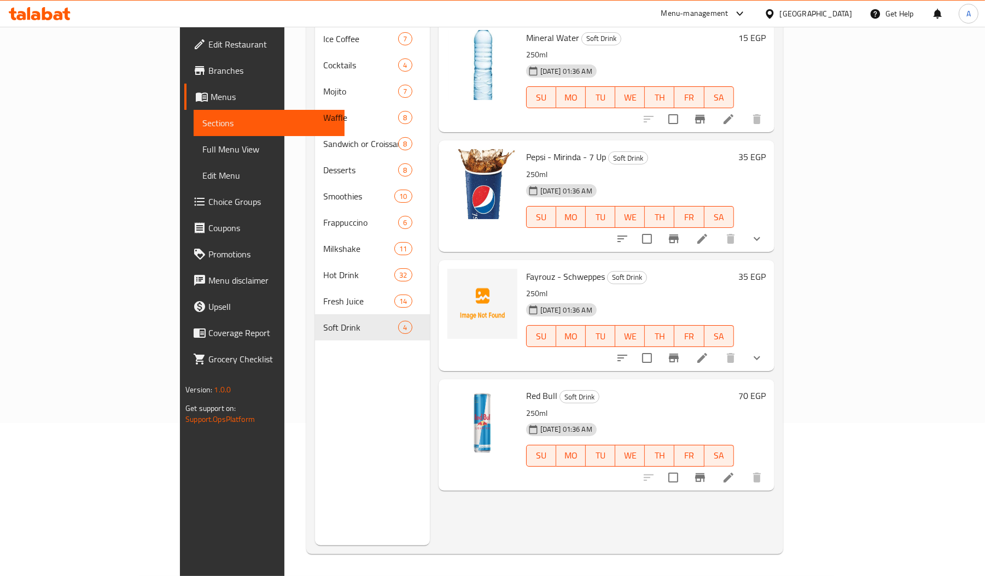
click at [526, 269] on span "Fayrouz - Schweppes" at bounding box center [565, 277] width 79 height 16
click at [770, 229] on button "show more" at bounding box center [757, 239] width 26 height 26
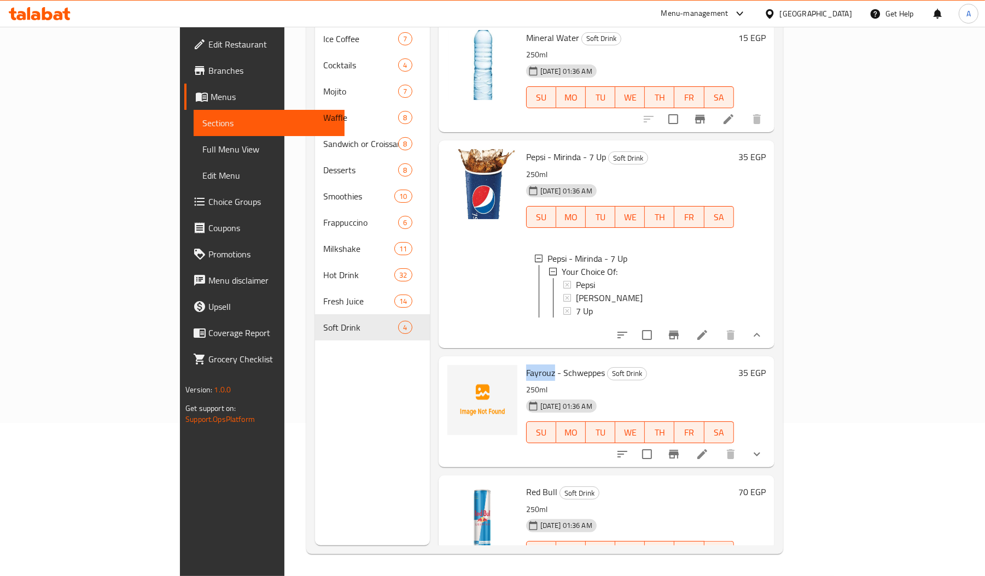
scroll to position [37, 0]
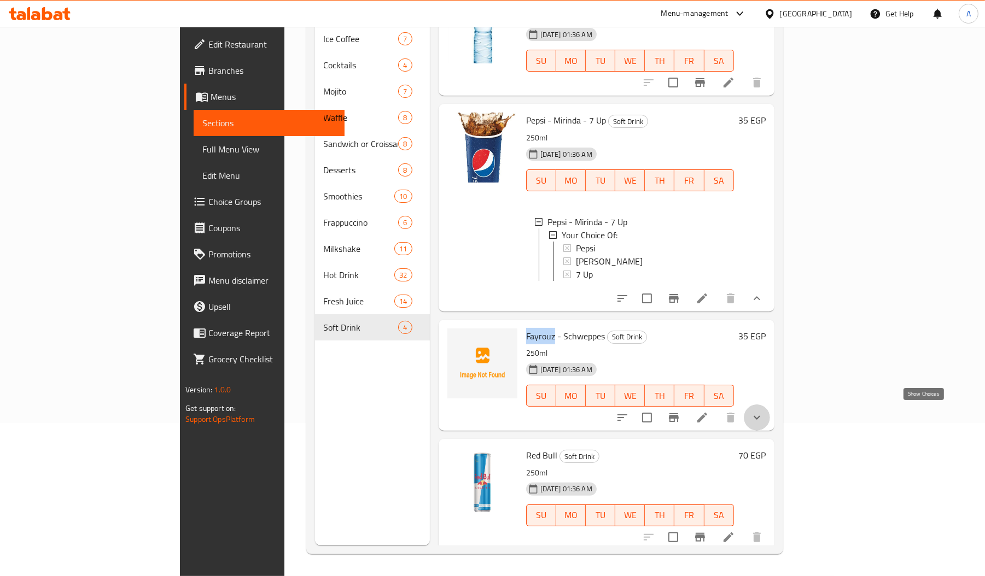
click at [763, 411] on icon "show more" at bounding box center [756, 417] width 13 height 13
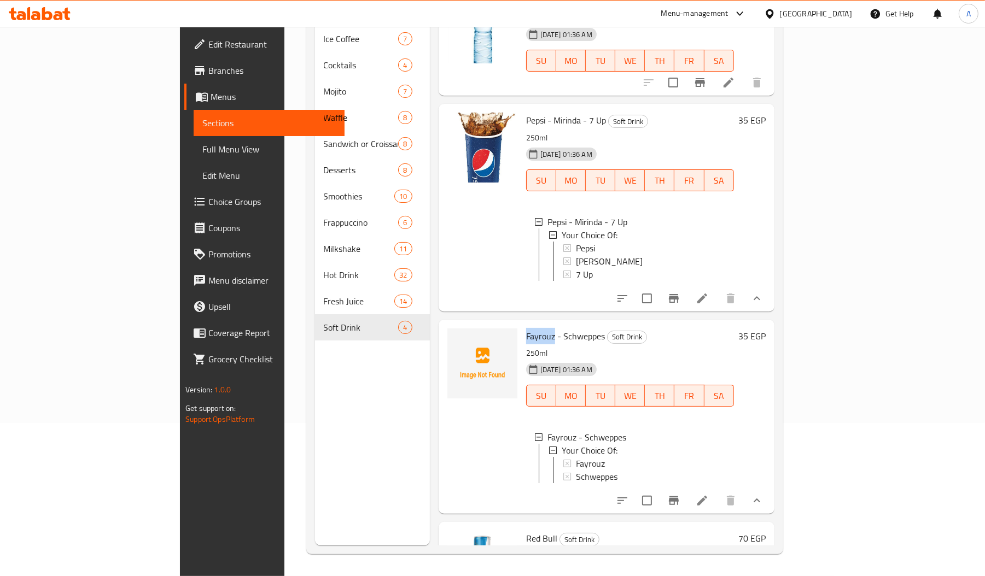
scroll to position [132, 0]
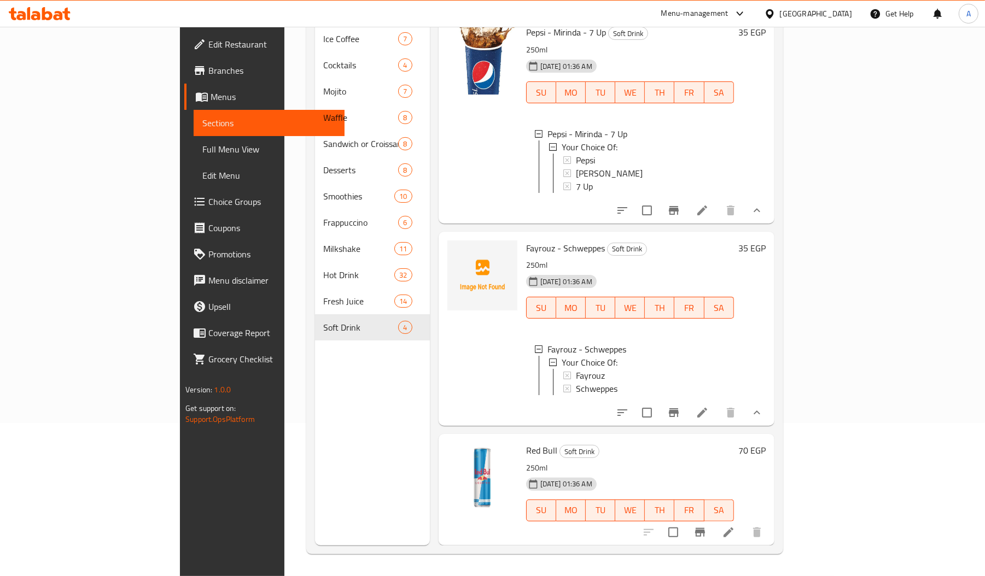
click at [544, 240] on span "Fayrouz - Schweppes" at bounding box center [565, 248] width 79 height 16
click at [315, 448] on div "Menu sections Ice Coffee 7 Cocktails 4 Mojito 7 Waffle 8 Sandwich or Croissant …" at bounding box center [372, 257] width 115 height 576
click at [202, 155] on span "Full Menu View" at bounding box center [268, 149] width 133 height 13
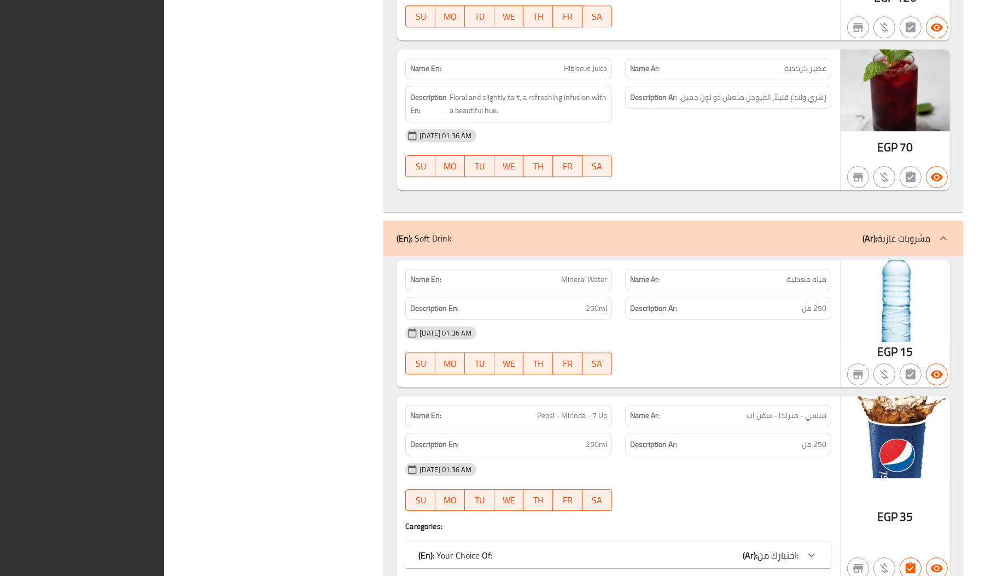
scroll to position [19065, 0]
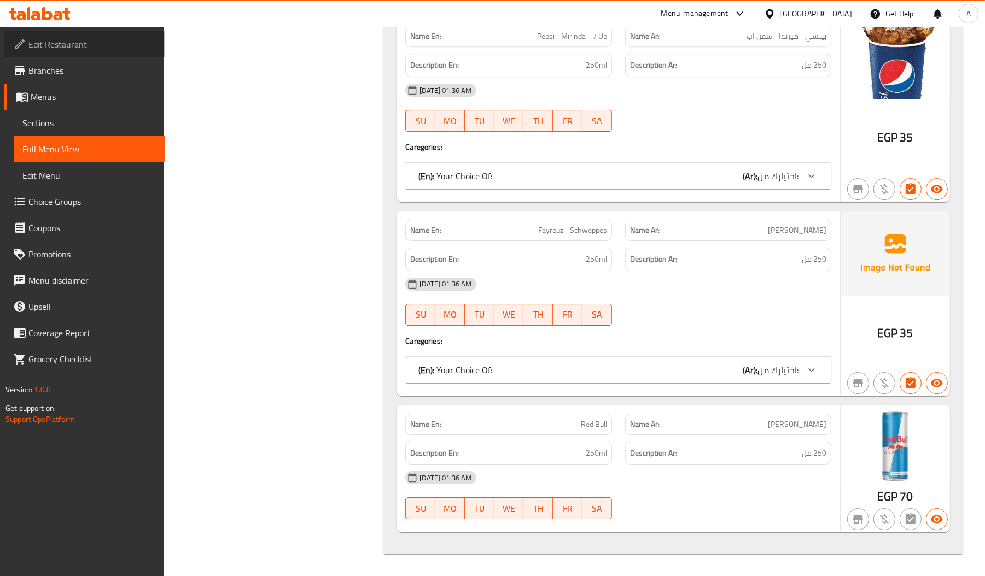
click at [136, 41] on span "Edit Restaurant" at bounding box center [91, 44] width 127 height 13
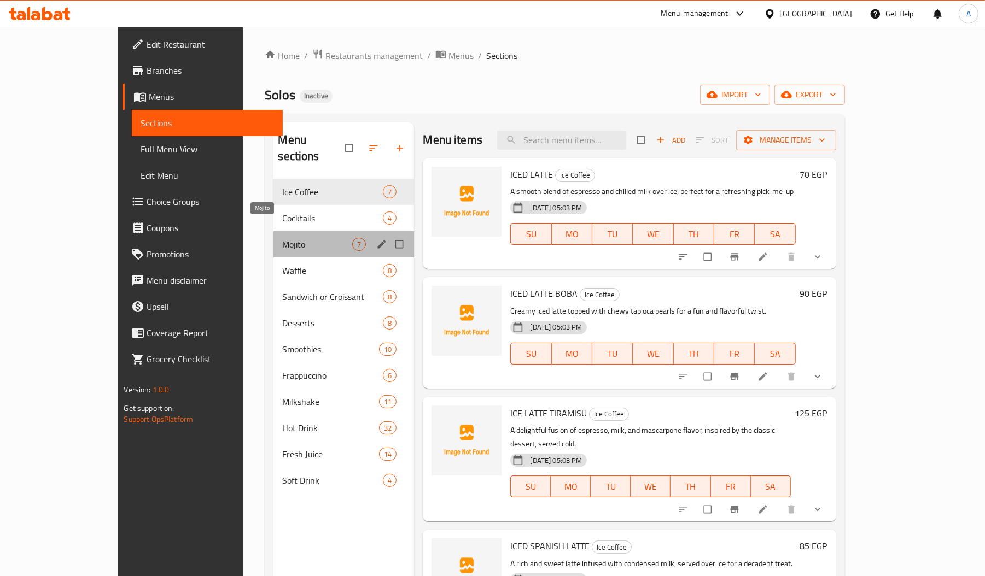
click at [282, 238] on span "Mojito" at bounding box center [317, 244] width 70 height 13
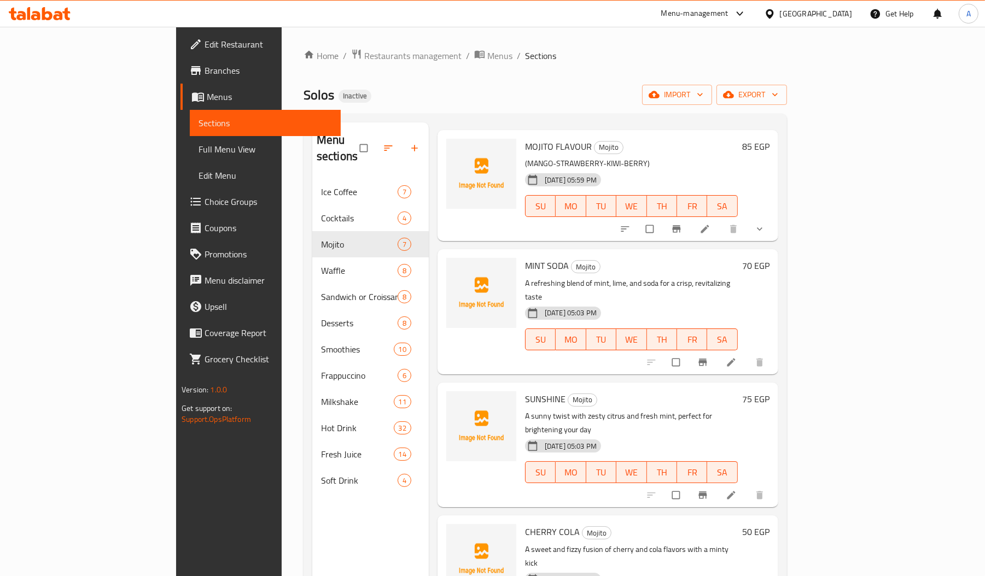
scroll to position [45, 0]
click at [525, 390] on span "SUNSHINE" at bounding box center [545, 398] width 40 height 16
copy span "SUNSHINE"
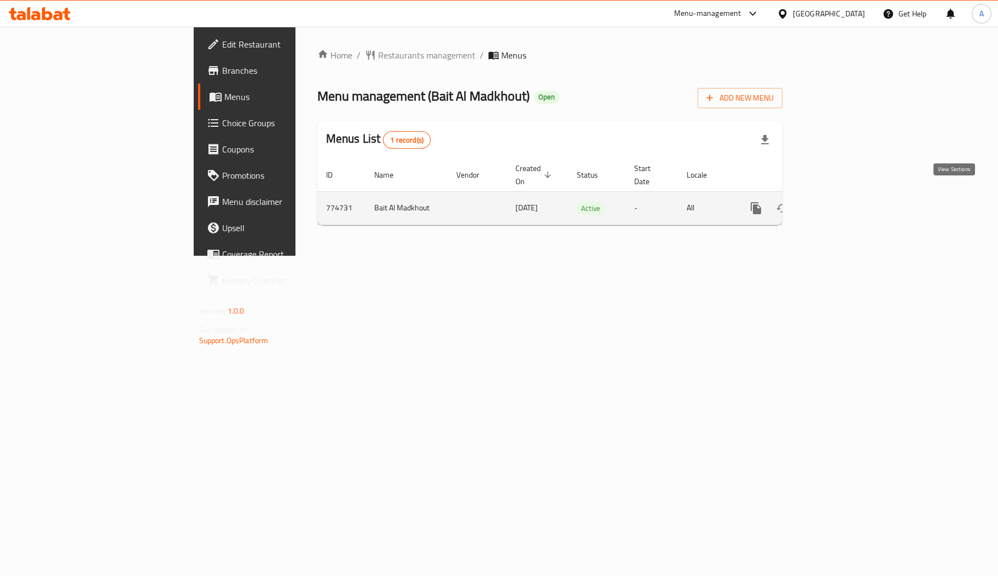
click at [839, 203] on icon "enhanced table" at bounding box center [835, 208] width 10 height 10
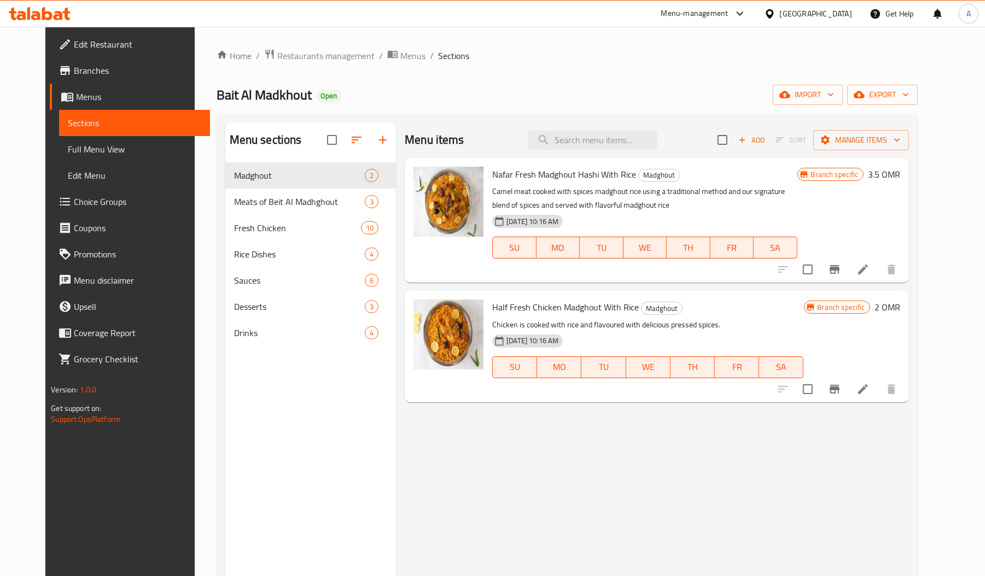
click at [74, 46] on span "Edit Restaurant" at bounding box center [137, 44] width 127 height 13
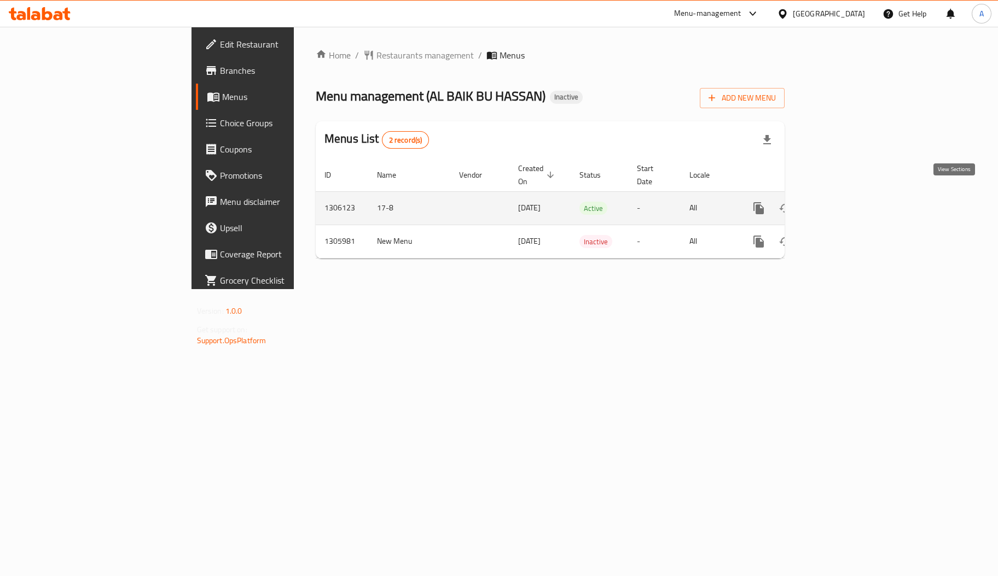
click at [842, 203] on icon "enhanced table" at bounding box center [837, 208] width 10 height 10
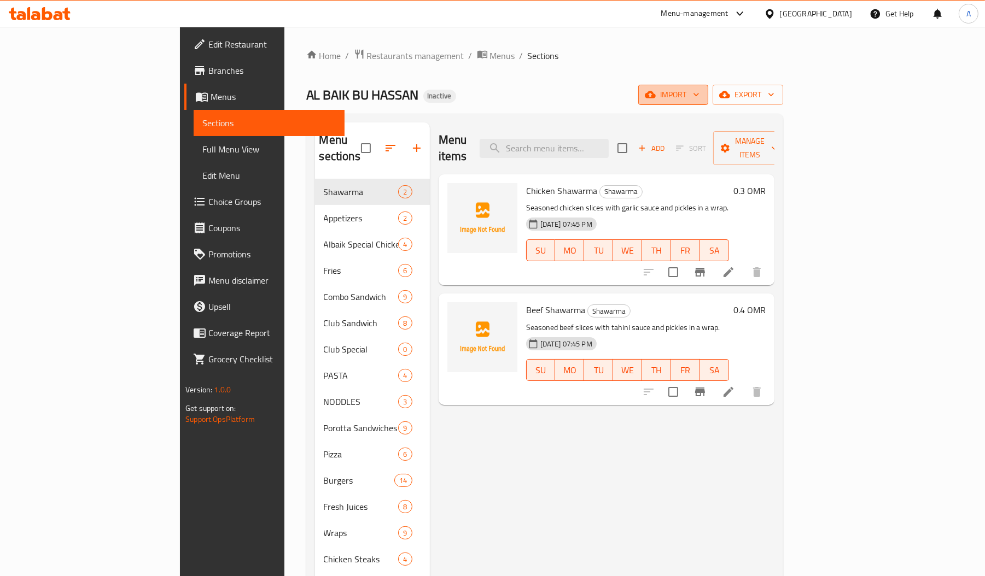
click at [699, 98] on span "import" at bounding box center [673, 95] width 53 height 14
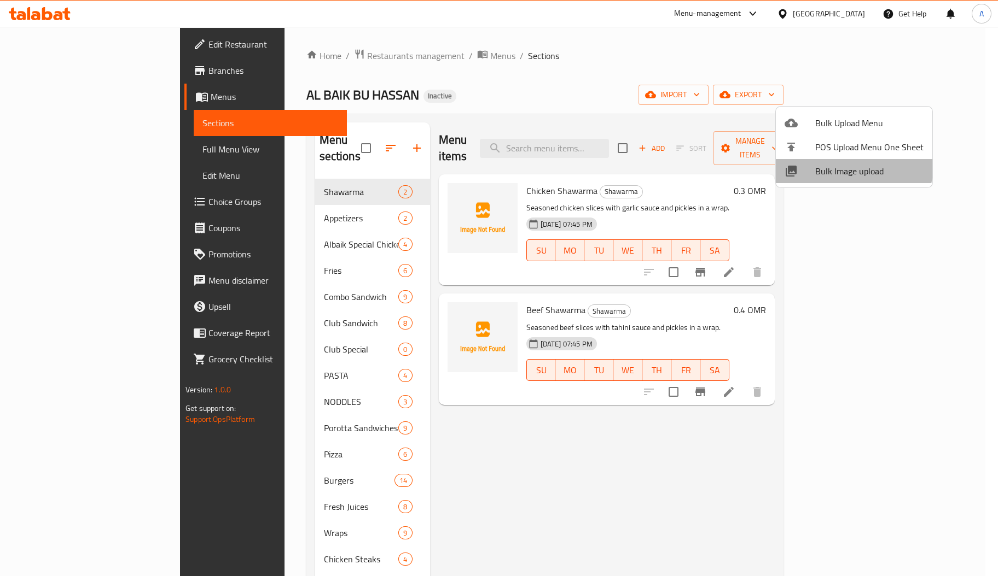
click at [832, 165] on span "Bulk Image upload" at bounding box center [869, 171] width 108 height 13
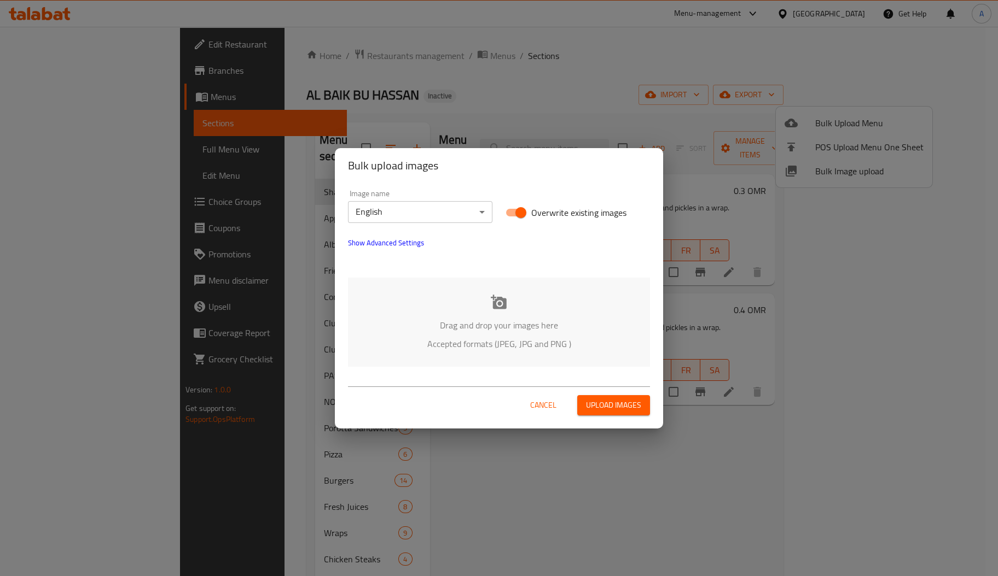
click at [465, 351] on p "Accepted formats (JPEG, JPG and PNG )" at bounding box center [498, 343] width 269 height 13
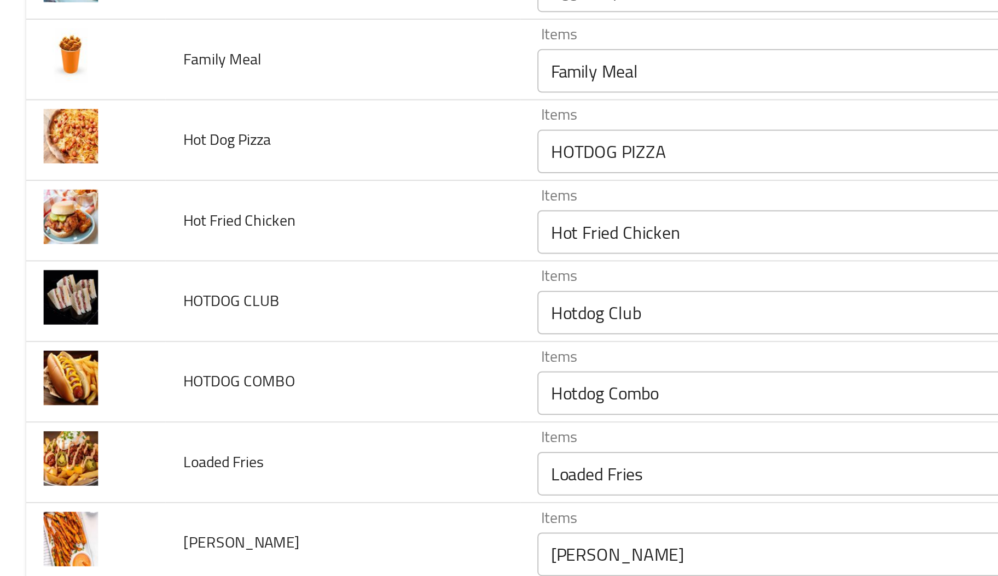
scroll to position [1178, 0]
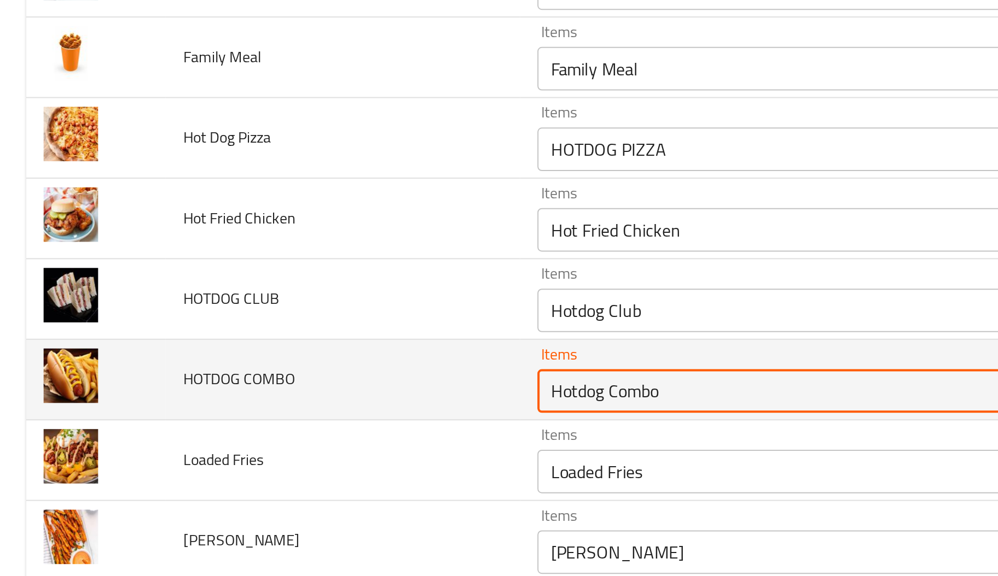
click at [323, 358] on COMBO "Hotdog Combo" at bounding box center [394, 350] width 243 height 15
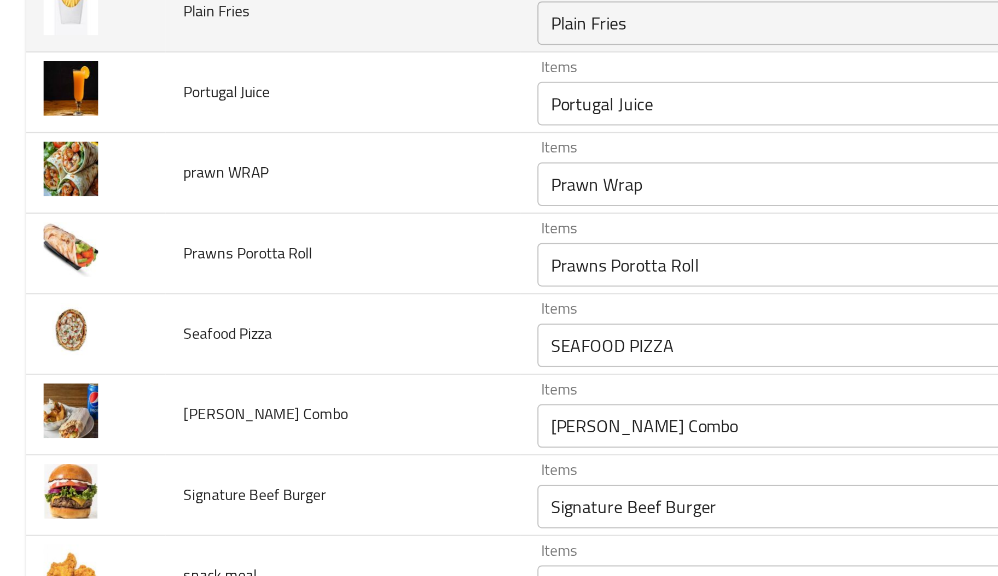
scroll to position [1728, 0]
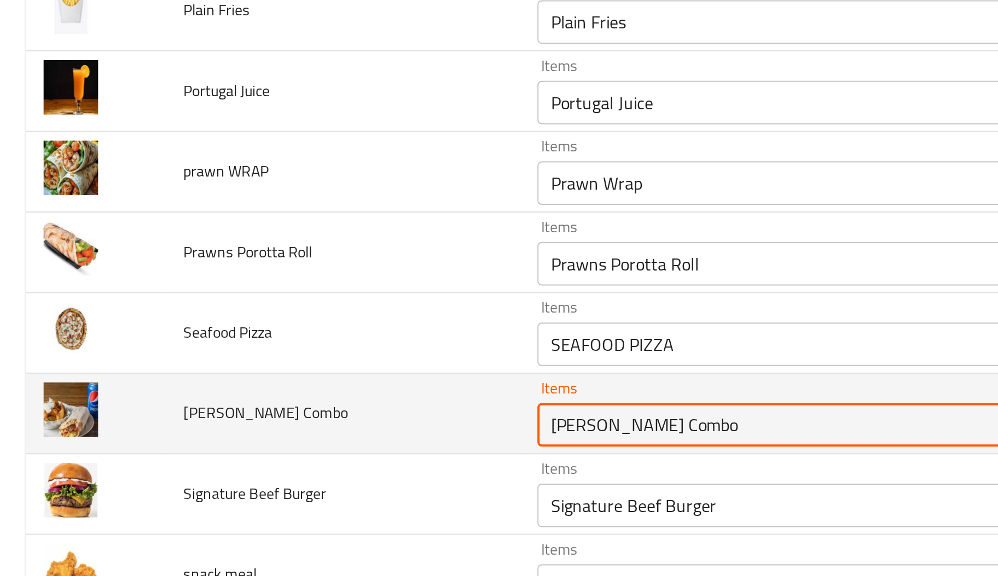
click at [308, 375] on Combo "[PERSON_NAME] Combo" at bounding box center [394, 367] width 243 height 15
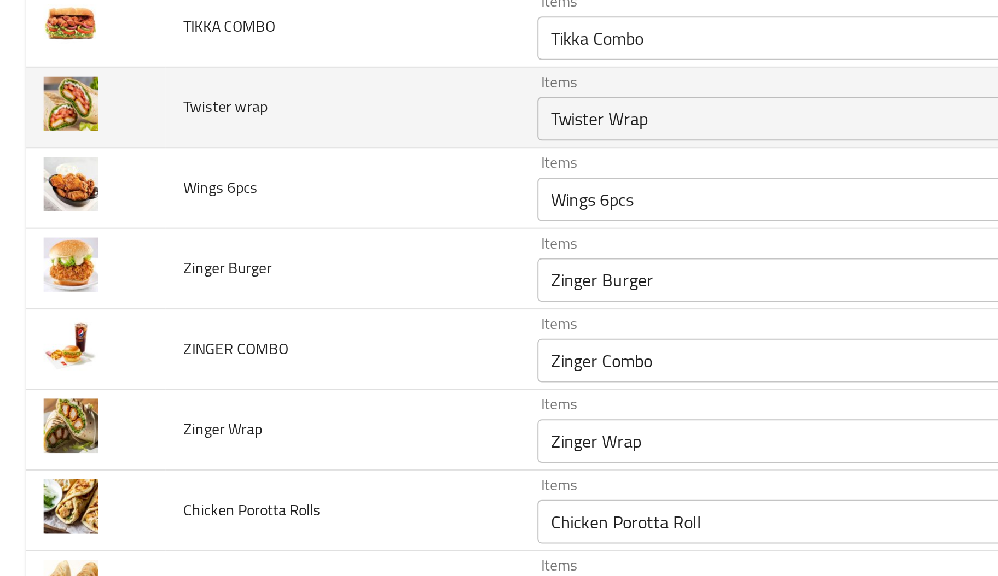
scroll to position [2165, 0]
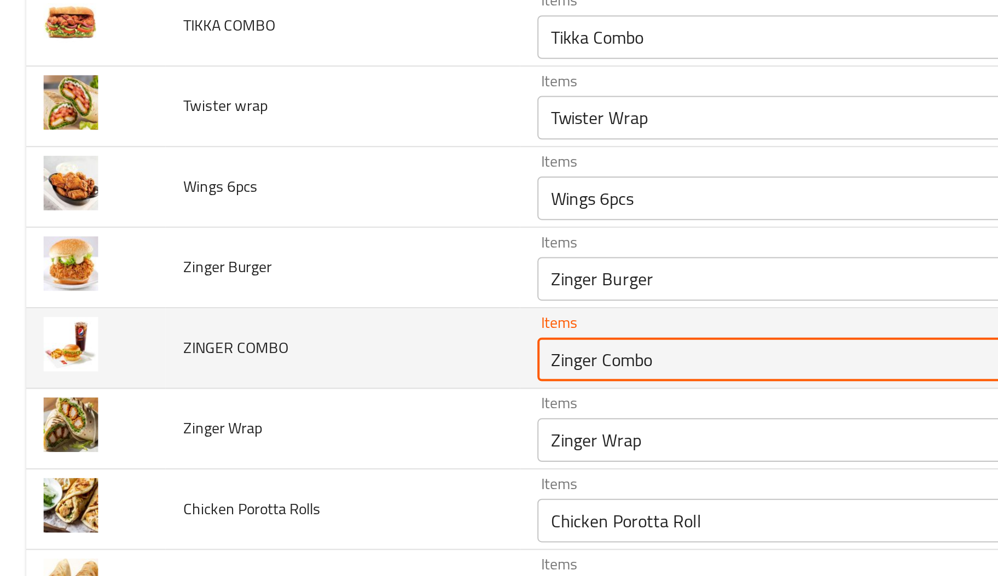
click at [300, 342] on COMBO "Zinger Combo" at bounding box center [394, 334] width 243 height 15
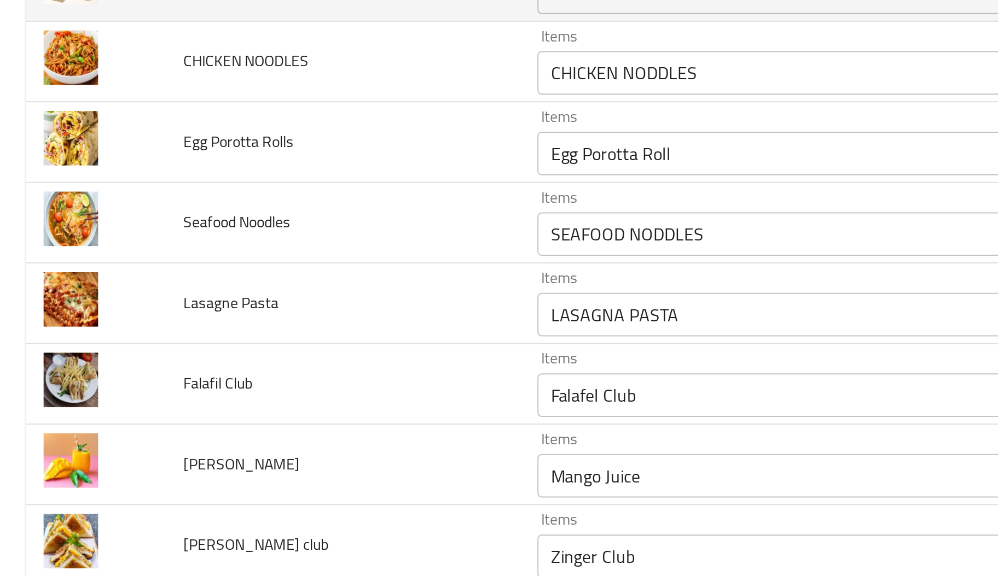
scroll to position [2474, 0]
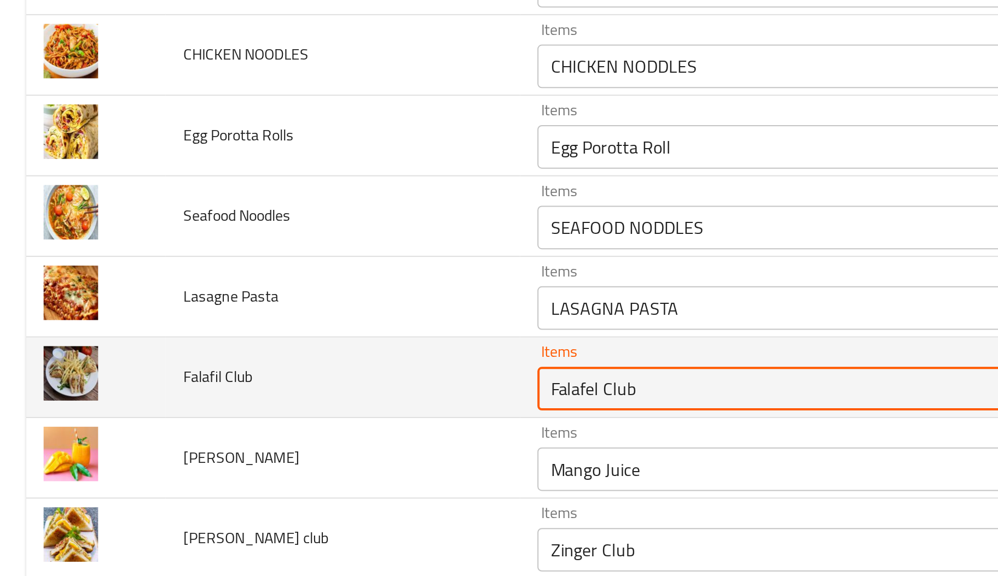
click at [293, 354] on Club "Falafel Club" at bounding box center [394, 349] width 243 height 15
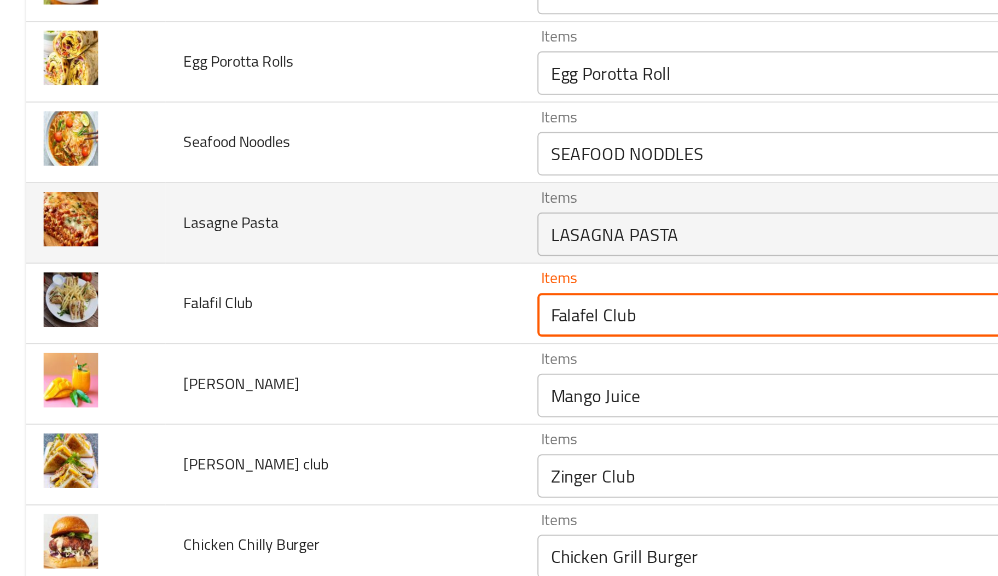
scroll to position [2512, 0]
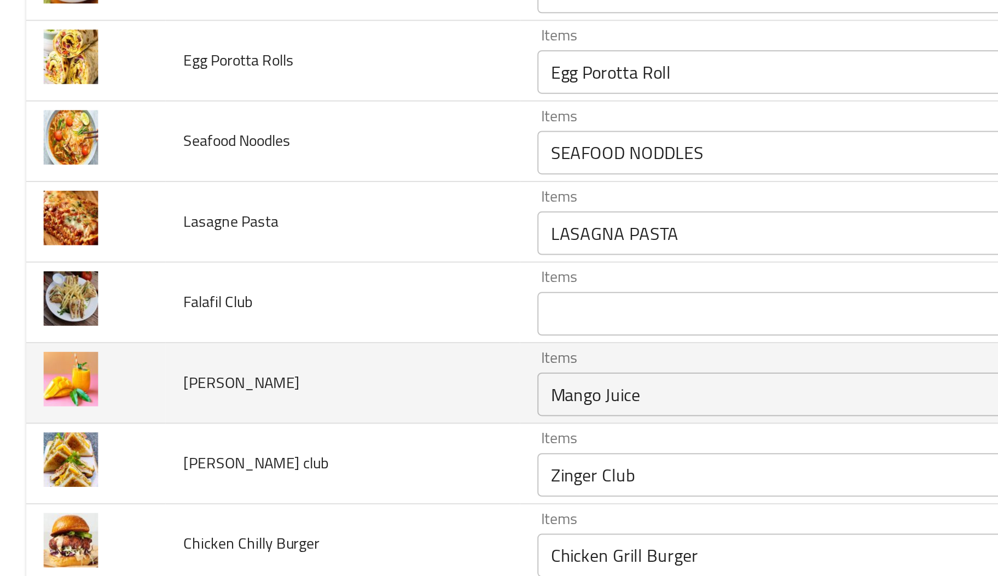
click at [147, 339] on td "Magno Juice" at bounding box center [172, 346] width 178 height 40
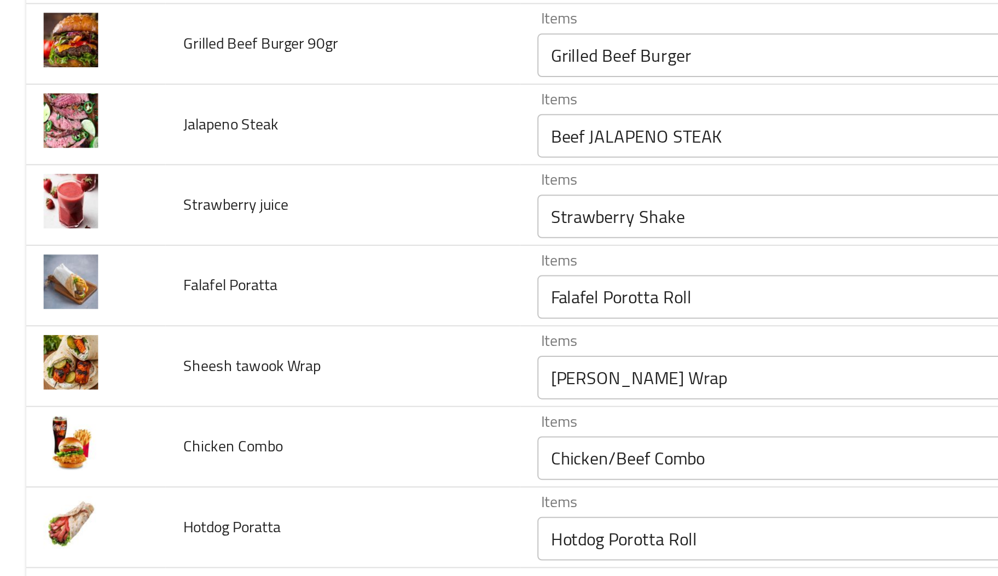
scroll to position [2931, 0]
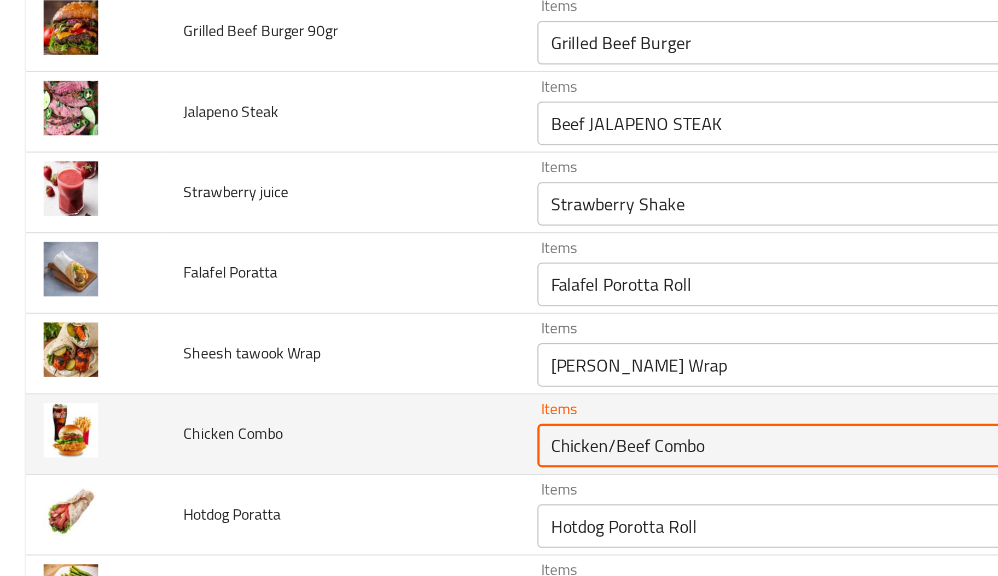
click at [281, 382] on Combo "Chicken/Beef Combo" at bounding box center [394, 377] width 243 height 15
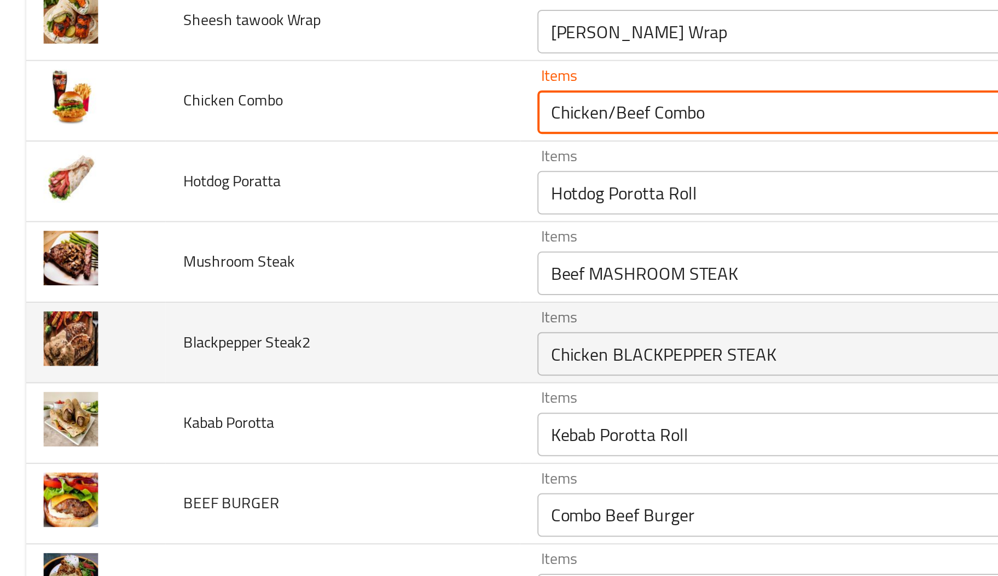
scroll to position [3102, 0]
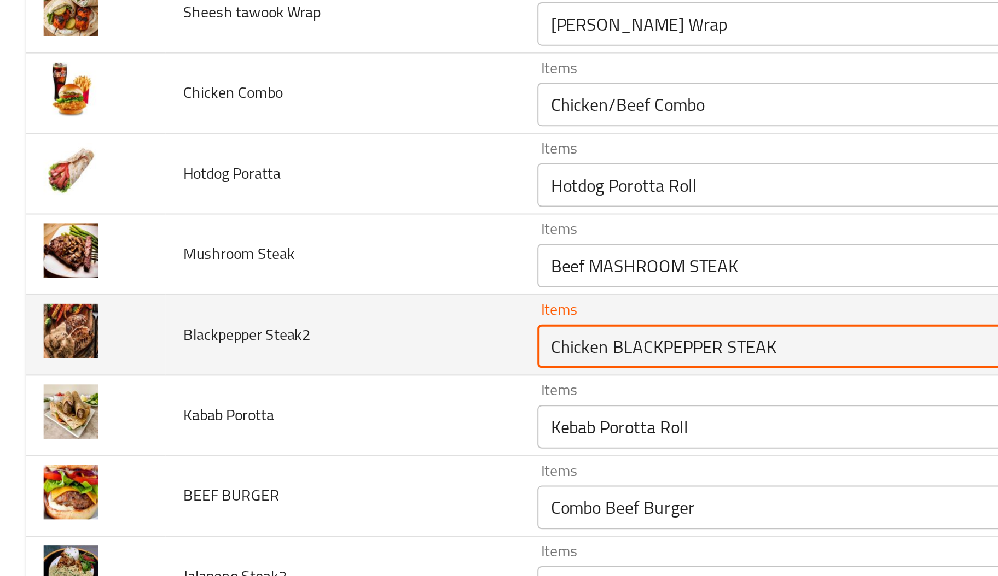
click at [284, 335] on Steak2 "Chicken BLACKPEPPER STEAK" at bounding box center [394, 327] width 243 height 15
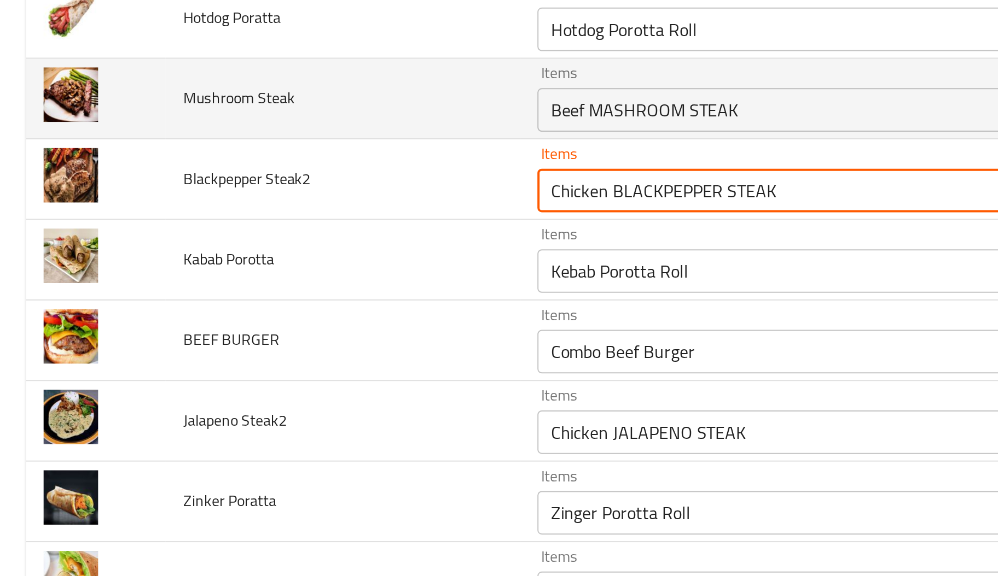
scroll to position [3181, 0]
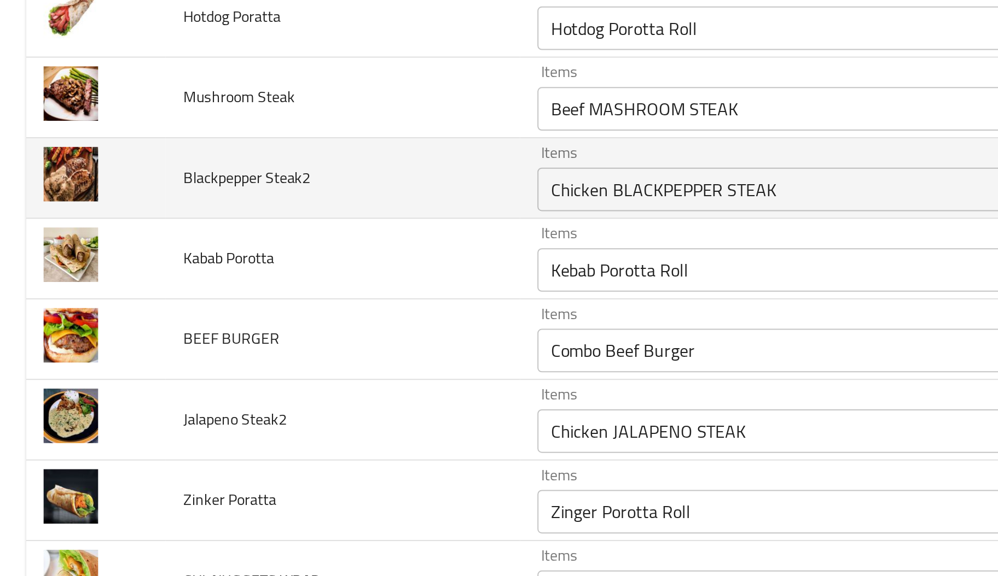
click at [153, 250] on span "Blackpepper Steak2" at bounding box center [124, 243] width 64 height 14
copy span "Blackpepper Steak2"
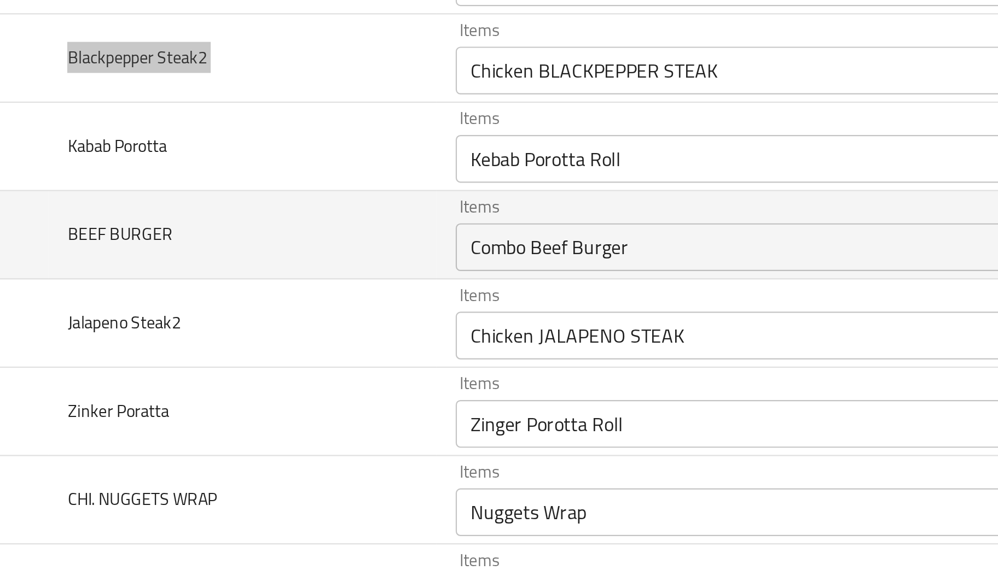
scroll to position [3201, 0]
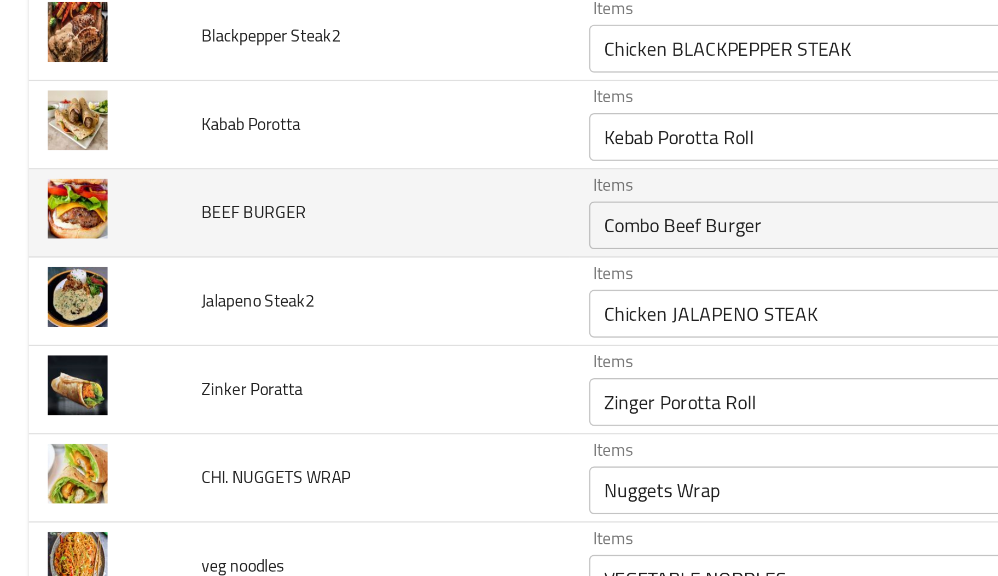
click at [99, 299] on td "BEEF BURGER" at bounding box center [172, 305] width 178 height 40
copy span "BEEF BURGER"
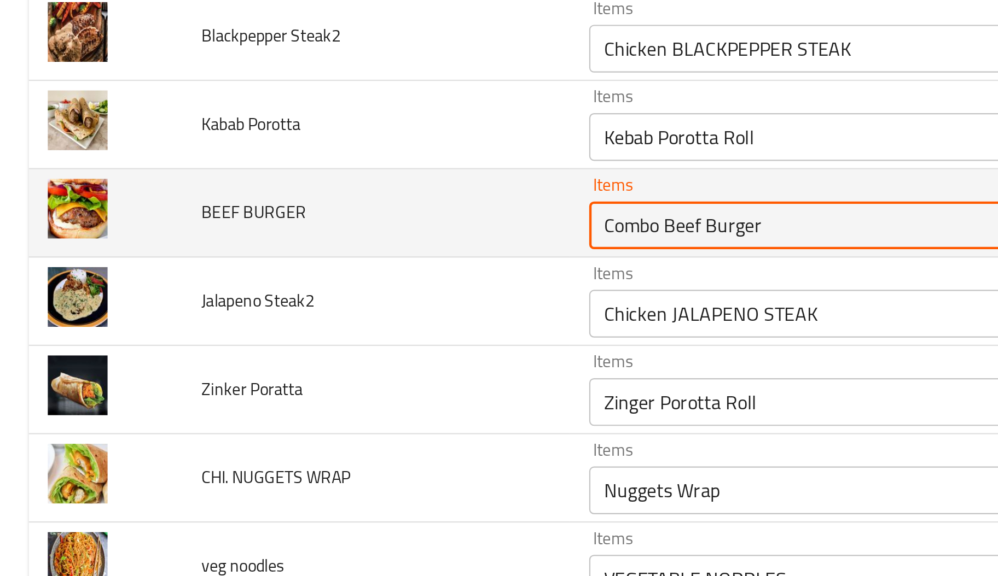
drag, startPoint x: 300, startPoint y: 320, endPoint x: 261, endPoint y: 319, distance: 38.8
click at [261, 319] on td "Items Combo Beef Burger Items" at bounding box center [413, 305] width 304 height 40
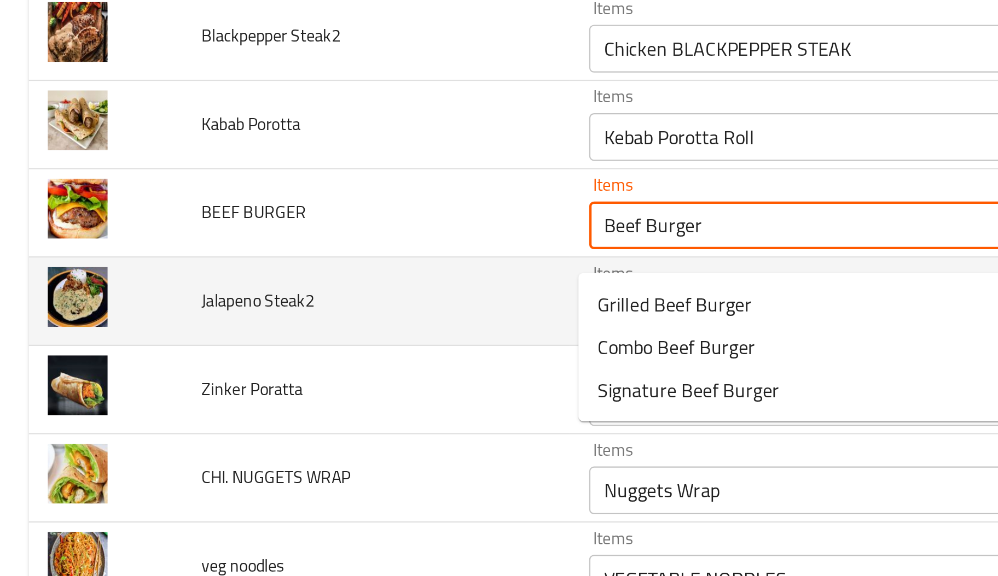
type BURGER "Combo Beef Burger"
click at [246, 346] on td "Jalapeno Steak2" at bounding box center [172, 345] width 178 height 40
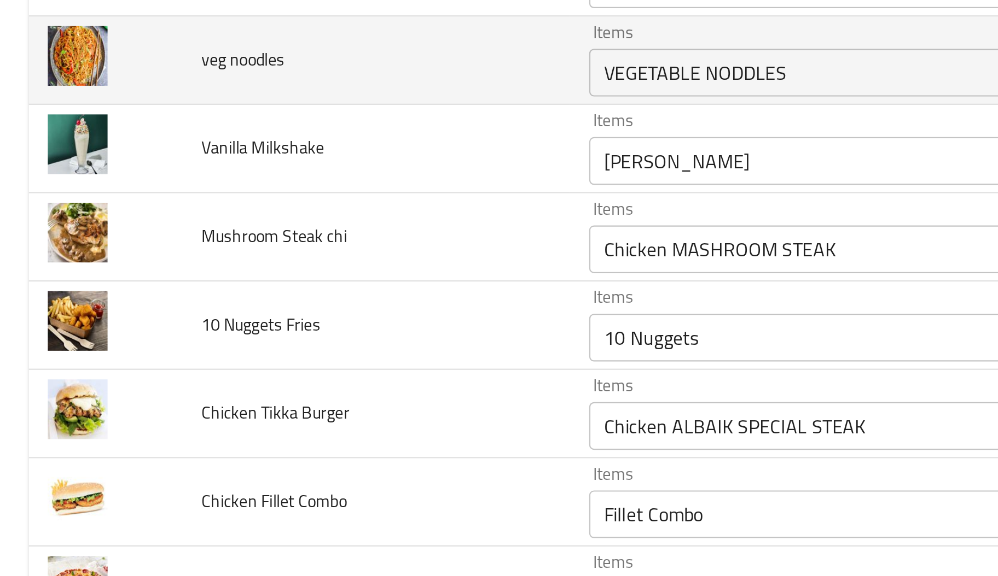
scroll to position [3434, 0]
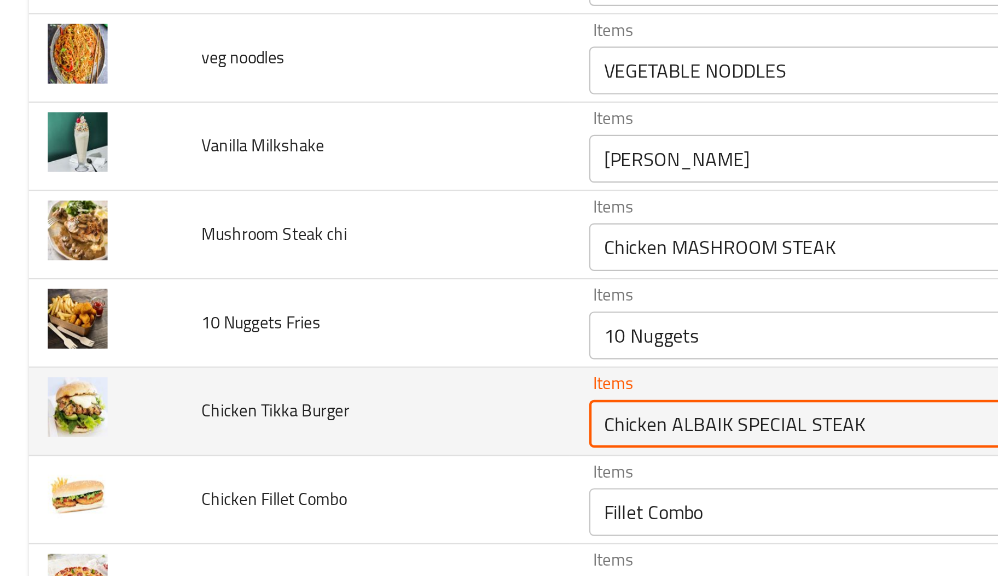
drag, startPoint x: 303, startPoint y: 410, endPoint x: 402, endPoint y: 416, distance: 99.2
click at [402, 409] on Burger "Chicken ALBAIK SPECIAL STEAK" at bounding box center [394, 401] width 243 height 15
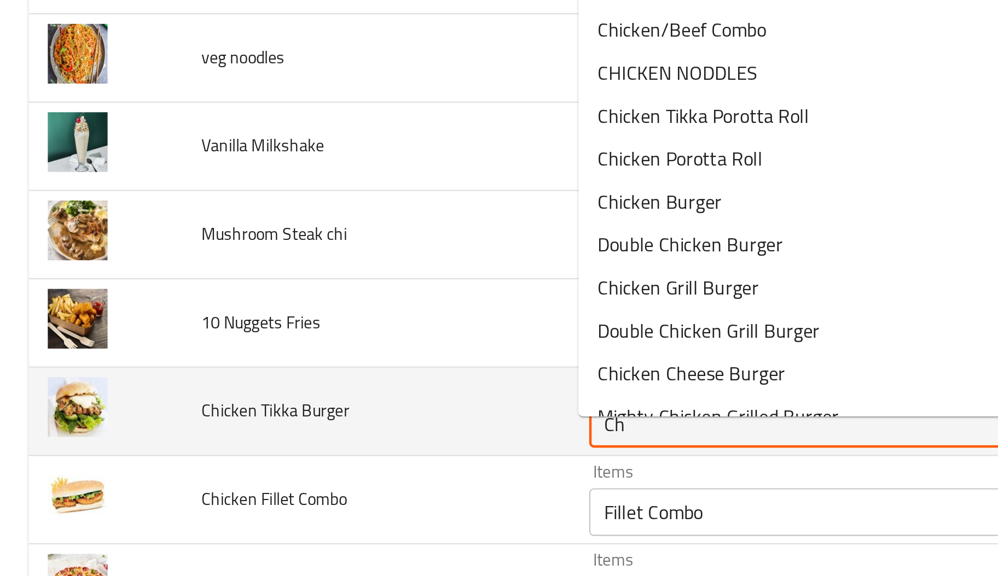
type Burger "C"
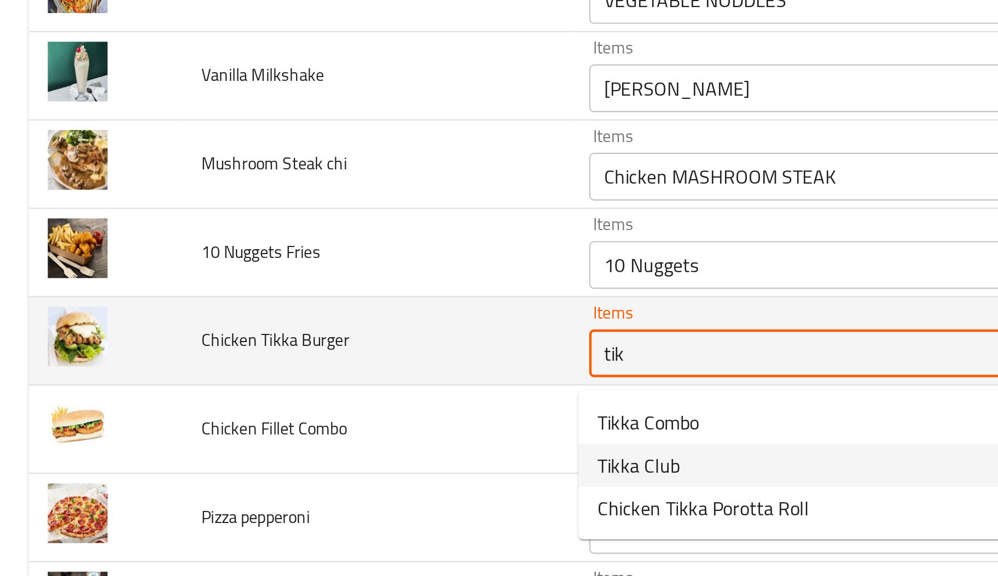
scroll to position [3472, 0]
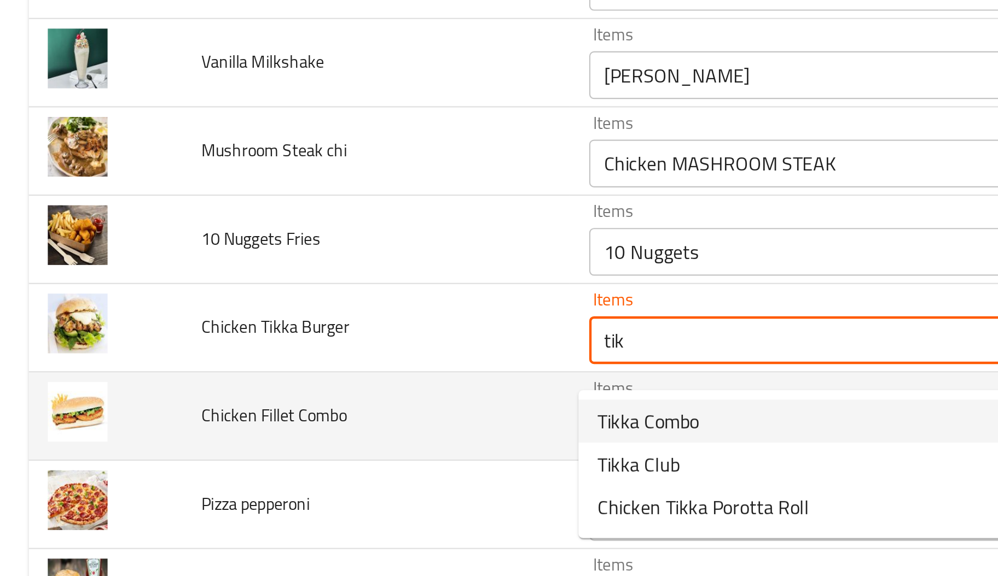
type Burger "tik"
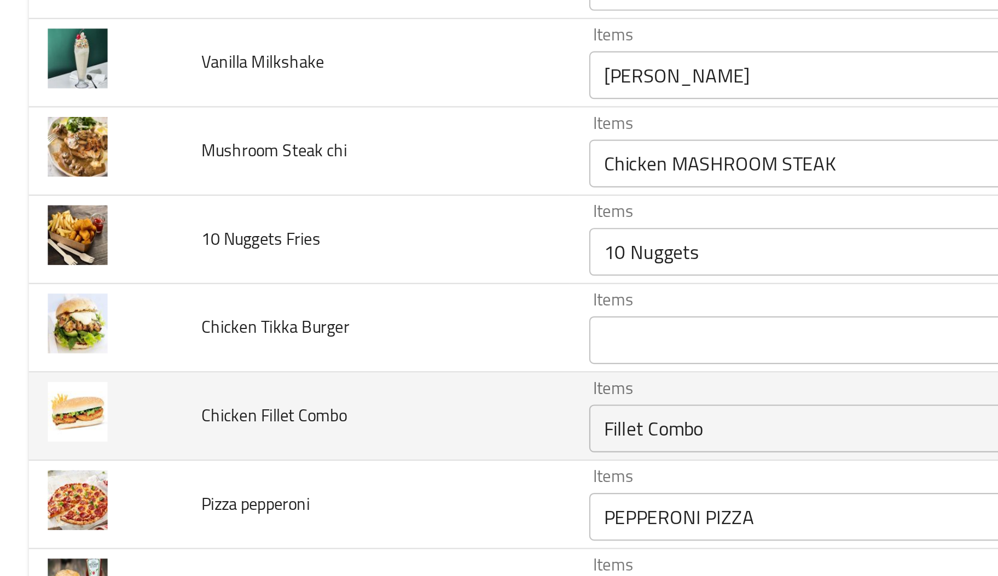
click at [231, 417] on td "Chicken Fillet Combo" at bounding box center [172, 398] width 178 height 40
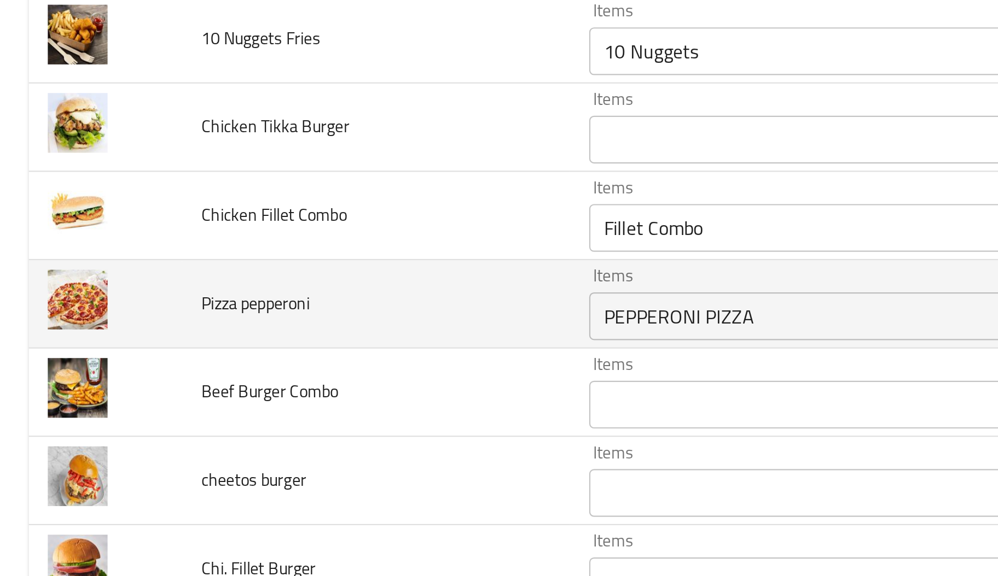
scroll to position [3564, 0]
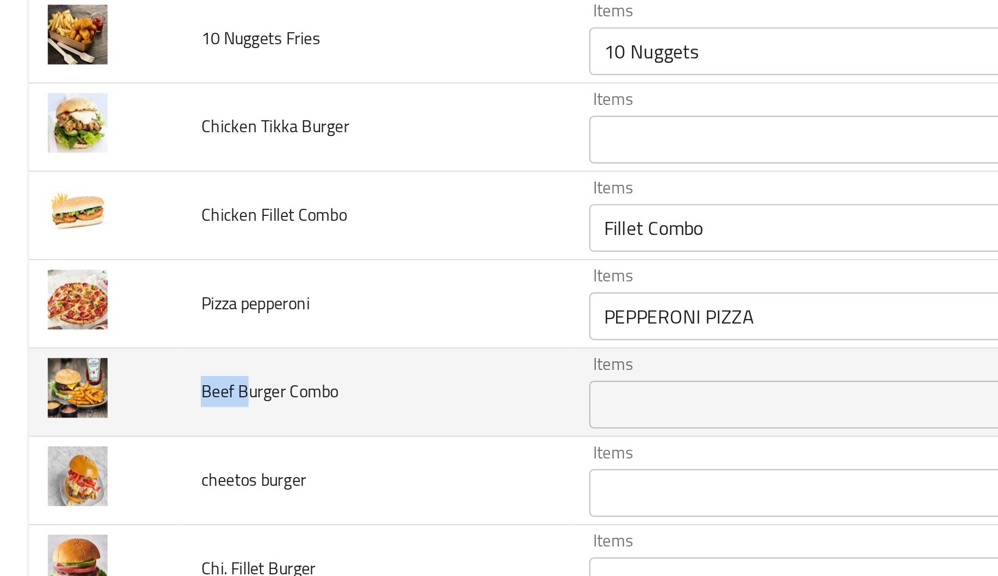
drag, startPoint x: 113, startPoint y: 395, endPoint x: 90, endPoint y: 395, distance: 22.4
click at [92, 394] on span "Beef Burger Combo" at bounding box center [123, 387] width 63 height 14
copy span "Beef B"
paste Combo "Beef B"
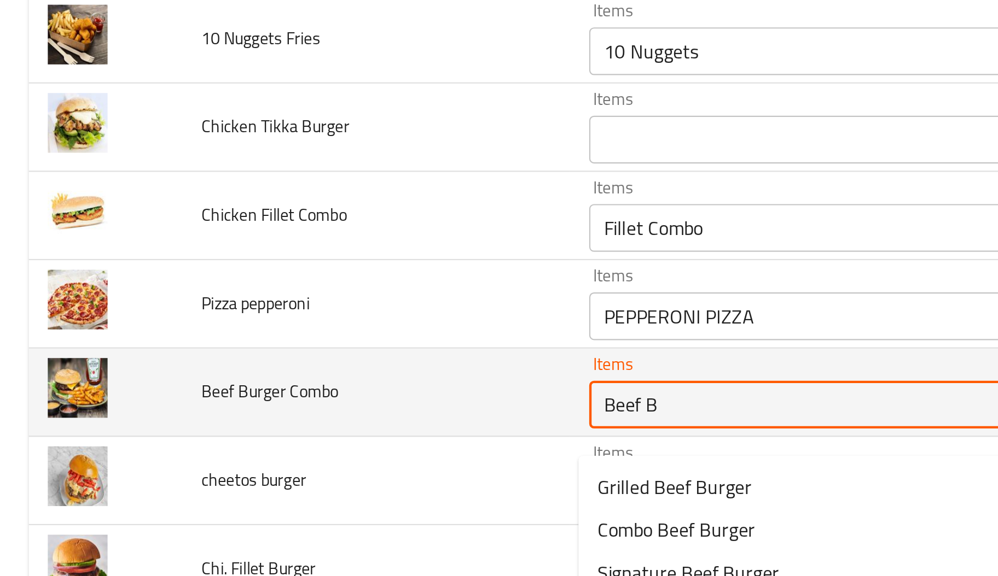
click at [355, 400] on Combo "Beef B" at bounding box center [394, 392] width 243 height 15
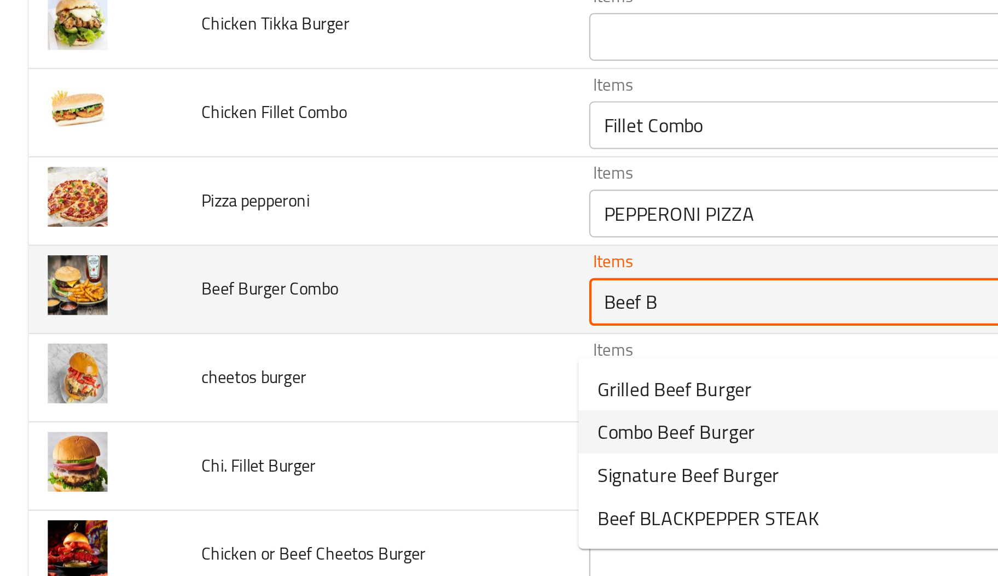
scroll to position [3612, 0]
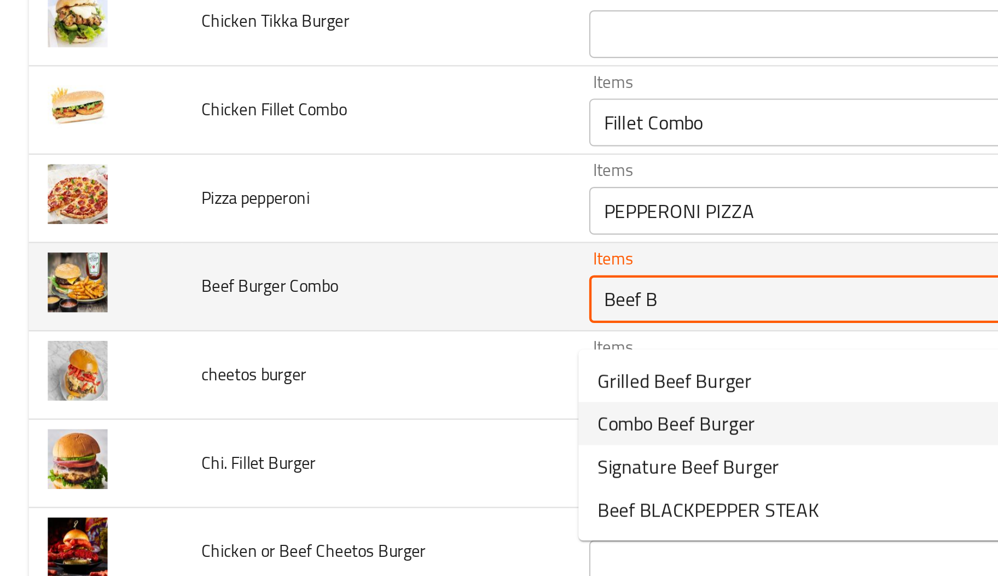
click at [355, 406] on Combo-option-1 "Combo Beef Burger" at bounding box center [404, 402] width 279 height 20
type Combo "Combo Beef Burger"
type Combo-ar "برجر كومبو لحم"
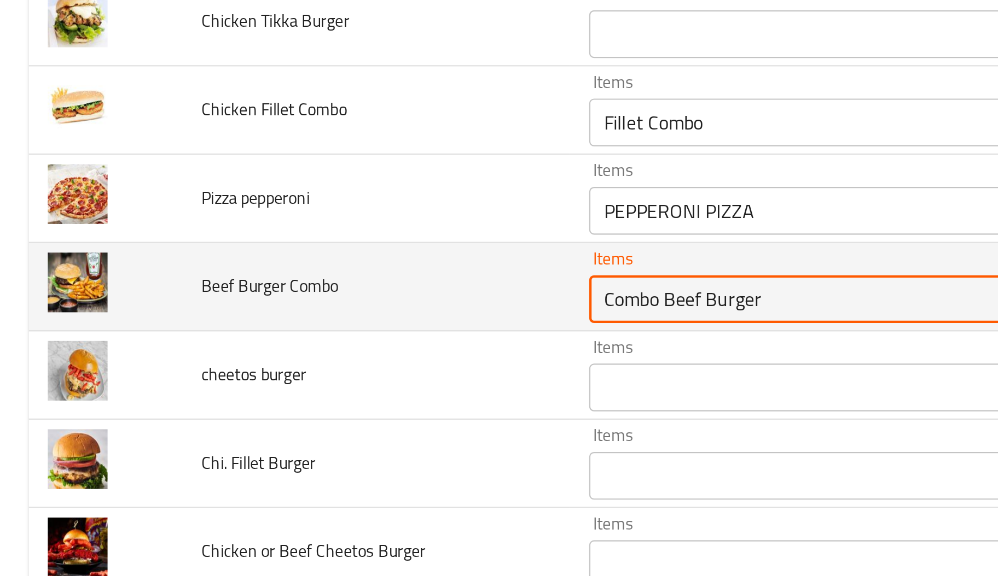
click at [323, 351] on Combo "Combo Beef Burger" at bounding box center [394, 344] width 243 height 15
type Combo "Combo Beef Burger"
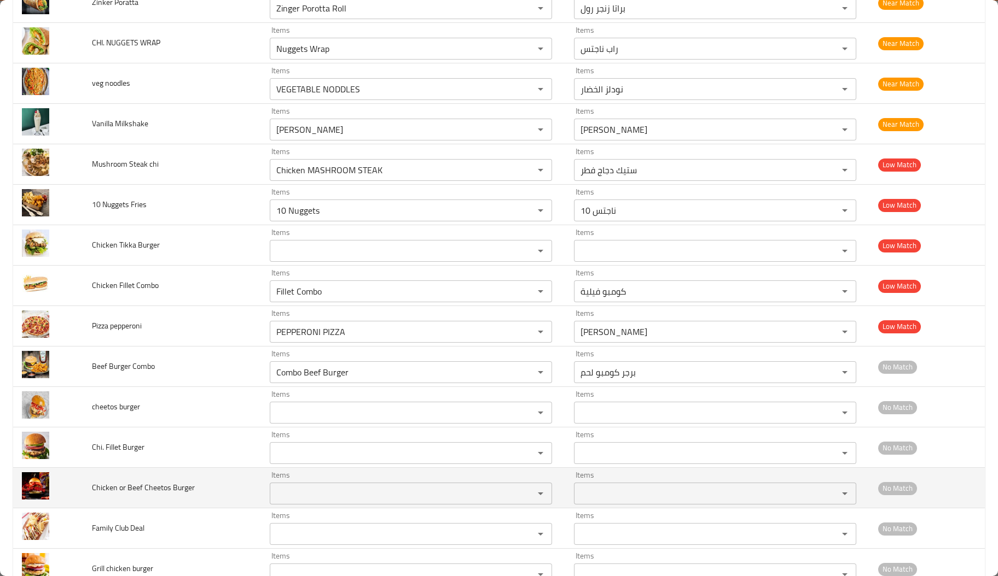
scroll to position [3584, 0]
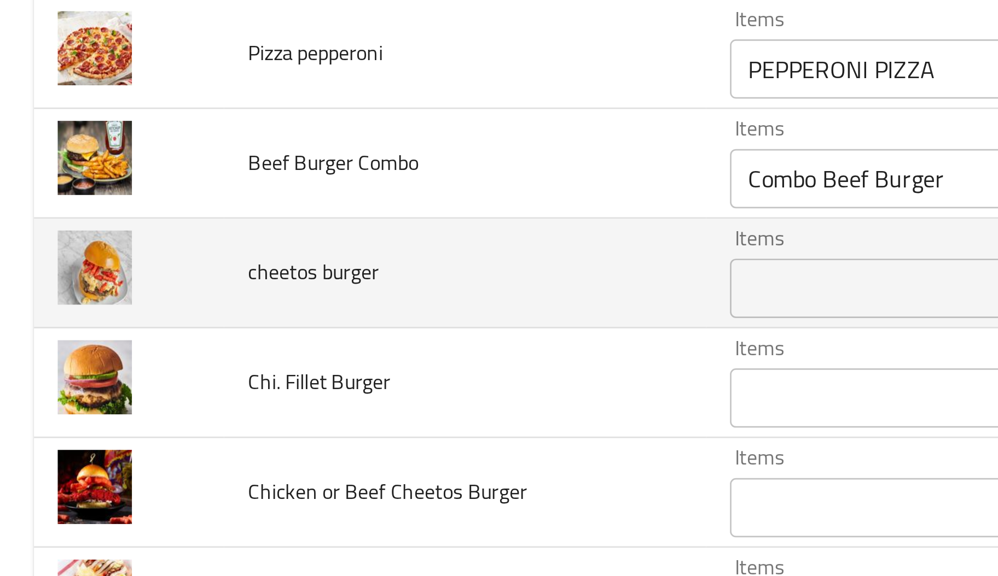
click at [107, 415] on span "cheetos burger" at bounding box center [116, 407] width 48 height 14
copy span "cheetos"
click at [271, 424] on div "Items" at bounding box center [411, 414] width 282 height 22
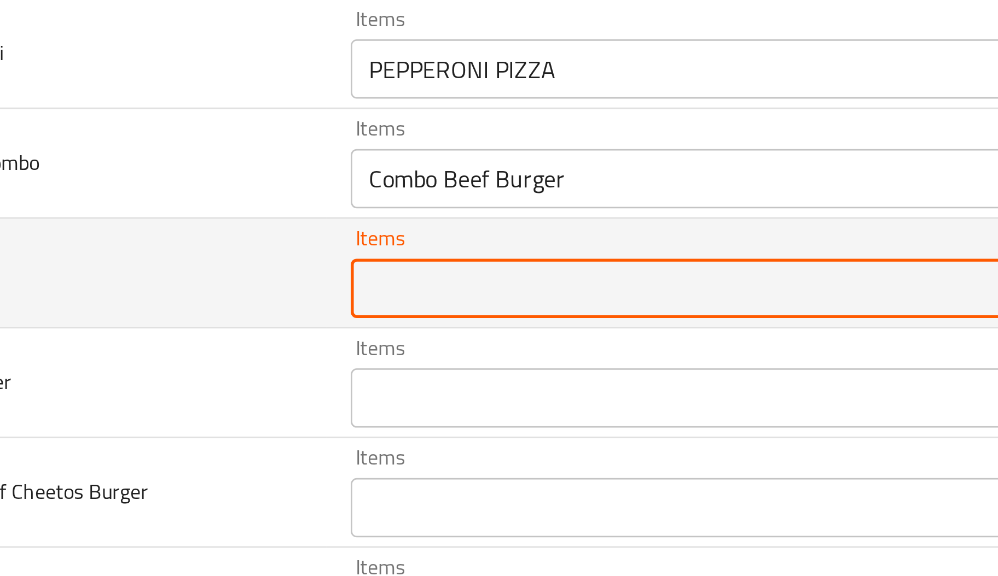
paste burger "cheetos"
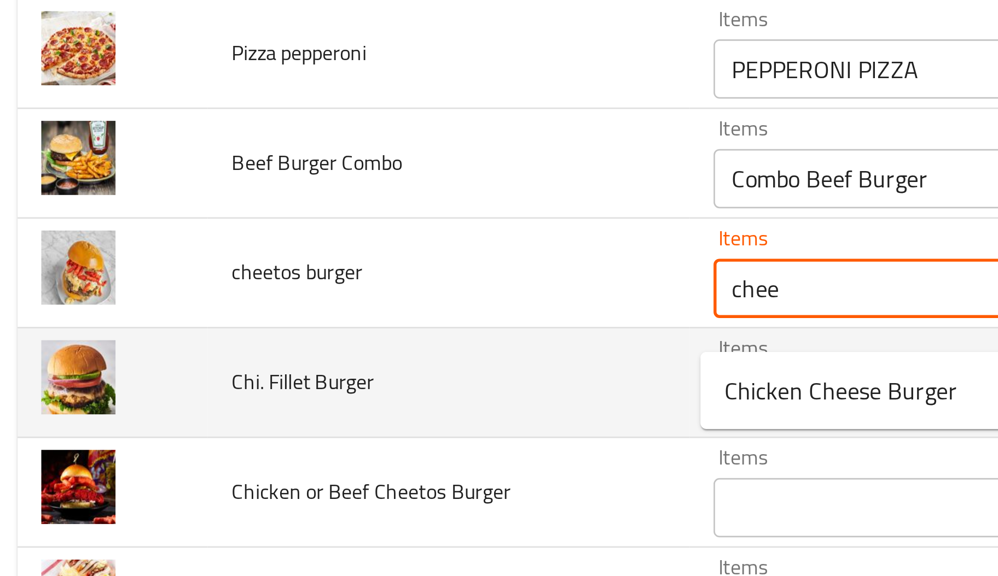
type burger "chee"
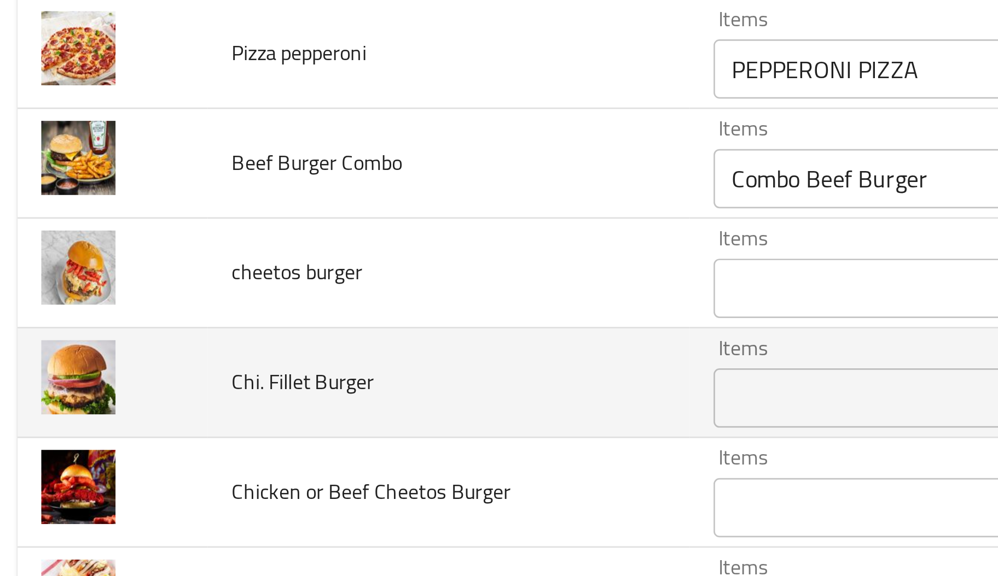
click at [173, 454] on td "Chi. Fillet Burger" at bounding box center [172, 448] width 178 height 40
copy span "Fillet"
drag, startPoint x: 120, startPoint y: 457, endPoint x: 106, endPoint y: 457, distance: 13.7
click at [106, 455] on span "Chi. Fillet Burger" at bounding box center [118, 448] width 53 height 14
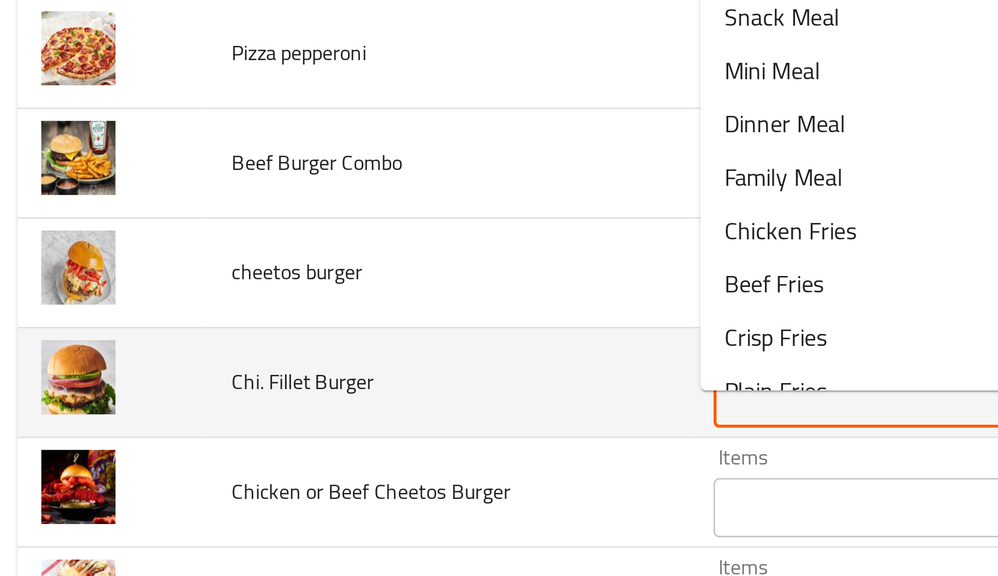
paste Burger "Fillet"
click at [318, 462] on Burger "Fillet" at bounding box center [394, 453] width 243 height 15
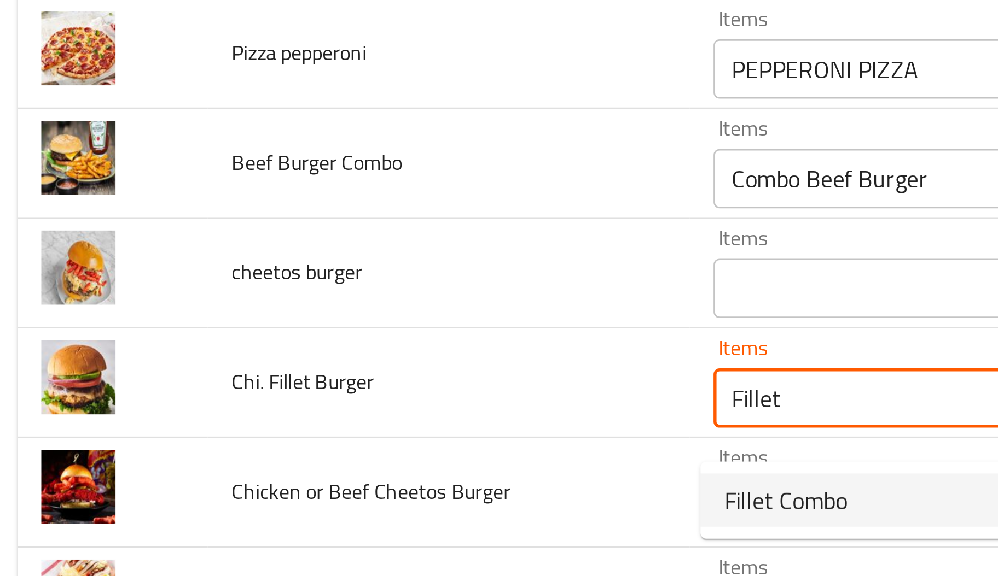
click at [294, 495] on span "Fillet Combo" at bounding box center [295, 491] width 45 height 13
type Burger "Fillet Combo"
type Burger-ar "كومبو فيلية"
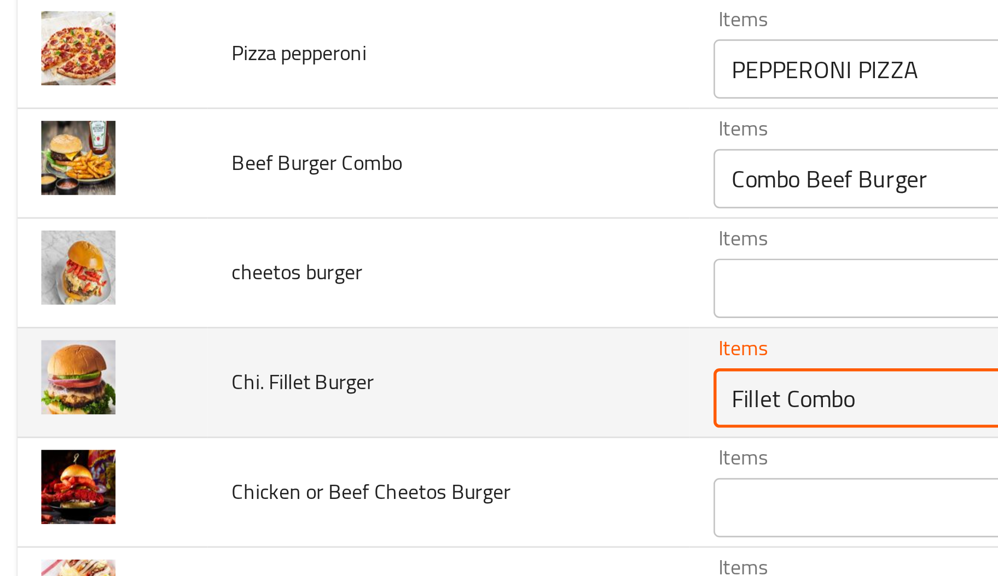
click at [295, 461] on Burger "Fillet Combo" at bounding box center [394, 453] width 243 height 15
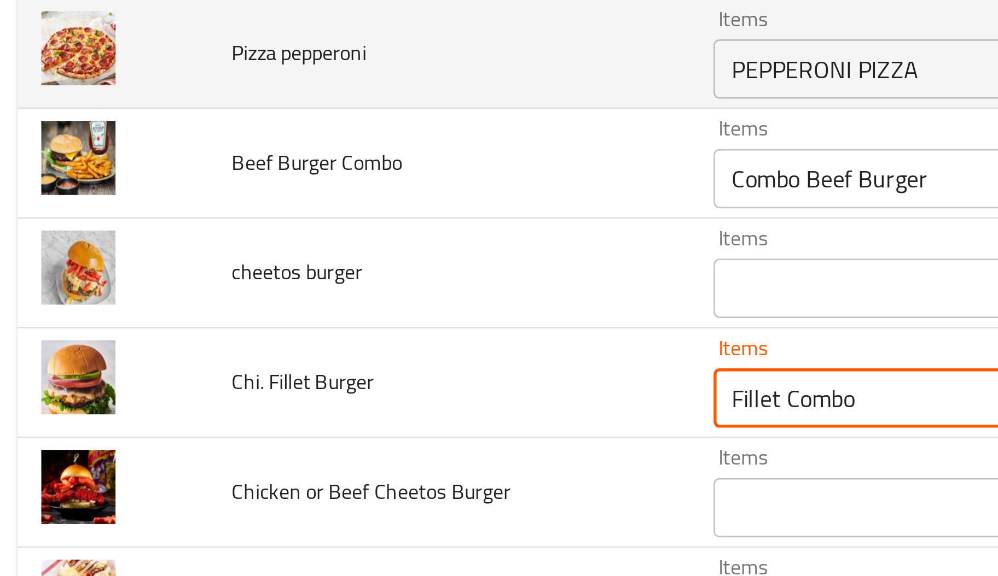
type Burger "Fillet Combo"
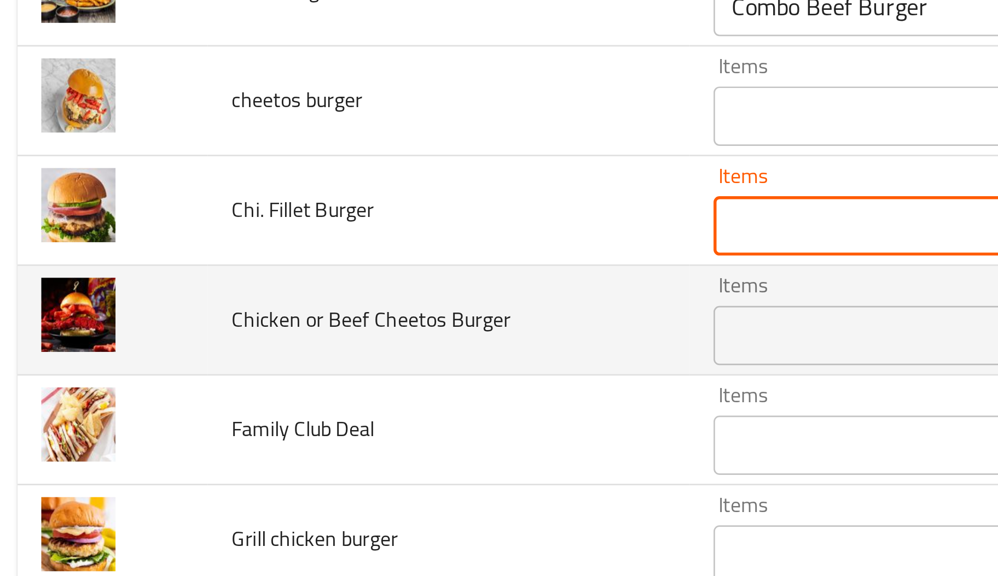
scroll to position [3662, 0]
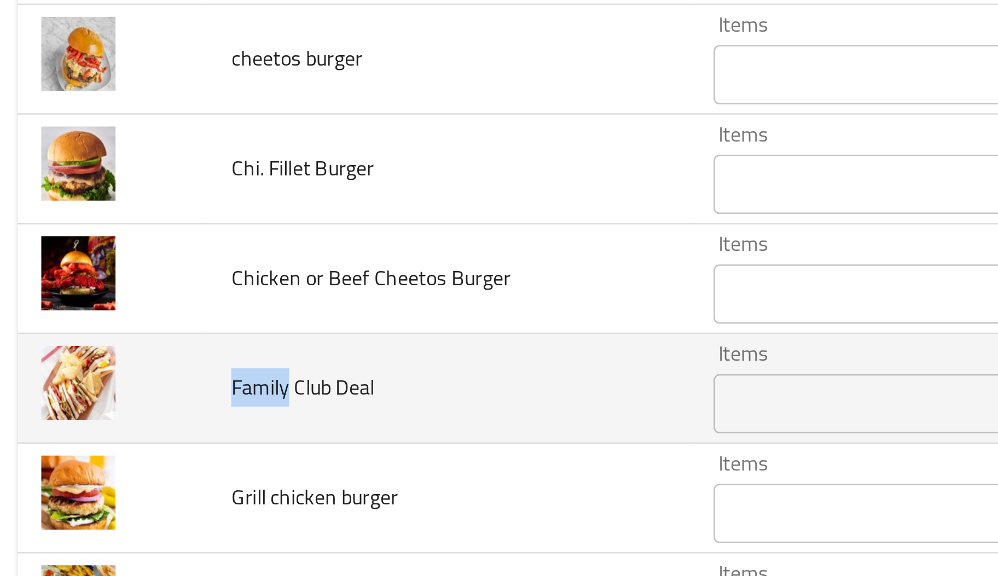
copy span "Family"
drag, startPoint x: 112, startPoint y: 460, endPoint x: 91, endPoint y: 459, distance: 20.8
click at [92, 457] on span "Family Club Deal" at bounding box center [118, 450] width 53 height 14
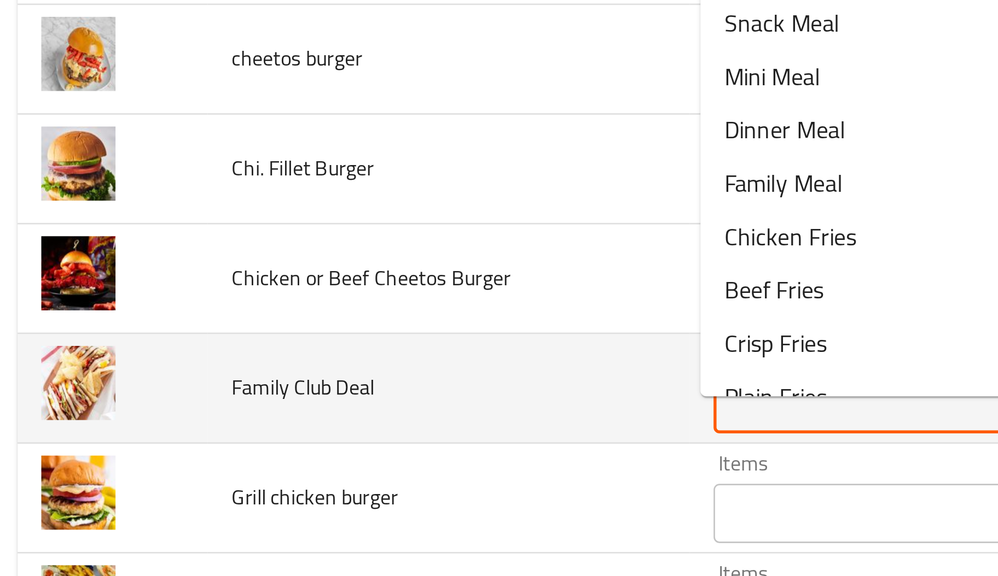
click at [296, 464] on Deal "Items" at bounding box center [394, 455] width 243 height 15
paste Deal "Family"
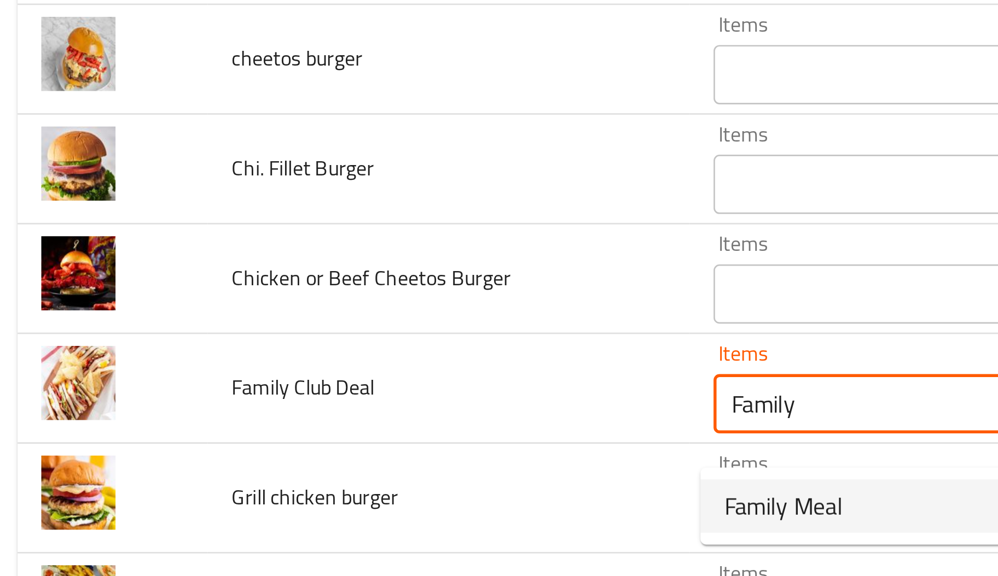
click at [293, 496] on span "Family Meal" at bounding box center [295, 493] width 44 height 13
type Deal "Family Meal"
type Deal-ar "وجبة عائلية"
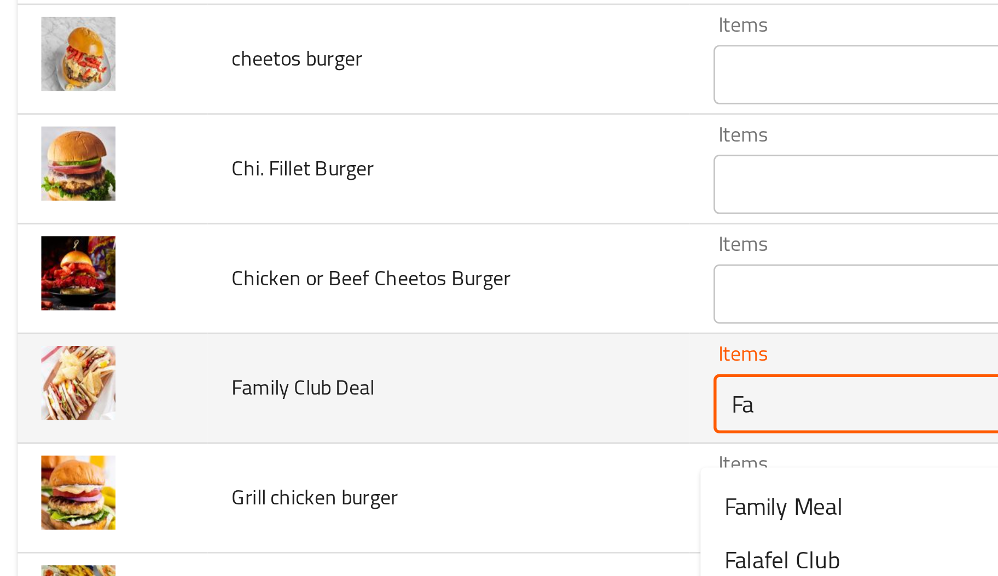
type Deal "F"
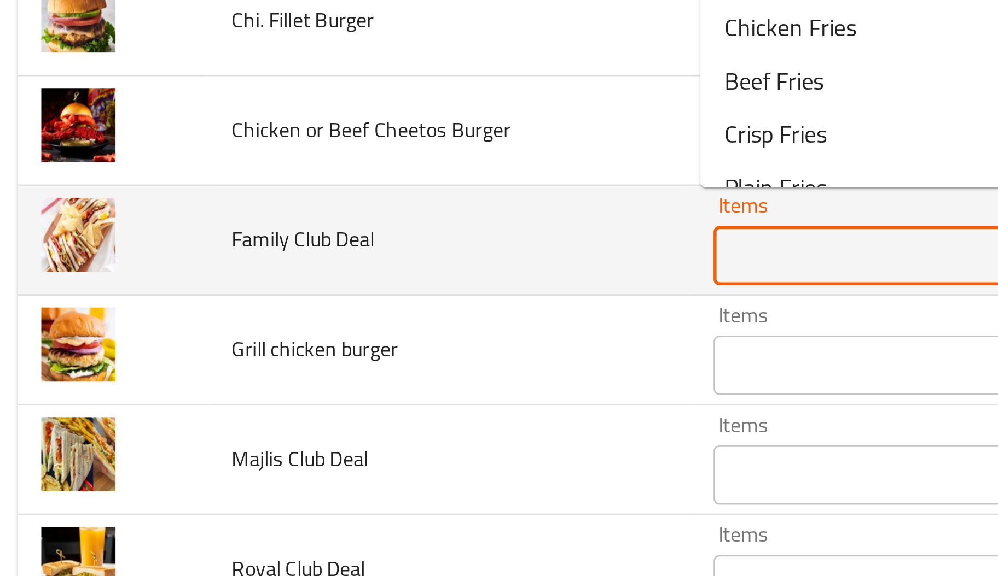
scroll to position [3751, 0]
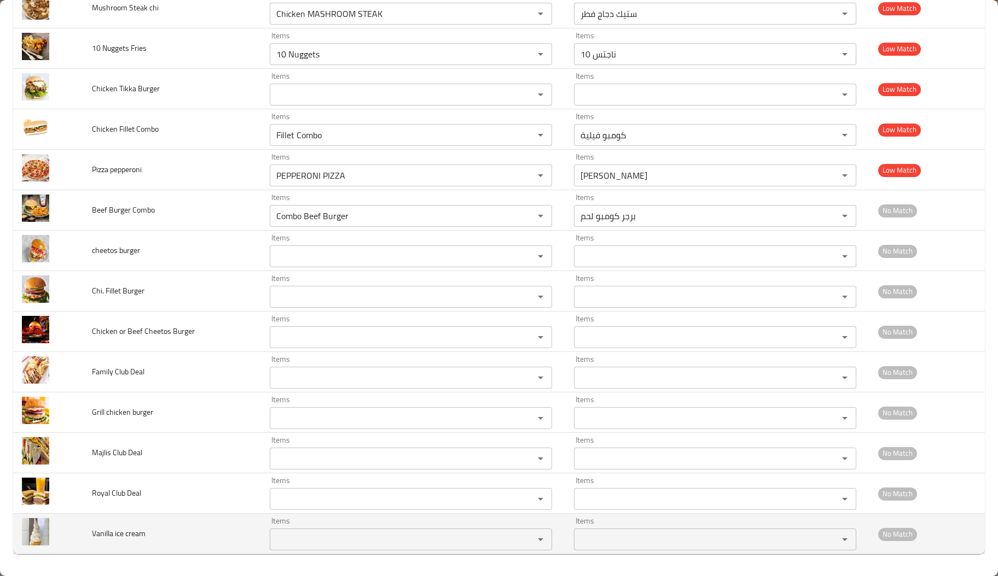
click at [97, 532] on span "Vanilla ice cream" at bounding box center [119, 534] width 54 height 14
copy span "Vanilla"
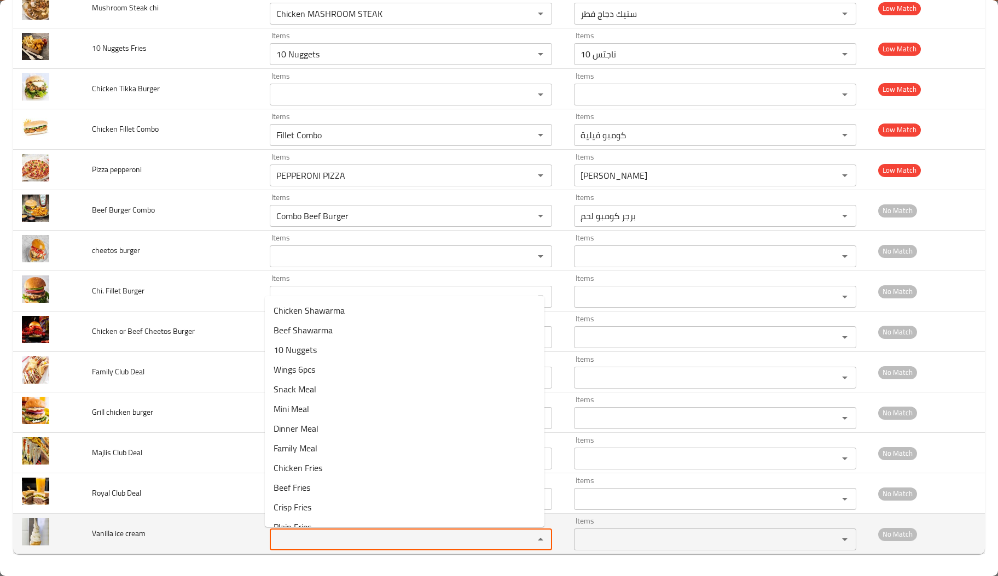
click at [333, 547] on cream "Items" at bounding box center [394, 539] width 243 height 15
paste cream "Vanilla"
type cream "V"
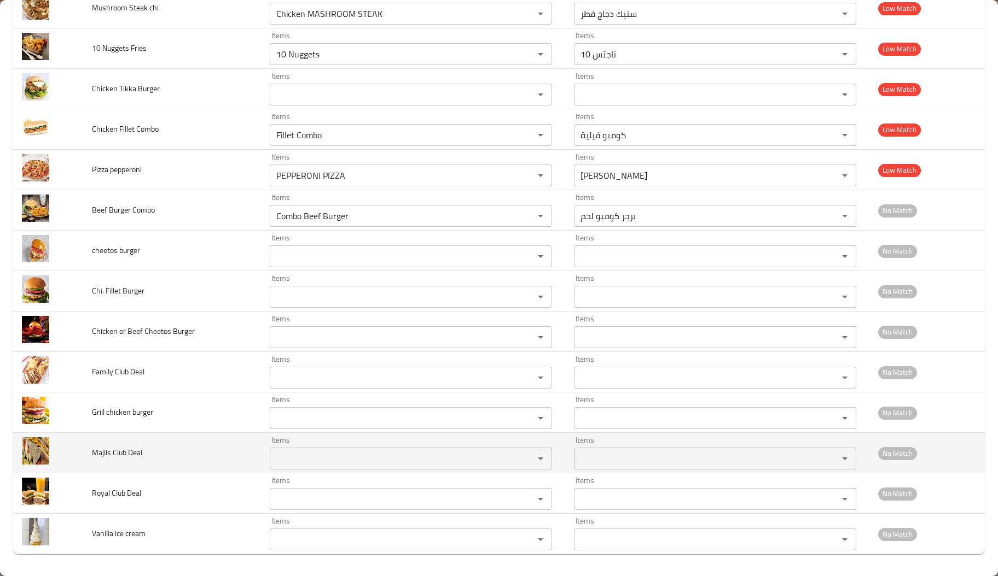
click at [136, 447] on span "Majlis Club Deal" at bounding box center [117, 453] width 50 height 14
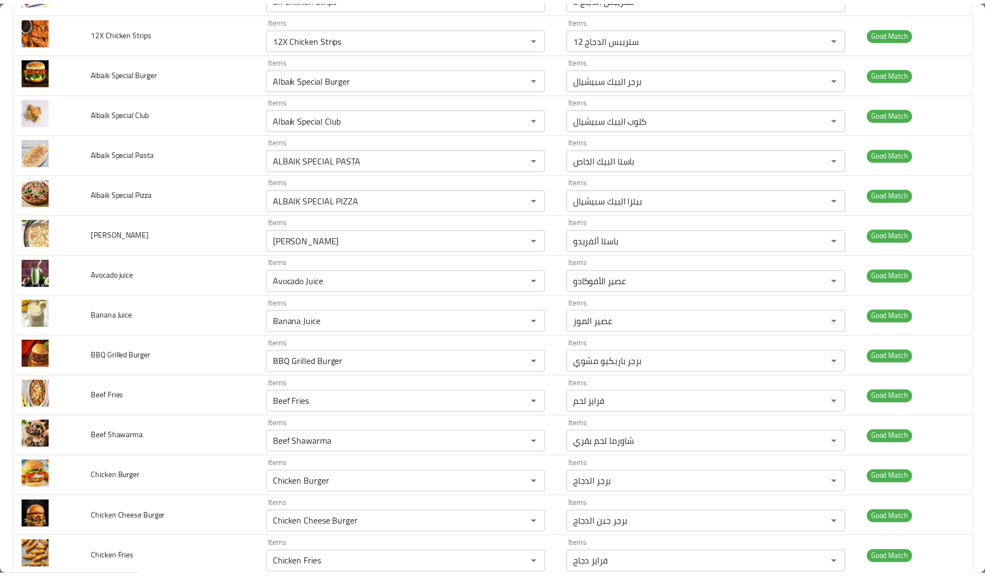
scroll to position [0, 0]
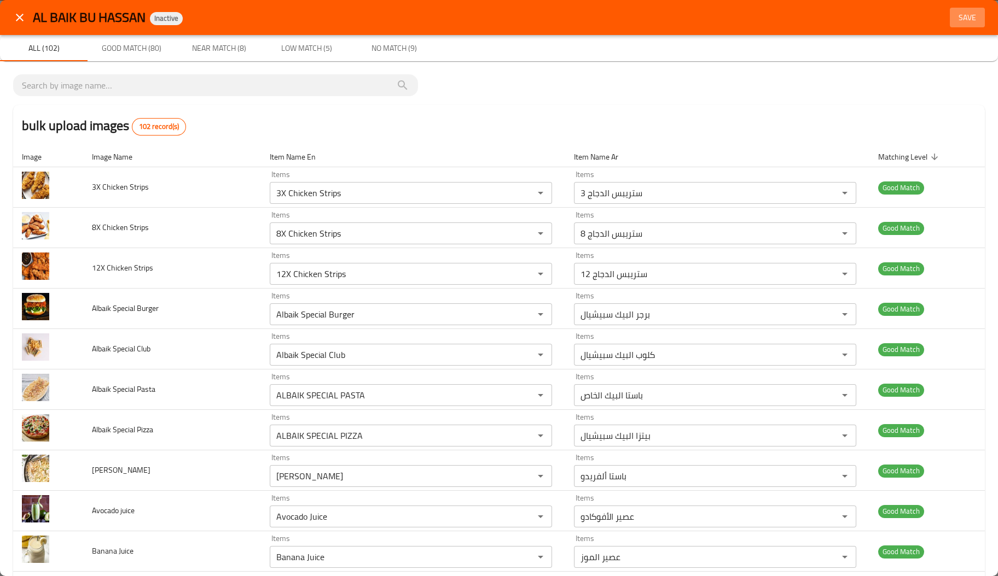
click at [956, 8] on button "Save" at bounding box center [966, 18] width 35 height 20
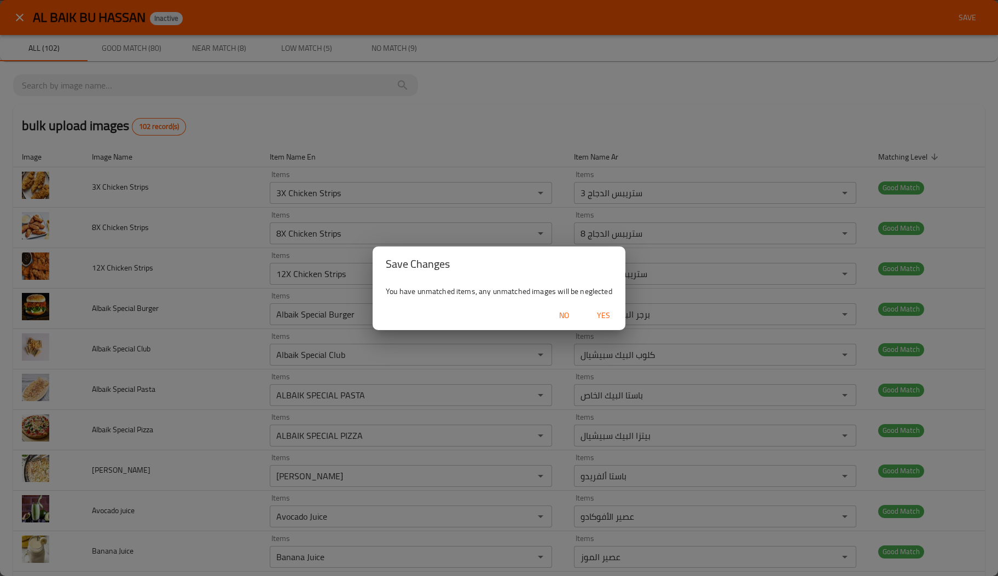
drag, startPoint x: 605, startPoint y: 326, endPoint x: 599, endPoint y: 318, distance: 10.5
click at [599, 318] on div "No Yes" at bounding box center [498, 315] width 253 height 29
click at [599, 318] on span "Yes" at bounding box center [603, 316] width 26 height 14
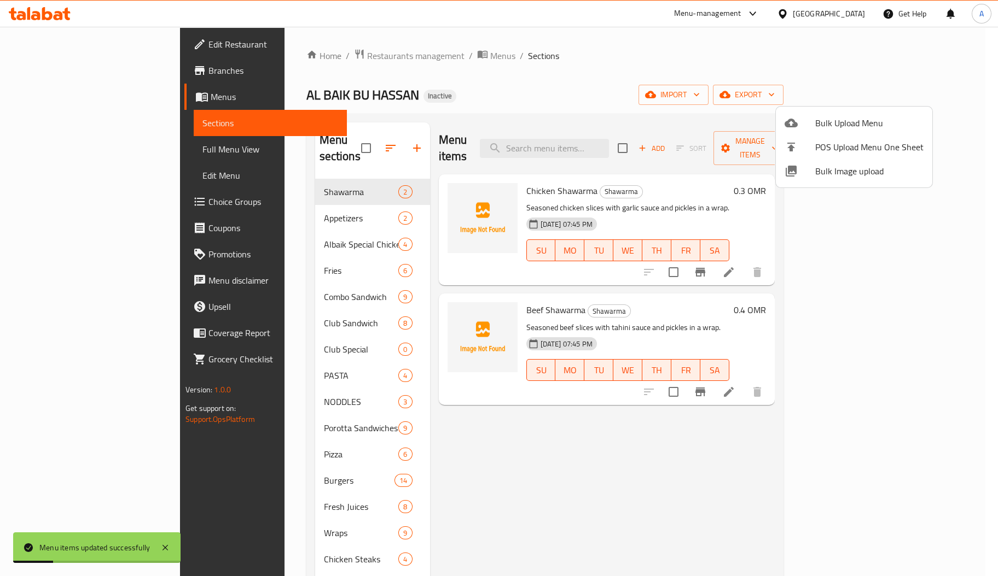
click at [100, 54] on div at bounding box center [499, 288] width 998 height 576
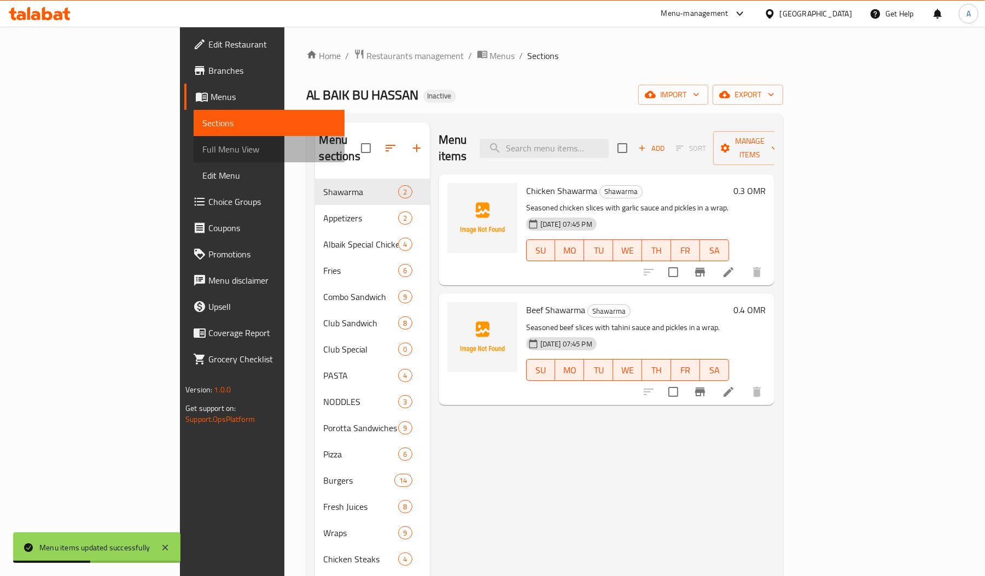
click at [202, 144] on span "Full Menu View" at bounding box center [268, 149] width 133 height 13
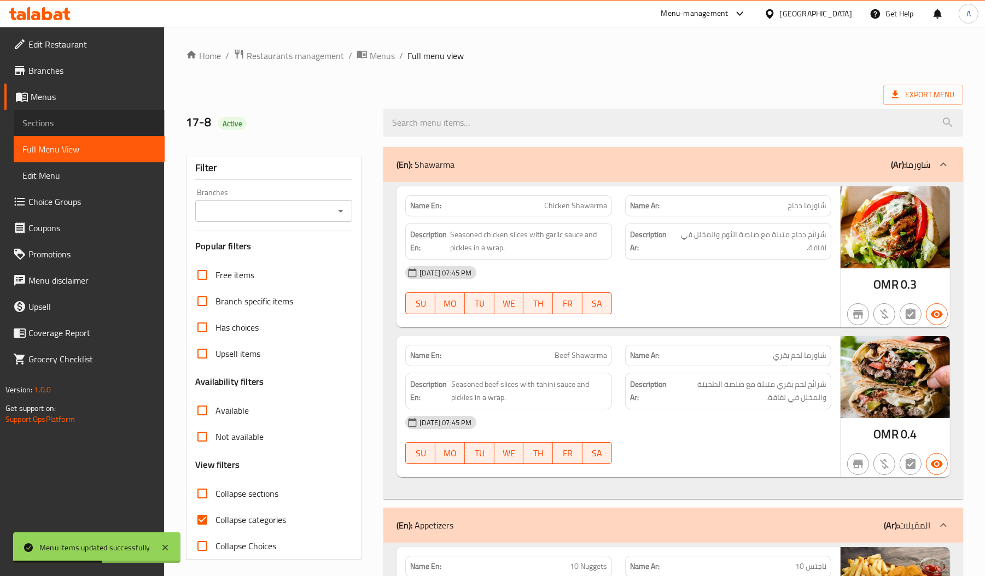
click at [99, 116] on span "Sections" at bounding box center [88, 122] width 133 height 13
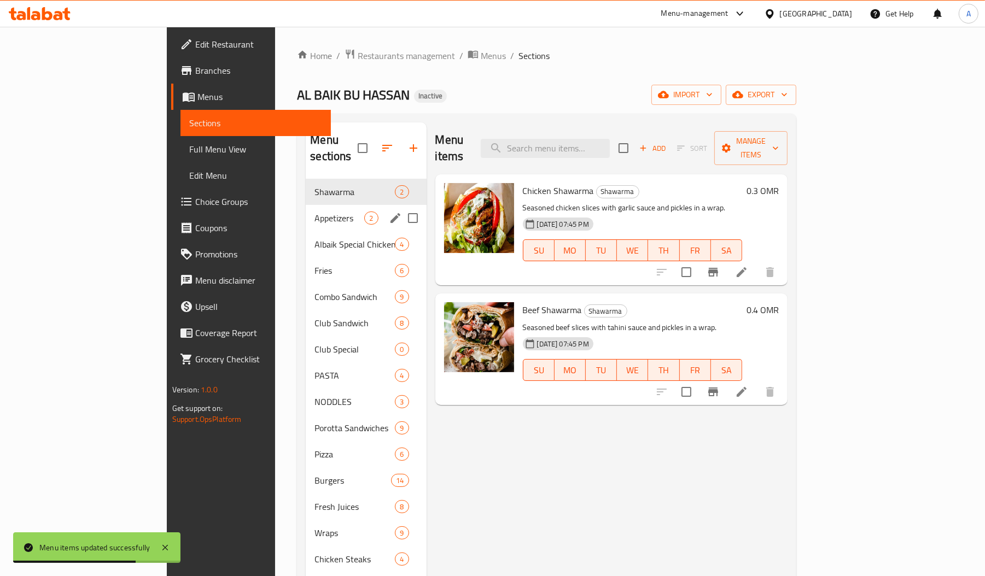
click at [306, 205] on div "Appetizers 2" at bounding box center [366, 218] width 120 height 26
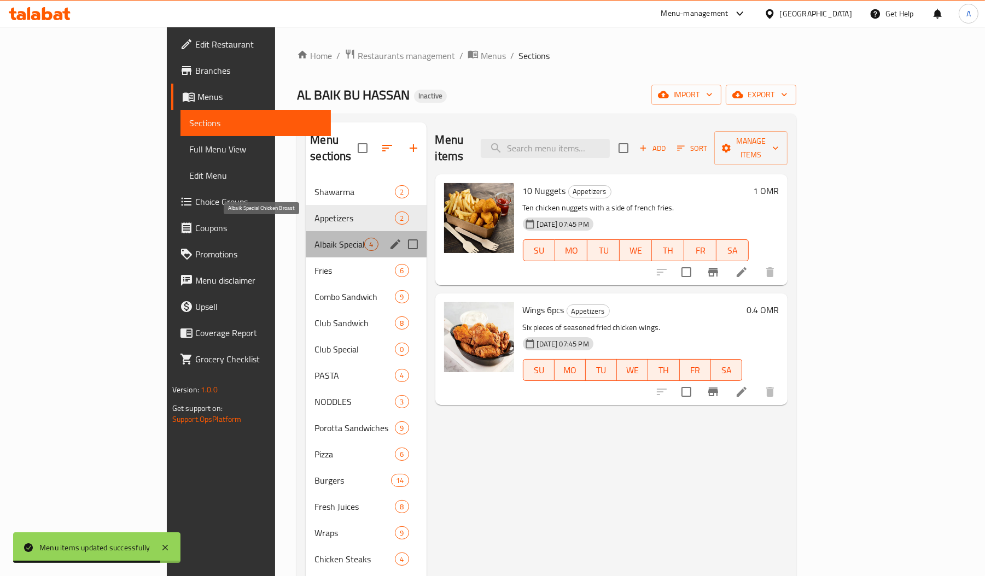
click at [314, 238] on span "Albaik Special Chicken Broast" at bounding box center [339, 244] width 50 height 13
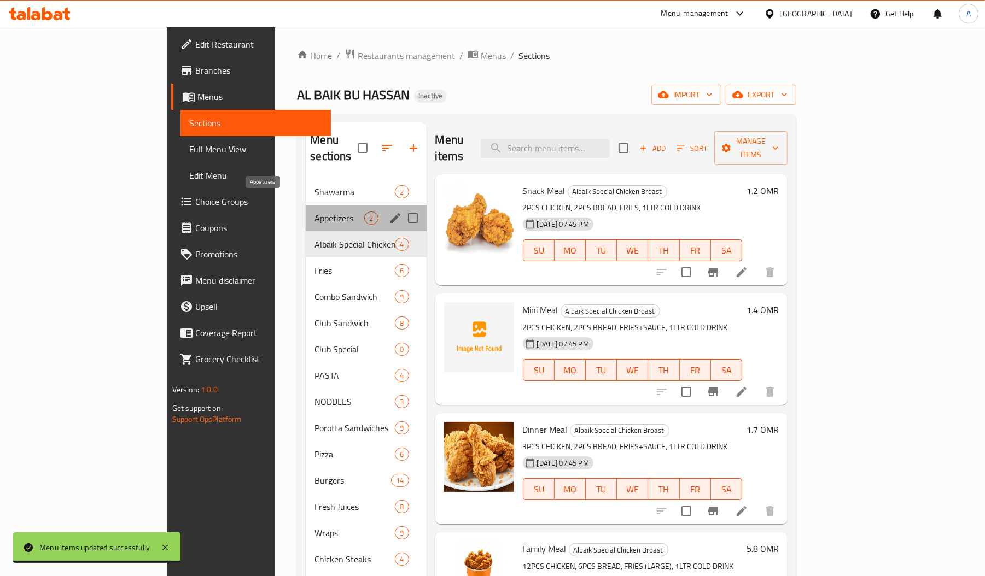
click at [314, 212] on span "Appetizers" at bounding box center [339, 218] width 50 height 13
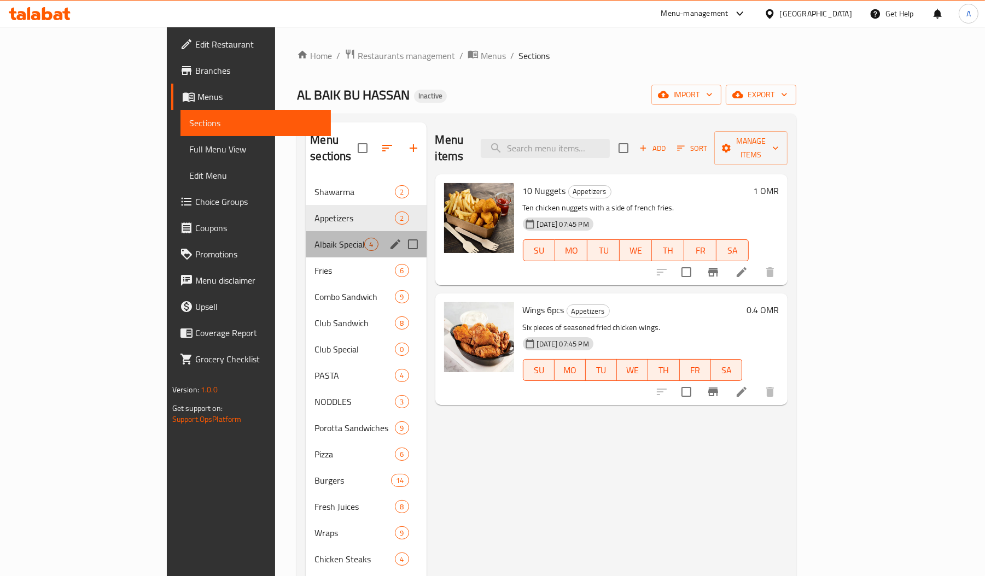
click at [306, 231] on div "Albaik Special Chicken Broast 4" at bounding box center [366, 244] width 120 height 26
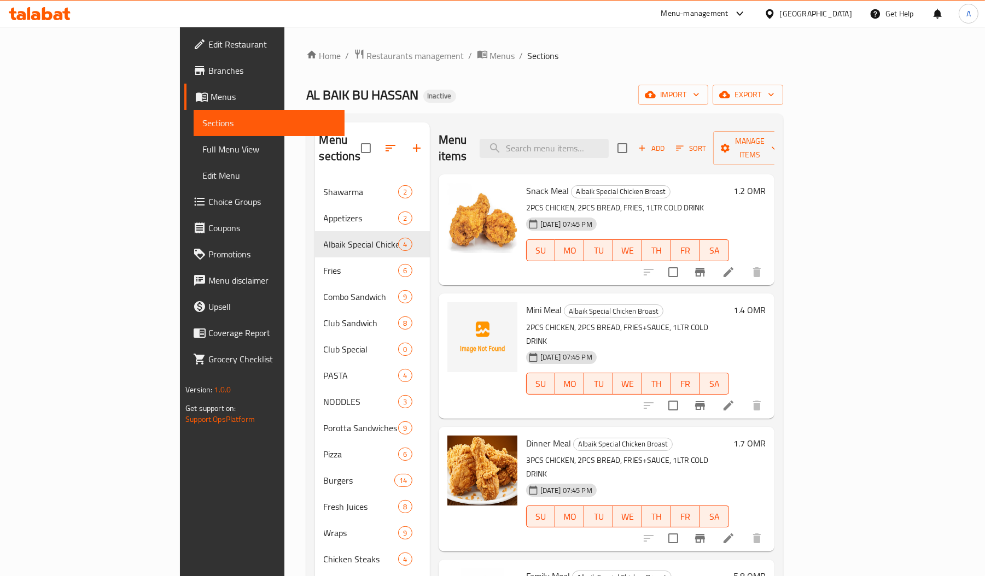
click at [526, 302] on span "Mini Meal" at bounding box center [544, 310] width 36 height 16
copy span "Mini"
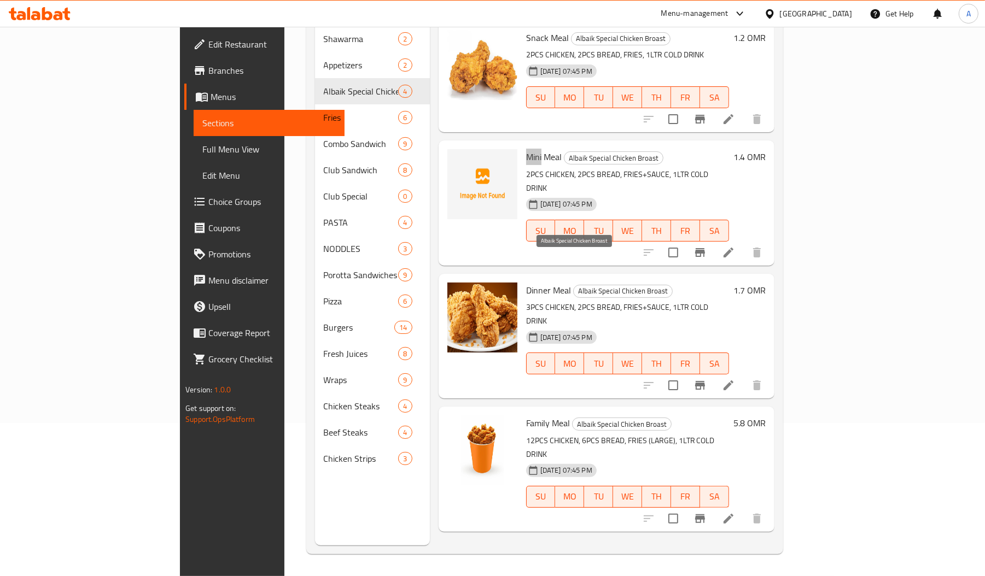
scroll to position [153, 0]
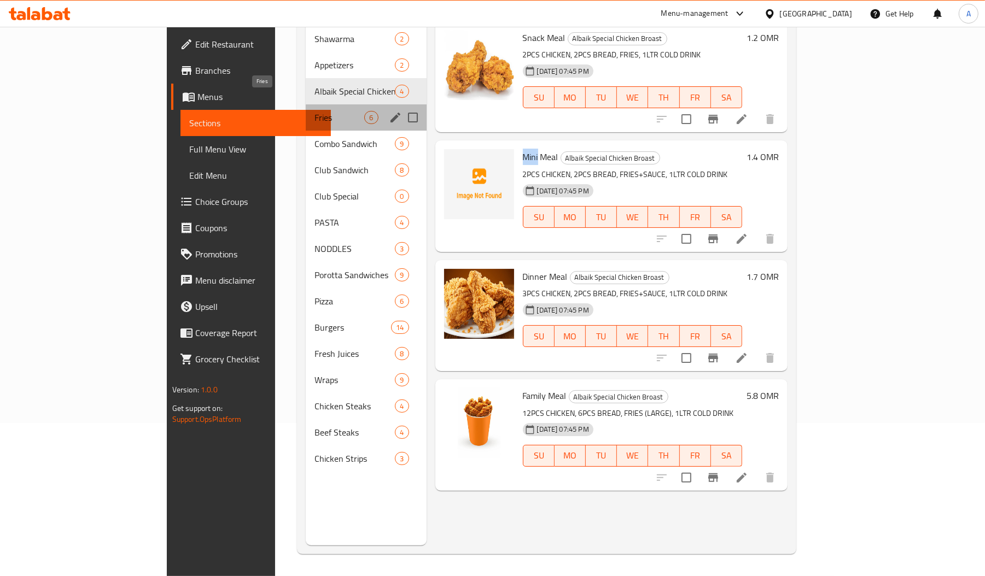
click at [314, 111] on span "Fries" at bounding box center [339, 117] width 50 height 13
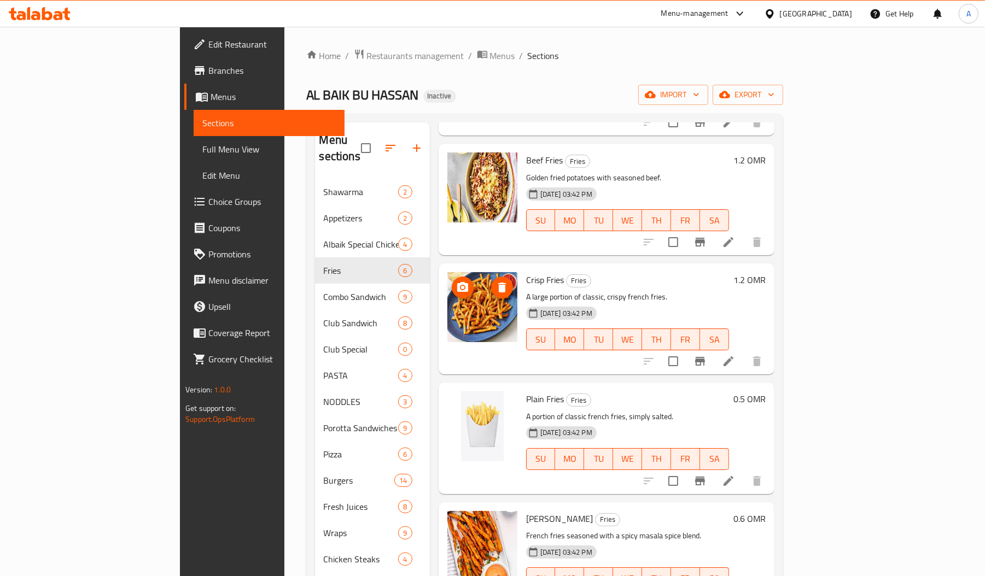
scroll to position [154, 0]
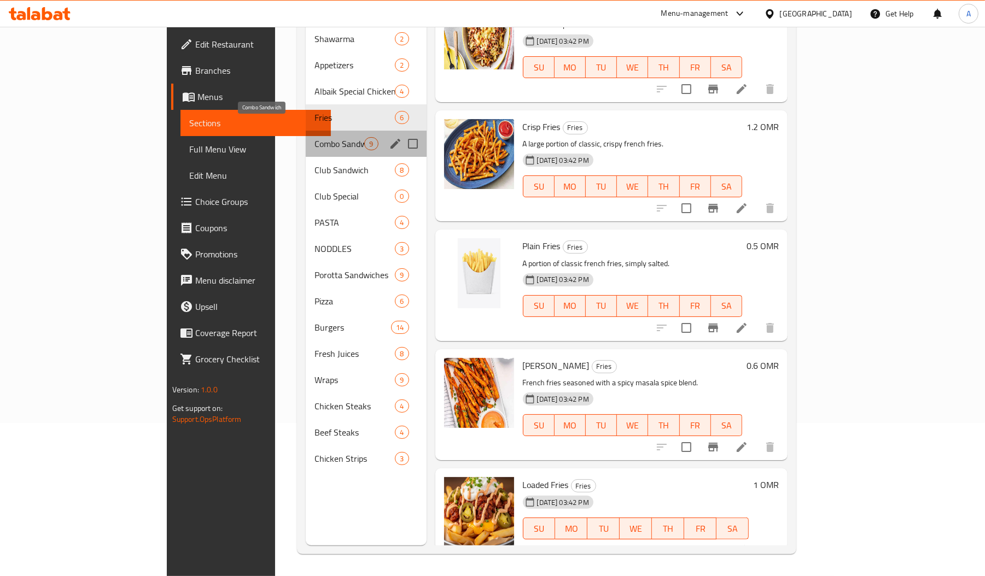
click at [314, 137] on span "Combo Sandwich" at bounding box center [339, 143] width 50 height 13
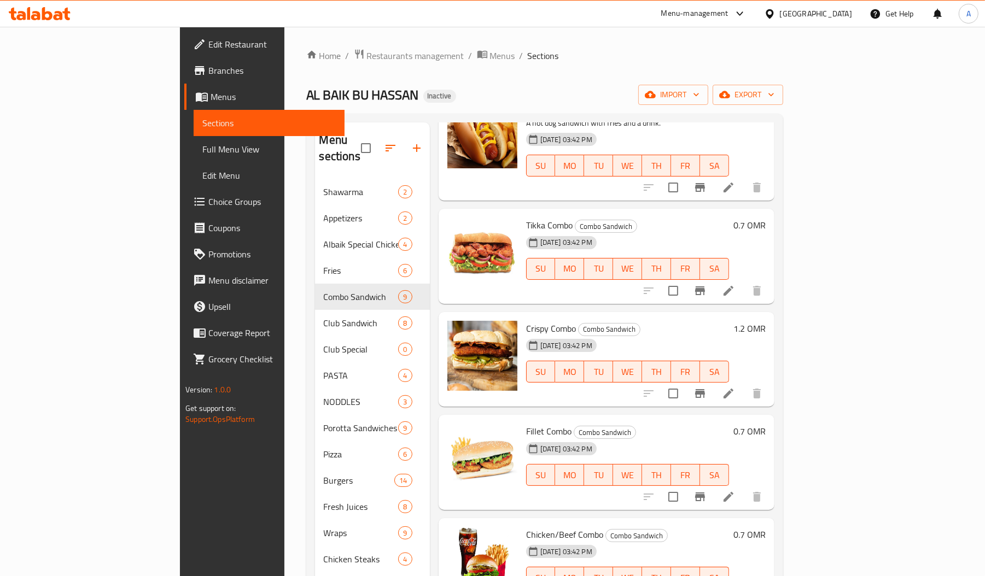
scroll to position [154, 0]
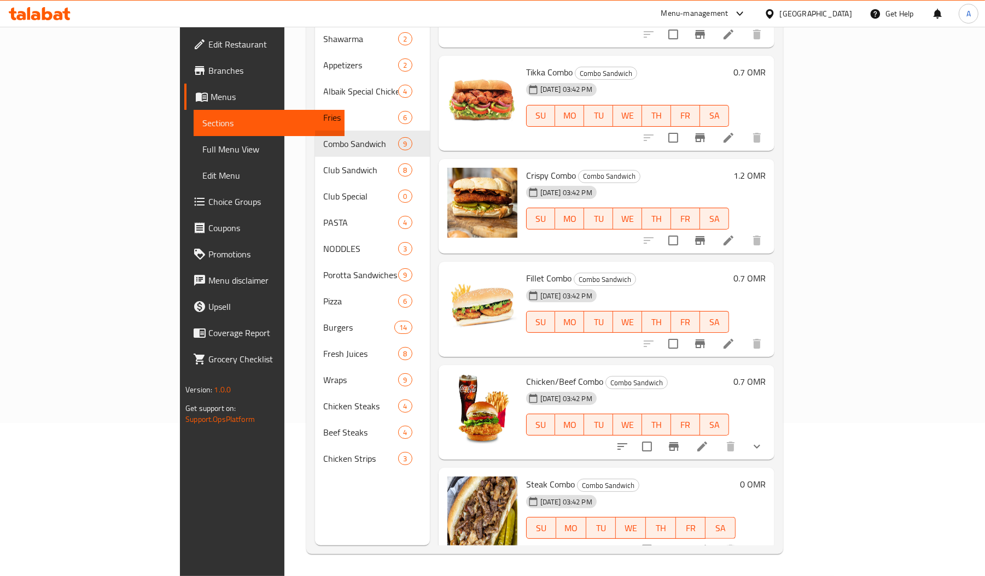
click at [526, 476] on span "Steak Combo" at bounding box center [550, 484] width 49 height 16
copy h6 "Steak Combo"
click at [526, 476] on span "Steak Combo" at bounding box center [550, 484] width 49 height 16
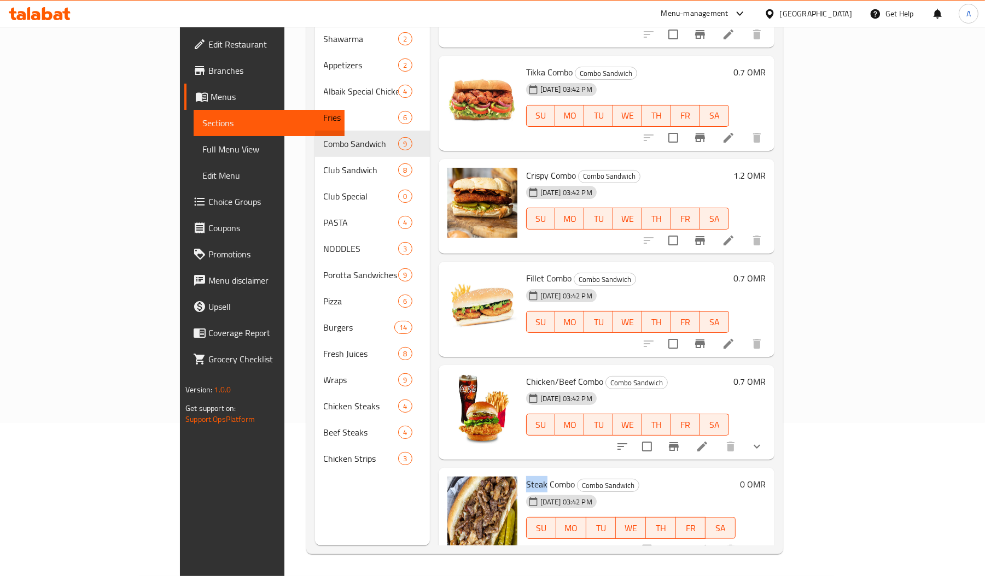
click at [526, 476] on span "Steak Combo" at bounding box center [550, 484] width 49 height 16
copy span "Steak"
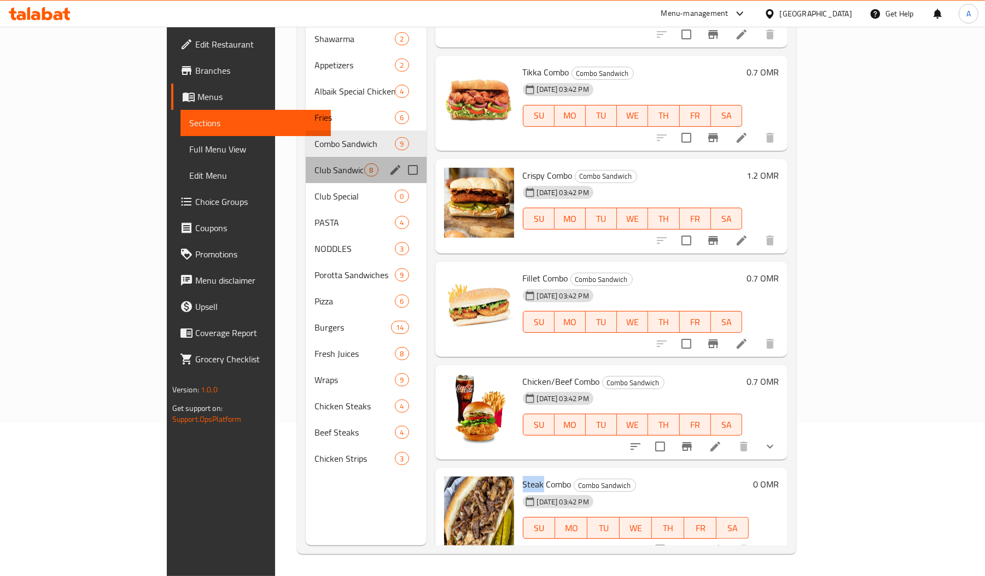
click at [306, 157] on div "Club Sandwich 8" at bounding box center [366, 170] width 120 height 26
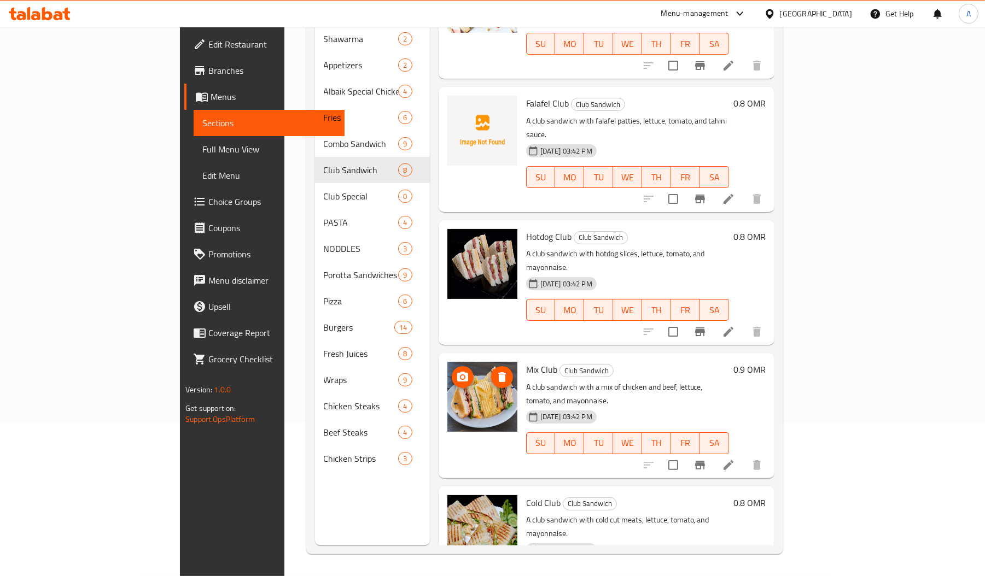
scroll to position [304, 0]
click at [644, 380] on p "A club sandwich with a mix of chicken and beef, lettuce, tomato, and mayonnaise." at bounding box center [627, 393] width 203 height 27
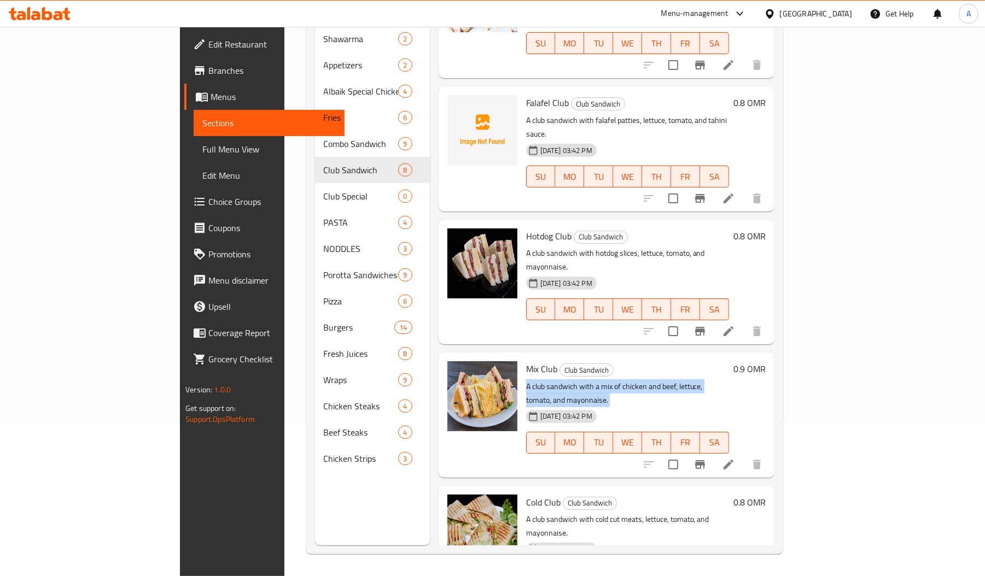
click at [644, 380] on p "A club sandwich with a mix of chicken and beef, lettuce, tomato, and mayonnaise." at bounding box center [627, 393] width 203 height 27
click at [526, 361] on span "Mix Club" at bounding box center [541, 369] width 31 height 16
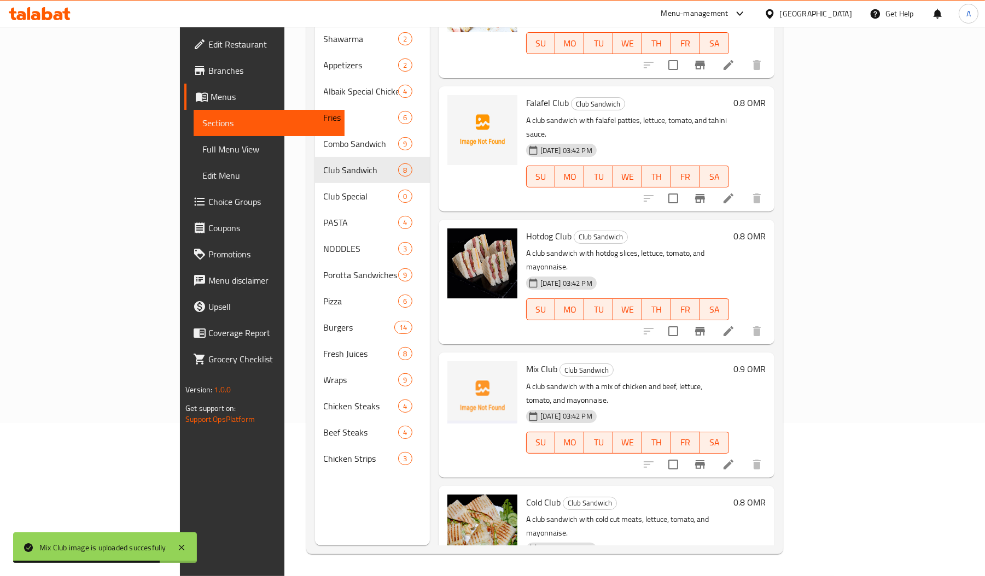
click at [586, 495] on h6 "Cold Club Club Sandwich" at bounding box center [627, 502] width 203 height 15
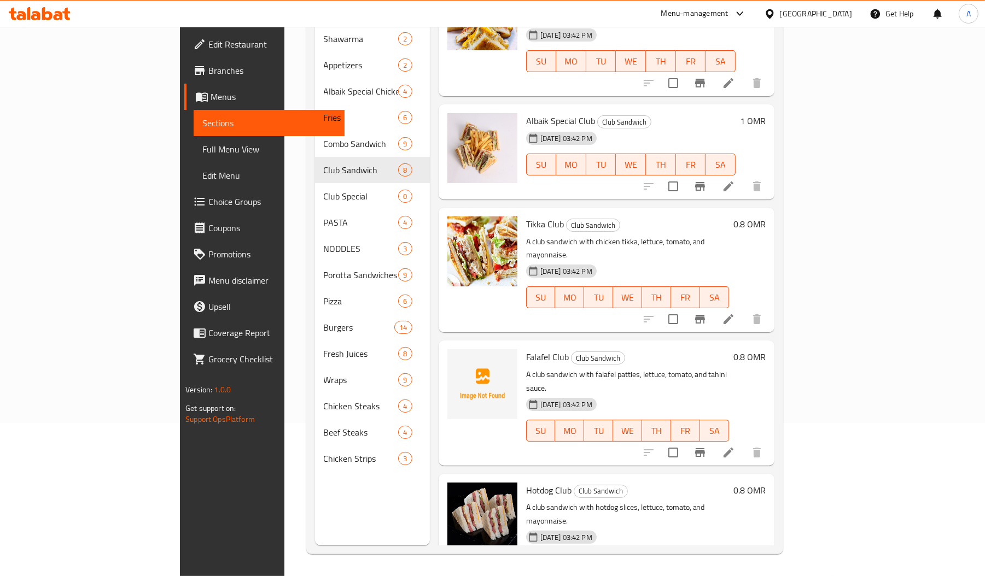
scroll to position [2, 0]
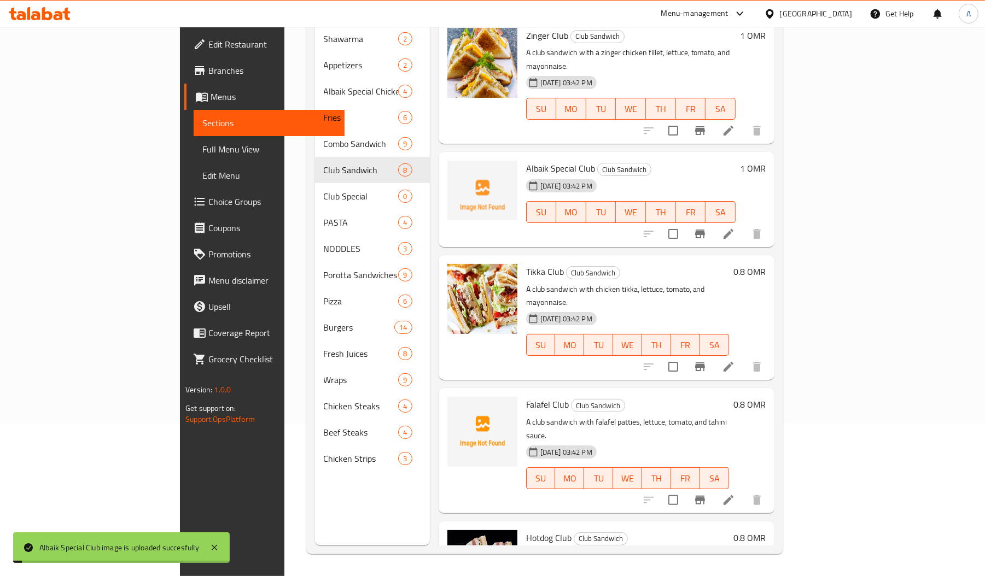
click at [526, 160] on span "Albaik Special Club" at bounding box center [560, 168] width 69 height 16
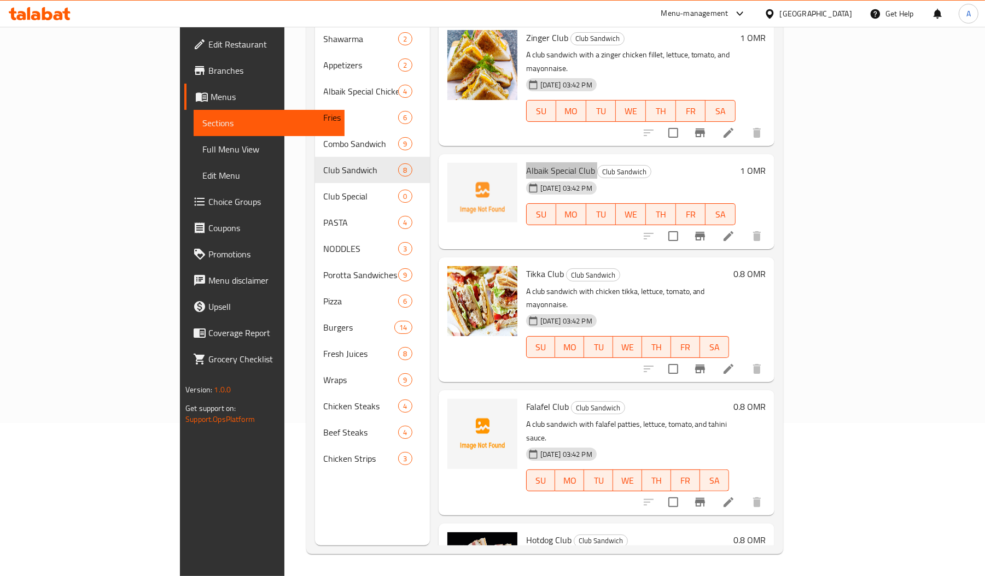
scroll to position [0, 0]
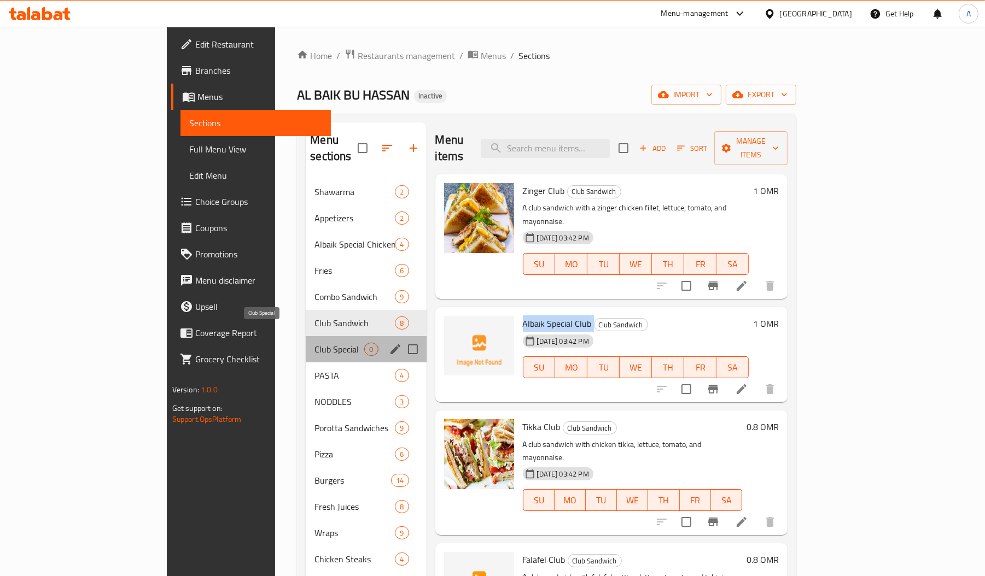
click at [314, 343] on span "Club Special" at bounding box center [339, 349] width 50 height 13
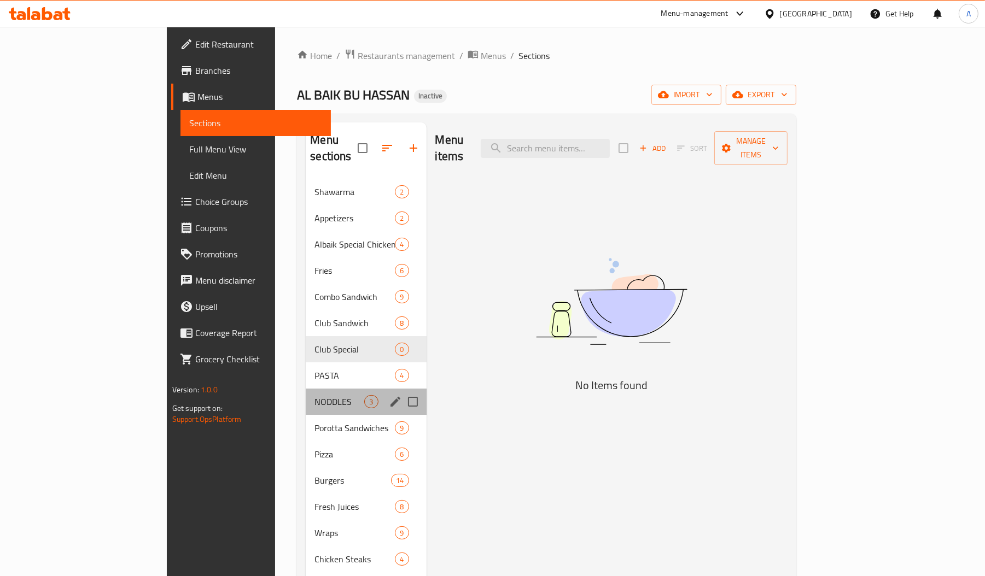
click at [306, 389] on div "NODDLES 3" at bounding box center [366, 402] width 120 height 26
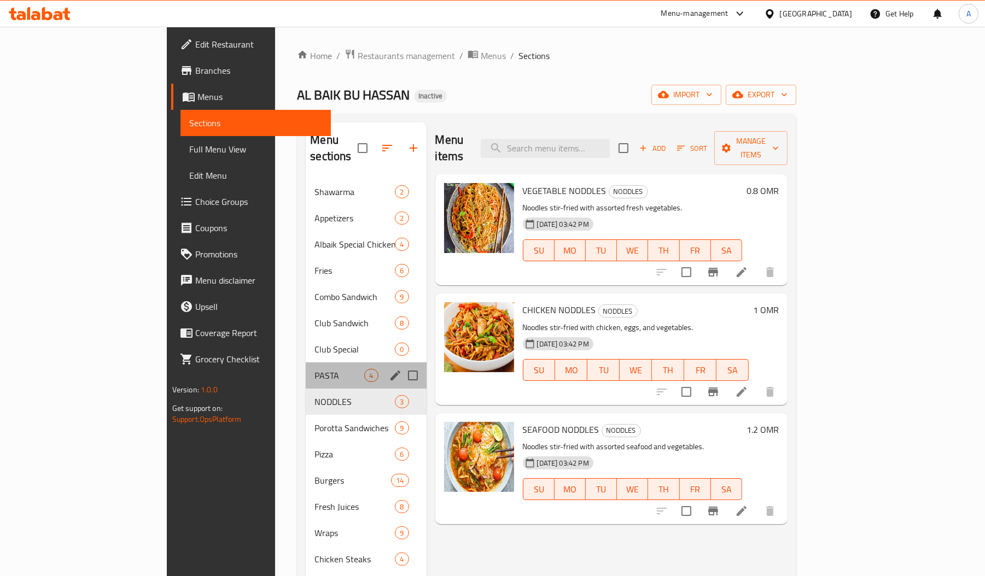
click at [306, 363] on div "PASTA 4" at bounding box center [366, 376] width 120 height 26
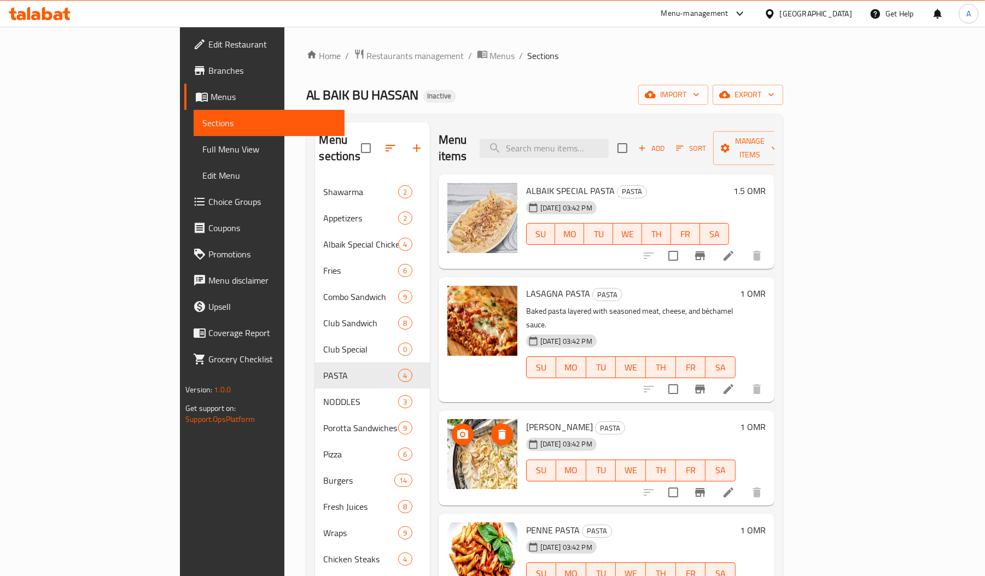
scroll to position [154, 0]
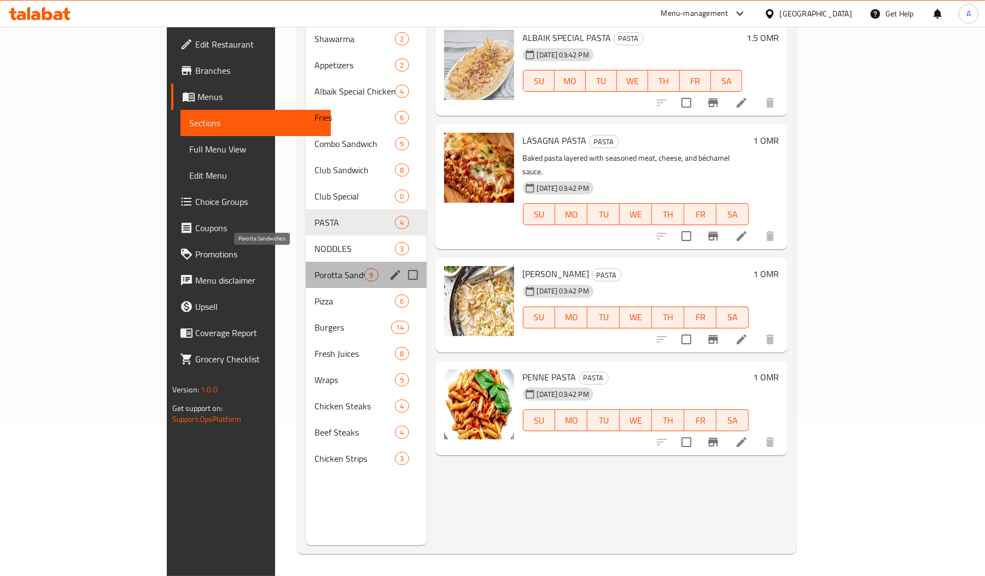
click at [314, 269] on span "Porotta Sandwiches" at bounding box center [339, 275] width 50 height 13
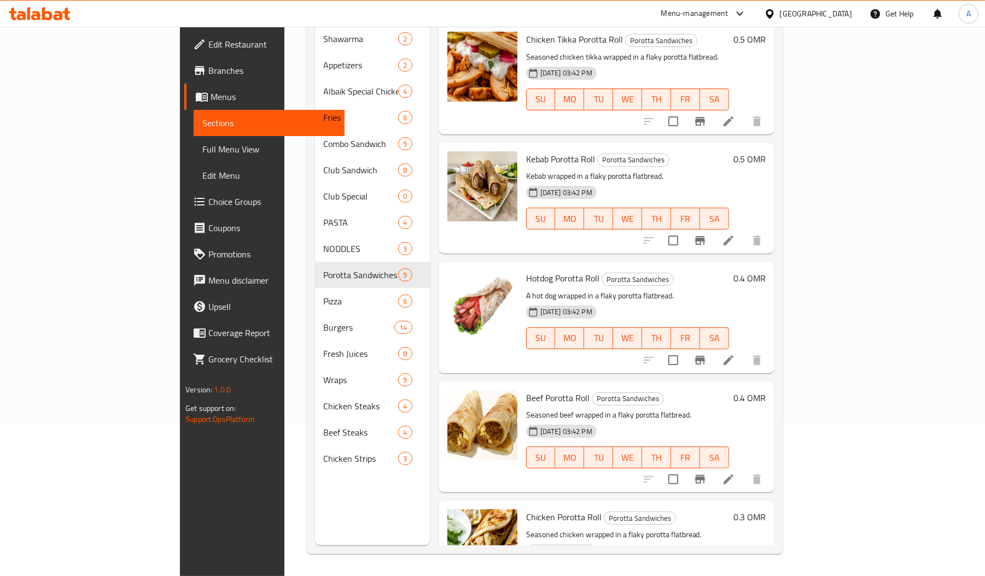
scroll to position [524, 0]
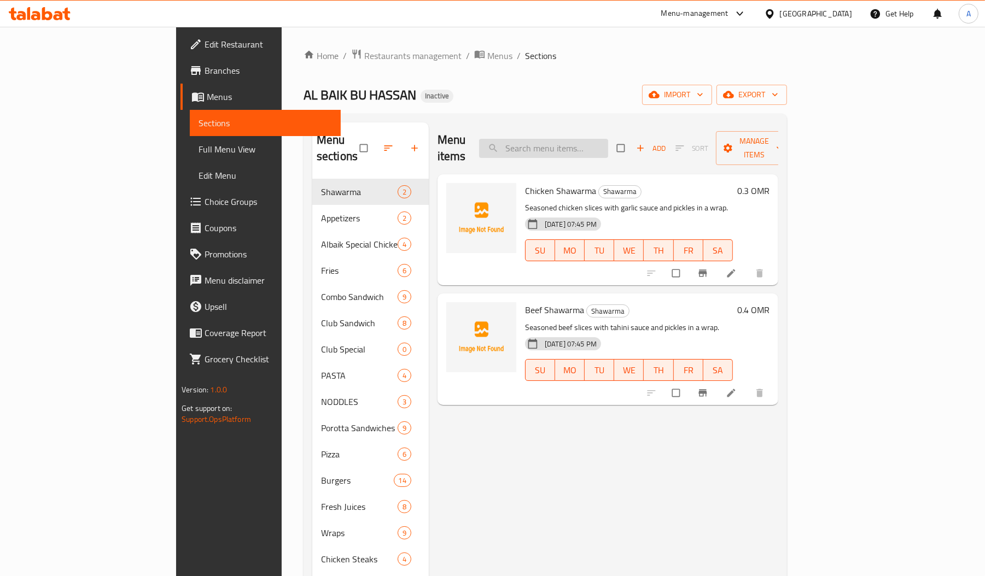
click at [608, 141] on input "search" at bounding box center [543, 148] width 129 height 19
paste input "Hotdog Combo"
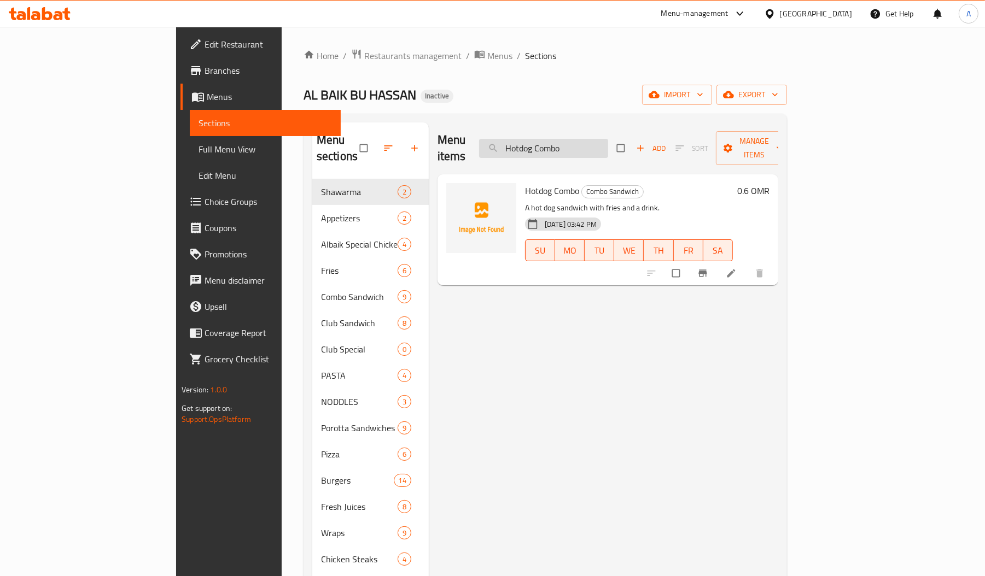
click at [608, 139] on input "Hotdog Combo" at bounding box center [543, 148] width 129 height 19
paste input "[PERSON_NAME]"
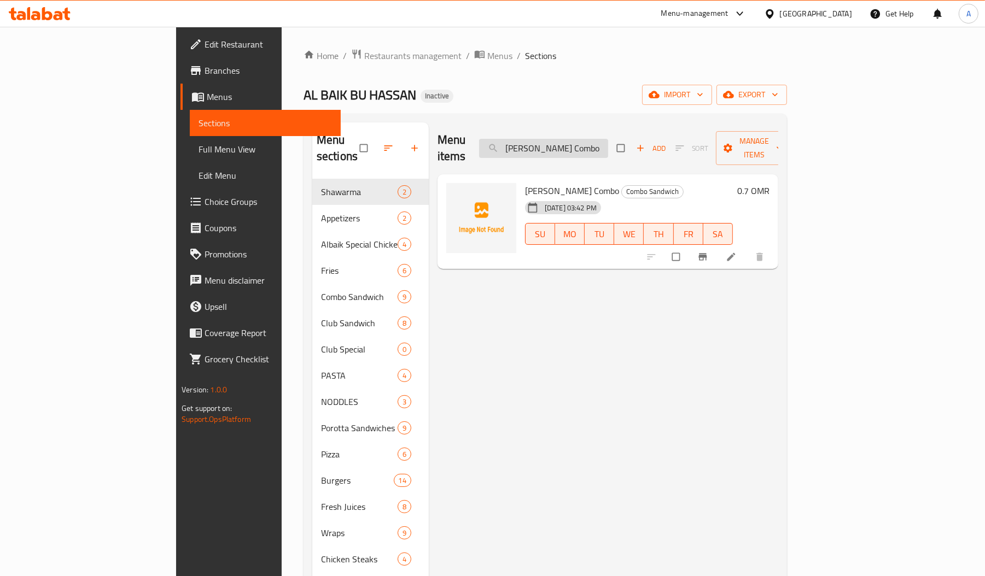
click at [596, 142] on input "[PERSON_NAME] Combo" at bounding box center [543, 148] width 129 height 19
paste input "Zinger"
click at [608, 139] on input "Zinger Combo" at bounding box center [543, 148] width 129 height 19
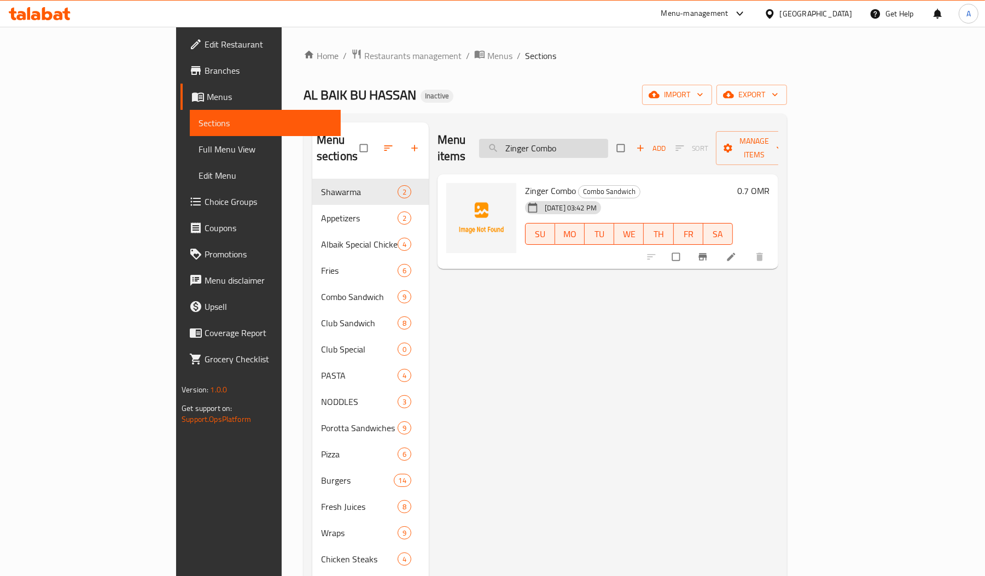
click at [608, 139] on input "Zinger Combo" at bounding box center [543, 148] width 129 height 19
paste input "Falafel Club"
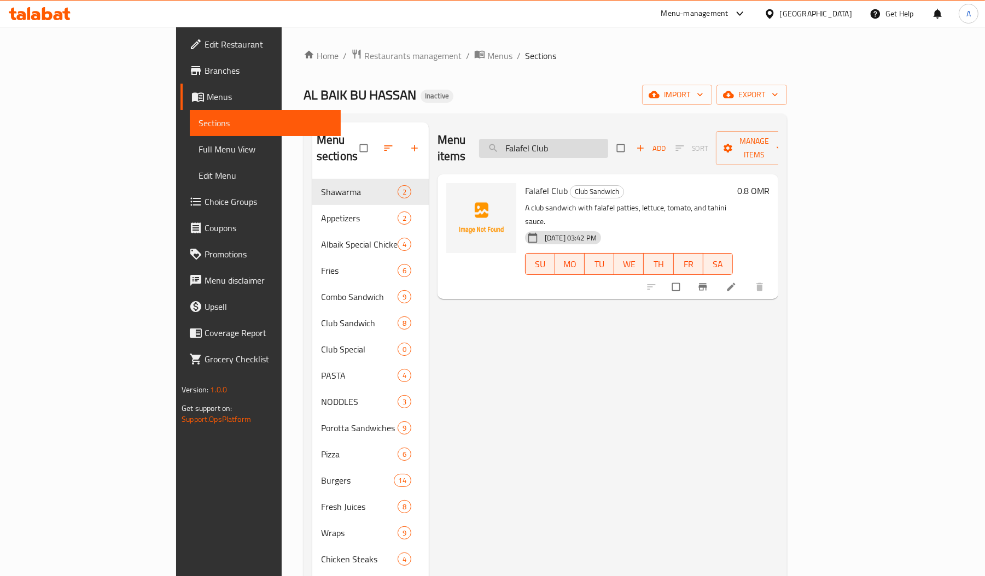
click at [608, 143] on input "Falafel Club" at bounding box center [543, 148] width 129 height 19
paste input "Chicken/Beef Combo"
click at [608, 143] on input "Chicken/Beef Combo" at bounding box center [543, 148] width 129 height 19
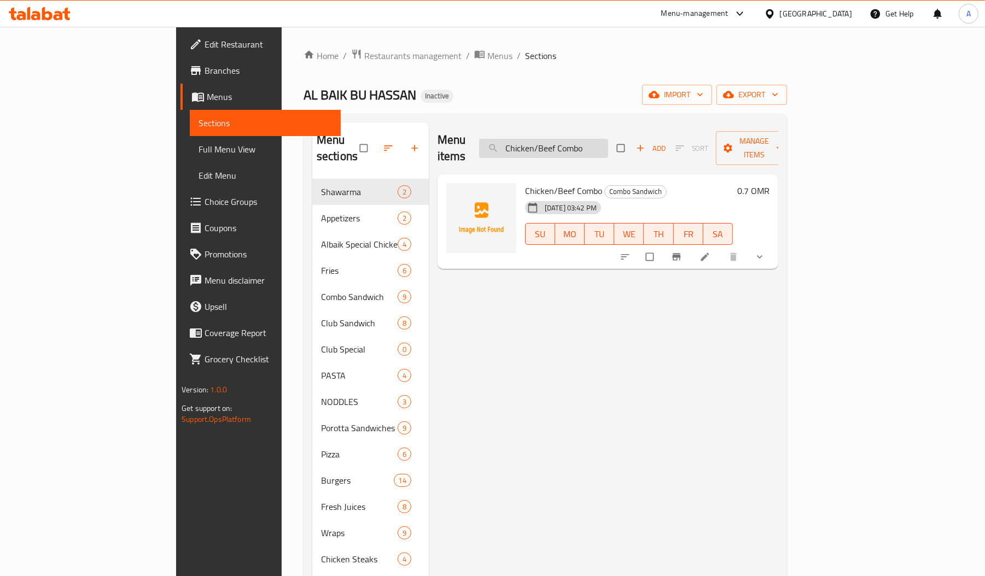
click at [589, 140] on input "Chicken/Beef Combo" at bounding box center [543, 148] width 129 height 19
paste input "BLACKPEPPER STEAK"
click at [589, 140] on input "Chicken BLACKPEPPER STEAK" at bounding box center [543, 148] width 129 height 19
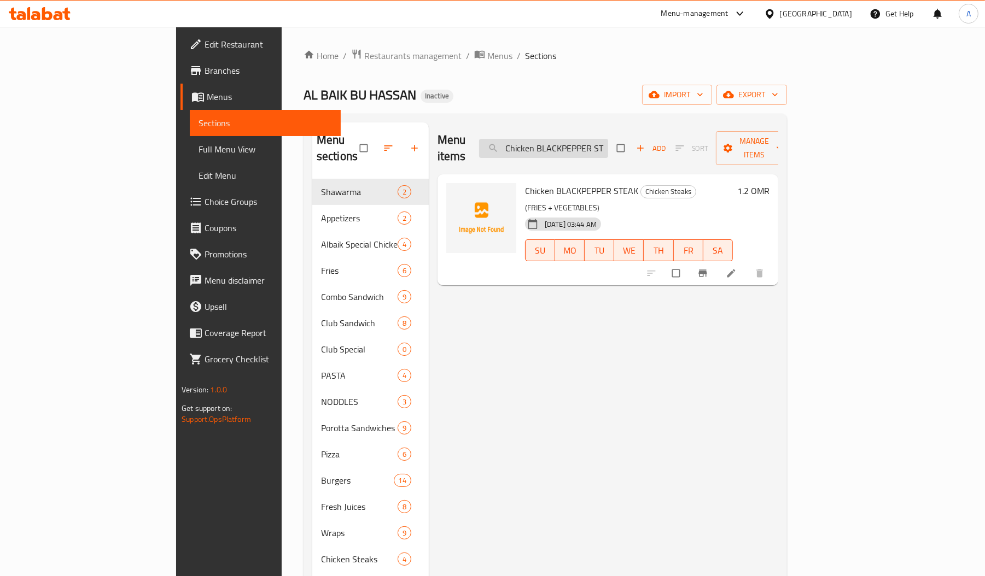
click at [608, 139] on input "Chicken BLACKPEPPER STEAK" at bounding box center [543, 148] width 129 height 19
paste input "Fillet Combo"
click at [608, 139] on input "Fillet Combo" at bounding box center [543, 148] width 129 height 19
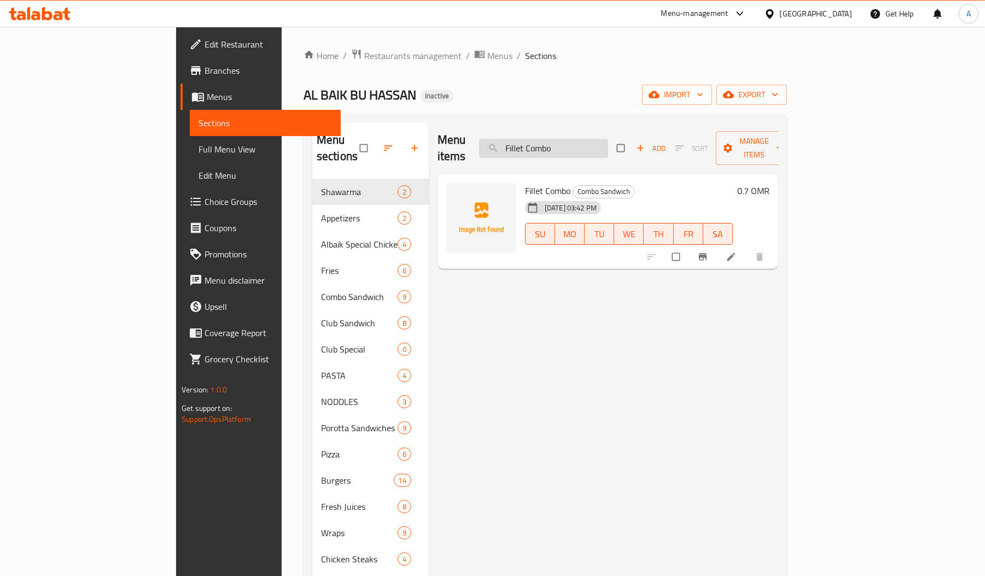
click at [608, 147] on input "Fillet Combo" at bounding box center [543, 148] width 129 height 19
paste input "amily"
click at [608, 147] on input "Family" at bounding box center [543, 148] width 129 height 19
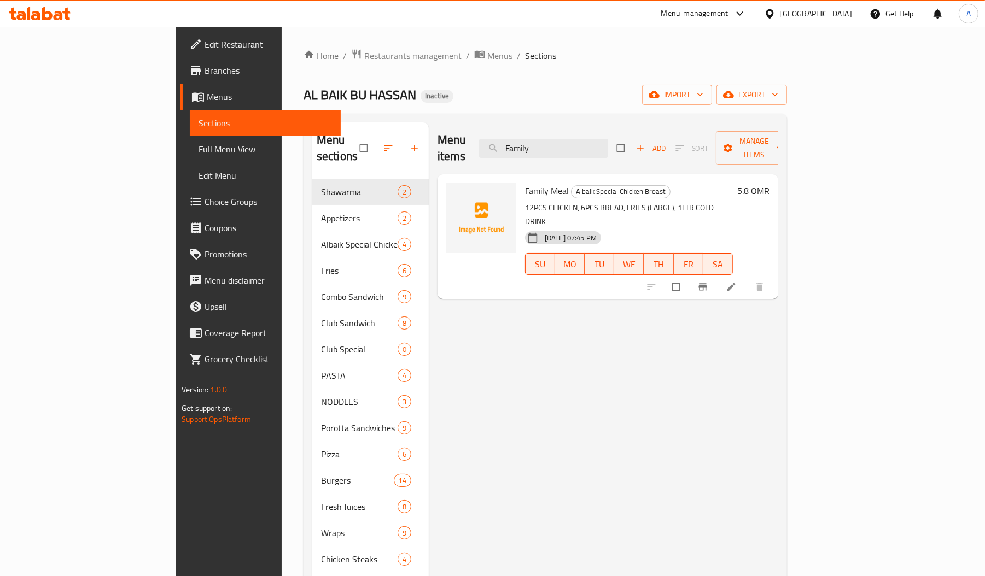
type input "Family"
